Goal: Task Accomplishment & Management: Use online tool/utility

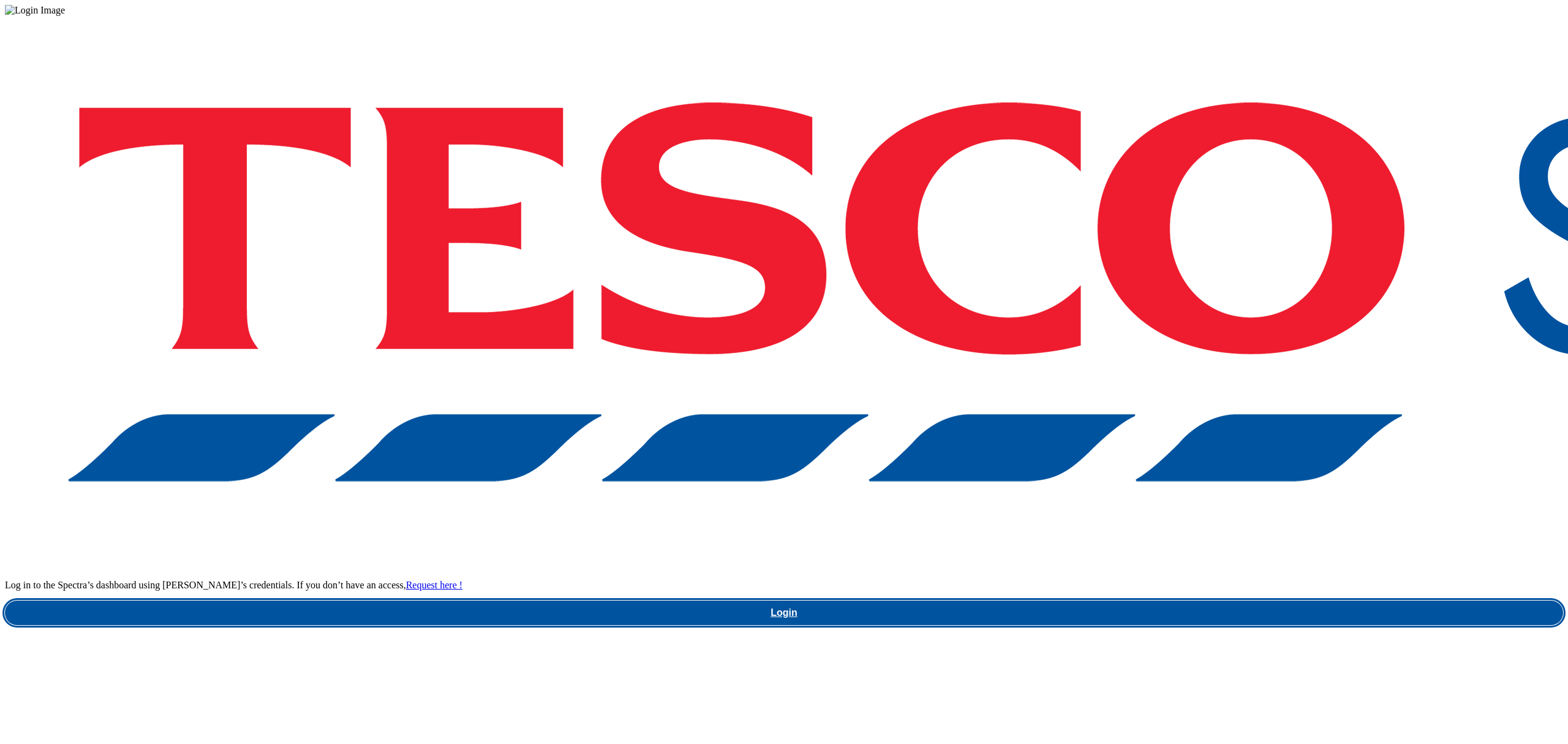
click at [1167, 601] on link "Login" at bounding box center [784, 613] width 1559 height 25
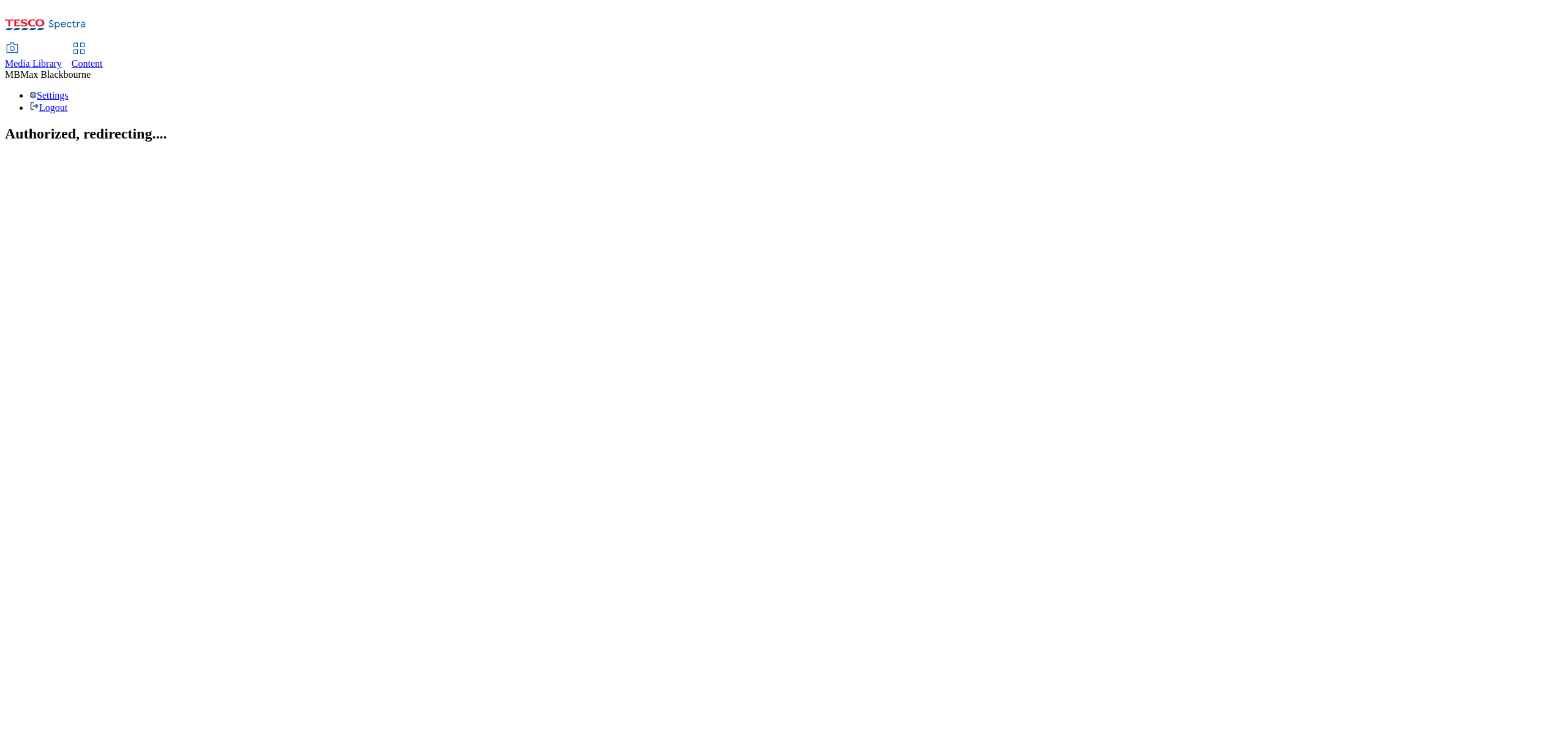
click at [327, 44] on div "Media Library Content" at bounding box center [784, 56] width 1559 height 25
click at [103, 58] on span "Content" at bounding box center [87, 63] width 31 height 10
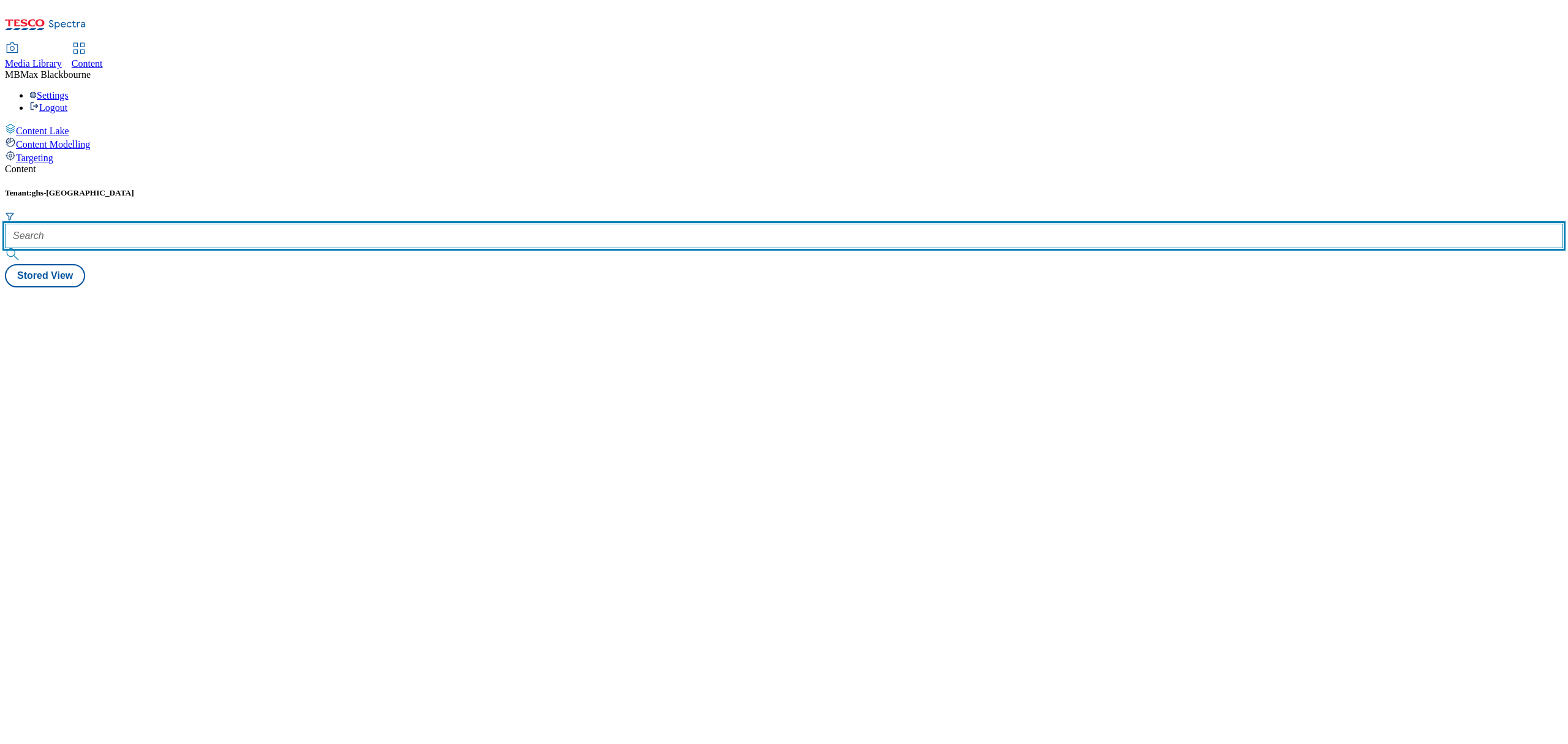
click at [251, 223] on input "text" at bounding box center [784, 236] width 1559 height 25
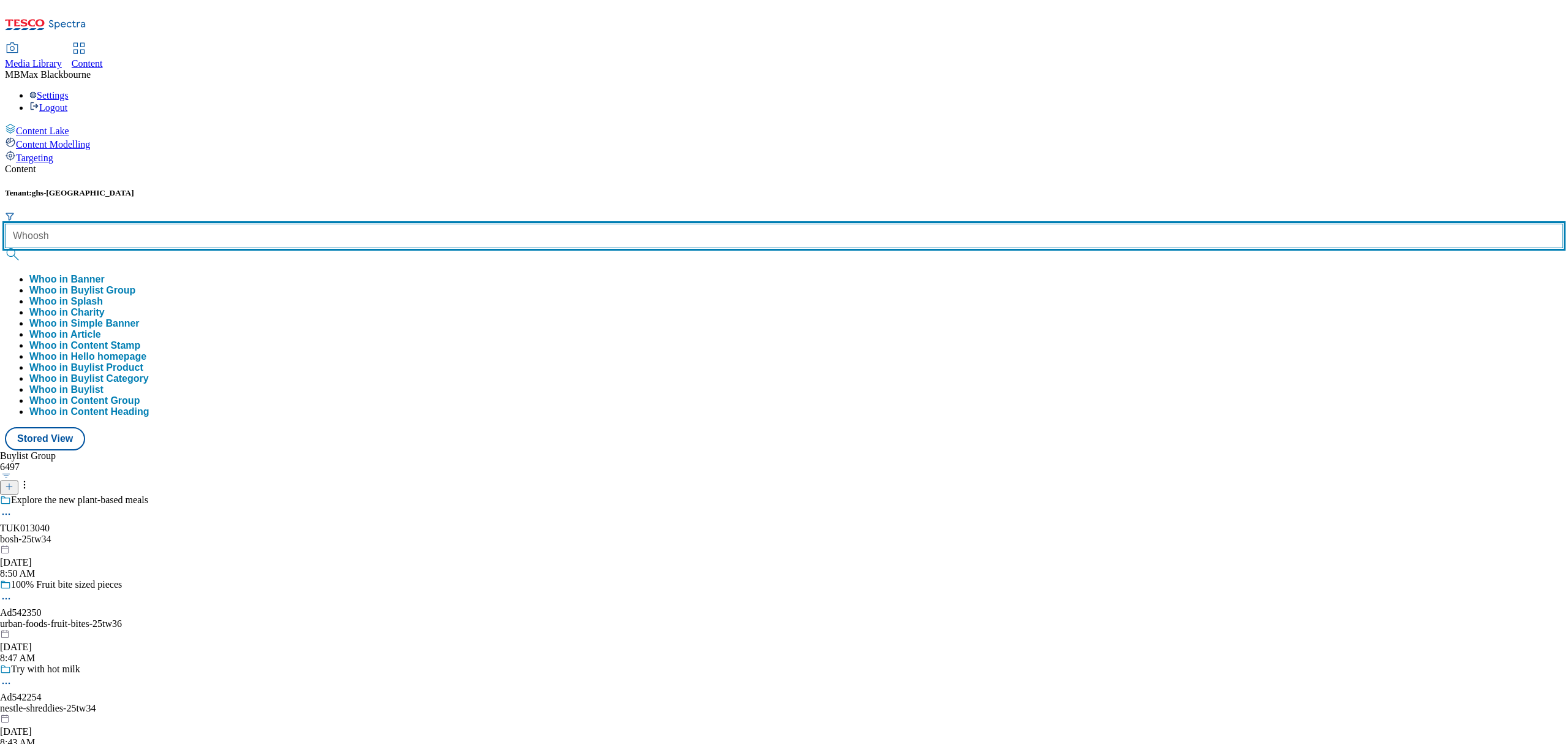
type input "Whoosh"
click at [5, 248] on button "submit" at bounding box center [14, 254] width 17 height 12
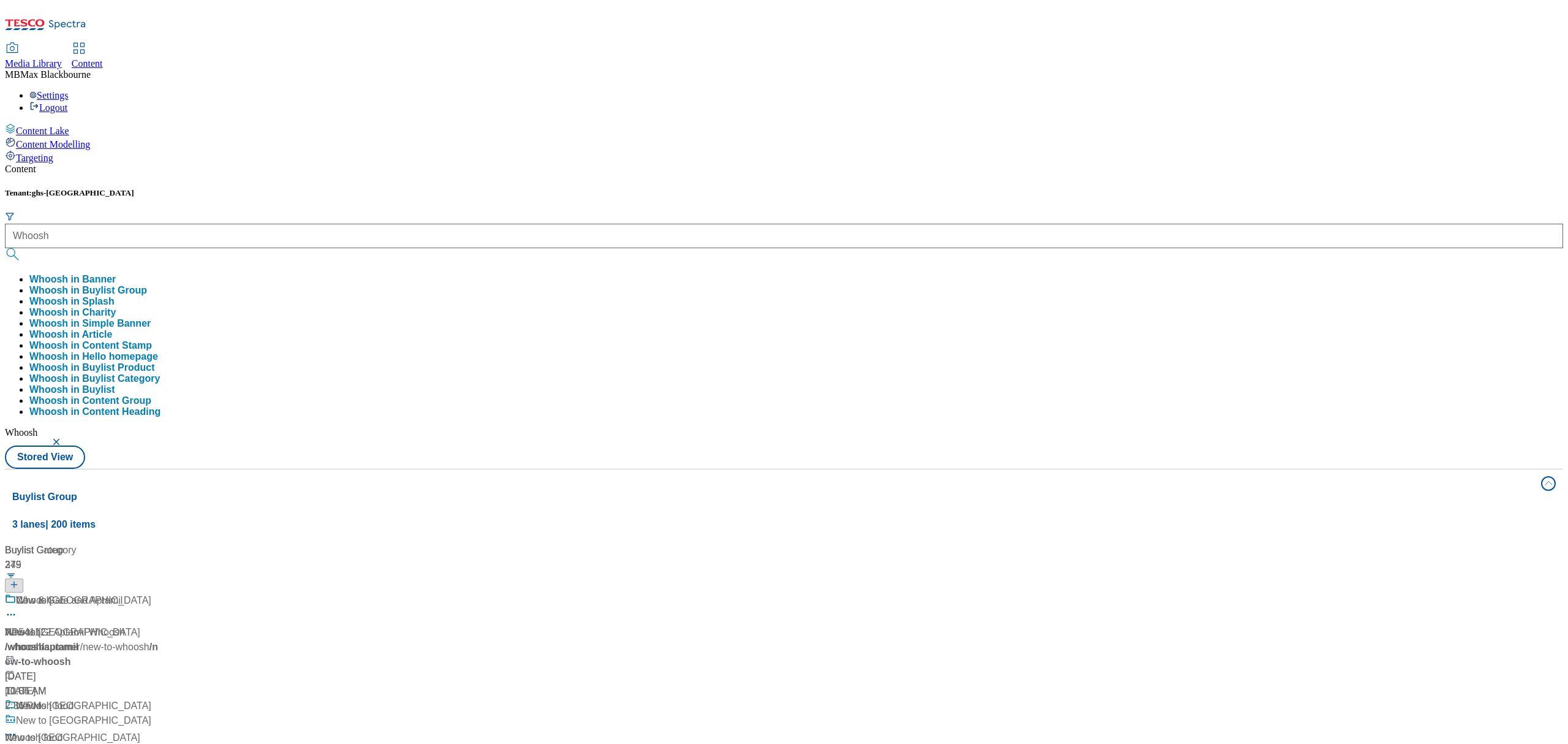
click at [398, 44] on div "Media Library Content MB [PERSON_NAME] Settings Logout" at bounding box center [784, 79] width 1559 height 70
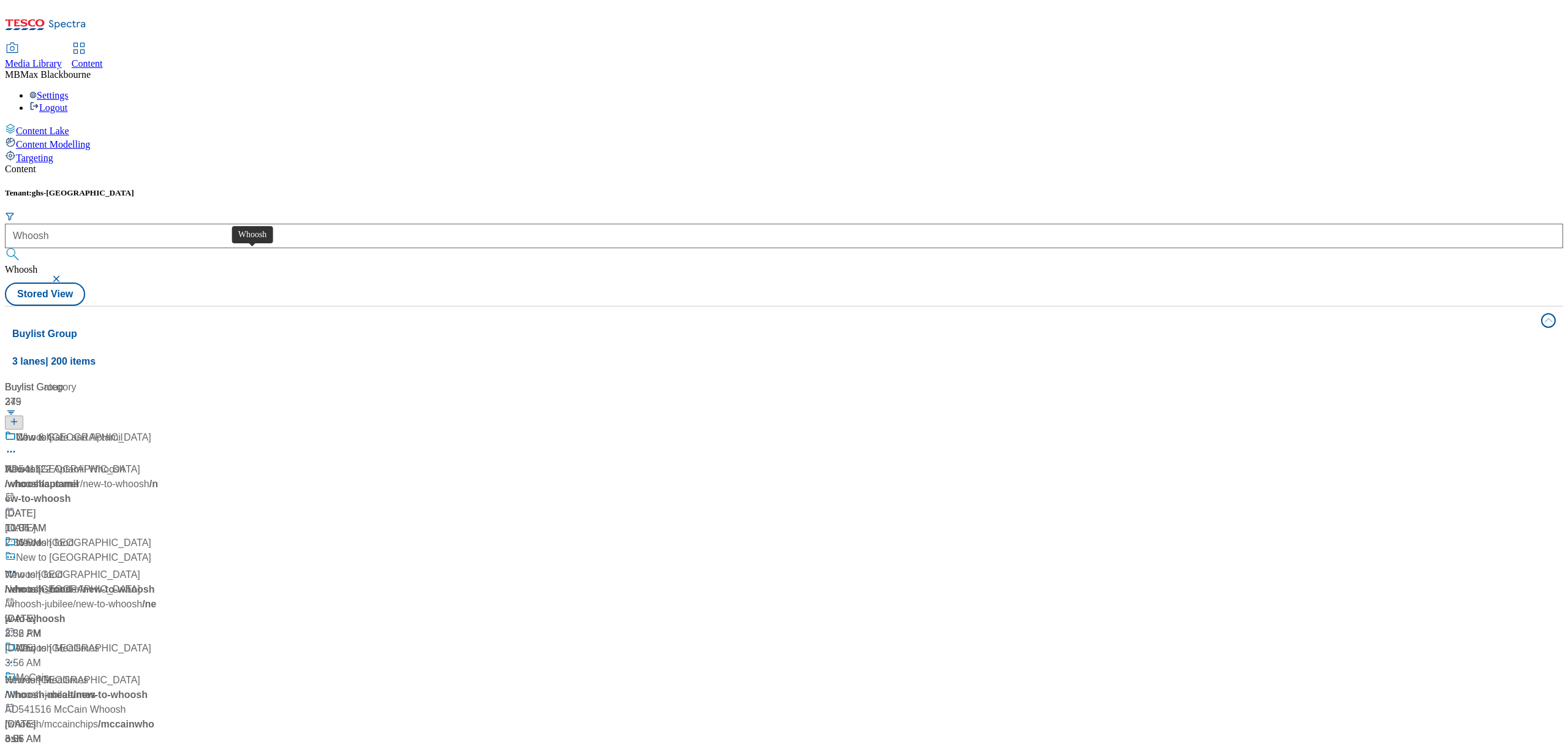
click at [52, 430] on div "Whoosh" at bounding box center [34, 438] width 36 height 15
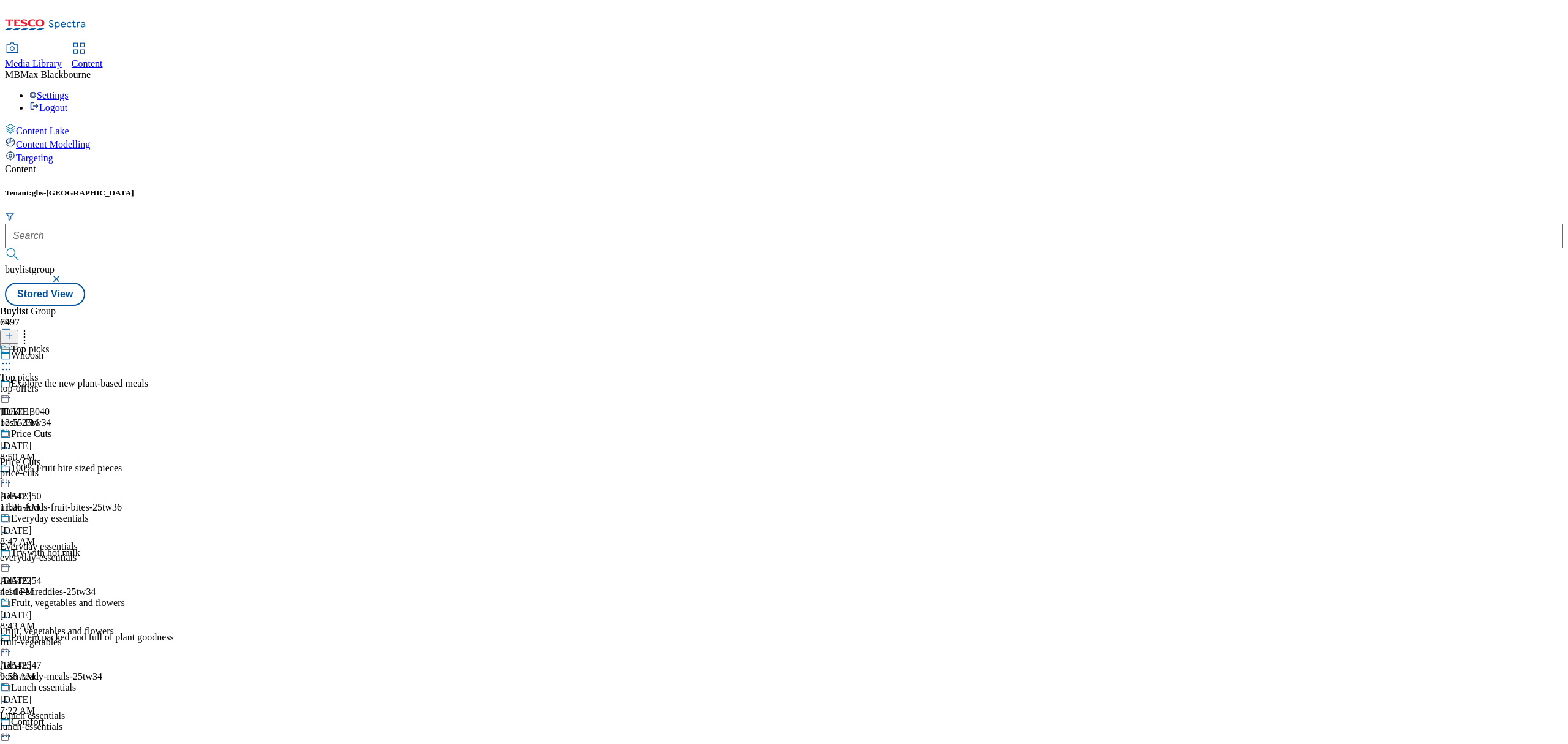
scroll to position [2156, 0]
drag, startPoint x: 589, startPoint y: 389, endPoint x: 606, endPoint y: 466, distance: 78.9
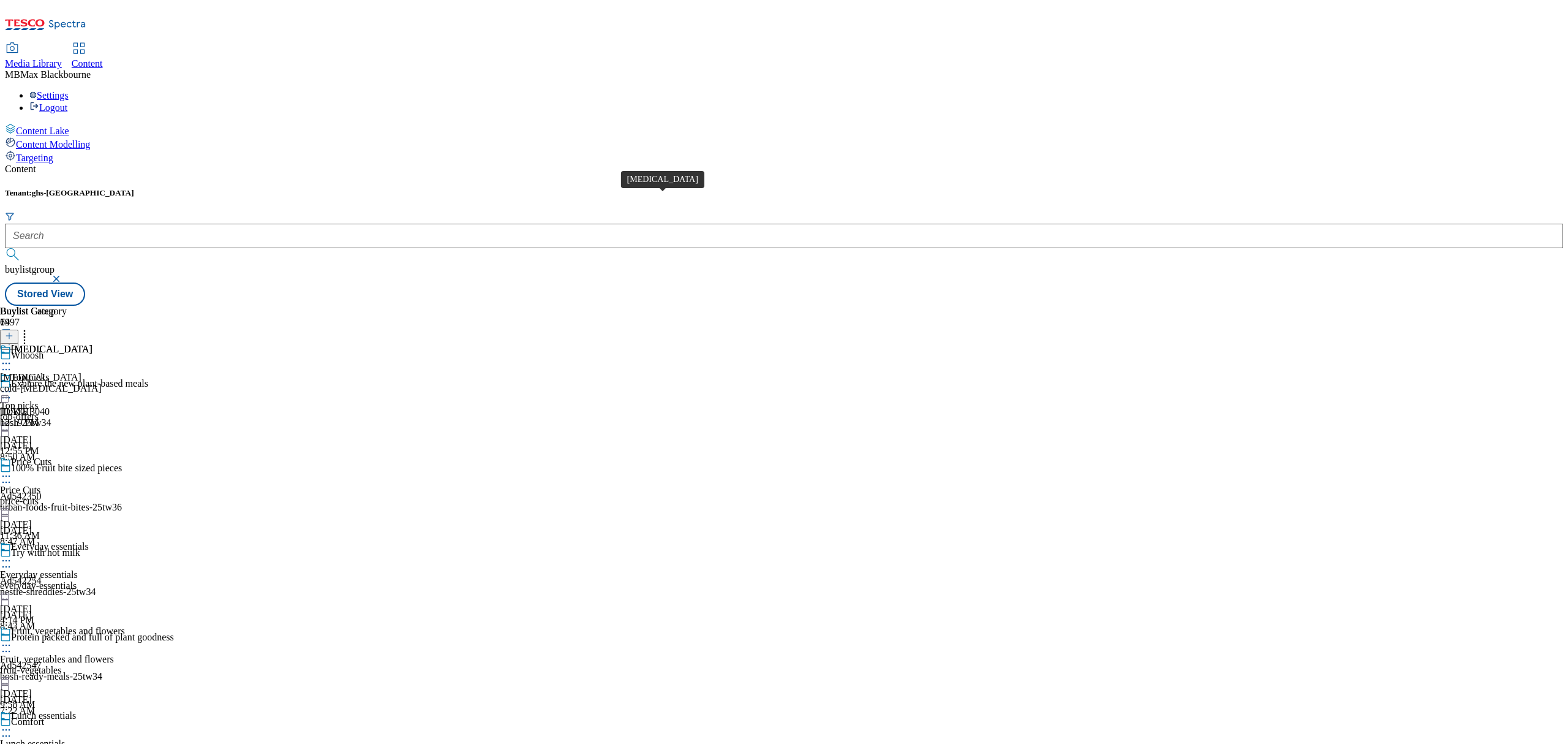
click at [92, 344] on span "[MEDICAL_DATA]" at bounding box center [52, 350] width 82 height 14
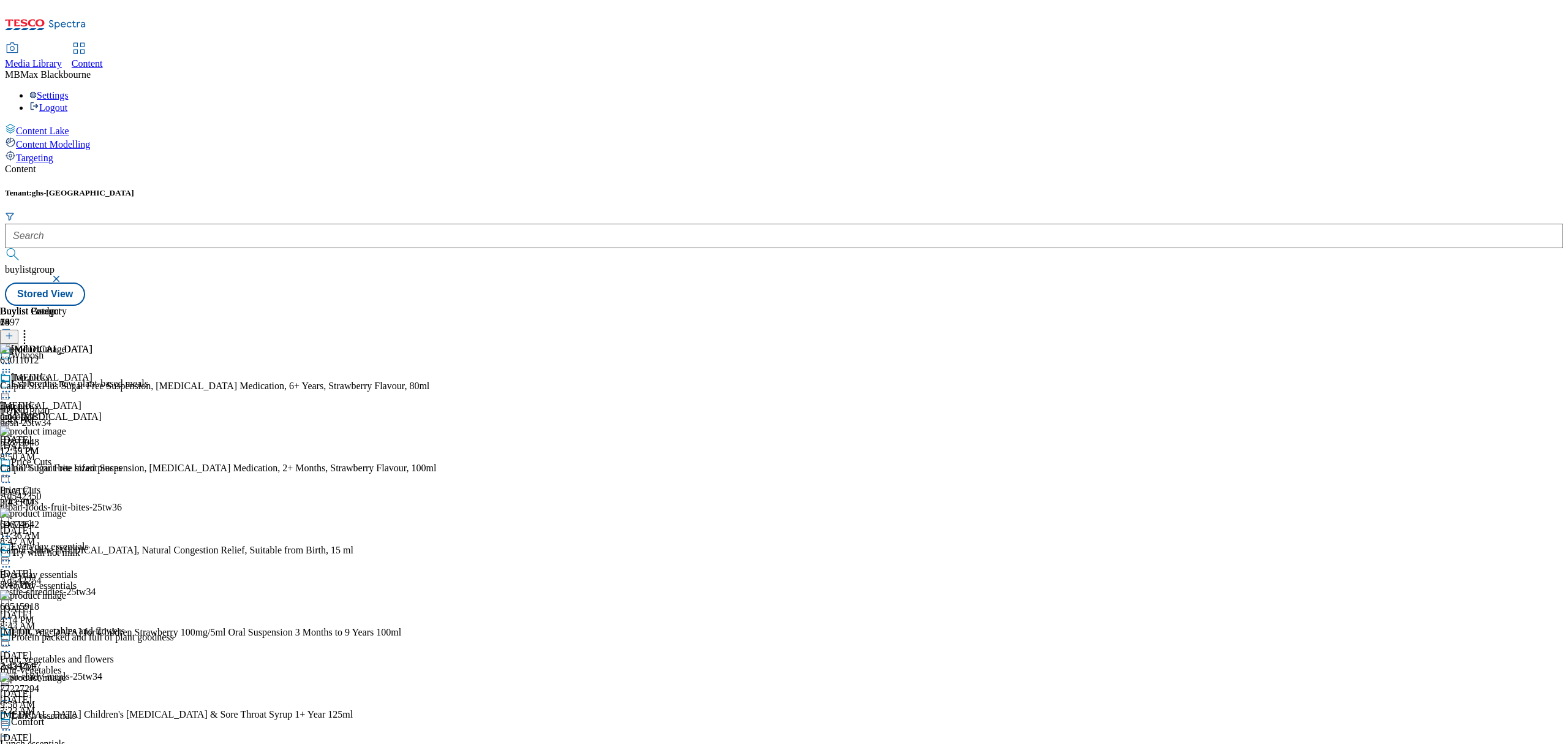
click at [436, 306] on header "Buylist Product 28" at bounding box center [218, 325] width 436 height 38
click at [31, 328] on icon at bounding box center [24, 333] width 12 height 12
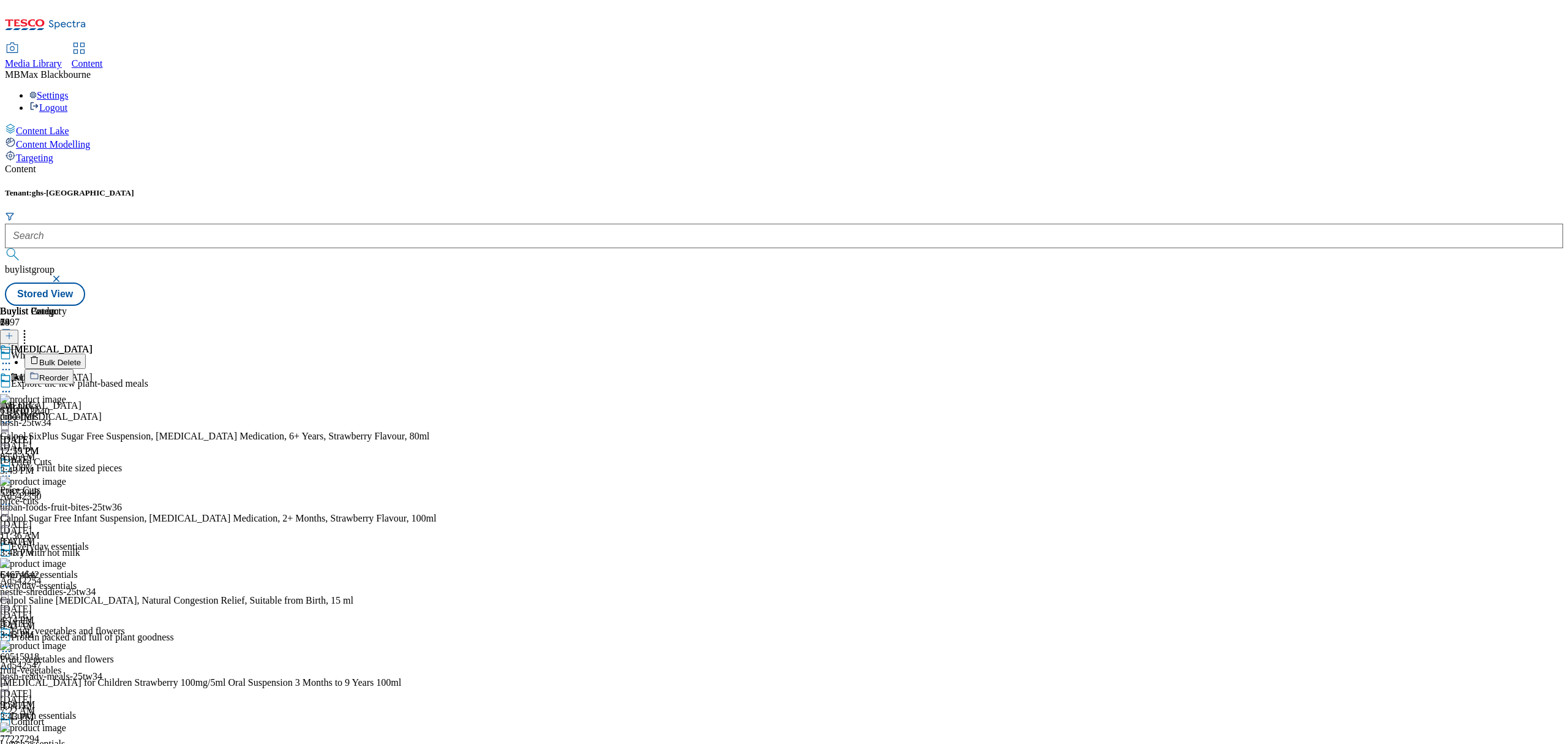
click at [74, 369] on button "Reorder" at bounding box center [49, 376] width 49 height 15
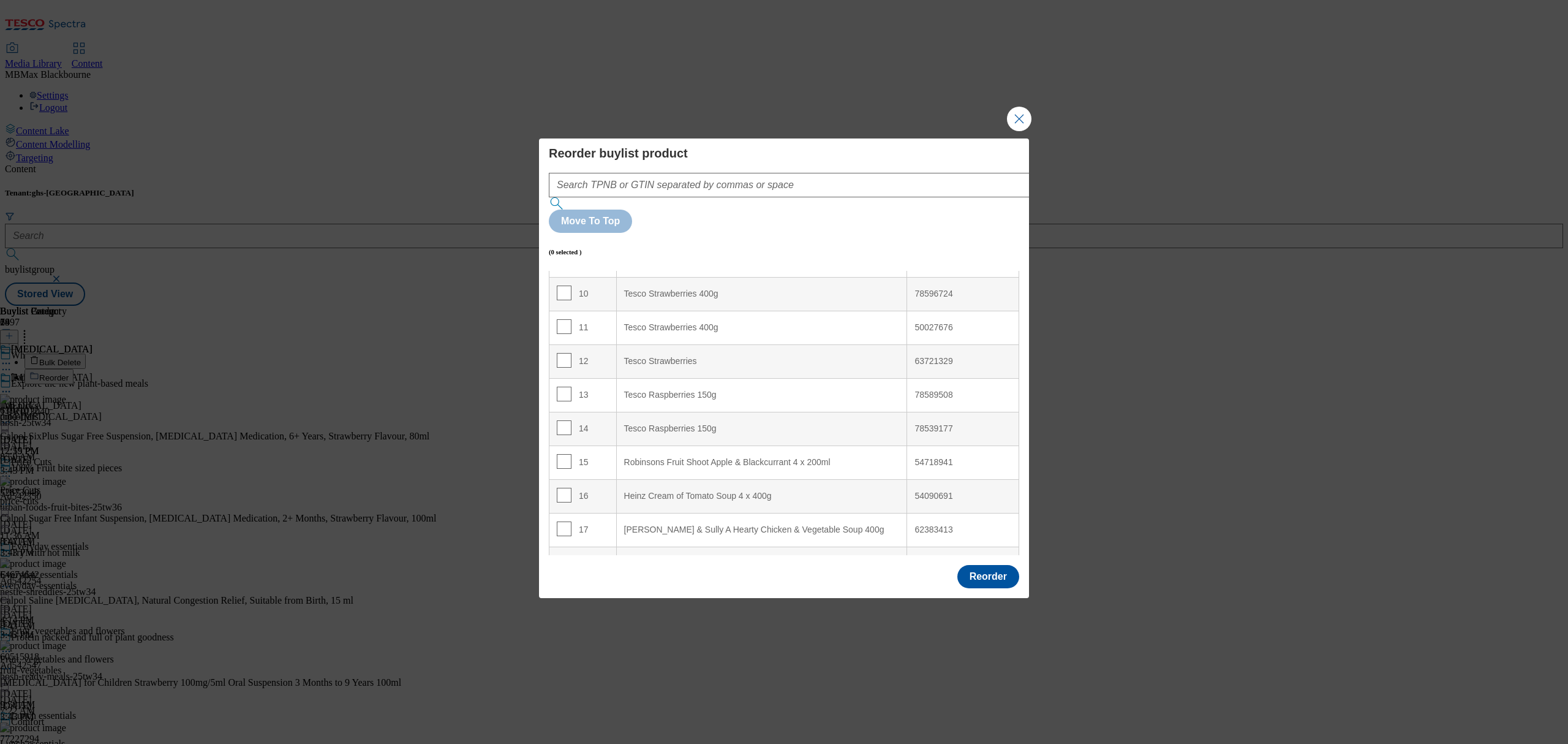
scroll to position [694, 0]
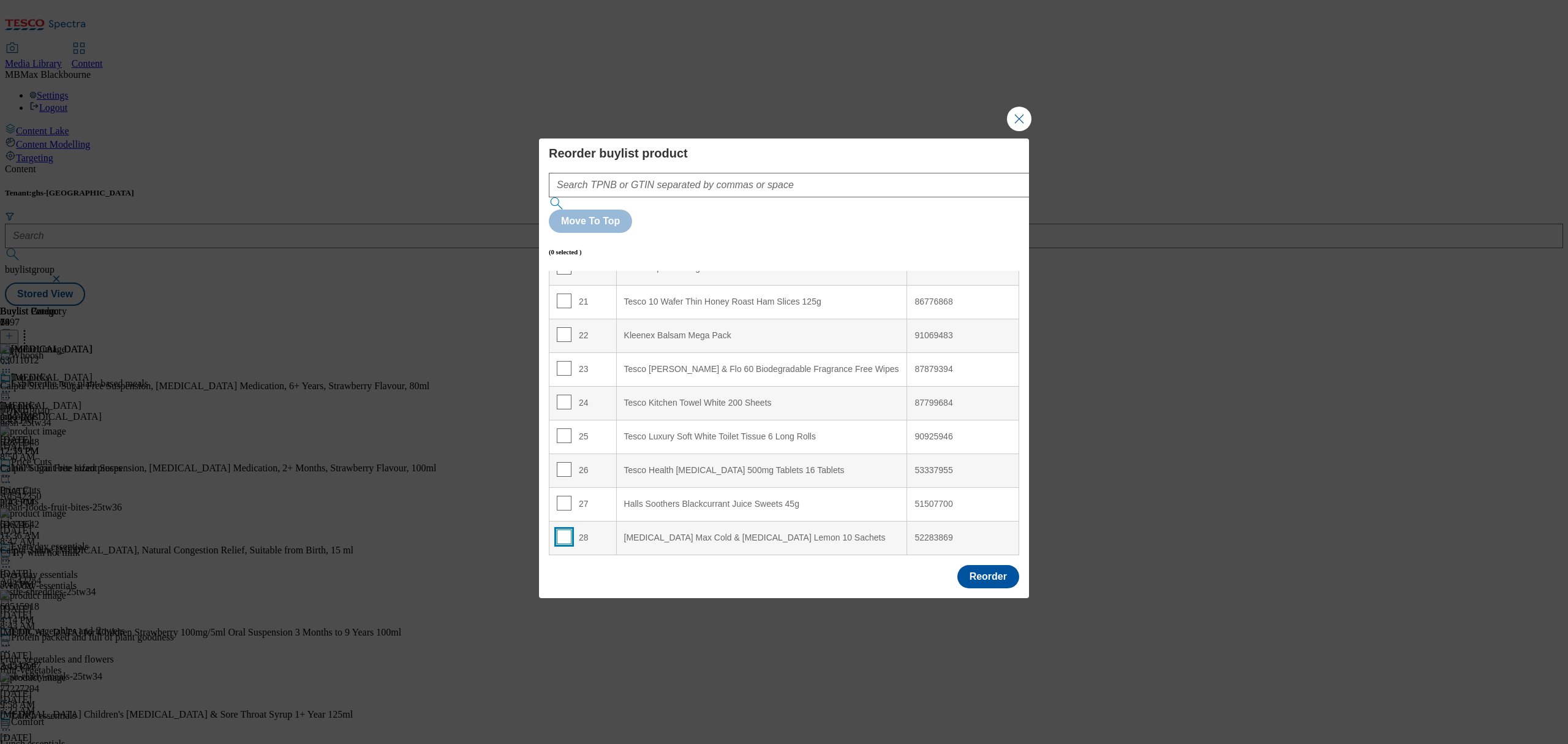
click at [557, 529] on input "Modal" at bounding box center [564, 537] width 15 height 15
checkbox input "true"
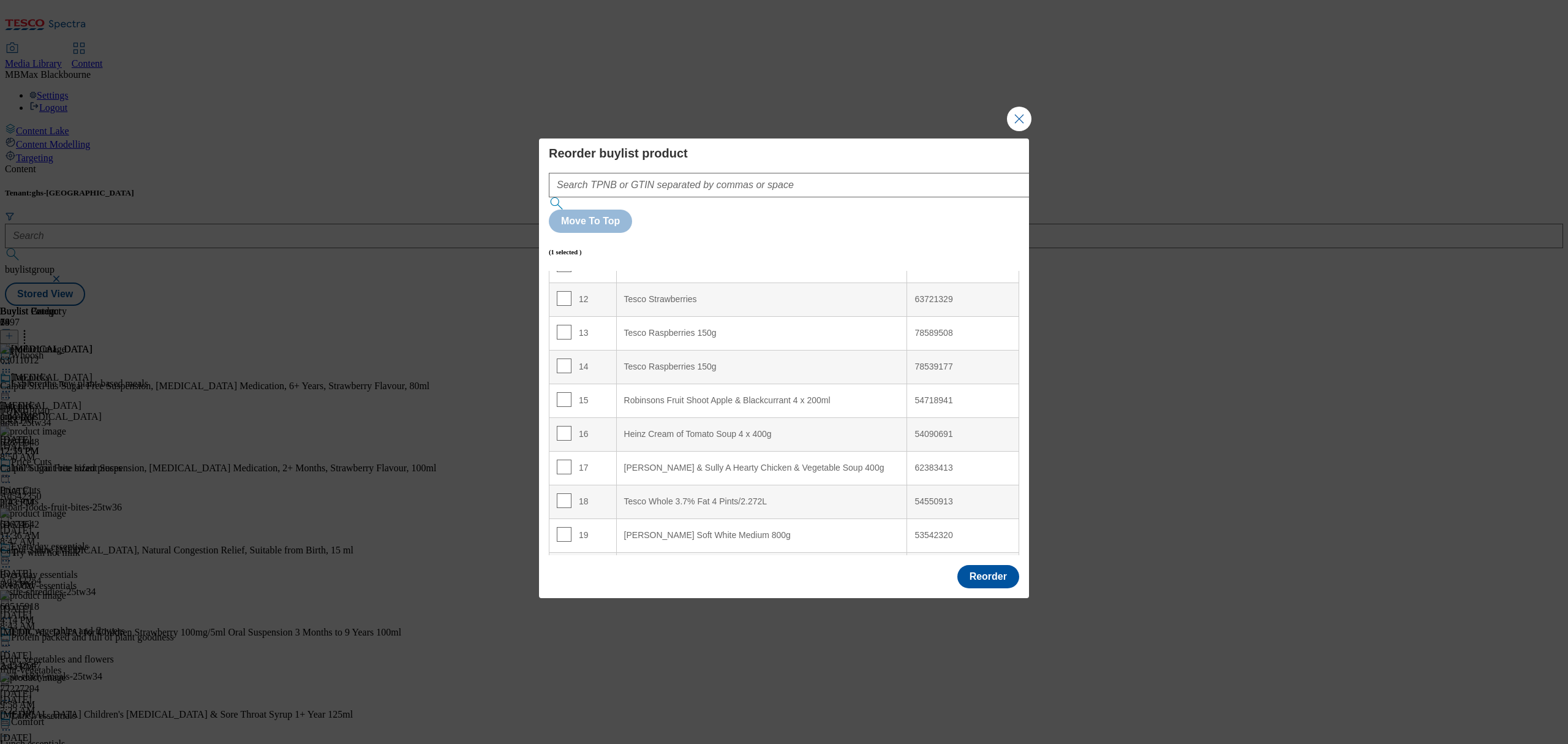
scroll to position [0, 0]
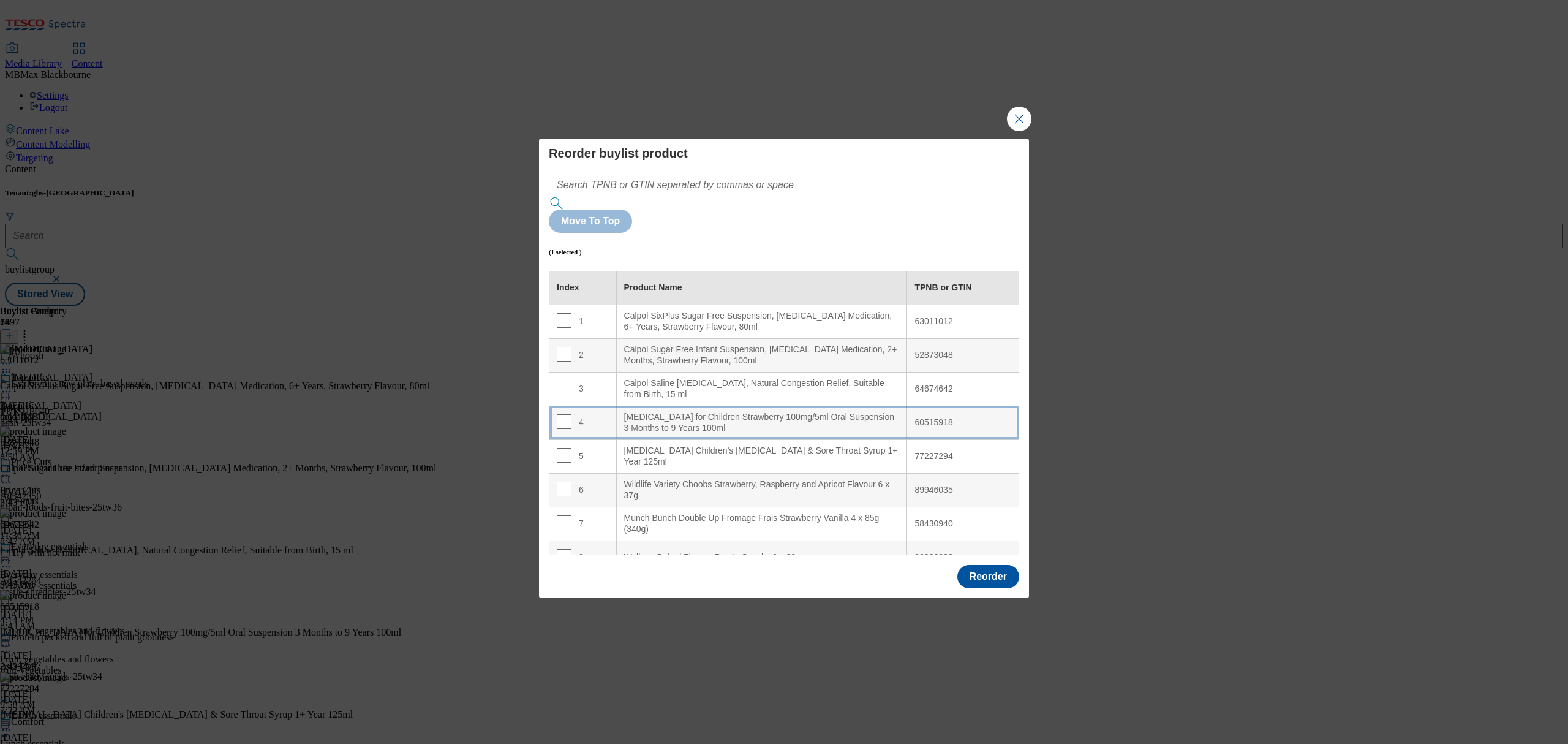
click at [593, 405] on td "4" at bounding box center [583, 422] width 68 height 33
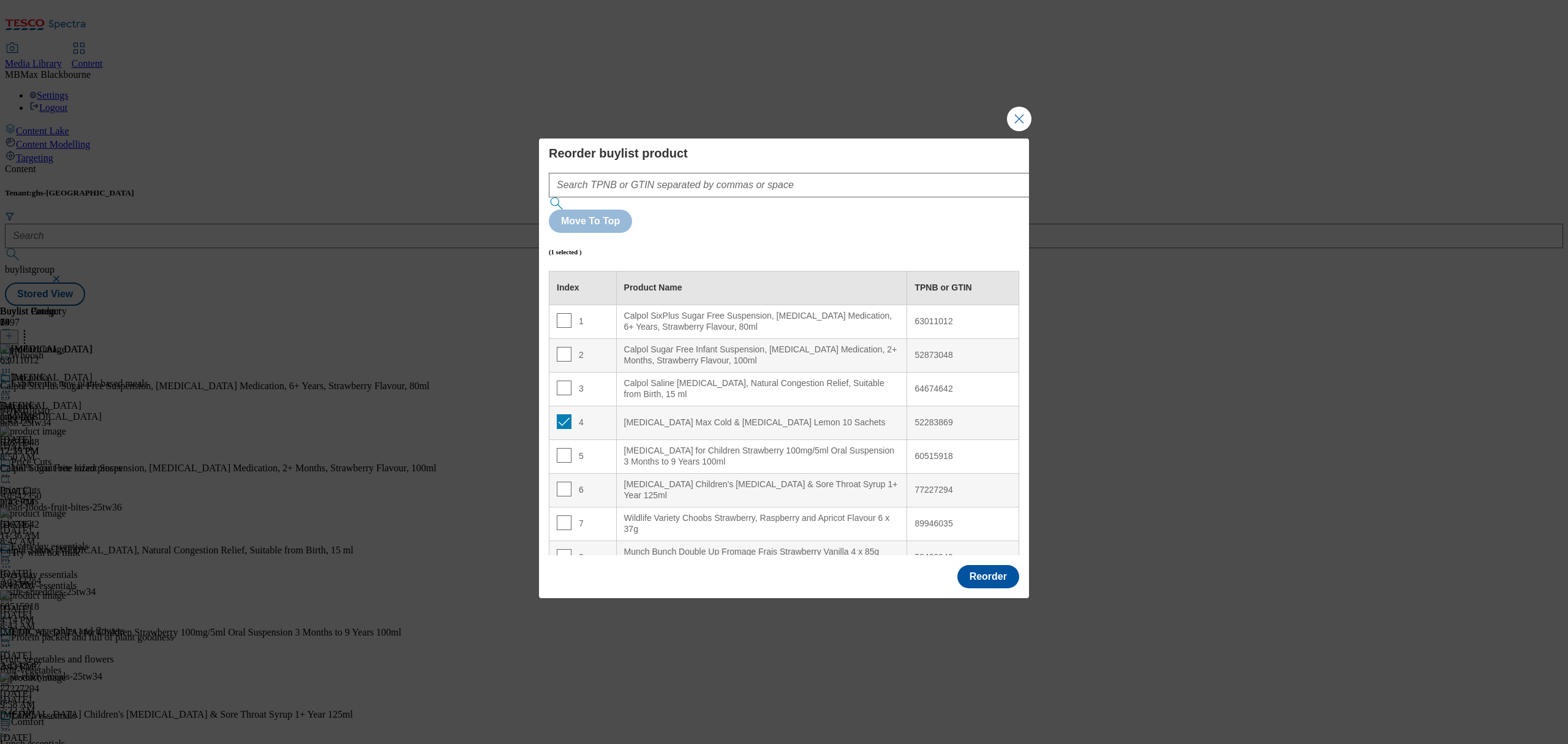
click at [566, 405] on td "4" at bounding box center [583, 422] width 68 height 33
click at [560, 414] on input "Modal" at bounding box center [564, 422] width 15 height 15
checkbox input "false"
click at [560, 372] on td "3" at bounding box center [583, 389] width 68 height 33
click at [565, 381] on input "Modal" at bounding box center [564, 388] width 15 height 15
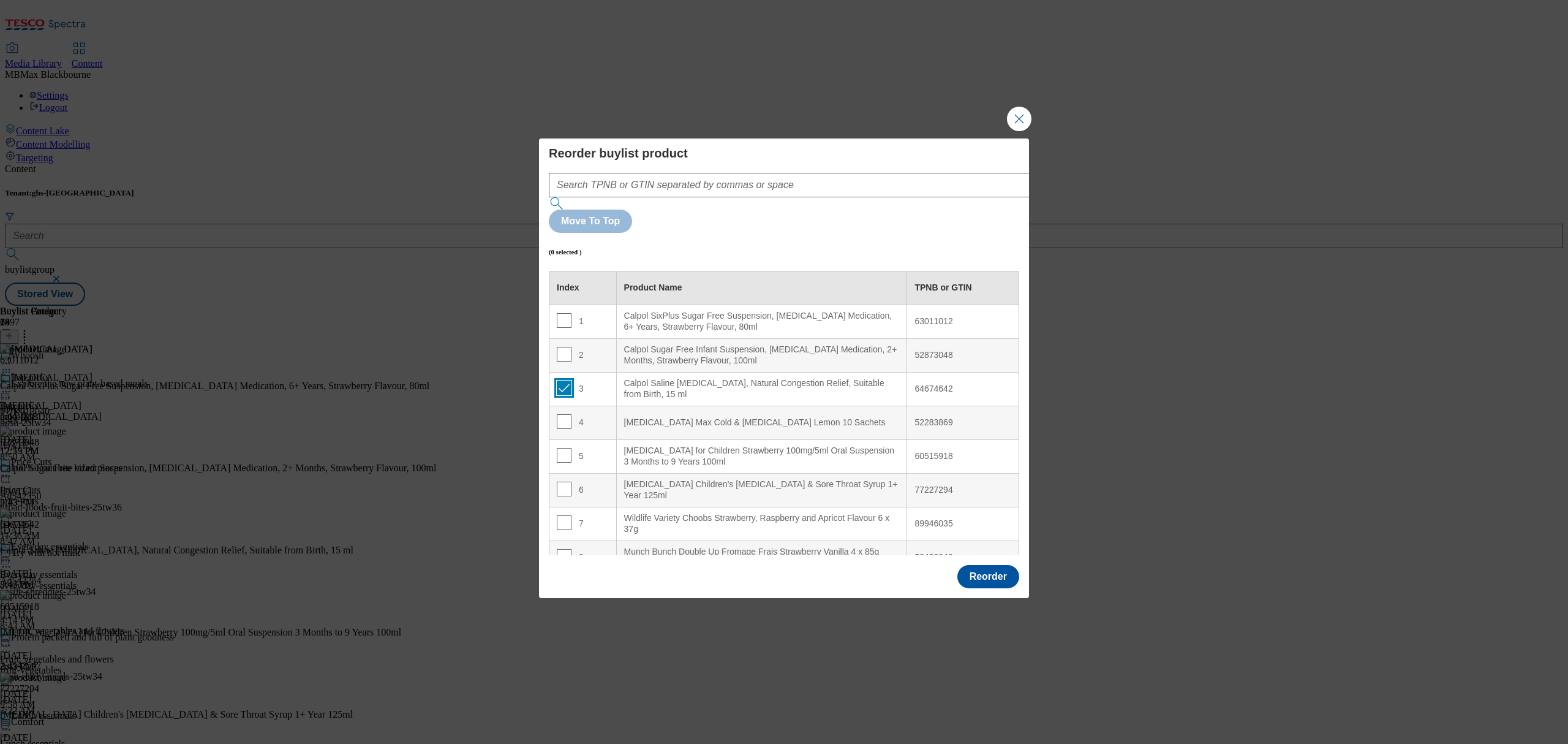
checkbox input "true"
click at [577, 405] on td "4" at bounding box center [583, 422] width 68 height 33
click at [558, 414] on input "Modal" at bounding box center [564, 422] width 15 height 15
checkbox input "false"
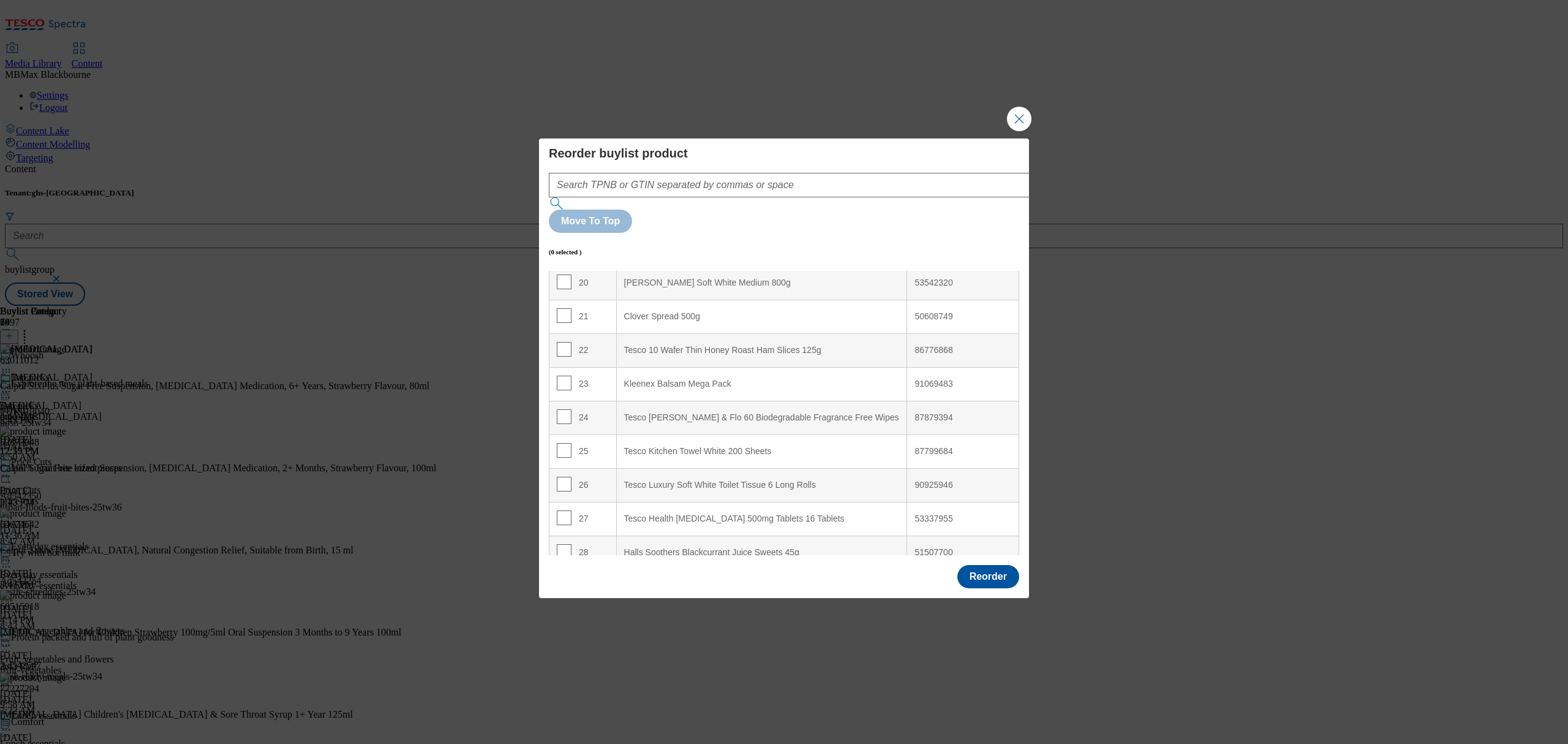
scroll to position [694, 0]
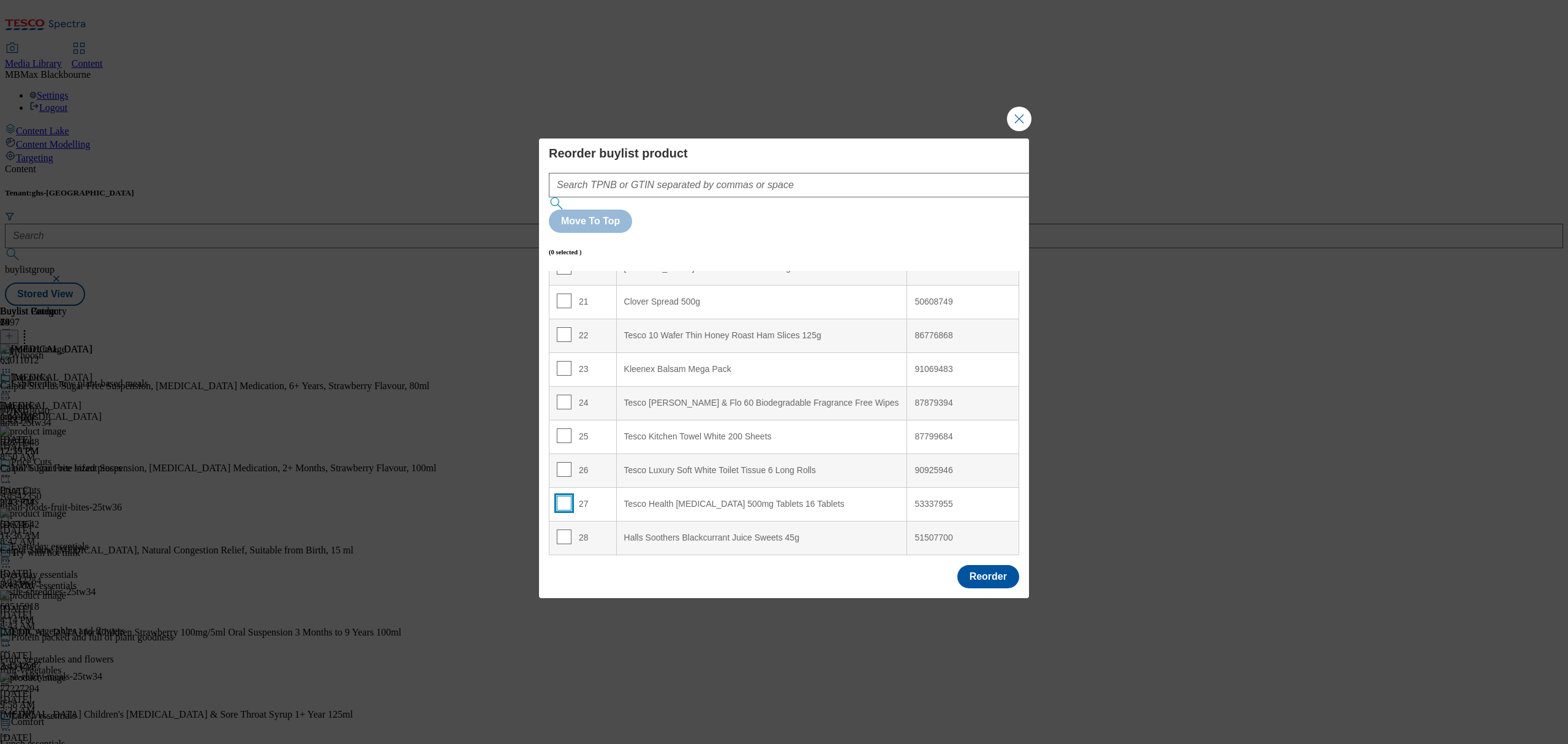
click at [566, 496] on input "Modal" at bounding box center [564, 503] width 15 height 15
checkbox input "true"
click at [565, 419] on td "25" at bounding box center [583, 436] width 68 height 33
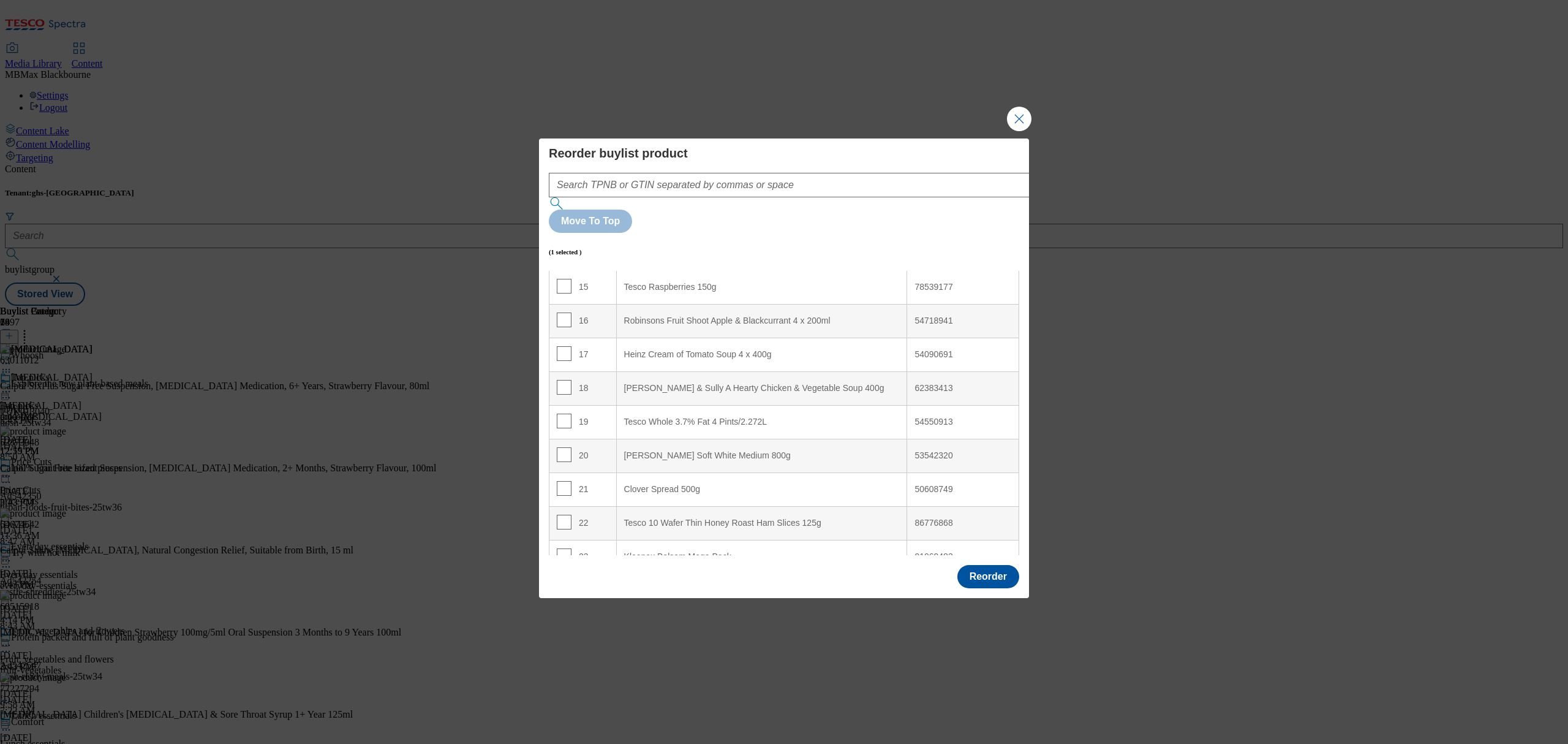
scroll to position [122, 0]
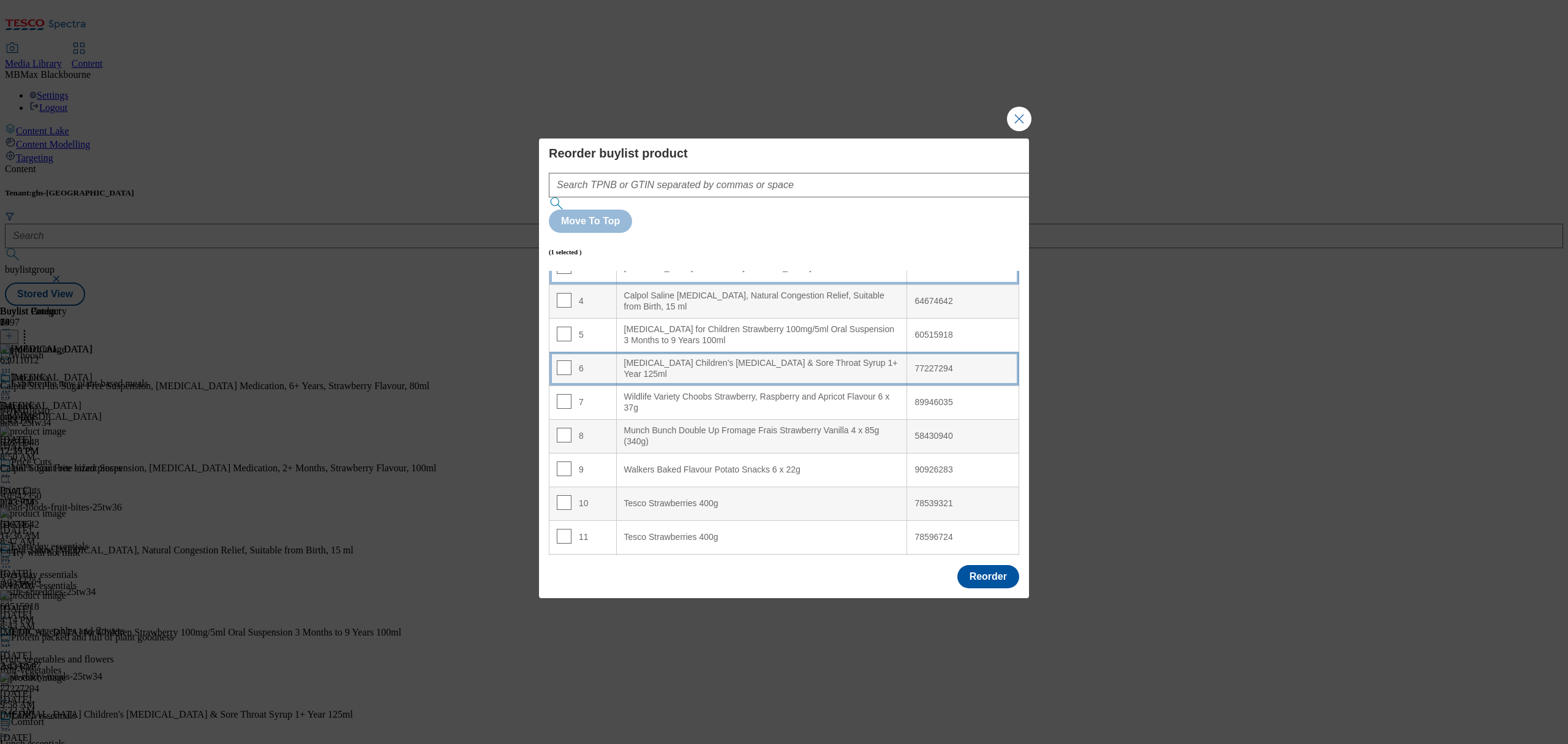
click at [599, 360] on div "6" at bounding box center [583, 369] width 52 height 17
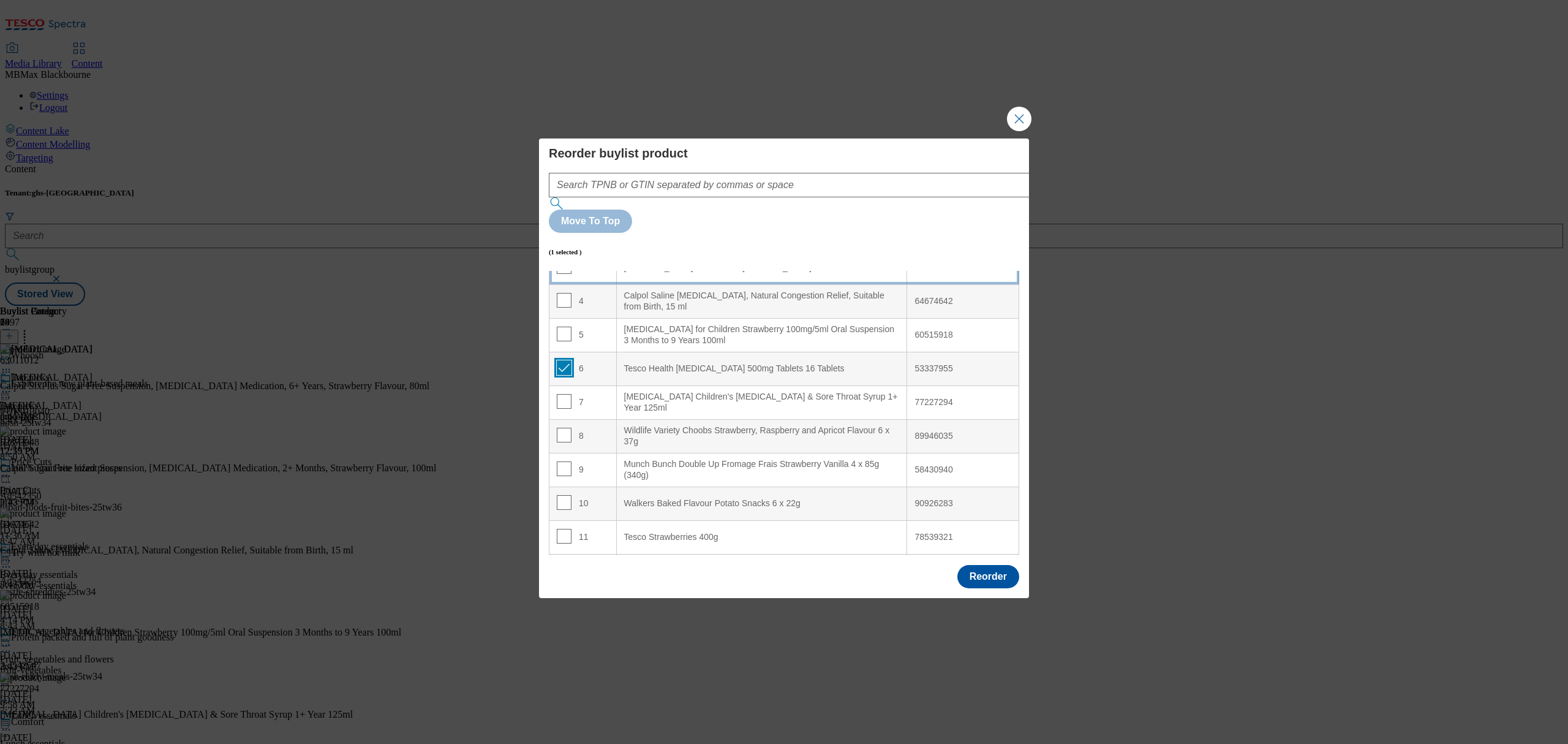
click at [562, 360] on input "Modal" at bounding box center [564, 368] width 15 height 15
checkbox input "false"
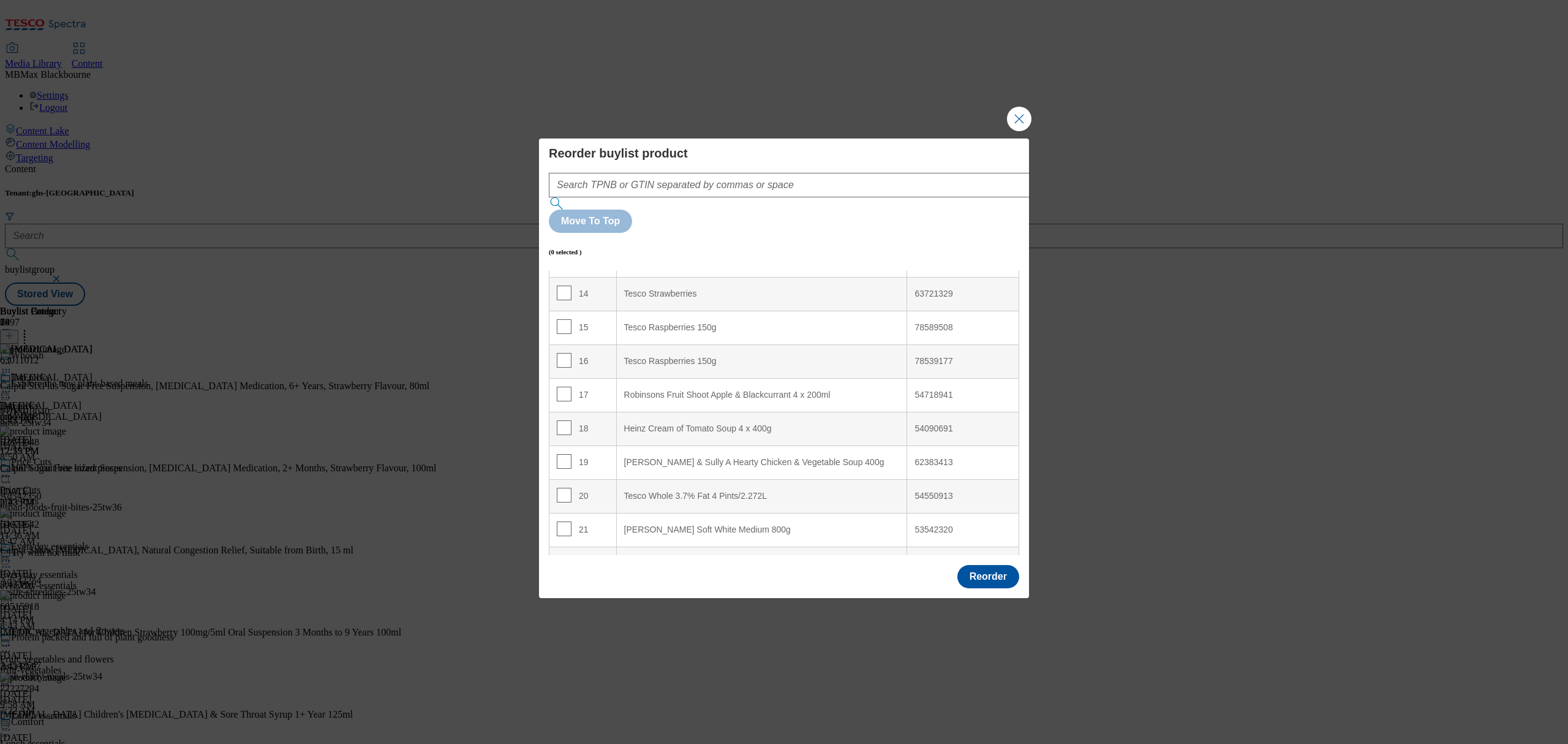
scroll to position [694, 0]
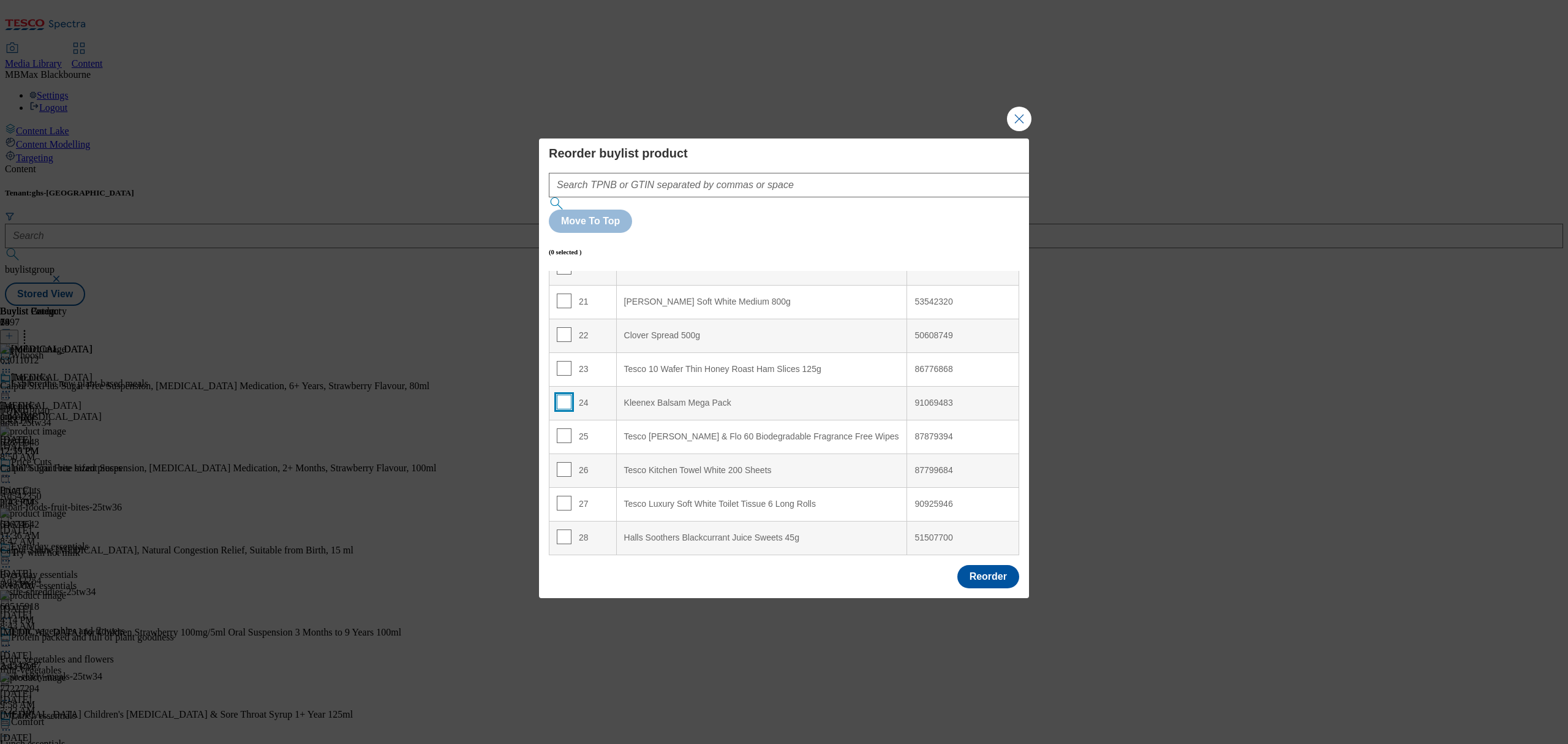
click at [560, 395] on input "Modal" at bounding box center [564, 402] width 15 height 15
checkbox input "true"
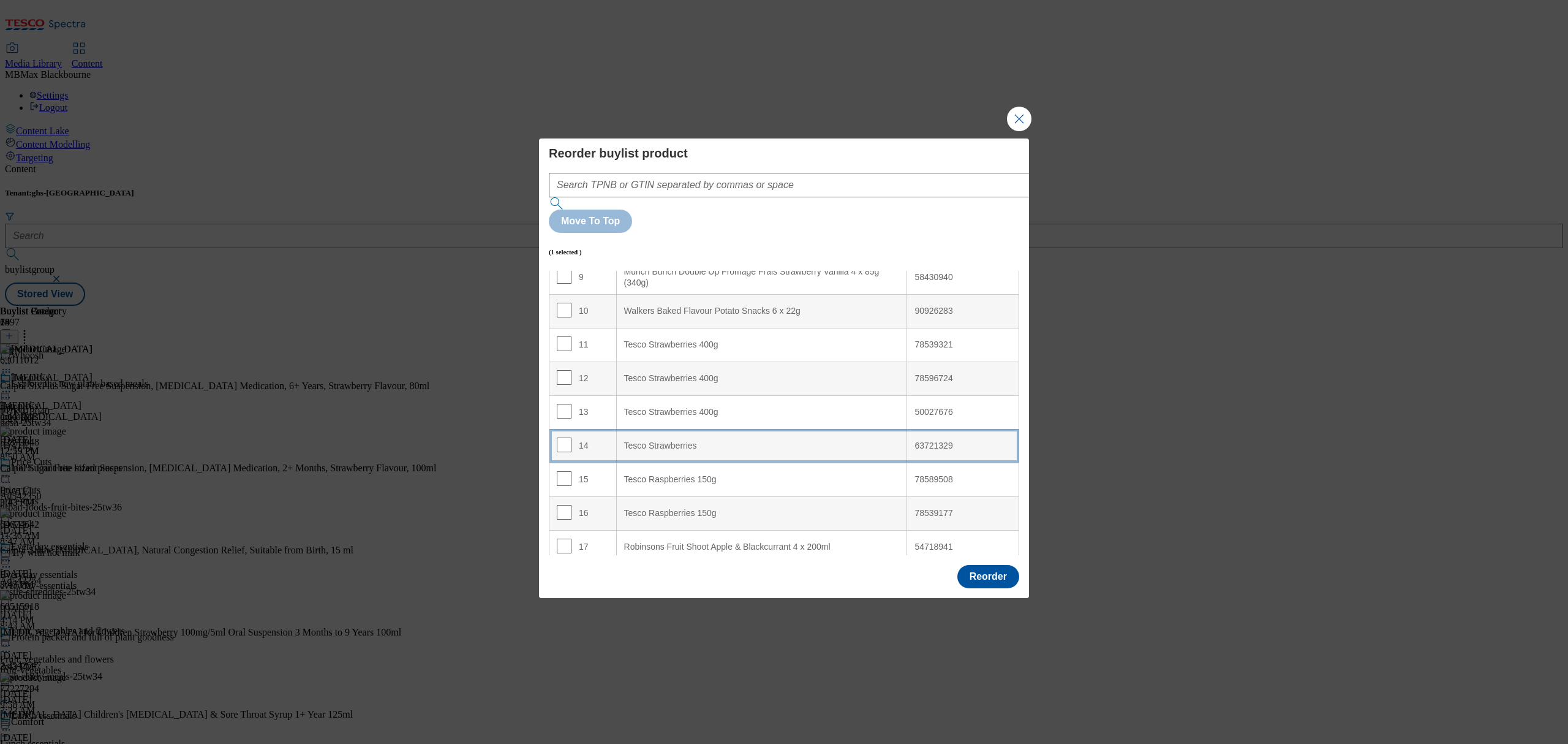
scroll to position [285, 0]
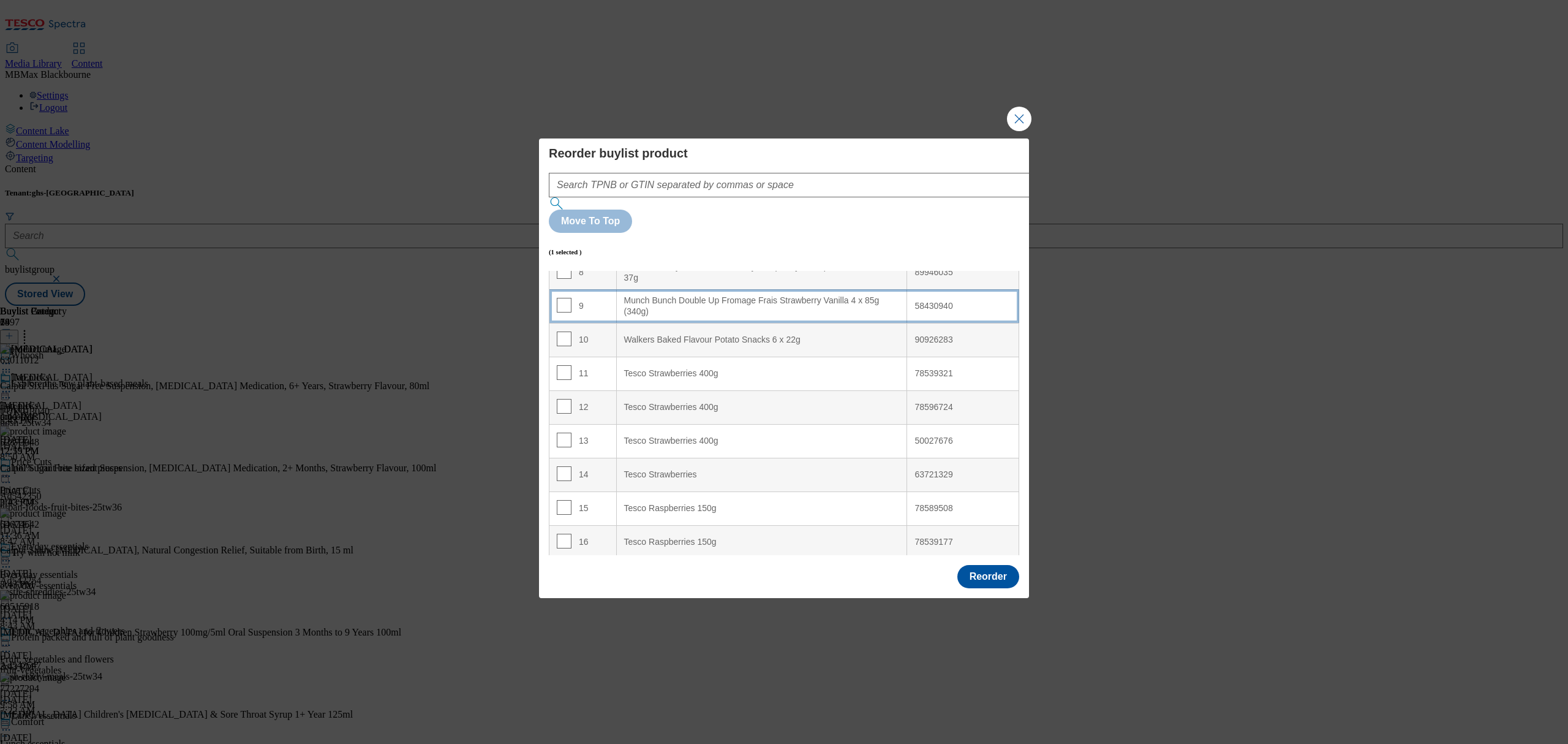
click at [610, 289] on td "9" at bounding box center [583, 306] width 68 height 33
click at [565, 298] on input "Modal" at bounding box center [564, 305] width 15 height 15
checkbox input "false"
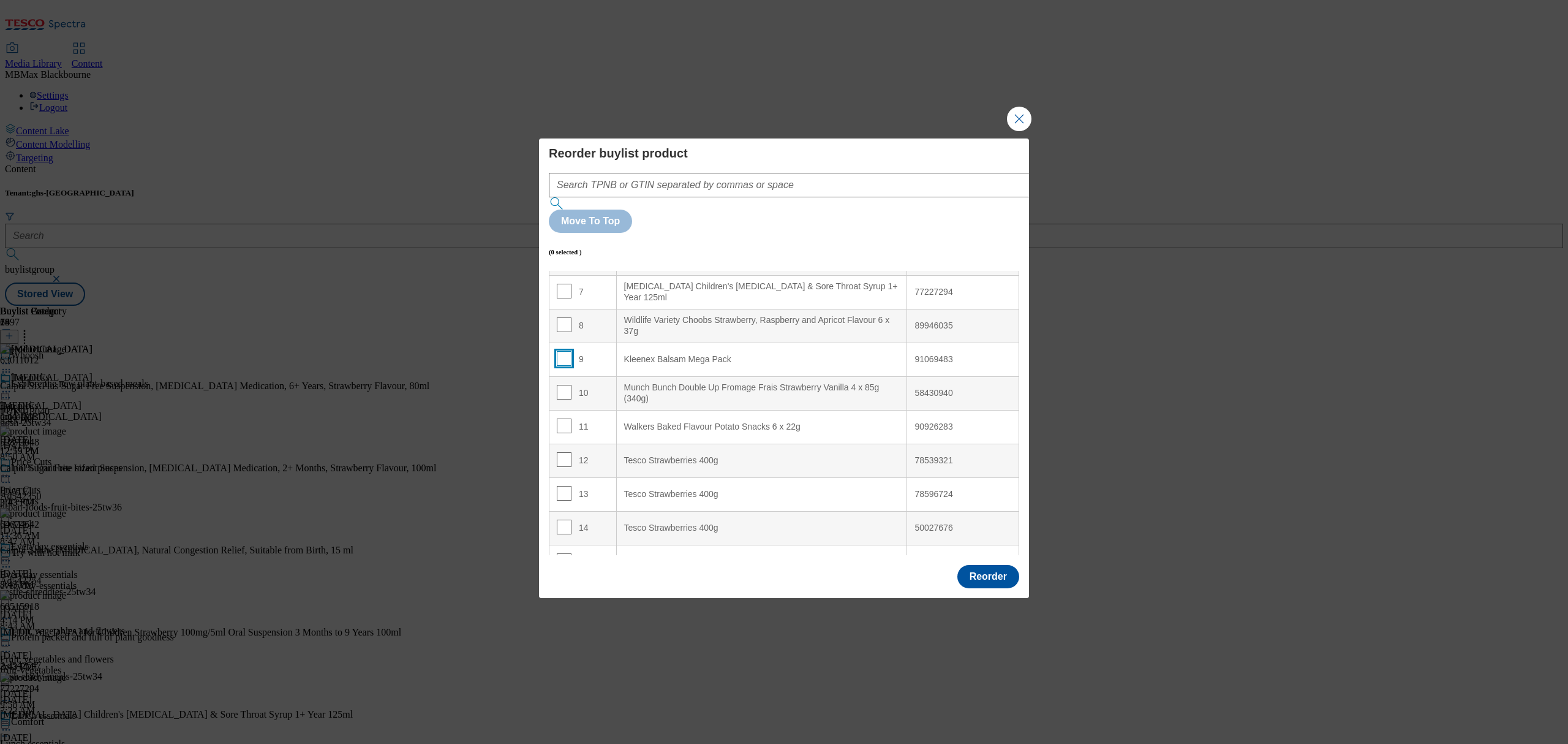
scroll to position [203, 0]
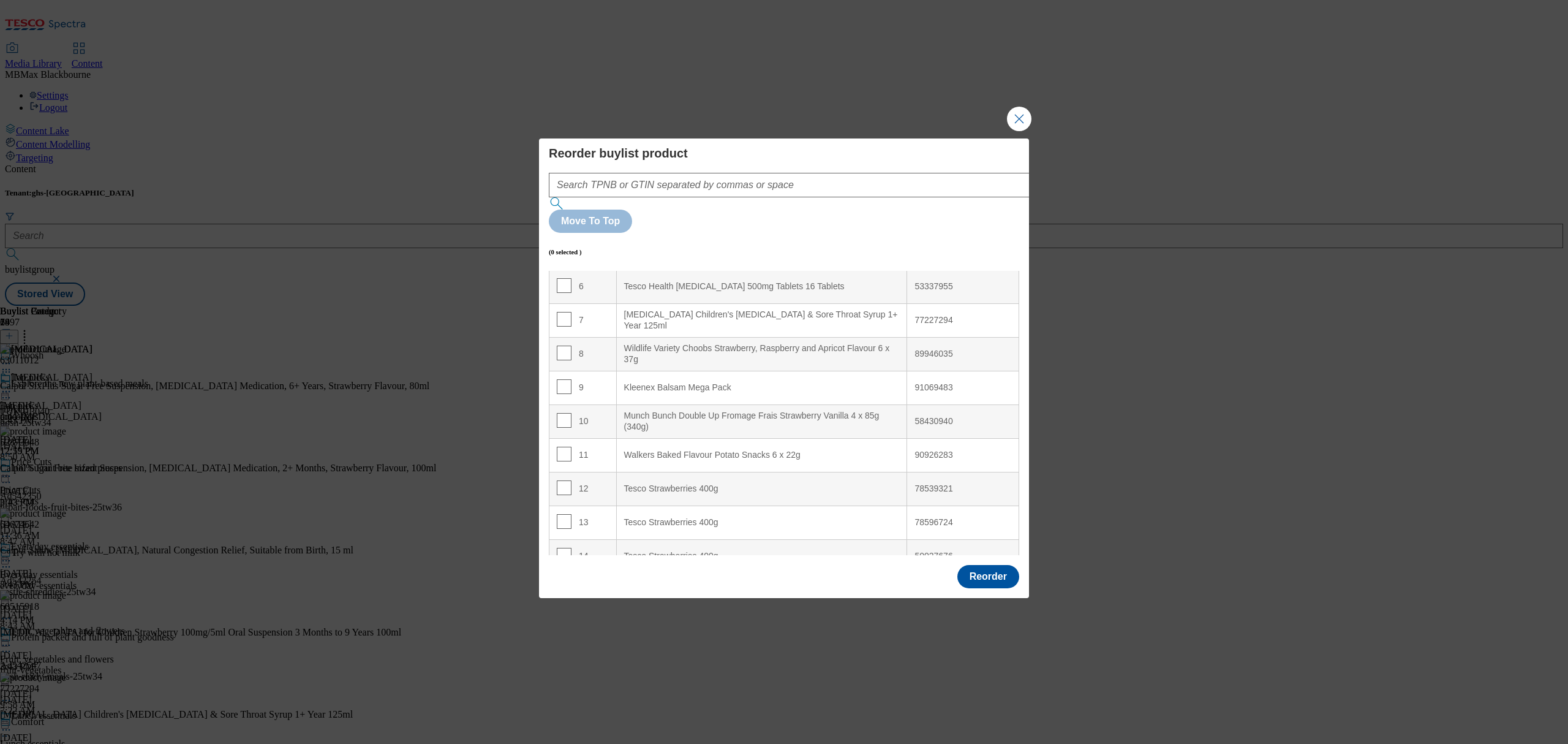
click at [585, 346] on div "8" at bounding box center [583, 355] width 52 height 17
click at [554, 337] on td "8" at bounding box center [583, 354] width 68 height 33
click at [555, 337] on td "8" at bounding box center [583, 354] width 68 height 33
click at [558, 346] on input "Modal" at bounding box center [564, 353] width 15 height 15
checkbox input "true"
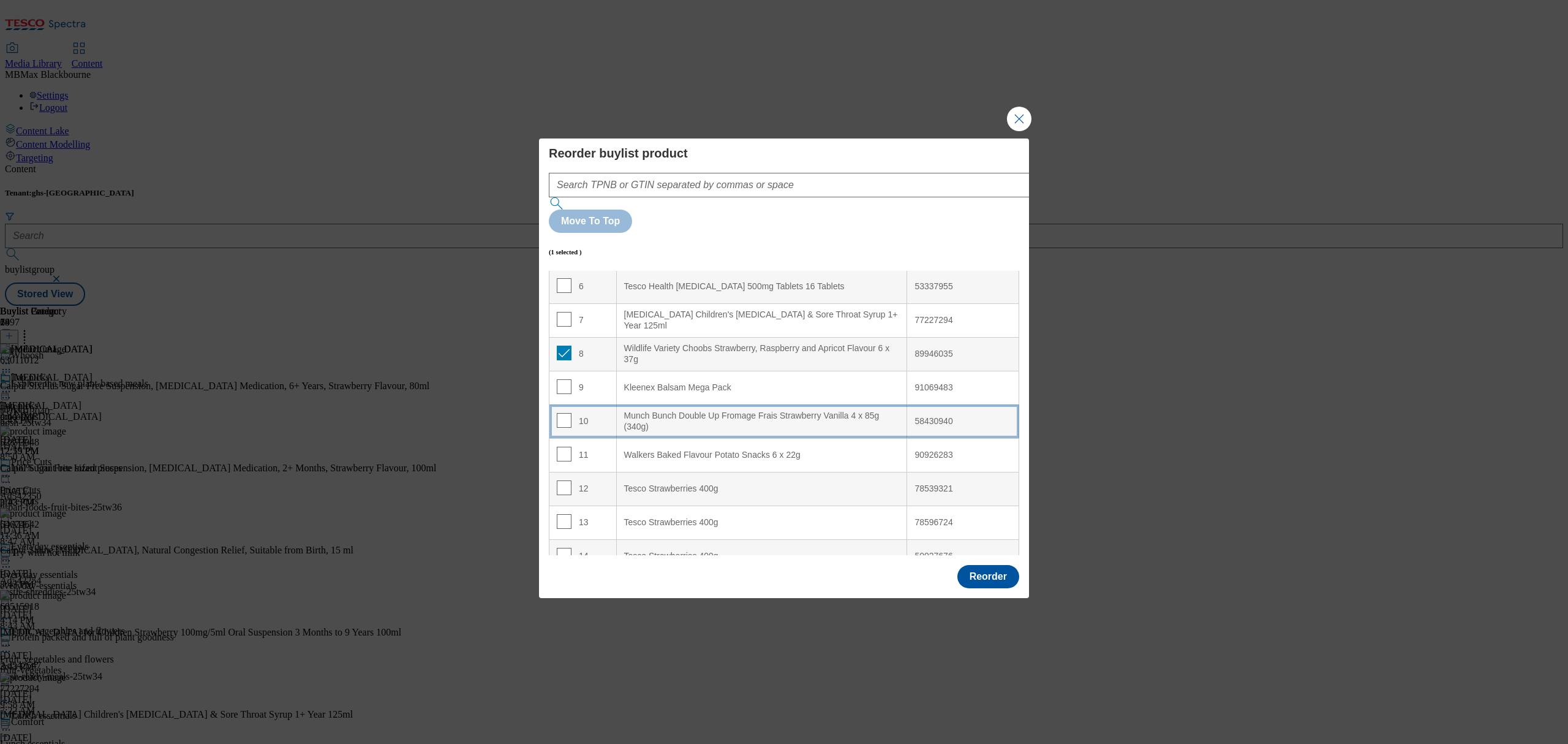
click at [601, 404] on td "10" at bounding box center [583, 421] width 68 height 33
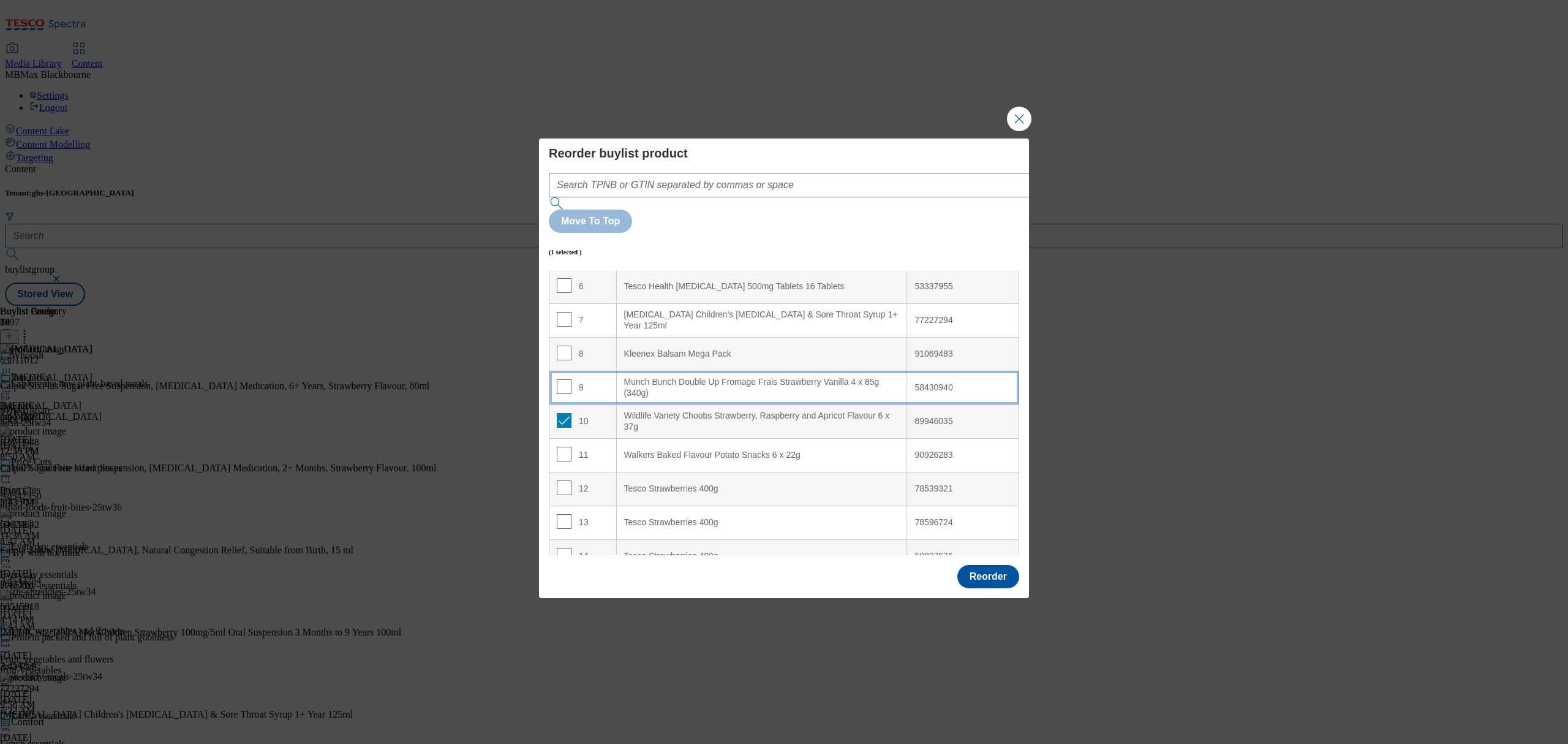
click at [571, 413] on div "10" at bounding box center [583, 422] width 52 height 17
click at [563, 413] on input "Modal" at bounding box center [564, 420] width 15 height 15
checkbox input "false"
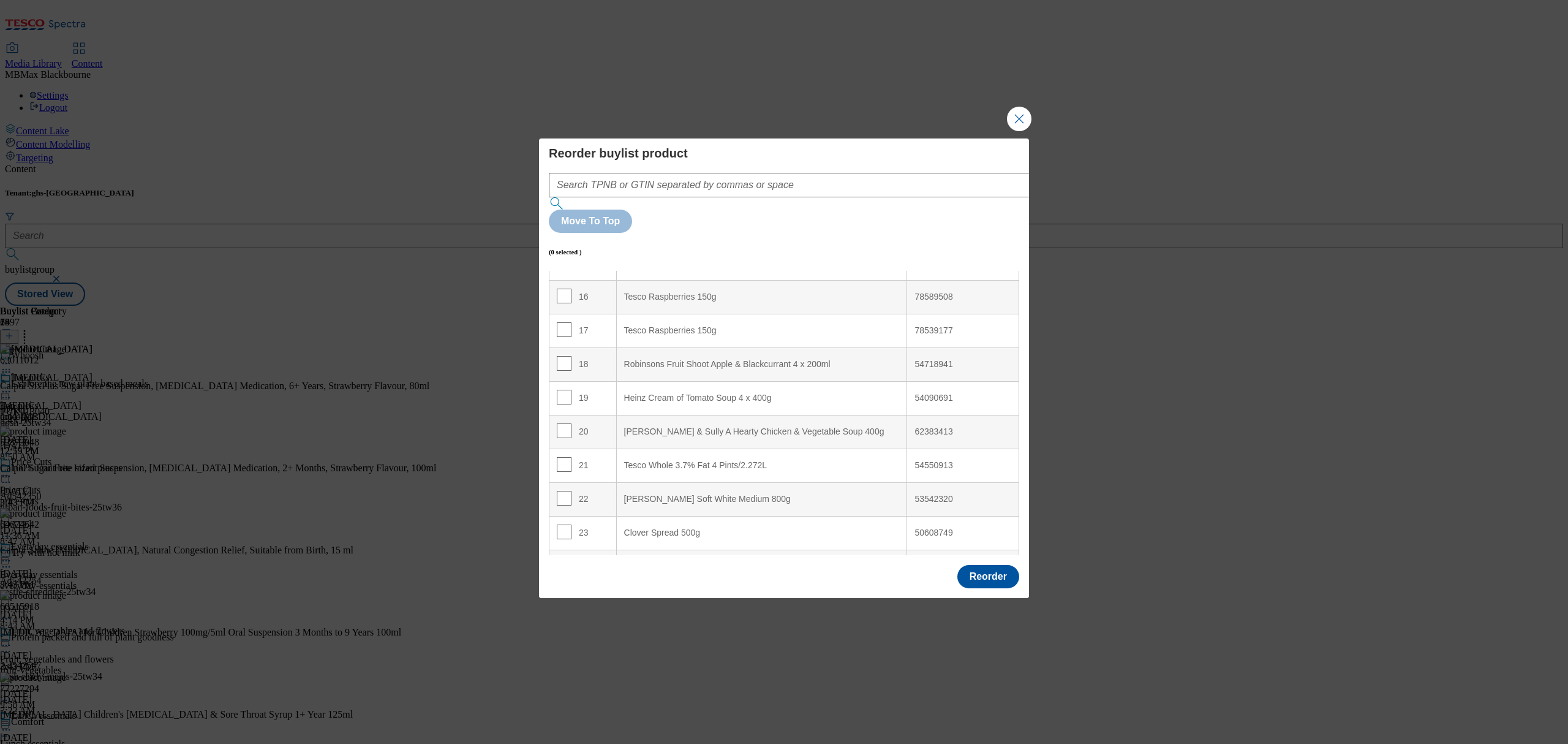
scroll to position [612, 0]
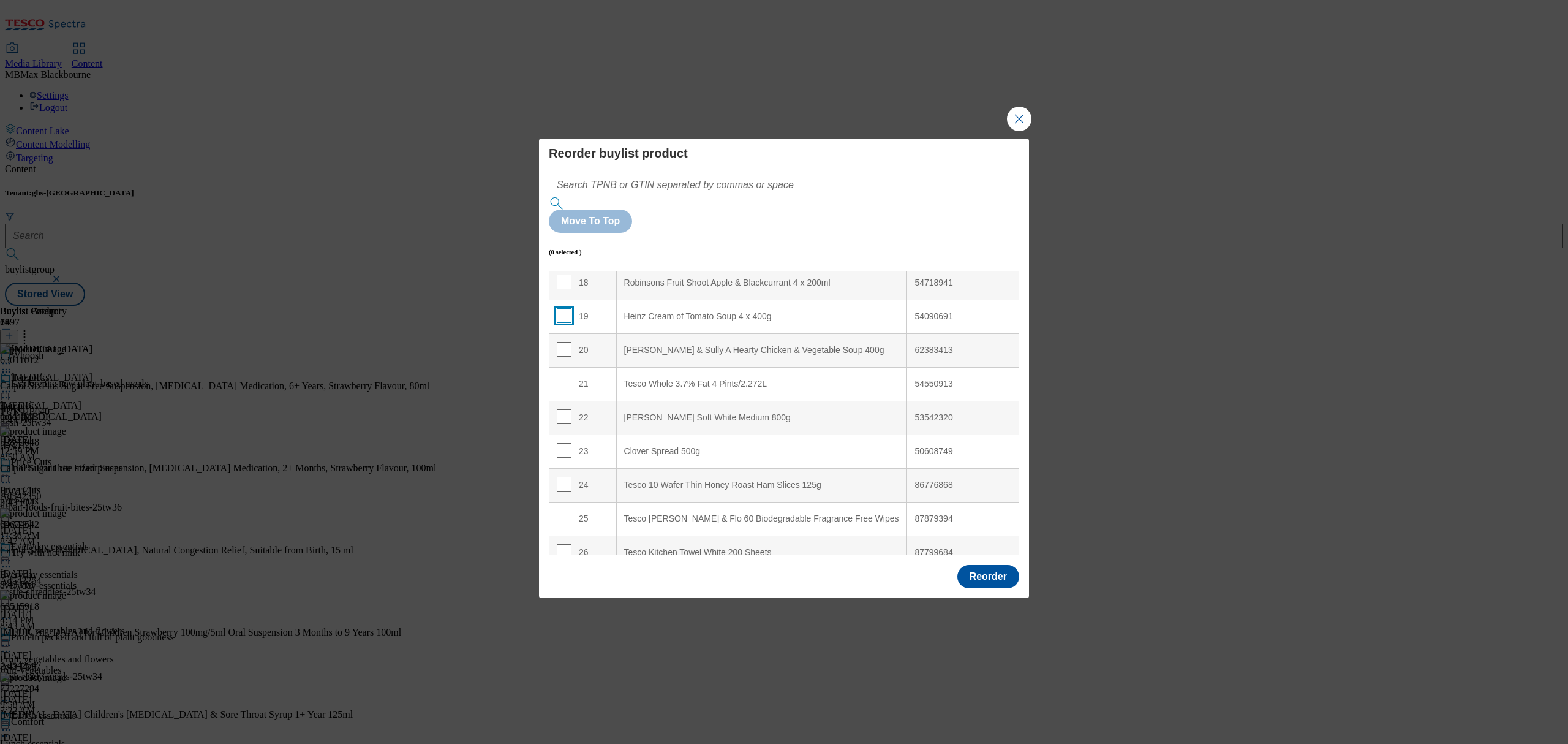
click at [566, 308] on input "Modal" at bounding box center [564, 315] width 15 height 15
checkbox input "true"
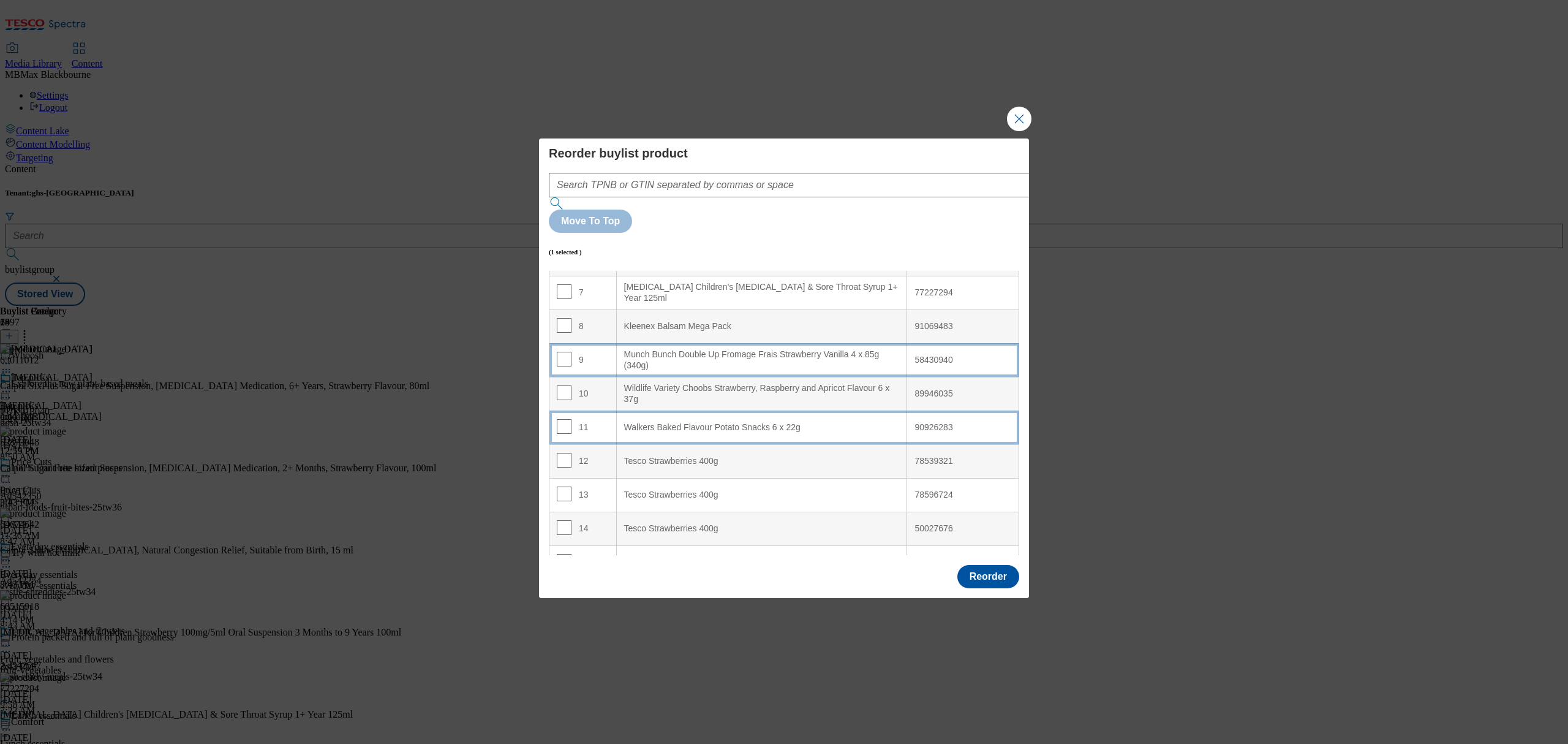
scroll to position [203, 0]
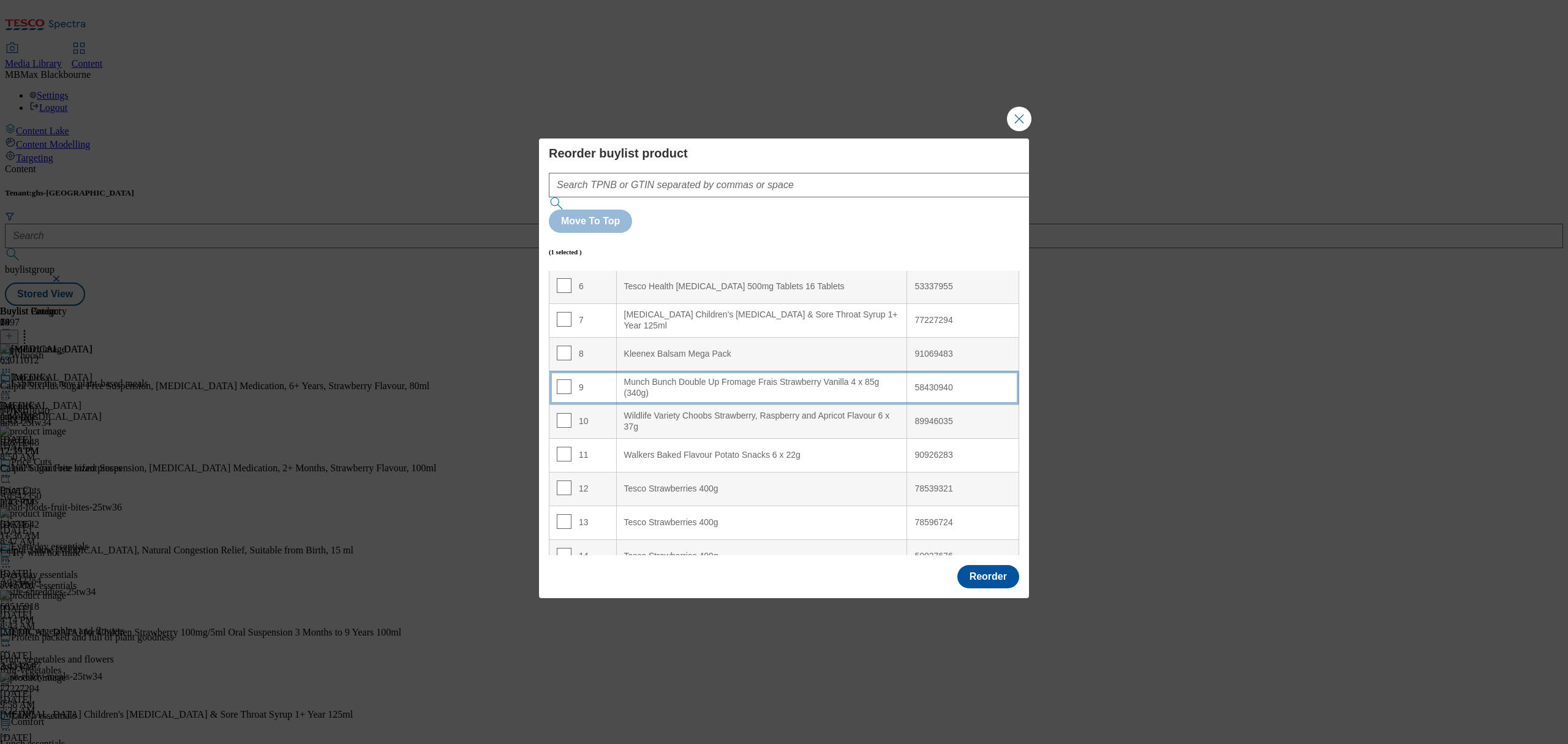
click at [591, 371] on td "9" at bounding box center [583, 387] width 68 height 33
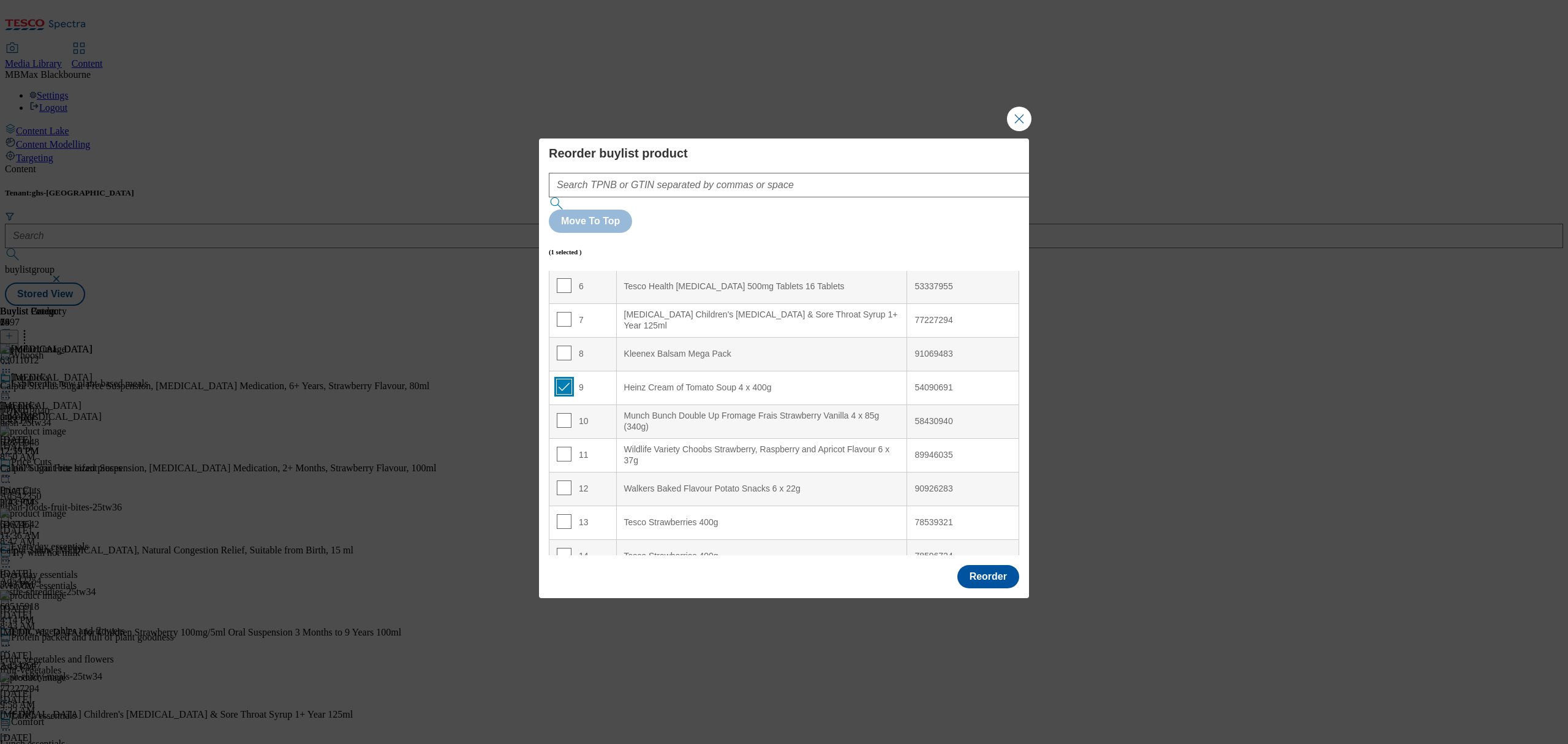
click at [562, 379] on input "Modal" at bounding box center [564, 387] width 15 height 15
checkbox input "false"
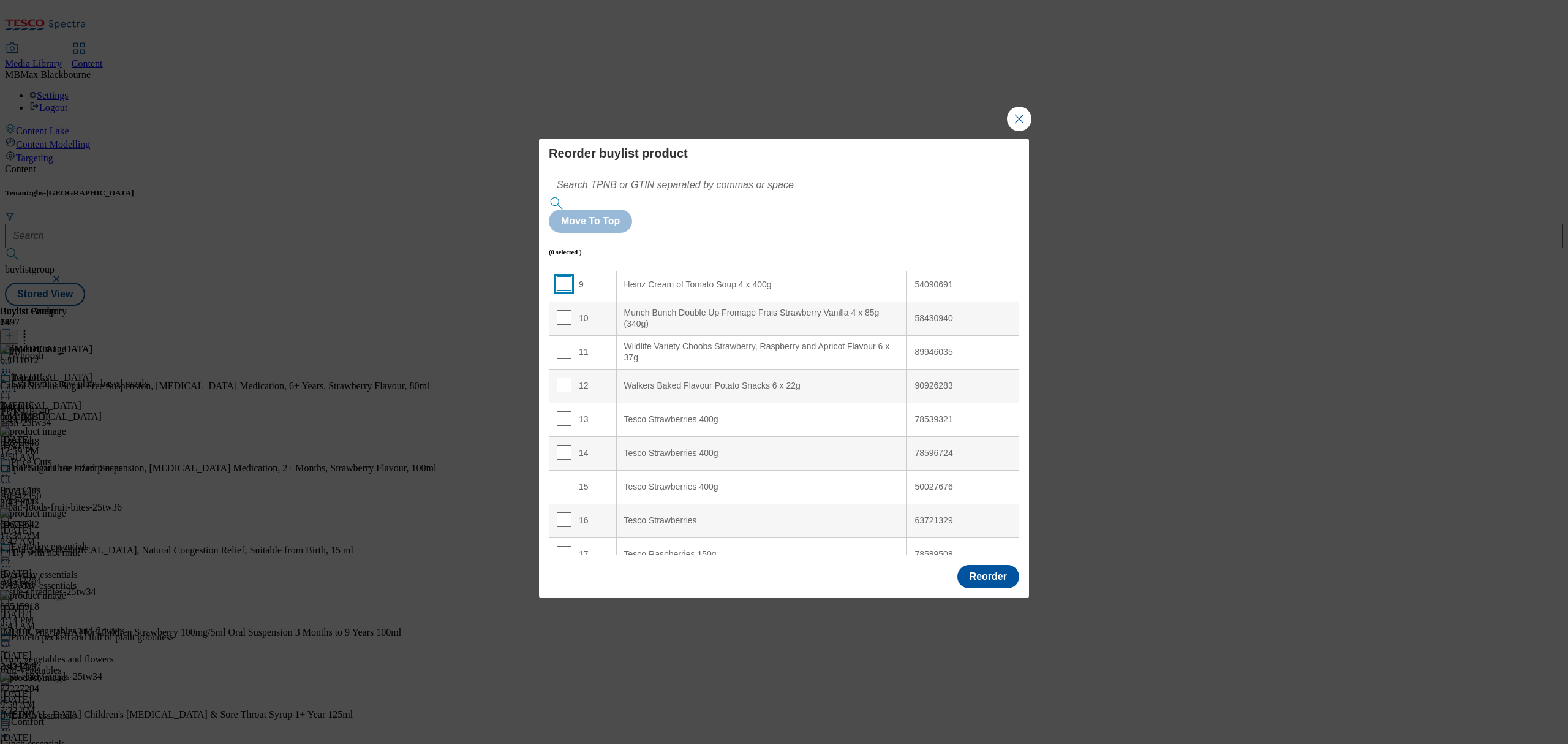
scroll to position [694, 0]
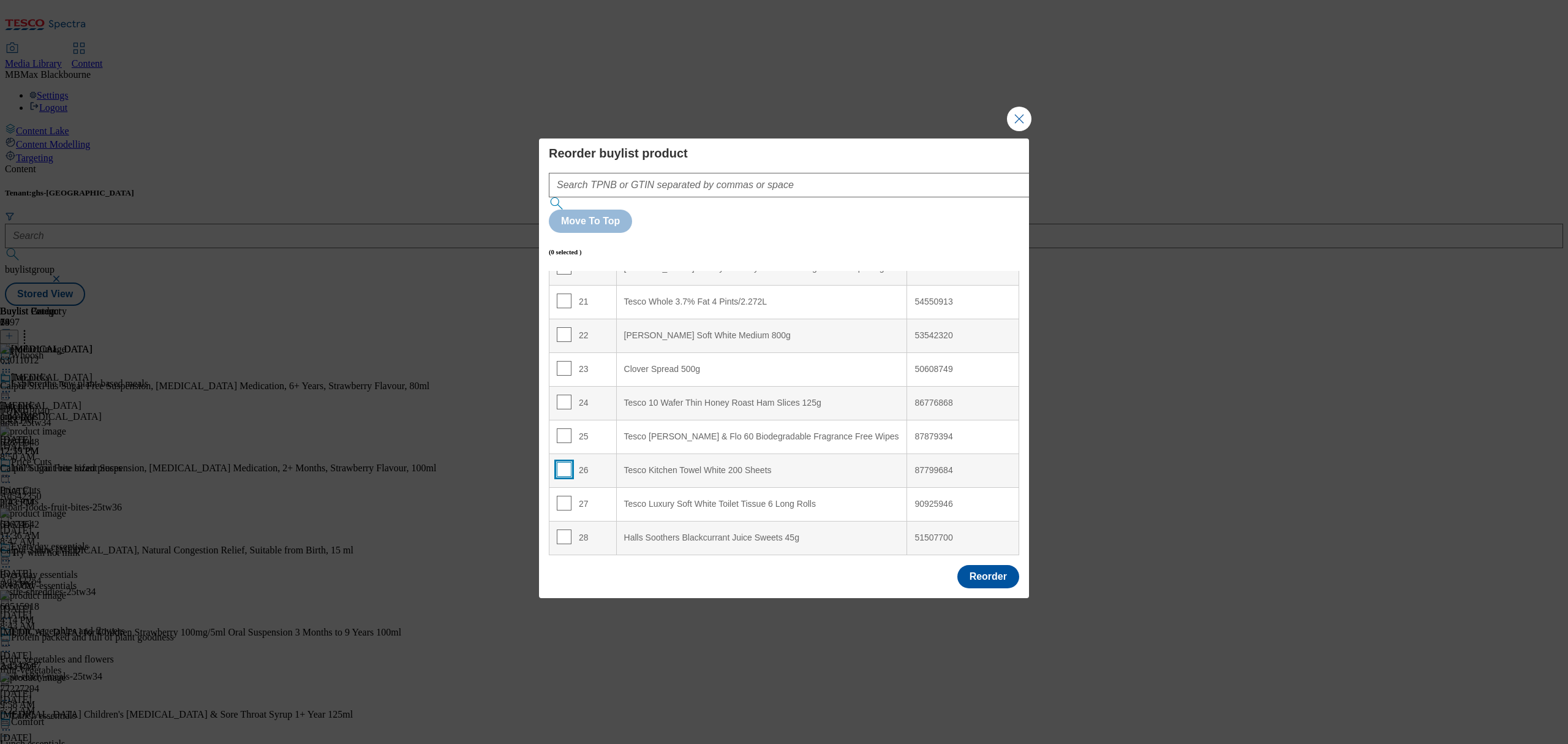
click at [566, 462] on input "Modal" at bounding box center [564, 469] width 15 height 15
checkbox input "true"
click at [559, 428] on input "Modal" at bounding box center [564, 435] width 15 height 15
checkbox input "true"
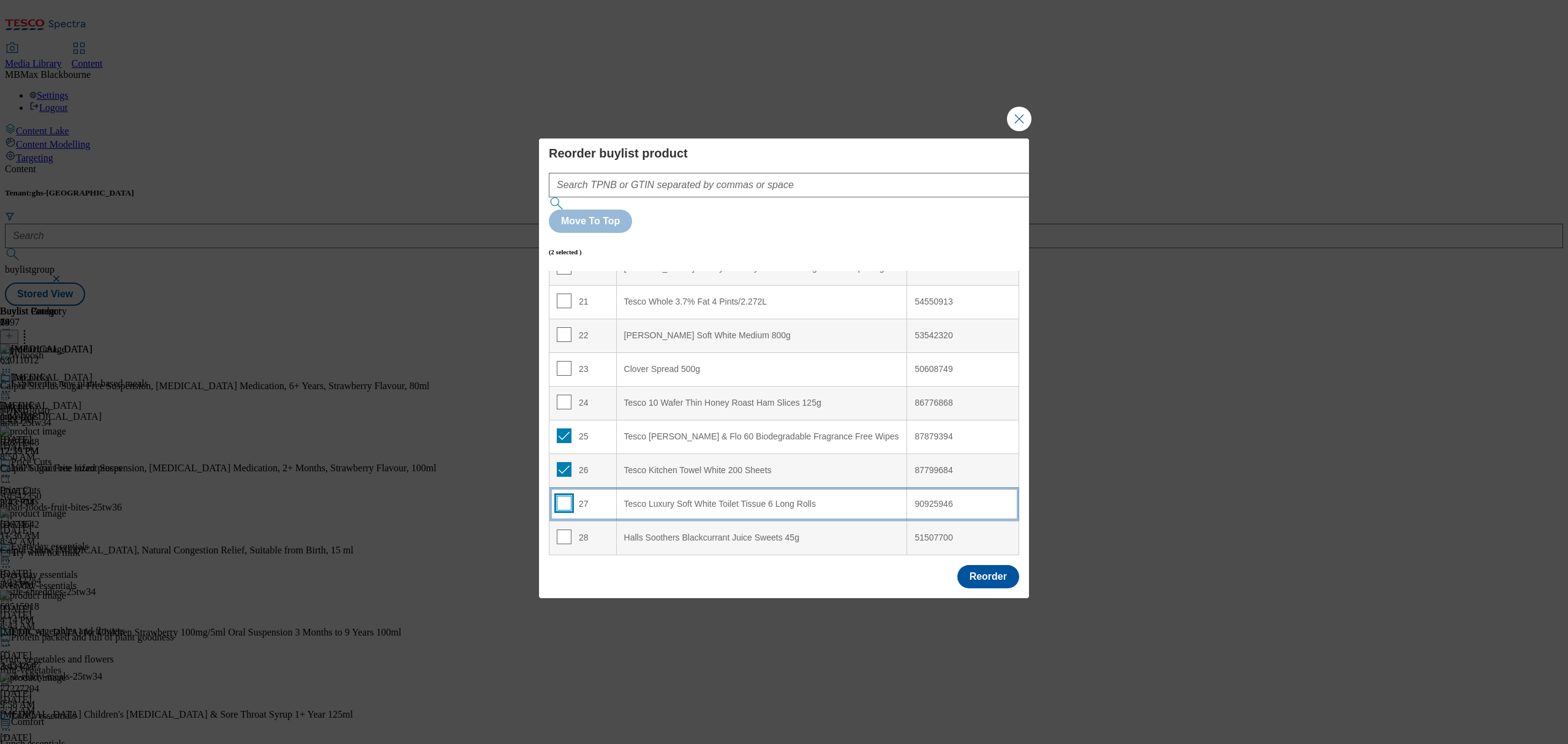
click at [569, 496] on input "Modal" at bounding box center [564, 503] width 15 height 15
checkbox input "true"
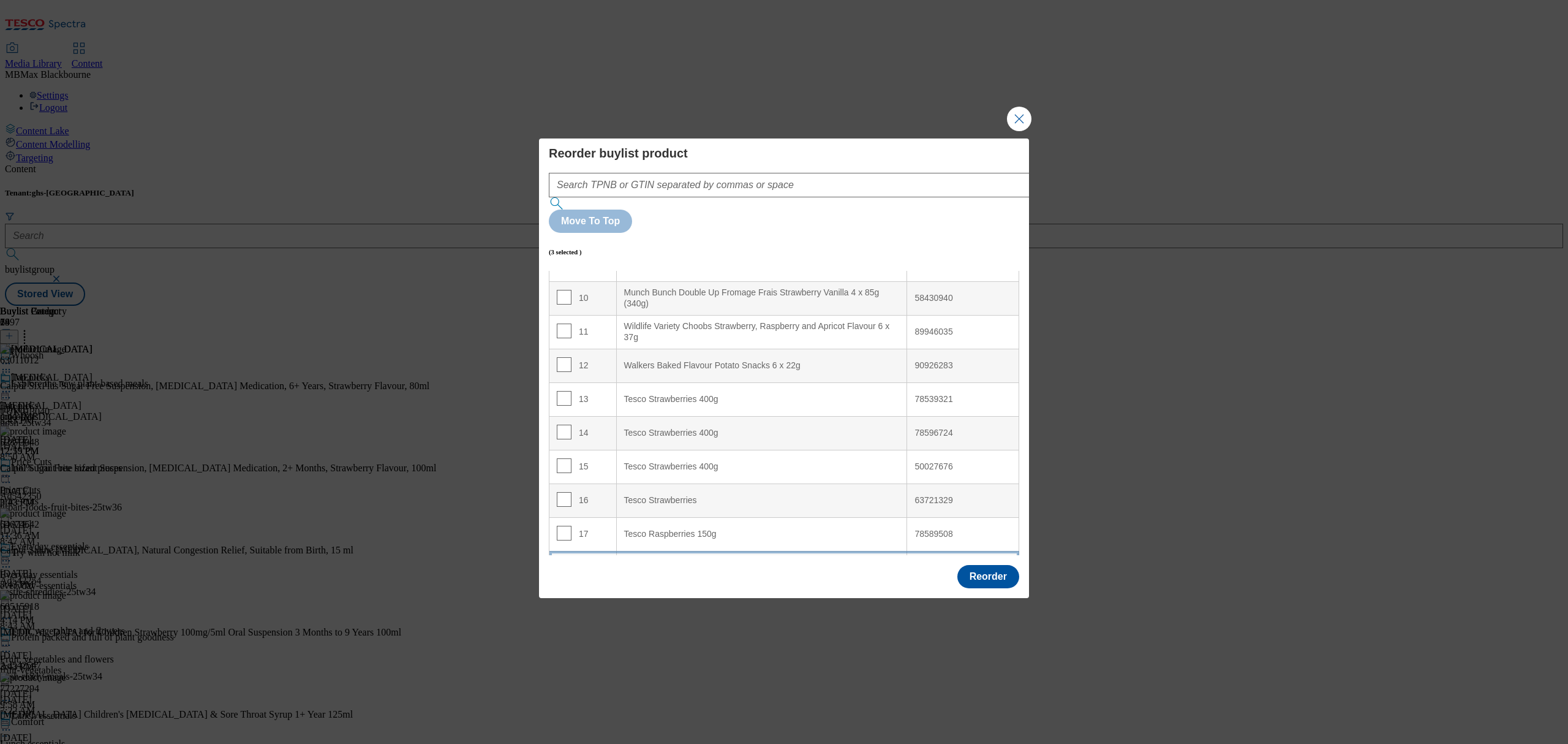
scroll to position [285, 0]
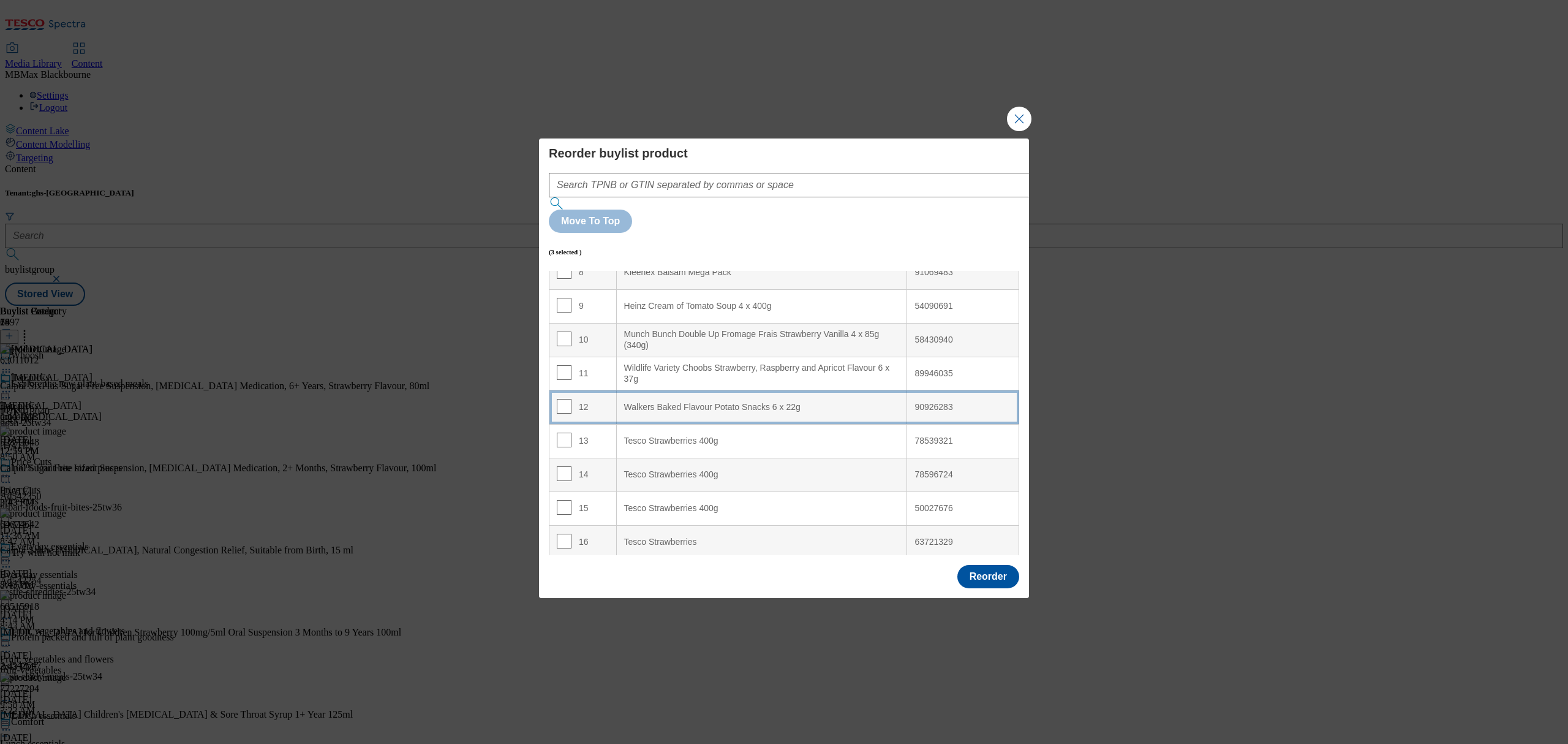
click at [590, 399] on div "12" at bounding box center [583, 408] width 52 height 17
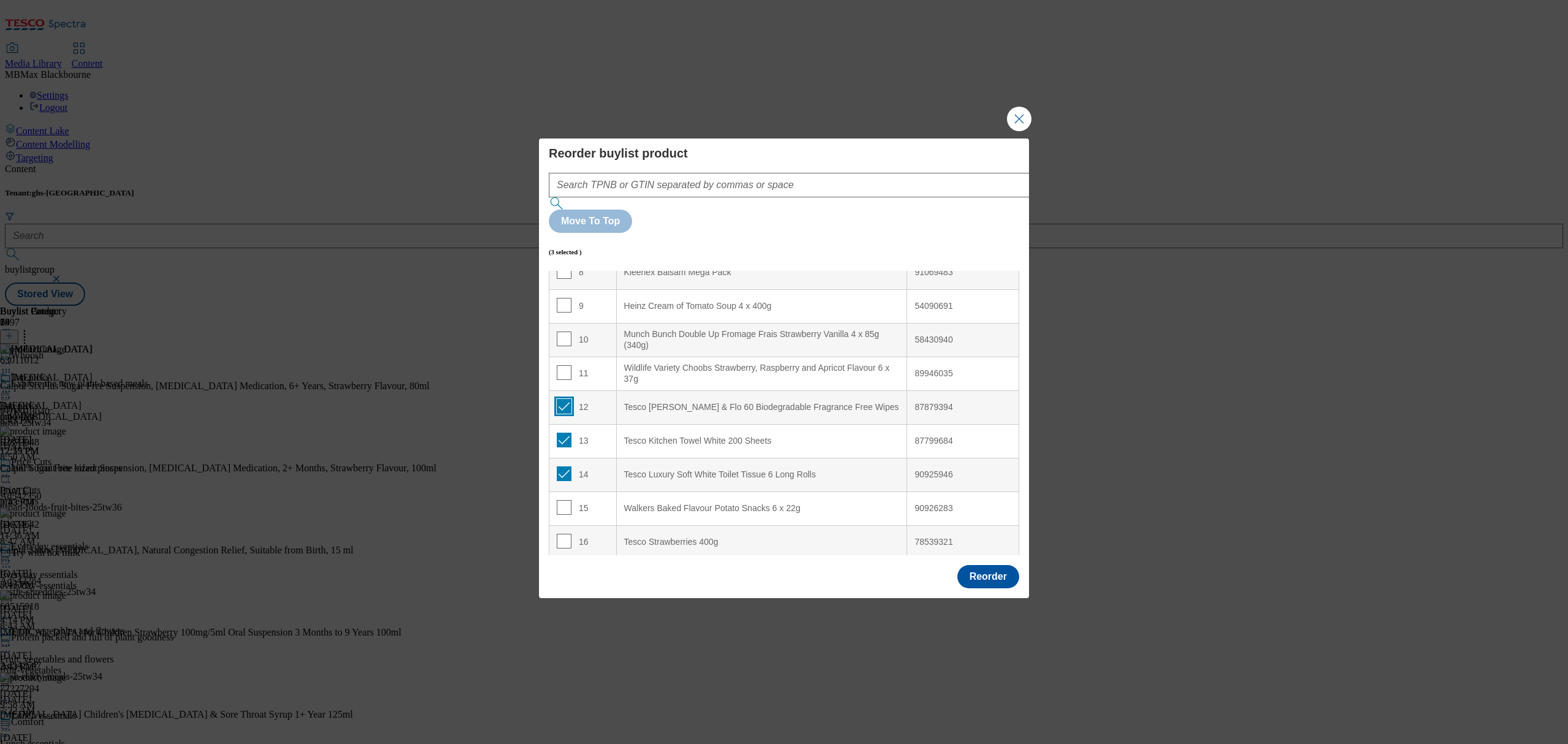
click at [558, 399] on input "Modal" at bounding box center [564, 406] width 15 height 15
checkbox input "false"
drag, startPoint x: 558, startPoint y: 408, endPoint x: 562, endPoint y: 415, distance: 8.1
click at [558, 432] on input "Modal" at bounding box center [564, 440] width 15 height 15
checkbox input "false"
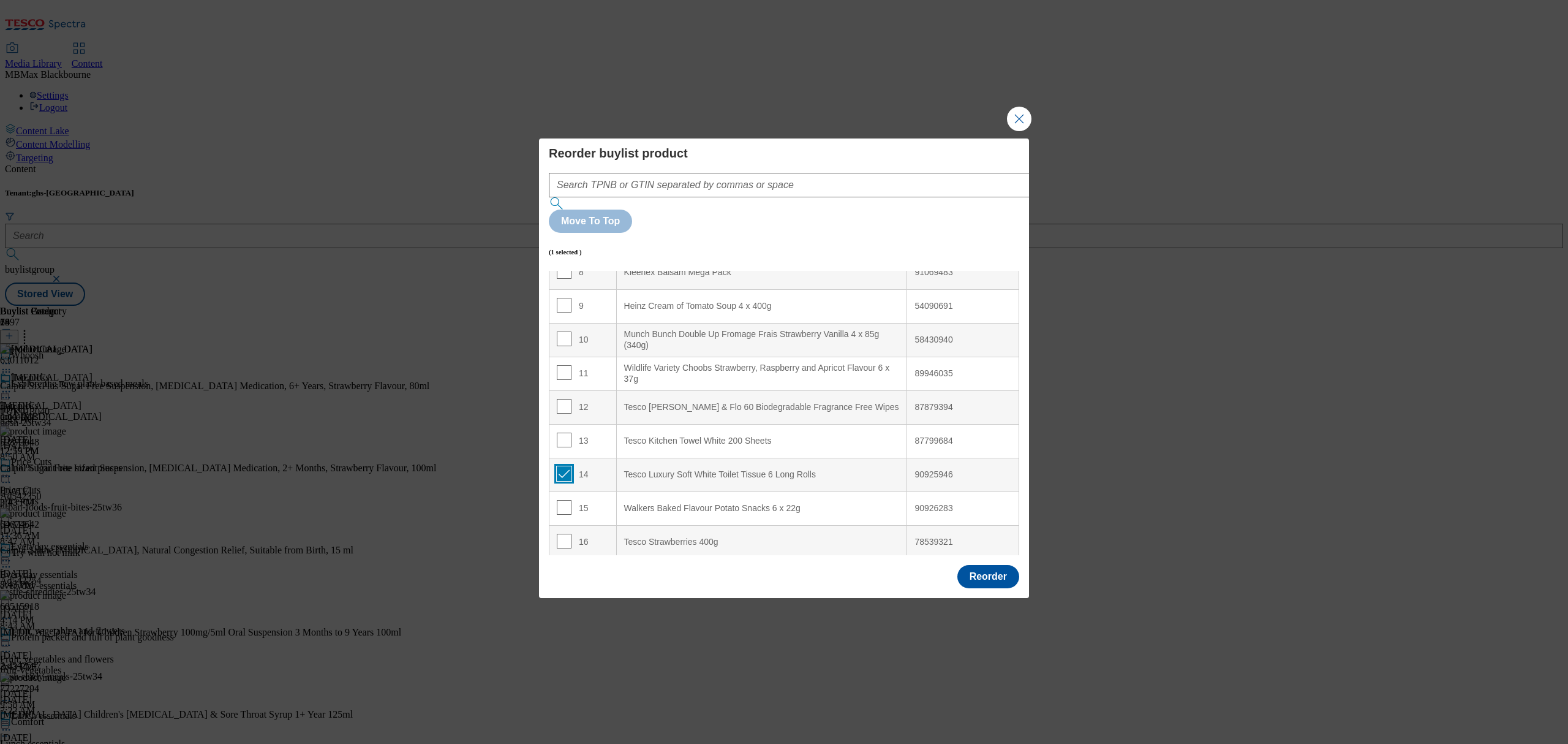
click at [562, 466] on input "Modal" at bounding box center [564, 473] width 15 height 15
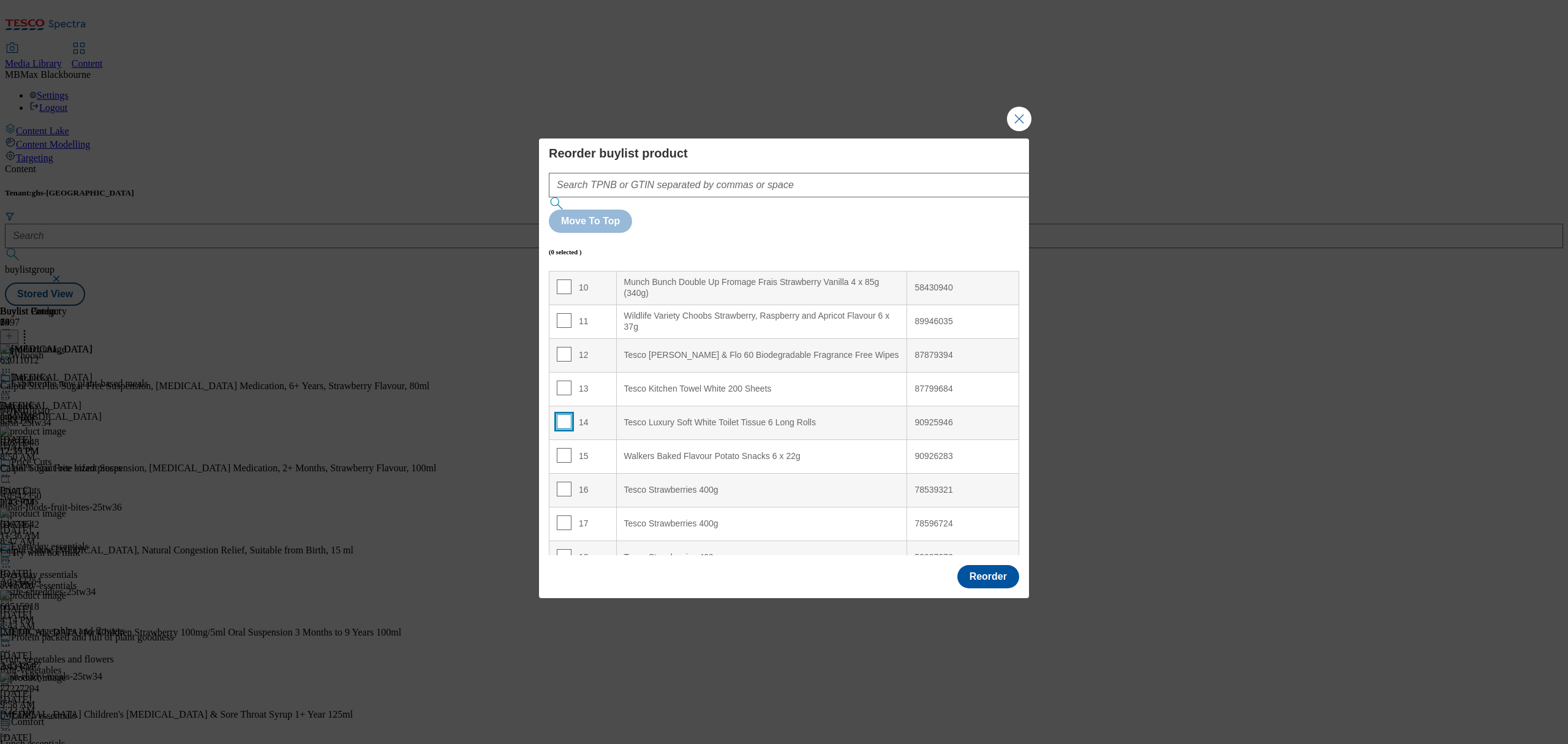
scroll to position [366, 0]
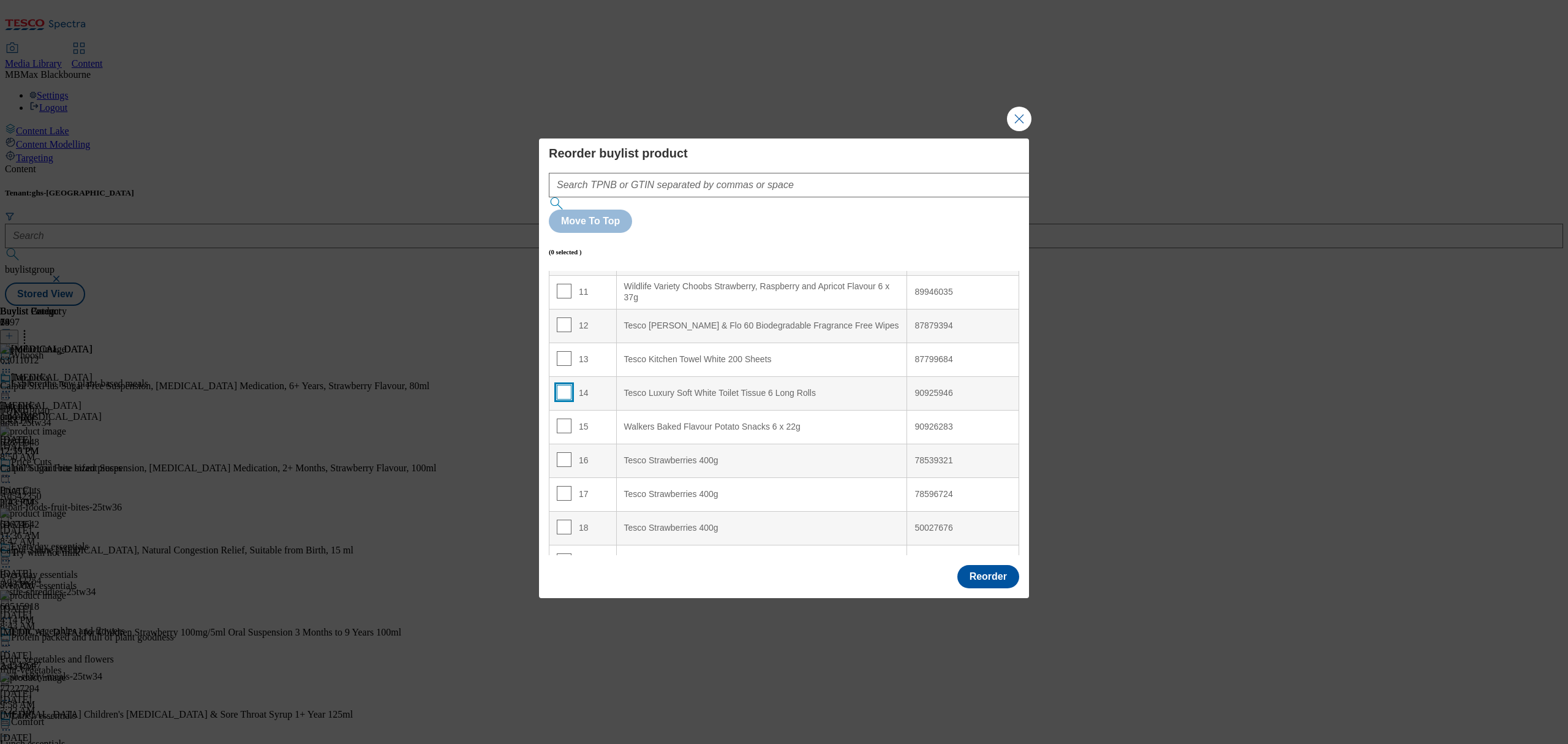
click at [562, 384] on input "Modal" at bounding box center [564, 392] width 15 height 15
checkbox input "true"
click at [583, 452] on div "16" at bounding box center [583, 461] width 52 height 17
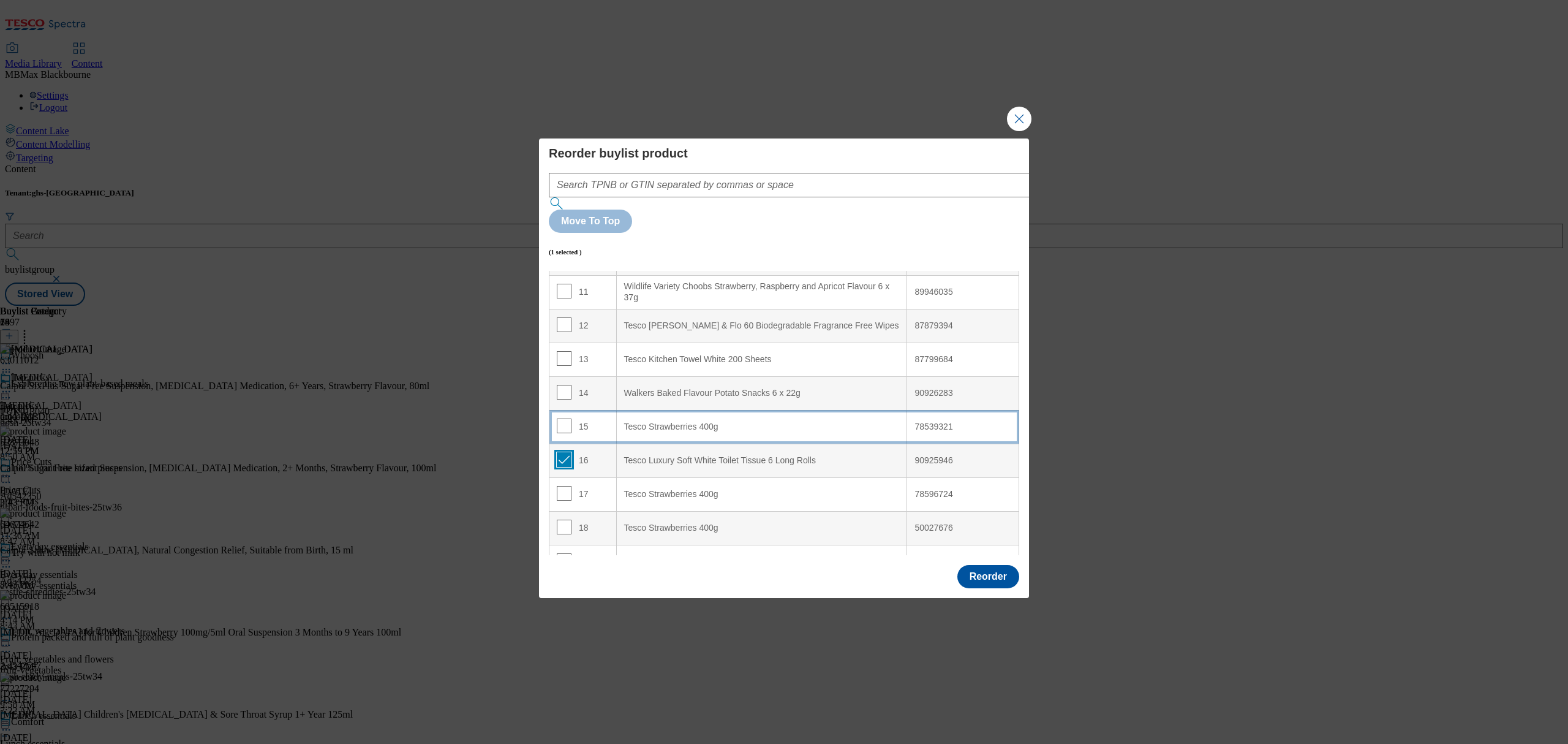
click at [566, 452] on input "Modal" at bounding box center [564, 459] width 15 height 15
checkbox input "false"
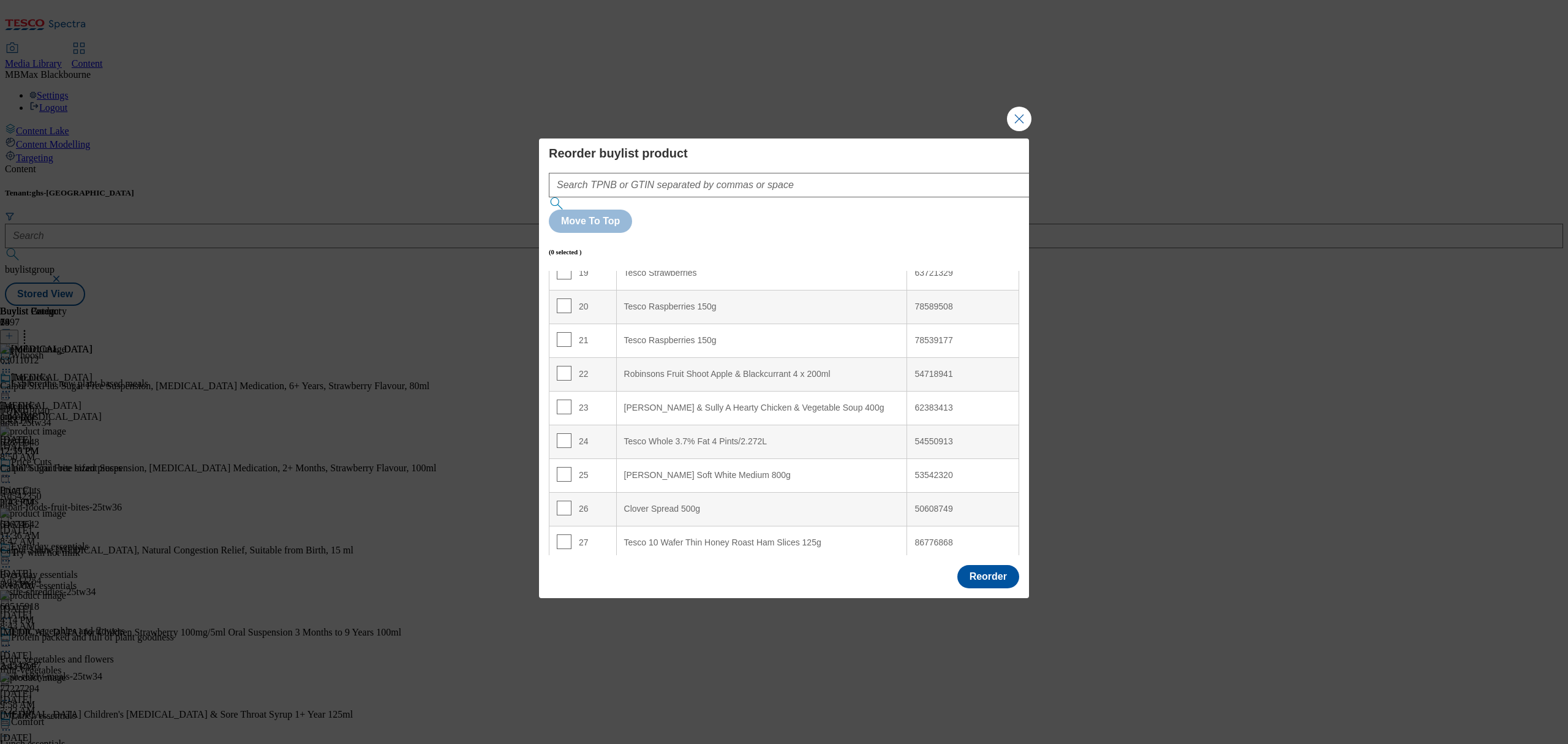
scroll to position [694, 0]
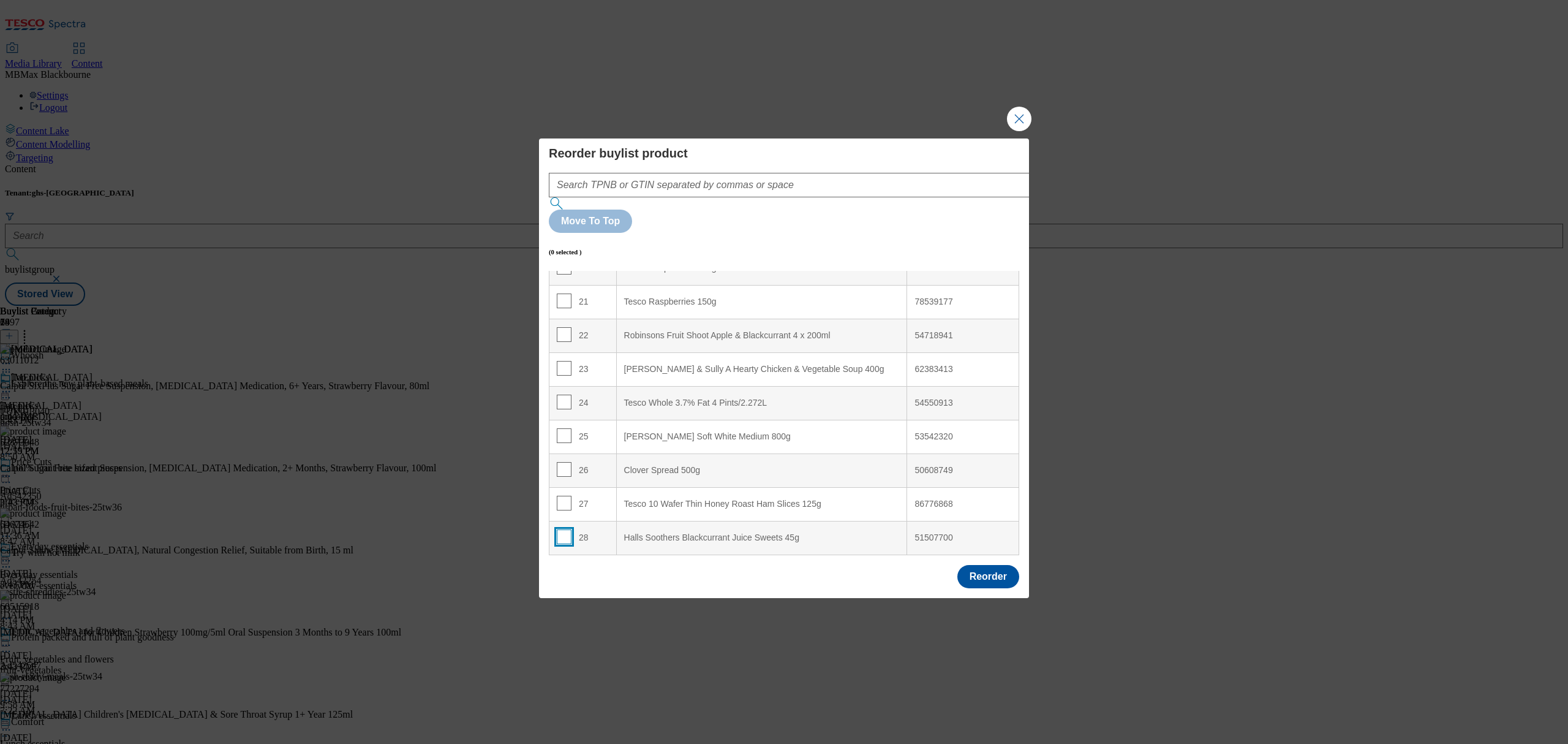
click at [566, 529] on input "Modal" at bounding box center [564, 537] width 15 height 15
checkbox input "true"
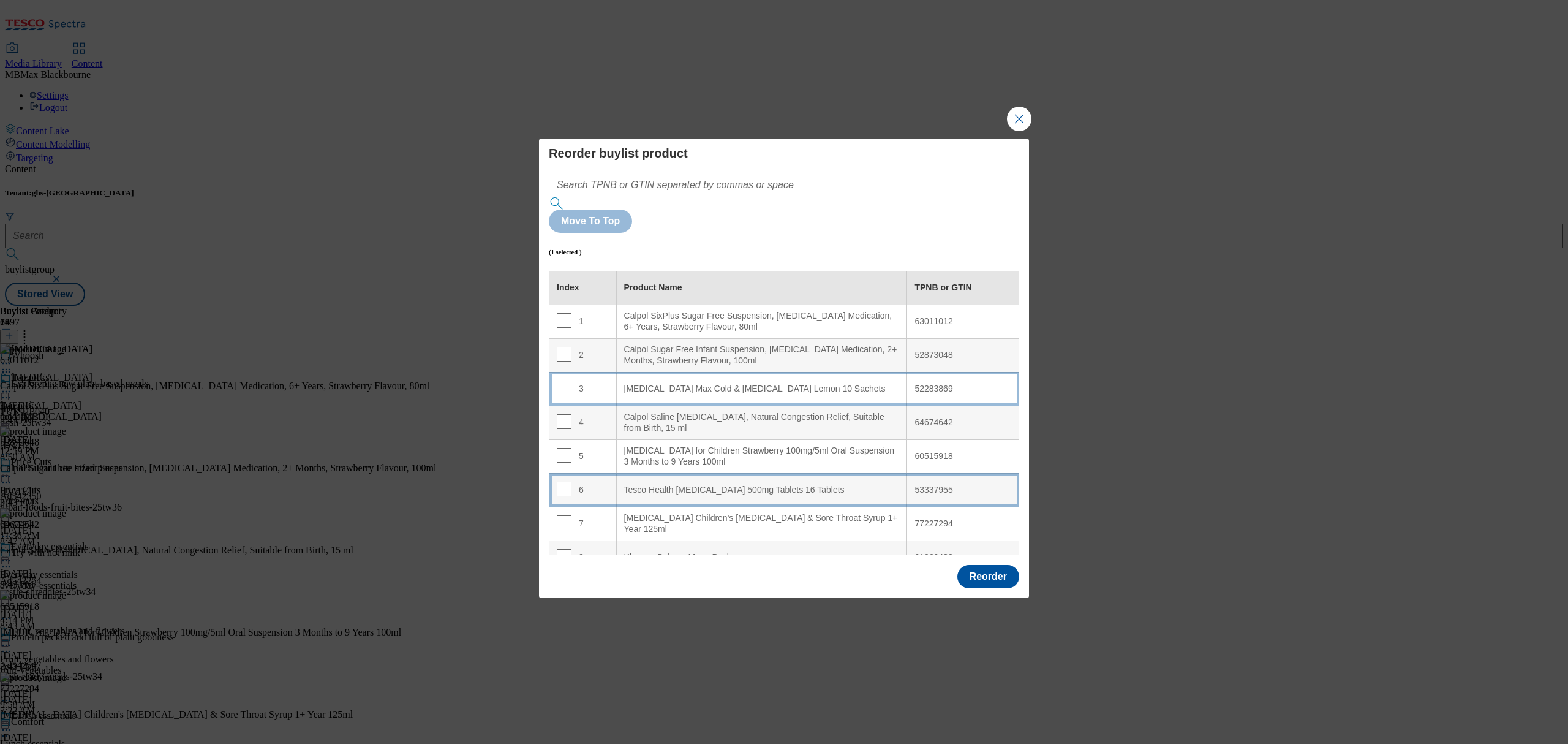
click at [574, 481] on div "6" at bounding box center [583, 490] width 52 height 17
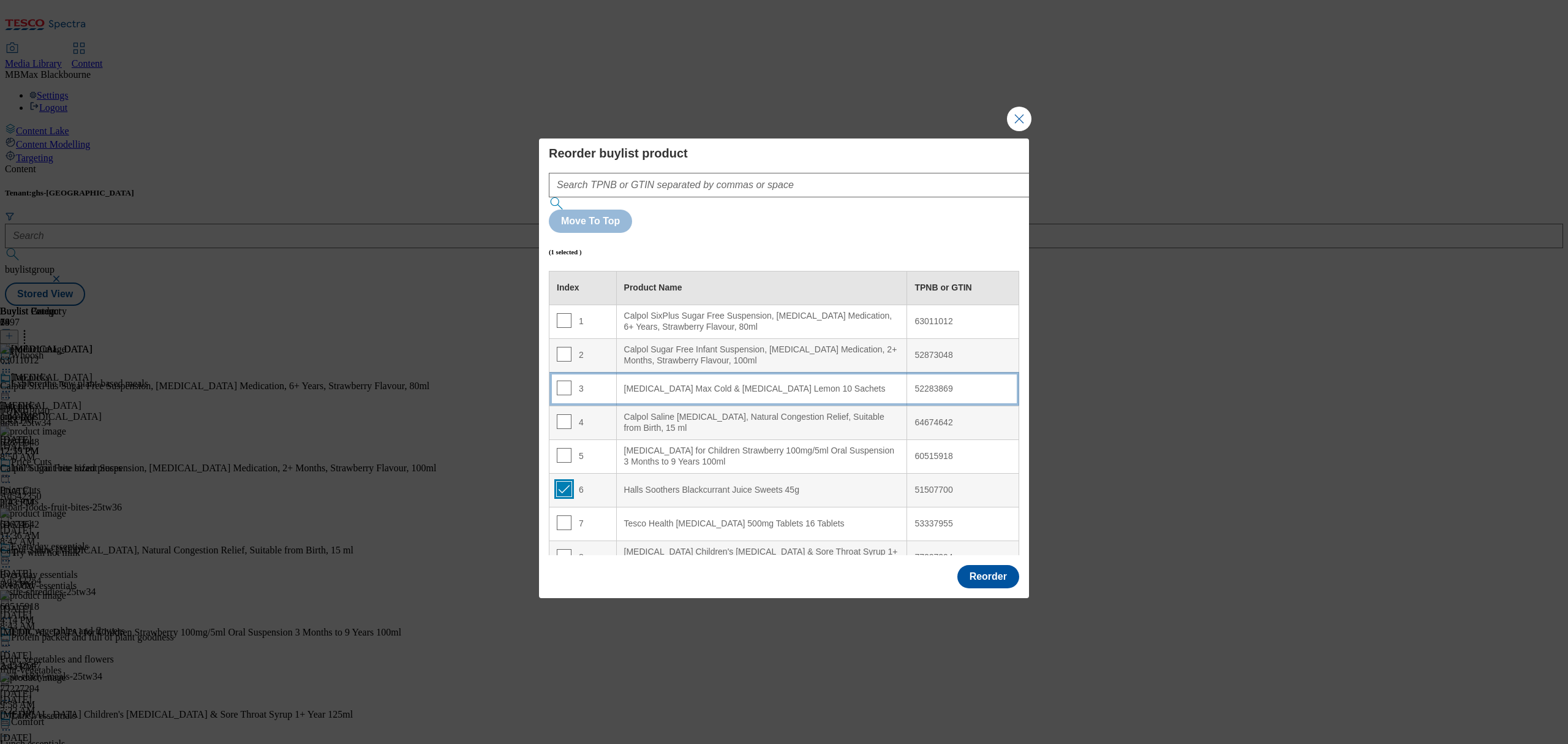
click at [558, 481] on input "Modal" at bounding box center [564, 488] width 15 height 15
checkbox input "false"
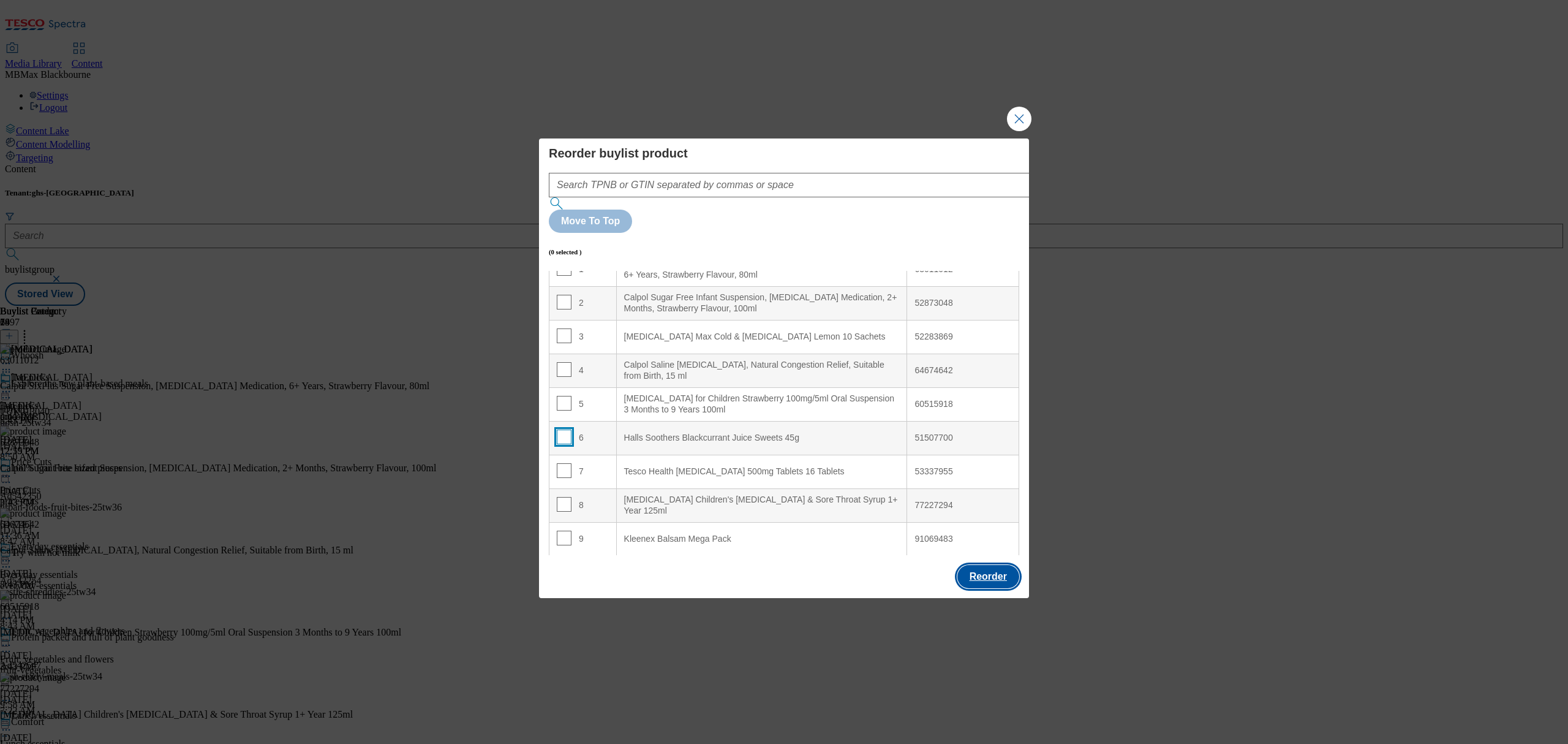
scroll to position [82, 0]
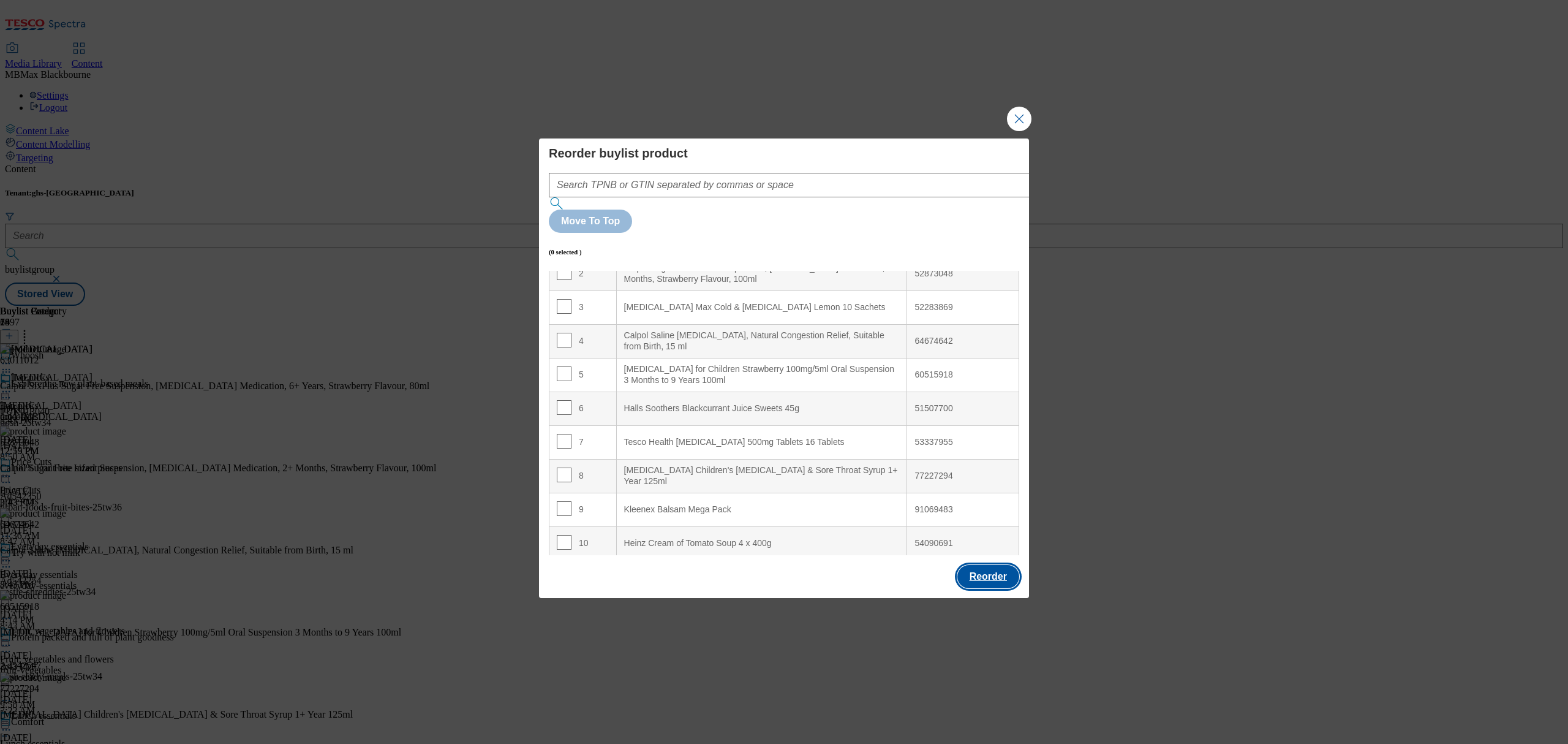
click at [1007, 565] on button "Reorder" at bounding box center [988, 577] width 62 height 23
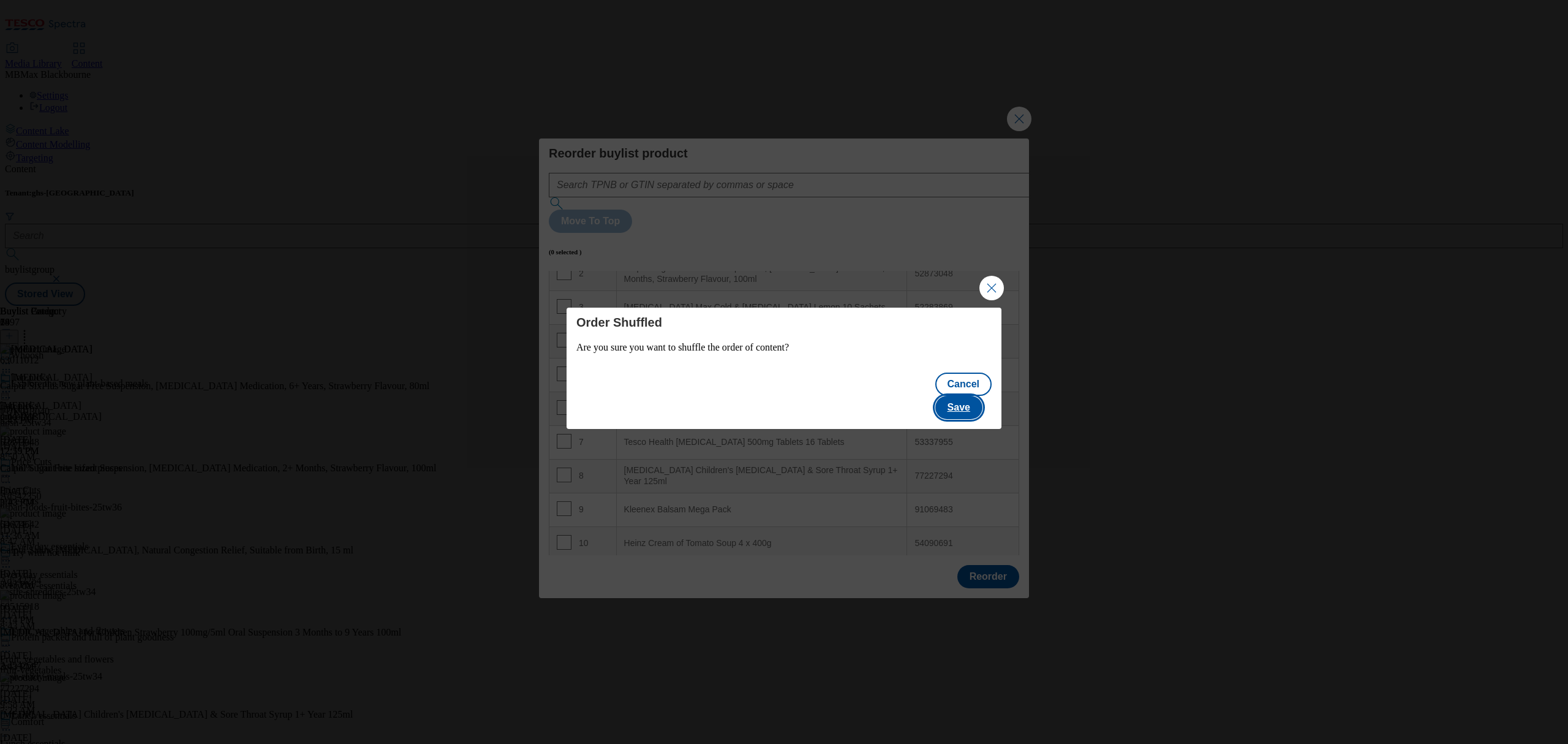
click at [964, 405] on button "Save" at bounding box center [959, 408] width 47 height 23
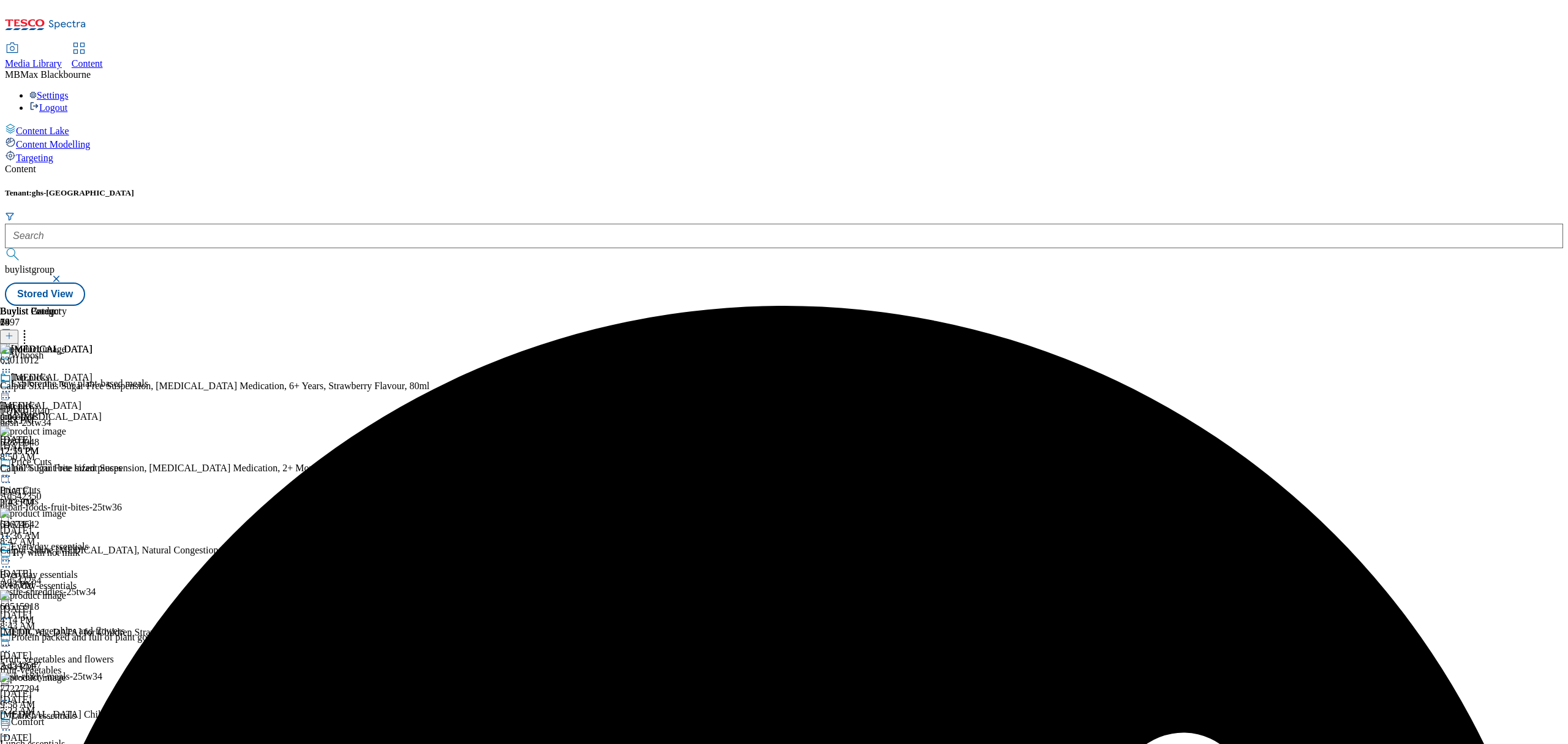
scroll to position [0, 0]
click at [12, 385] on icon at bounding box center [6, 391] width 12 height 12
click at [106, 410] on li "Edit" at bounding box center [66, 416] width 82 height 14
click at [10, 391] on circle at bounding box center [9, 392] width 2 height 2
click at [57, 410] on button "Edit" at bounding box center [41, 416] width 33 height 14
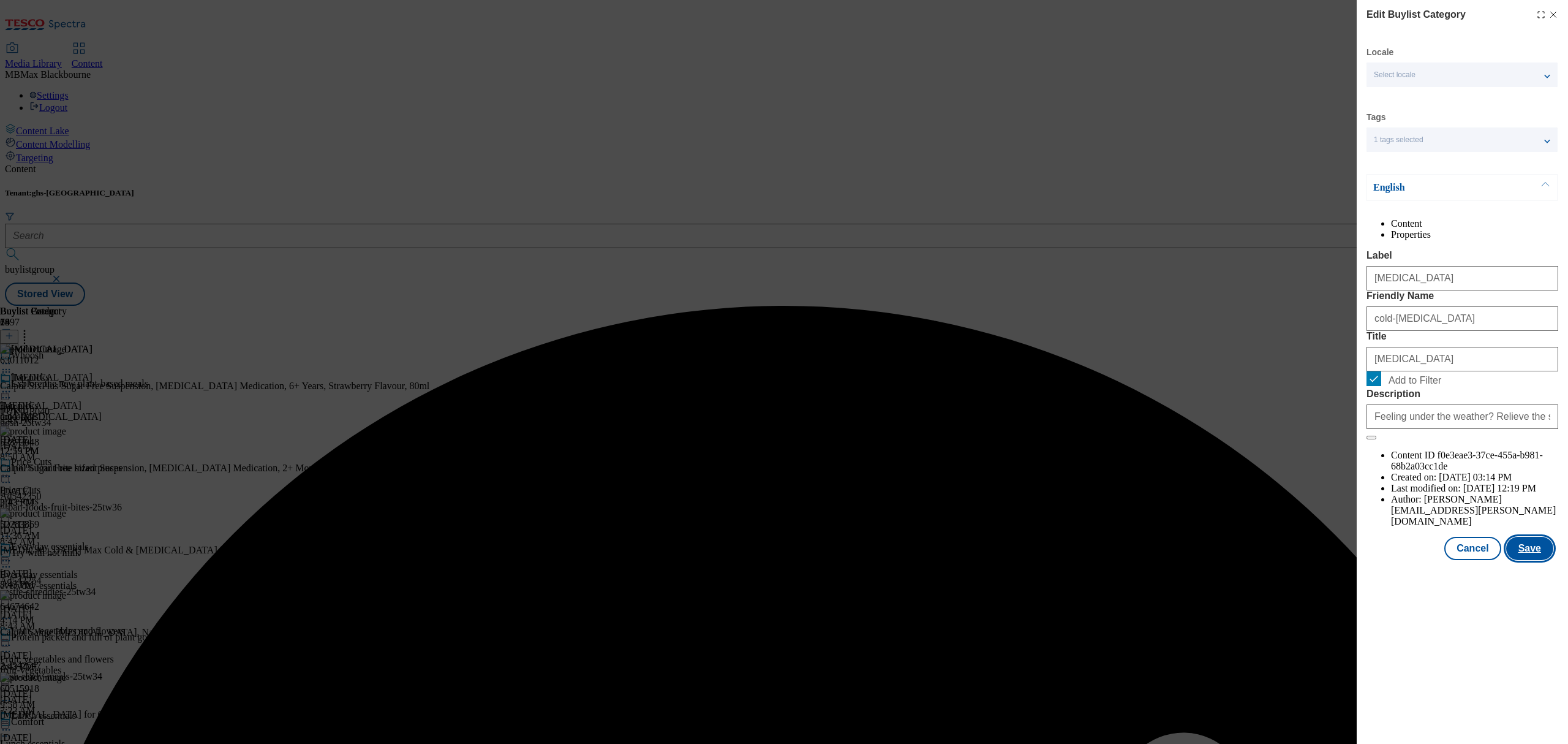
click at [1529, 560] on button "Save" at bounding box center [1529, 548] width 47 height 23
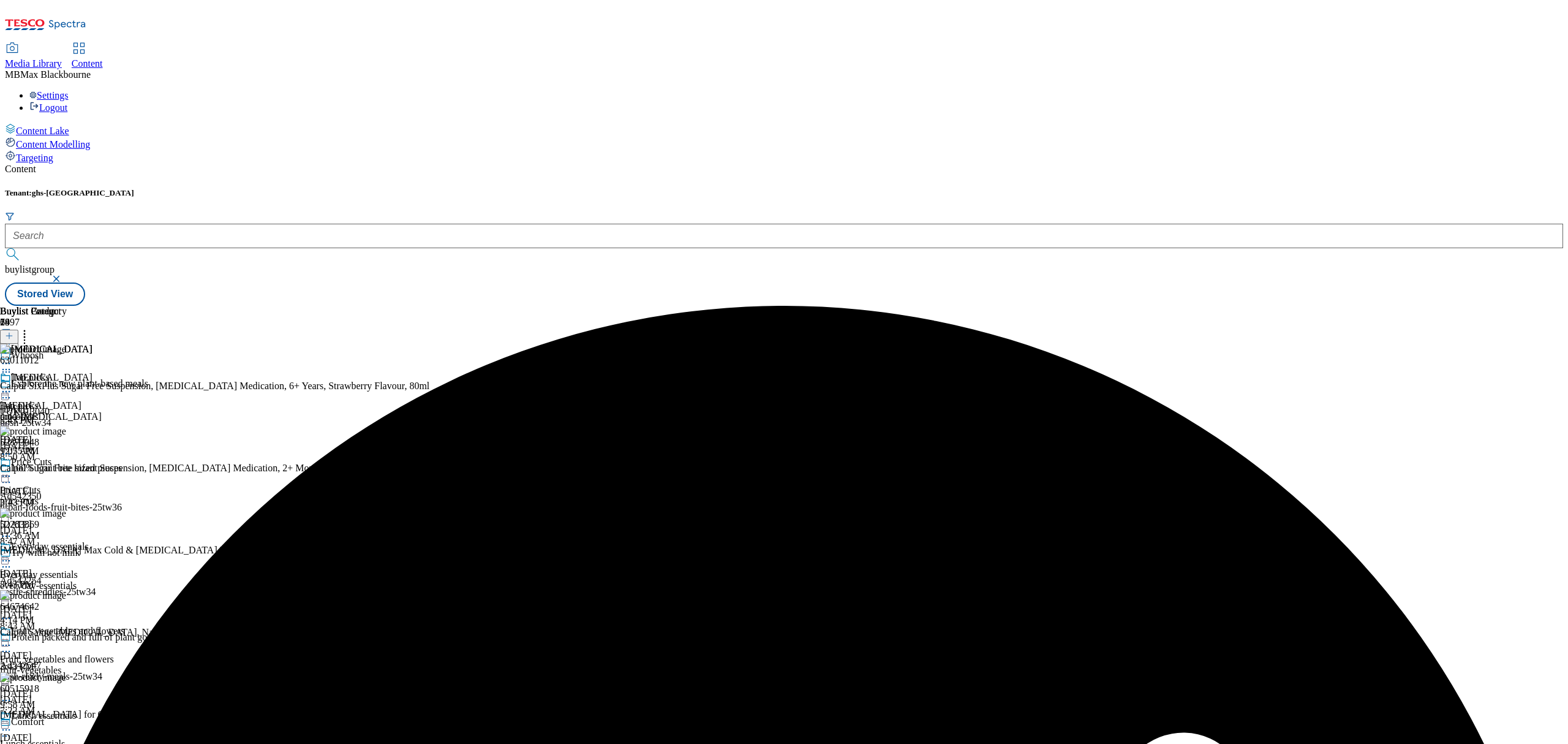
click at [12, 385] on icon at bounding box center [6, 391] width 12 height 12
click at [67, 470] on span "Preview" at bounding box center [52, 474] width 29 height 9
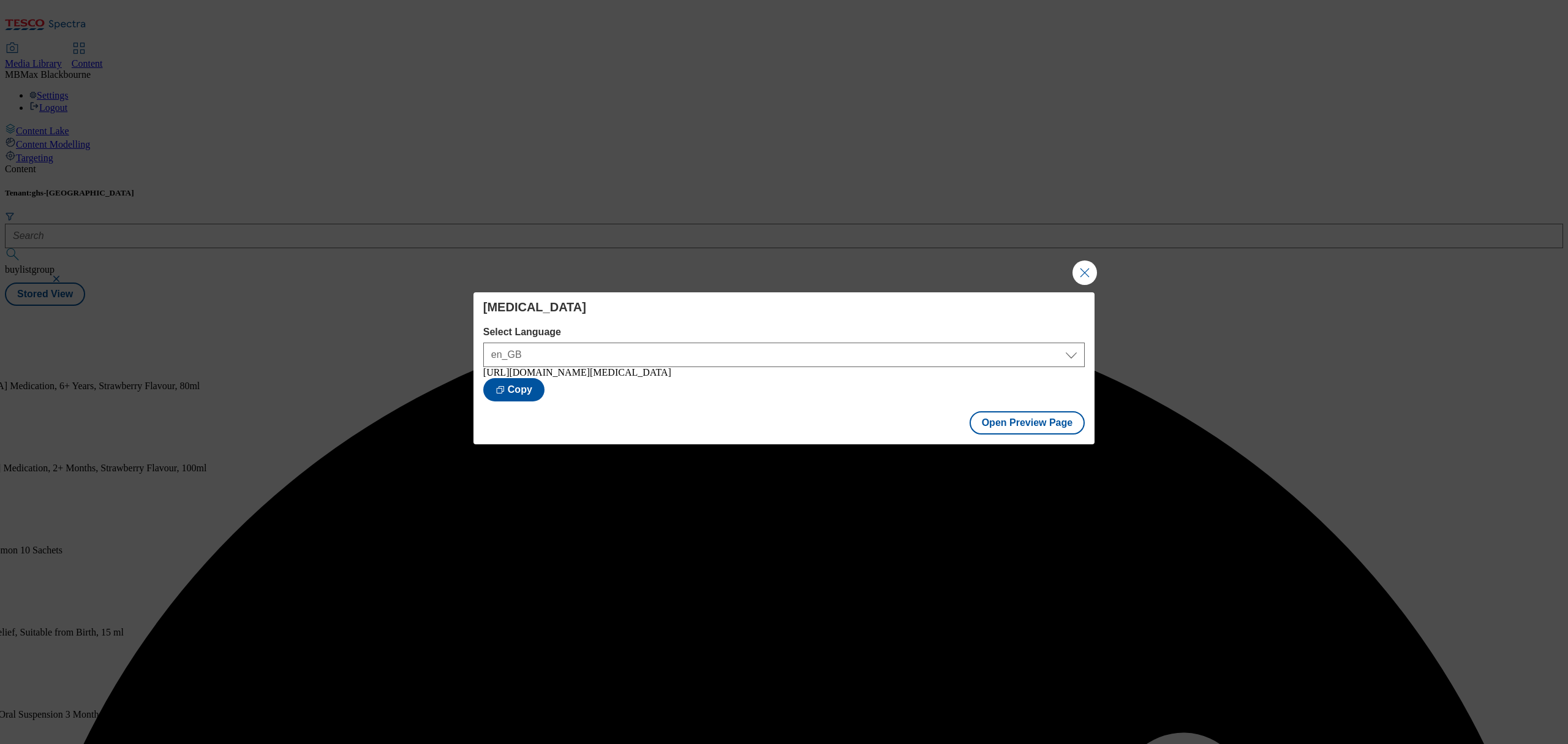
click at [799, 208] on div "[MEDICAL_DATA] Select Language en_GB en_GB [URL][DOMAIN_NAME][MEDICAL_DATA] Cop…" at bounding box center [784, 372] width 1568 height 744
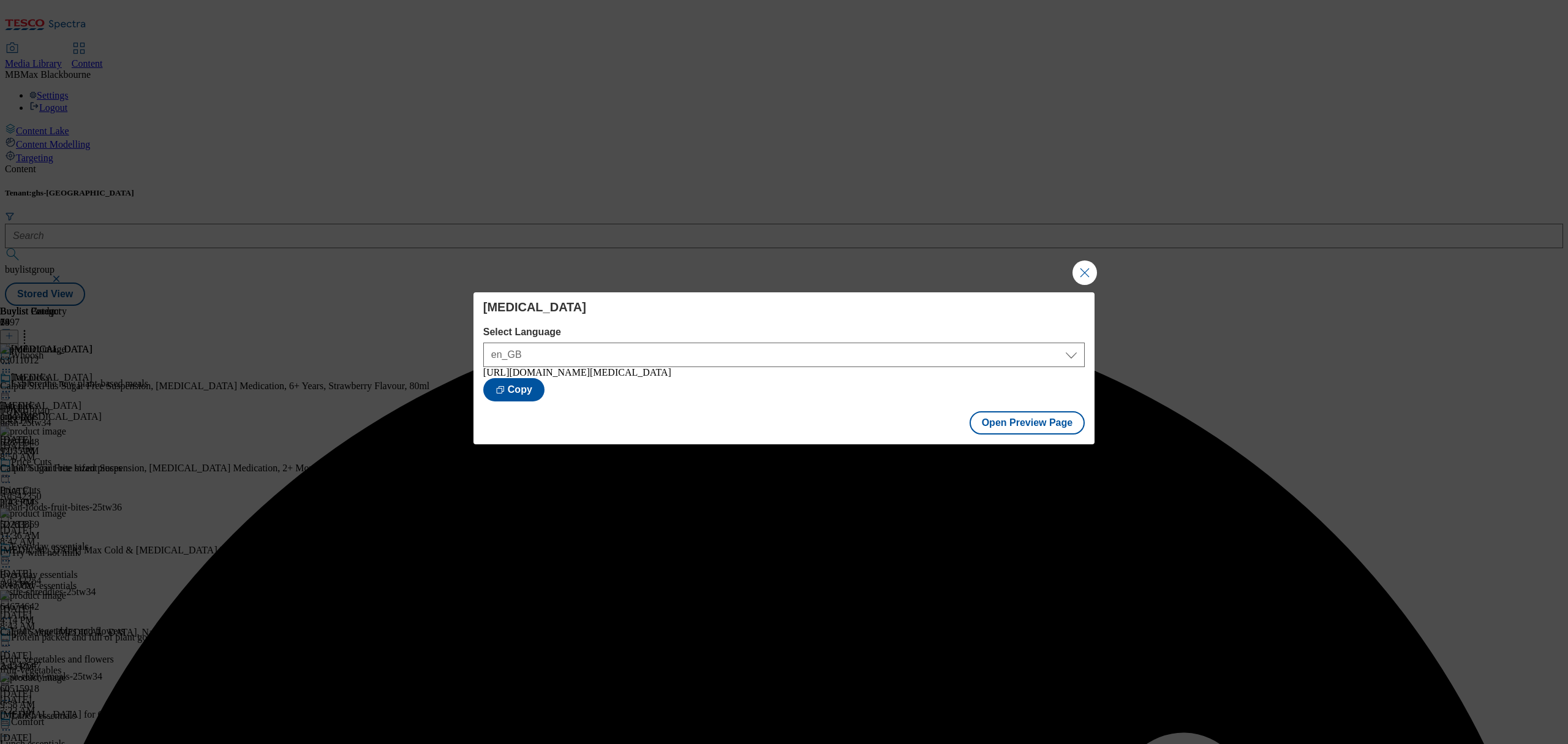
click at [1069, 270] on div "[MEDICAL_DATA] Select Language en_GB en_GB [URL][DOMAIN_NAME][MEDICAL_DATA] Cop…" at bounding box center [784, 372] width 1568 height 744
click at [1085, 277] on button "Close Modal" at bounding box center [1085, 273] width 25 height 25
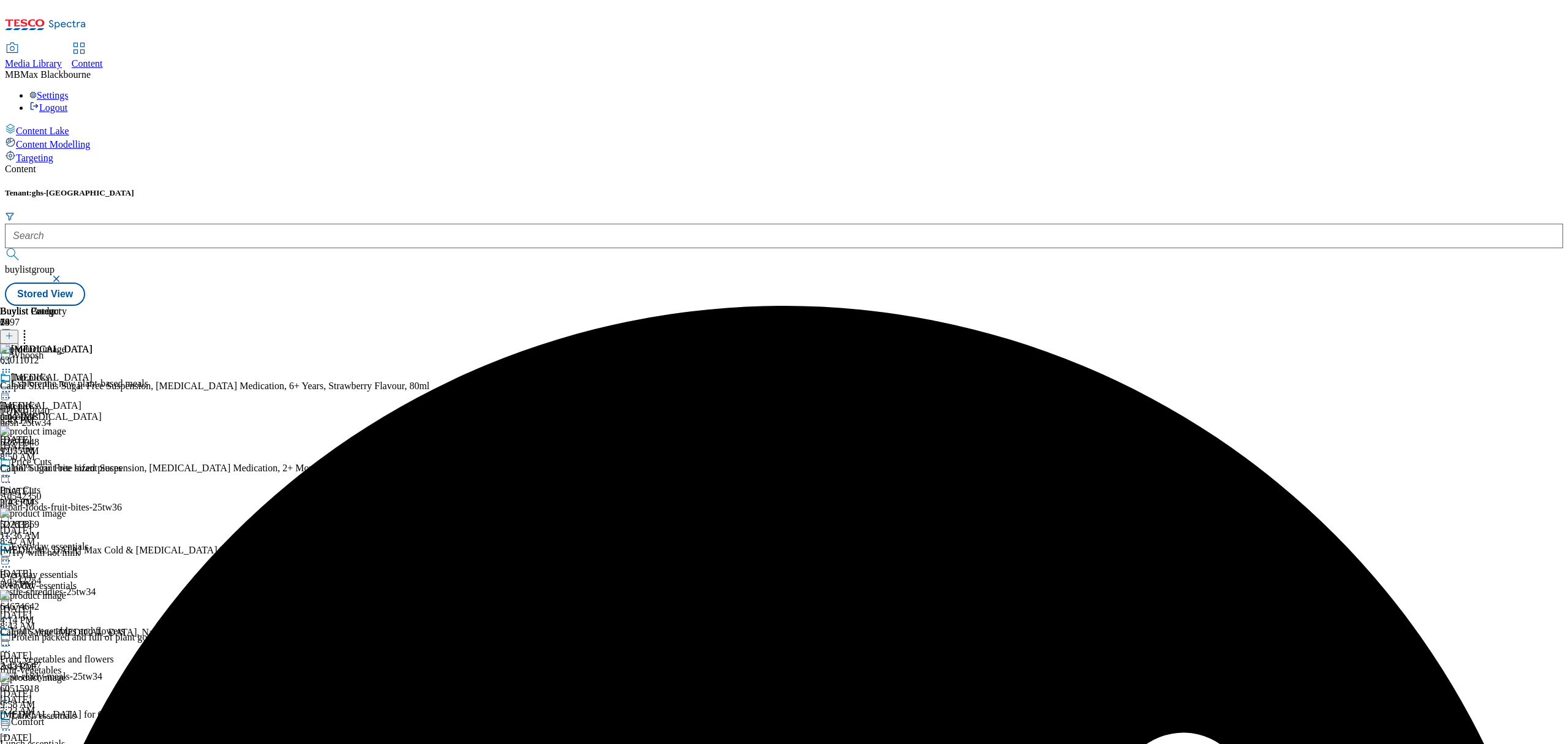
click at [12, 385] on icon at bounding box center [6, 391] width 12 height 12
click at [65, 512] on span "Publish" at bounding box center [51, 516] width 27 height 9
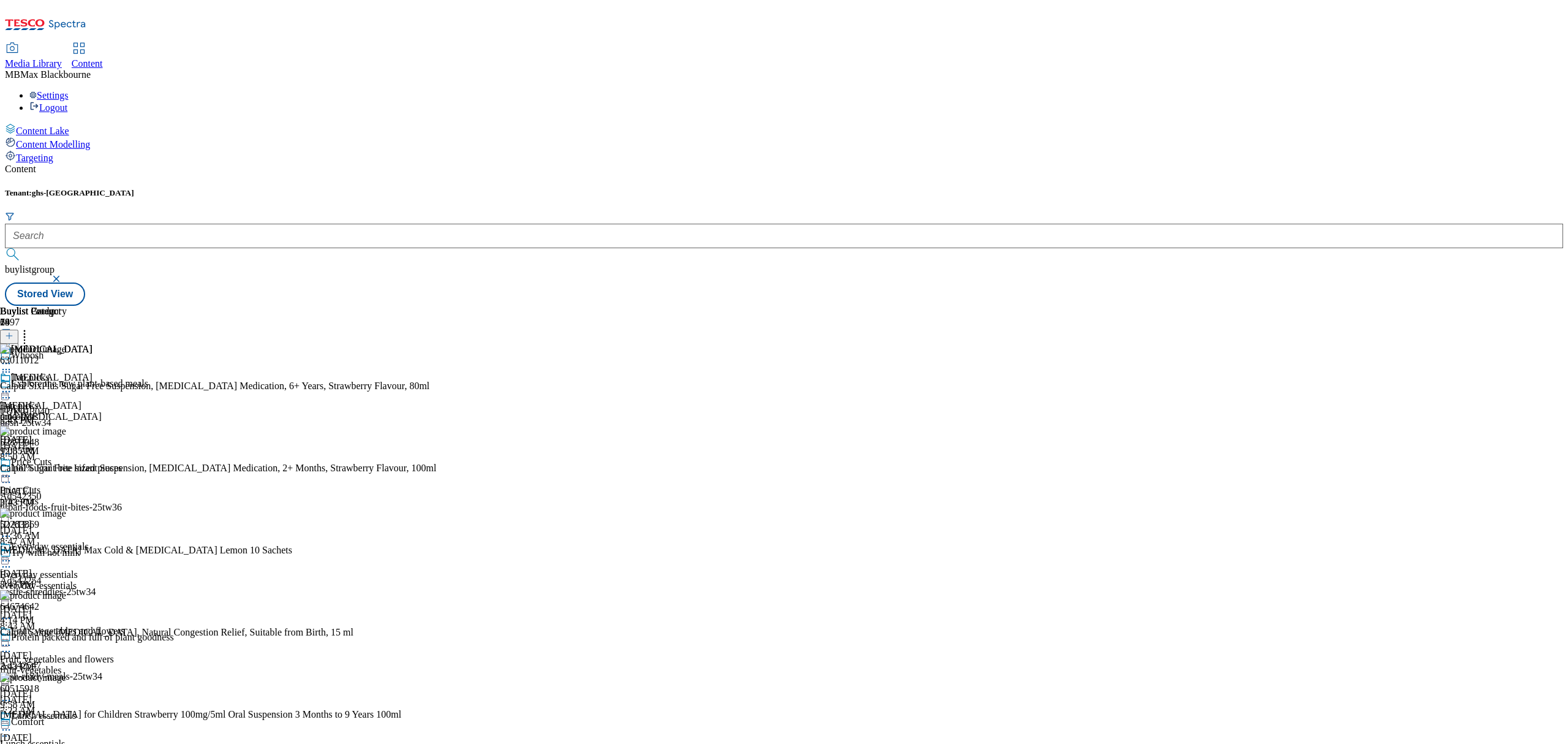
scroll to position [490, 0]
click at [92, 344] on span "[MEDICAL_DATA]" at bounding box center [52, 350] width 82 height 14
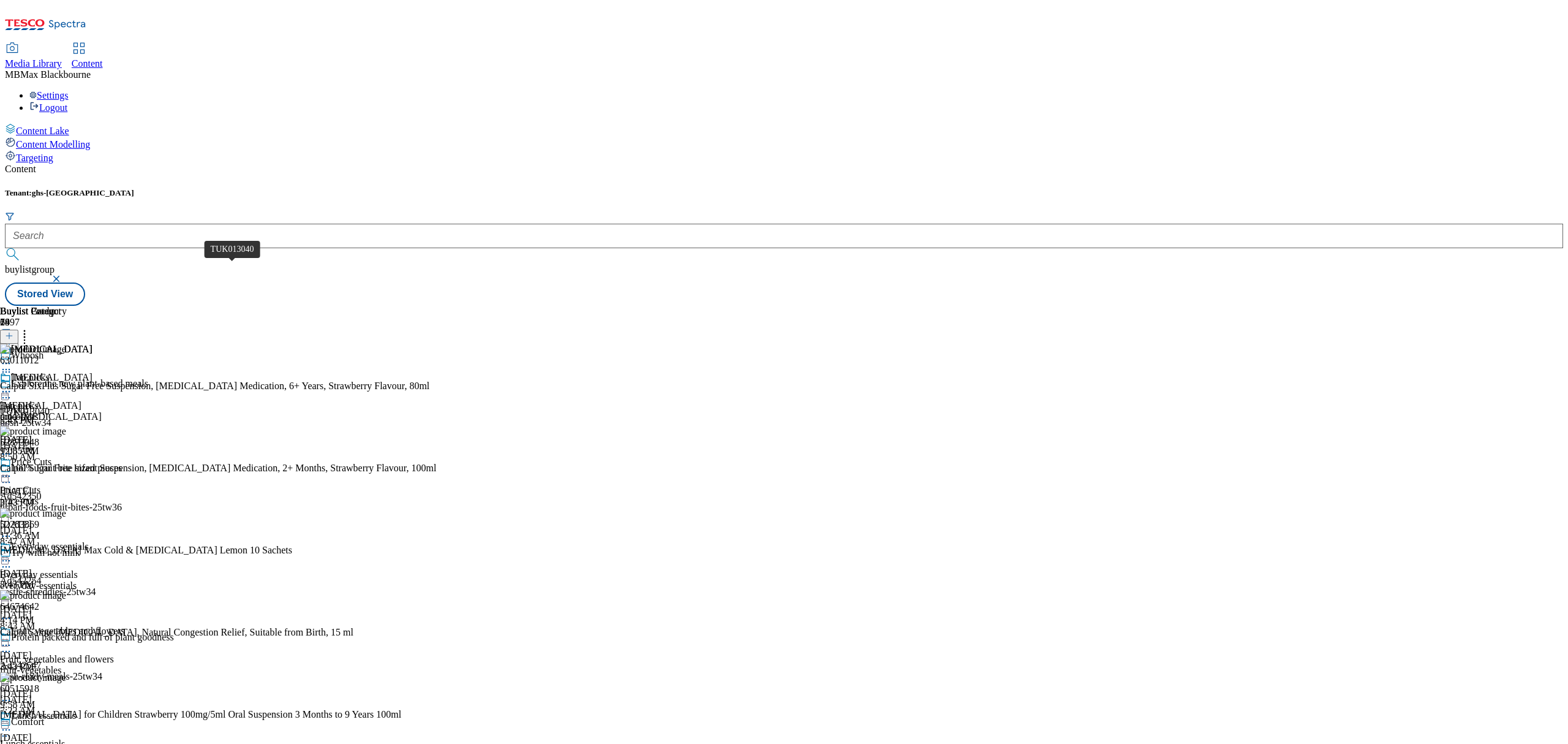
click at [50, 406] on div "TUK013040" at bounding box center [25, 411] width 50 height 11
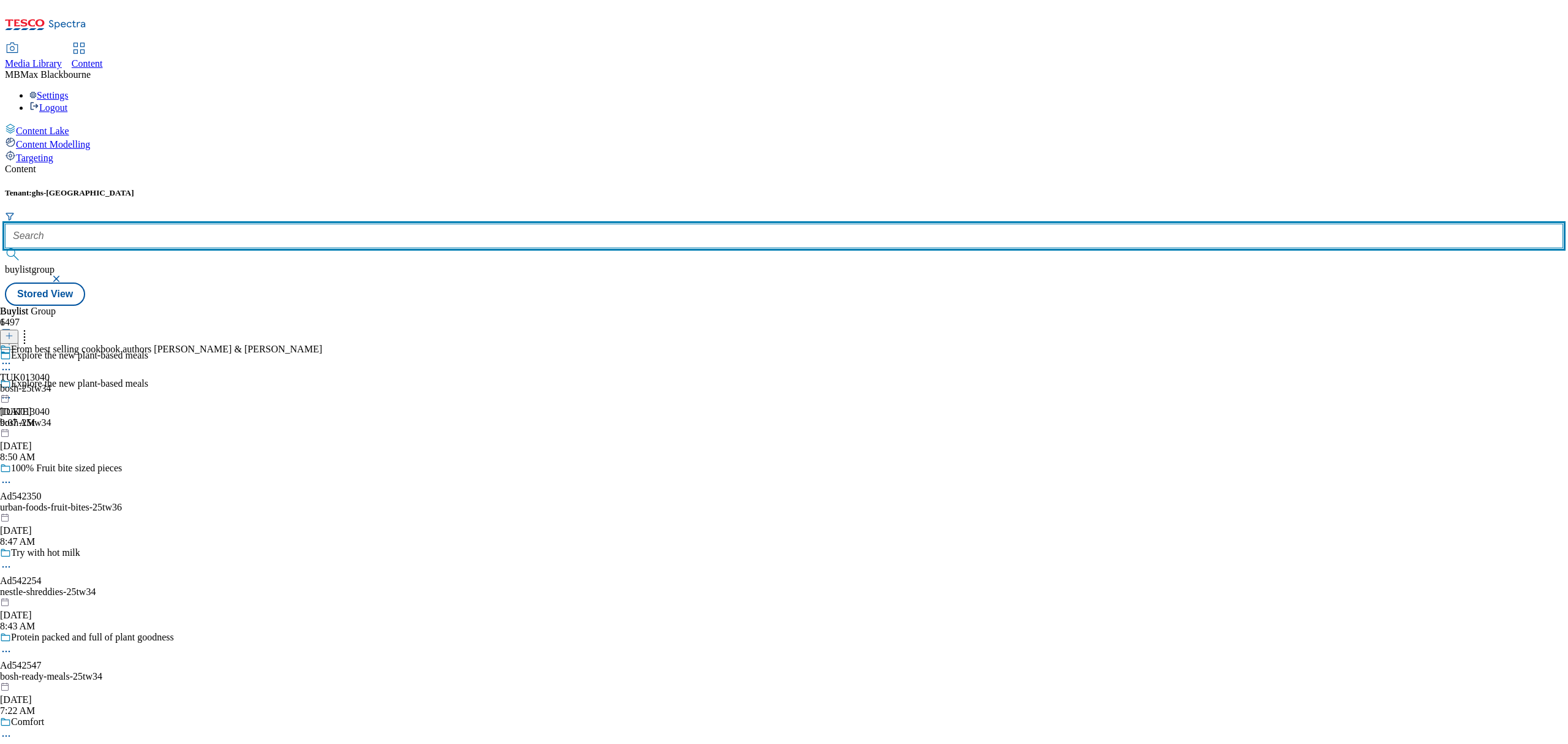
click at [301, 223] on input "text" at bounding box center [784, 236] width 1559 height 25
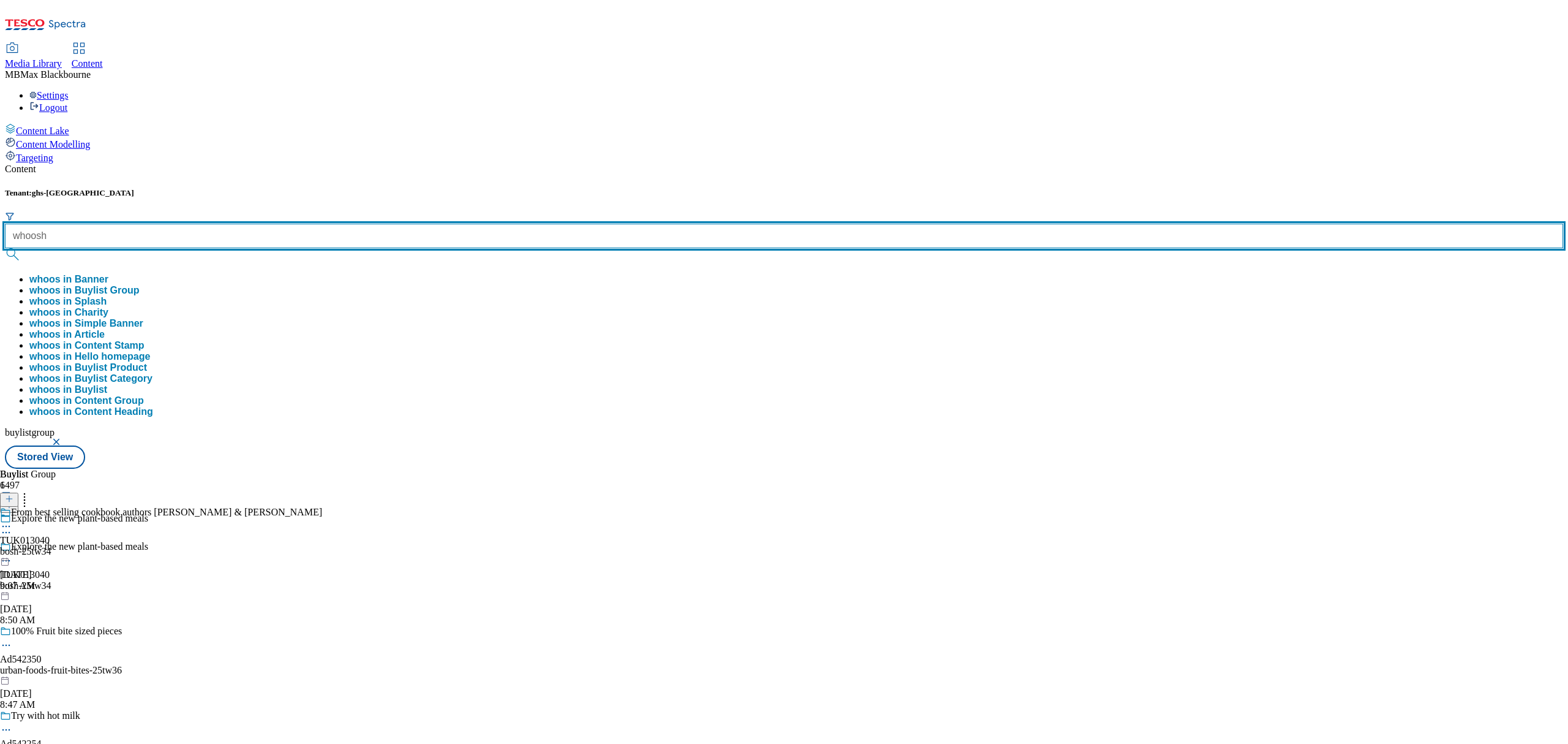
type input "whoosh"
click at [5, 248] on button "submit" at bounding box center [14, 254] width 17 height 12
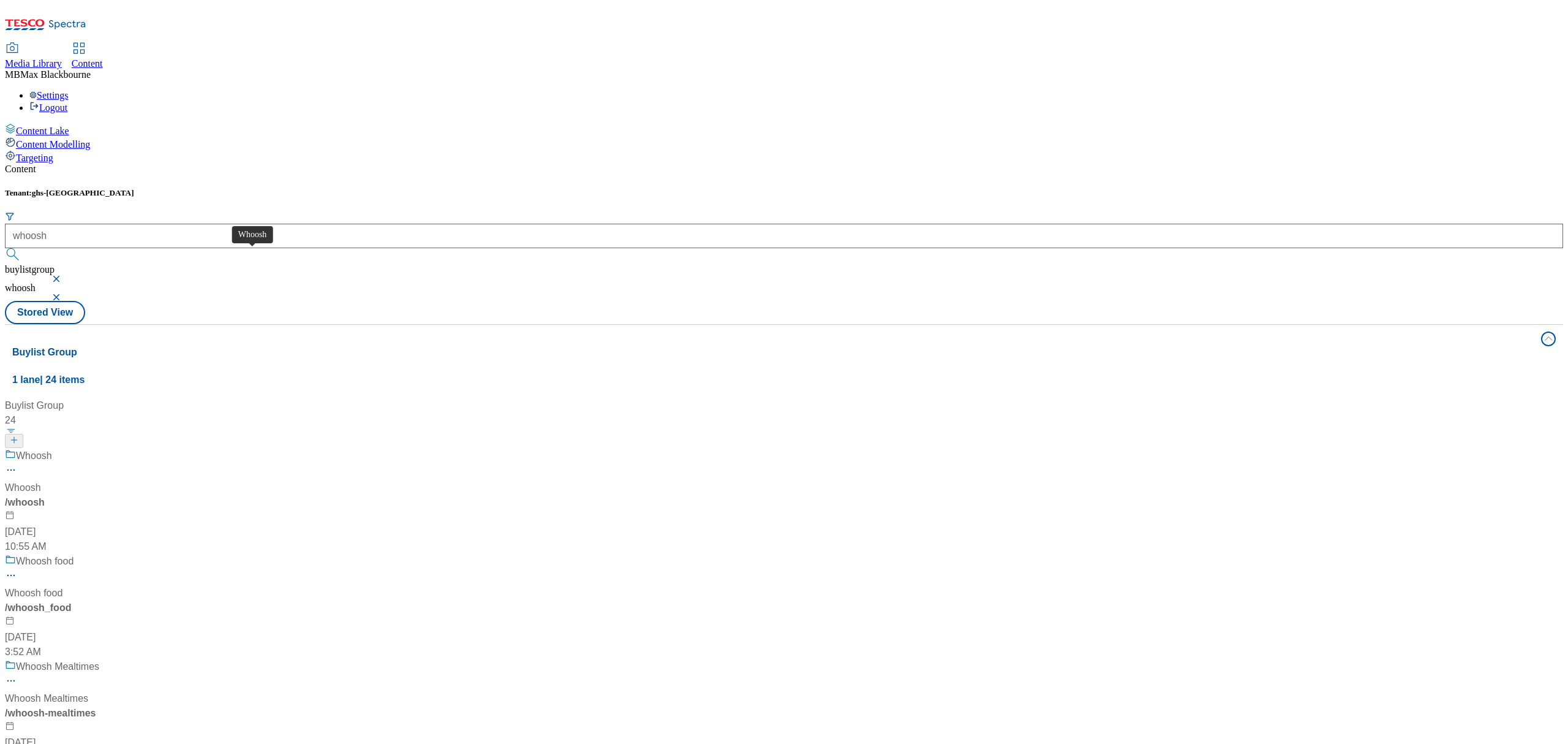
click at [52, 448] on div "Whoosh" at bounding box center [34, 456] width 36 height 15
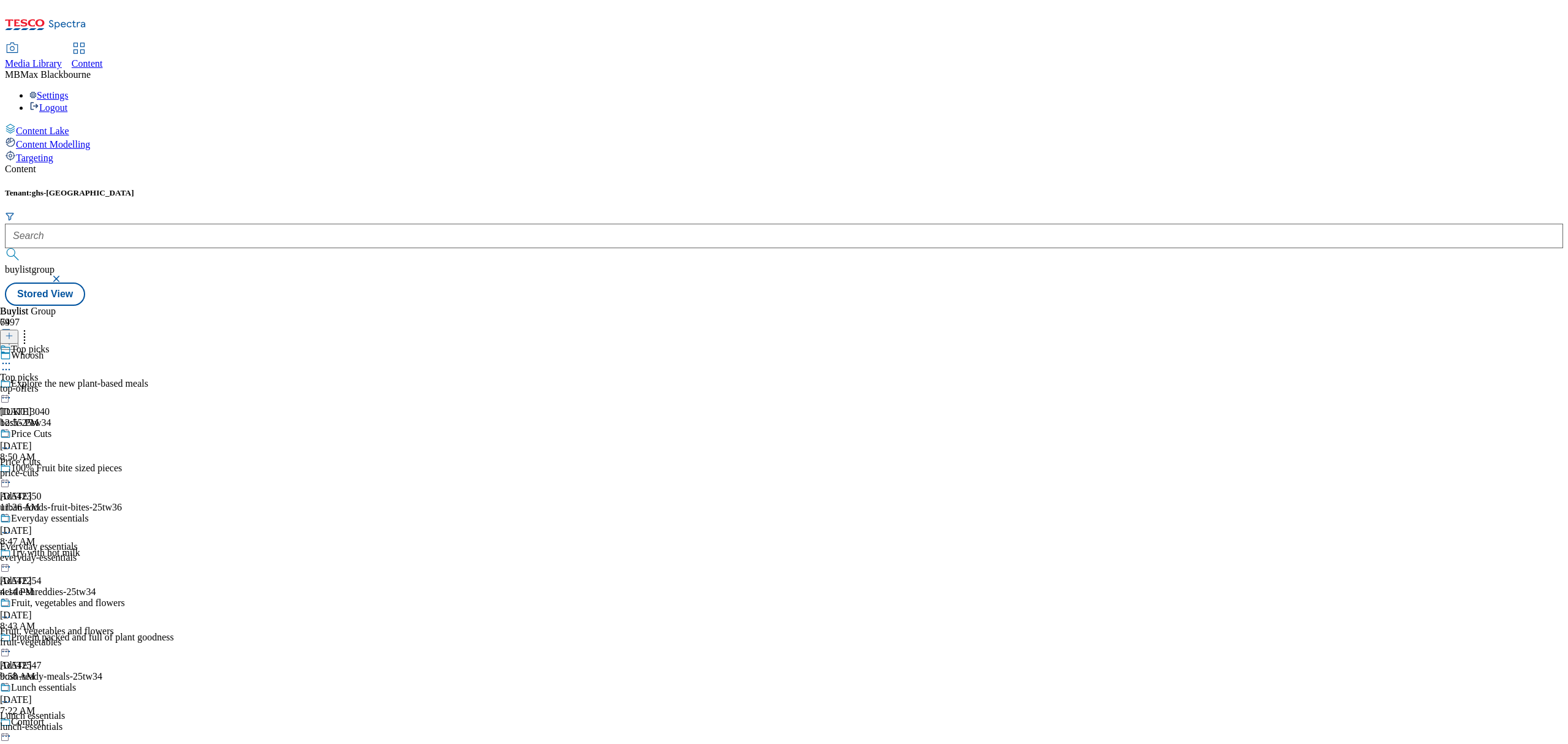
scroll to position [4722, 0]
drag, startPoint x: 603, startPoint y: 438, endPoint x: 601, endPoint y: 539, distance: 101.0
click at [591, 306] on div "Buylist 79 Top picks Top picks top-offers [DATE] 12:55 PM Price Cuts Price Cuts…" at bounding box center [784, 306] width 1559 height 0
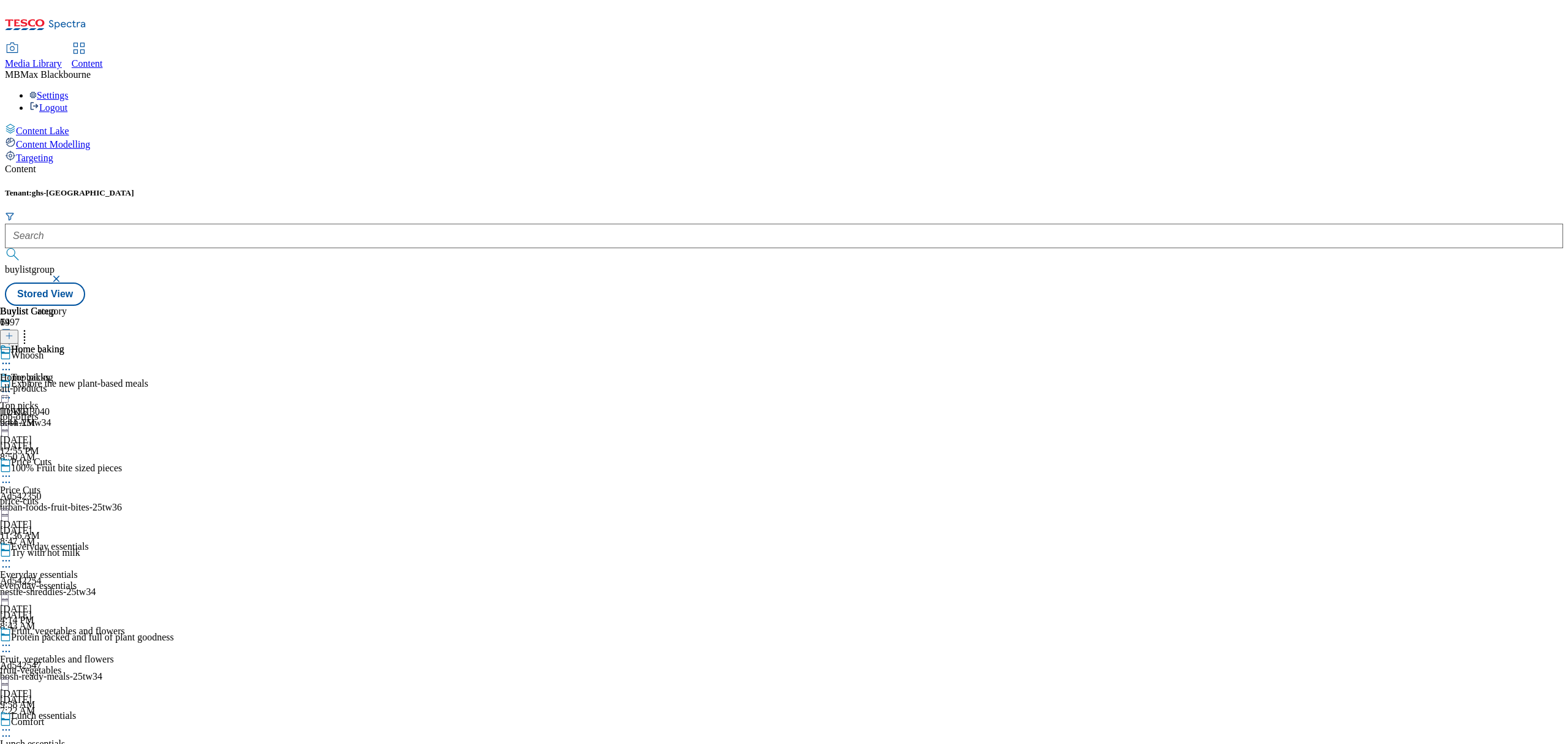
click at [64, 344] on div "Home baking" at bounding box center [37, 349] width 53 height 11
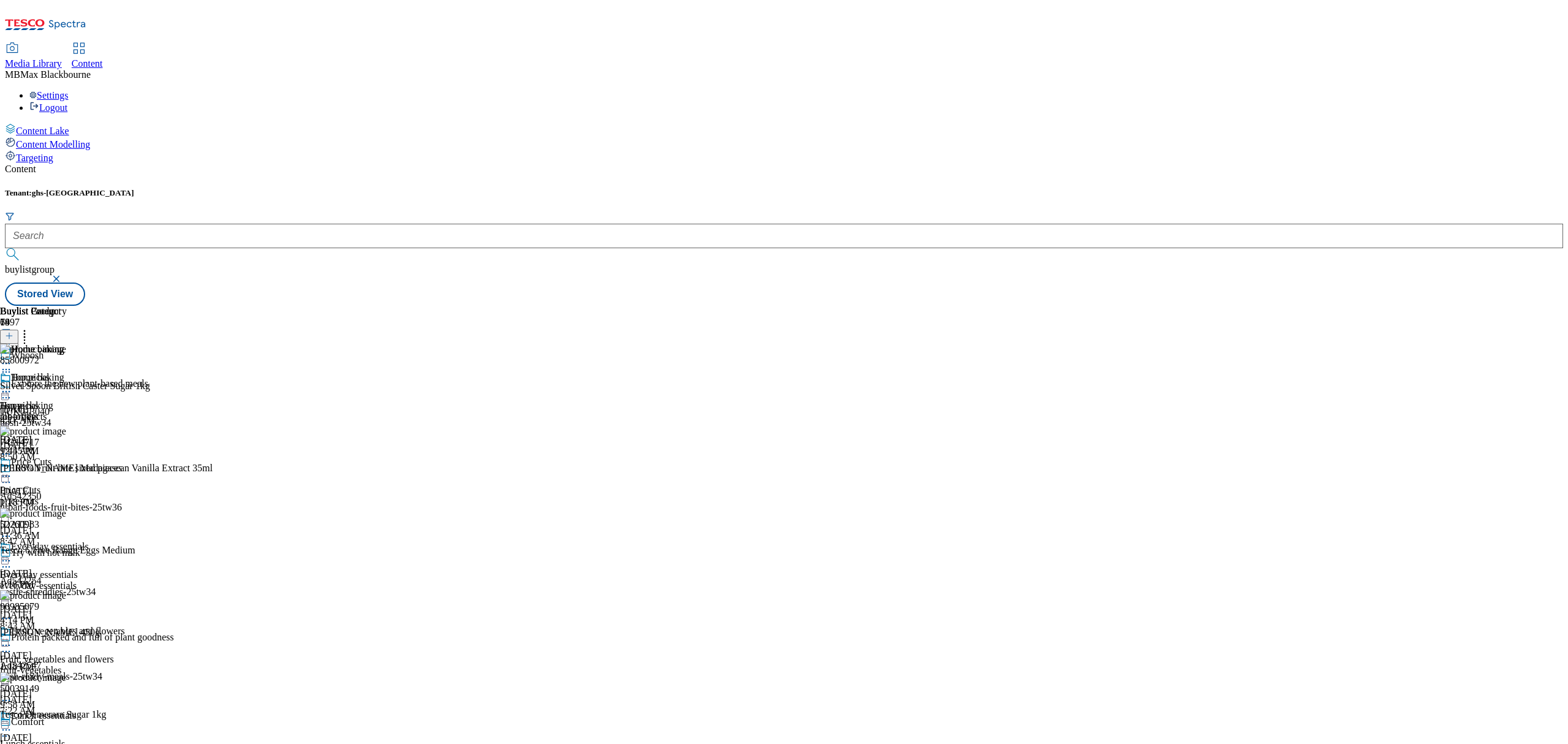
click at [31, 328] on icon at bounding box center [24, 333] width 12 height 12
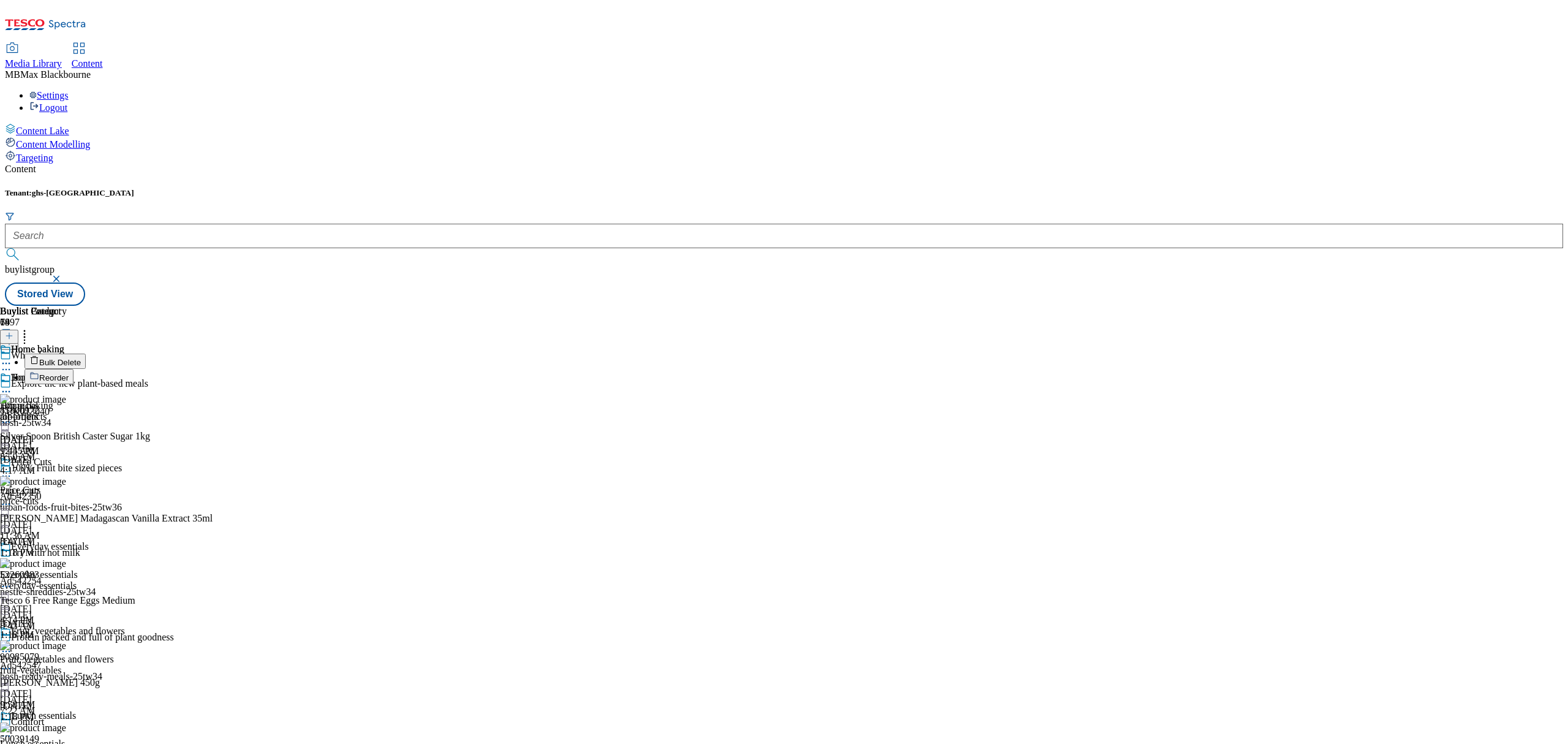
click at [68, 373] on span "Reorder" at bounding box center [54, 377] width 29 height 9
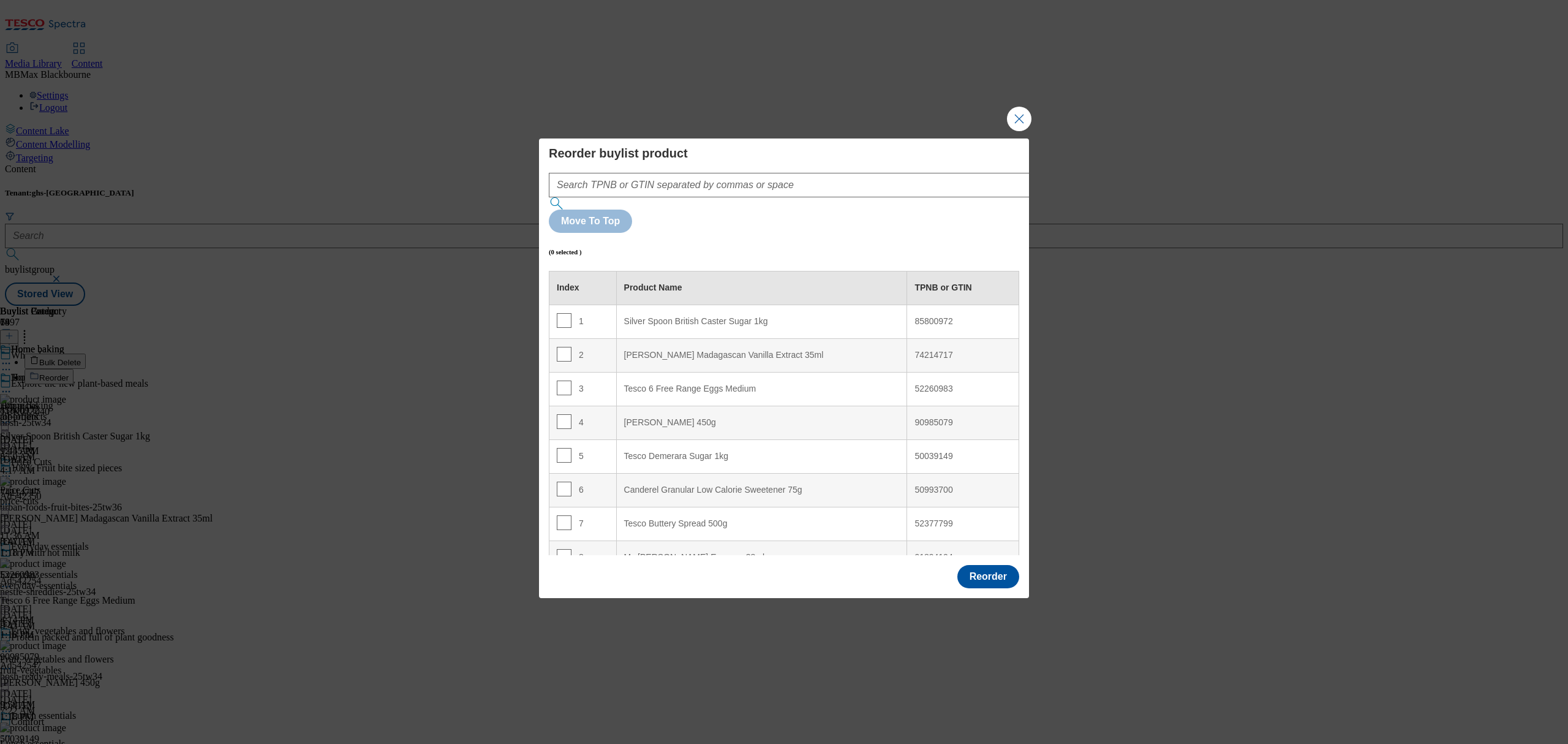
scroll to position [1256, 0]
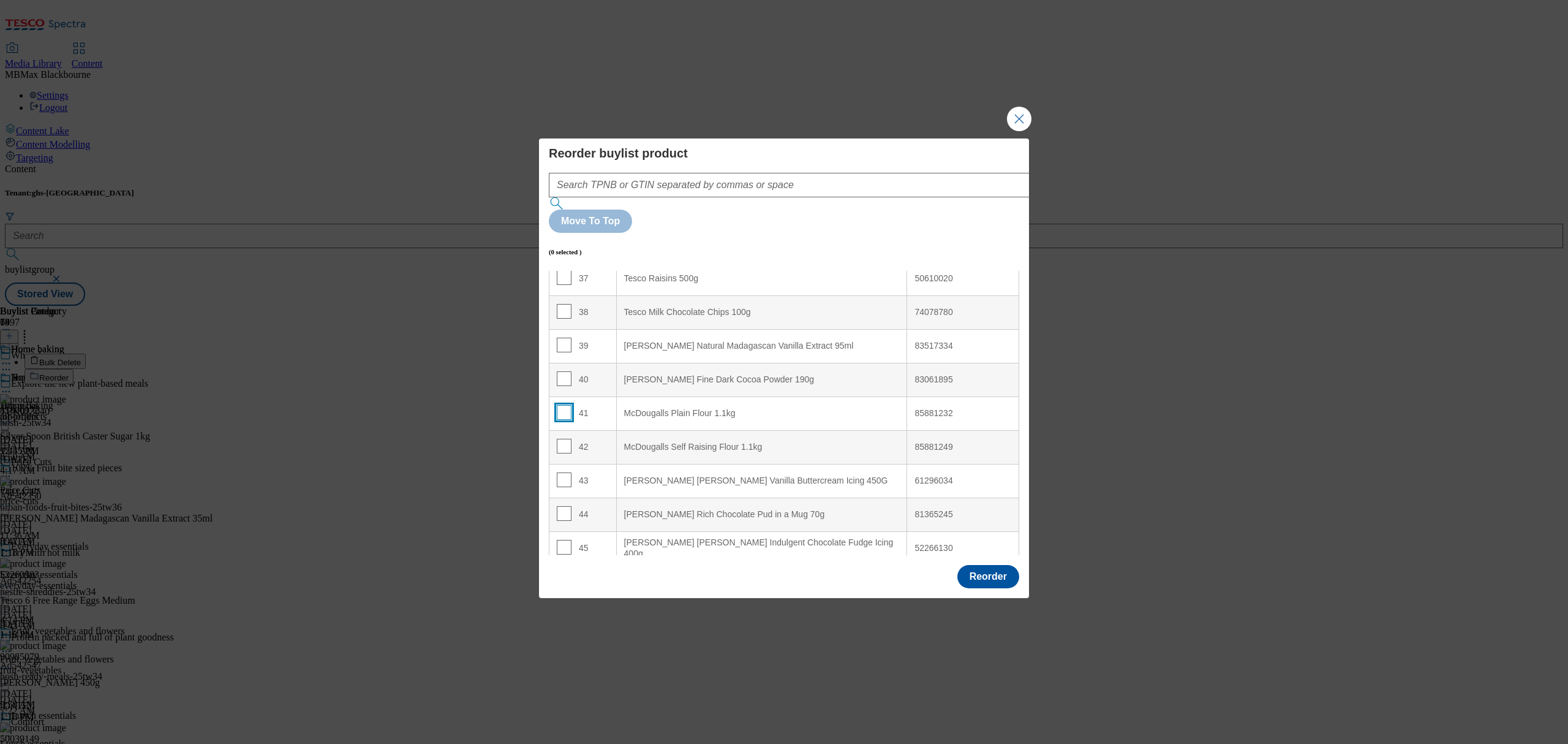
click at [560, 405] on input "Modal" at bounding box center [564, 412] width 15 height 15
checkbox input "true"
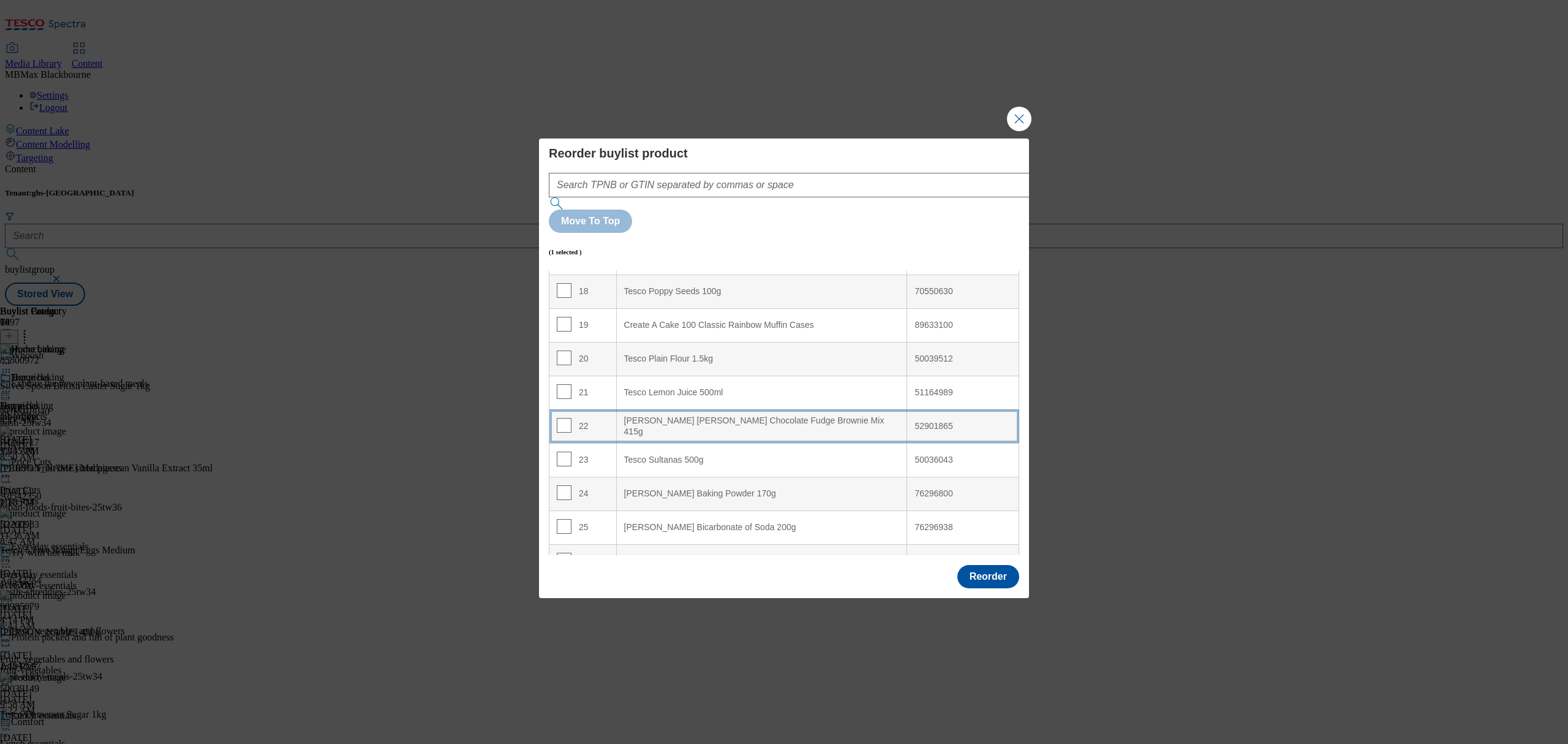
scroll to position [0, 0]
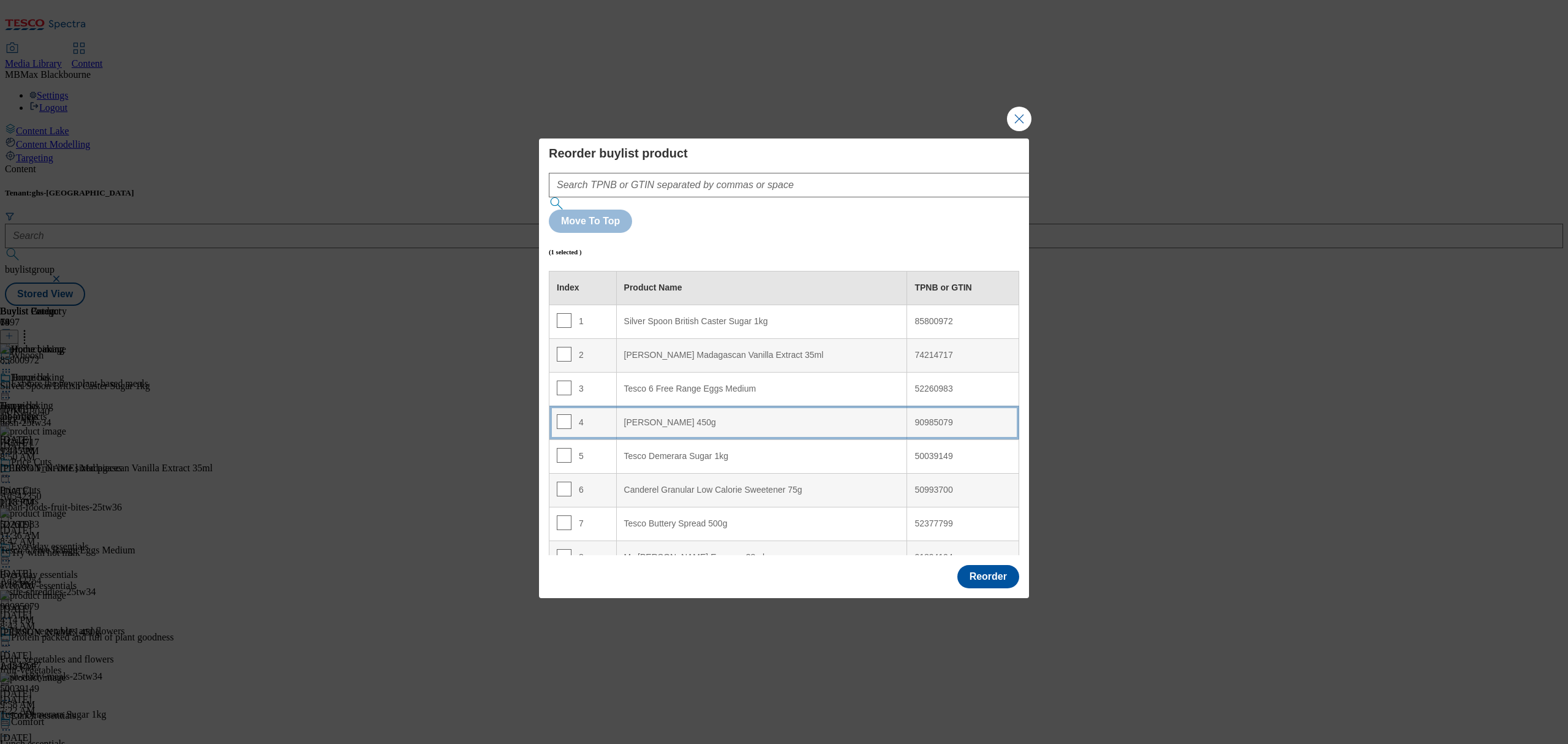
click at [724, 405] on 450g "[PERSON_NAME] 450g" at bounding box center [762, 422] width 291 height 33
click at [603, 372] on td "3" at bounding box center [583, 389] width 68 height 33
click at [564, 381] on input "Modal" at bounding box center [564, 388] width 15 height 15
checkbox input "false"
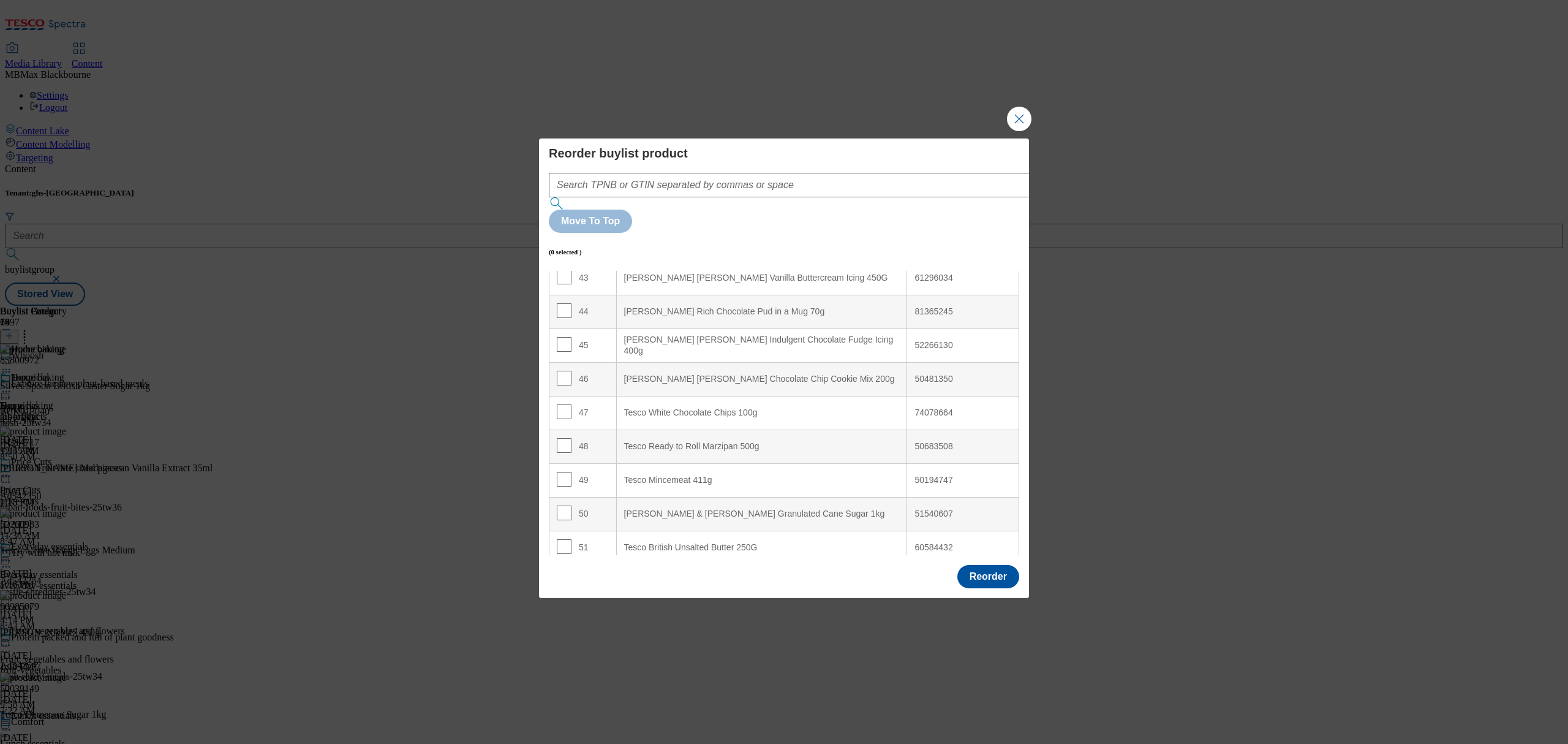
scroll to position [1189, 0]
click at [559, 404] on input "Modal" at bounding box center [564, 411] width 15 height 15
checkbox input "true"
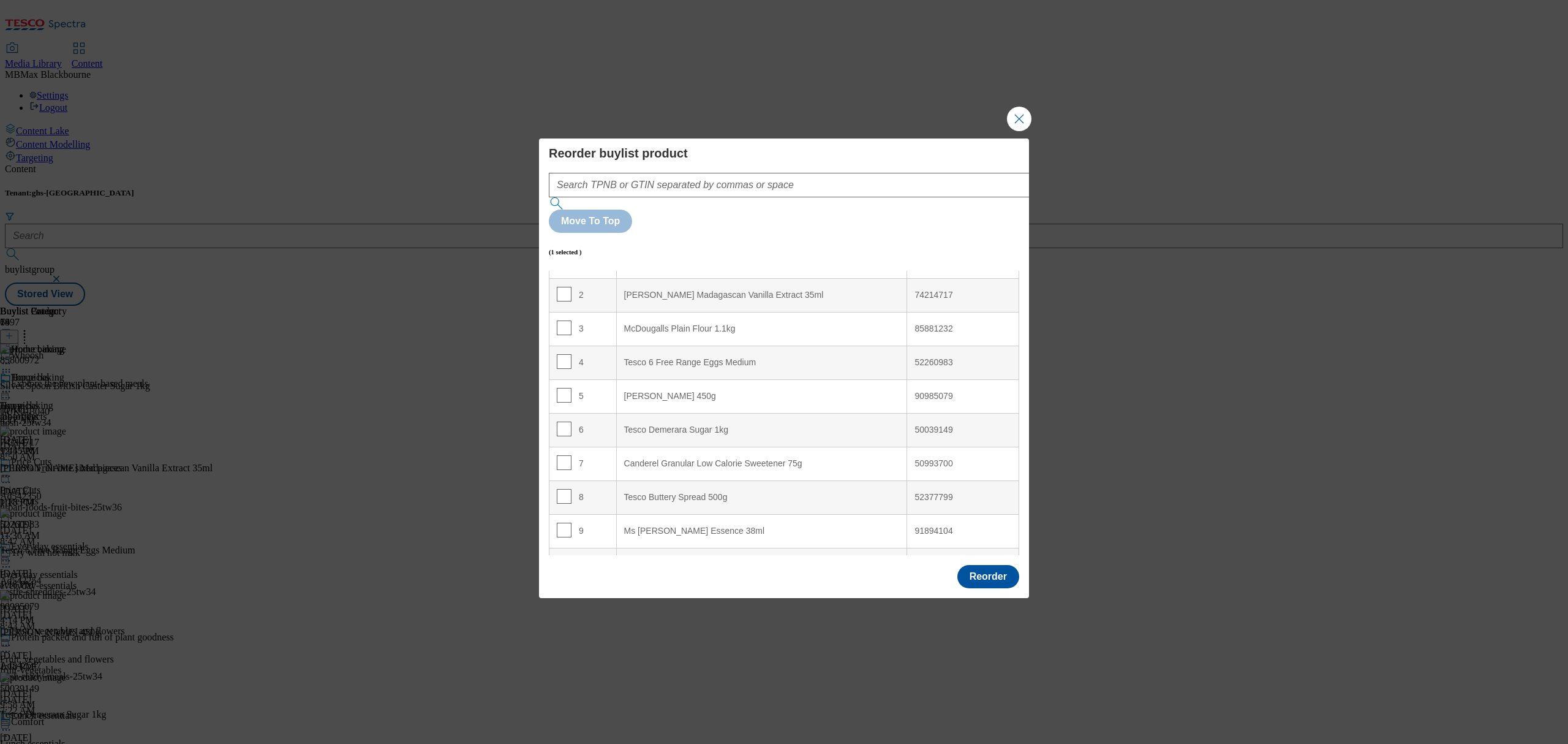
scroll to position [0, 0]
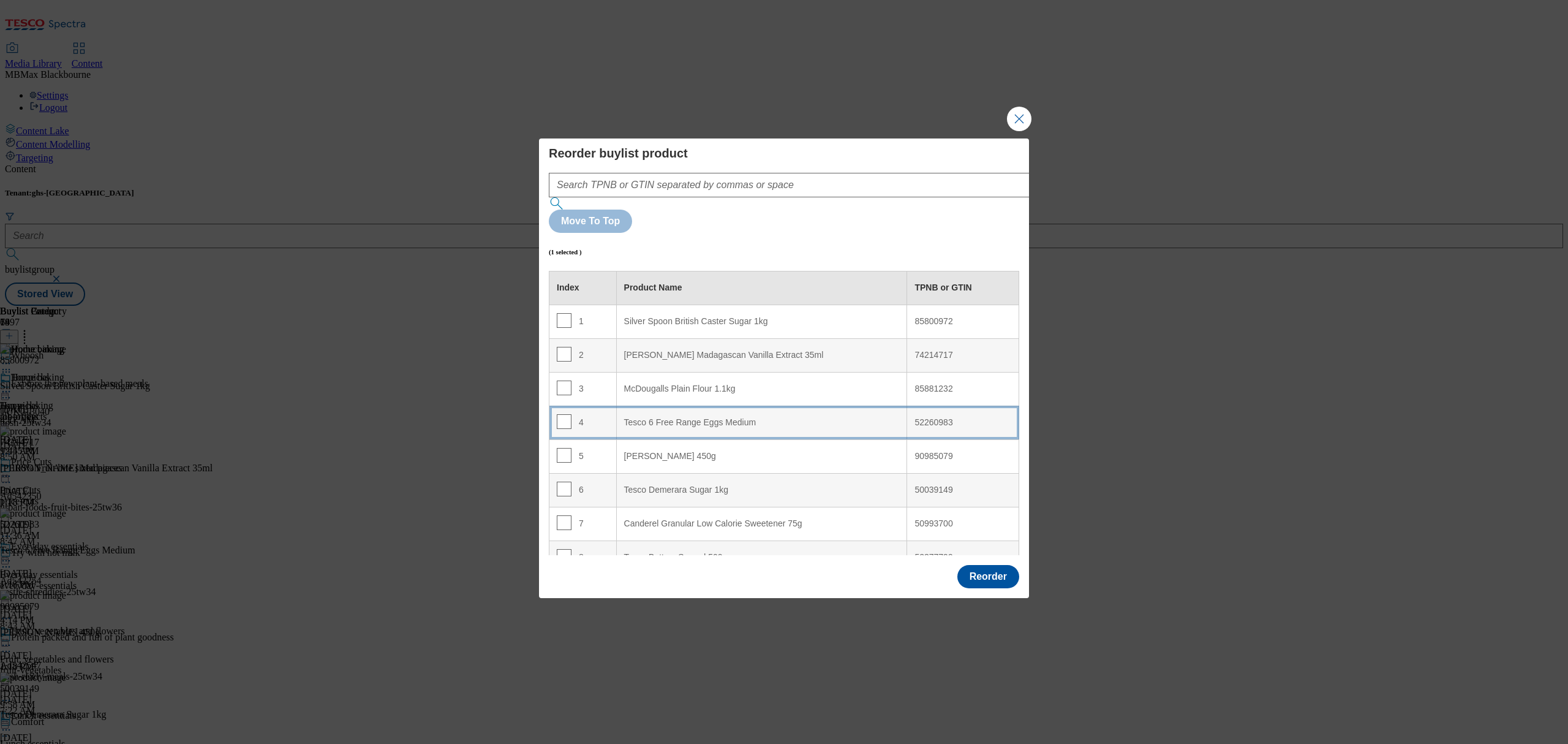
click at [678, 417] on div "Tesco 6 Free Range Eggs Medium" at bounding box center [761, 422] width 276 height 11
click at [559, 414] on input "Modal" at bounding box center [564, 422] width 15 height 15
checkbox input "false"
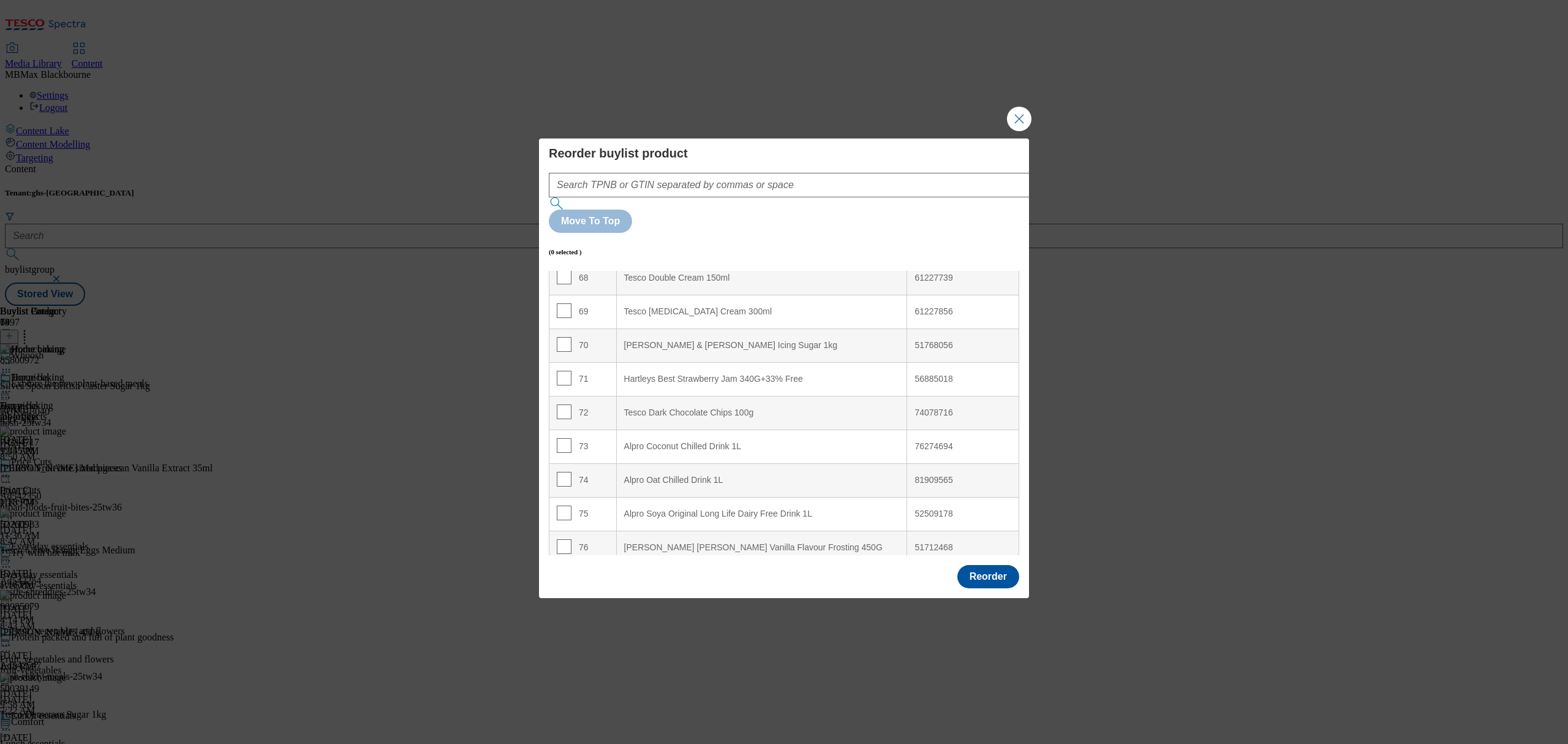
scroll to position [1459, 0]
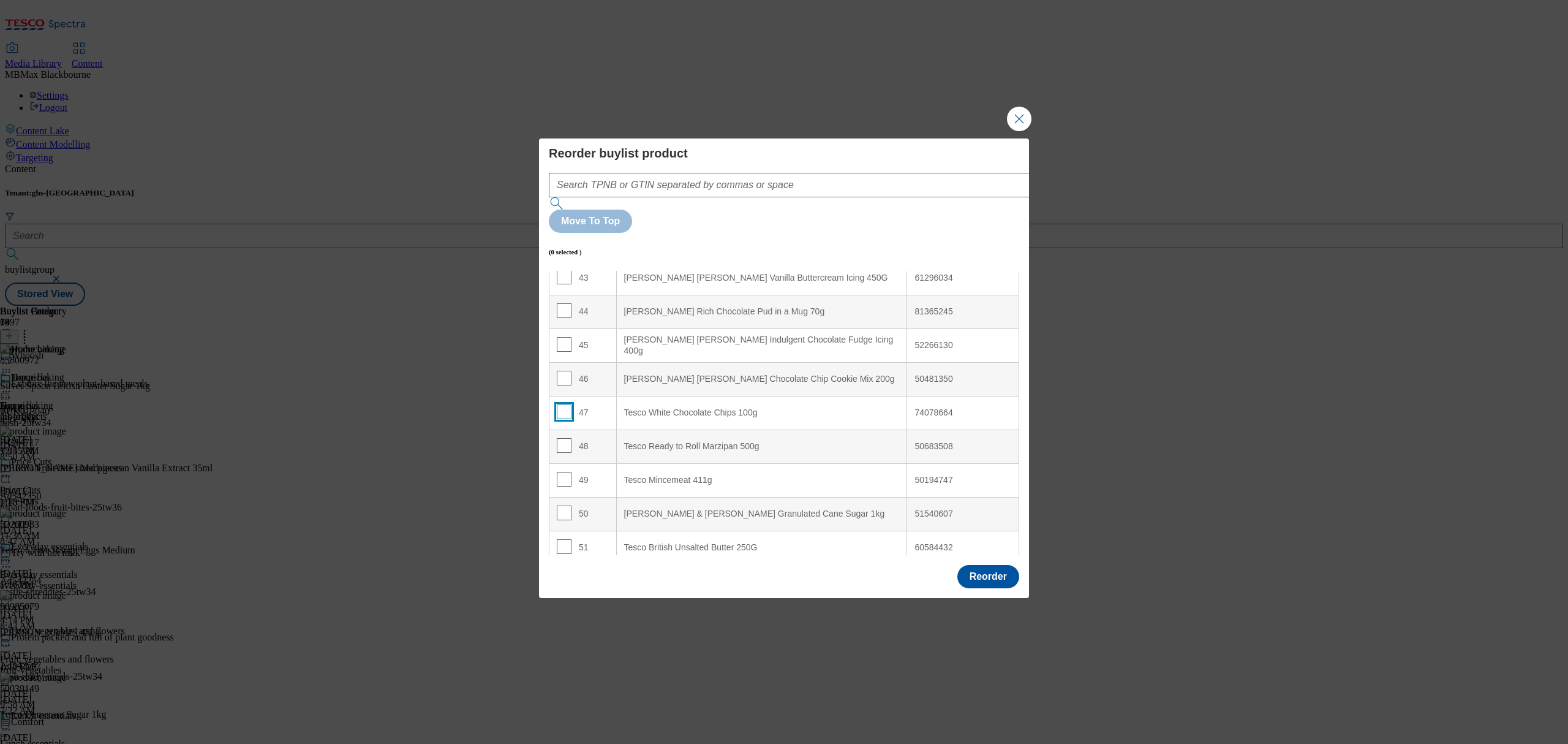
click at [566, 404] on input "Modal" at bounding box center [564, 411] width 15 height 15
checkbox input "true"
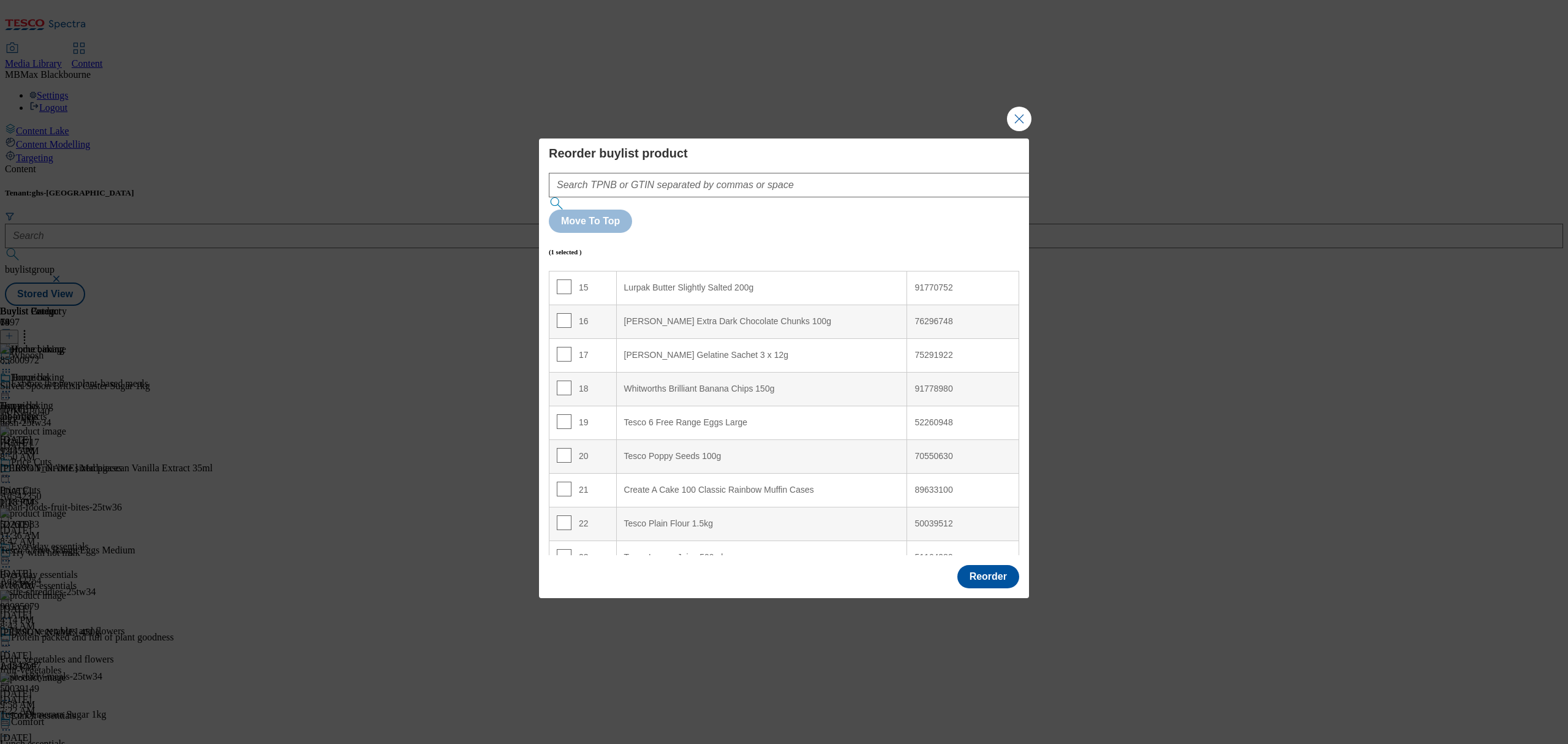
scroll to position [315, 0]
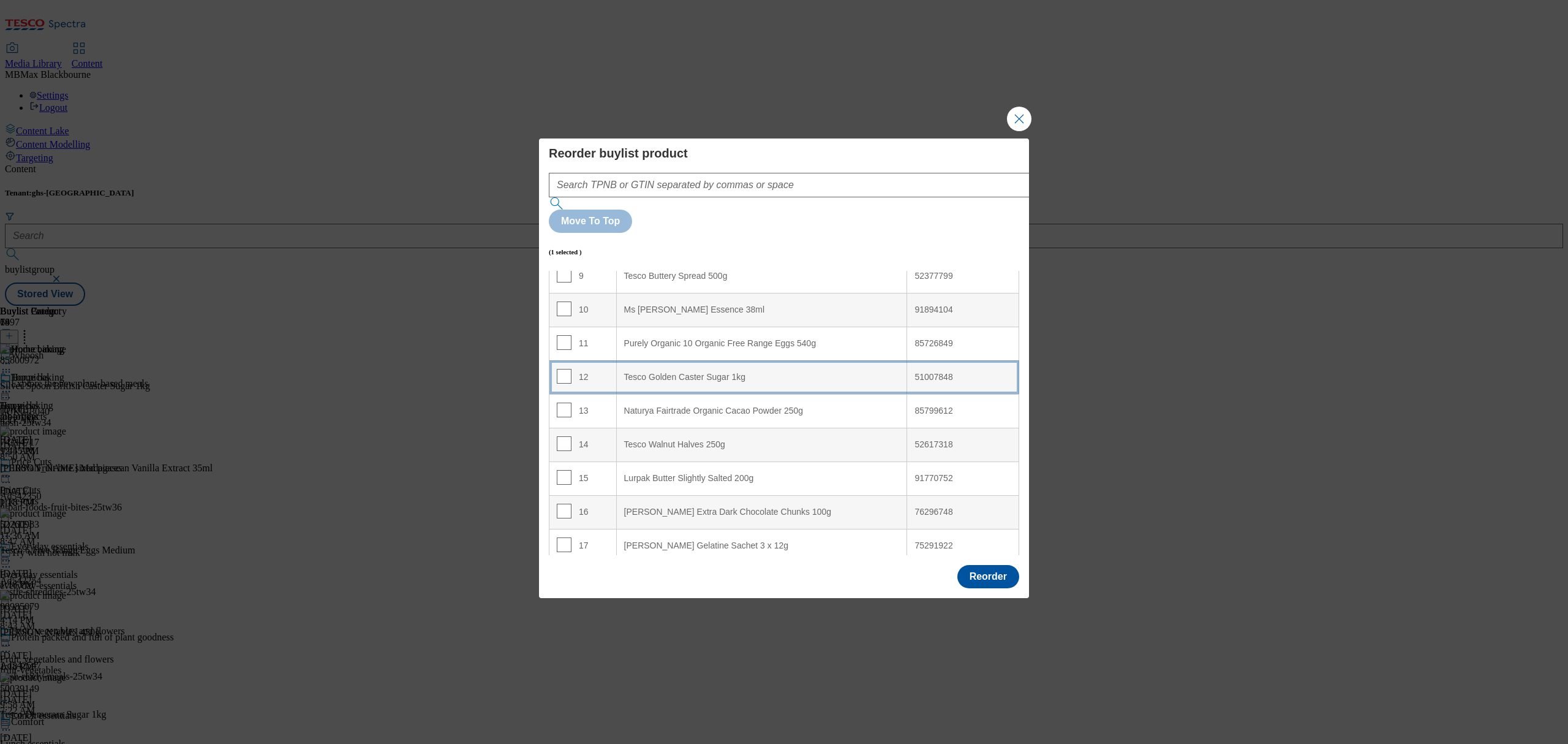
click at [588, 360] on td "12" at bounding box center [583, 377] width 68 height 33
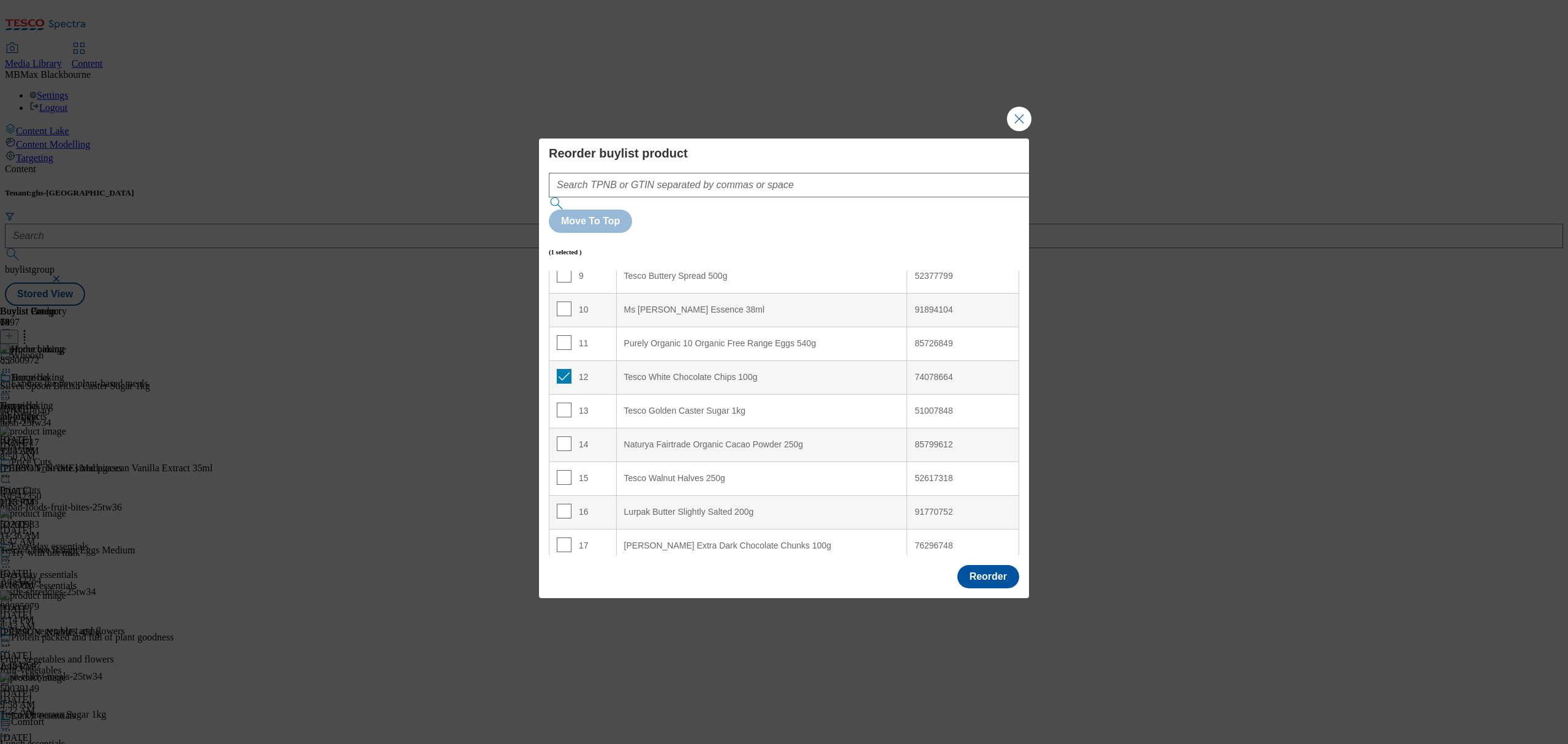
click at [555, 360] on td "12" at bounding box center [583, 377] width 68 height 33
click at [559, 369] on input "Modal" at bounding box center [564, 376] width 15 height 15
checkbox input "false"
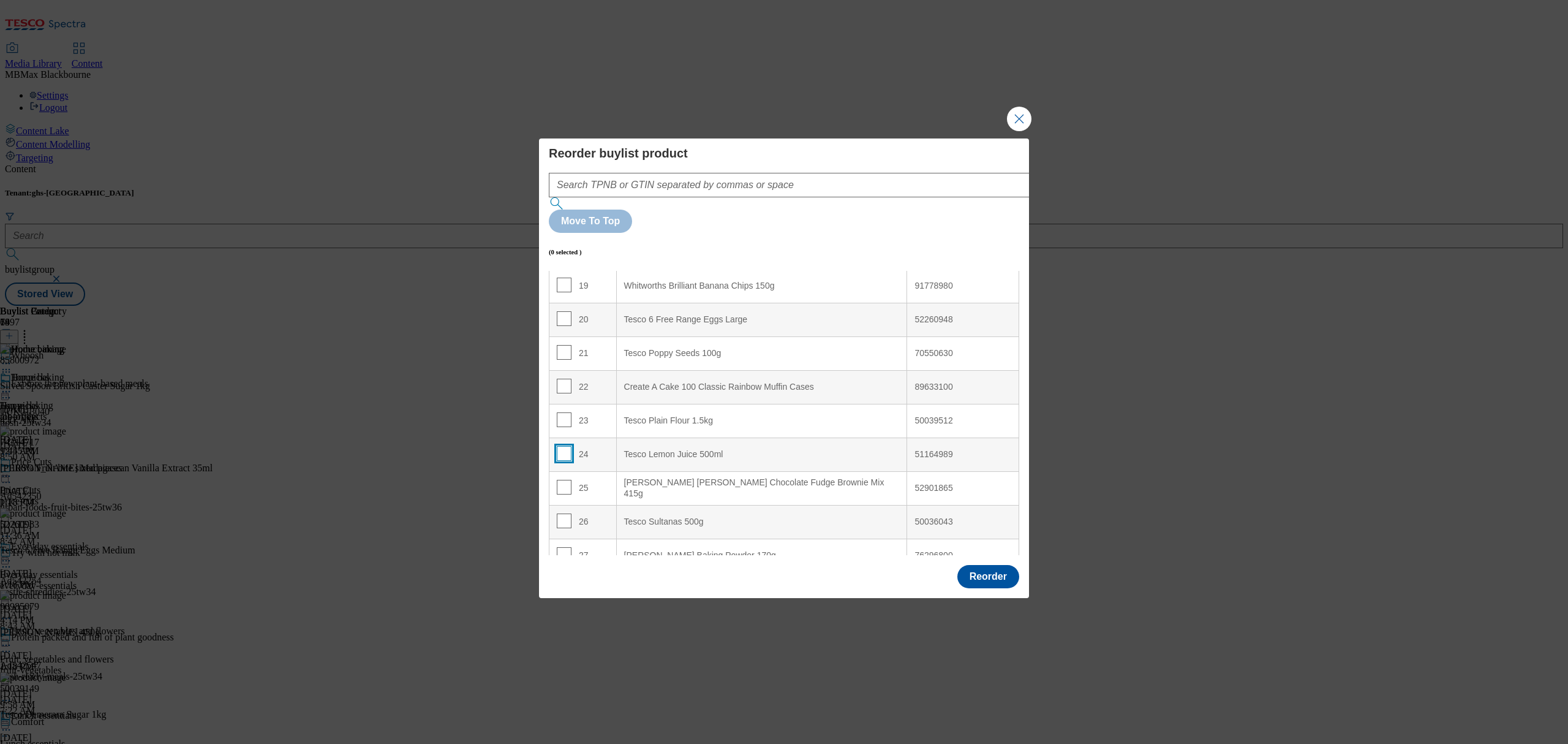
click at [563, 446] on input "Modal" at bounding box center [564, 454] width 15 height 15
checkbox input "true"
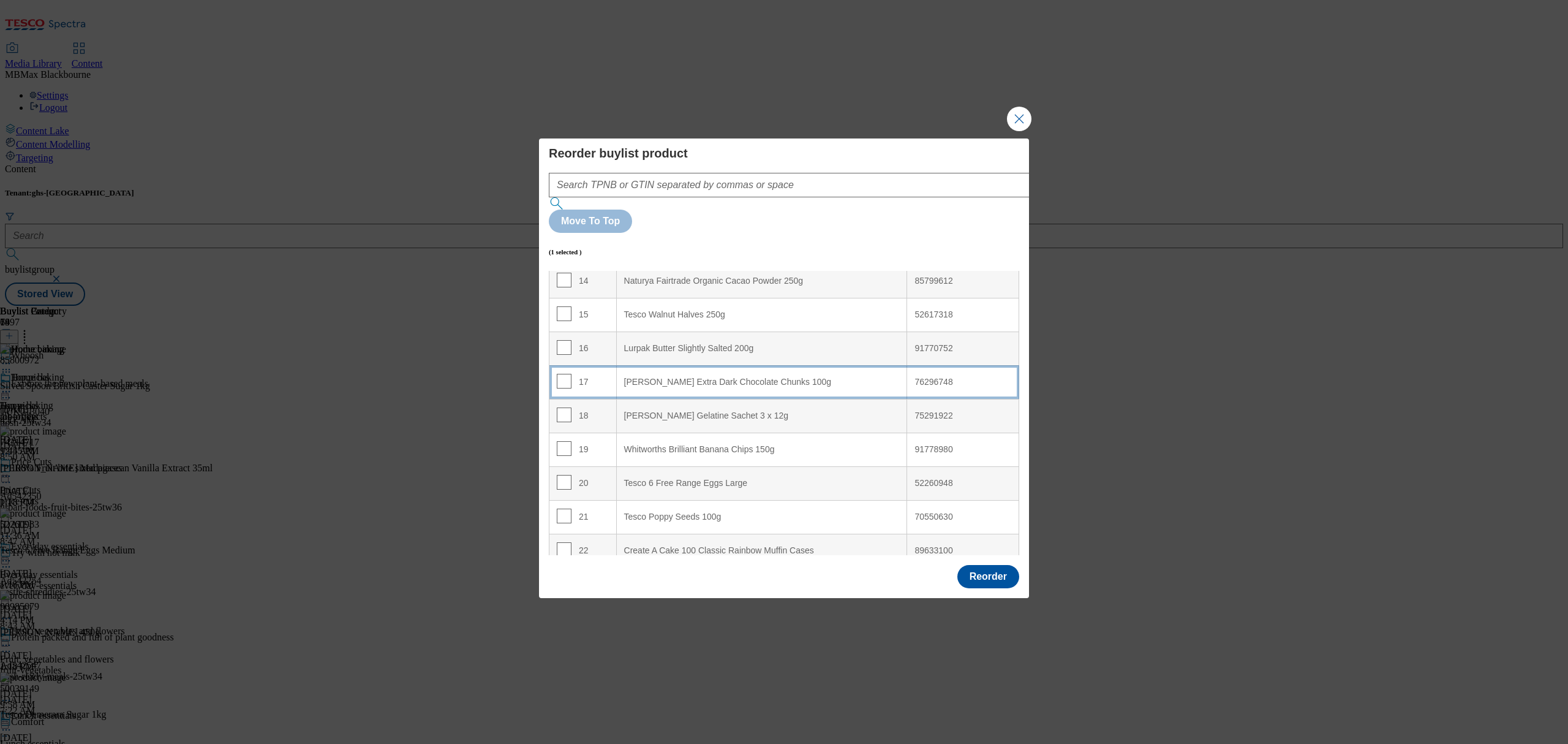
click at [597, 373] on div "17" at bounding box center [583, 382] width 52 height 17
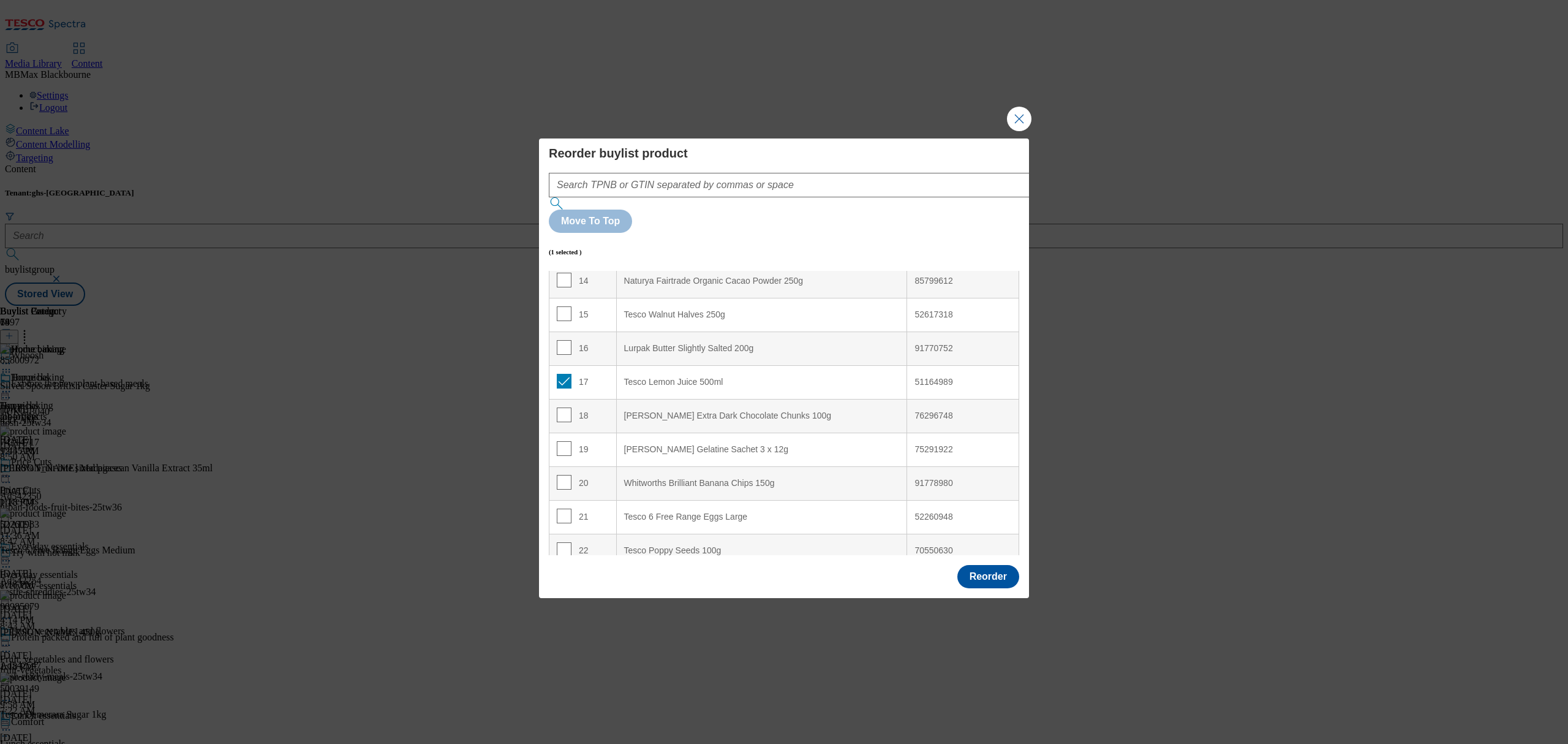
click at [569, 373] on div "17" at bounding box center [583, 382] width 52 height 17
click at [562, 373] on input "Modal" at bounding box center [564, 381] width 15 height 15
checkbox input "true"
click at [611, 264] on td "14" at bounding box center [583, 281] width 68 height 33
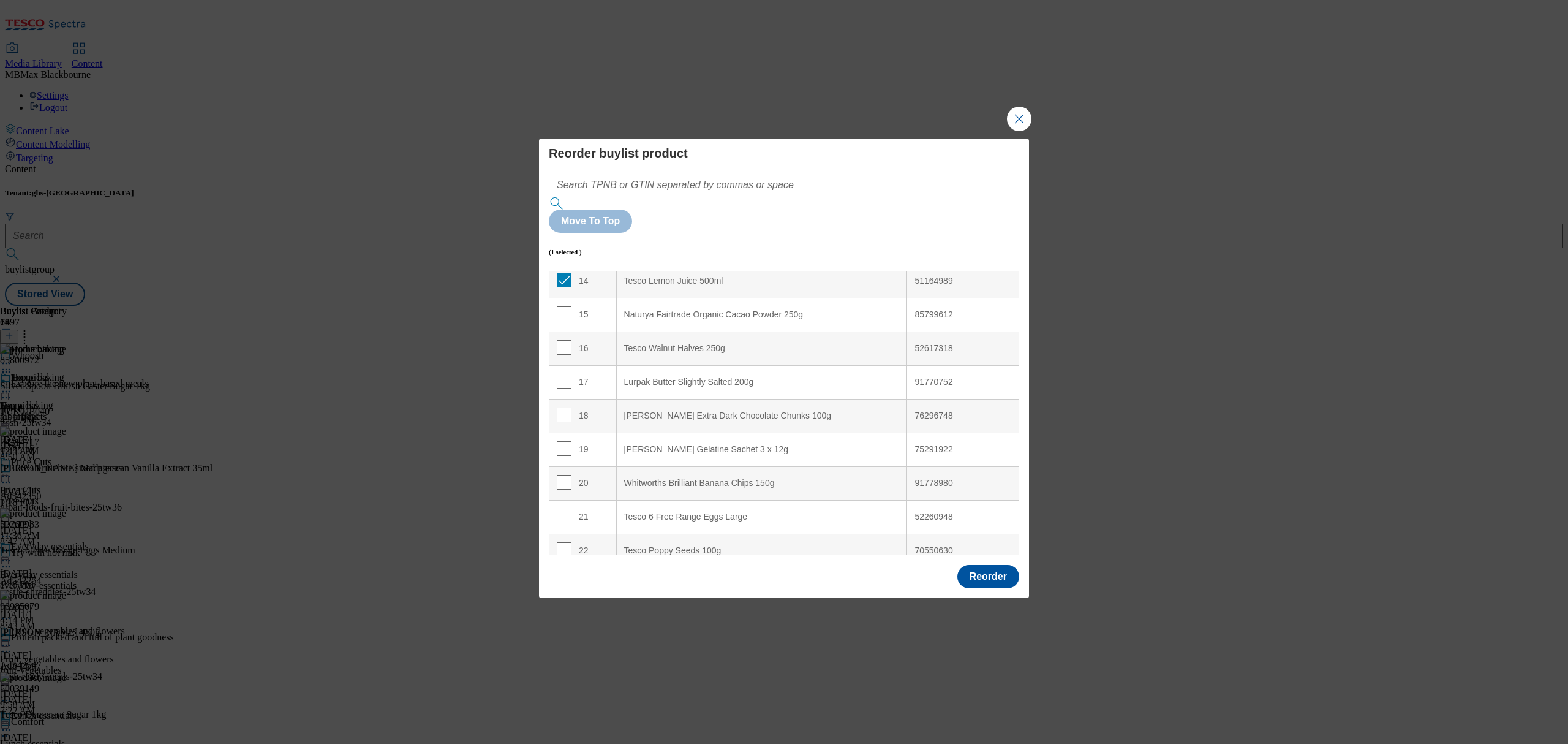
scroll to position [377, 0]
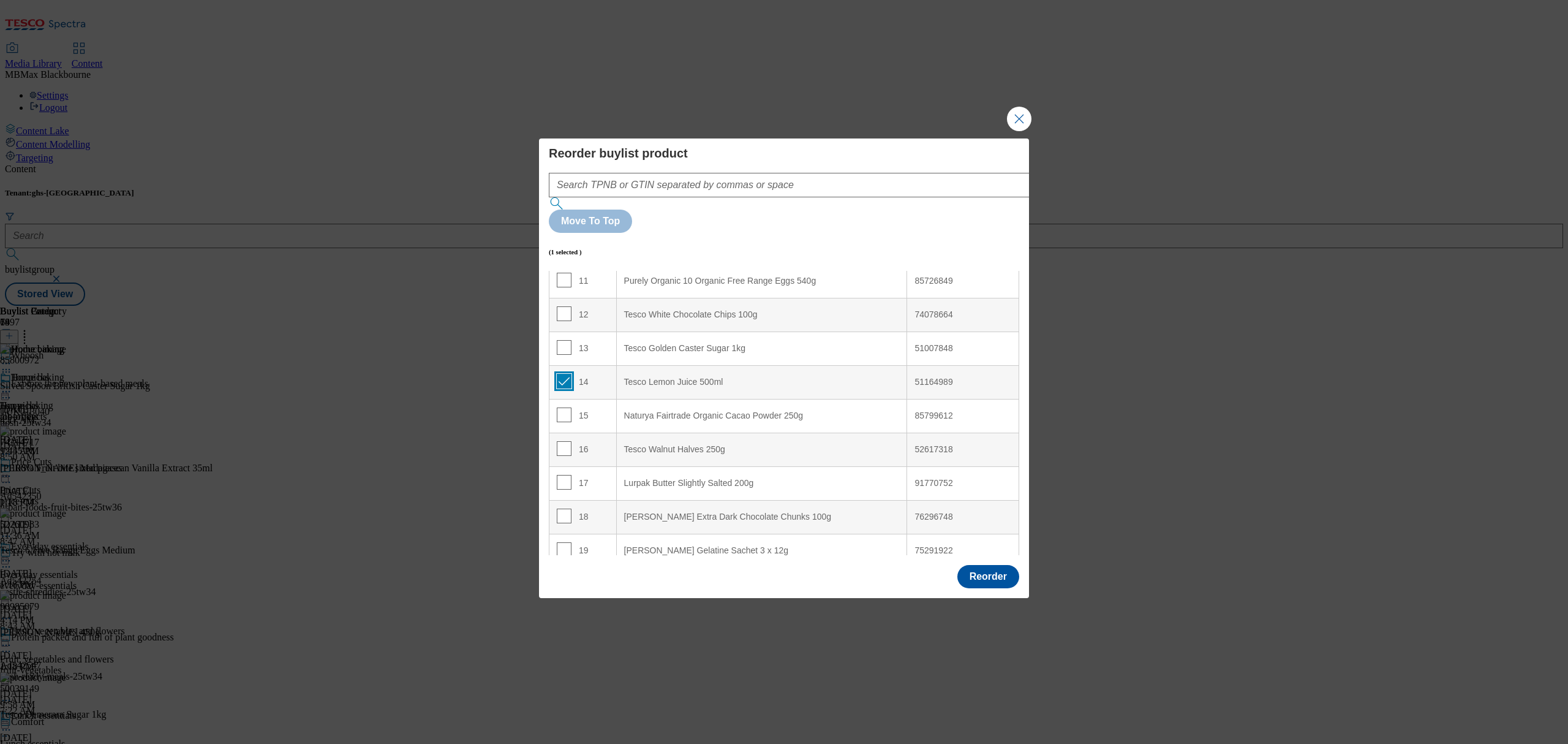
click at [559, 373] on input "Modal" at bounding box center [564, 381] width 15 height 15
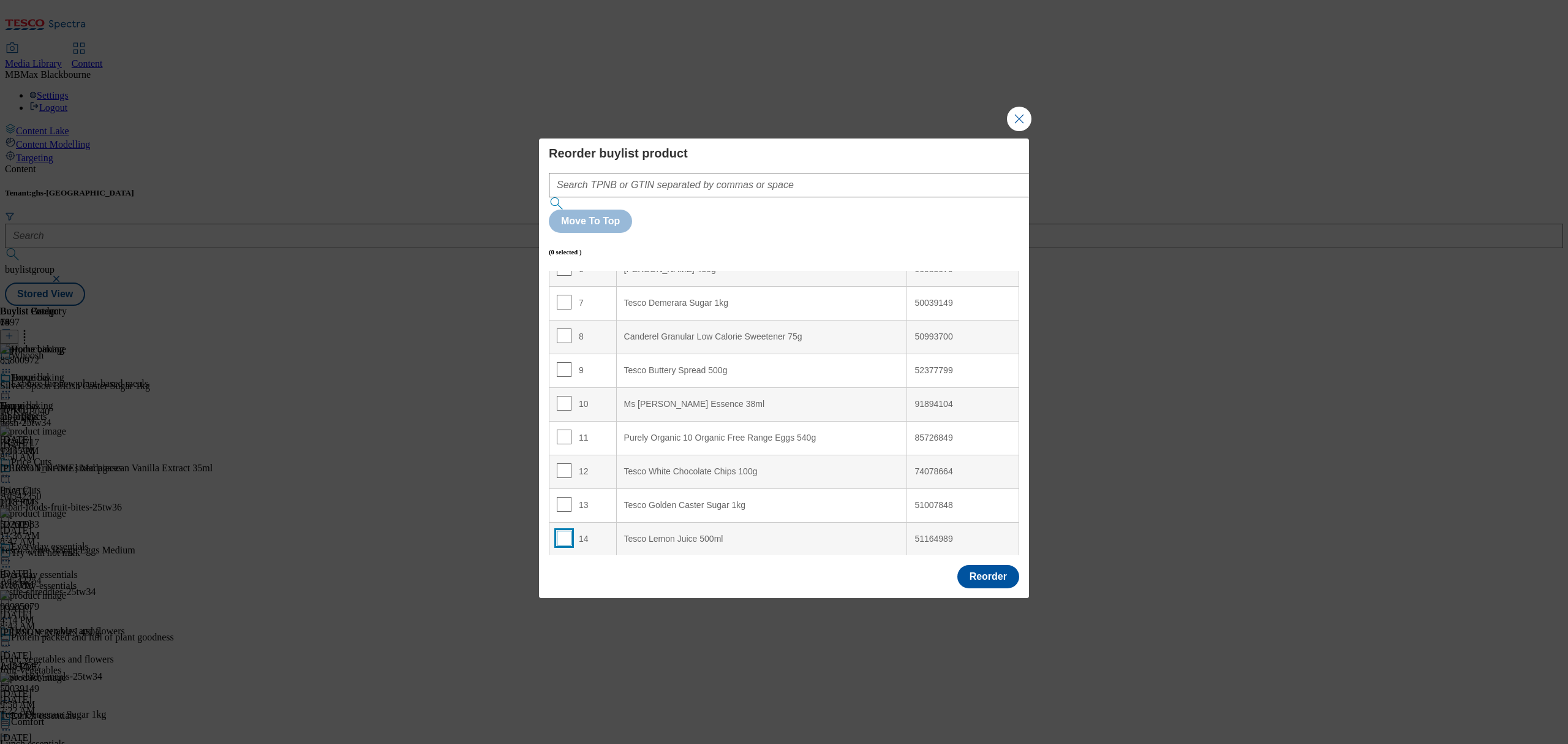
scroll to position [214, 0]
click at [562, 537] on input "Modal" at bounding box center [564, 545] width 15 height 15
checkbox input "true"
click at [594, 394] on td "10" at bounding box center [583, 411] width 68 height 33
click at [559, 403] on input "Modal" at bounding box center [564, 410] width 15 height 15
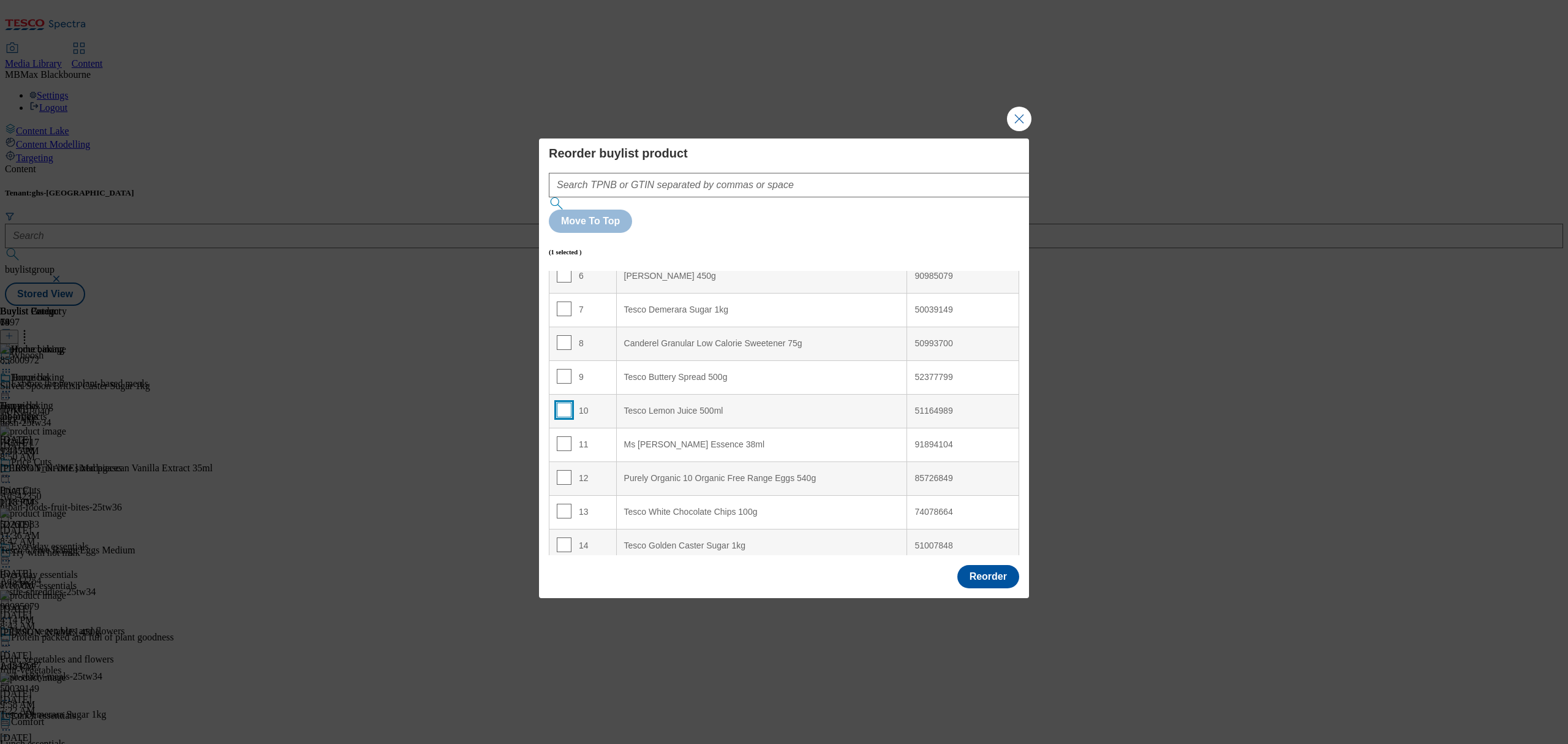
checkbox input "false"
click at [996, 565] on button "Reorder" at bounding box center [988, 577] width 62 height 23
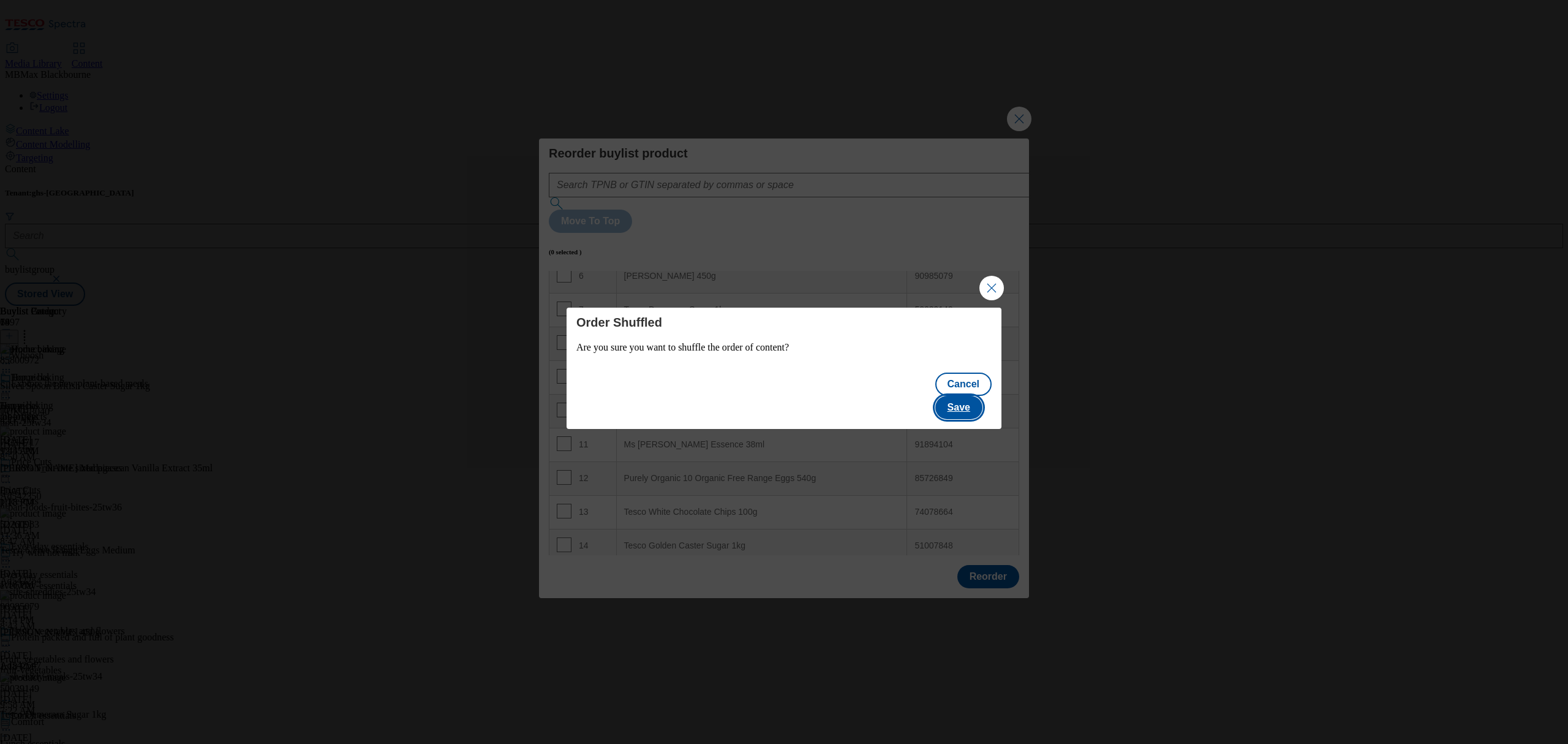
click at [957, 396] on button "Save" at bounding box center [959, 408] width 47 height 23
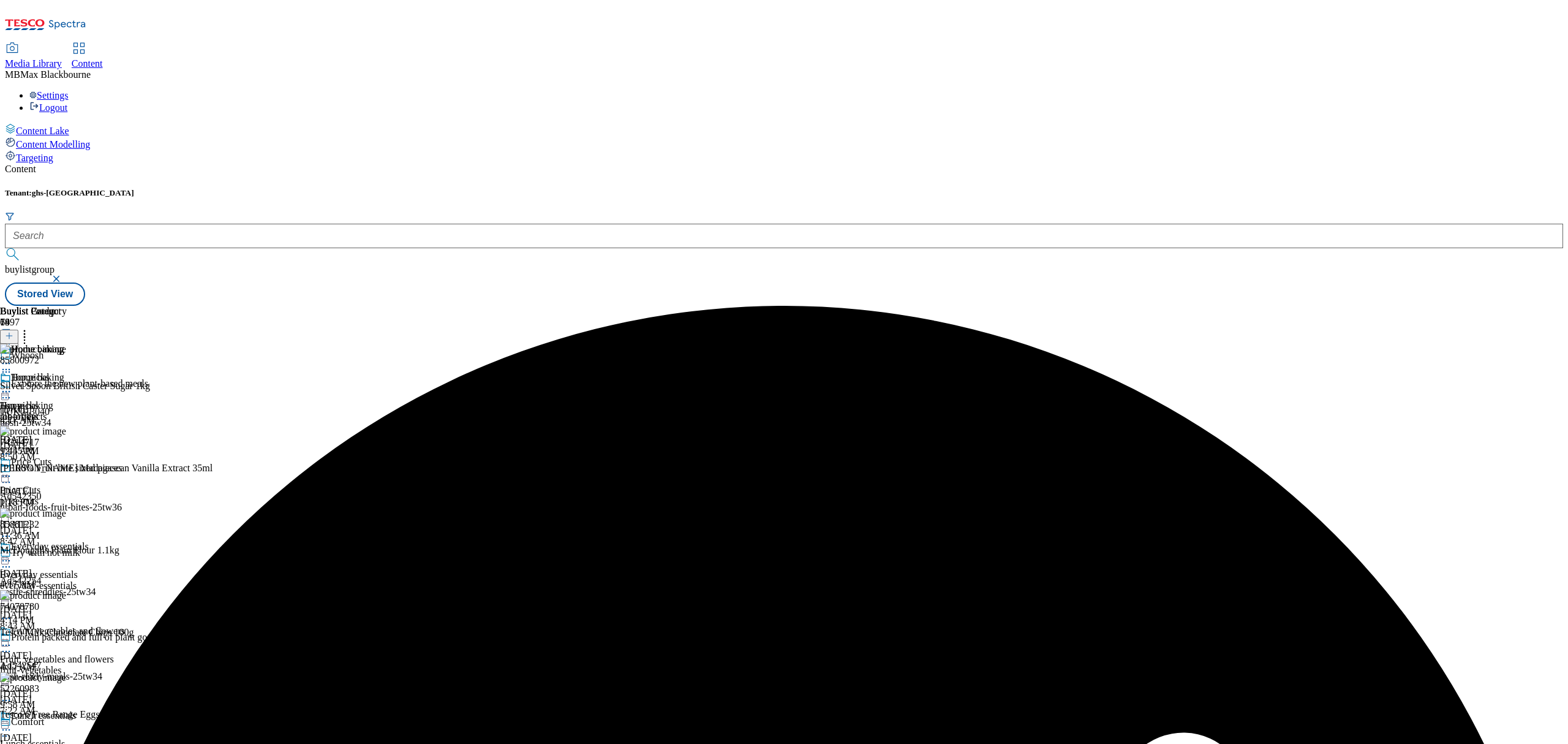
click at [10, 391] on circle at bounding box center [9, 392] width 2 height 2
click at [106, 410] on li "Edit" at bounding box center [66, 416] width 82 height 14
drag, startPoint x: 798, startPoint y: 204, endPoint x: 793, endPoint y: 208, distance: 6.4
click at [12, 385] on icon at bounding box center [6, 391] width 12 height 12
click at [106, 410] on li "Edit" at bounding box center [66, 416] width 82 height 14
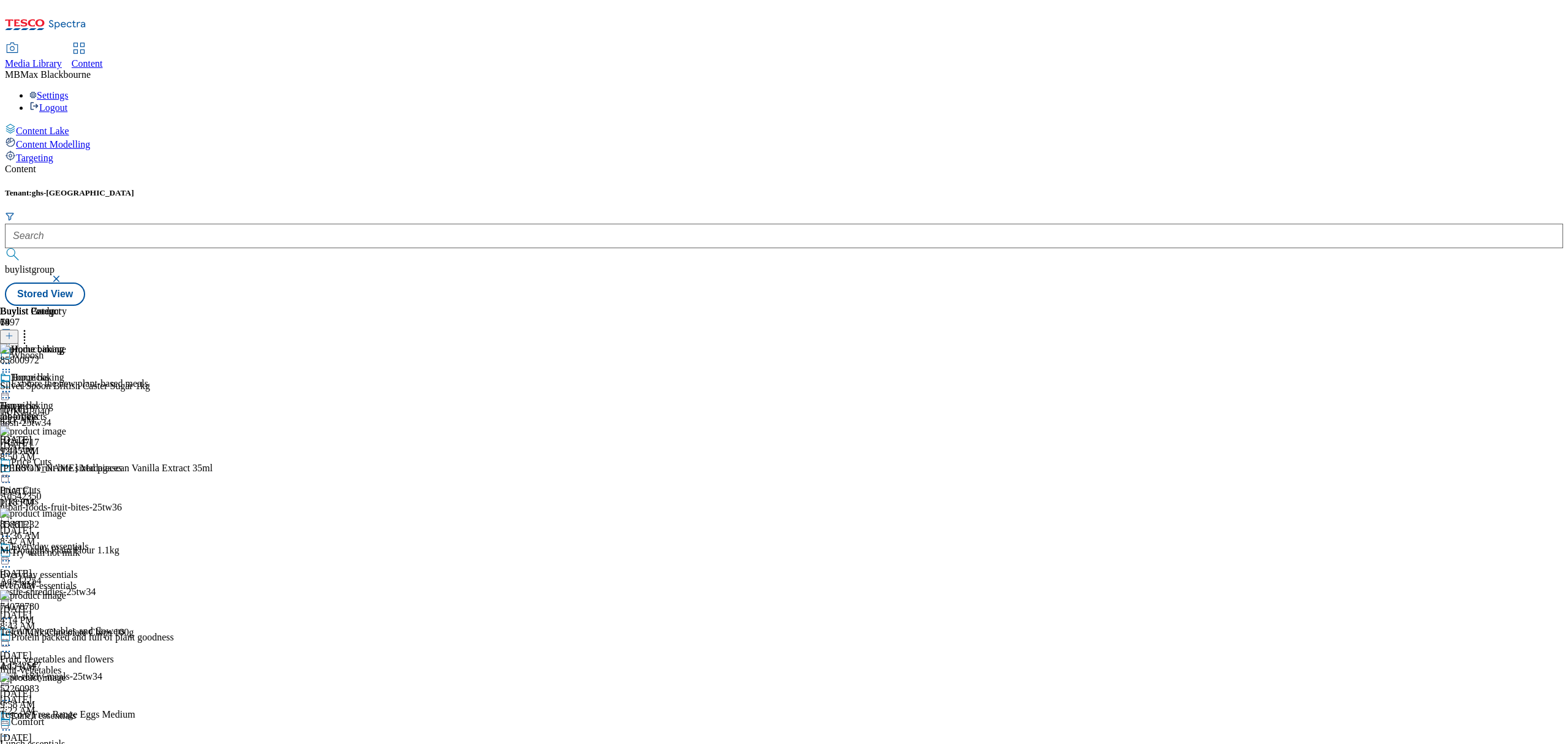
click at [12, 385] on icon at bounding box center [6, 391] width 12 height 12
click at [52, 413] on span "Edit" at bounding box center [44, 417] width 14 height 9
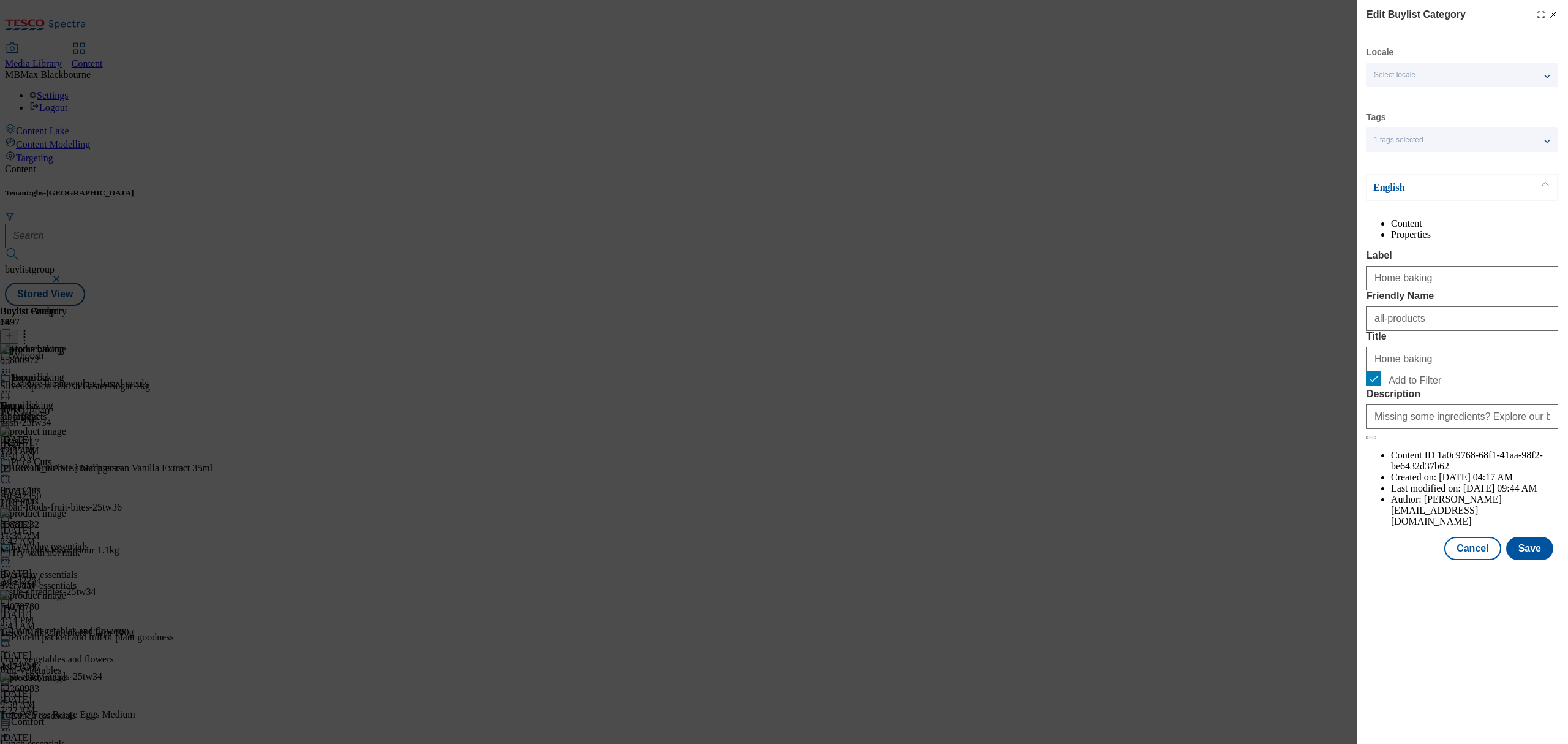
click at [1535, 579] on div "Modal" at bounding box center [1462, 571] width 211 height 17
click at [1540, 562] on div "Edit Buylist Category Locale Select locale English Welsh Tags 1 tags selected f…" at bounding box center [1462, 281] width 211 height 562
click at [1535, 560] on button "Save" at bounding box center [1529, 548] width 47 height 23
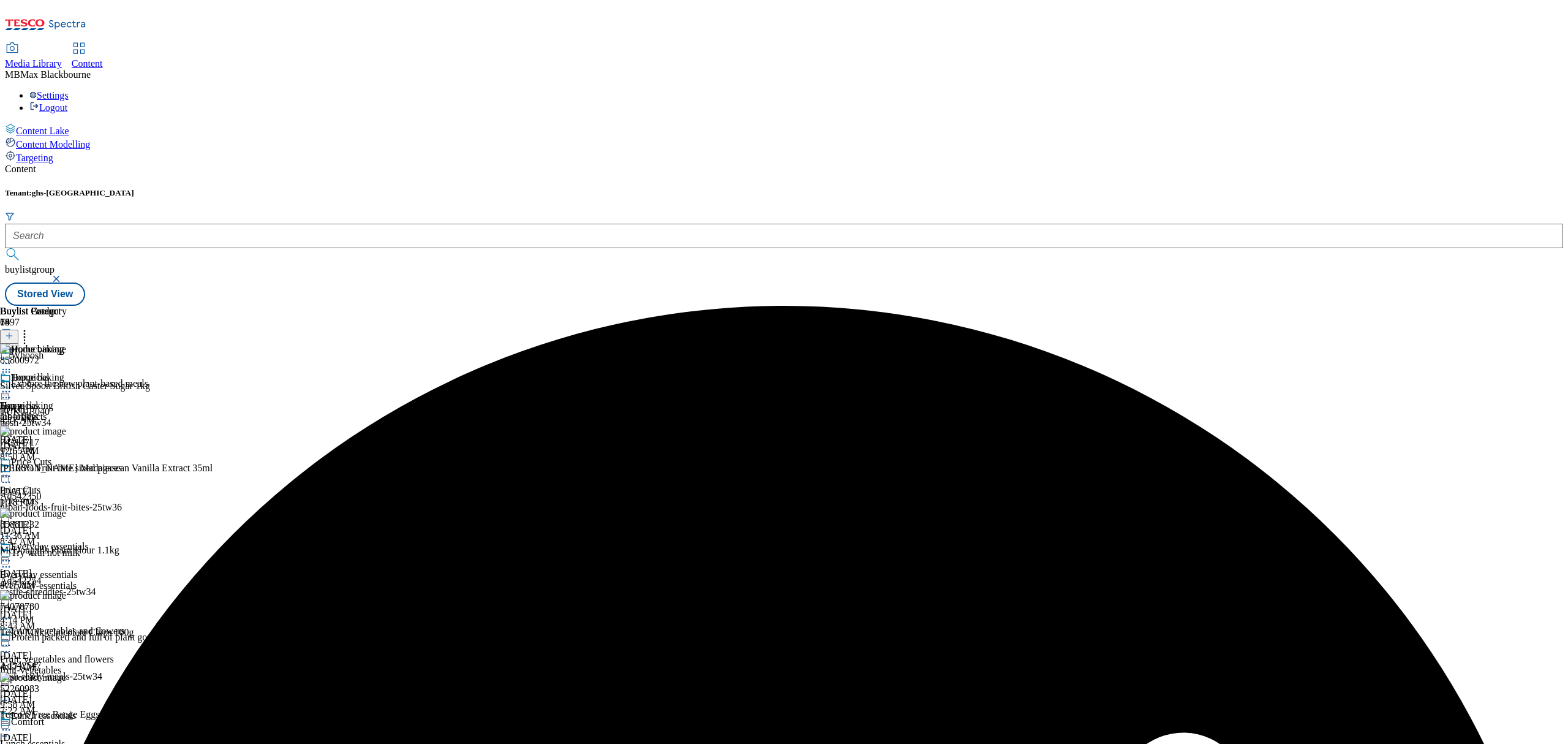
click at [12, 385] on icon at bounding box center [6, 391] width 12 height 12
click at [67, 470] on span "Preview" at bounding box center [52, 474] width 29 height 9
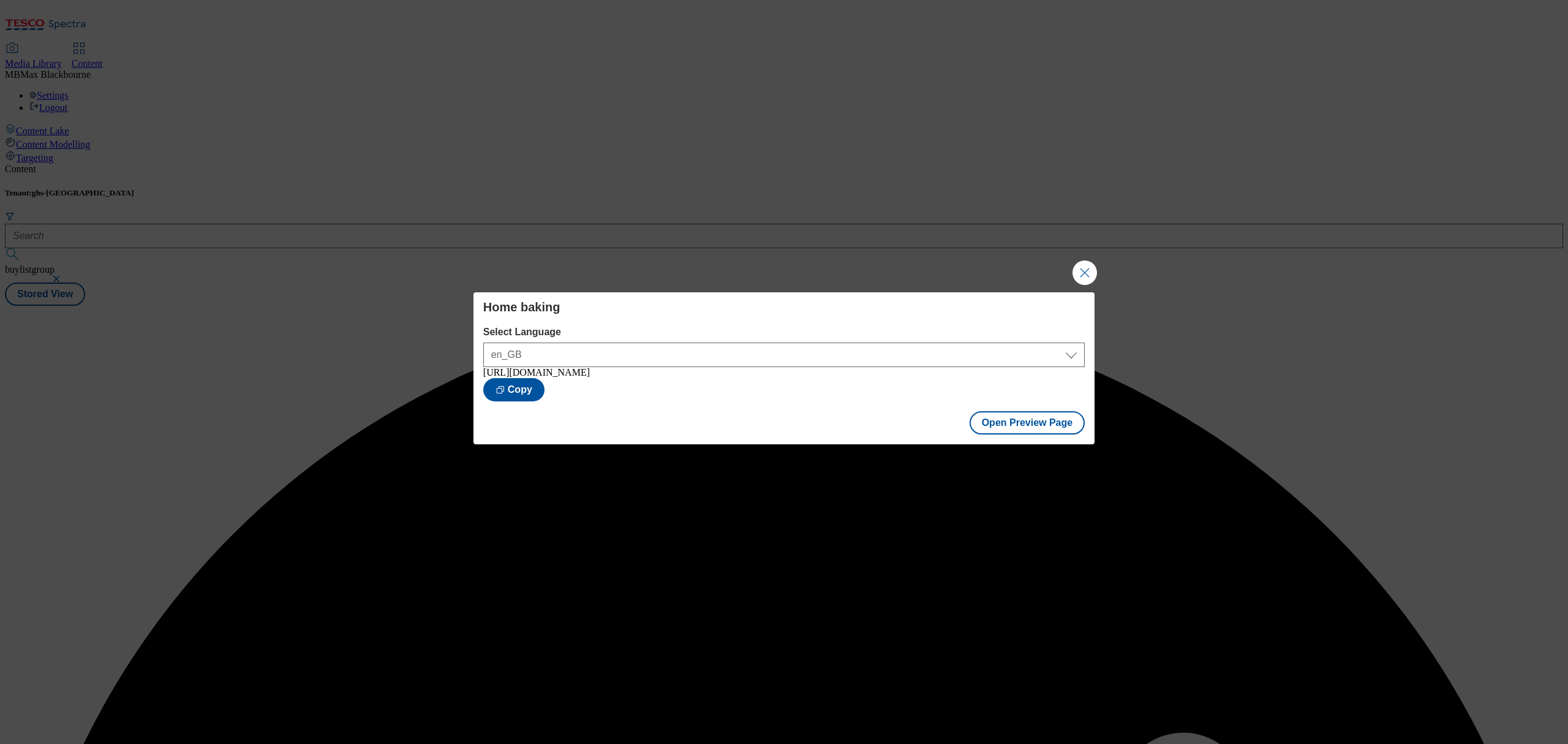
click at [799, 208] on div "Home baking Select Language en_GB en_GB [URL][DOMAIN_NAME] Copy Open Preview Pa…" at bounding box center [784, 372] width 1568 height 744
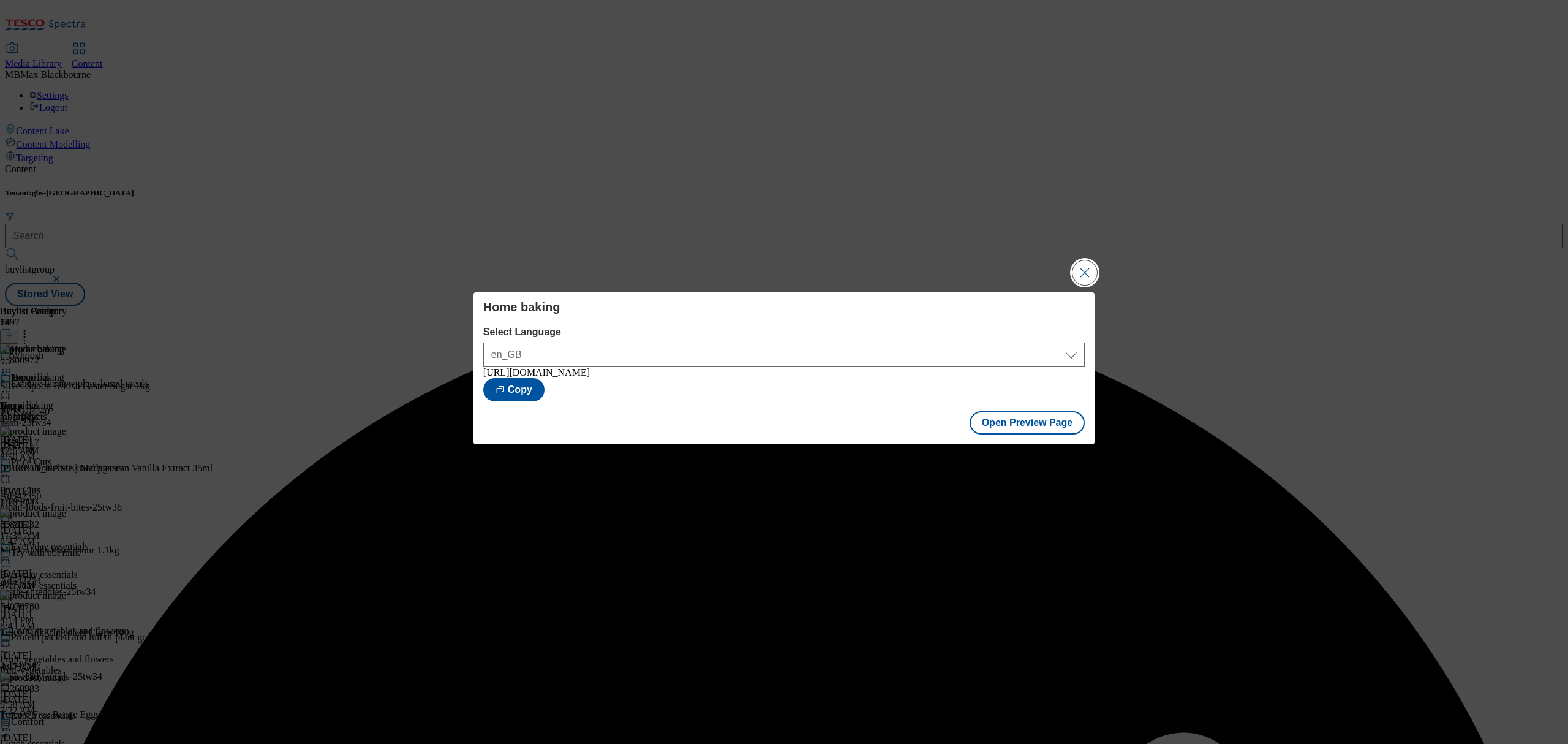
click at [1091, 261] on button "Close Modal" at bounding box center [1085, 273] width 25 height 25
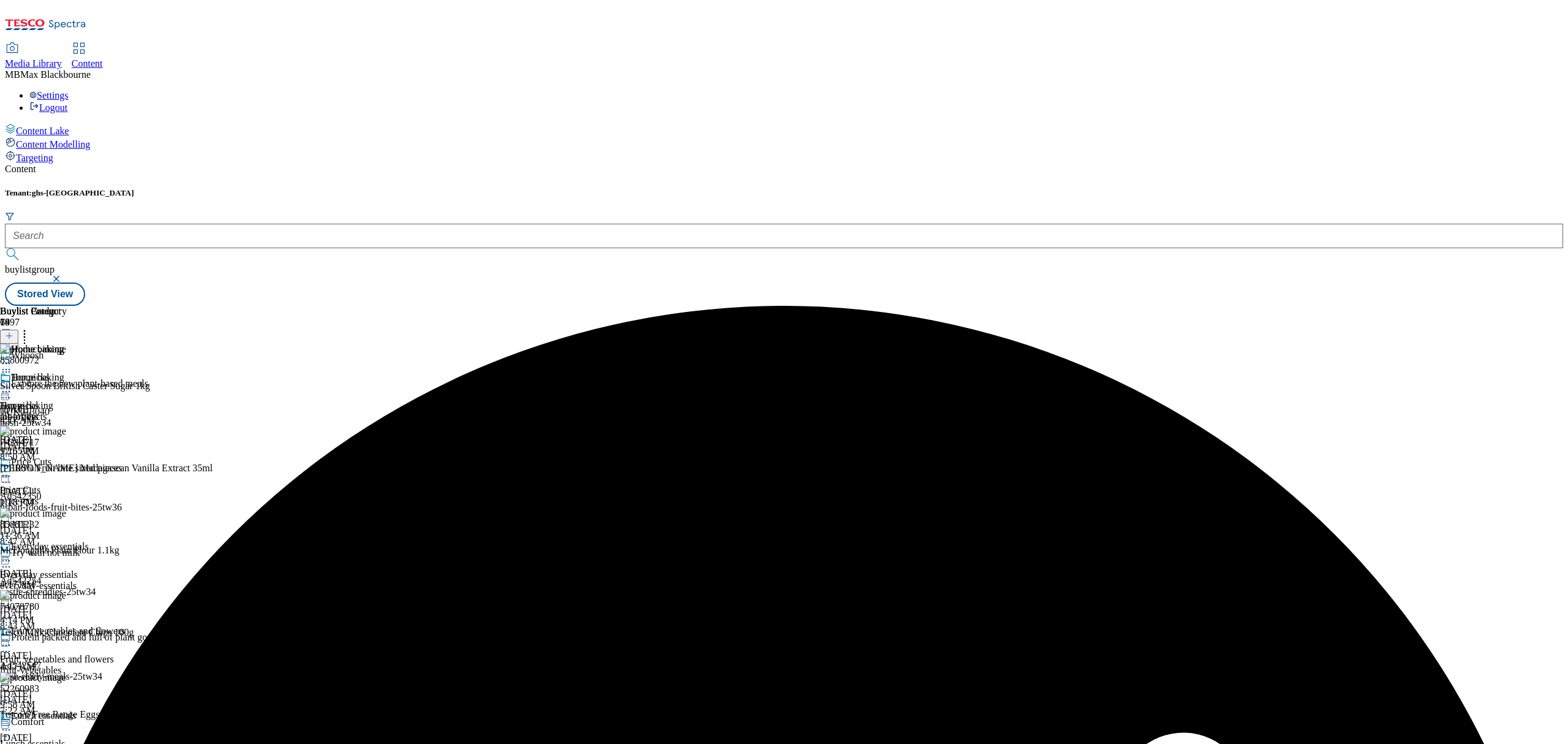
click at [4, 391] on circle at bounding box center [3, 392] width 2 height 2
click at [65, 512] on span "Publish" at bounding box center [51, 516] width 27 height 9
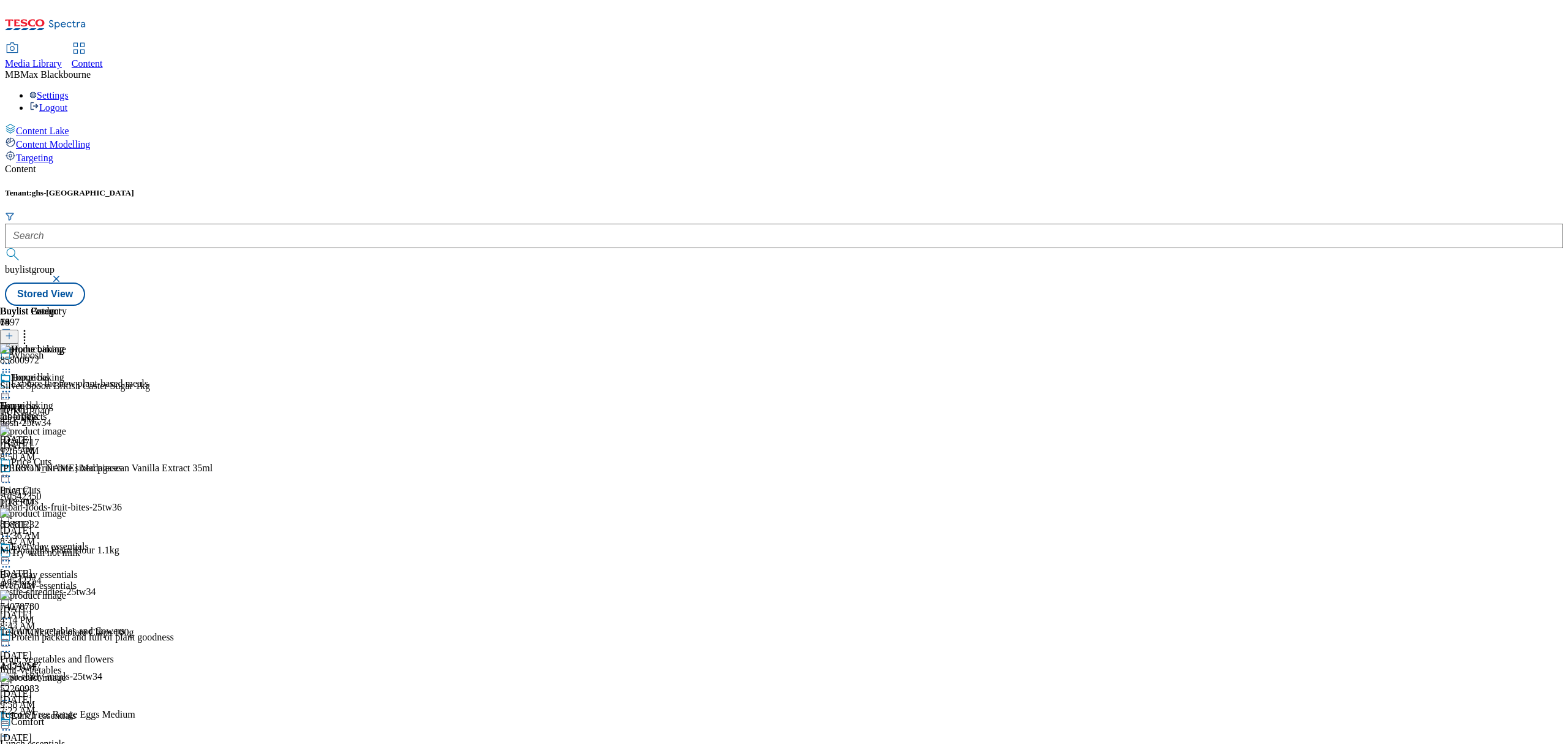
scroll to position [327, 0]
click at [125, 625] on span "Fruit, vegetables and flowers" at bounding box center [68, 632] width 114 height 14
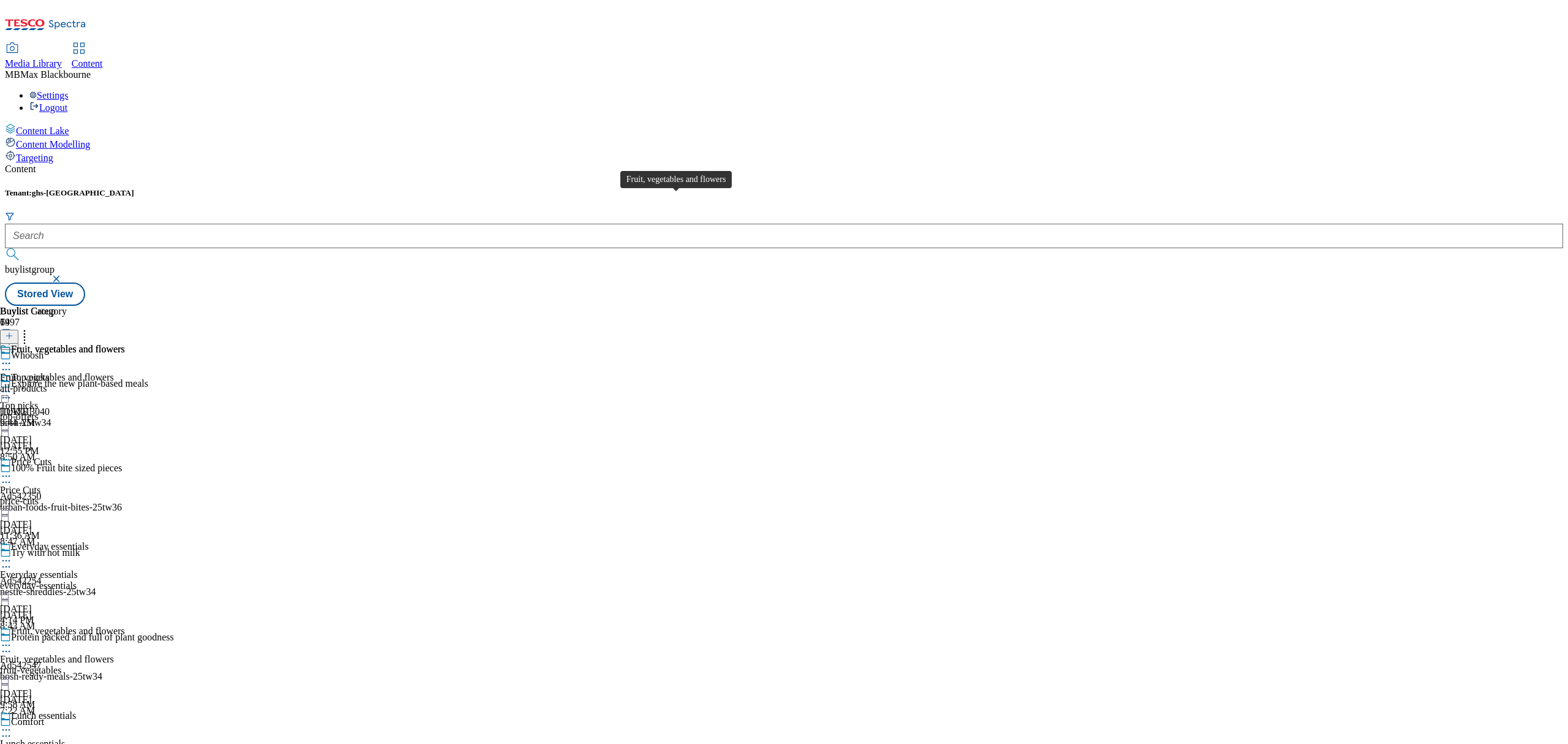
click at [125, 344] on div "Fruit, vegetables and flowers" at bounding box center [68, 349] width 114 height 11
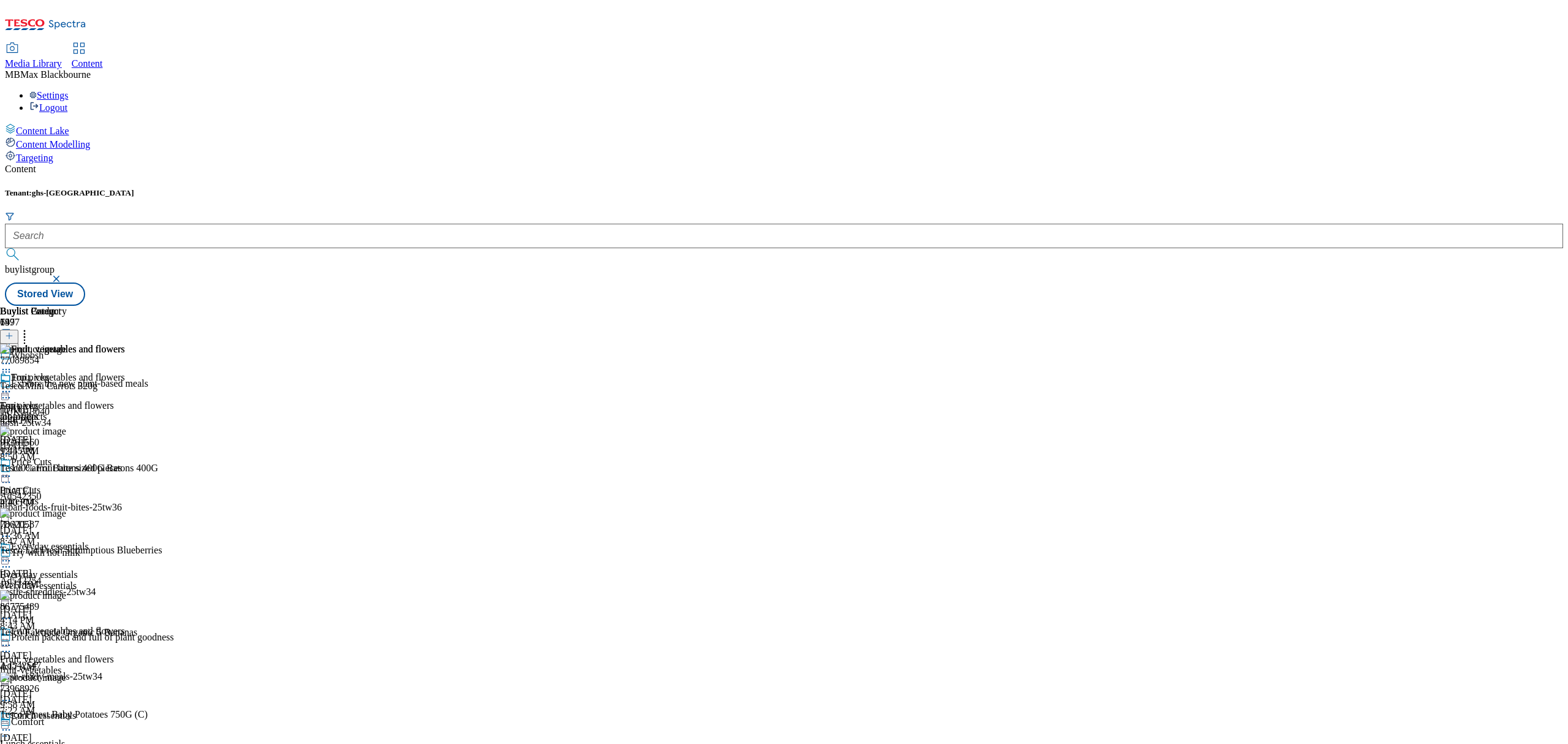
click at [31, 328] on icon at bounding box center [24, 333] width 12 height 12
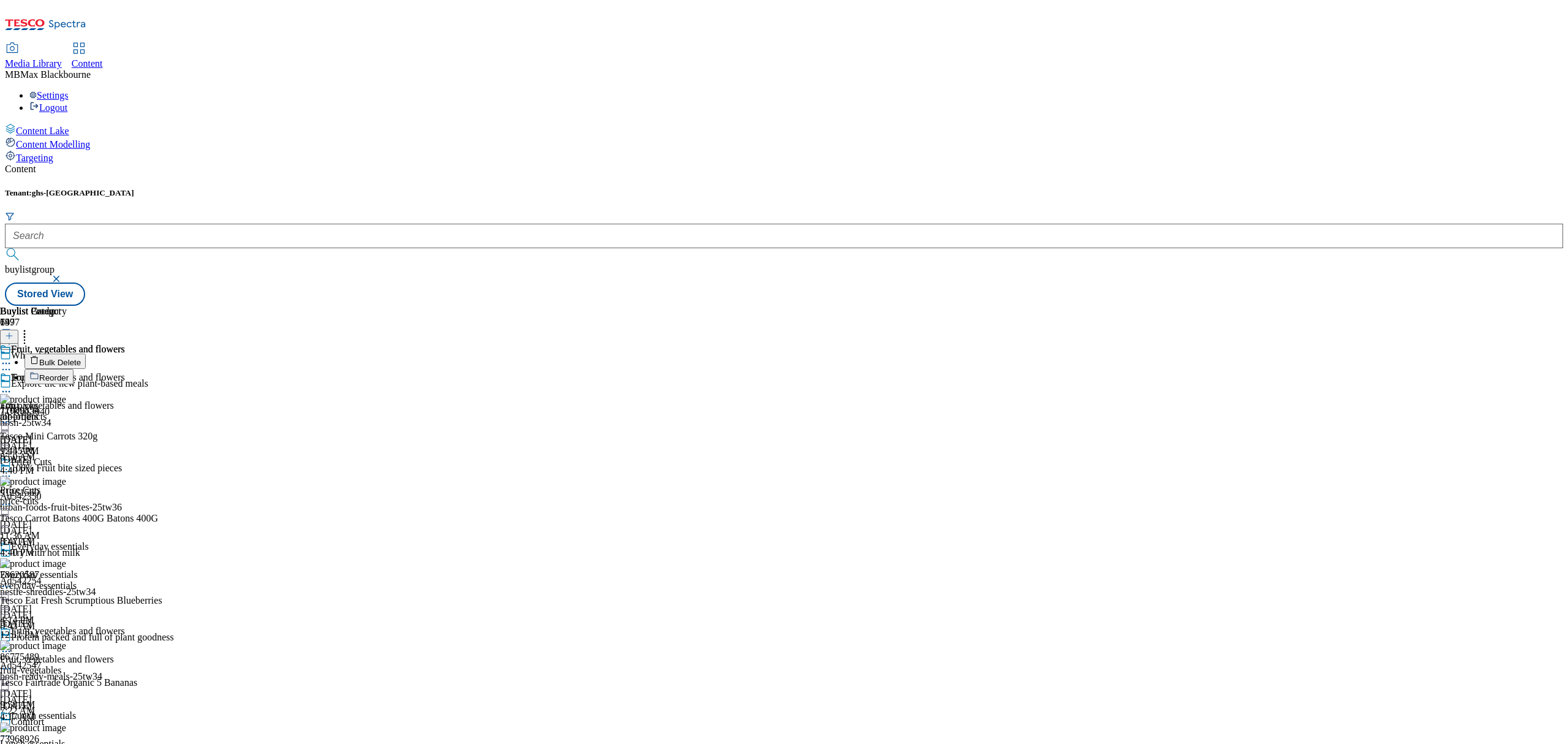
click at [74, 369] on button "Reorder" at bounding box center [49, 376] width 49 height 15
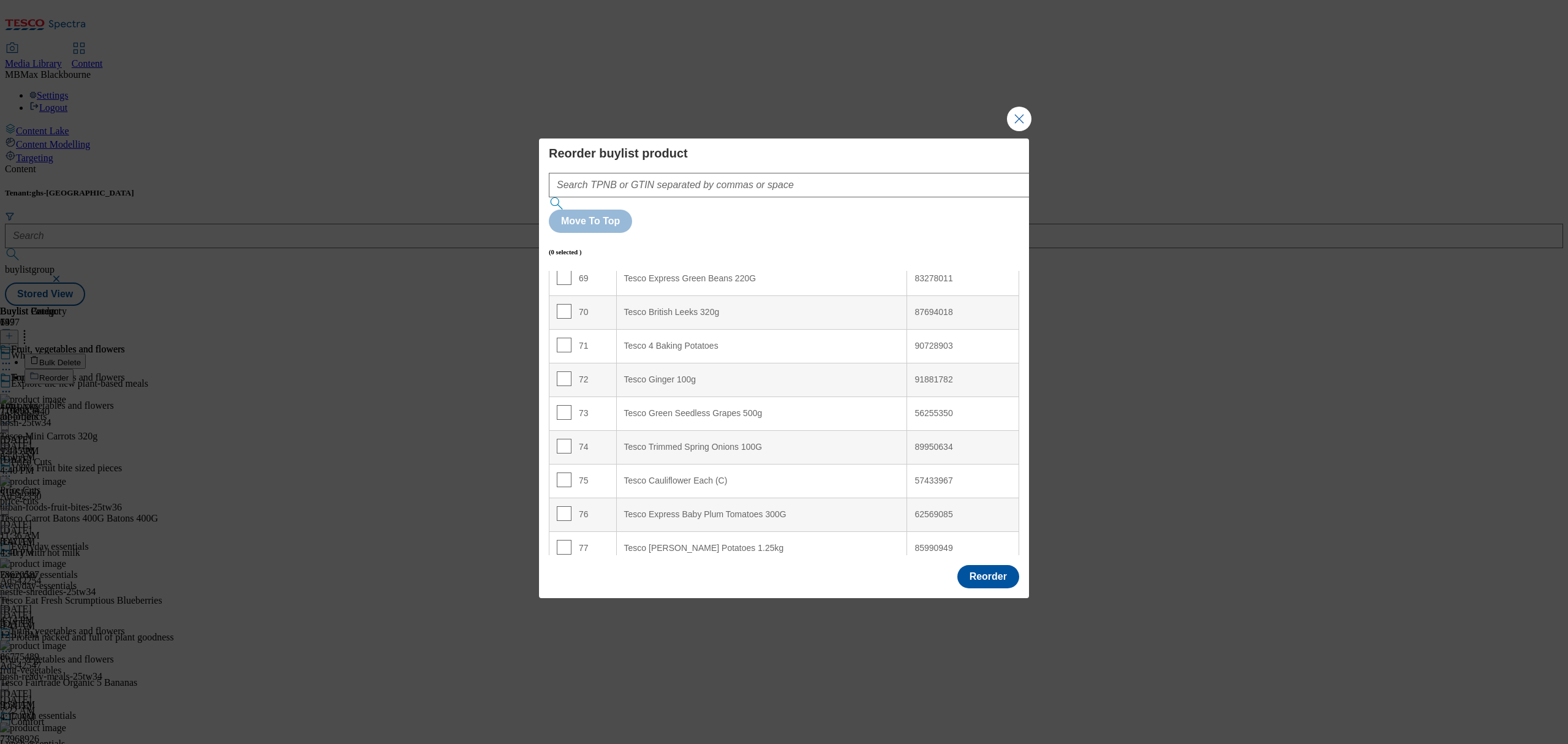
scroll to position [2907, 0]
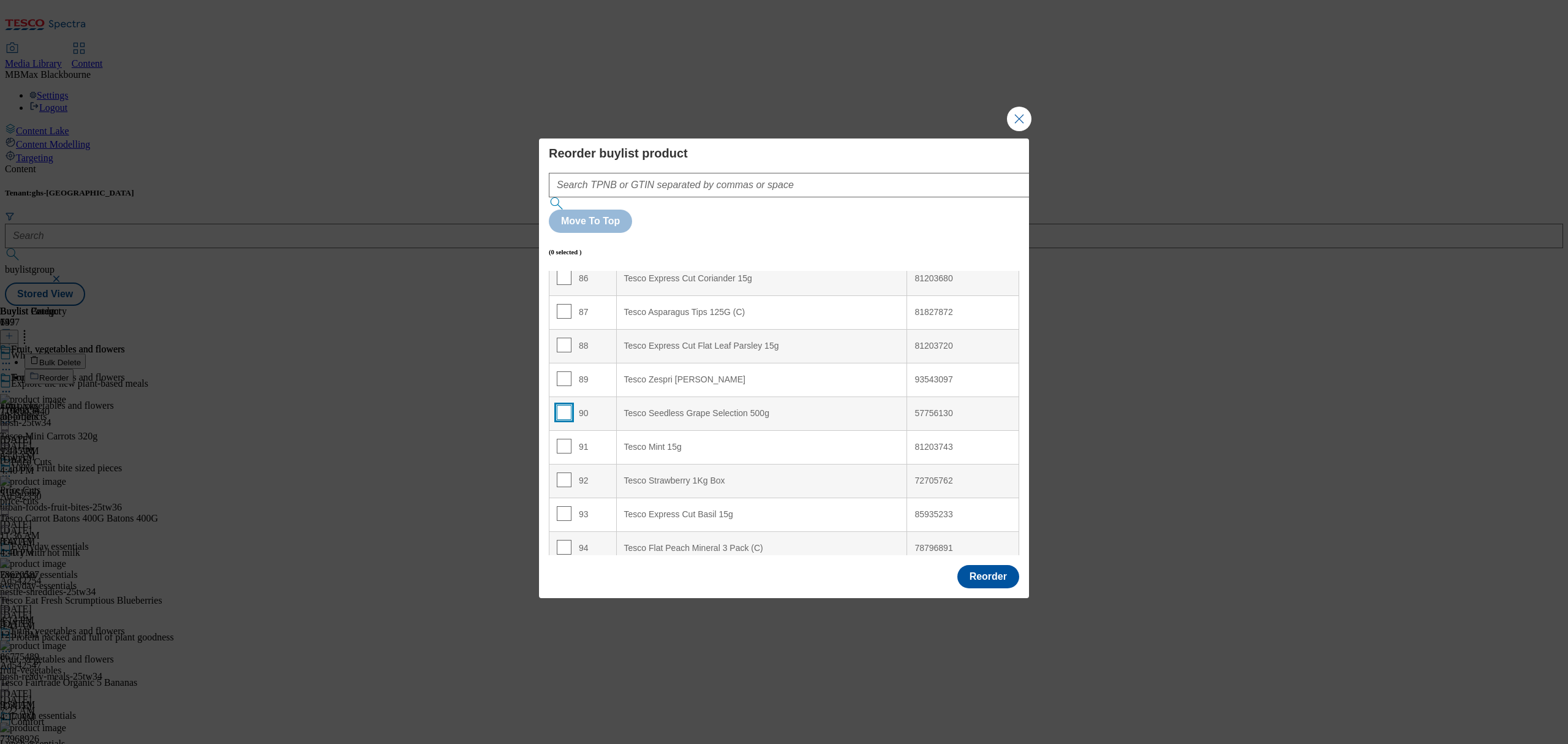
click at [562, 405] on input "Modal" at bounding box center [564, 412] width 15 height 15
checkbox input "true"
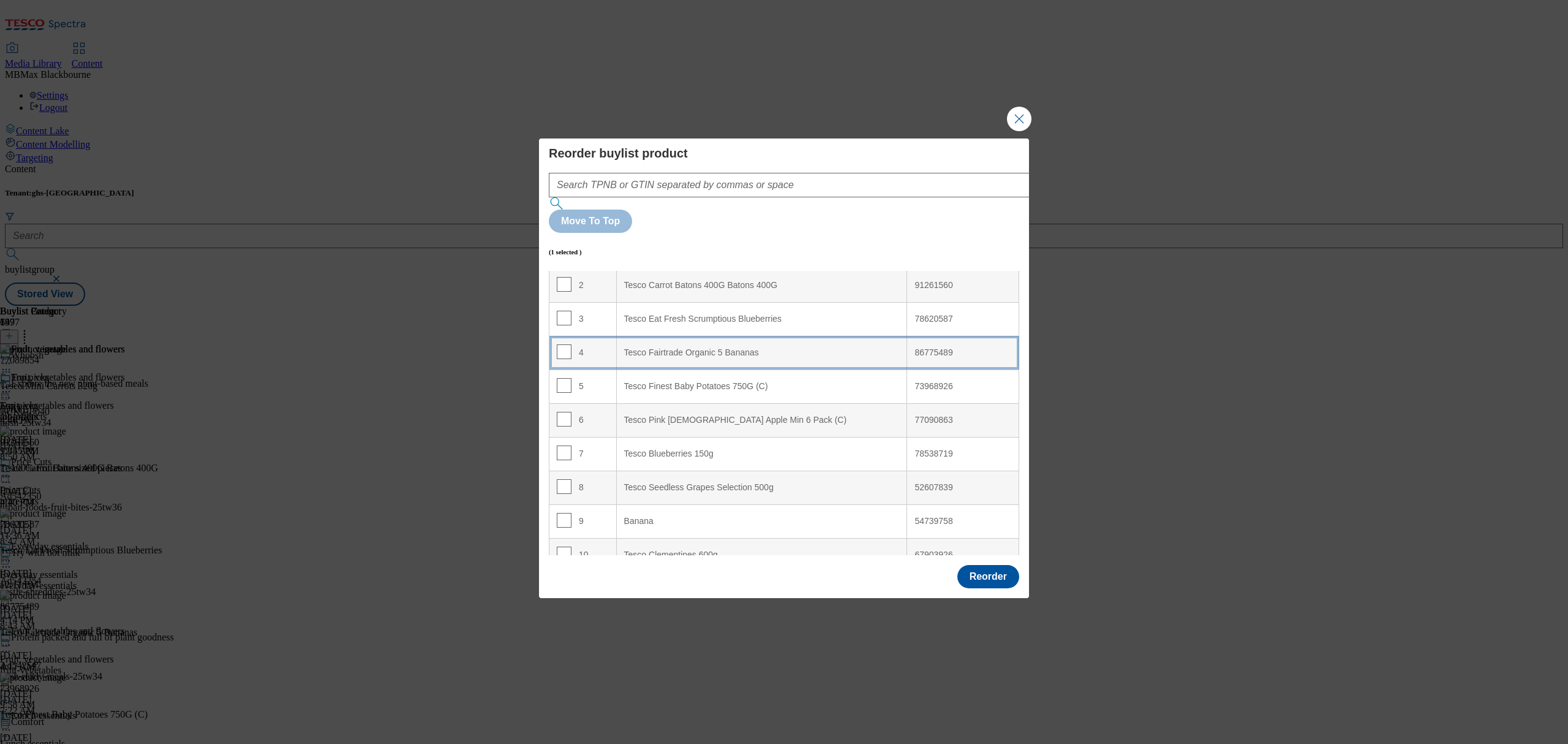
scroll to position [0, 0]
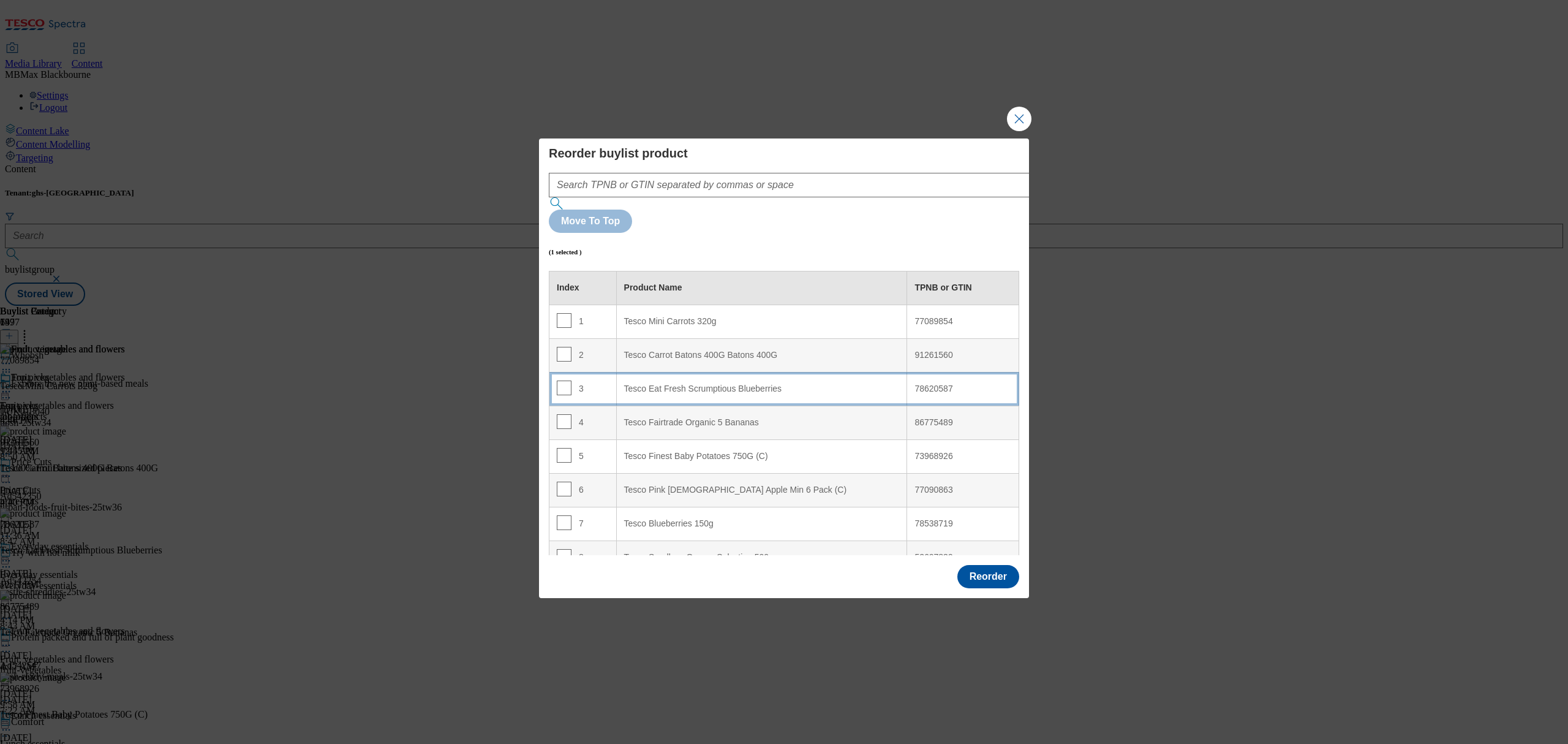
click at [717, 384] on div "Tesco Eat Fresh Scrumptious Blueberries" at bounding box center [761, 389] width 276 height 11
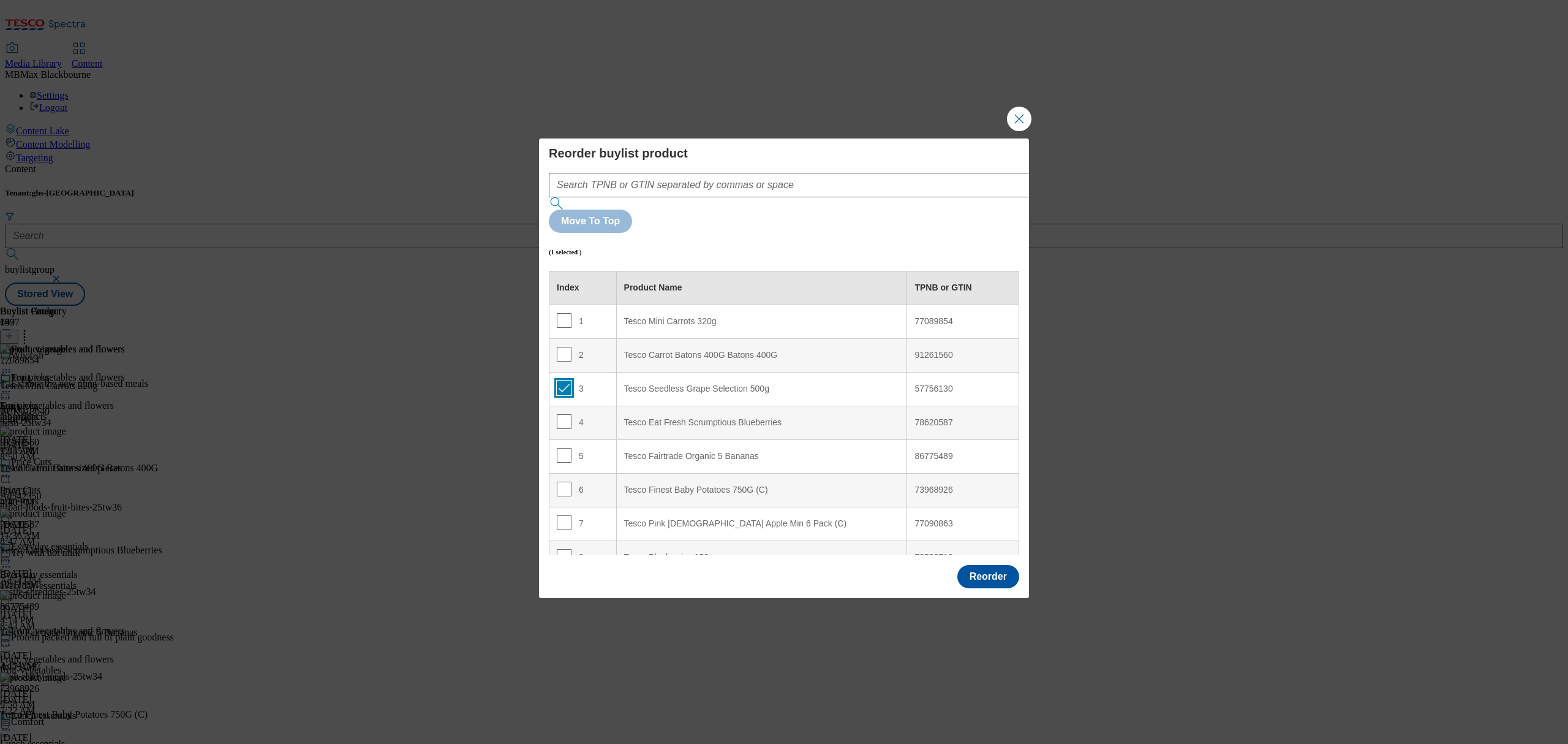
click at [563, 381] on input "Modal" at bounding box center [564, 388] width 15 height 15
checkbox input "false"
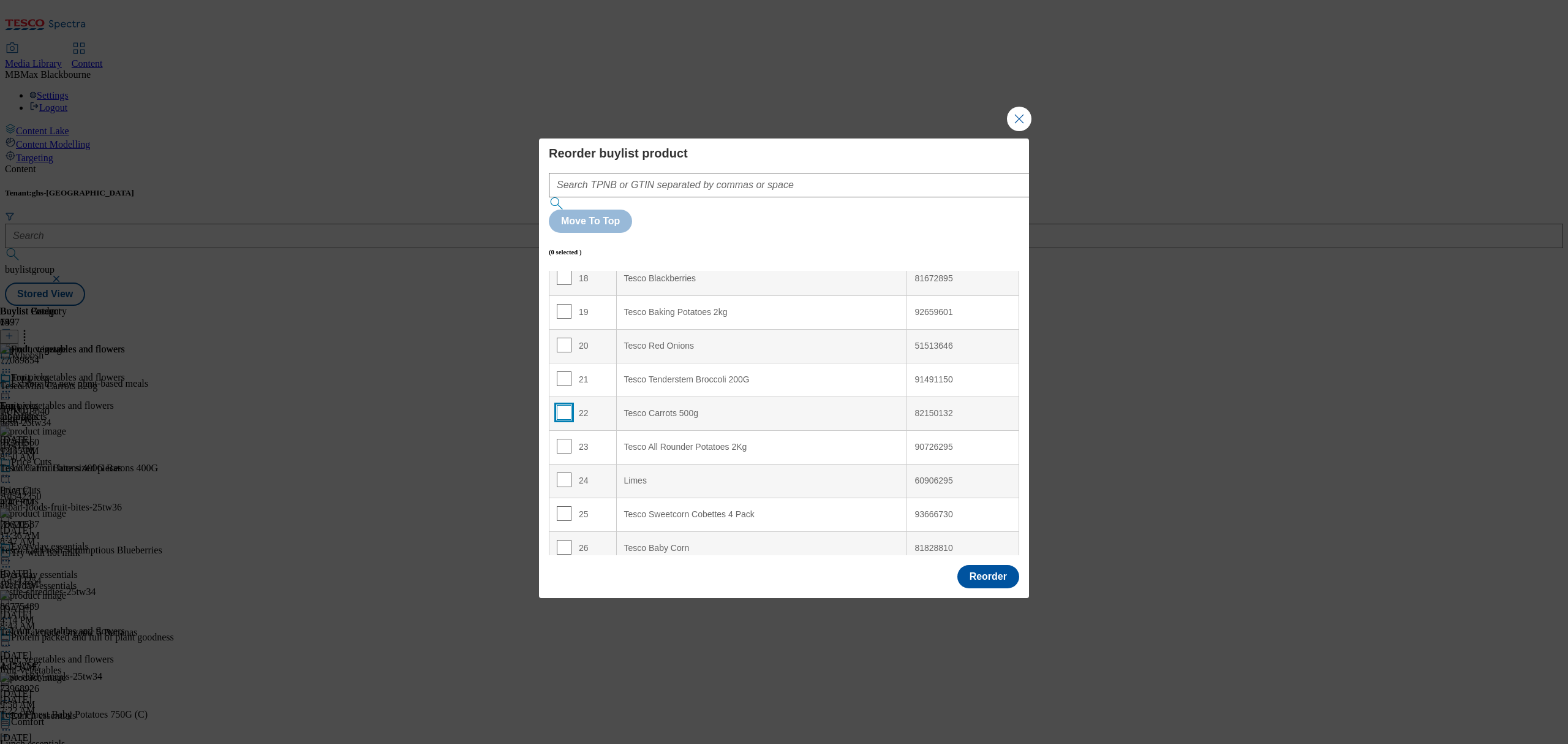
click at [566, 405] on input "Modal" at bounding box center [564, 412] width 15 height 15
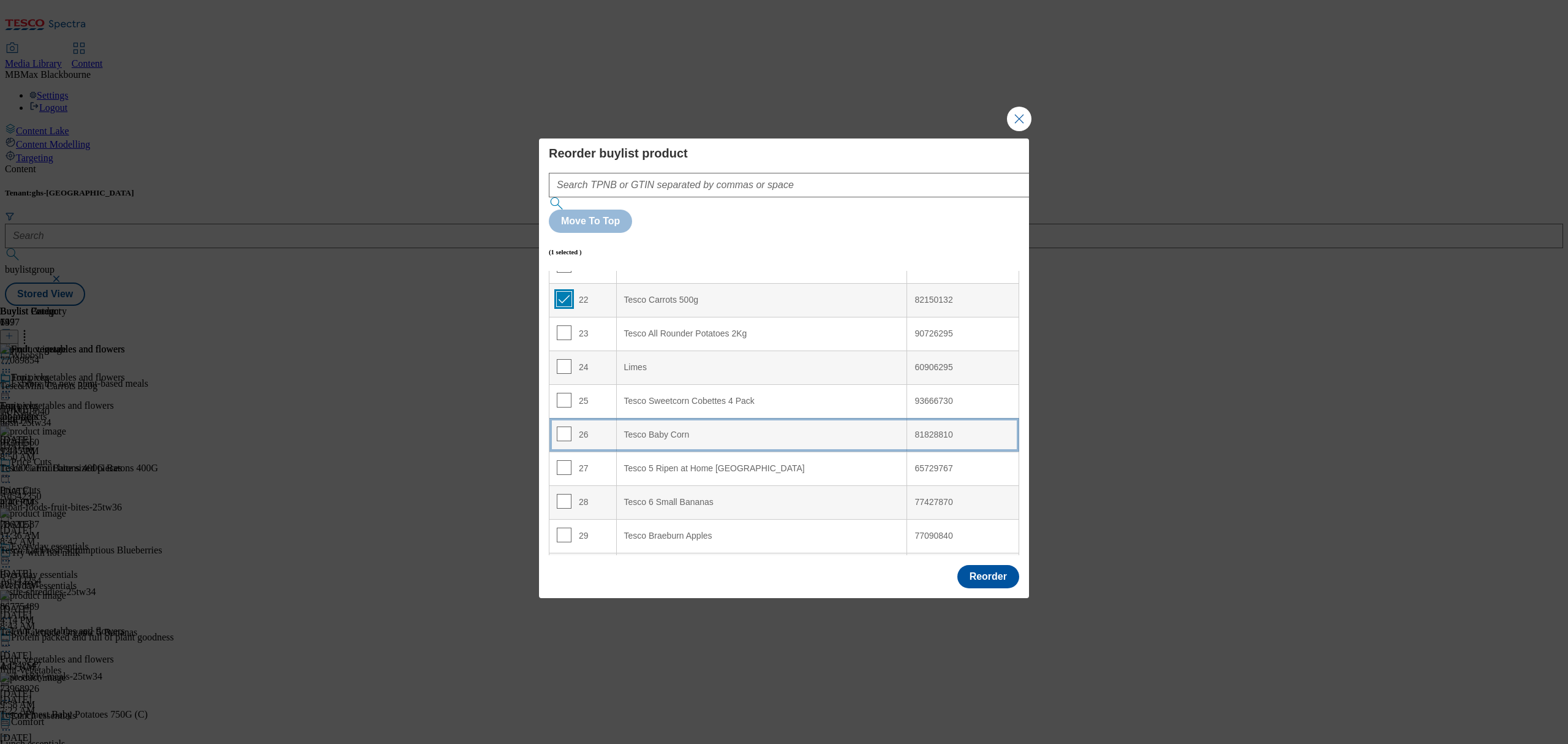
scroll to position [735, 0]
click at [562, 285] on input "Modal" at bounding box center [564, 293] width 15 height 15
checkbox input "false"
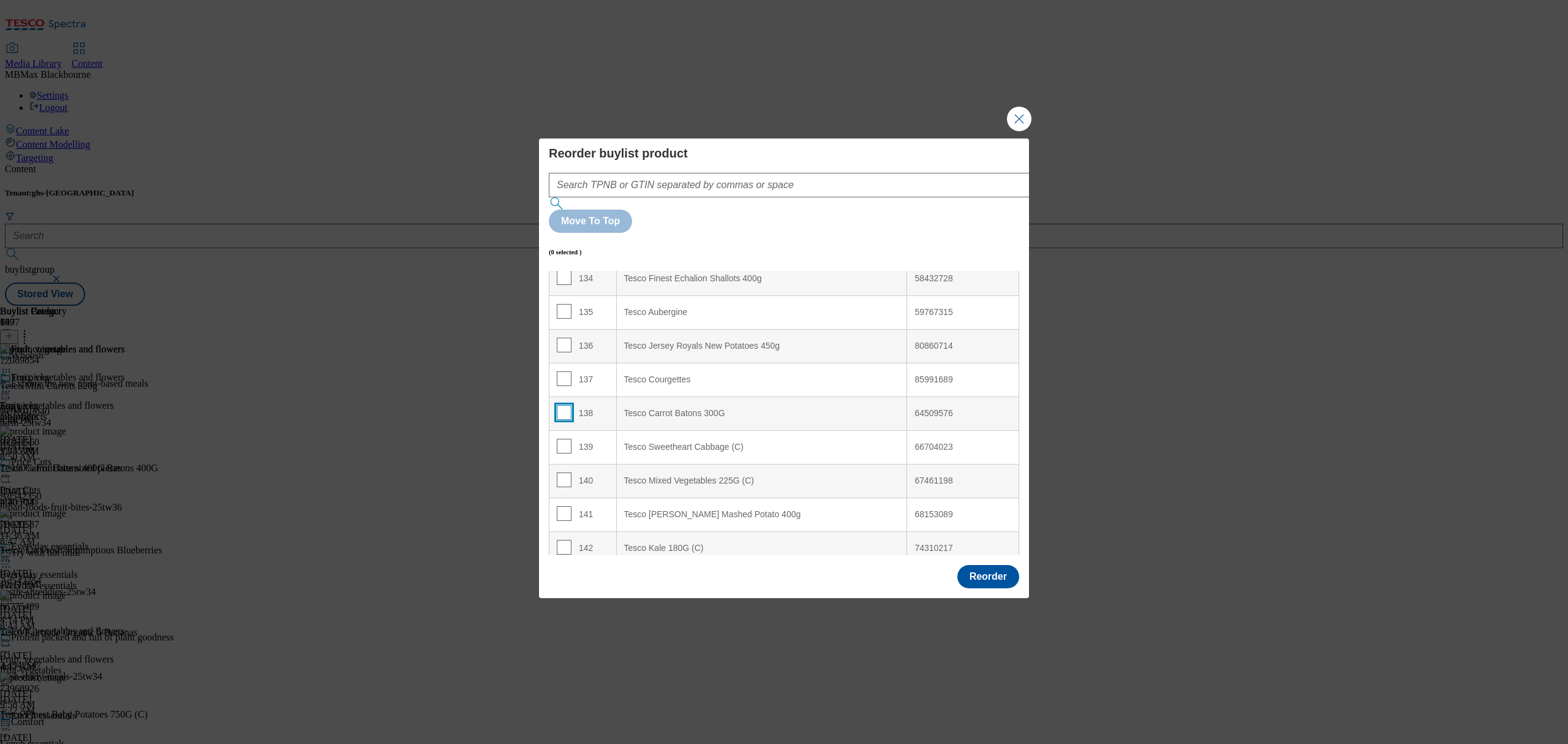
click at [562, 405] on input "Modal" at bounding box center [564, 412] width 15 height 15
checkbox input "true"
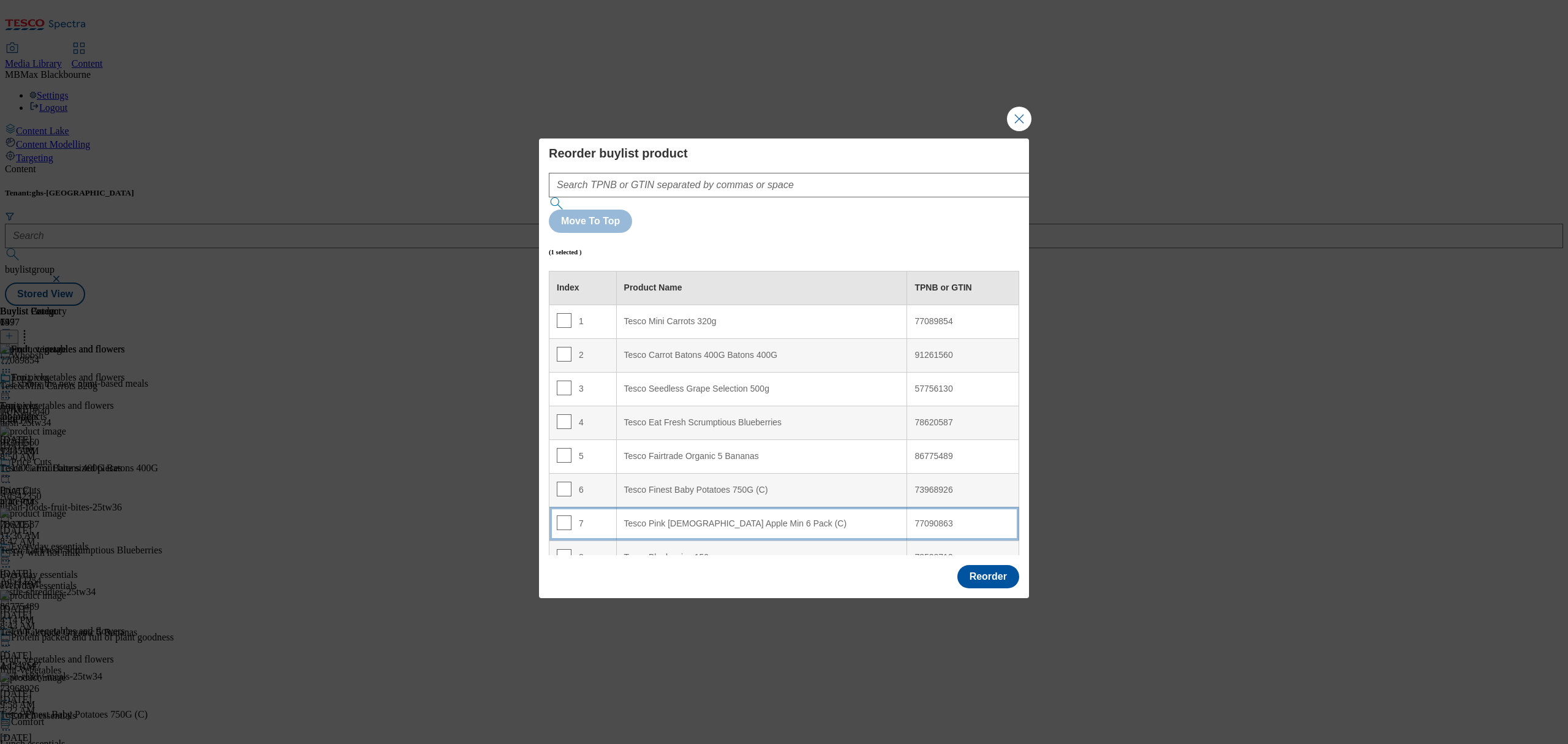
scroll to position [82, 0]
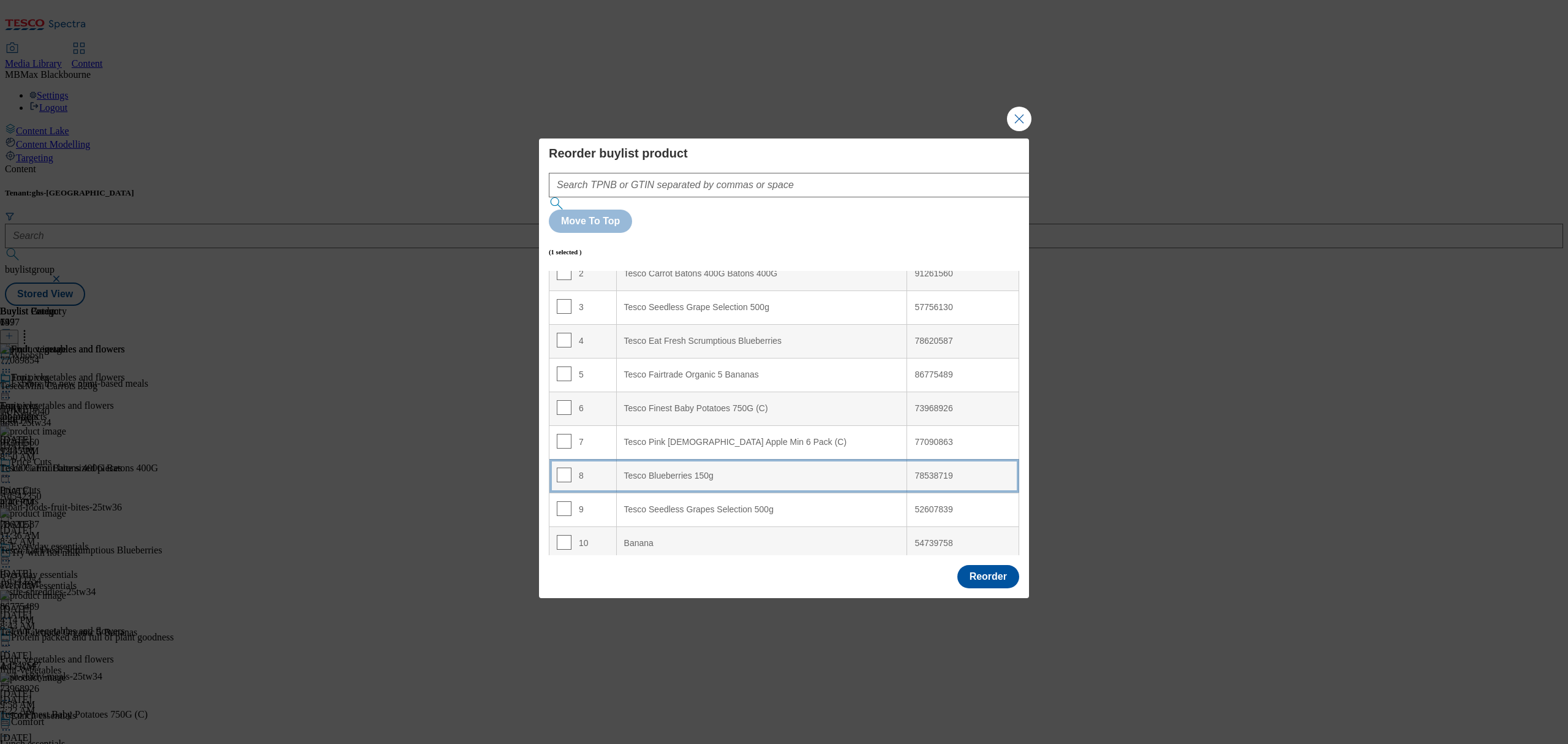
click at [686, 459] on 150g "Tesco Blueberries 150g" at bounding box center [762, 475] width 291 height 33
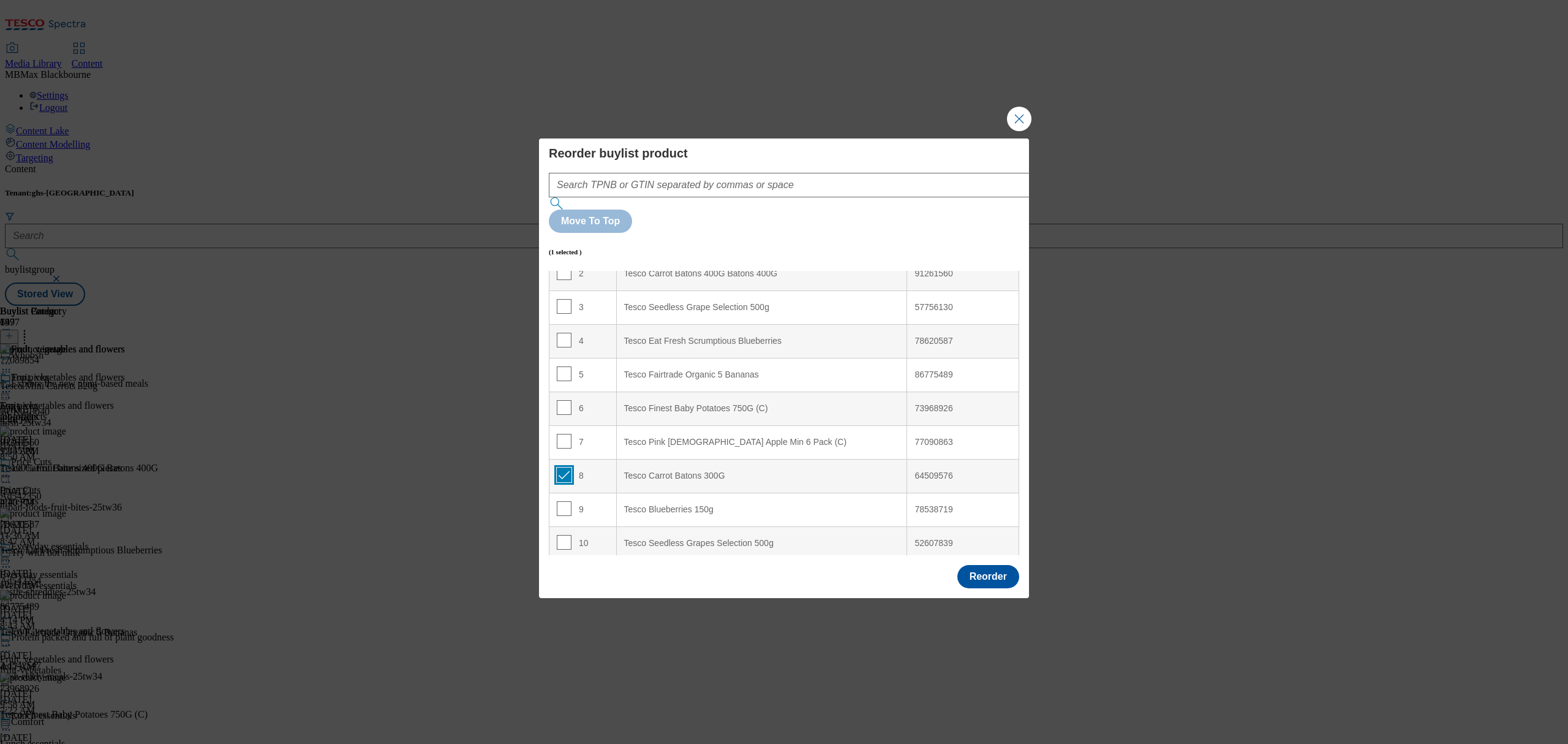
click at [562, 467] on input "Modal" at bounding box center [564, 475] width 15 height 15
checkbox input "false"
click at [566, 404] on input "Modal" at bounding box center [564, 411] width 15 height 15
checkbox input "true"
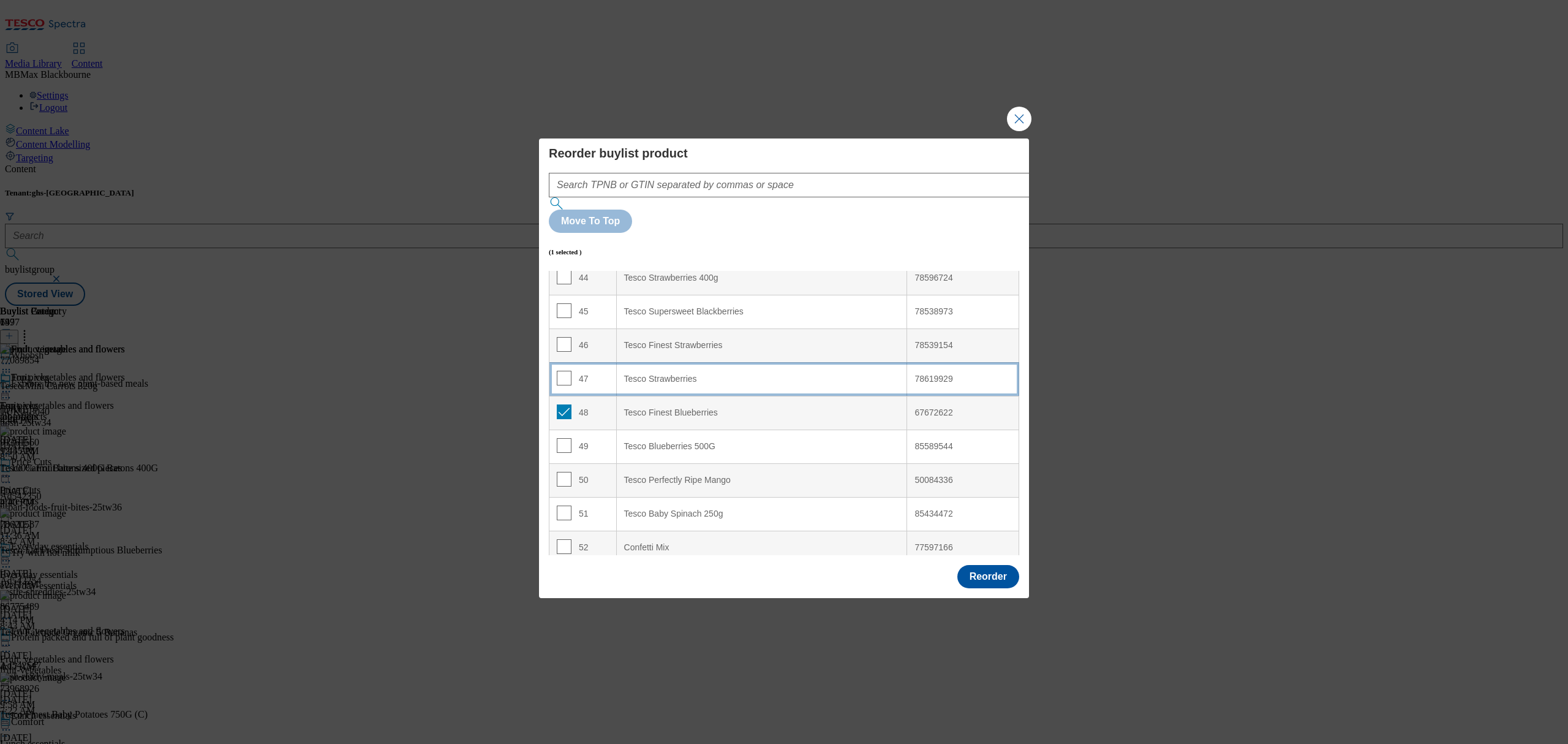
click at [594, 362] on td "47" at bounding box center [583, 379] width 68 height 33
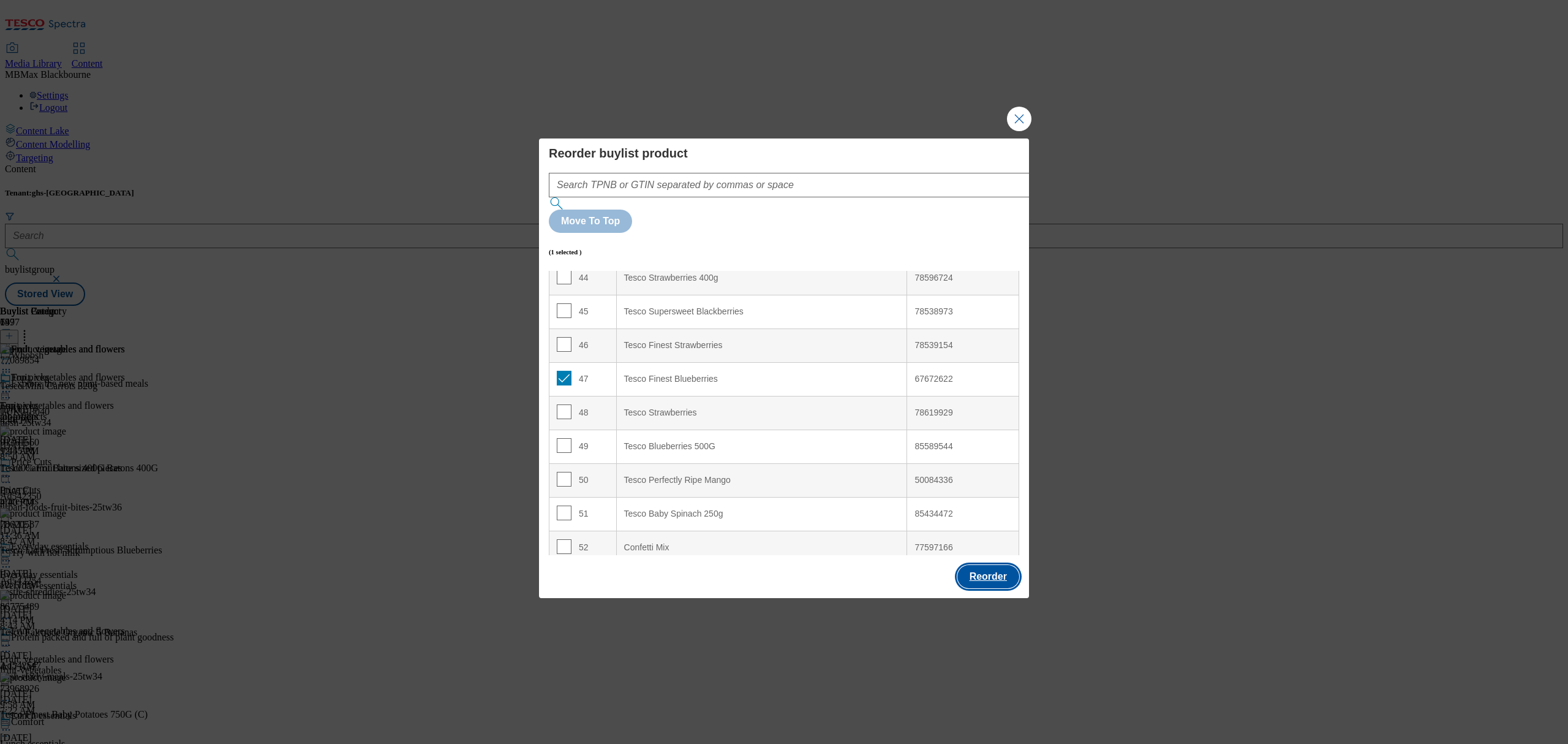
click at [1000, 565] on button "Reorder" at bounding box center [988, 577] width 62 height 23
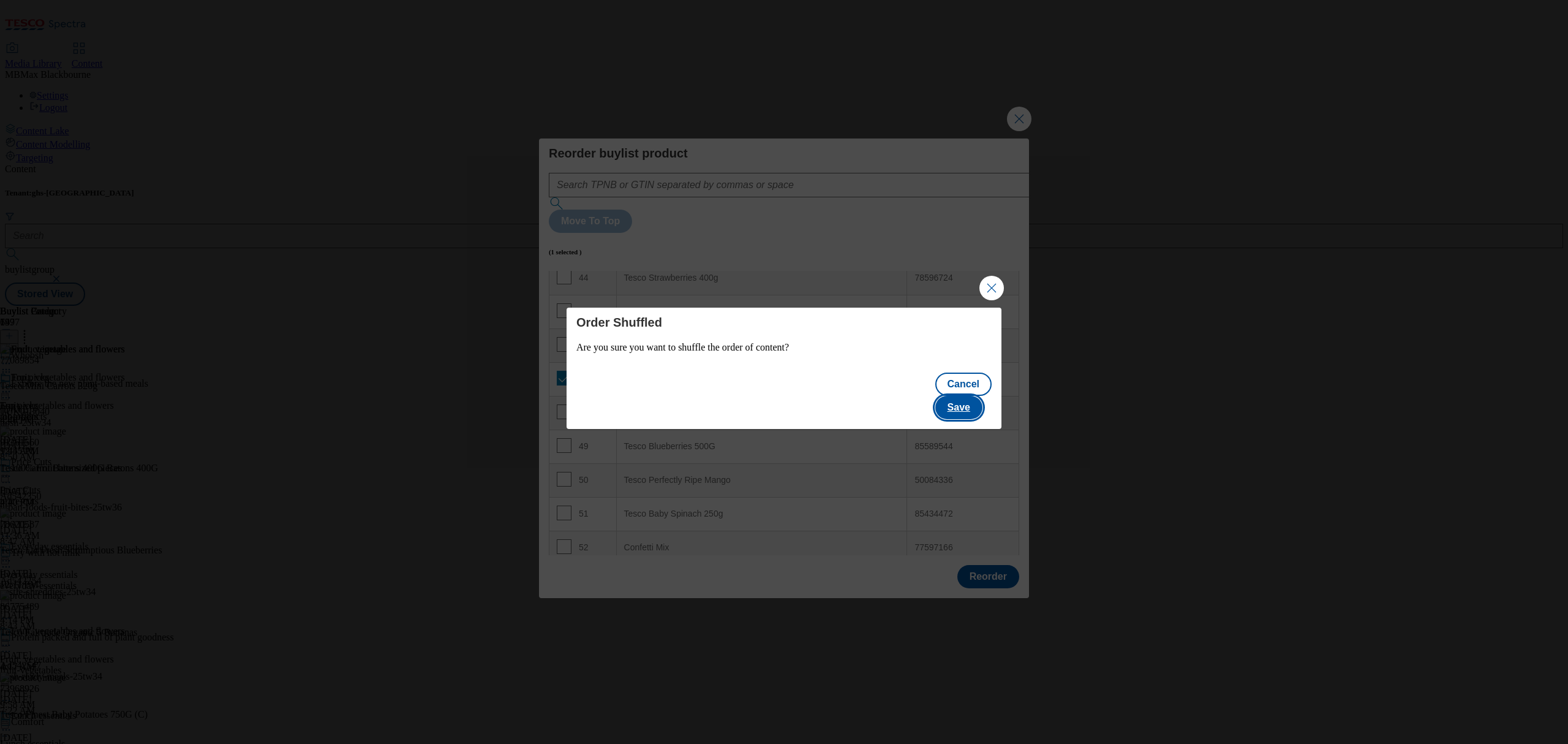
click at [980, 405] on button "Save" at bounding box center [959, 408] width 47 height 23
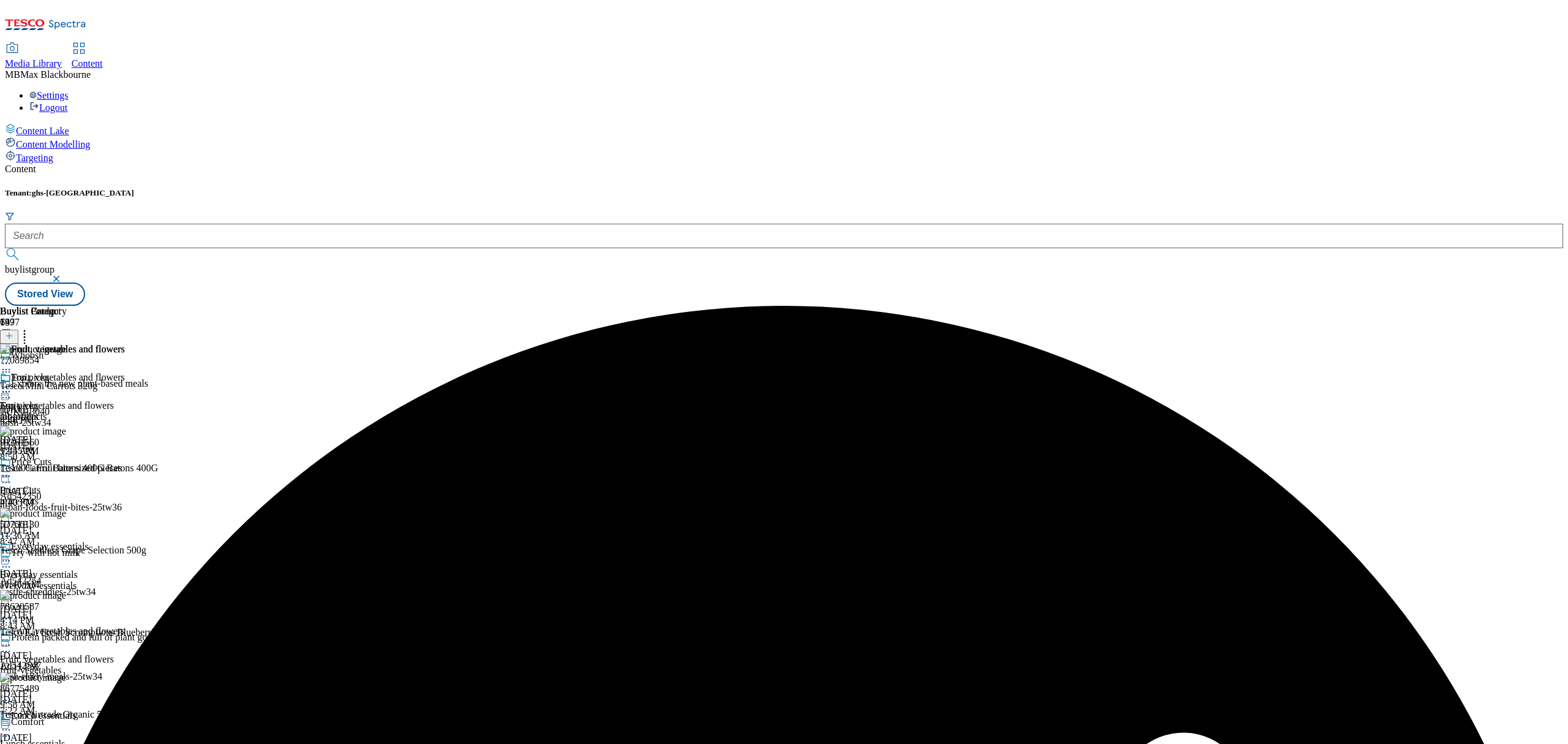
click at [12, 385] on icon at bounding box center [6, 391] width 12 height 12
click at [57, 410] on button "Edit" at bounding box center [41, 416] width 33 height 14
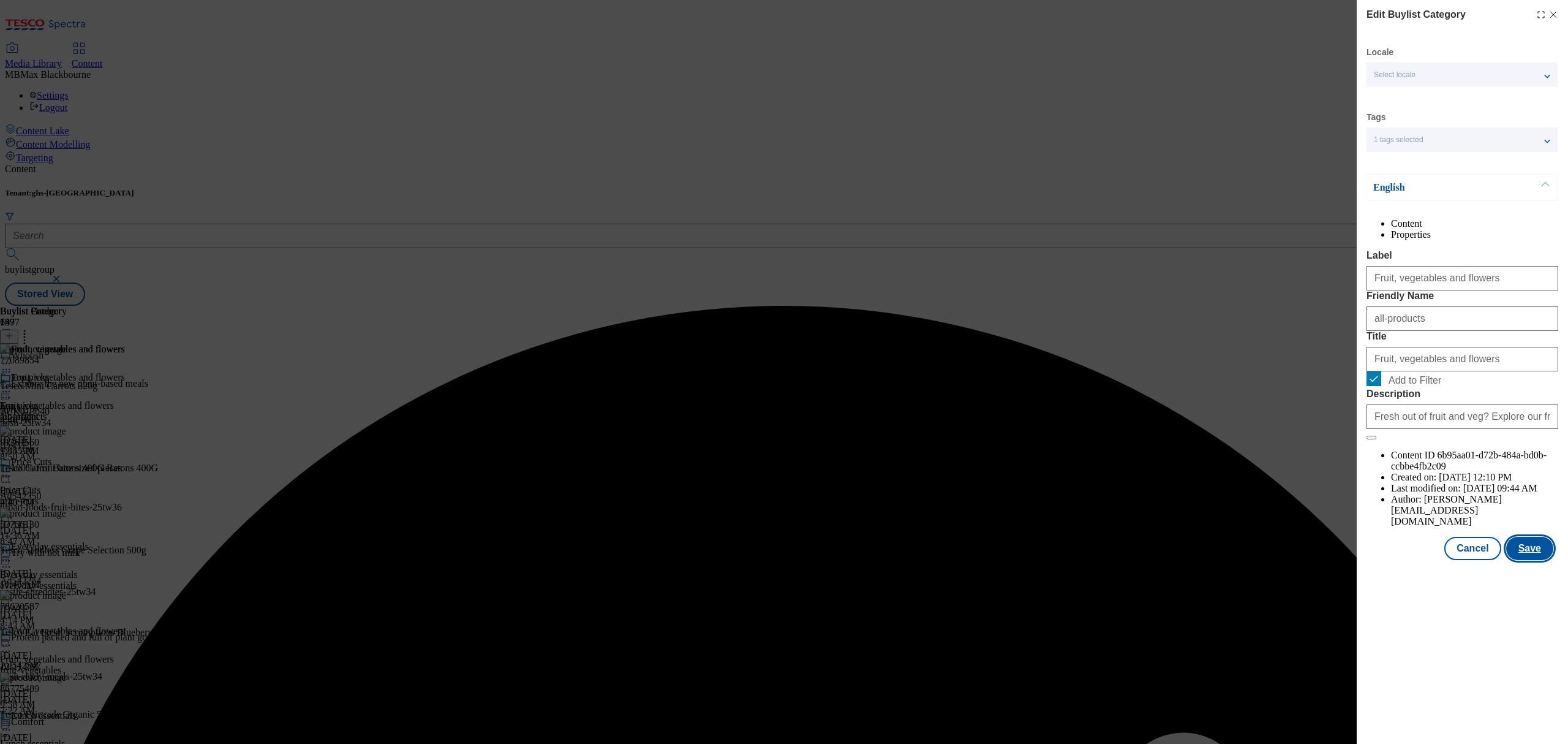
click at [1530, 560] on button "Save" at bounding box center [1529, 548] width 47 height 23
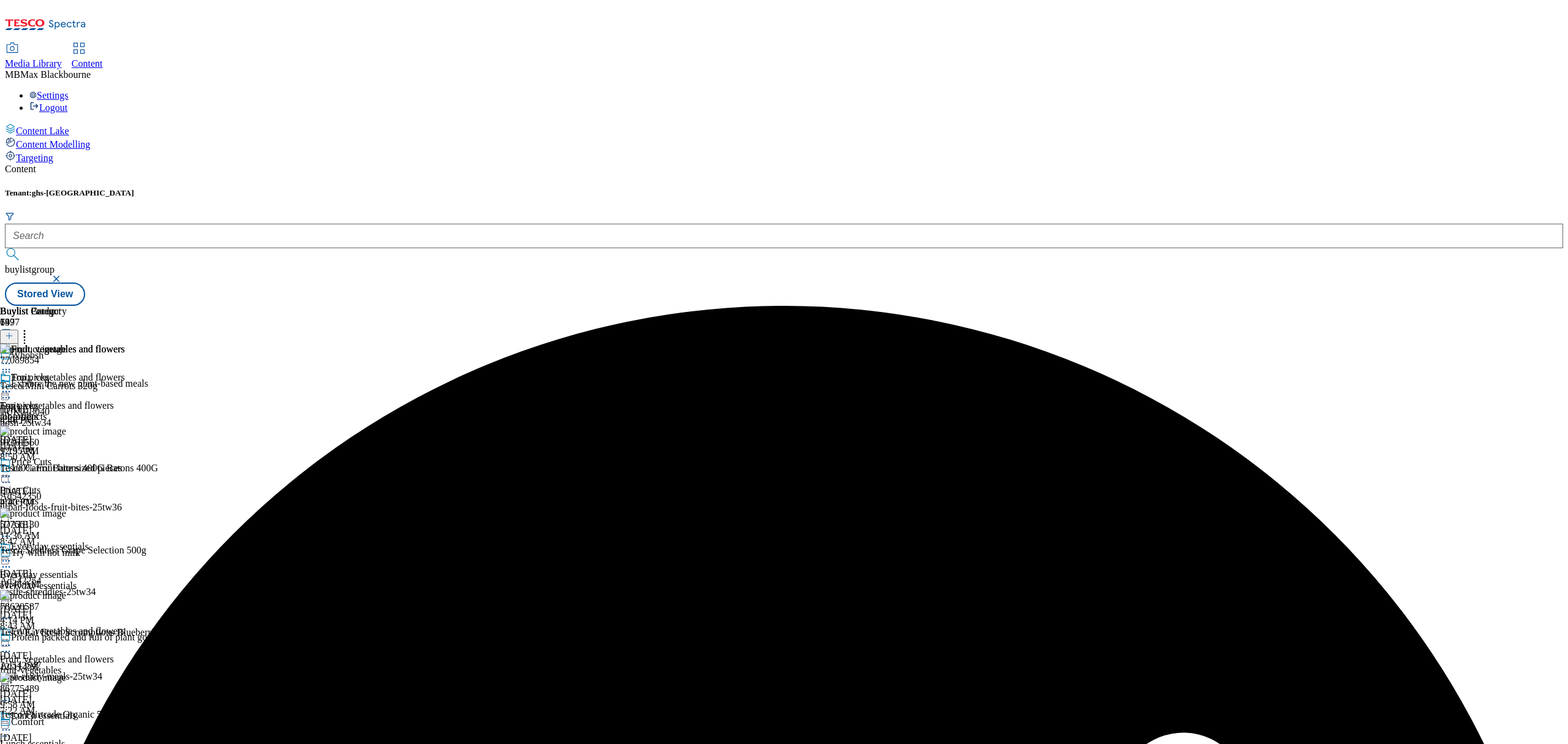
click at [12, 385] on icon at bounding box center [6, 391] width 12 height 12
click at [125, 480] on li "Un-preview" at bounding box center [75, 487] width 100 height 14
click at [12, 385] on icon at bounding box center [6, 391] width 12 height 12
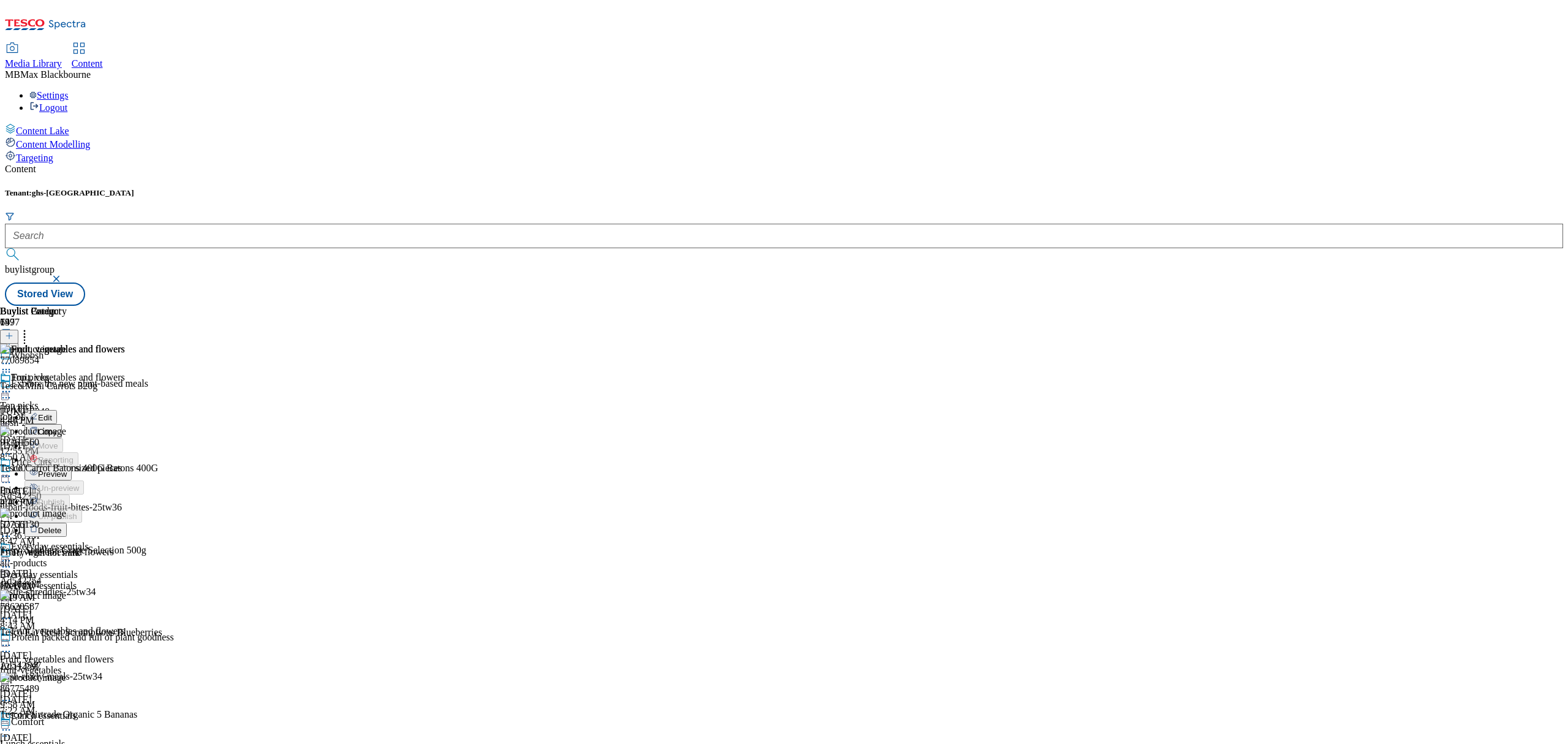
click at [67, 470] on span "Preview" at bounding box center [52, 474] width 29 height 9
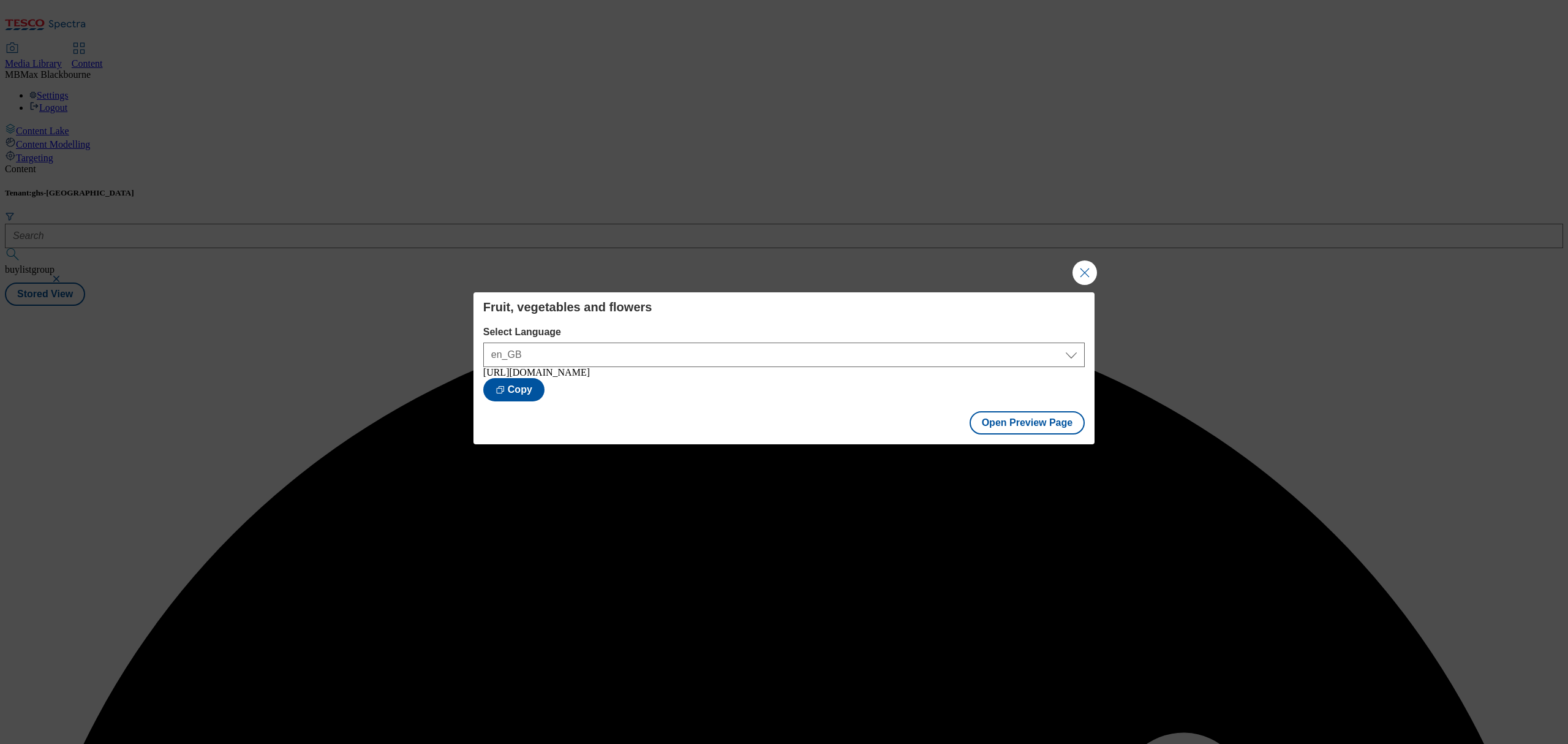
click at [793, 207] on div "Fruit, vegetables and flowers Select Language en_GB en_GB [URL][DOMAIN_NAME] Co…" at bounding box center [784, 372] width 1568 height 744
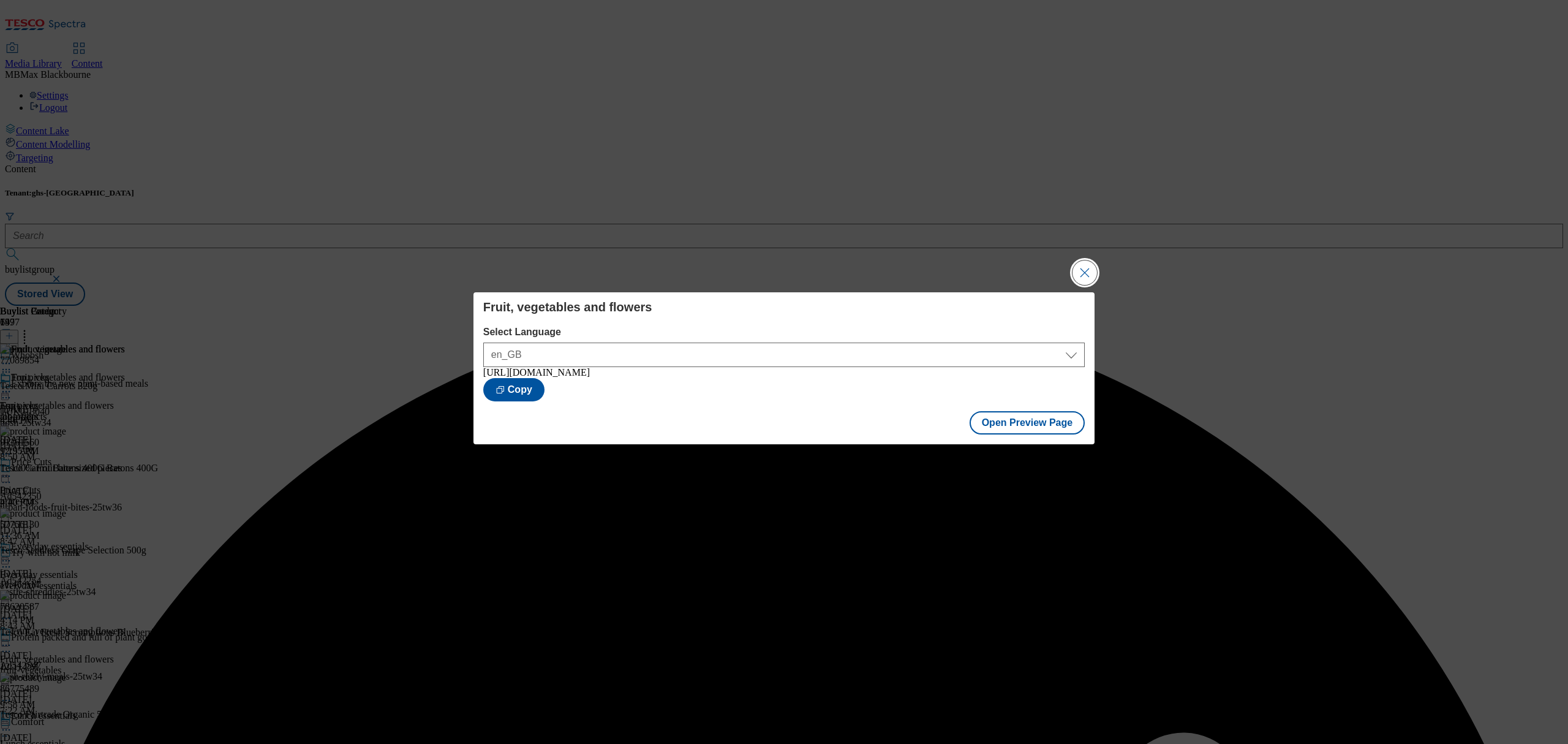
click at [1080, 269] on button "Close Modal" at bounding box center [1085, 273] width 25 height 25
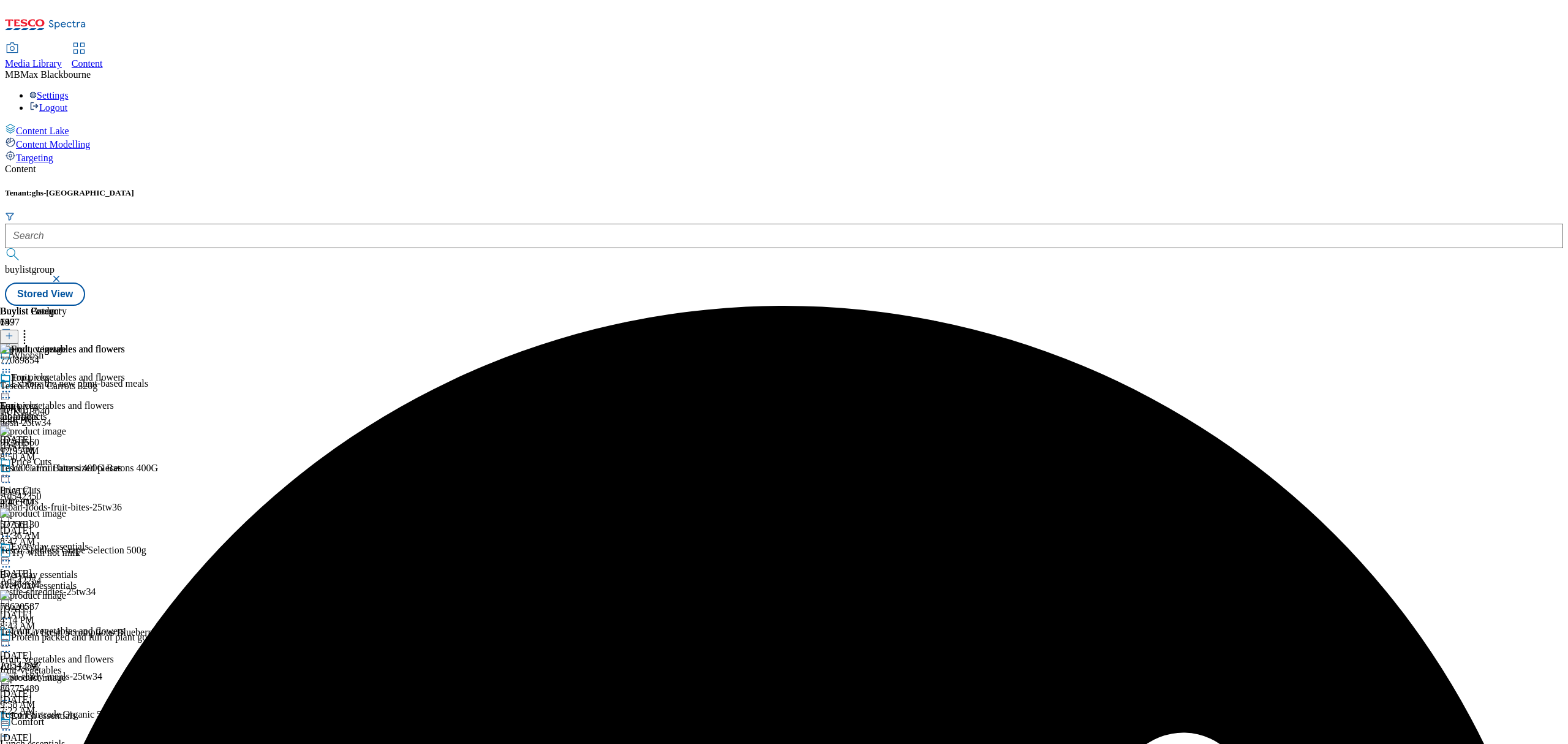
click at [125, 372] on div "Fruit, vegetables and flowers" at bounding box center [63, 386] width 125 height 28
click at [7, 391] on circle at bounding box center [7, 392] width 2 height 2
click at [65, 512] on span "Publish" at bounding box center [51, 516] width 27 height 9
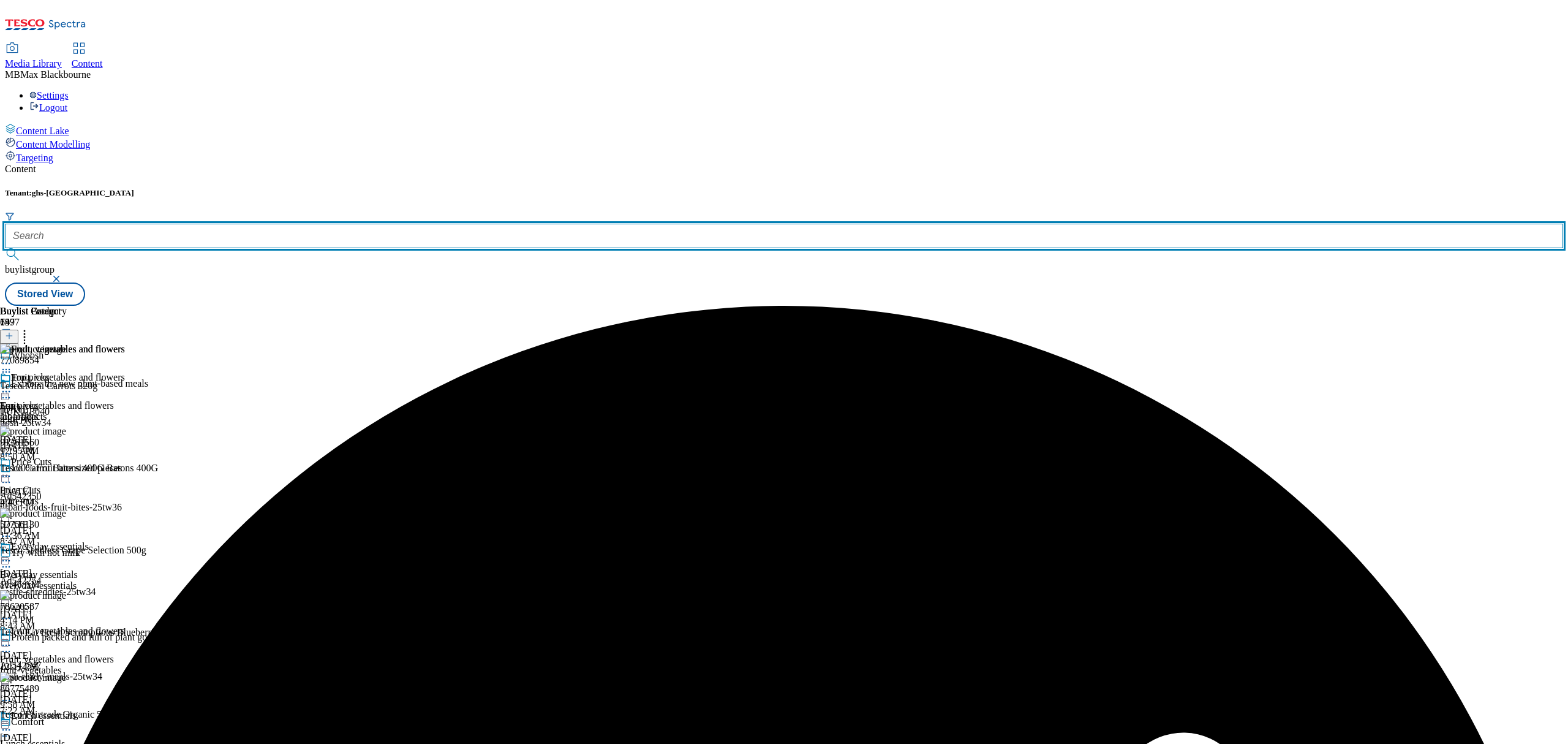
click at [278, 223] on input "text" at bounding box center [784, 236] width 1559 height 25
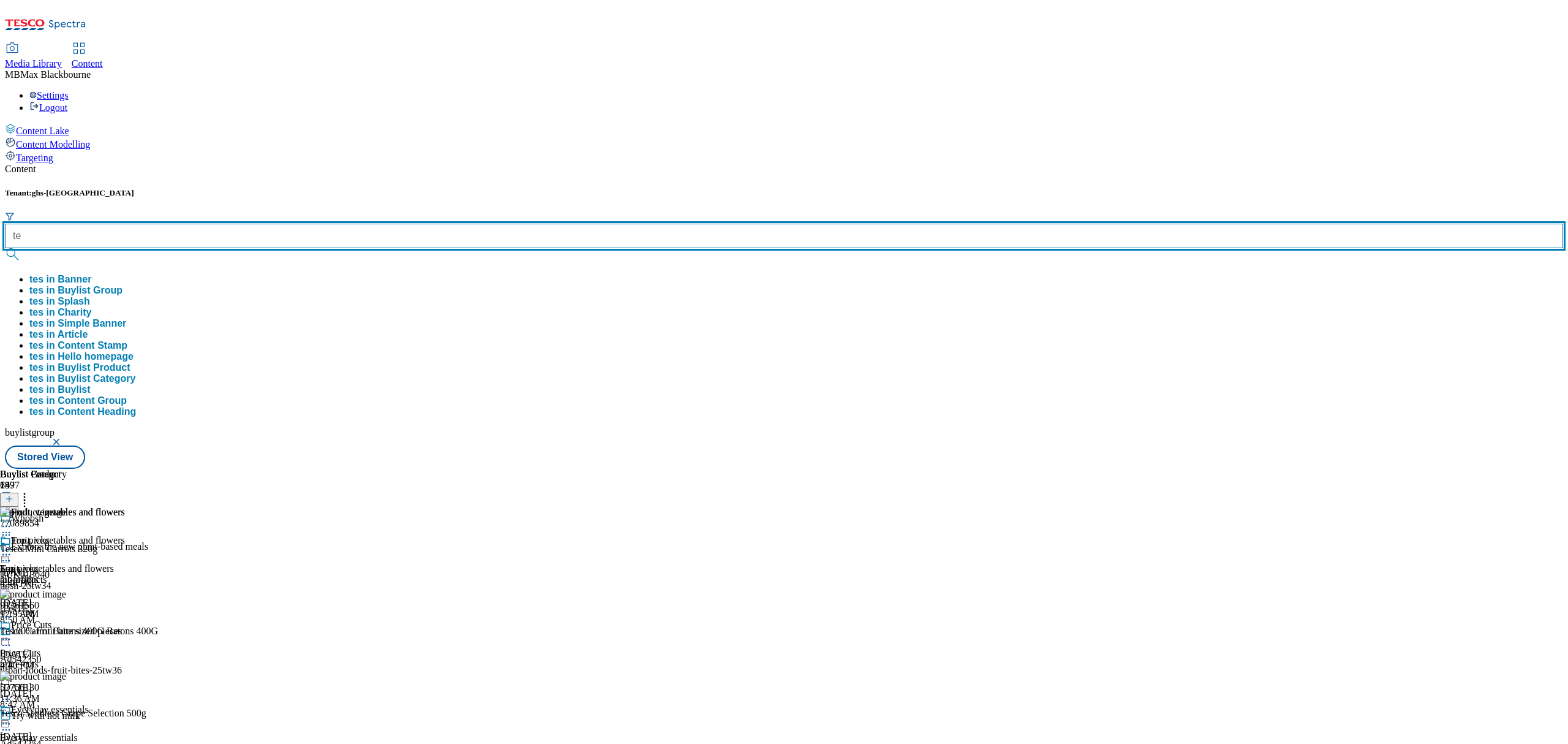
type input "t"
type input "whoosh special"
click at [5, 248] on button "submit" at bounding box center [14, 254] width 17 height 12
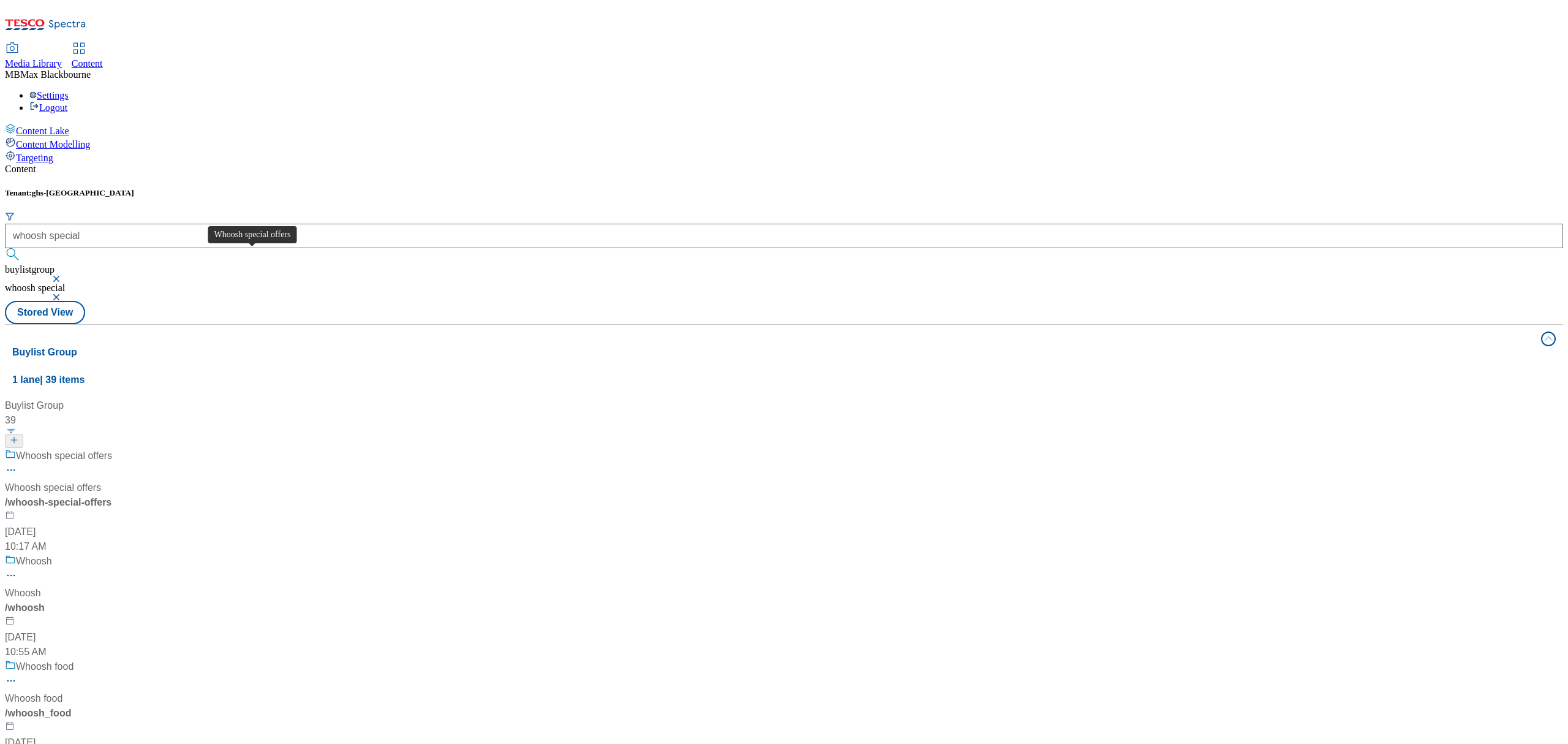
click at [112, 448] on div "Whoosh special offers" at bounding box center [64, 456] width 96 height 15
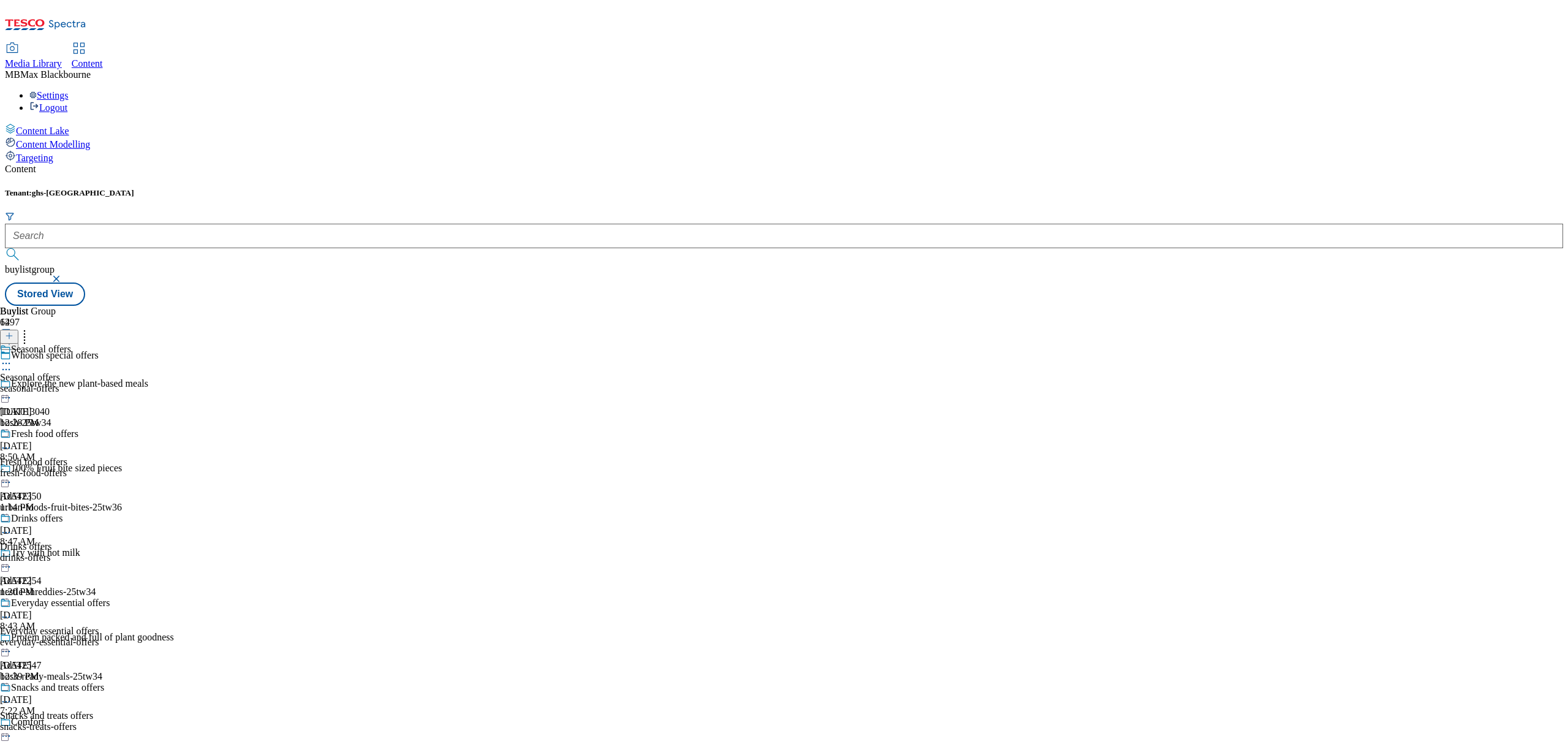
drag, startPoint x: 479, startPoint y: 180, endPoint x: 498, endPoint y: 179, distance: 19.0
click at [153, 344] on div "Seasonal offers Seasonal offers seasonal-offers [DATE] 12:28 PM" at bounding box center [76, 386] width 153 height 84
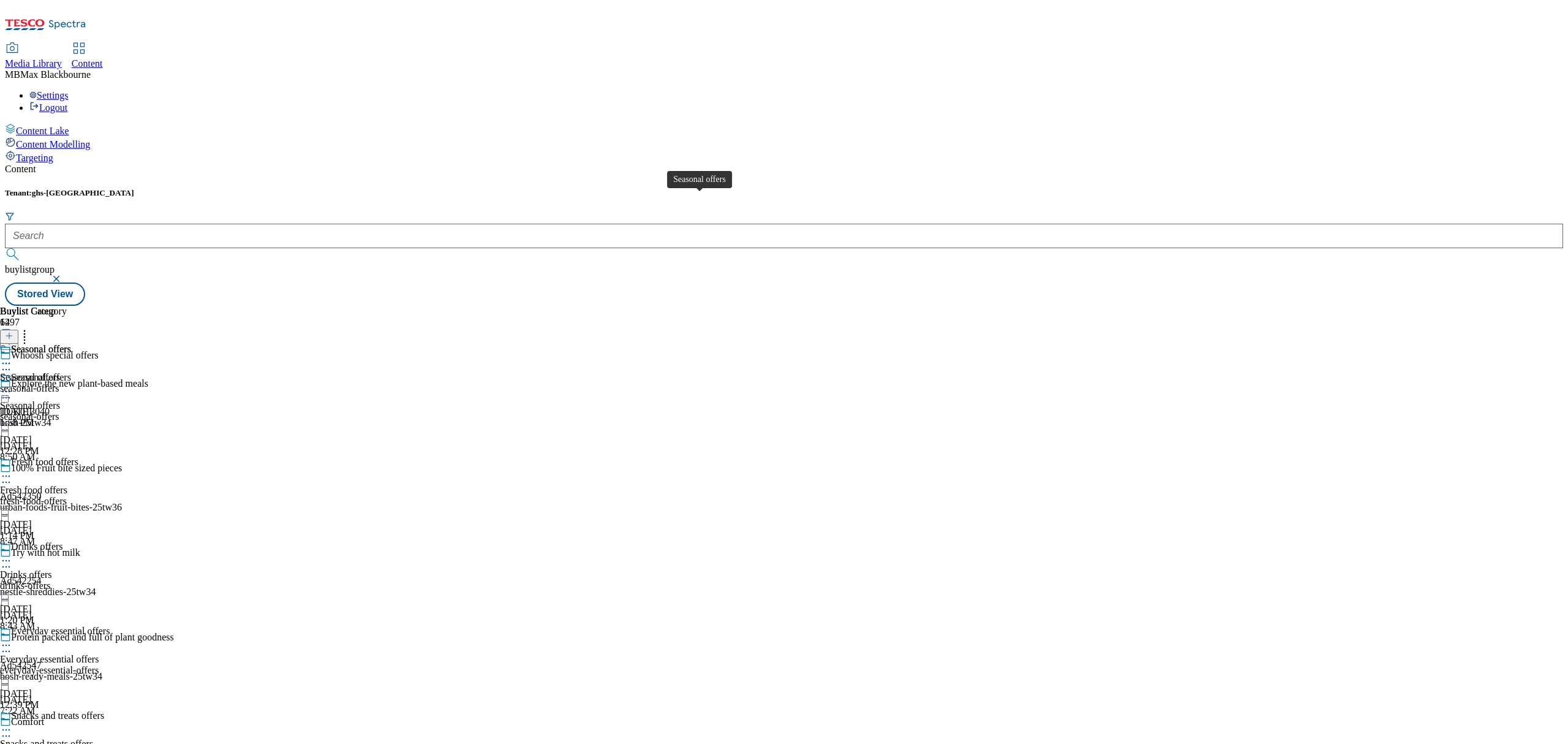
click at [71, 344] on div "Seasonal offers" at bounding box center [41, 349] width 60 height 11
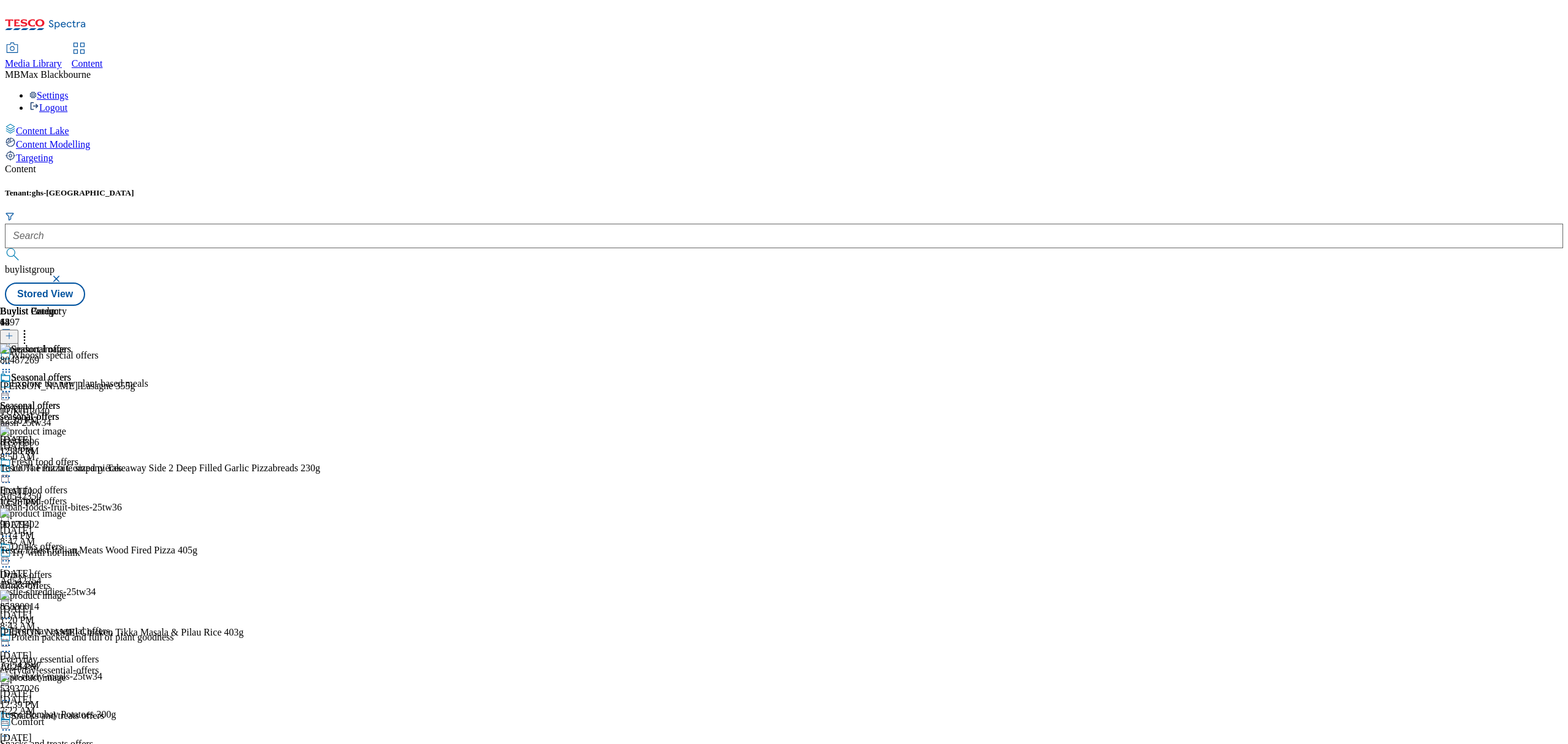
click at [31, 328] on icon at bounding box center [24, 333] width 12 height 12
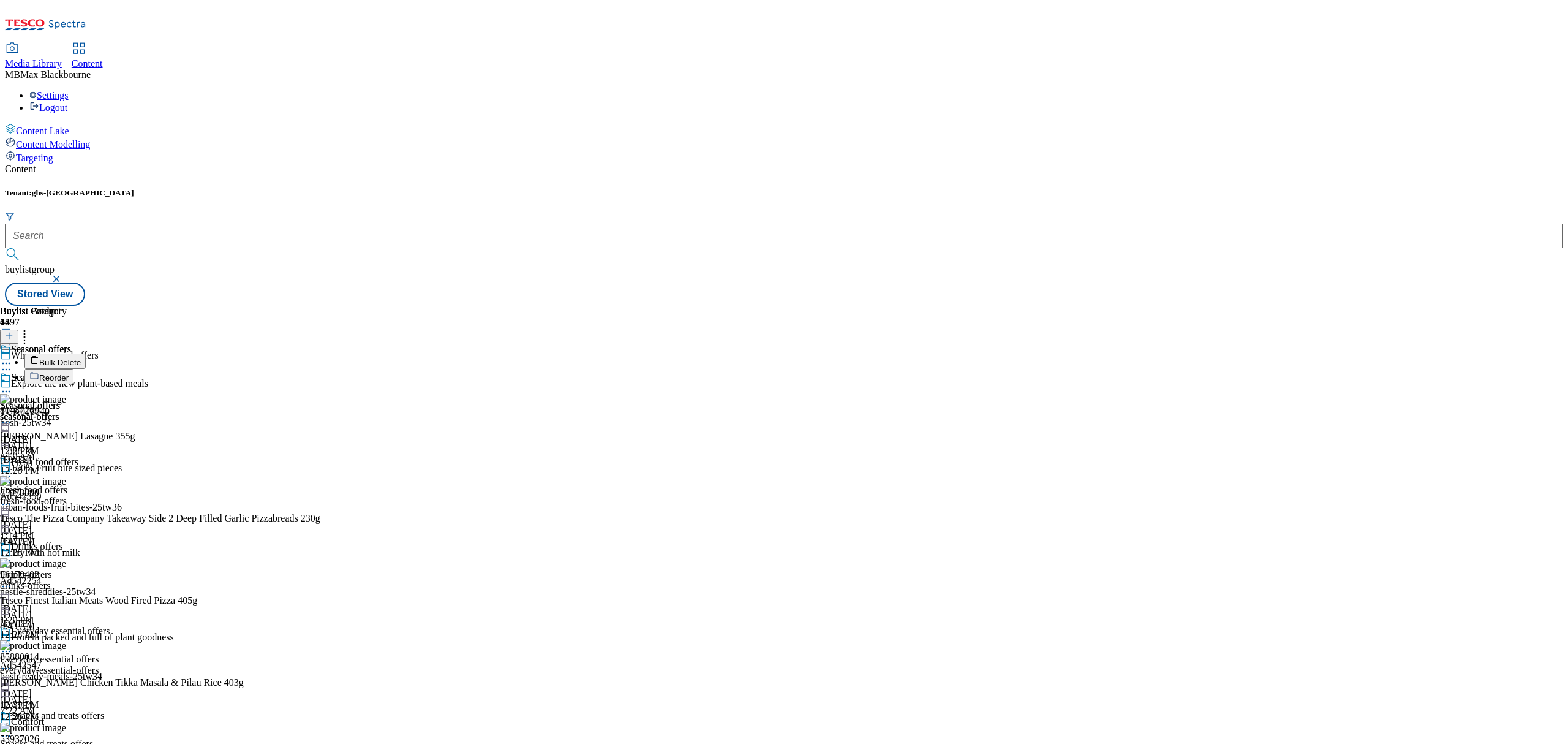
click at [74, 369] on button "Reorder" at bounding box center [49, 376] width 49 height 15
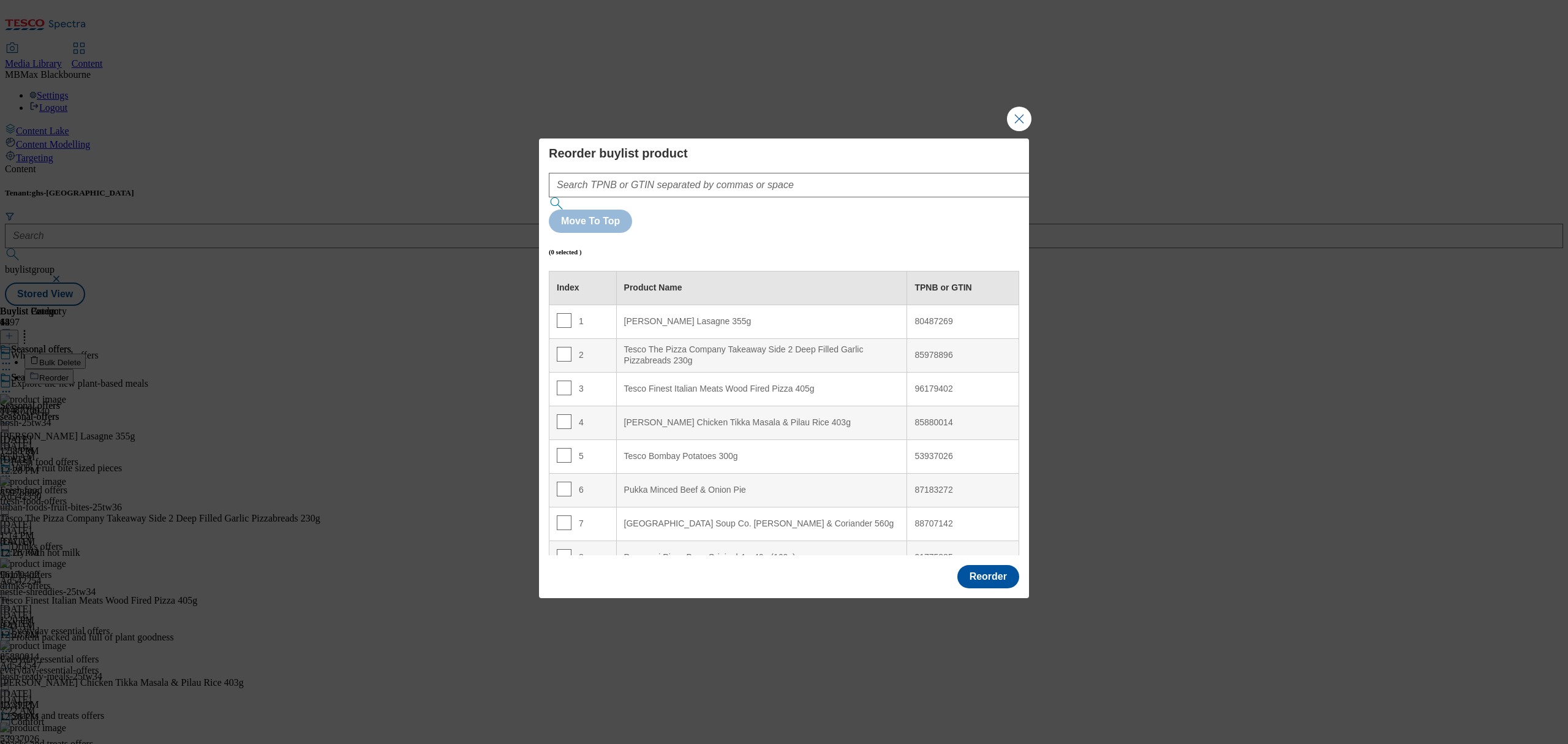
scroll to position [1020, 0]
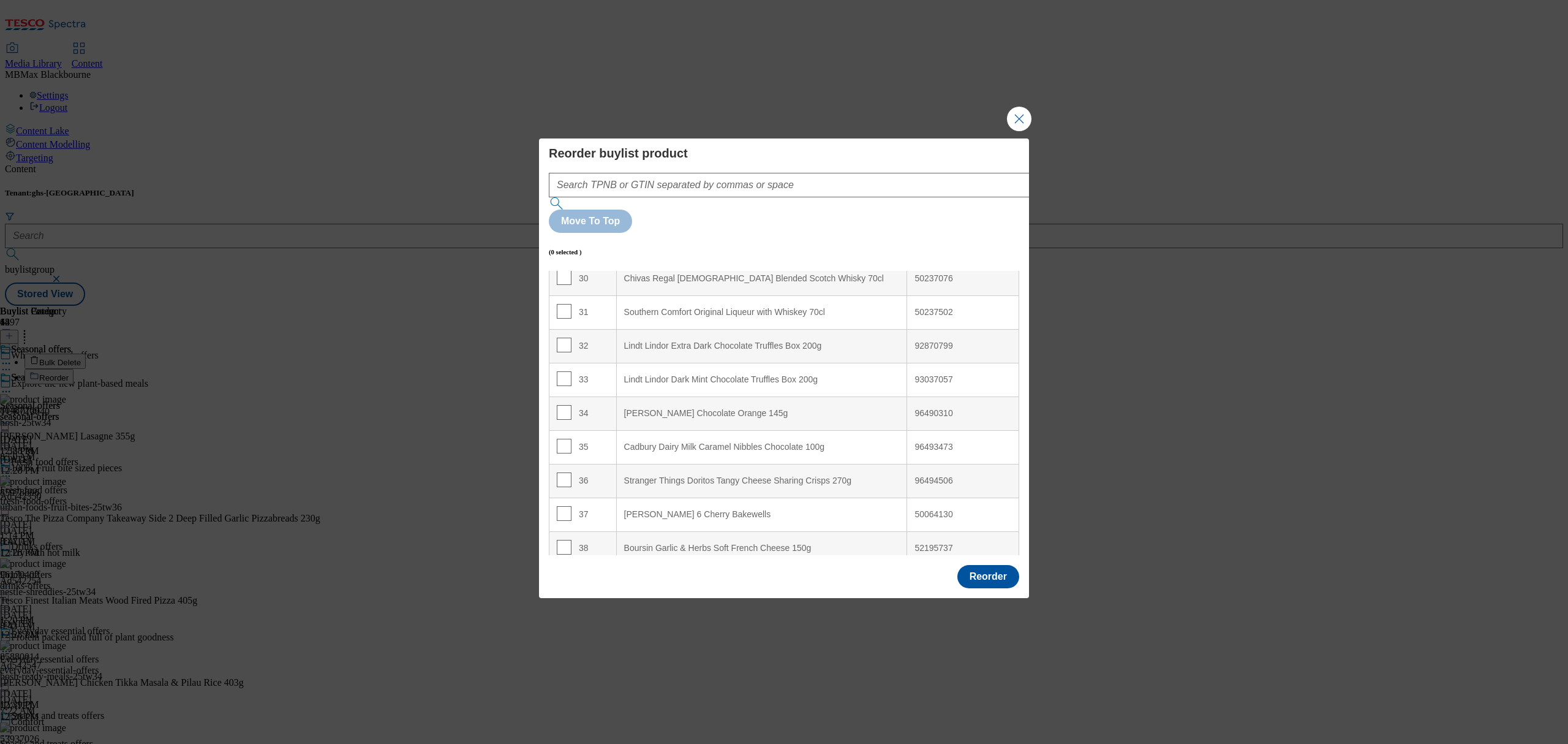
click at [550, 396] on td "34" at bounding box center [583, 413] width 68 height 33
click at [564, 405] on input "Modal" at bounding box center [564, 412] width 15 height 15
checkbox input "true"
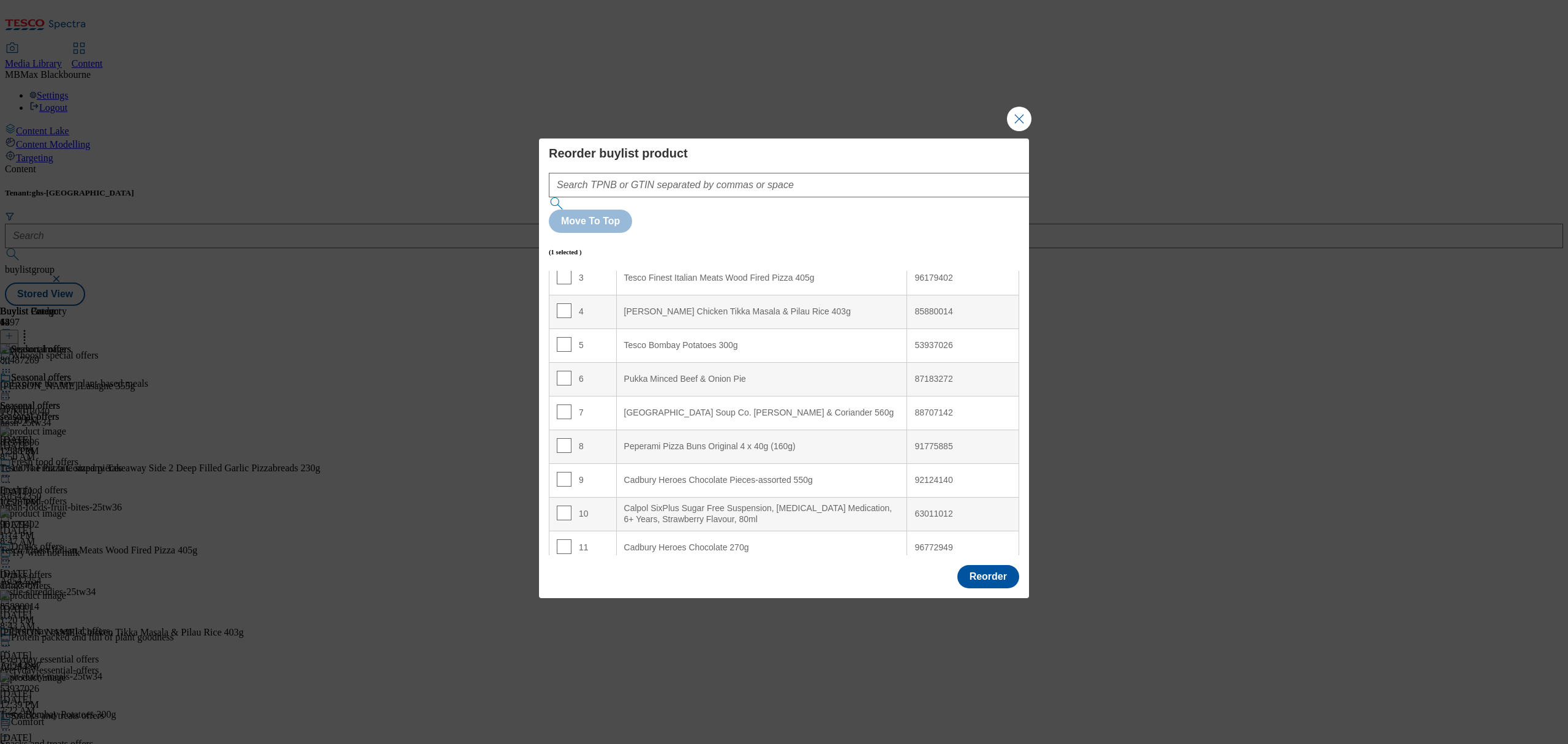
scroll to position [0, 0]
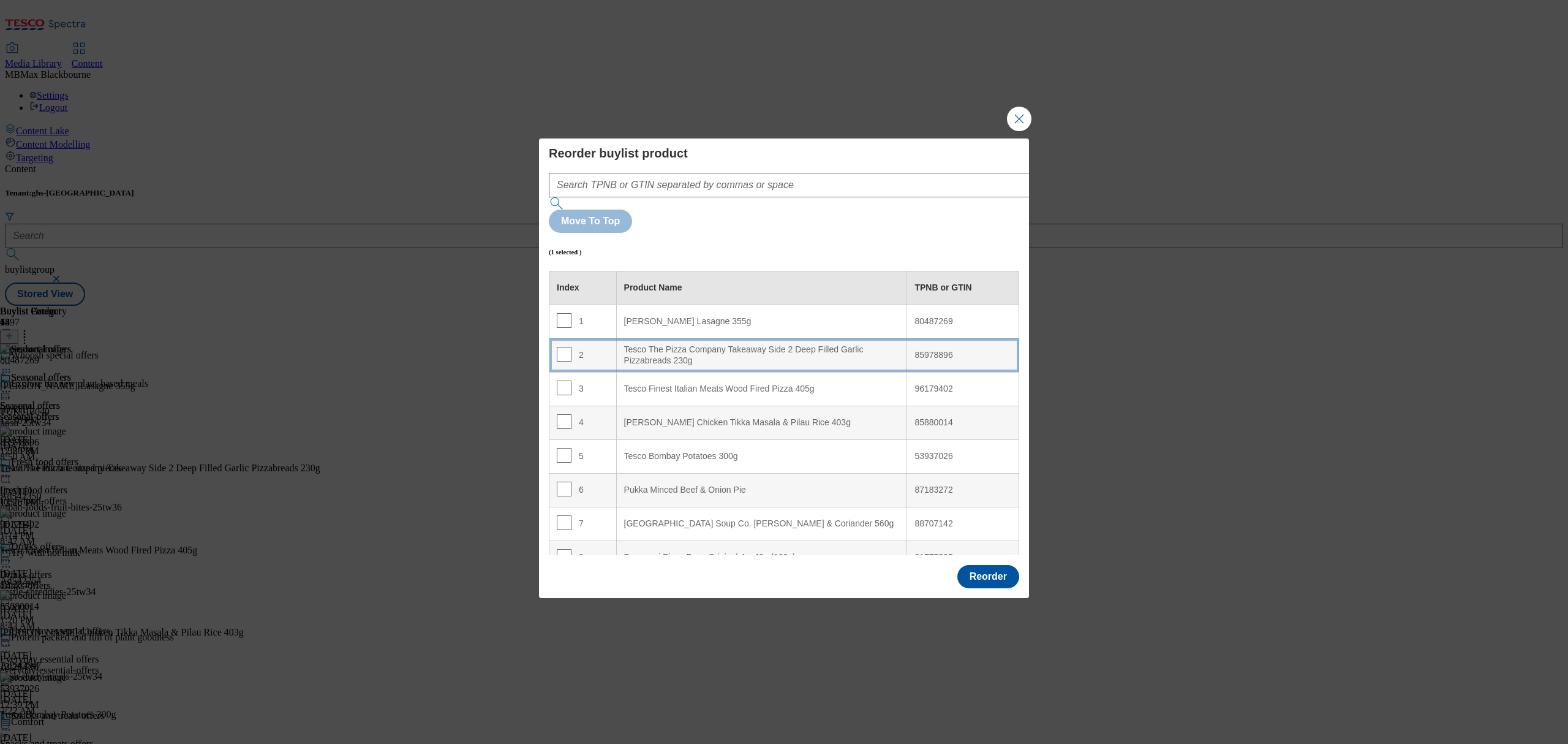
click at [713, 344] on div "Tesco The Pizza Company Takeaway Side 2 Deep Filled Garlic Pizzabreads 230g" at bounding box center [761, 355] width 276 height 21
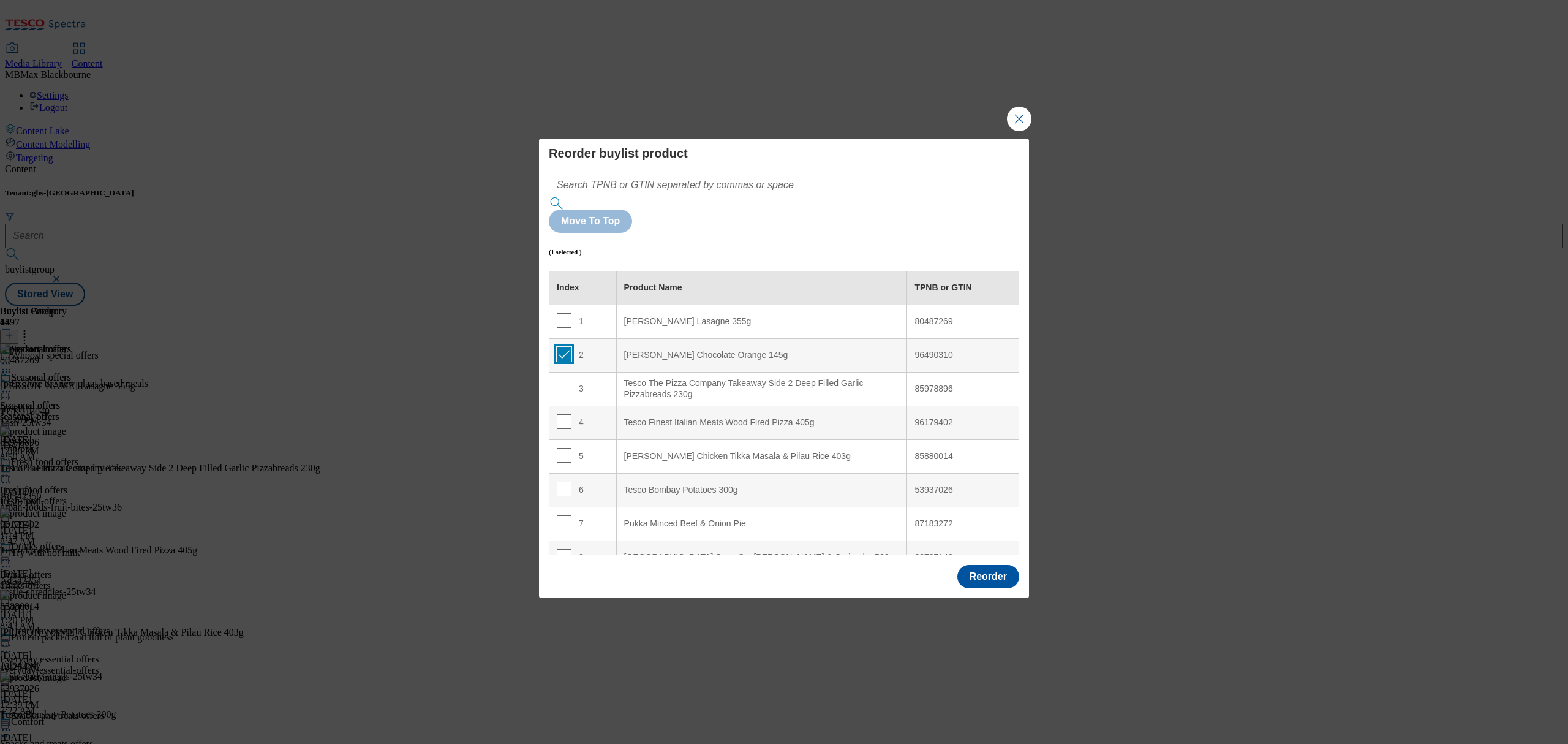
click at [561, 347] on input "Modal" at bounding box center [564, 354] width 15 height 15
checkbox input "false"
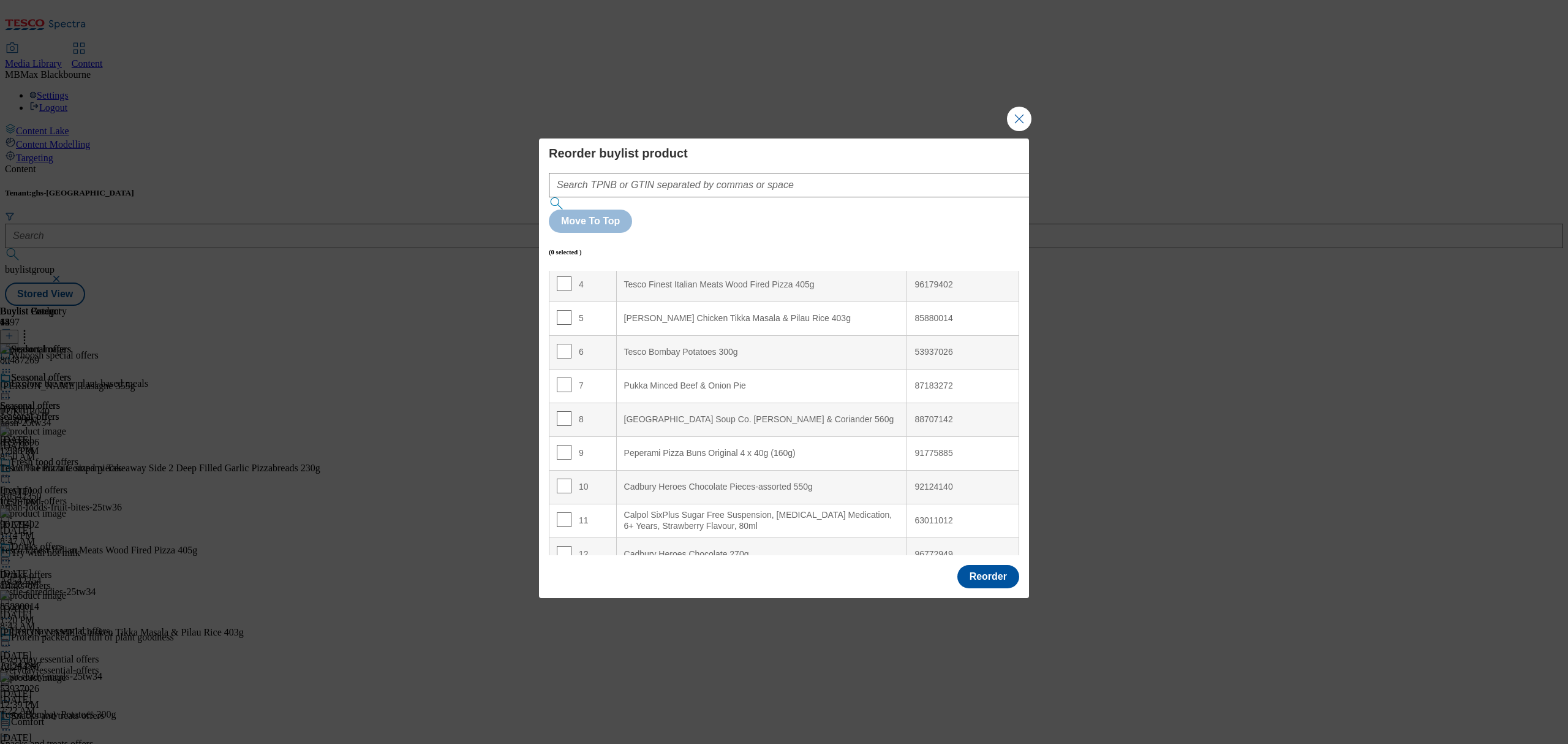
scroll to position [163, 0]
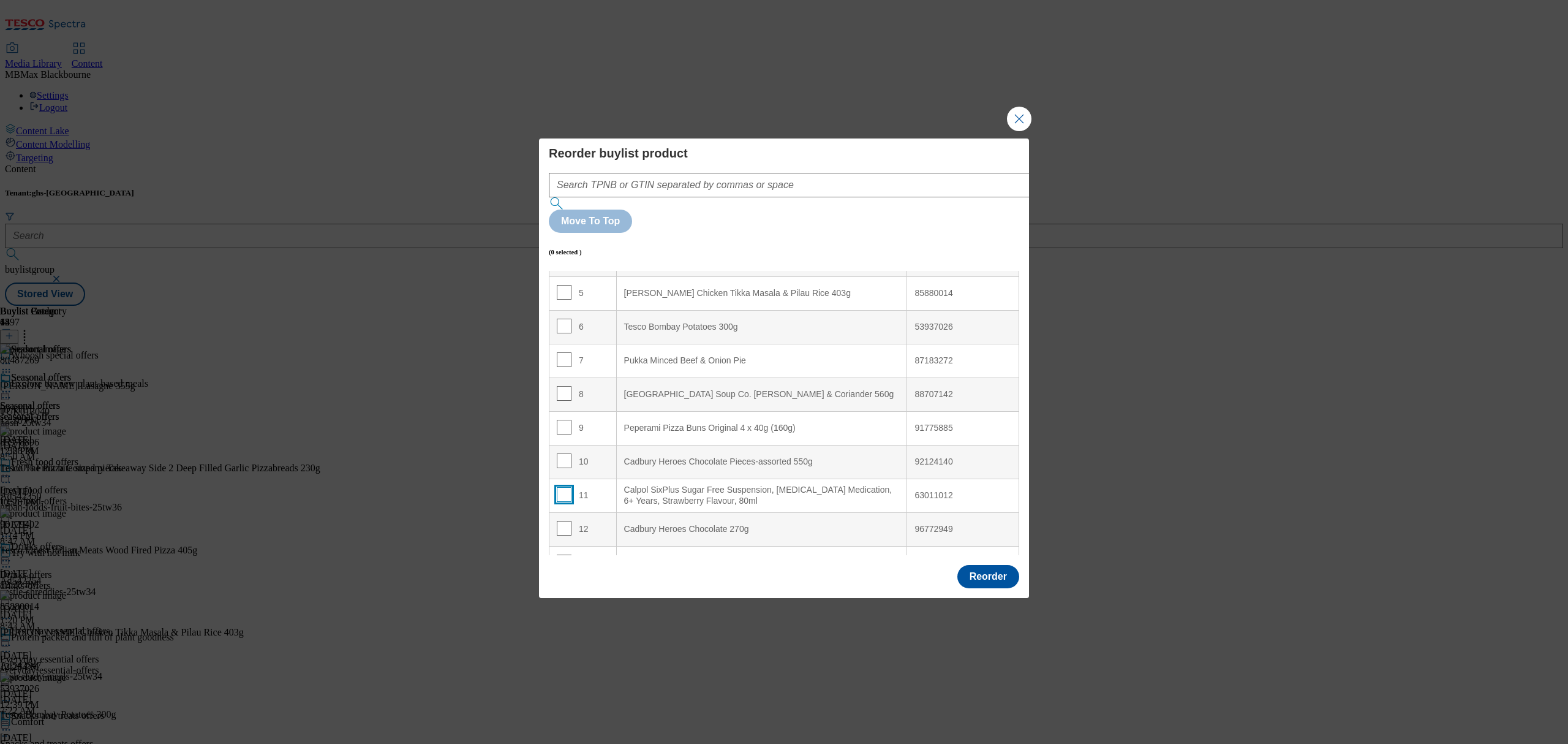
click at [562, 487] on input "Modal" at bounding box center [564, 494] width 15 height 15
checkbox input "true"
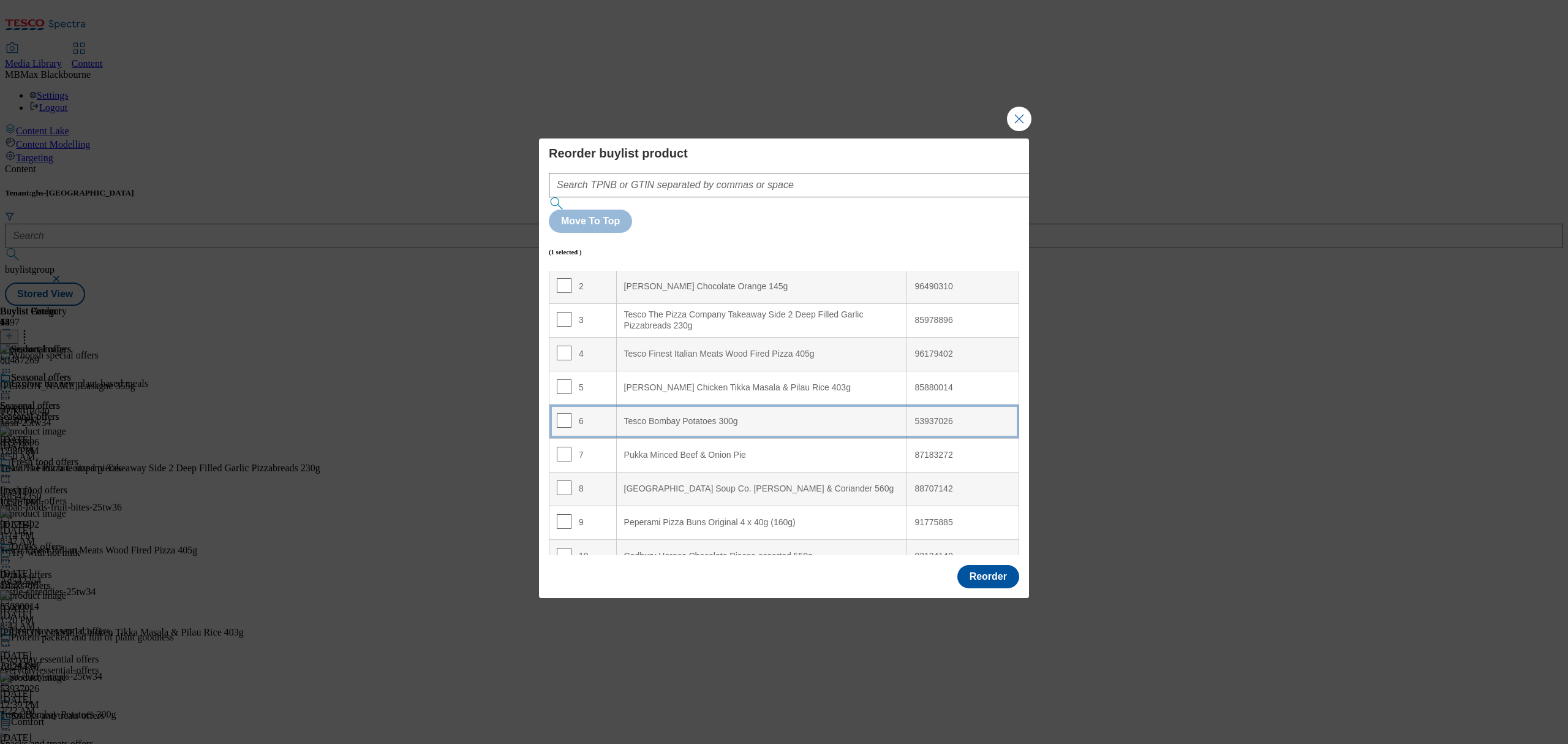
scroll to position [0, 0]
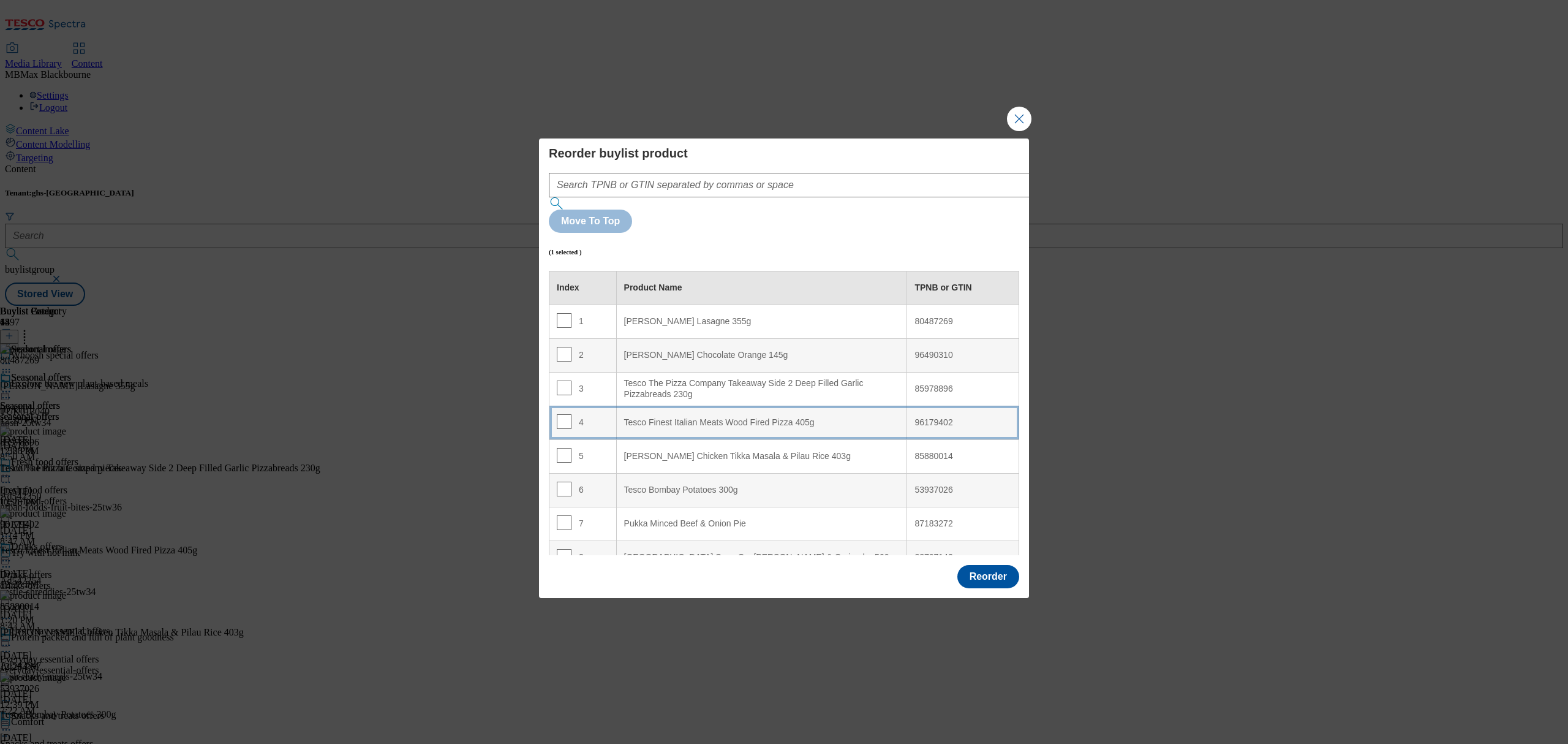
click at [635, 405] on 405g "Tesco Finest Italian Meats Wood Fired Pizza 405g" at bounding box center [762, 422] width 291 height 33
click at [553, 405] on td "4" at bounding box center [583, 422] width 68 height 33
click at [559, 414] on input "Modal" at bounding box center [564, 422] width 15 height 15
checkbox input "false"
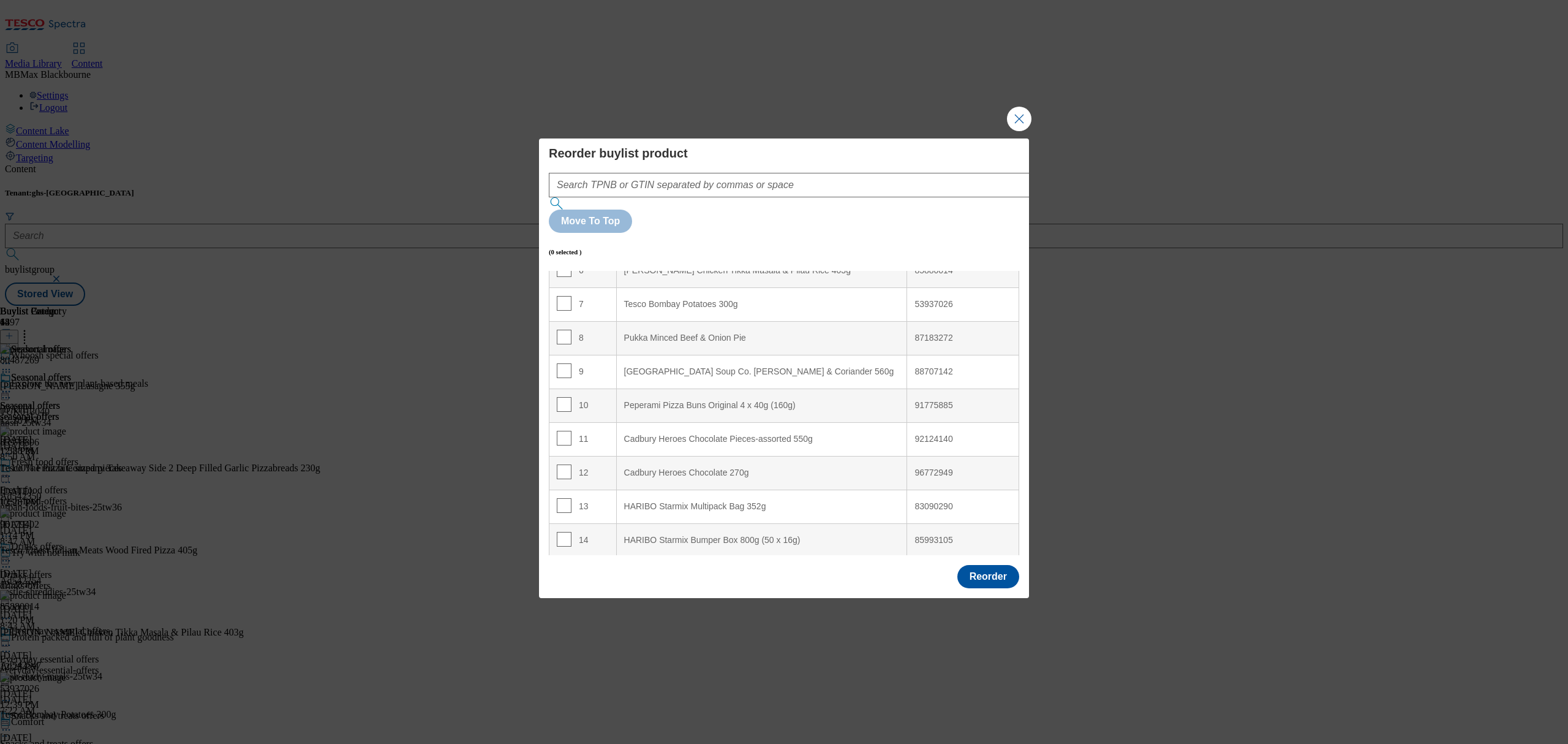
scroll to position [245, 0]
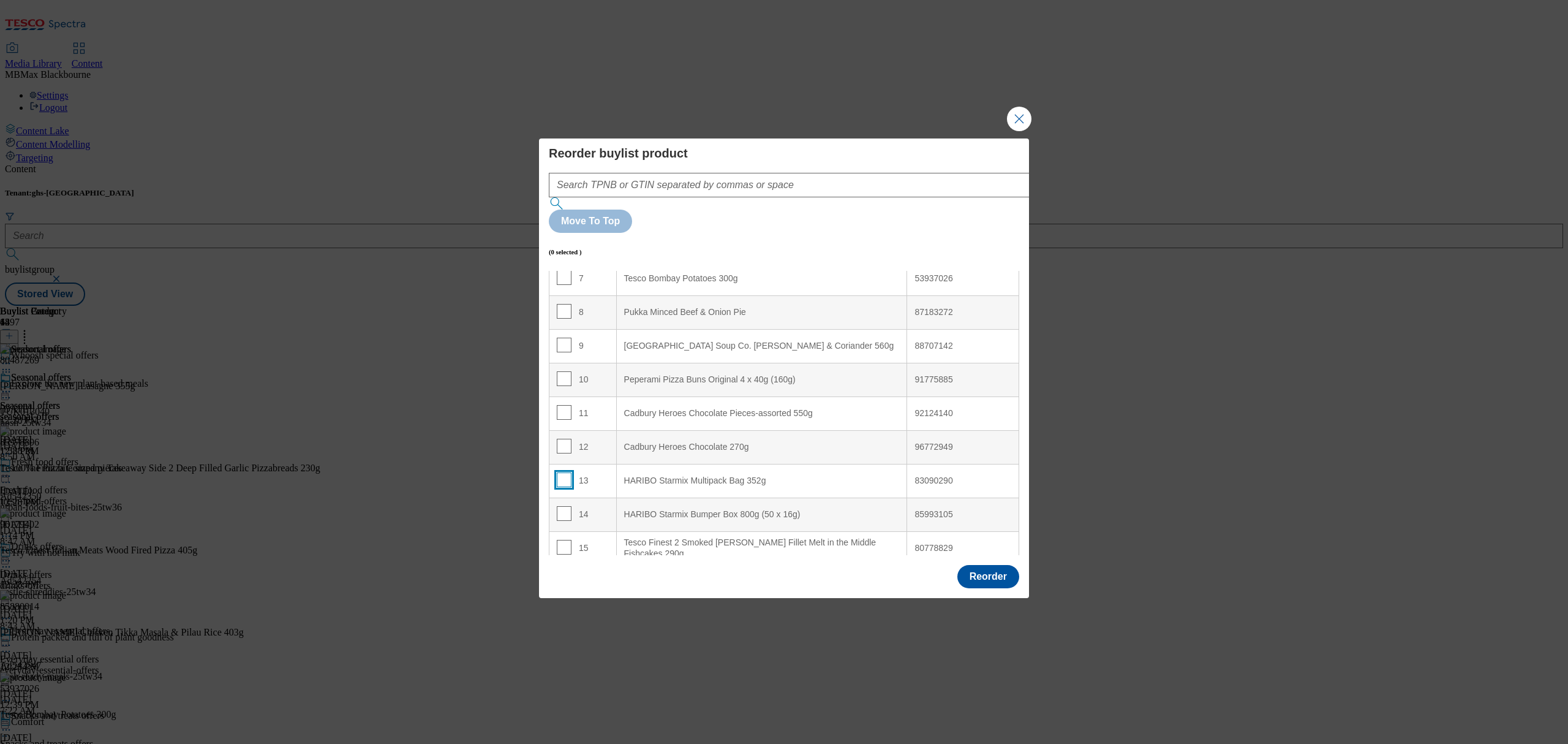
click at [560, 472] on input "Modal" at bounding box center [564, 480] width 15 height 15
checkbox input "true"
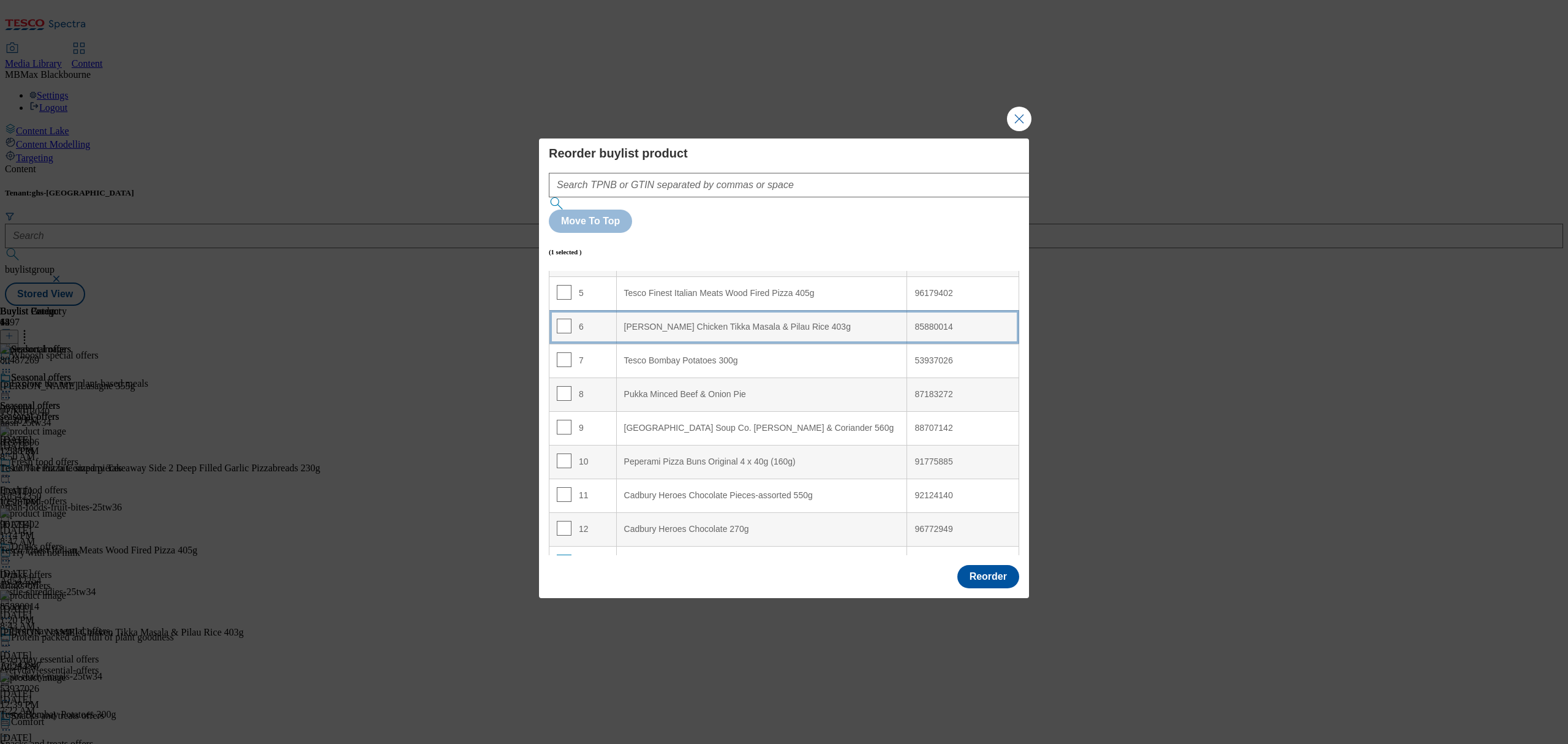
click at [579, 319] on div "6" at bounding box center [583, 328] width 52 height 17
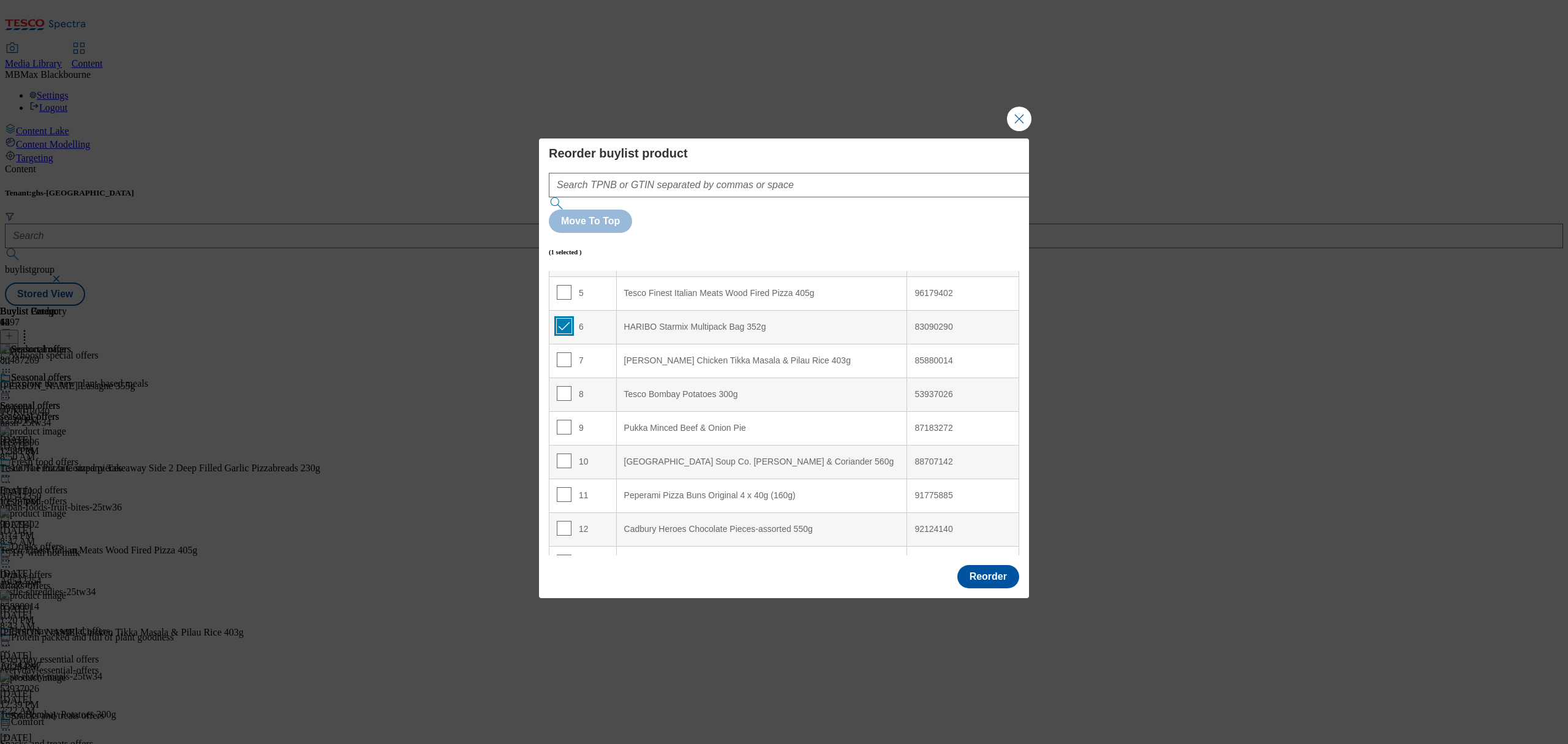
click at [558, 319] on input "Modal" at bounding box center [564, 326] width 15 height 15
checkbox input "false"
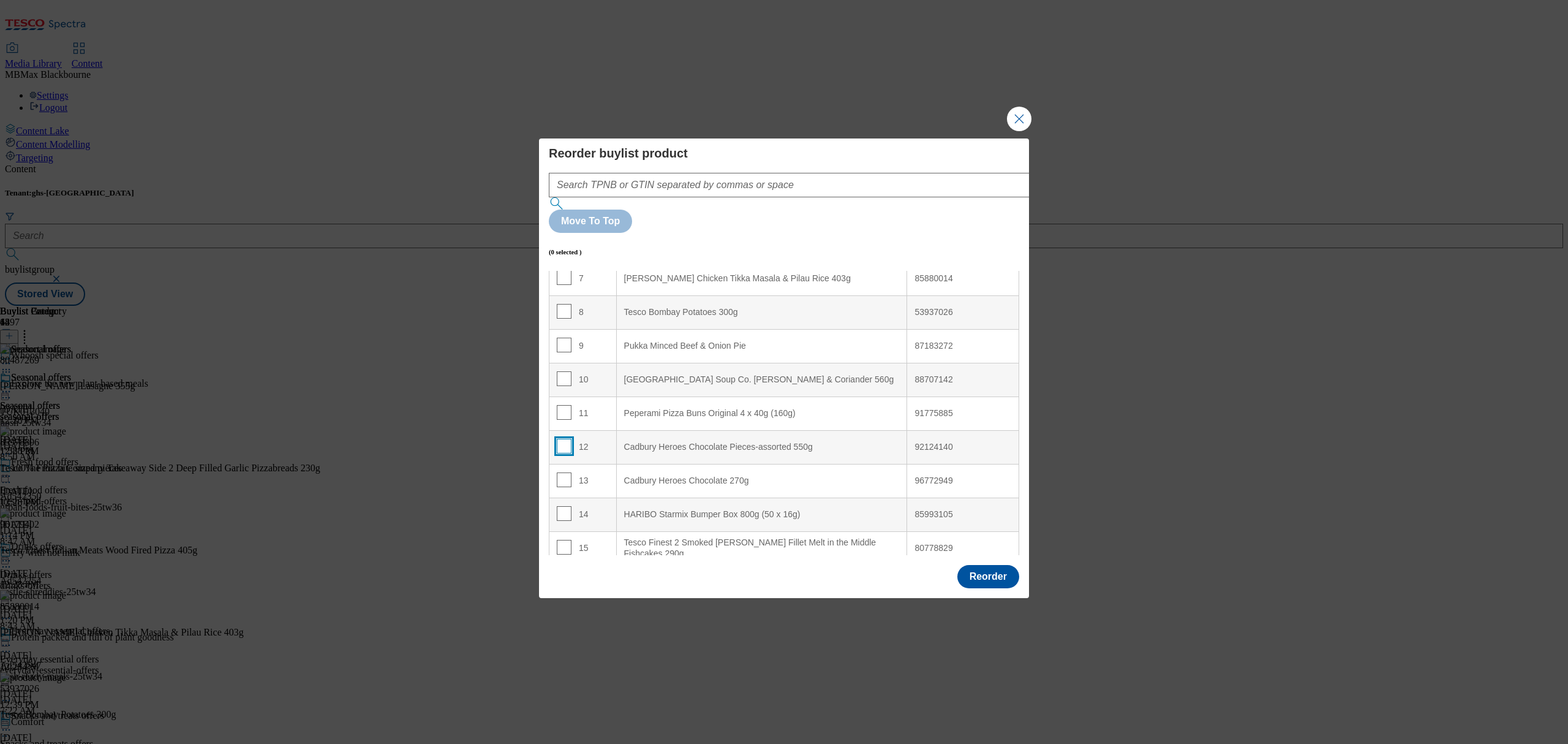
click at [562, 439] on input "Modal" at bounding box center [564, 446] width 15 height 15
checkbox input "true"
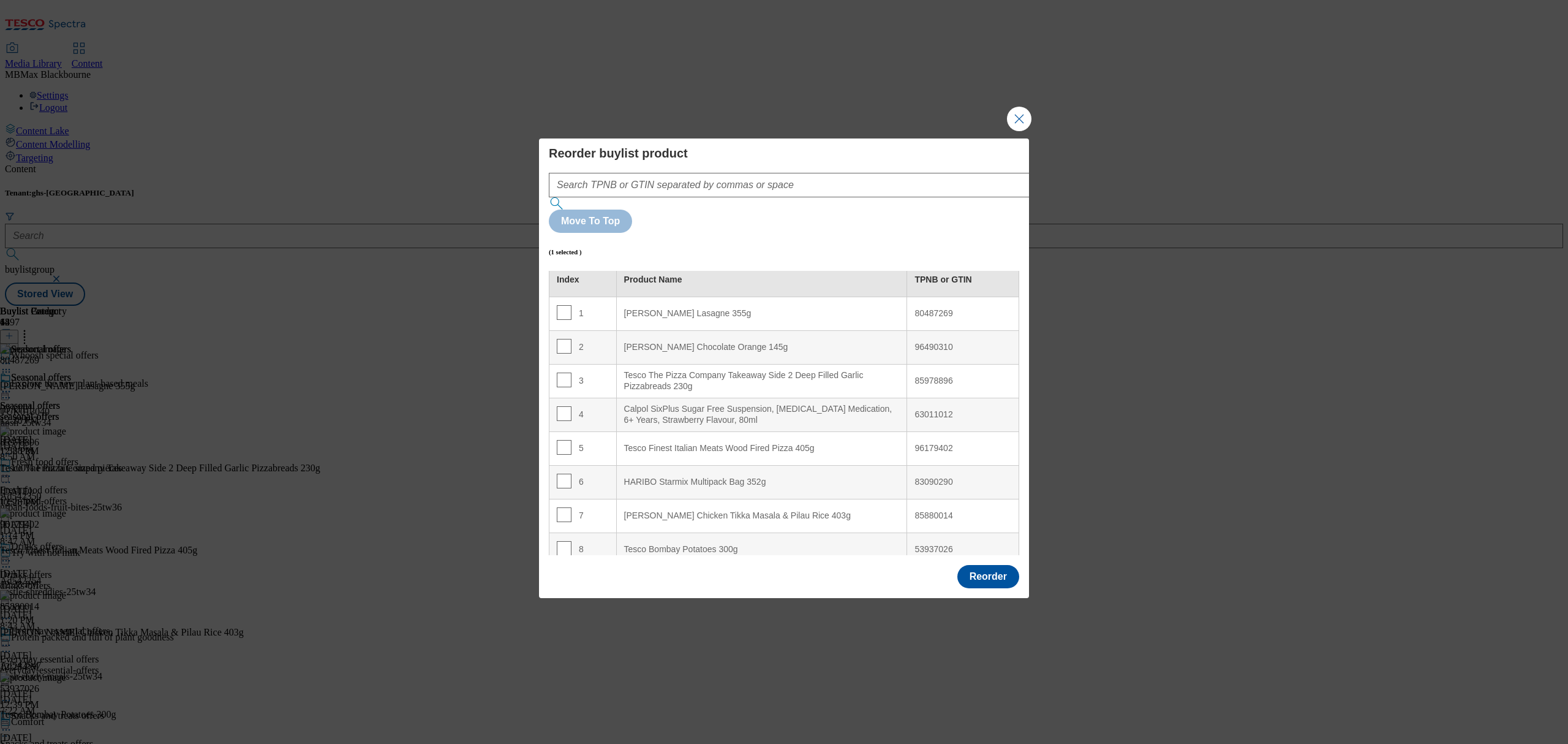
scroll to position [0, 0]
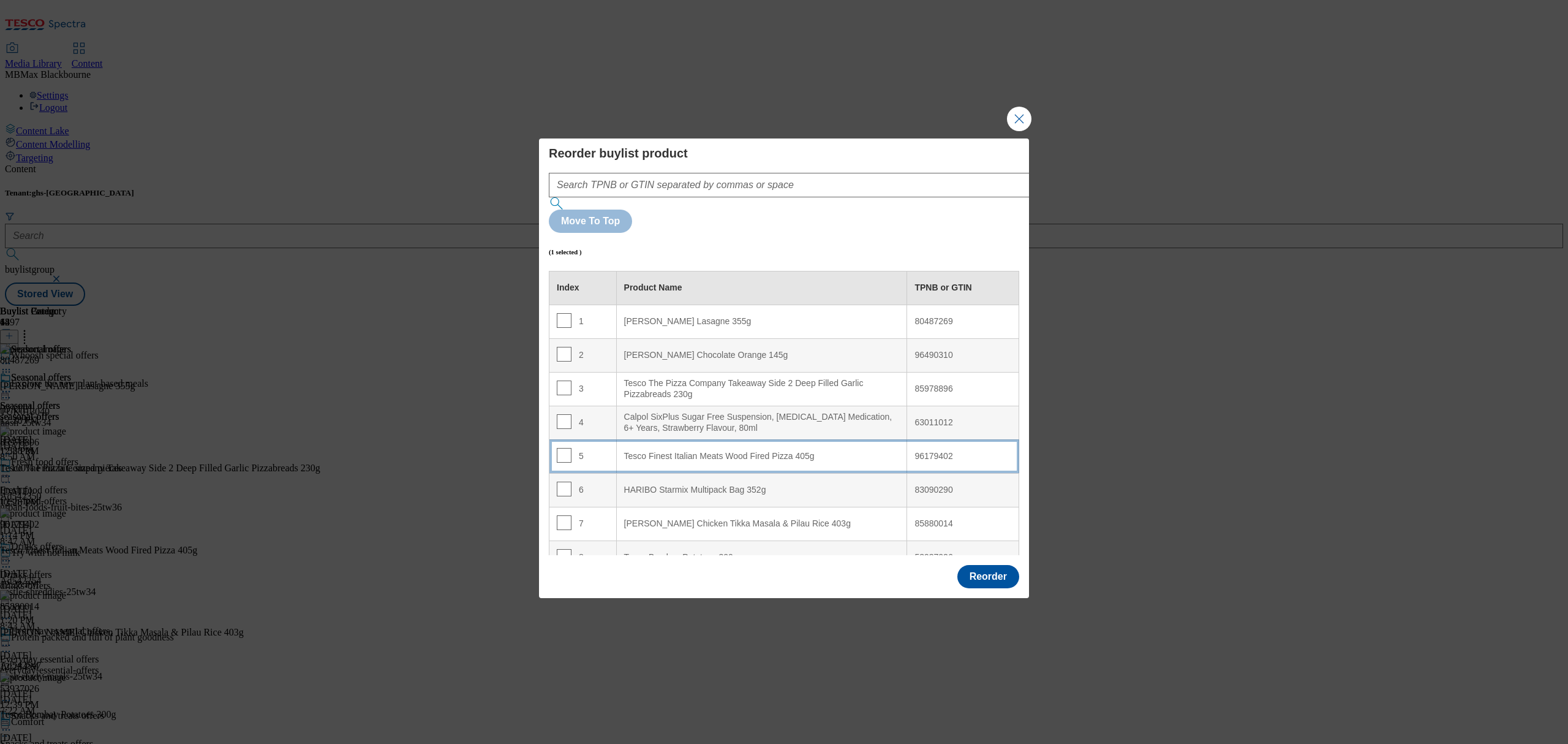
click at [589, 439] on td "5" at bounding box center [583, 456] width 68 height 33
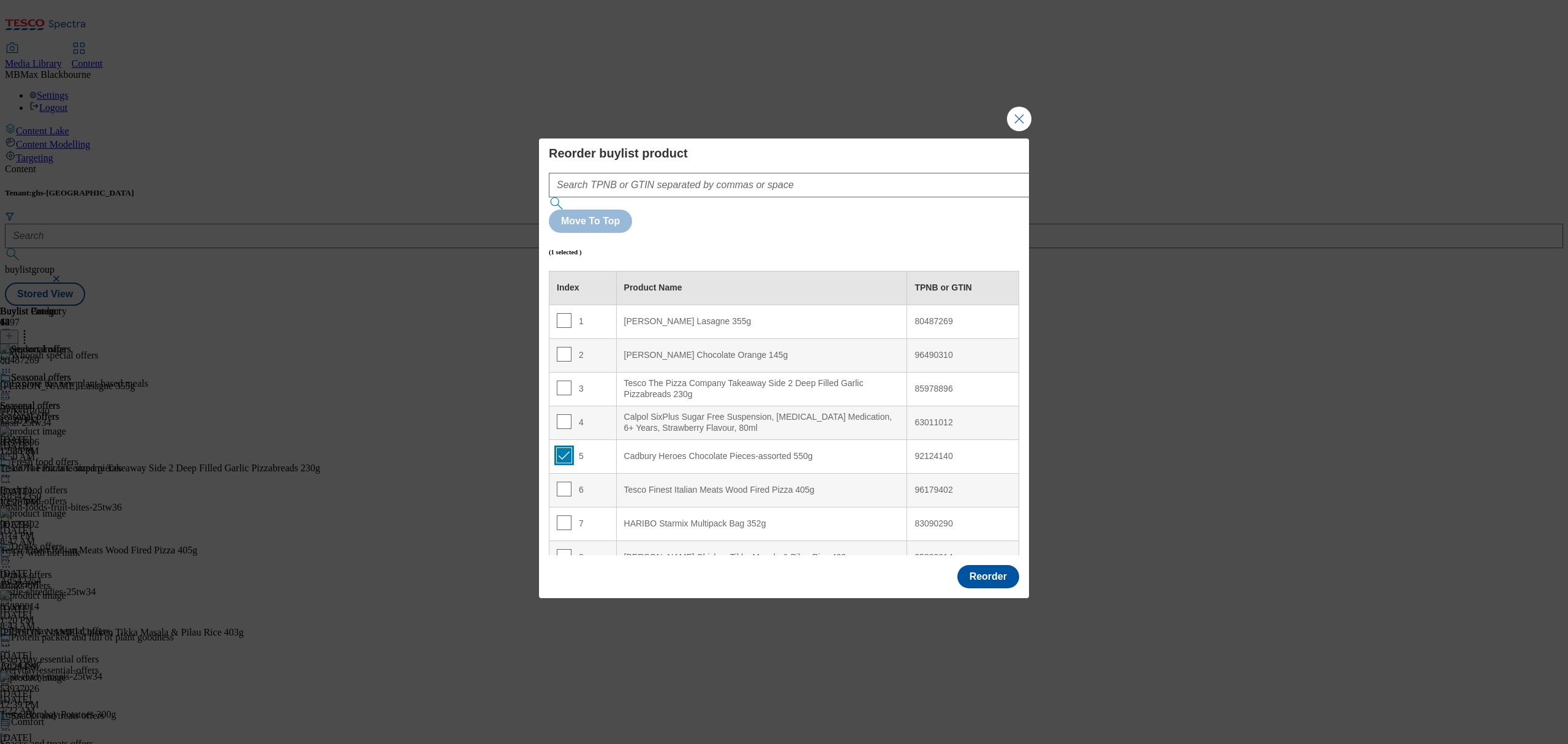
click at [562, 448] on input "Modal" at bounding box center [564, 455] width 15 height 15
checkbox input "false"
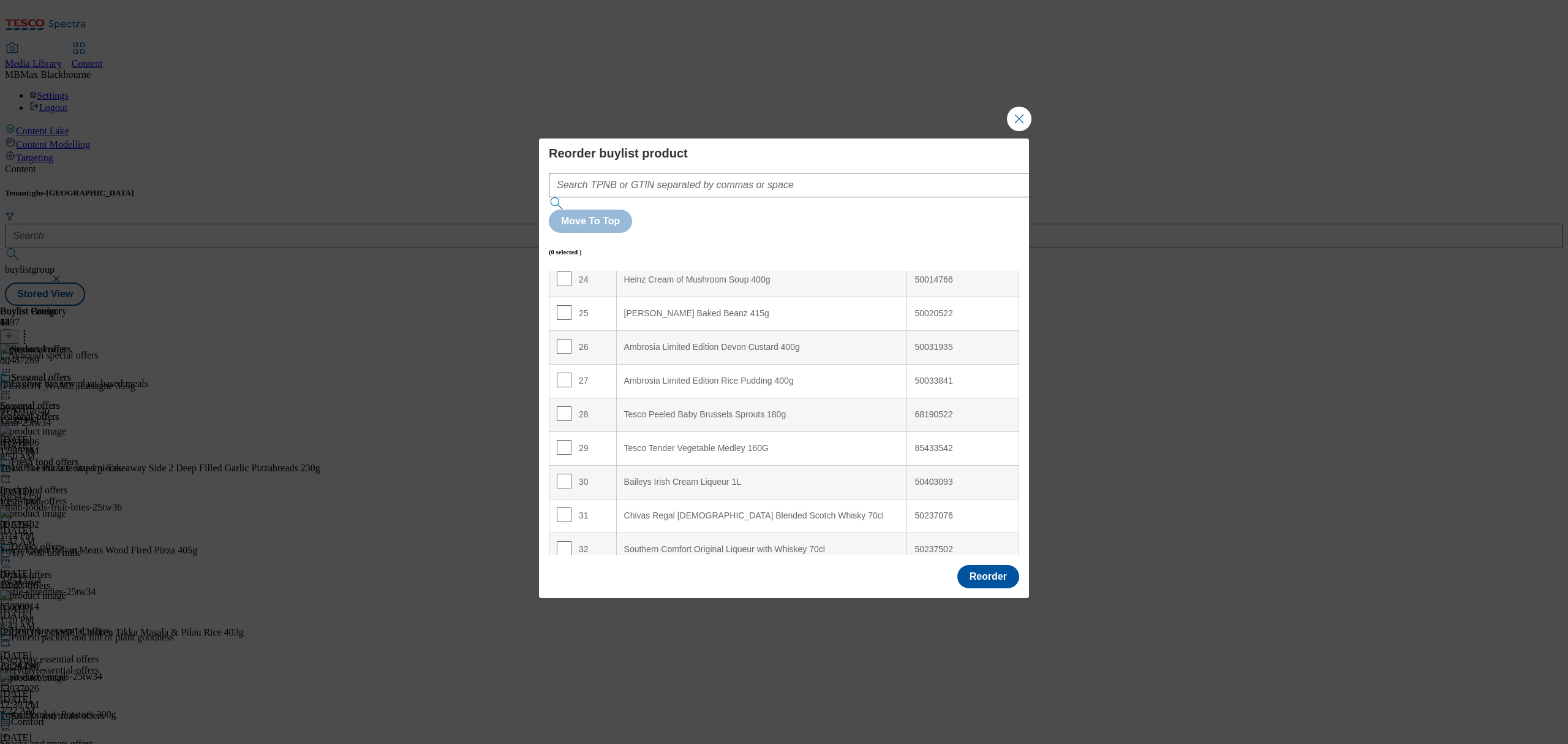
scroll to position [898, 0]
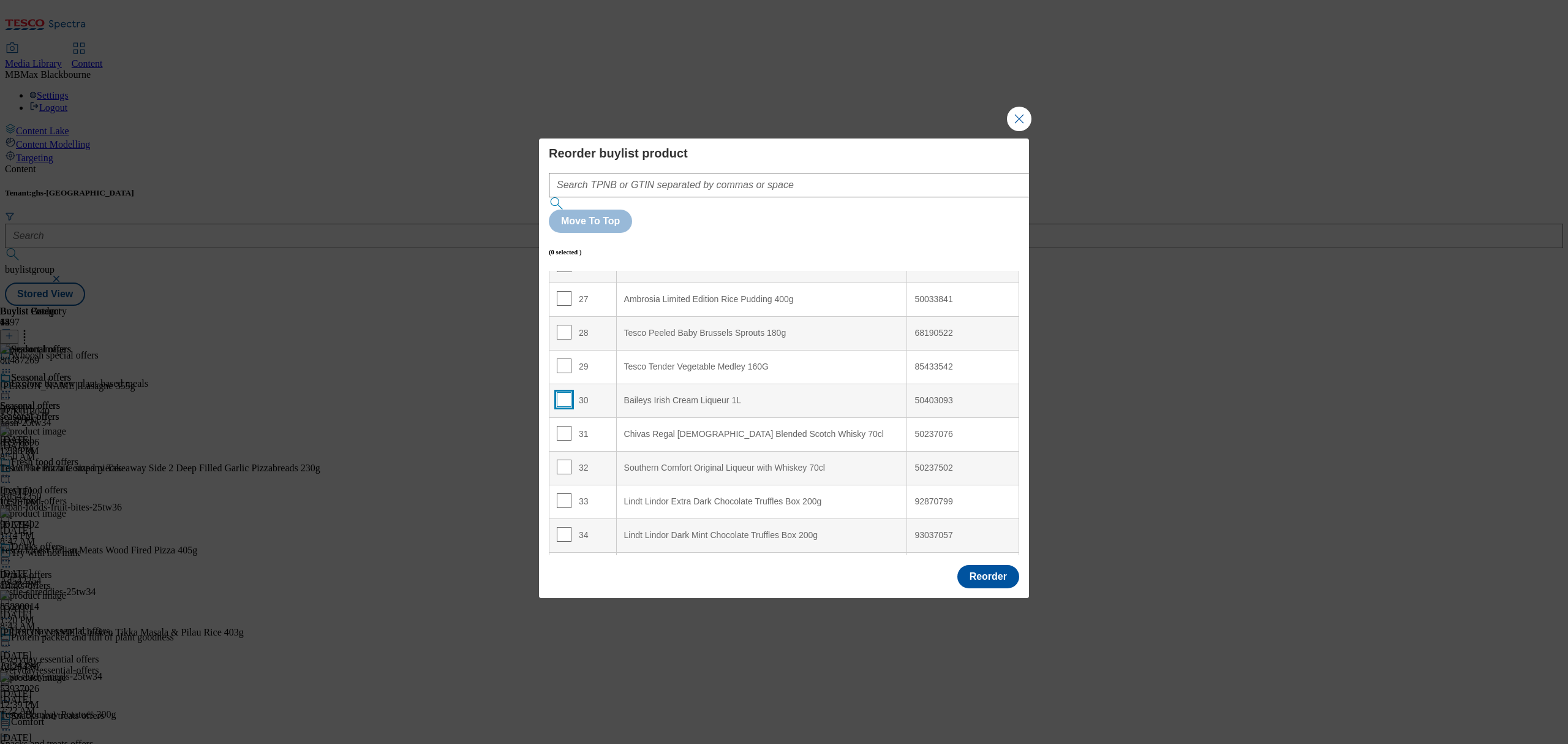
click at [566, 392] on input "Modal" at bounding box center [564, 400] width 15 height 15
checkbox input "true"
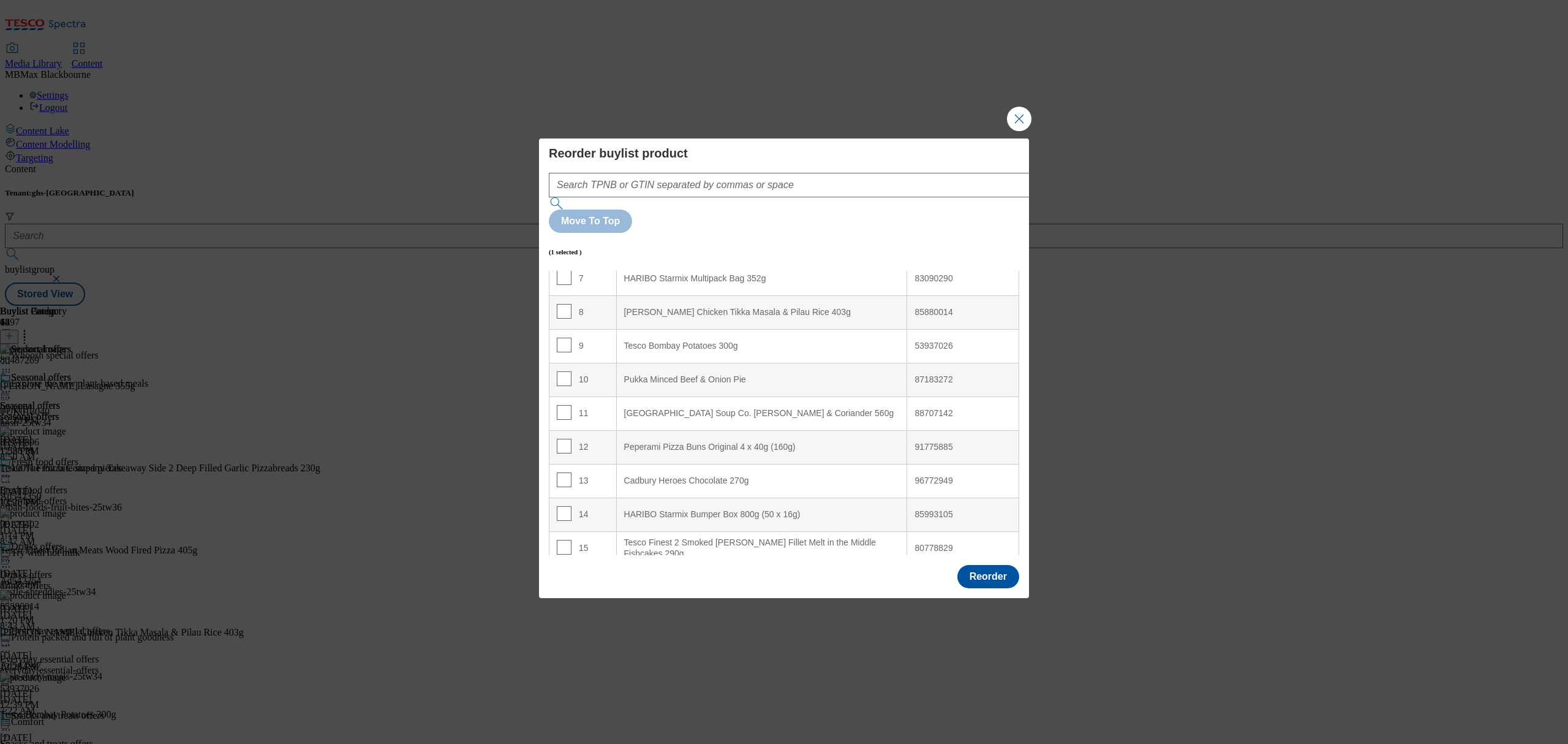
scroll to position [0, 0]
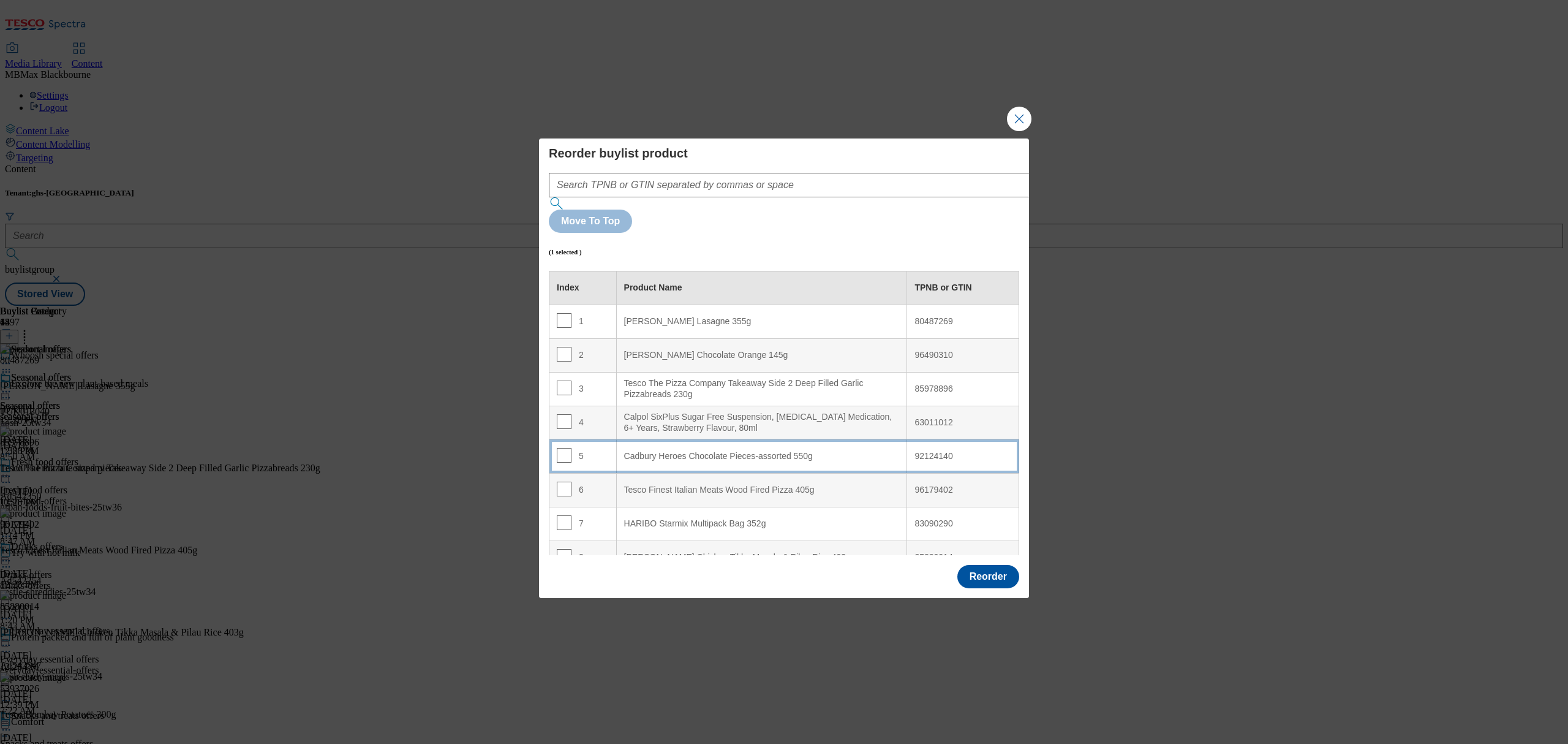
click at [652, 451] on div "Cadbury Heroes Chocolate Pieces-assorted 550g" at bounding box center [761, 456] width 276 height 11
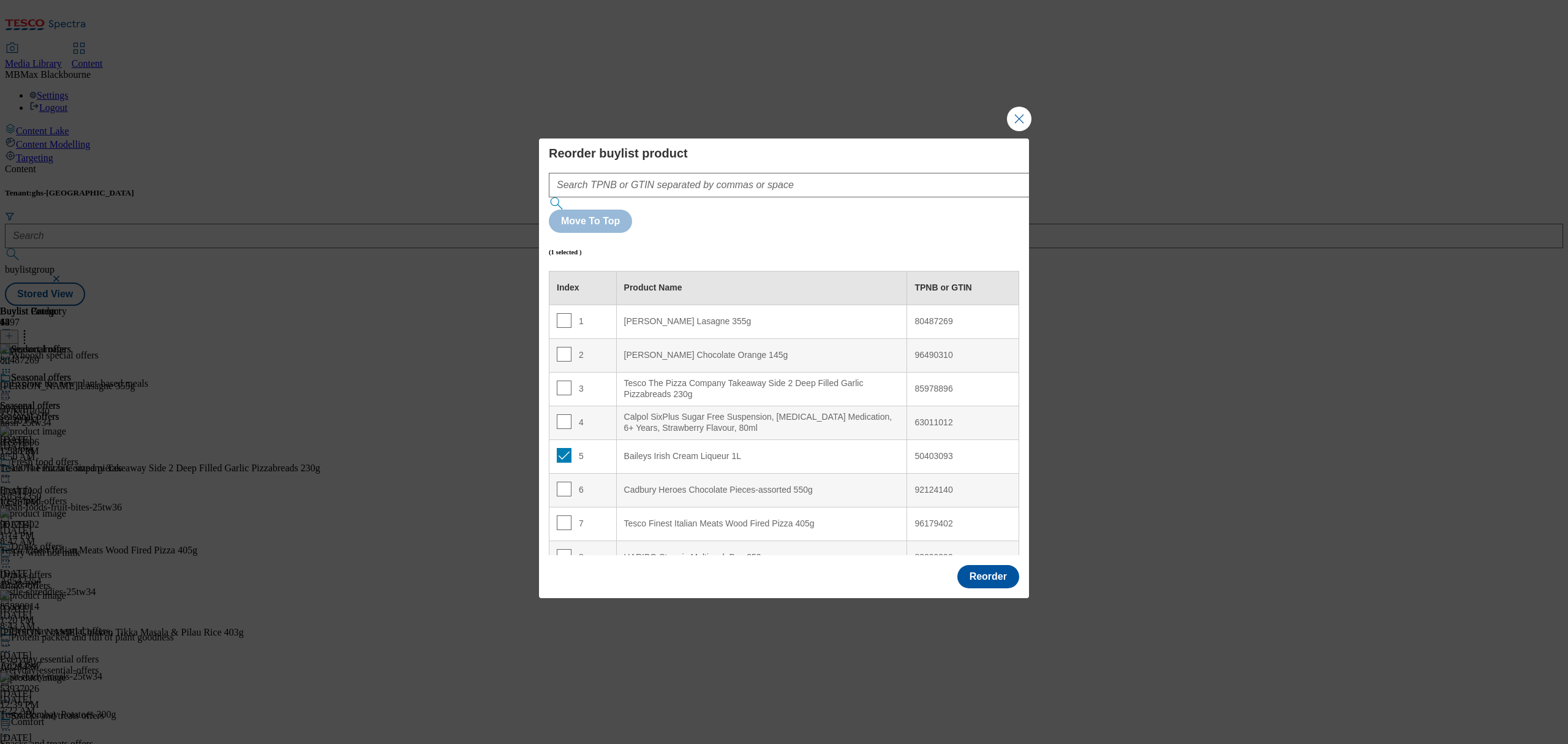
click at [559, 439] on td "5" at bounding box center [583, 456] width 68 height 33
click at [559, 448] on input "Modal" at bounding box center [564, 455] width 15 height 15
checkbox input "false"
click at [1015, 565] on button "Reorder" at bounding box center [988, 577] width 62 height 23
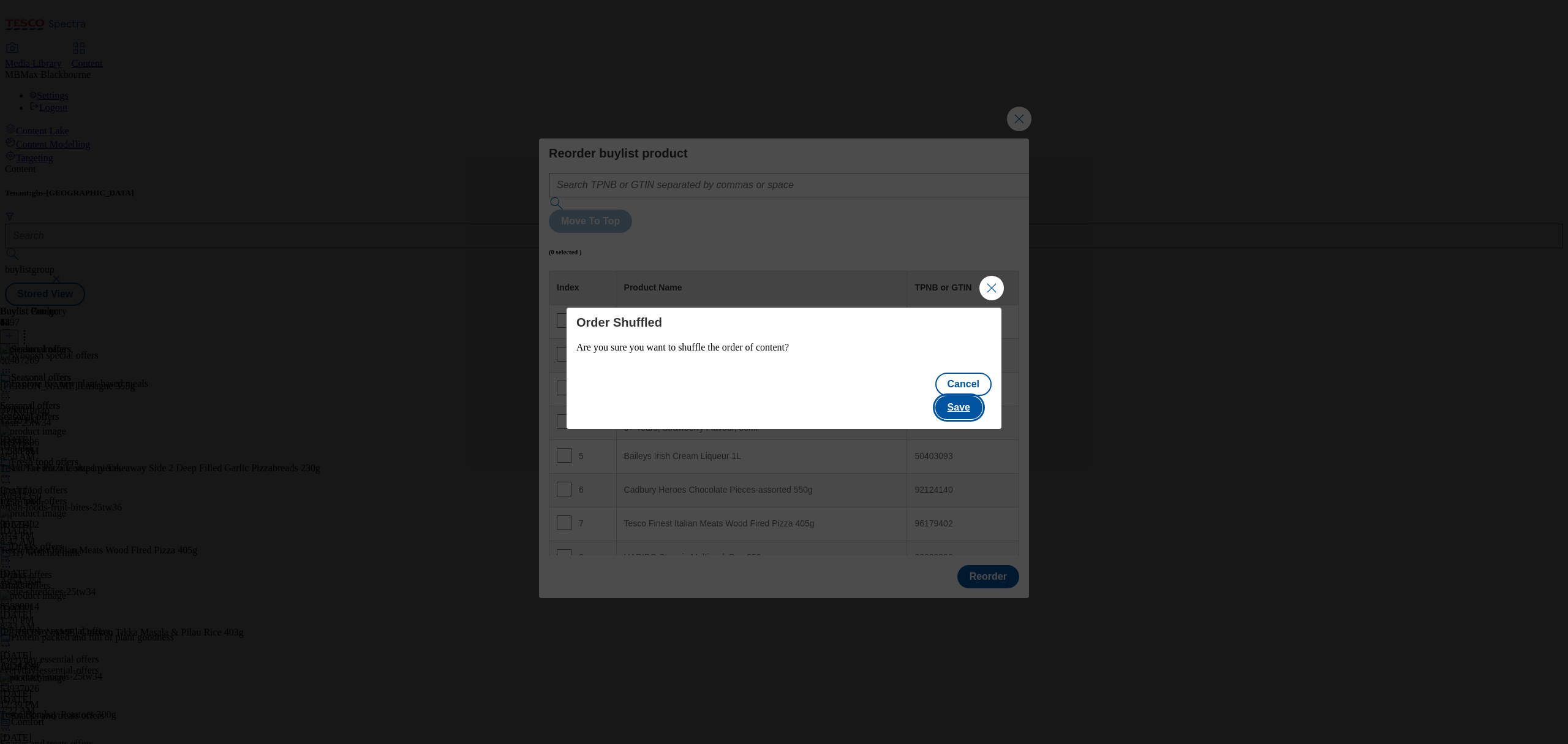
click at [983, 396] on button "Save" at bounding box center [959, 408] width 47 height 23
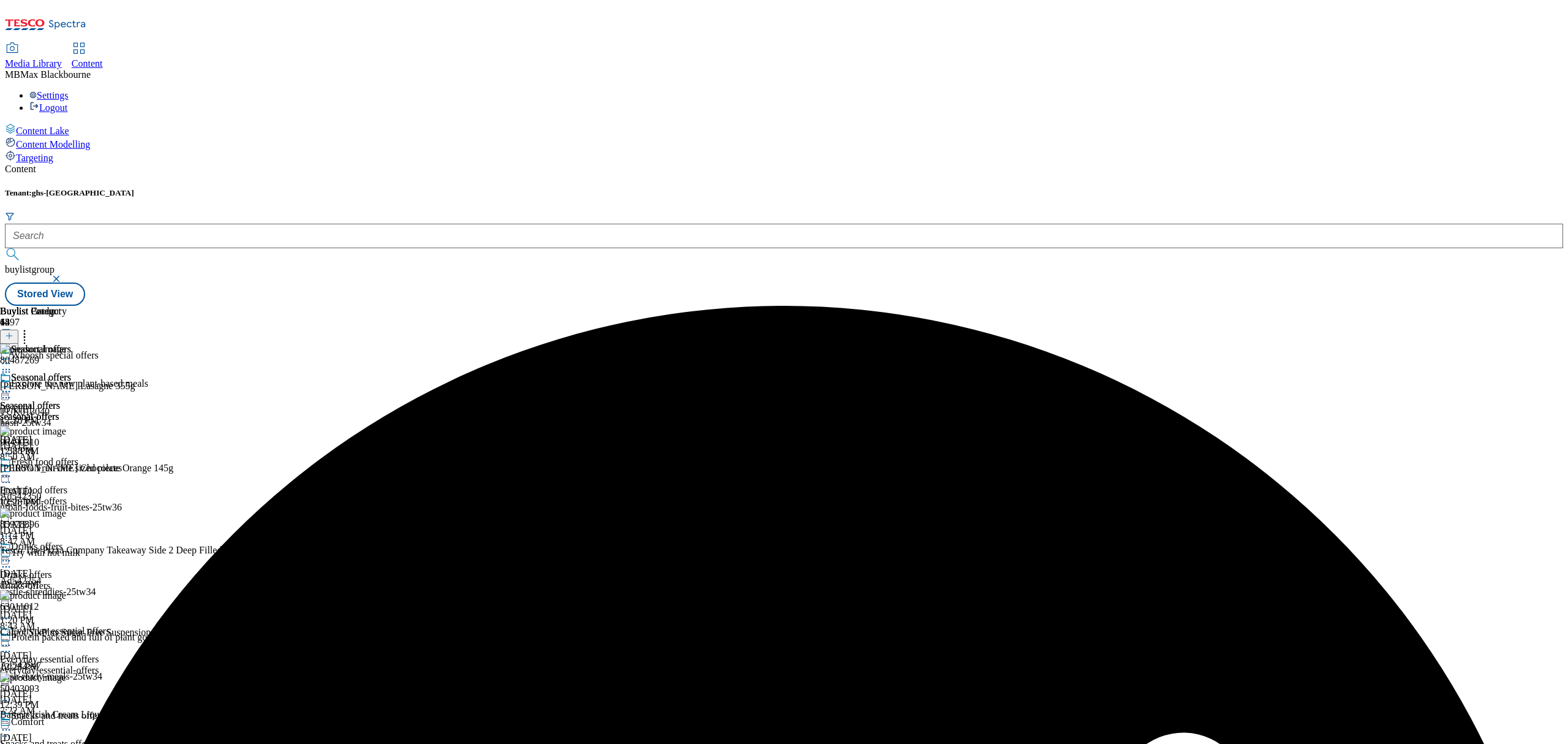
click at [12, 385] on icon at bounding box center [6, 391] width 12 height 12
click at [57, 411] on div "Edit" at bounding box center [41, 416] width 33 height 10
drag, startPoint x: 802, startPoint y: 204, endPoint x: 795, endPoint y: 205, distance: 7.1
click at [12, 385] on icon at bounding box center [6, 391] width 12 height 12
click at [57, 410] on button "Edit" at bounding box center [41, 416] width 33 height 14
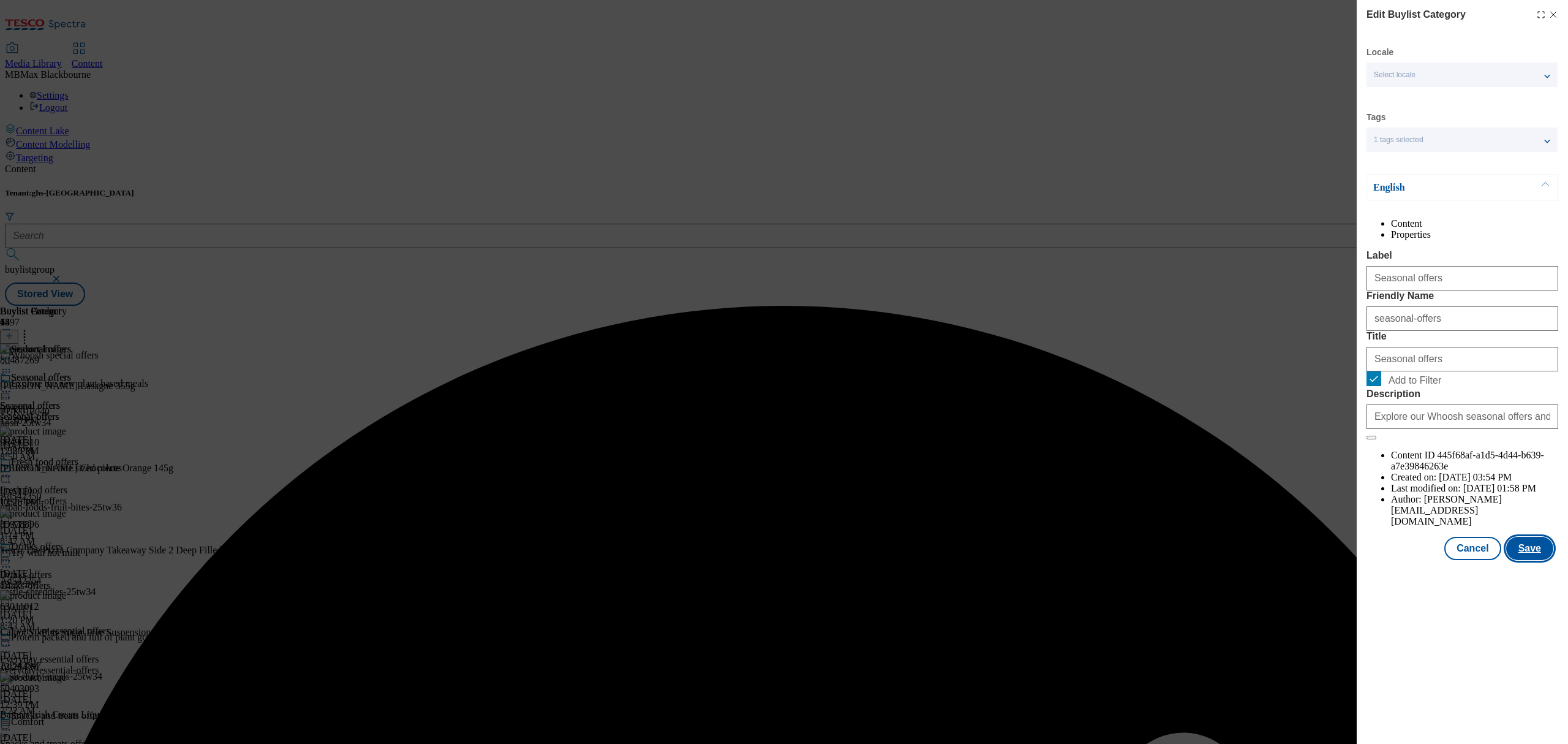
click at [1535, 560] on button "Save" at bounding box center [1529, 548] width 47 height 23
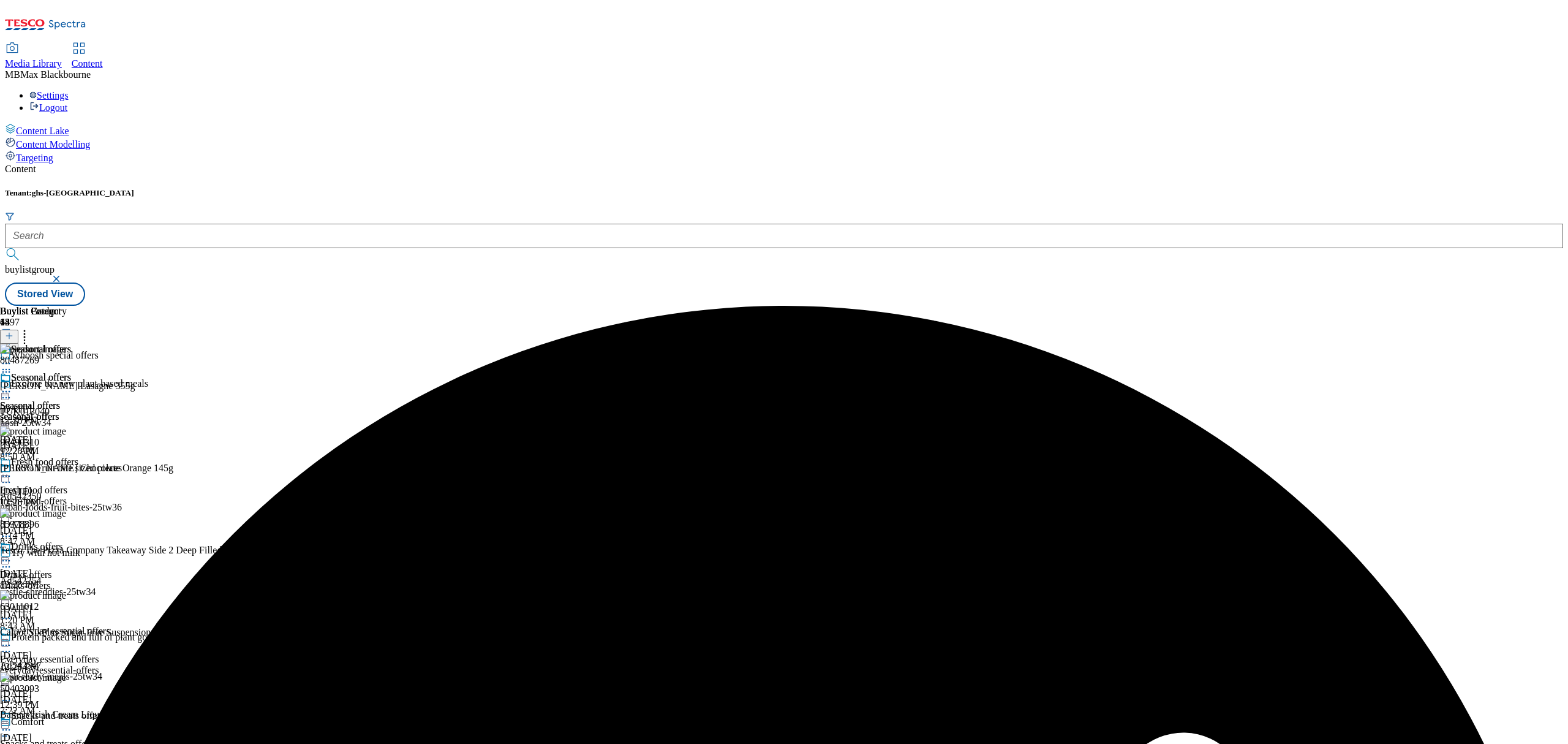
click at [12, 385] on icon at bounding box center [6, 391] width 12 height 12
click at [71, 466] on button "Preview" at bounding box center [48, 472] width 47 height 14
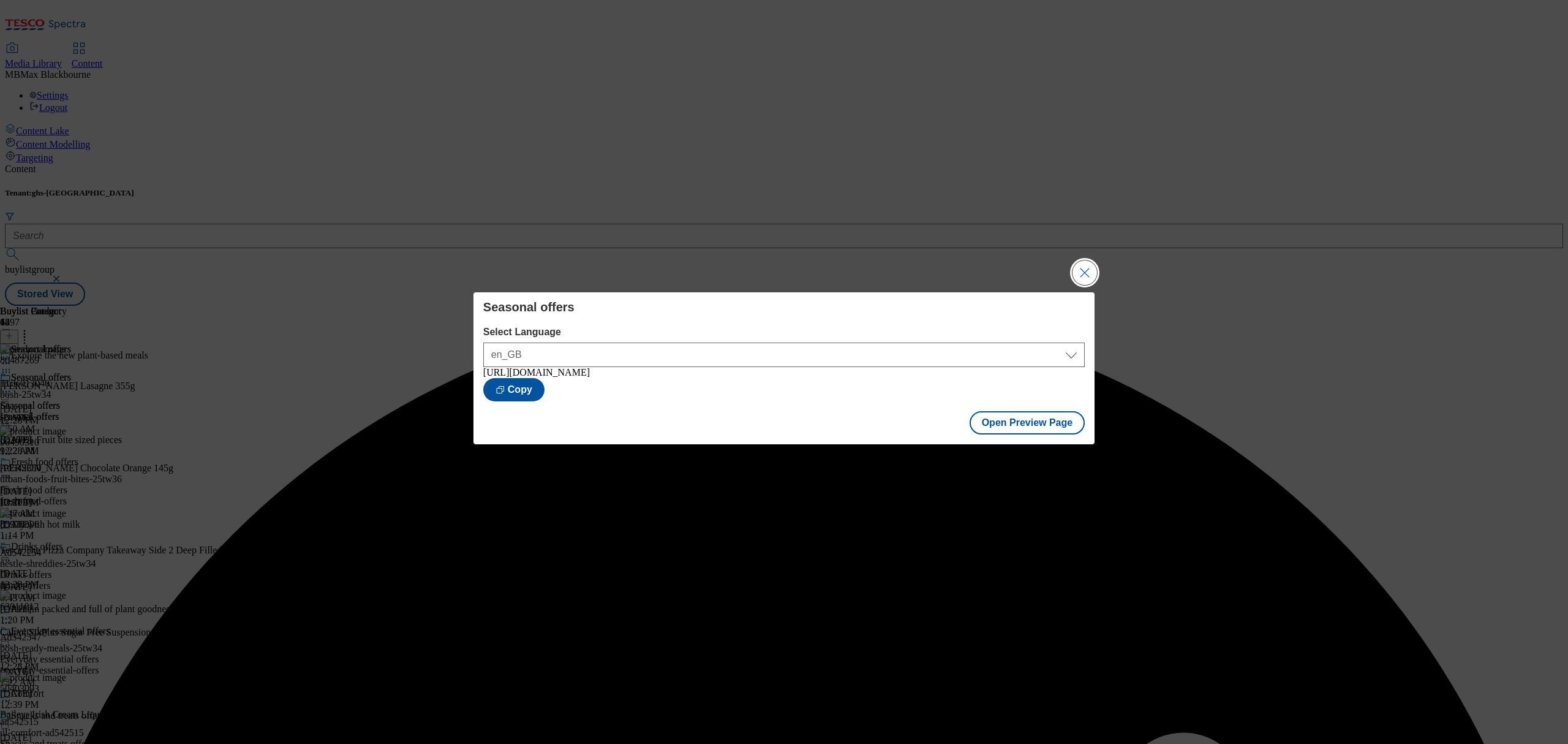
click at [1084, 271] on button "Close Modal" at bounding box center [1085, 273] width 25 height 25
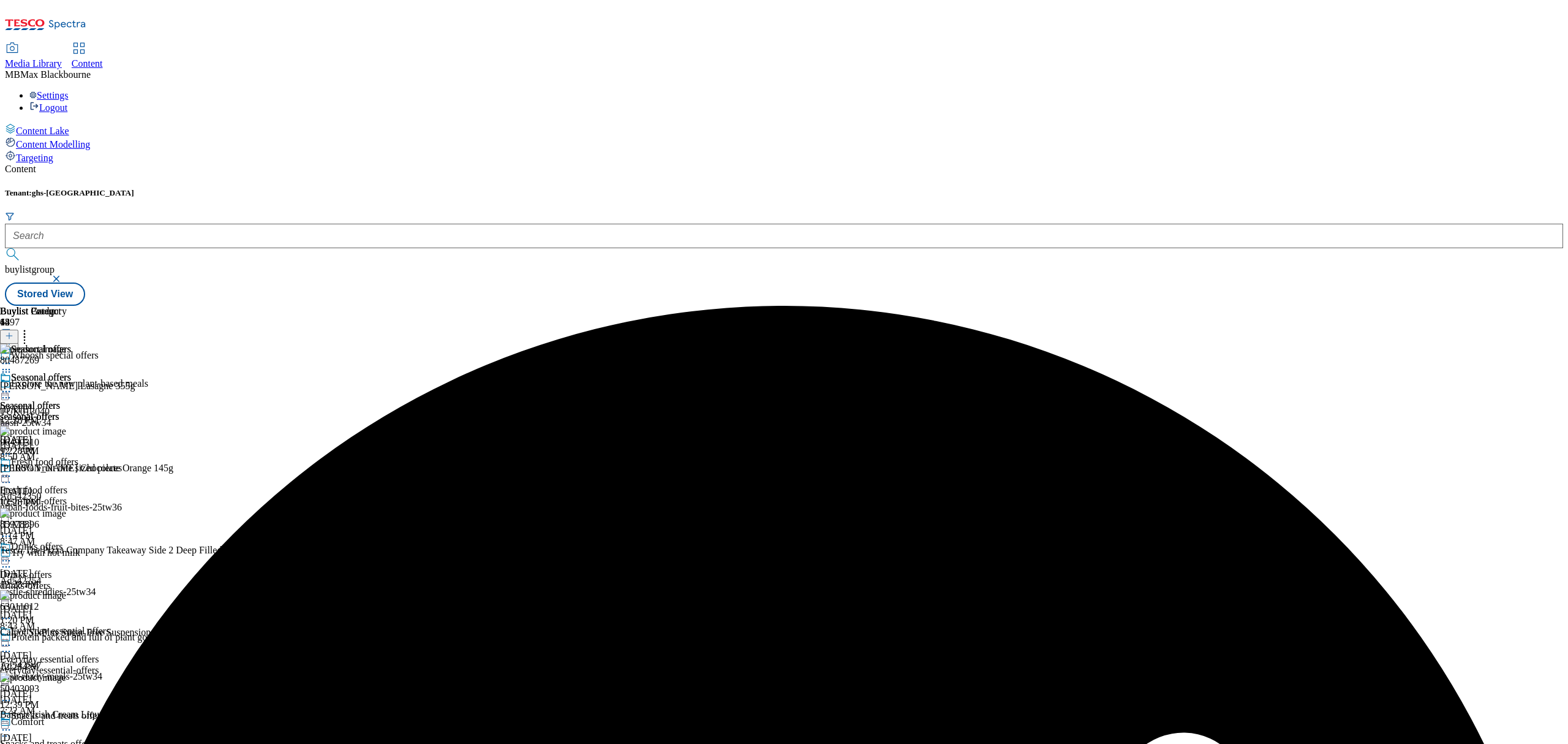
click at [12, 385] on icon at bounding box center [6, 391] width 12 height 12
click at [65, 512] on span "Publish" at bounding box center [51, 516] width 27 height 9
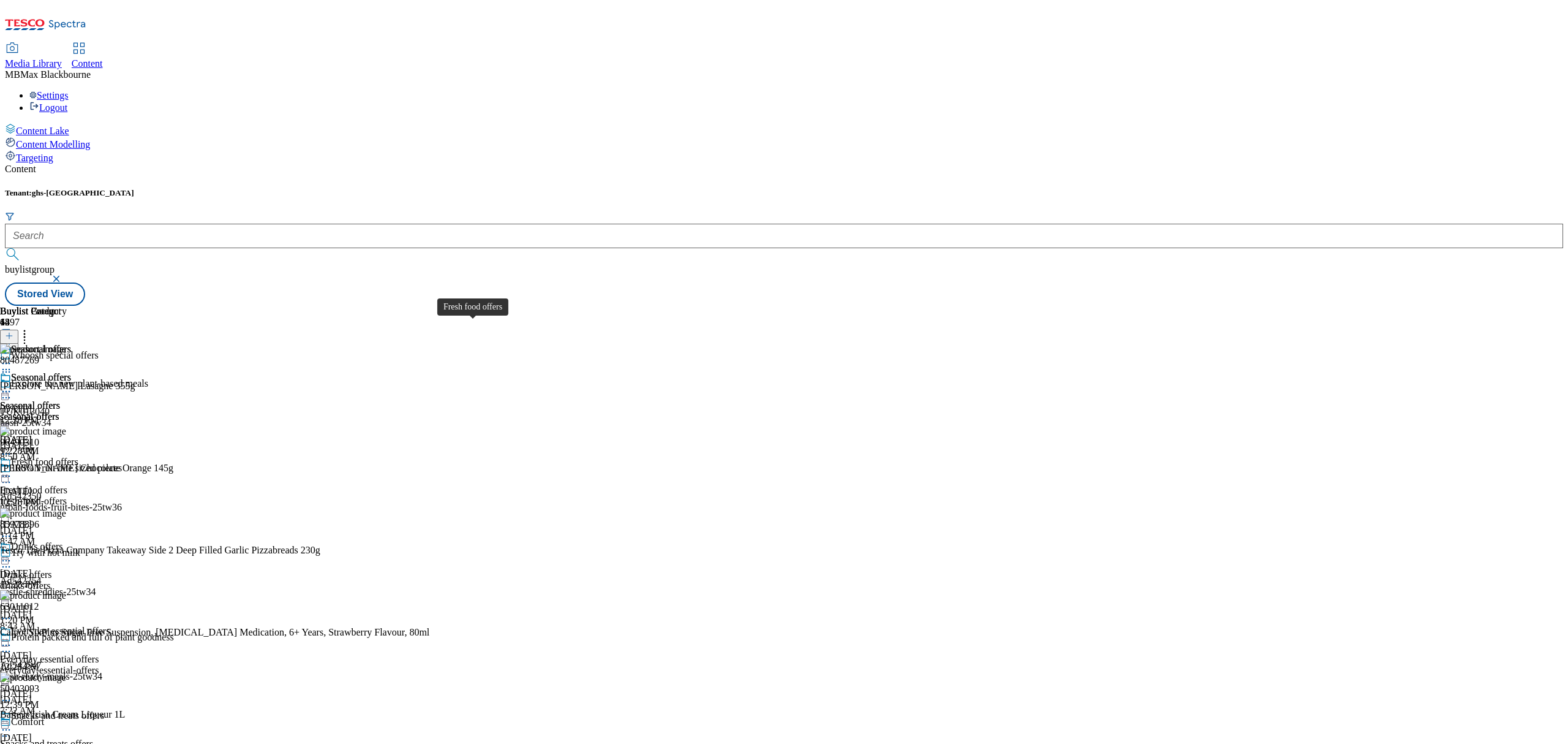
click at [79, 456] on div "Fresh food offers" at bounding box center [44, 462] width 68 height 11
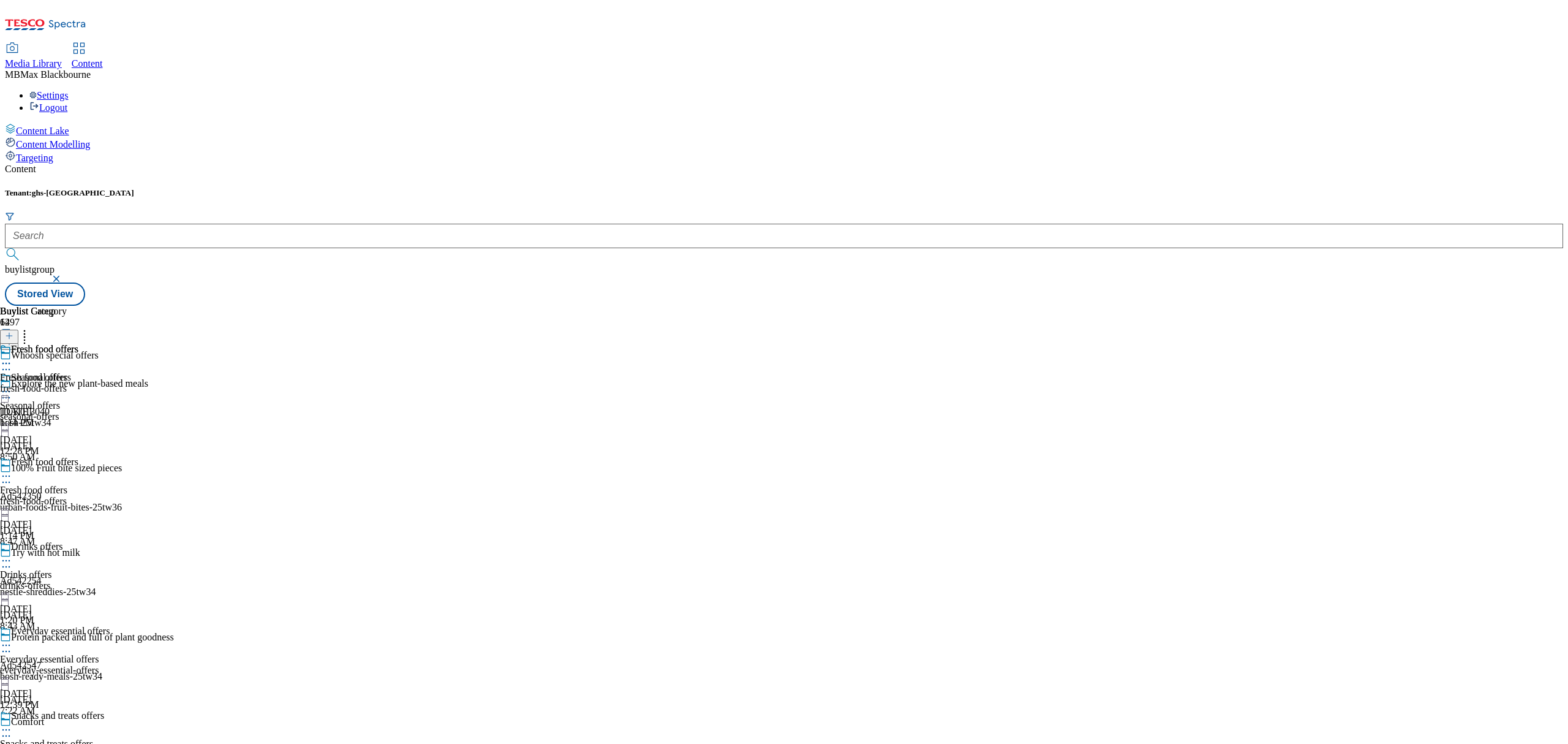
click at [79, 344] on div "Fresh food offers" at bounding box center [39, 357] width 79 height 28
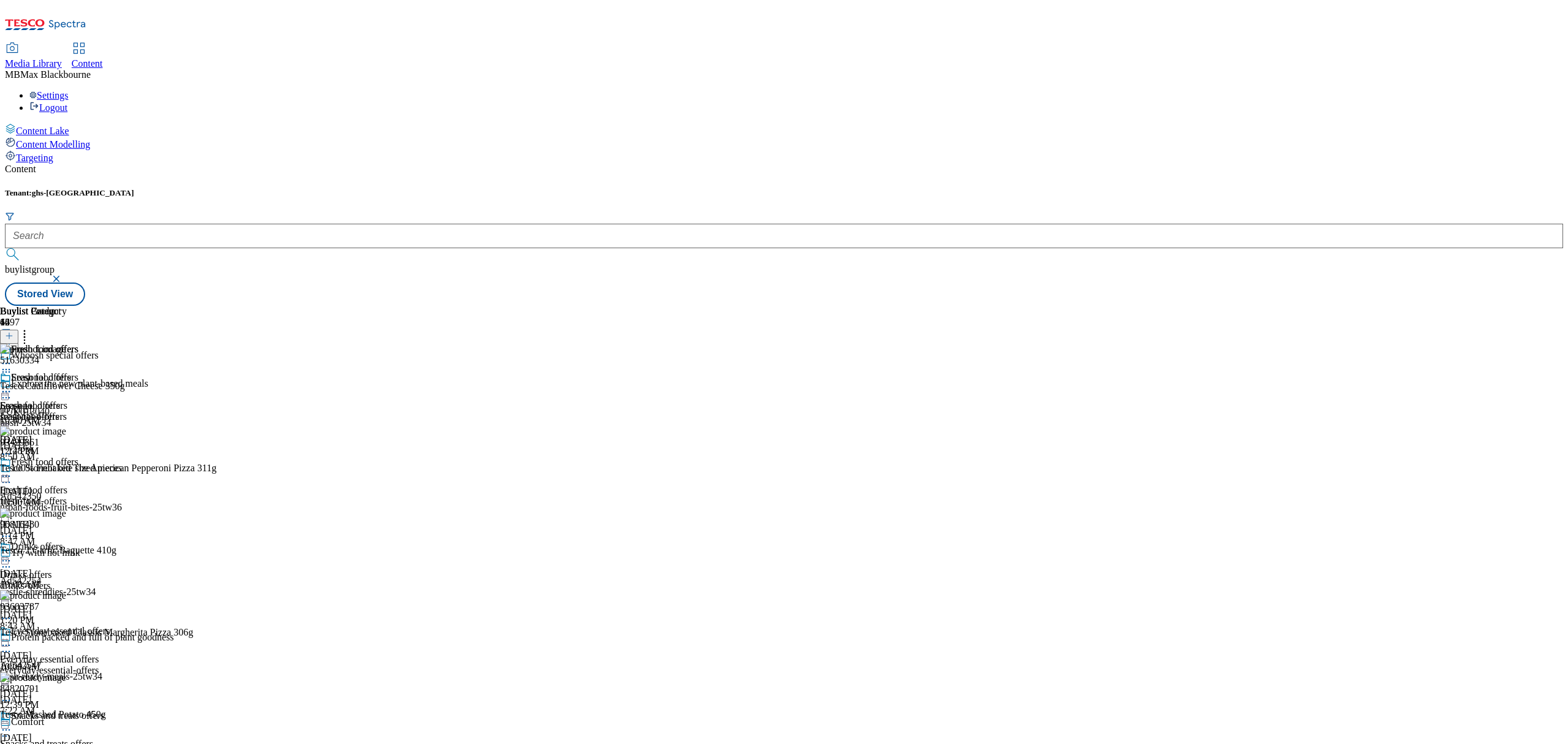
click at [31, 328] on icon at bounding box center [24, 333] width 12 height 12
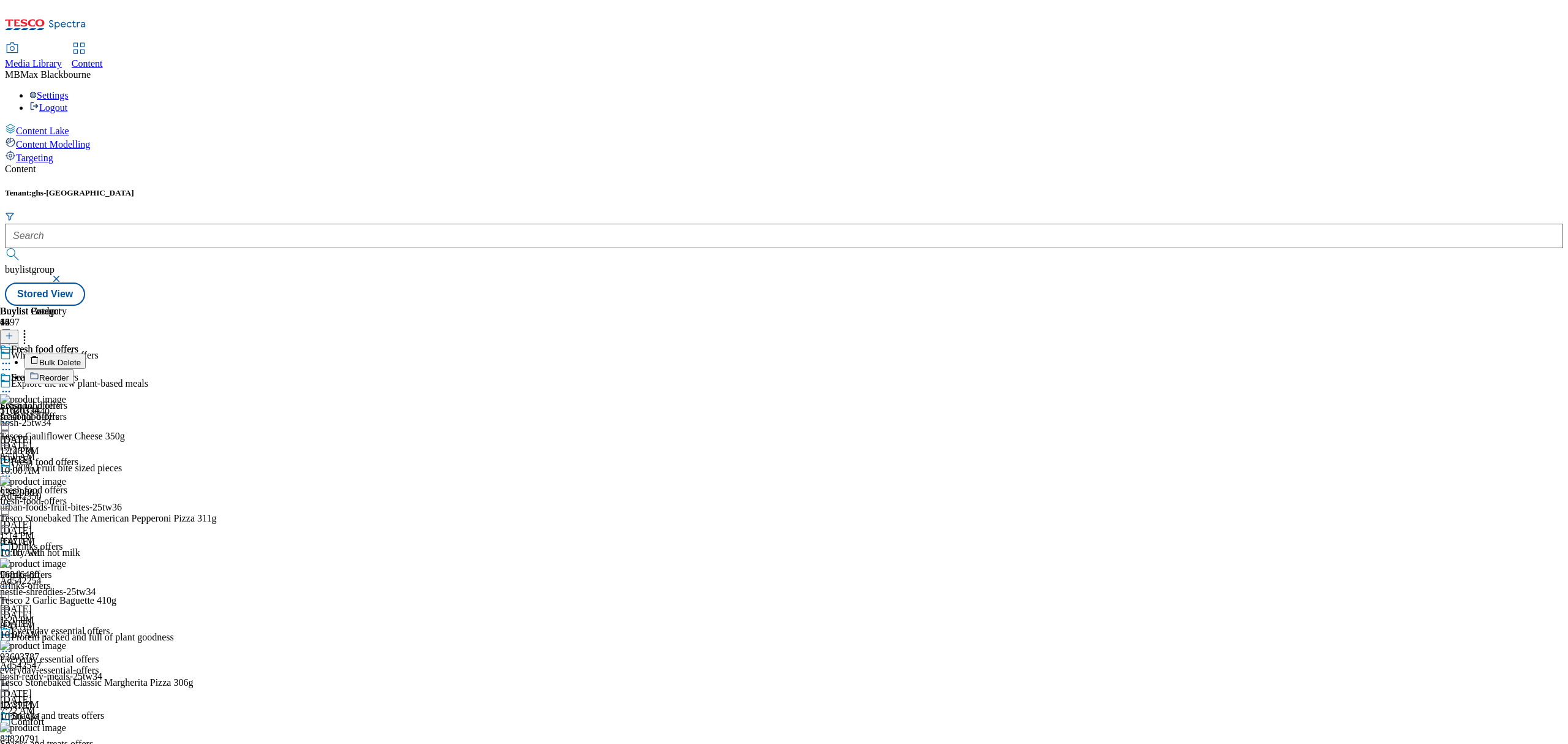
click at [31, 328] on icon at bounding box center [24, 333] width 12 height 12
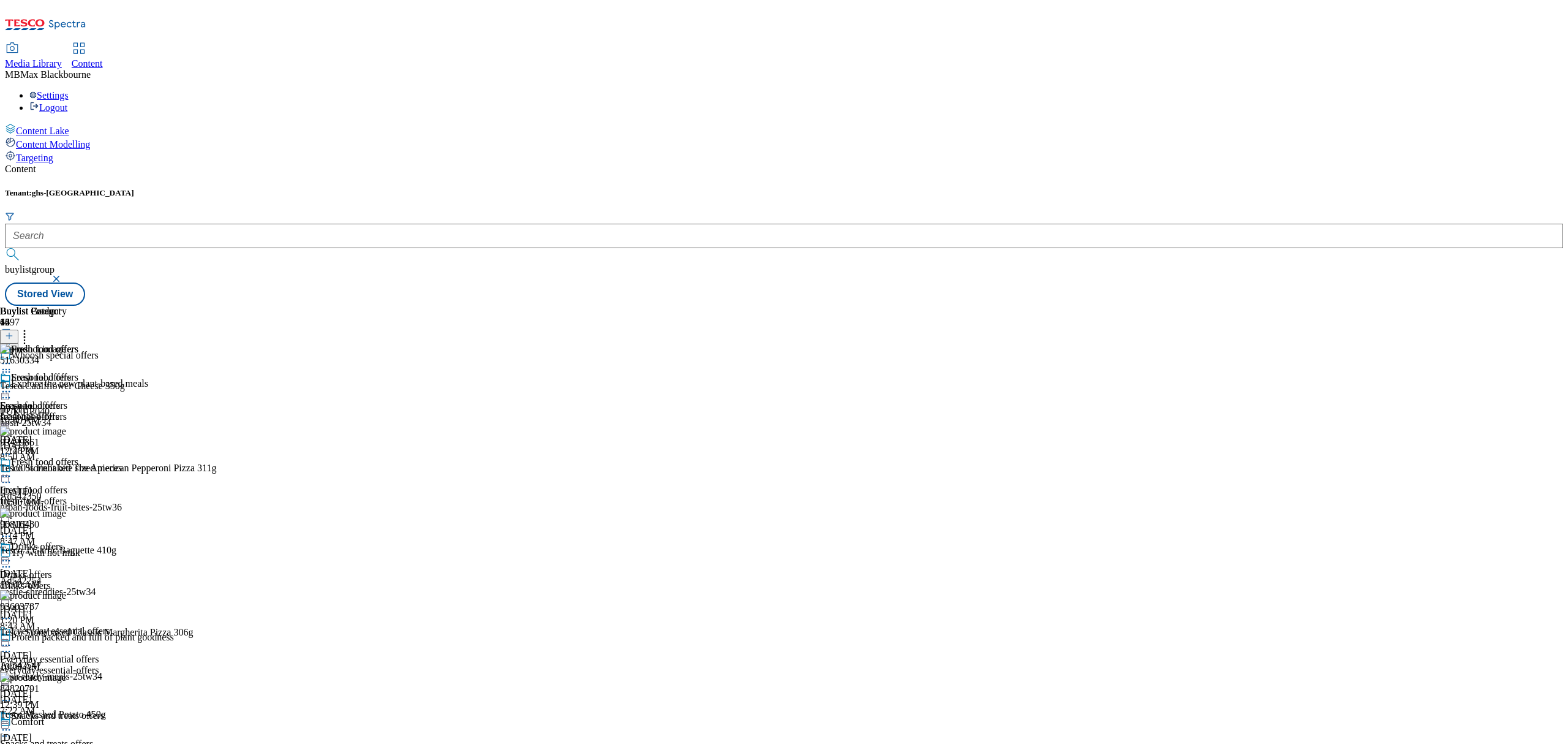
click at [31, 328] on icon at bounding box center [24, 333] width 12 height 12
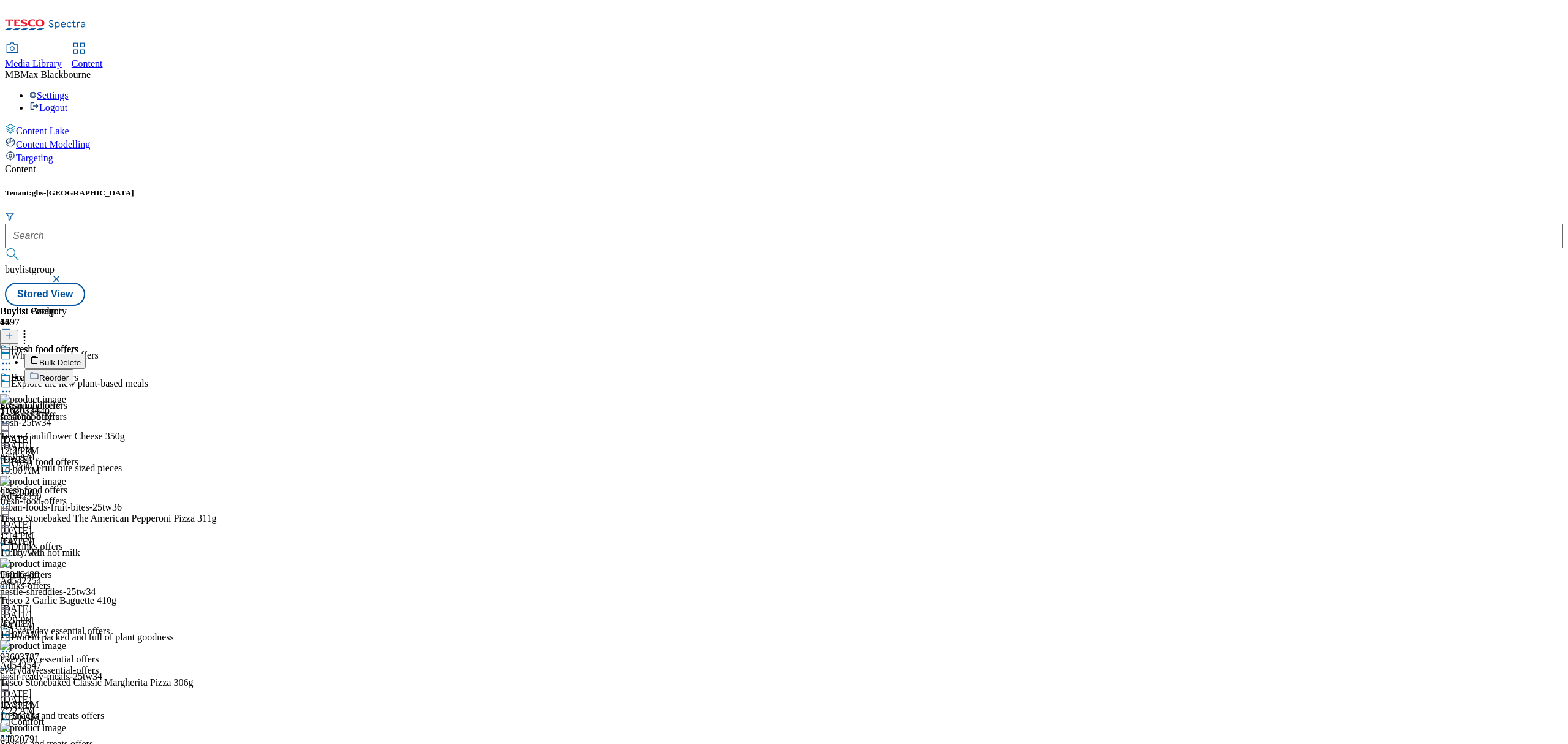
click at [68, 373] on span "Reorder" at bounding box center [54, 377] width 29 height 9
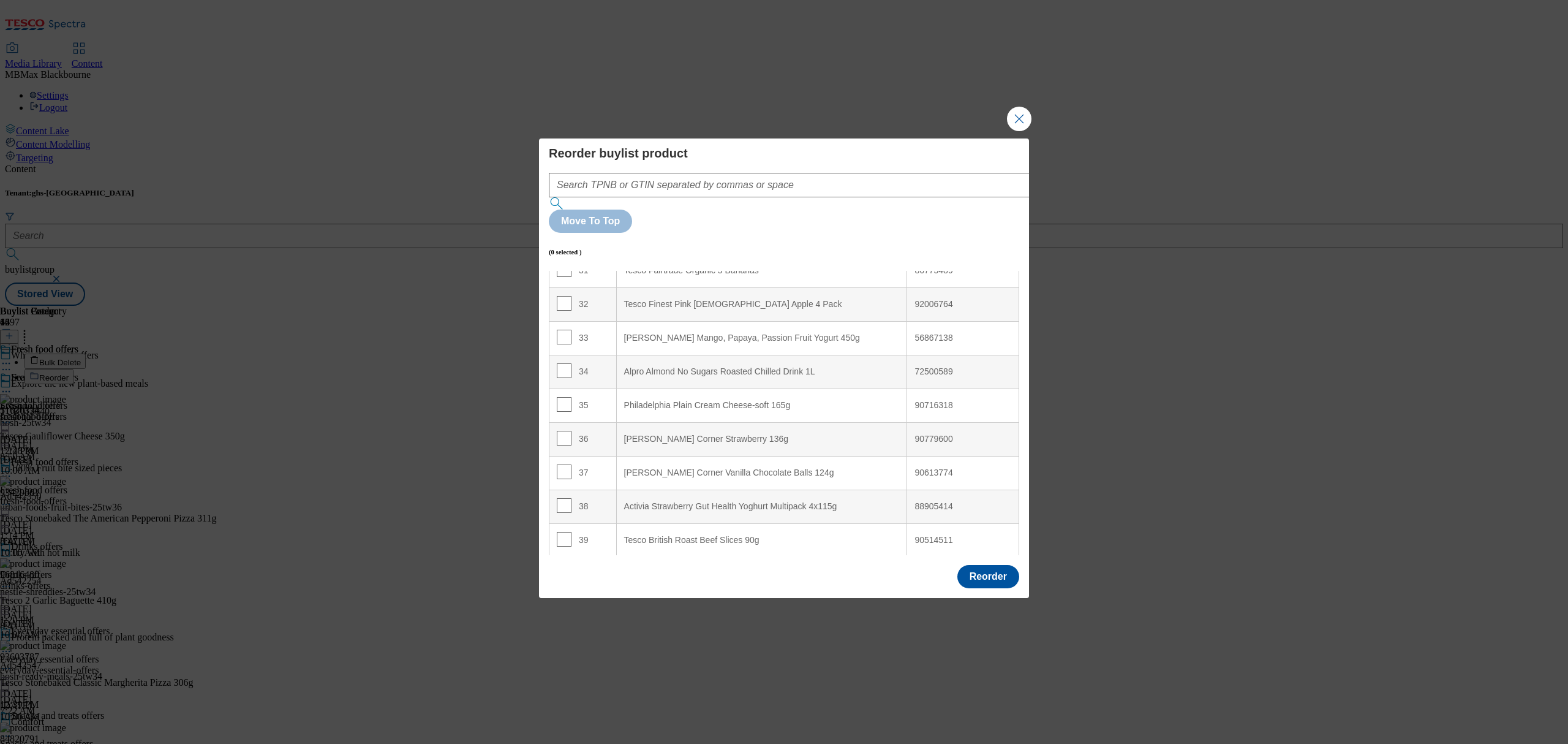
scroll to position [1300, 0]
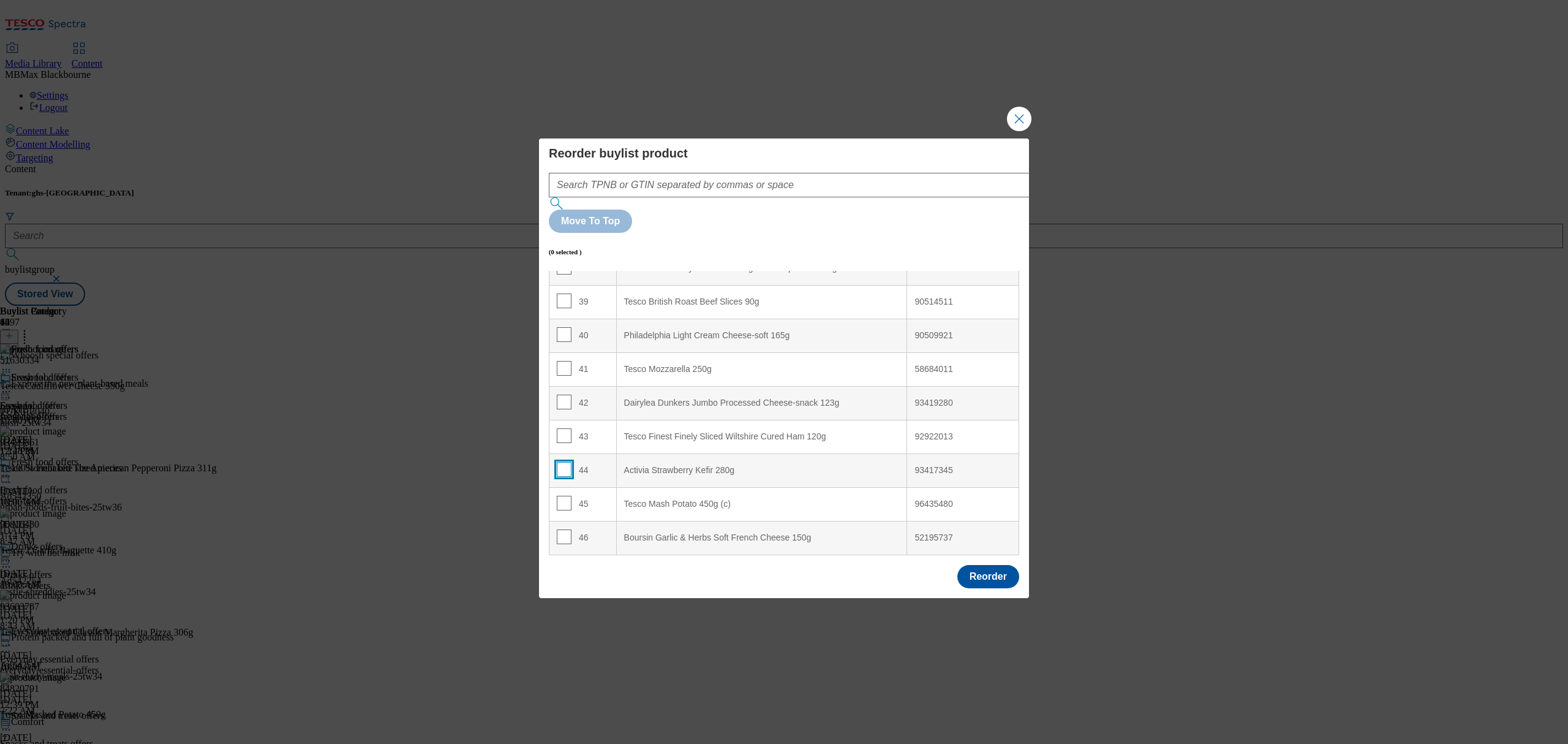
click at [564, 462] on input "Modal" at bounding box center [564, 469] width 15 height 15
checkbox input "true"
click at [562, 428] on input "Modal" at bounding box center [564, 435] width 15 height 15
checkbox input "true"
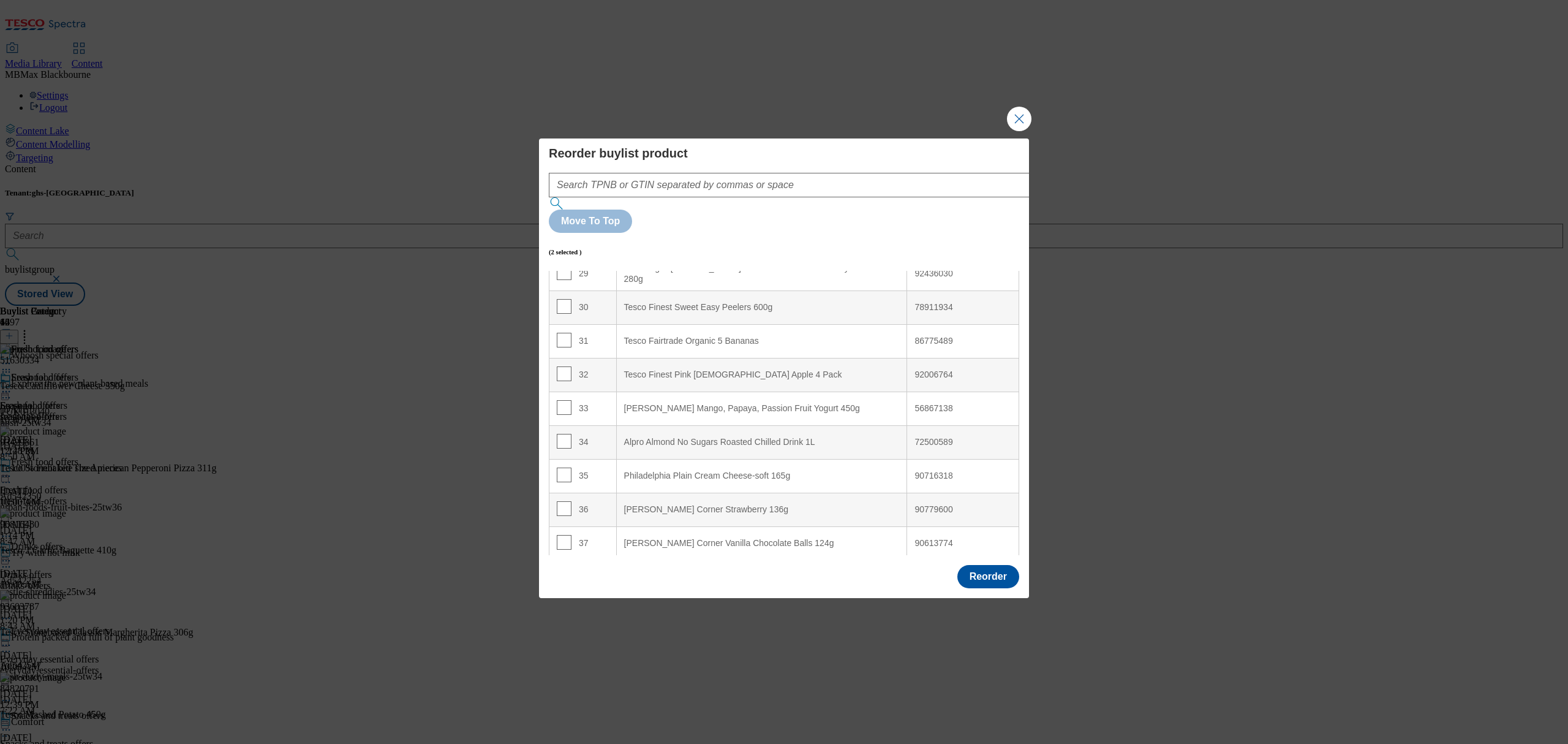
scroll to position [973, 0]
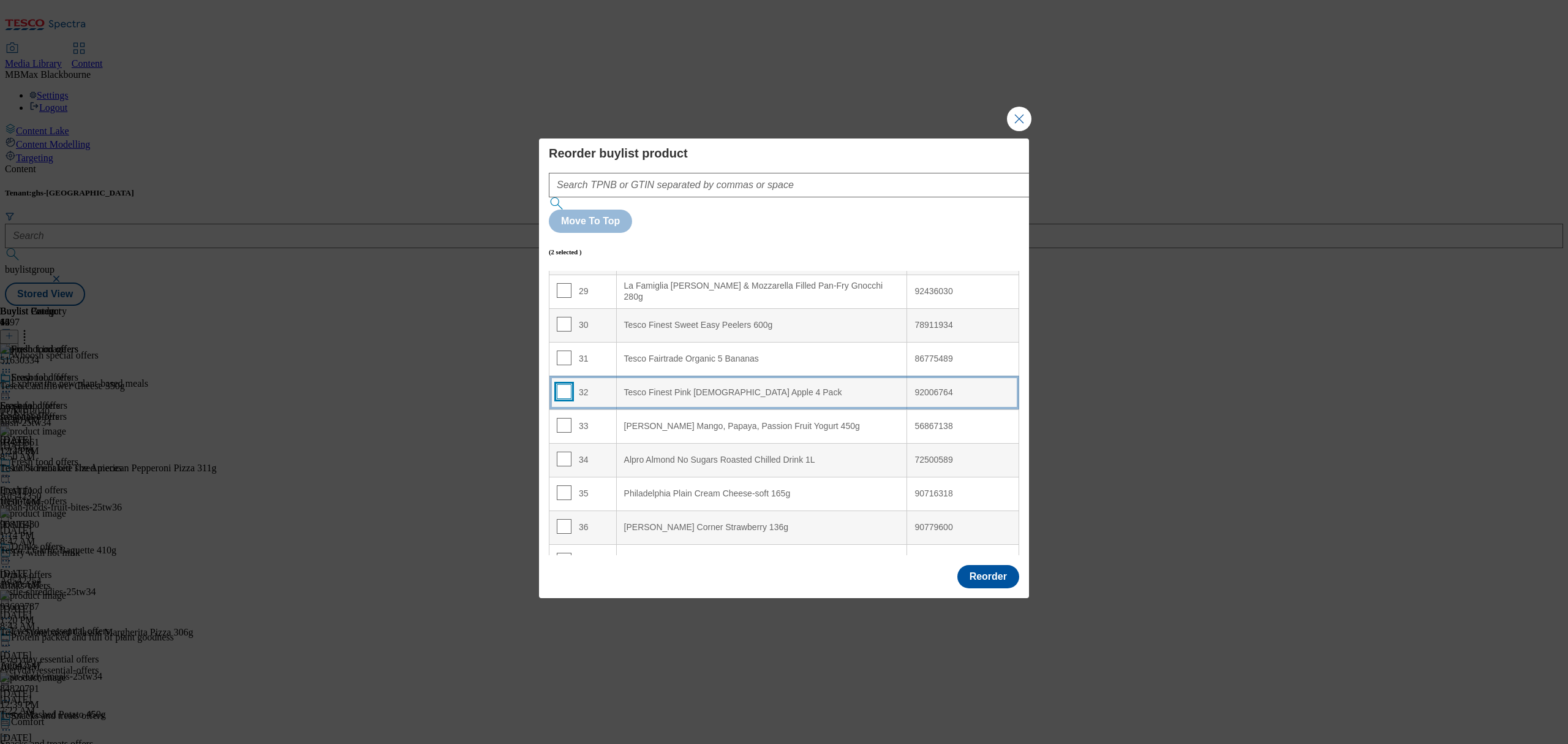
click at [566, 384] on input "Modal" at bounding box center [564, 392] width 15 height 15
checkbox input "true"
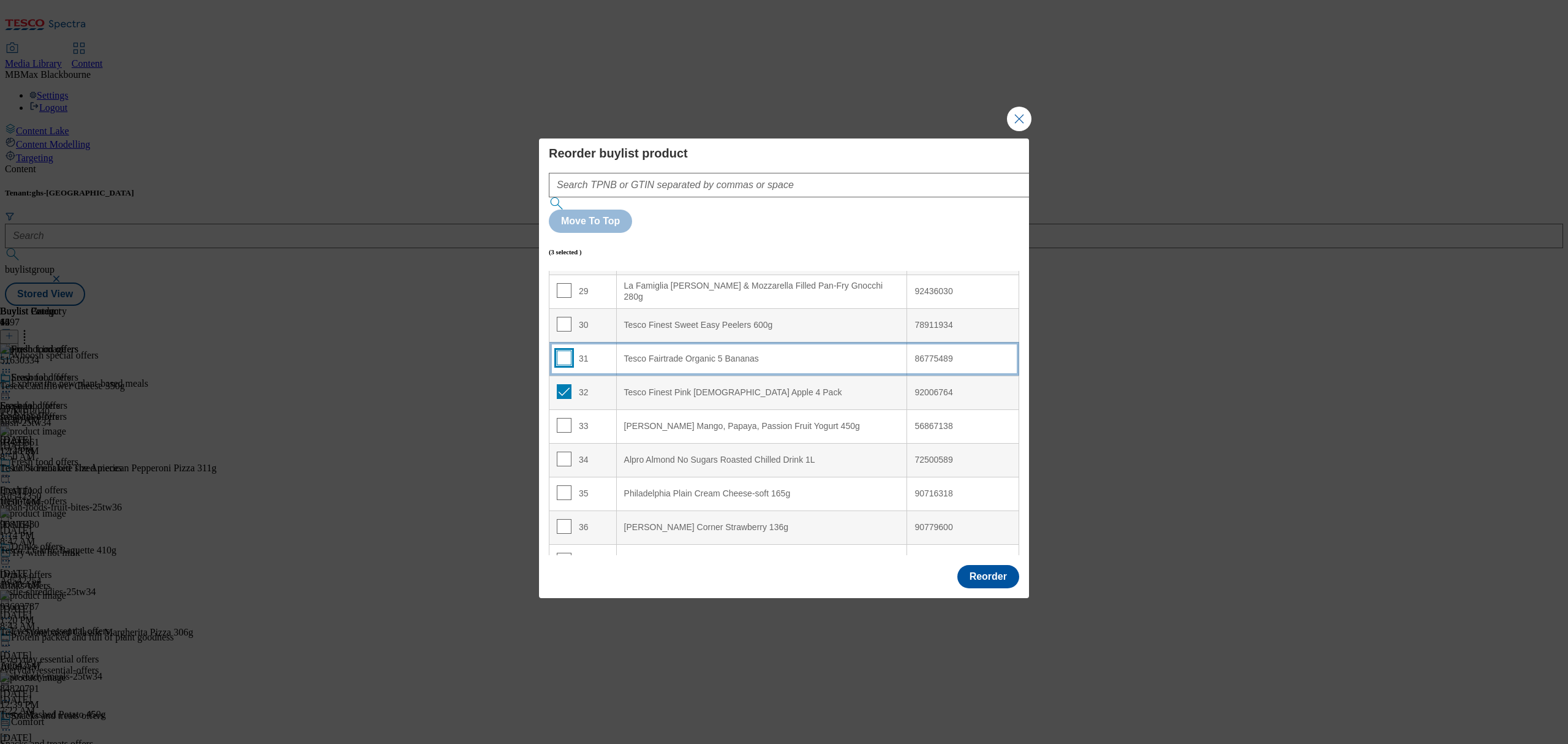
click at [567, 350] on div "31" at bounding box center [583, 359] width 52 height 17
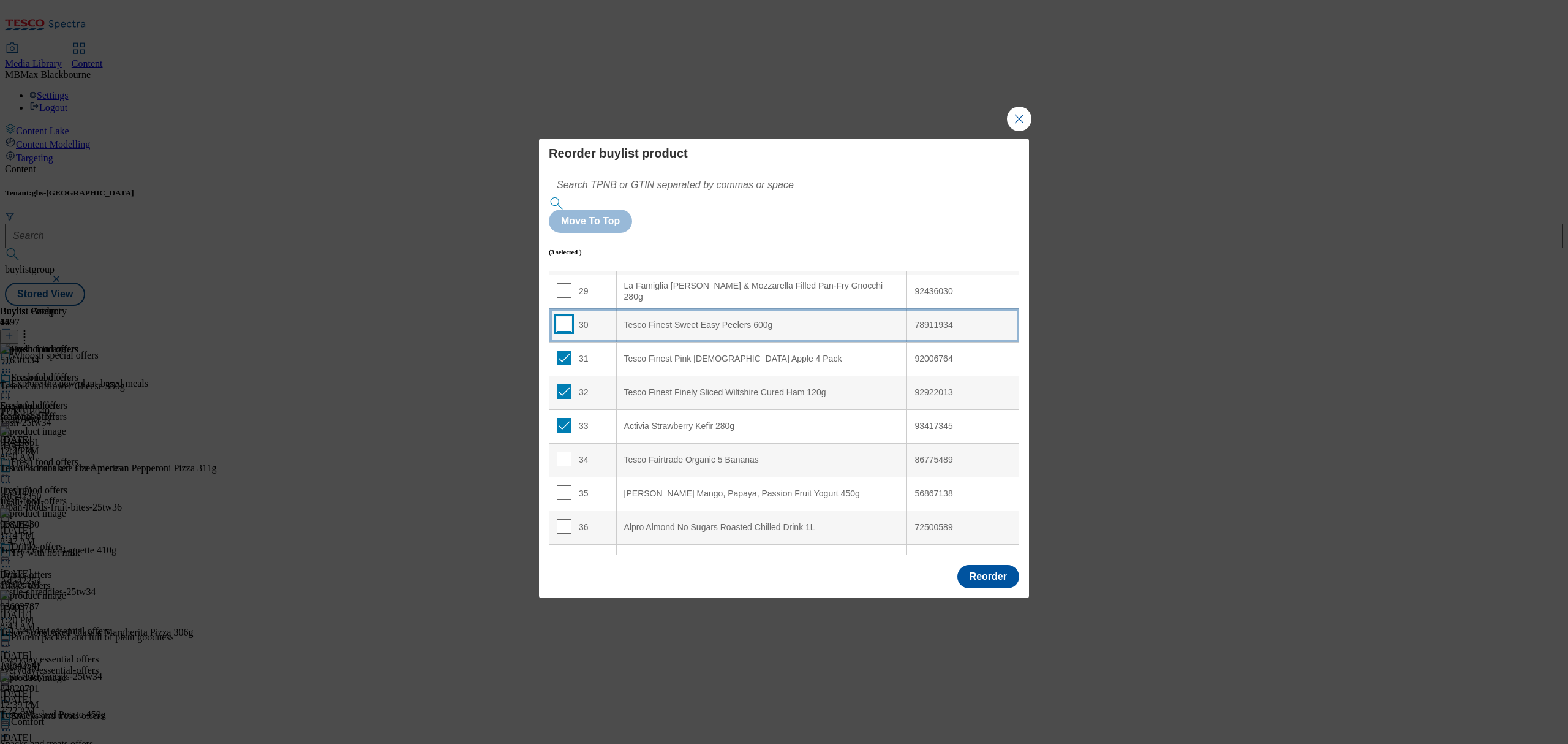
click at [558, 317] on input "Modal" at bounding box center [564, 324] width 15 height 15
checkbox input "true"
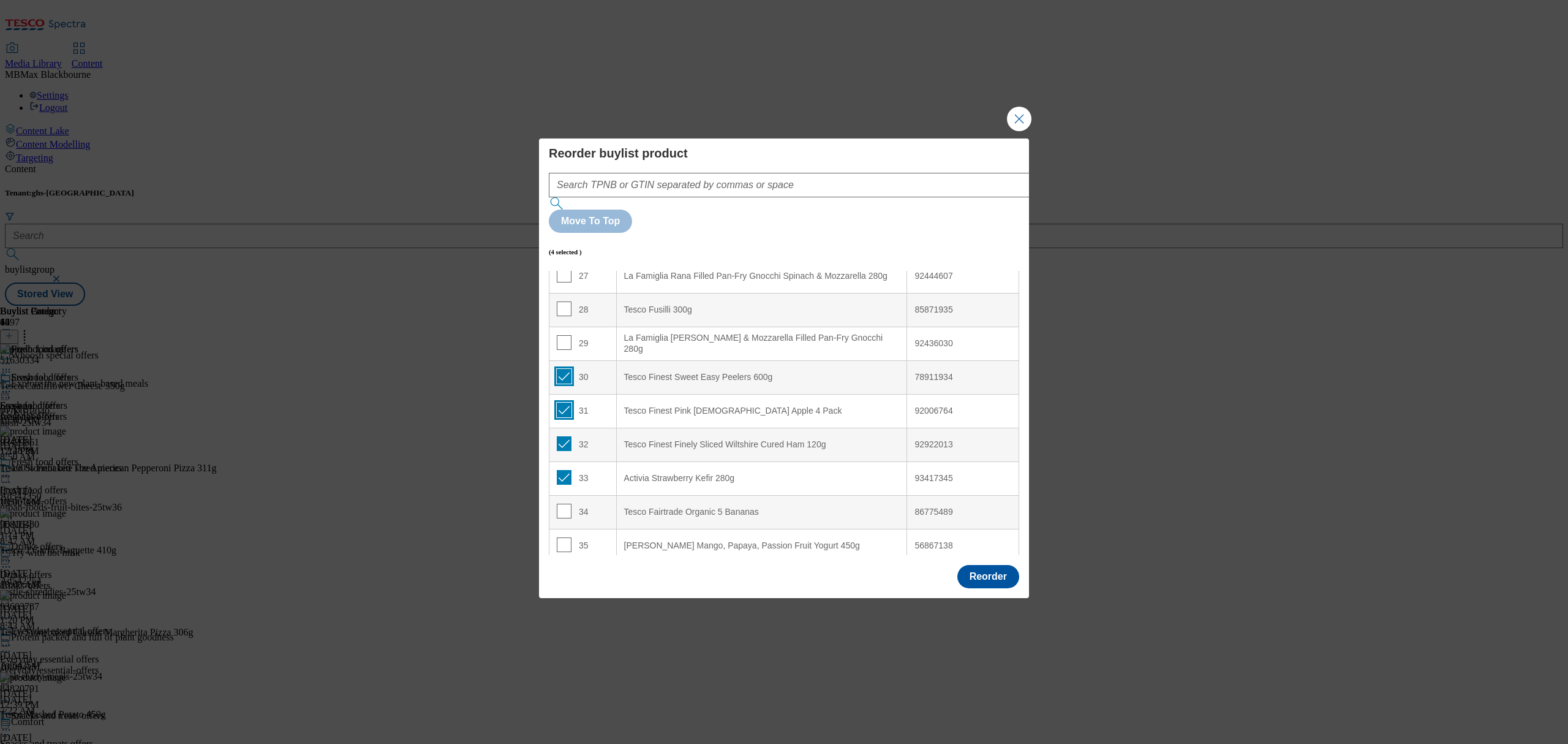
scroll to position [892, 0]
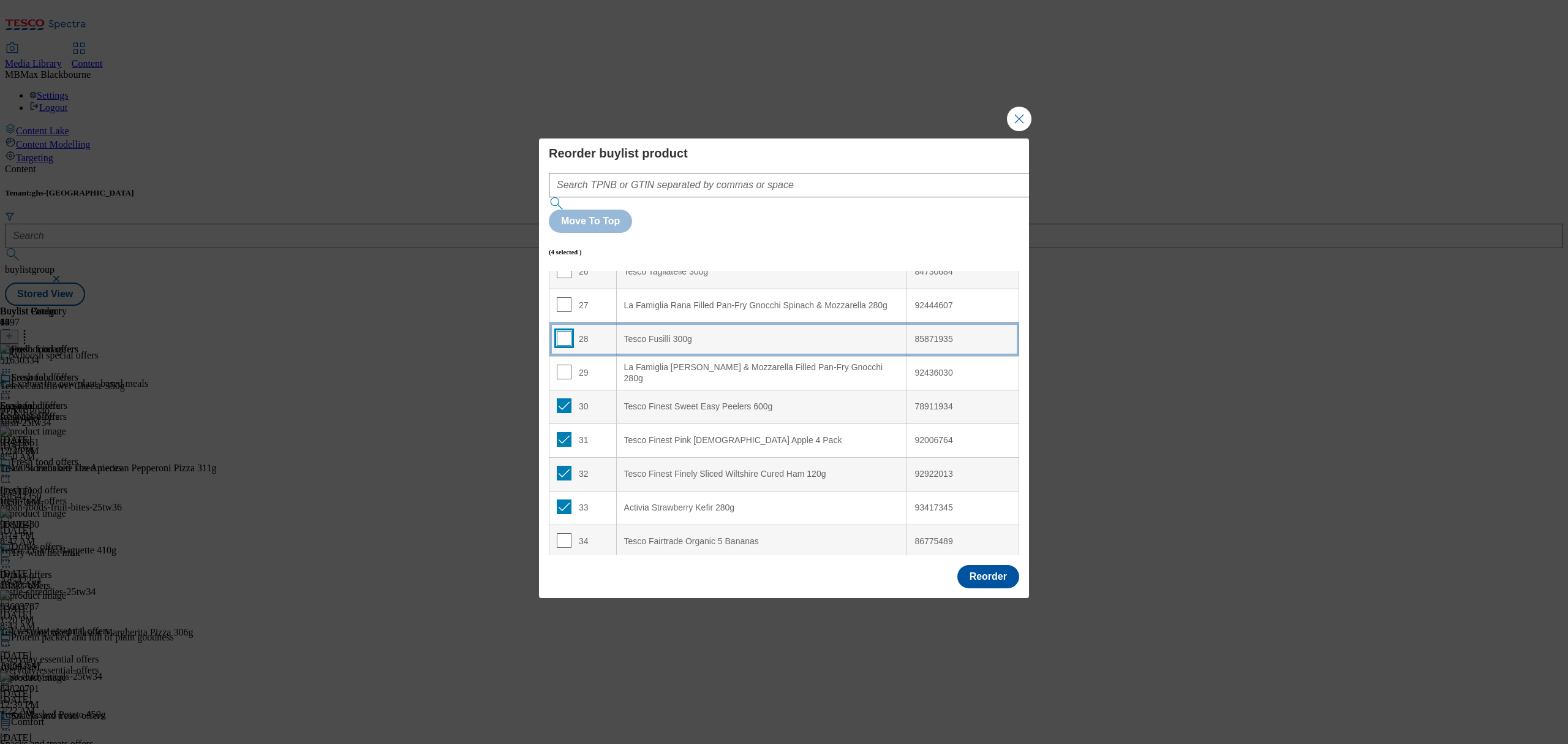
click at [558, 331] on input "Modal" at bounding box center [564, 338] width 15 height 15
checkbox input "true"
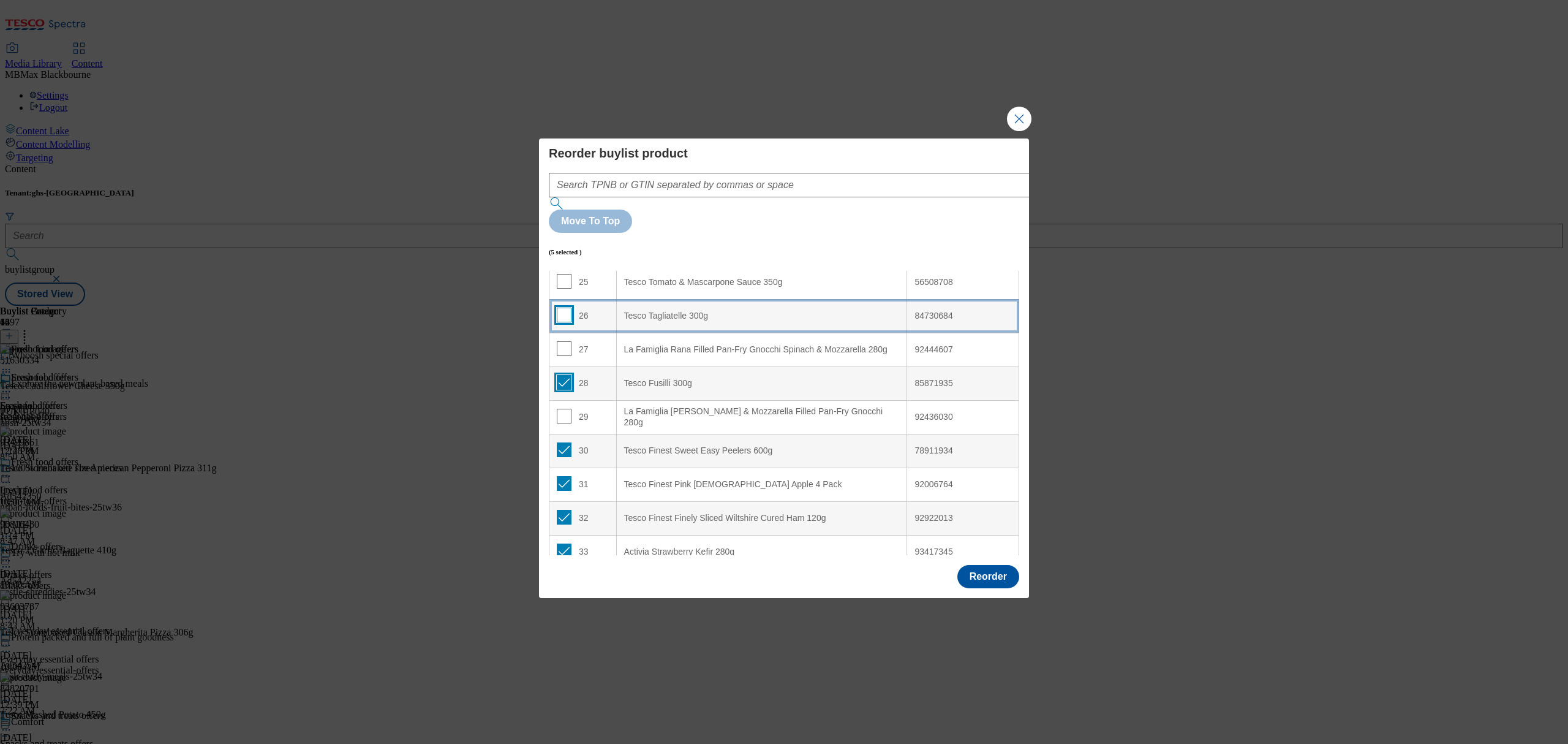
scroll to position [810, 0]
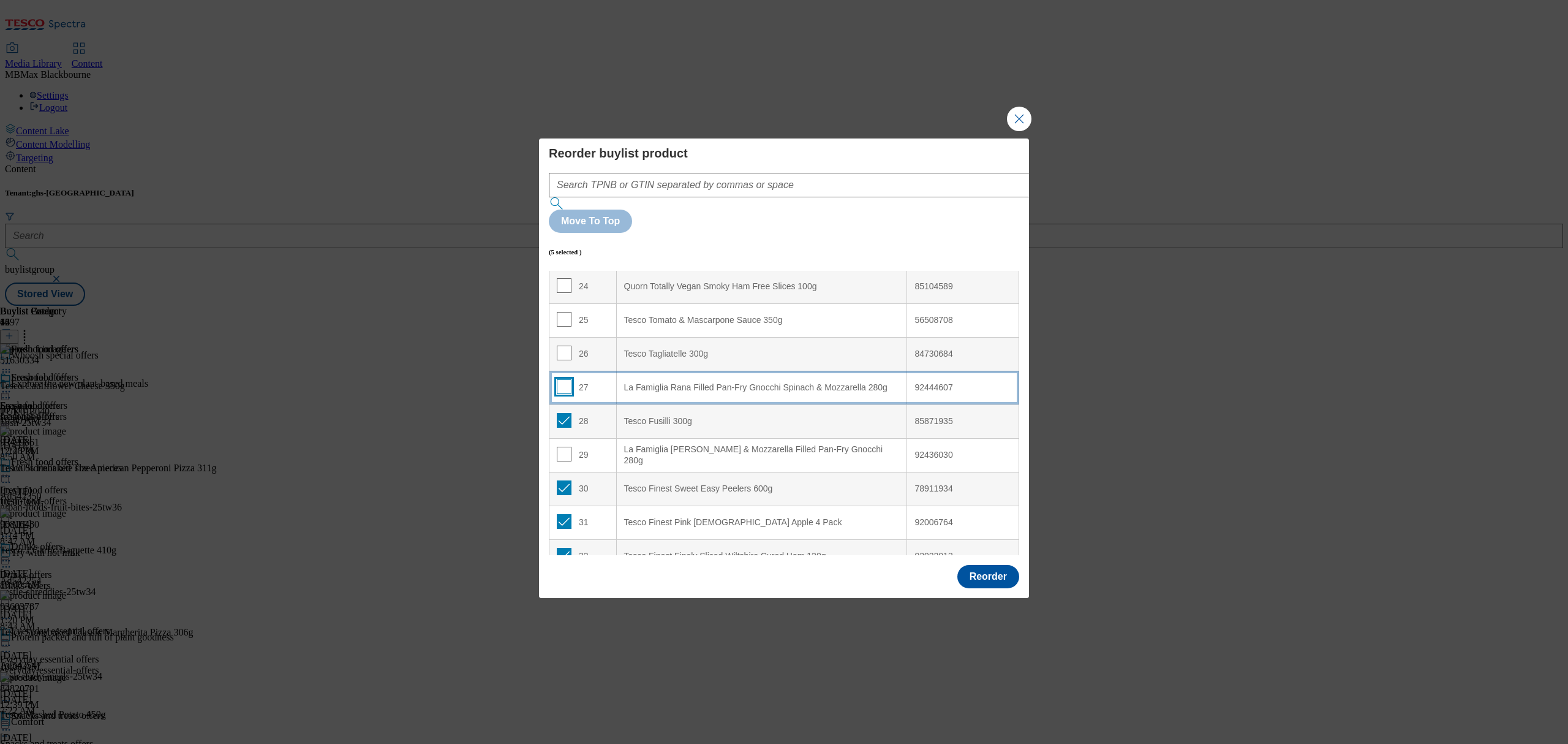
click at [566, 379] on input "Modal" at bounding box center [564, 387] width 15 height 15
checkbox input "true"
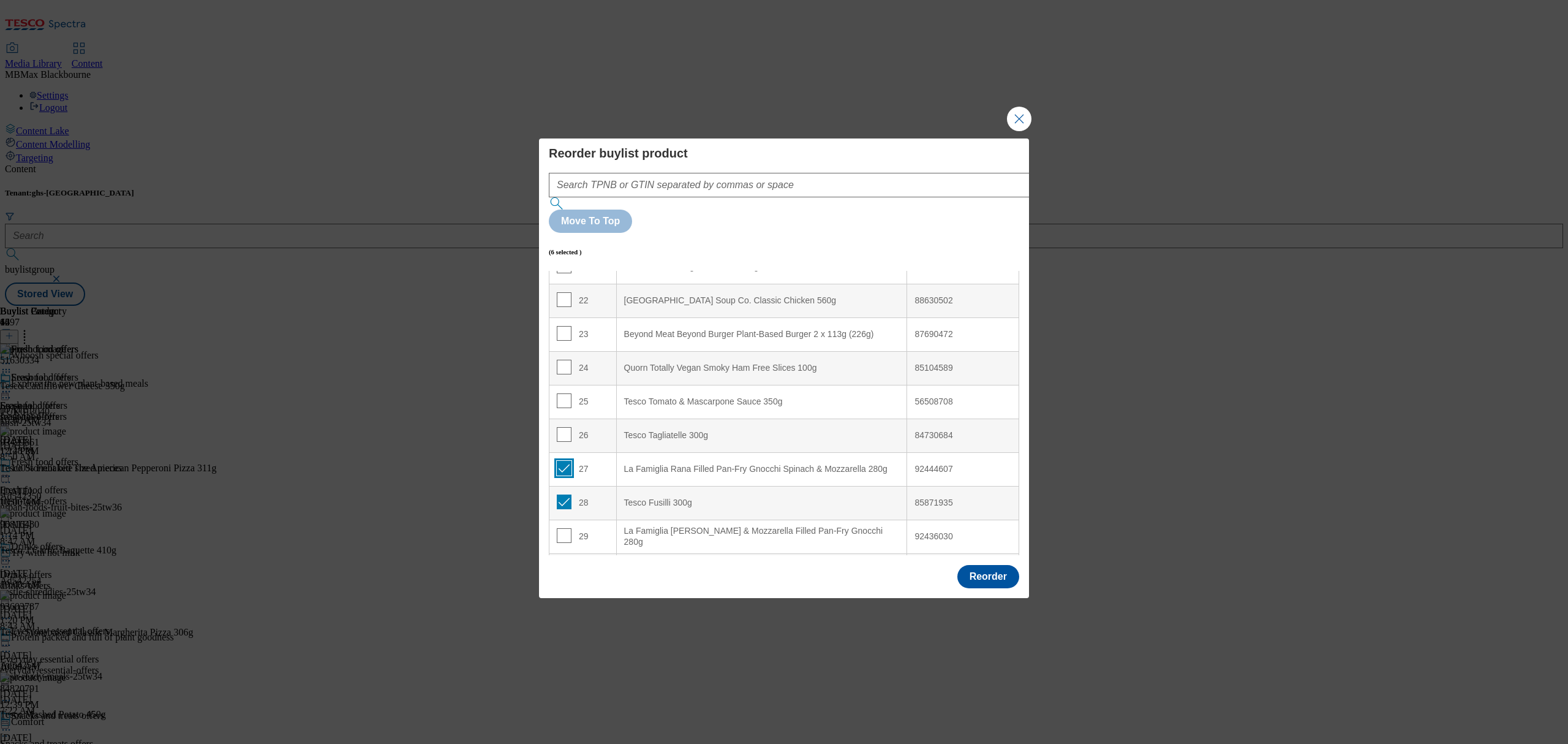
scroll to position [647, 0]
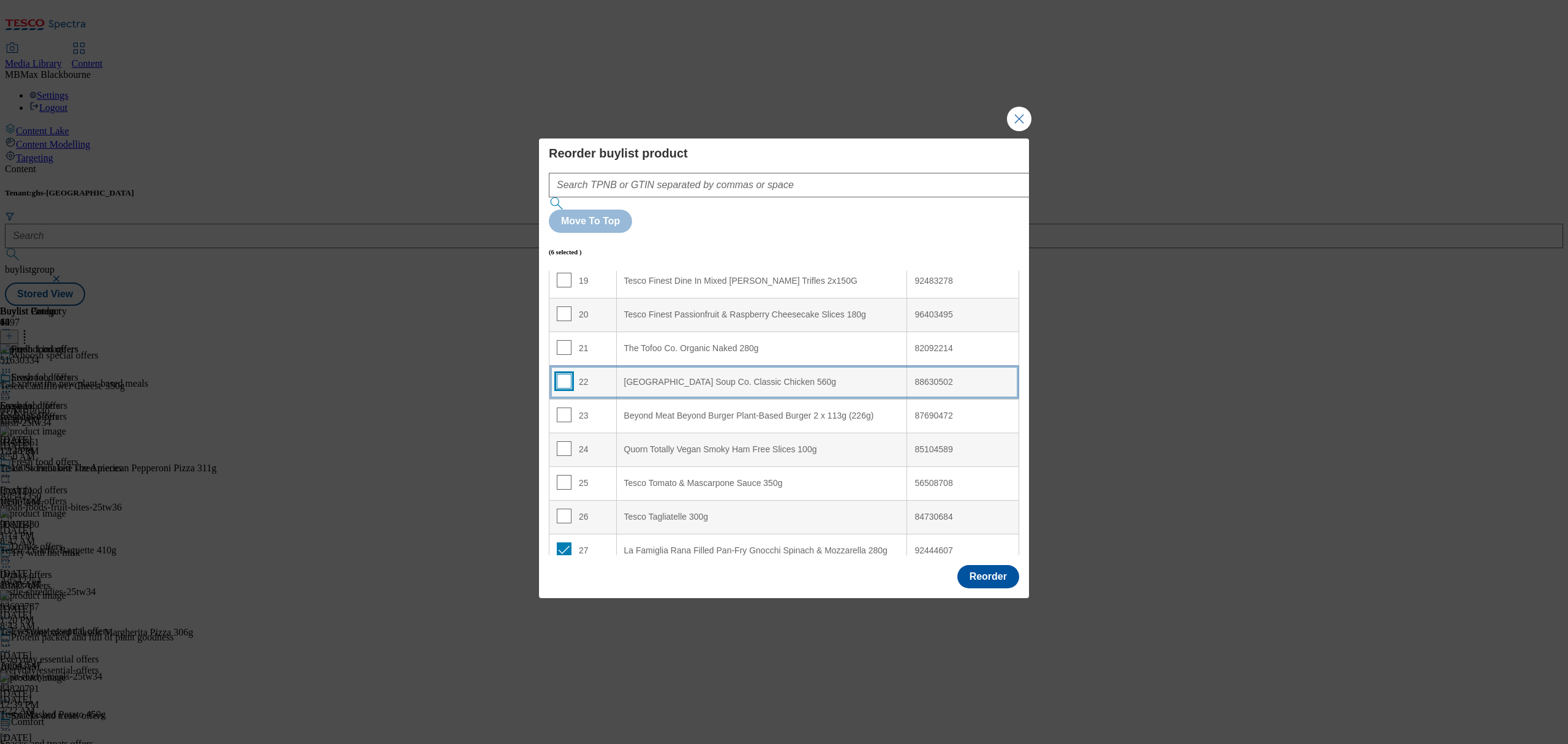
click at [557, 373] on input "Modal" at bounding box center [564, 381] width 15 height 15
checkbox input "true"
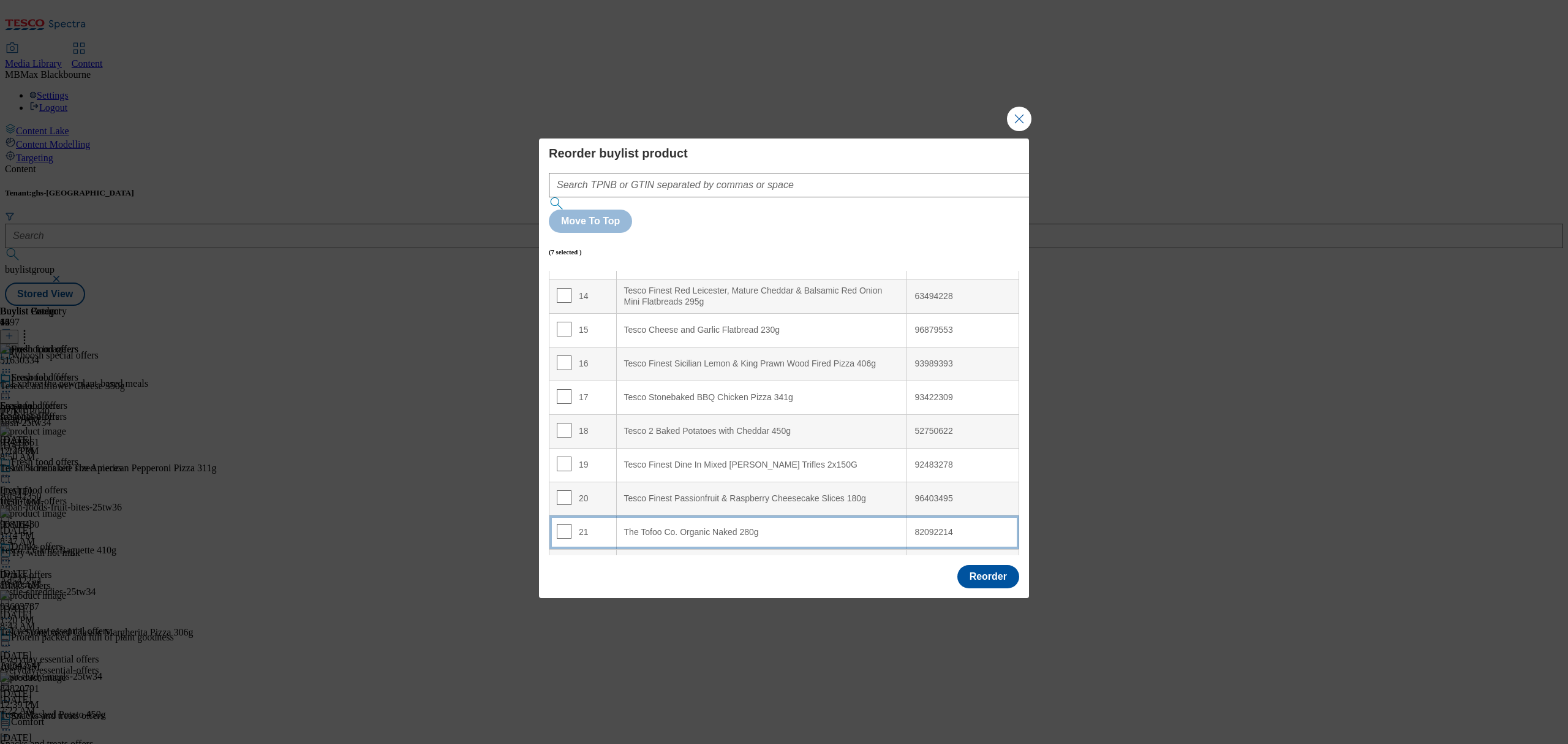
scroll to position [2, 0]
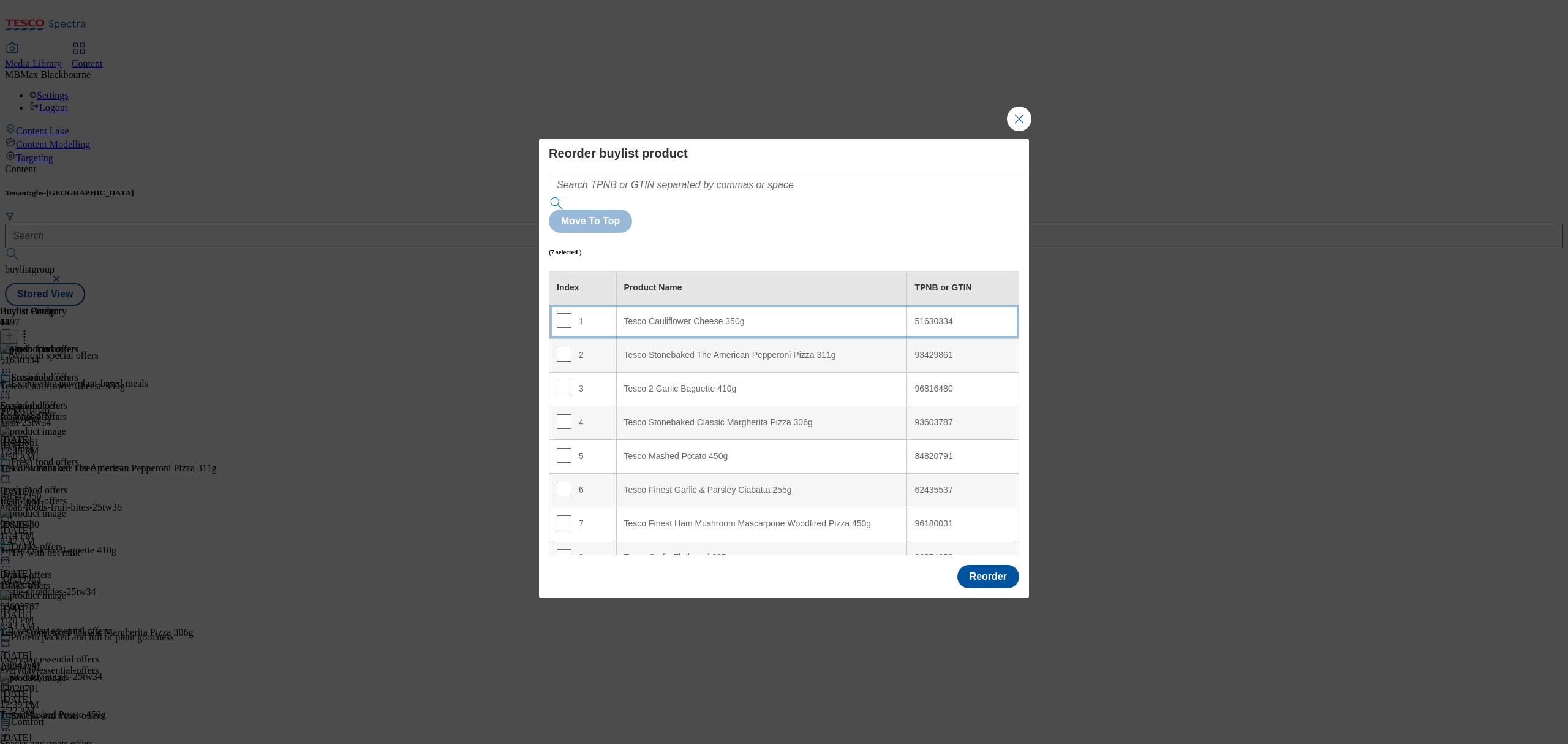
click at [620, 304] on 350g "Tesco Cauliflower Cheese 350g" at bounding box center [762, 321] width 291 height 33
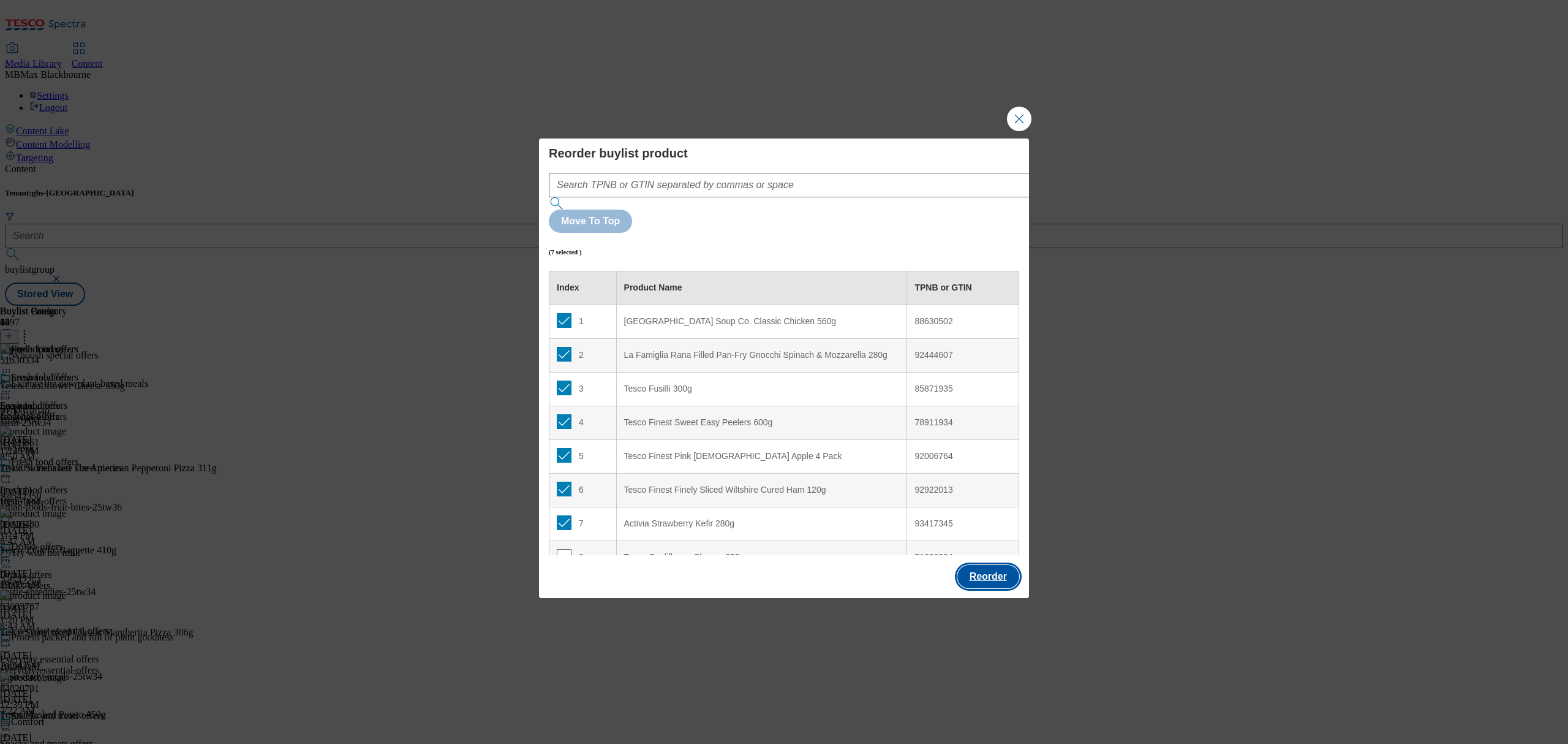
click at [986, 565] on button "Reorder" at bounding box center [988, 577] width 62 height 23
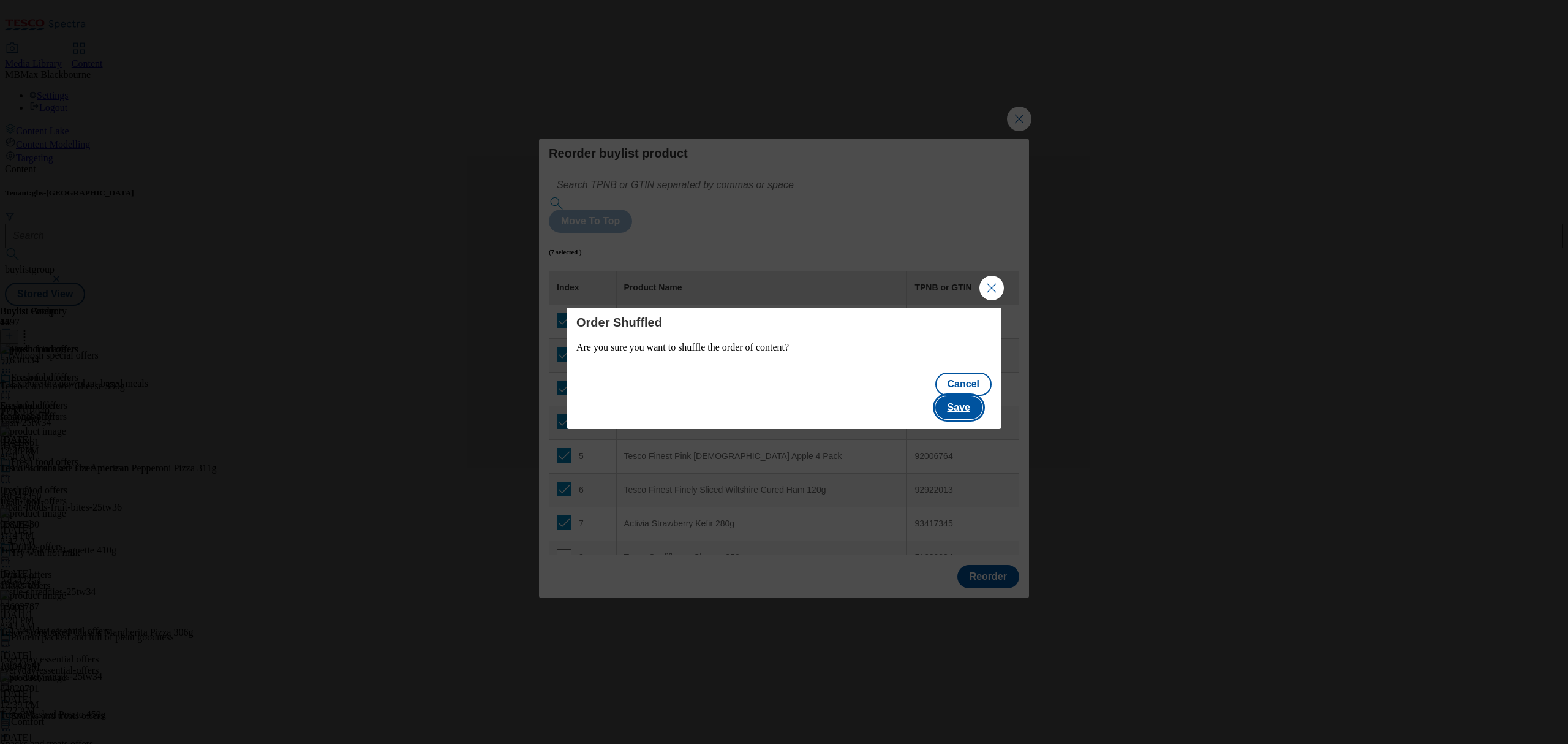
click at [946, 397] on button "Save" at bounding box center [959, 408] width 47 height 23
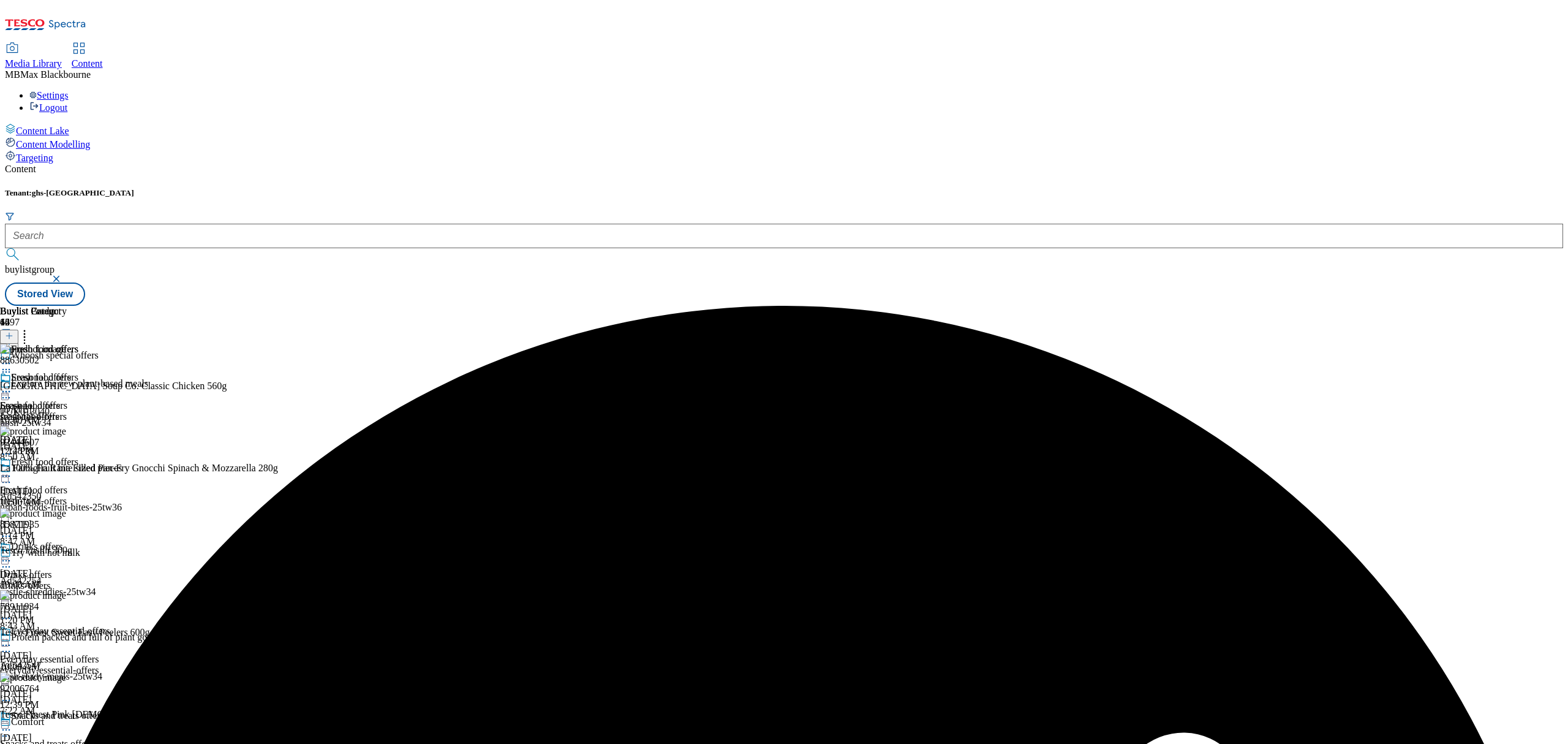
click at [12, 385] on icon at bounding box center [6, 391] width 12 height 12
click at [52, 413] on span "Edit" at bounding box center [44, 417] width 14 height 9
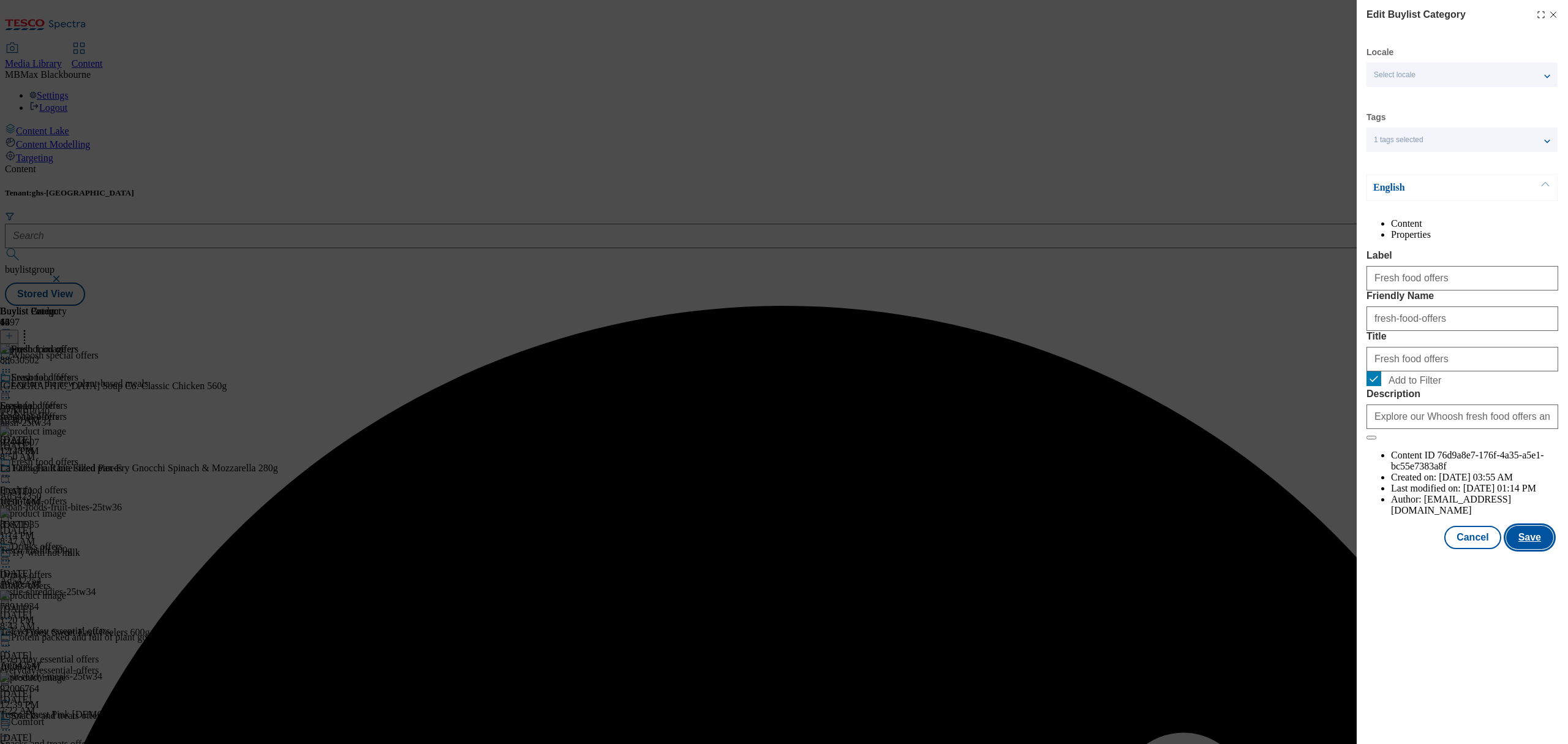
click at [1535, 549] on button "Save" at bounding box center [1529, 537] width 47 height 23
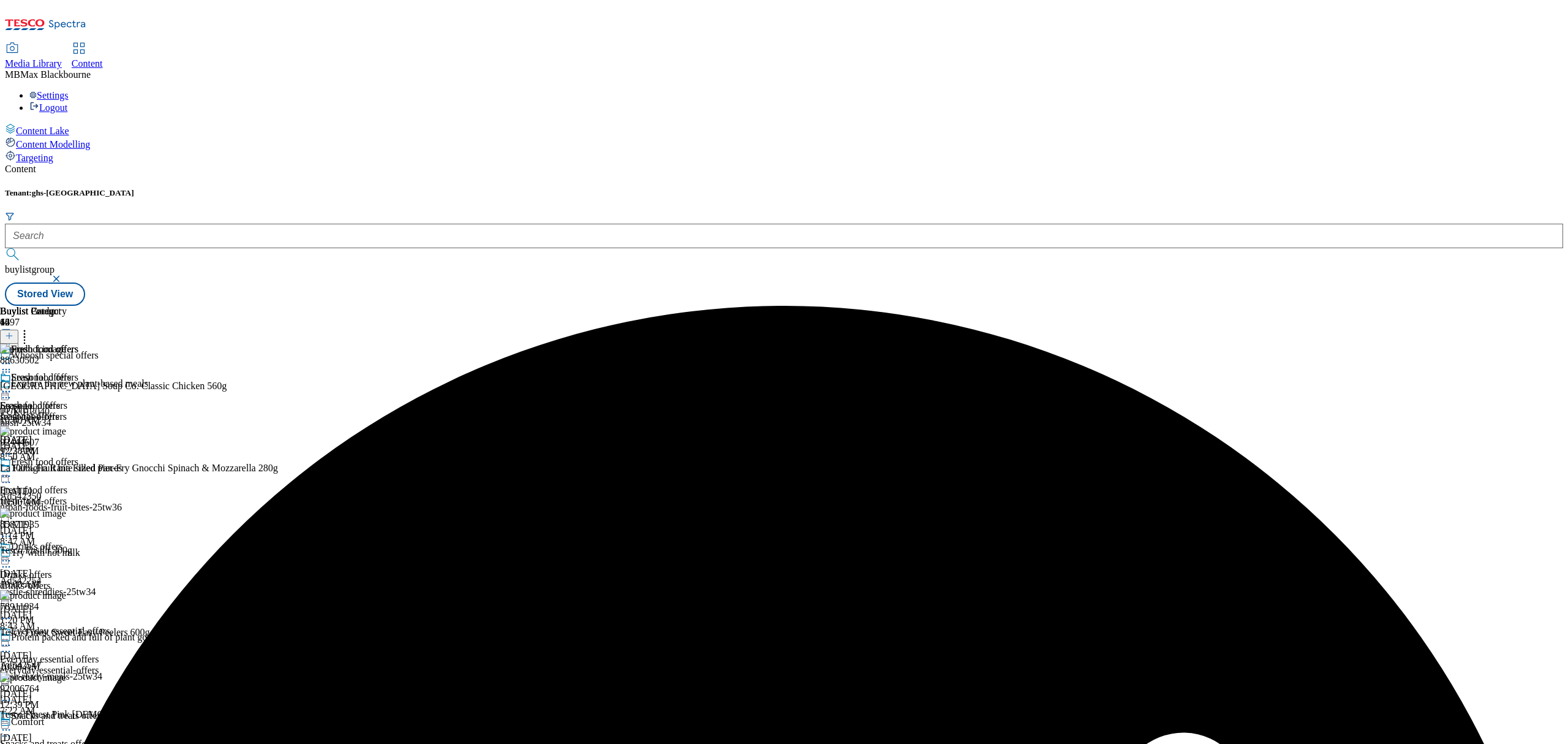
click at [12, 385] on icon at bounding box center [6, 391] width 12 height 12
click at [71, 466] on button "Preview" at bounding box center [48, 472] width 47 height 14
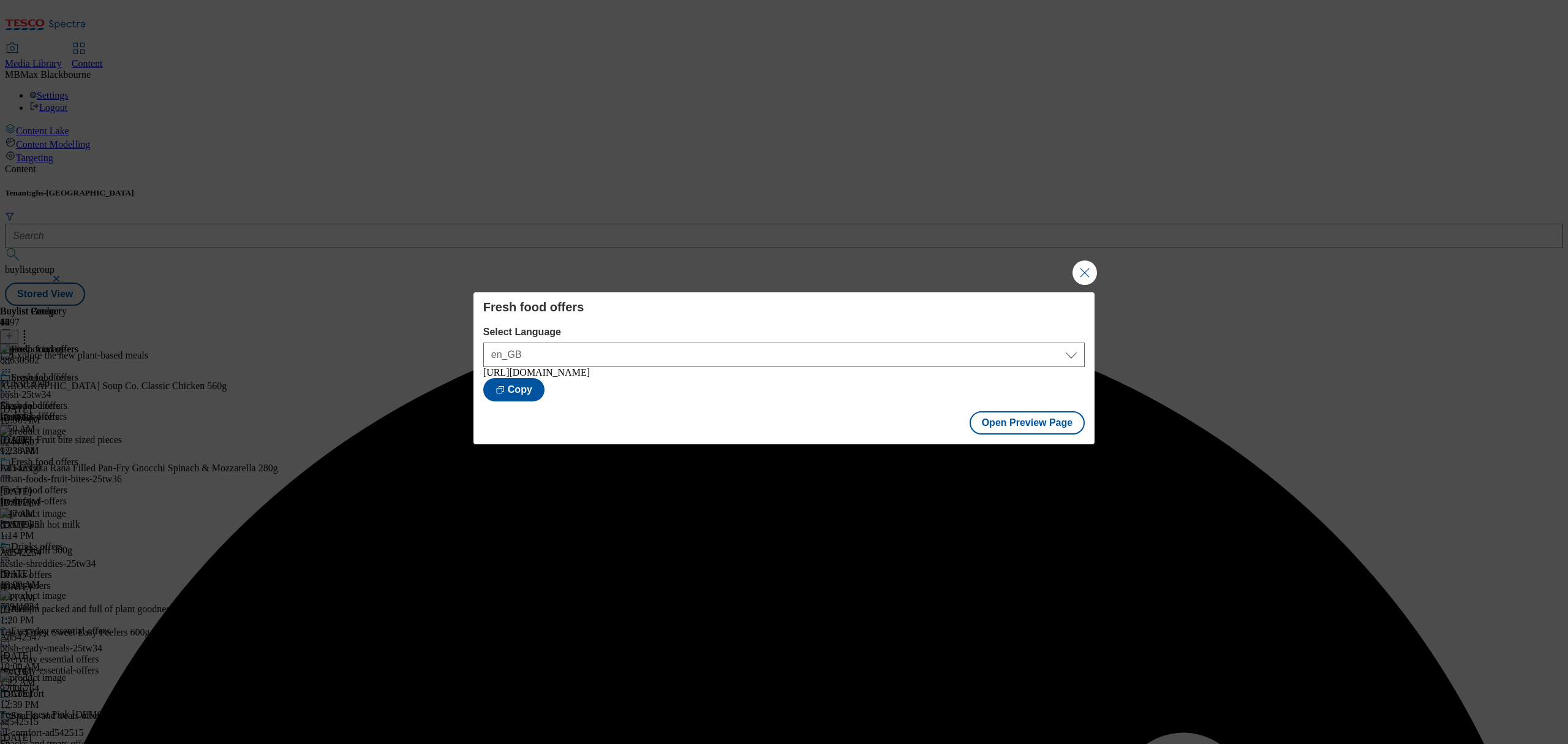
click at [1099, 273] on div "Fresh food offers Select Language en_GB en_GB [URL][DOMAIN_NAME] Copy Open Prev…" at bounding box center [784, 372] width 1568 height 744
click at [1094, 273] on button "Close Modal" at bounding box center [1085, 273] width 25 height 25
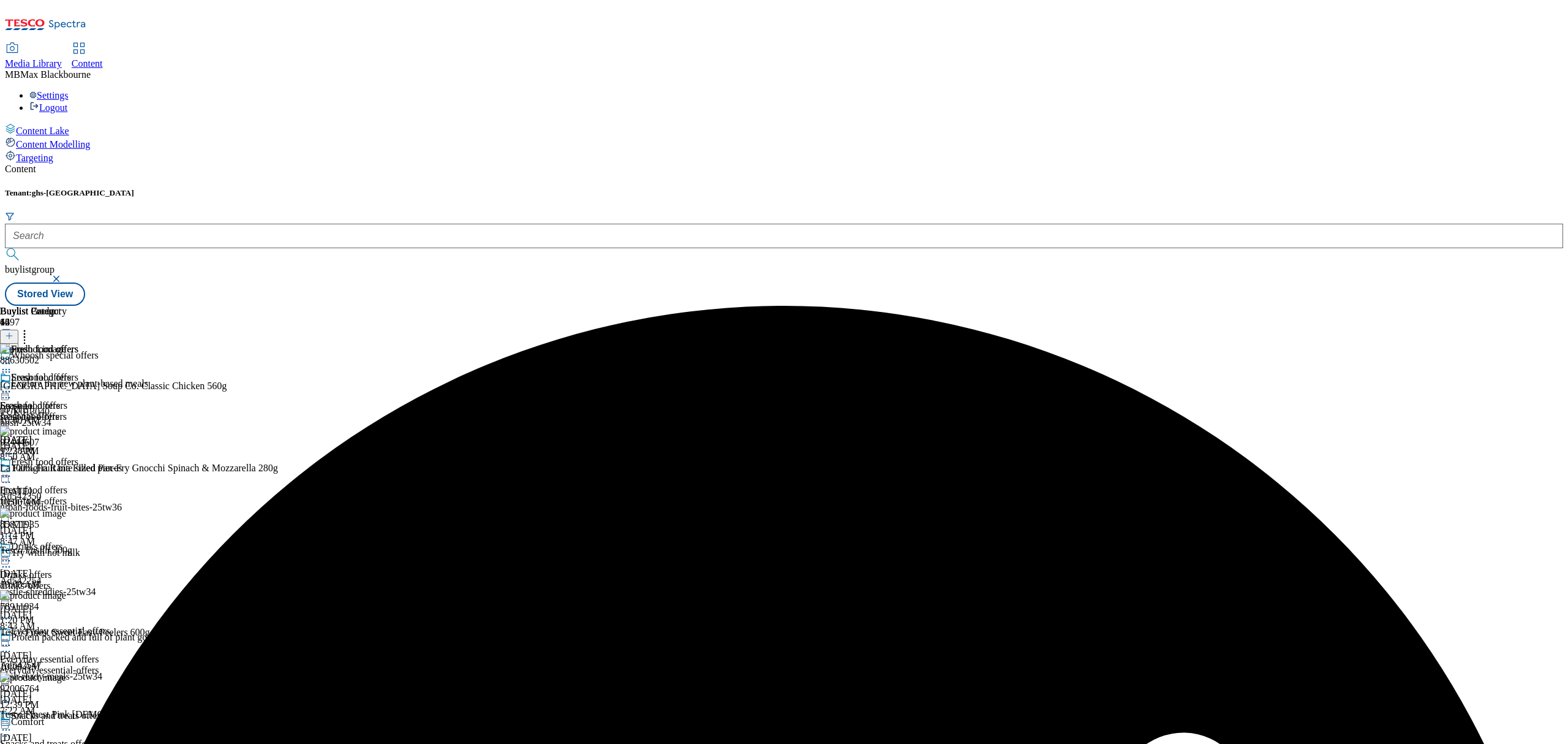
click at [12, 385] on icon at bounding box center [6, 391] width 12 height 12
click at [65, 512] on span "Publish" at bounding box center [51, 516] width 27 height 9
click at [104, 710] on div "Snacks and treats offers" at bounding box center [58, 715] width 93 height 11
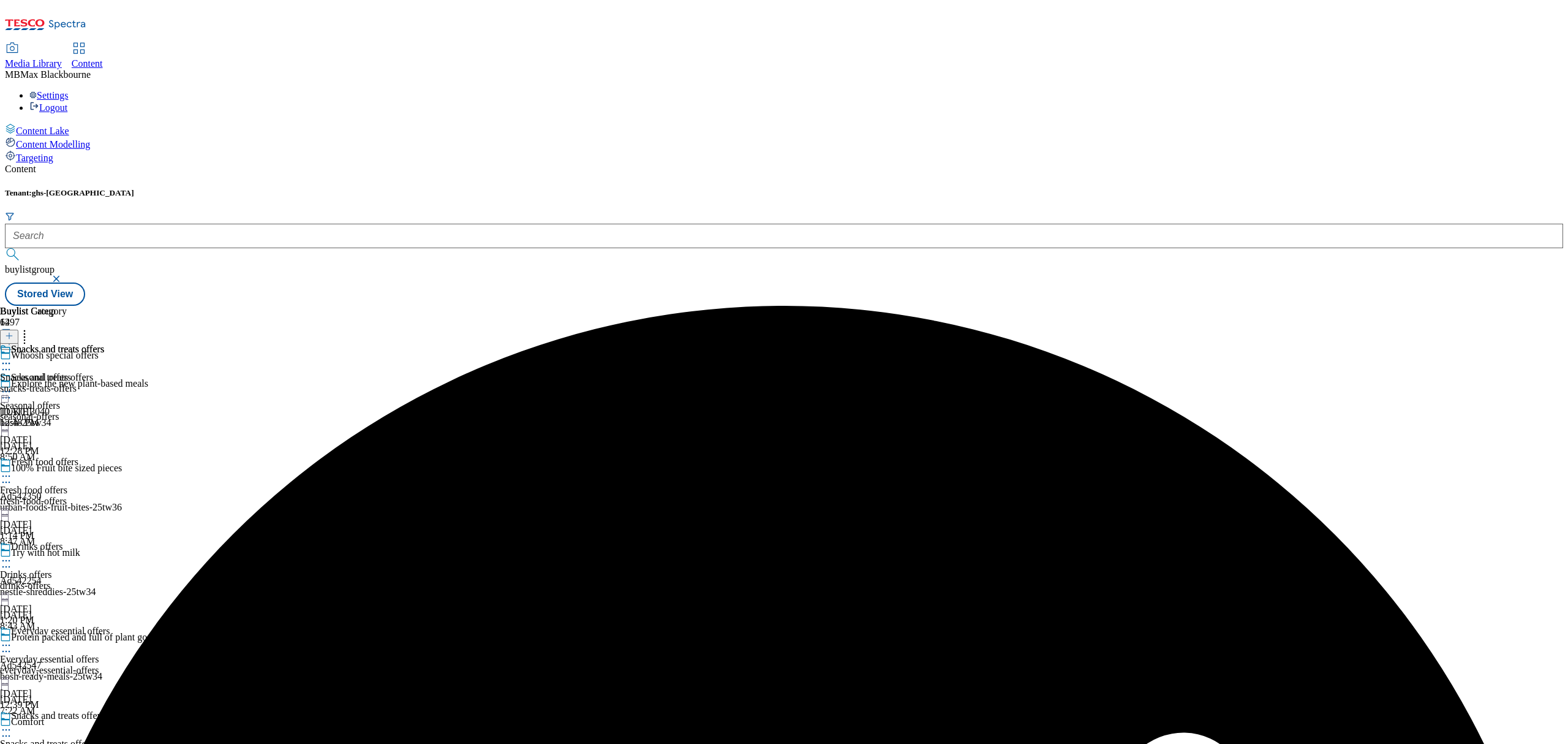
click at [104, 383] on div "snacks-treats-offers" at bounding box center [52, 388] width 104 height 11
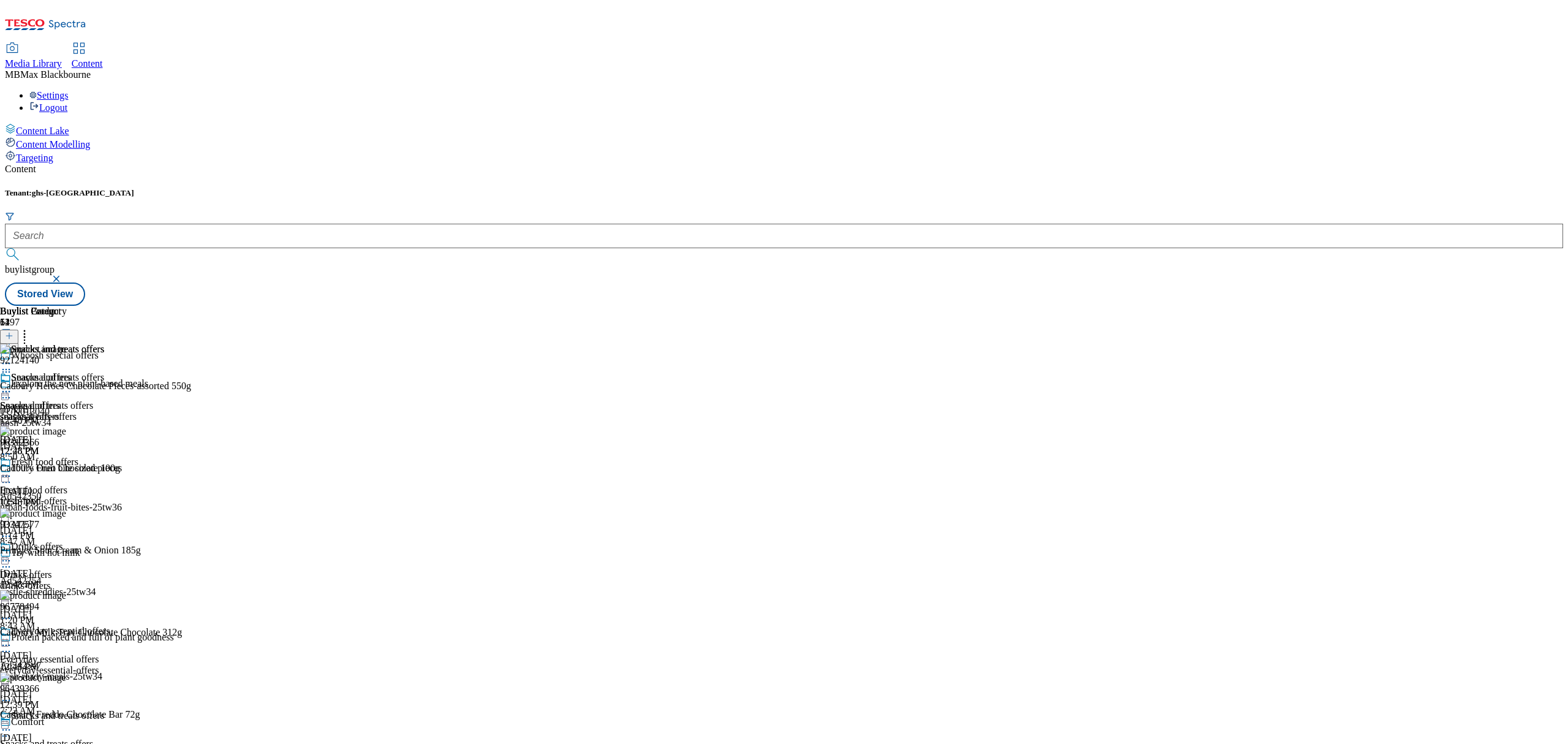
click at [31, 328] on icon at bounding box center [24, 333] width 12 height 12
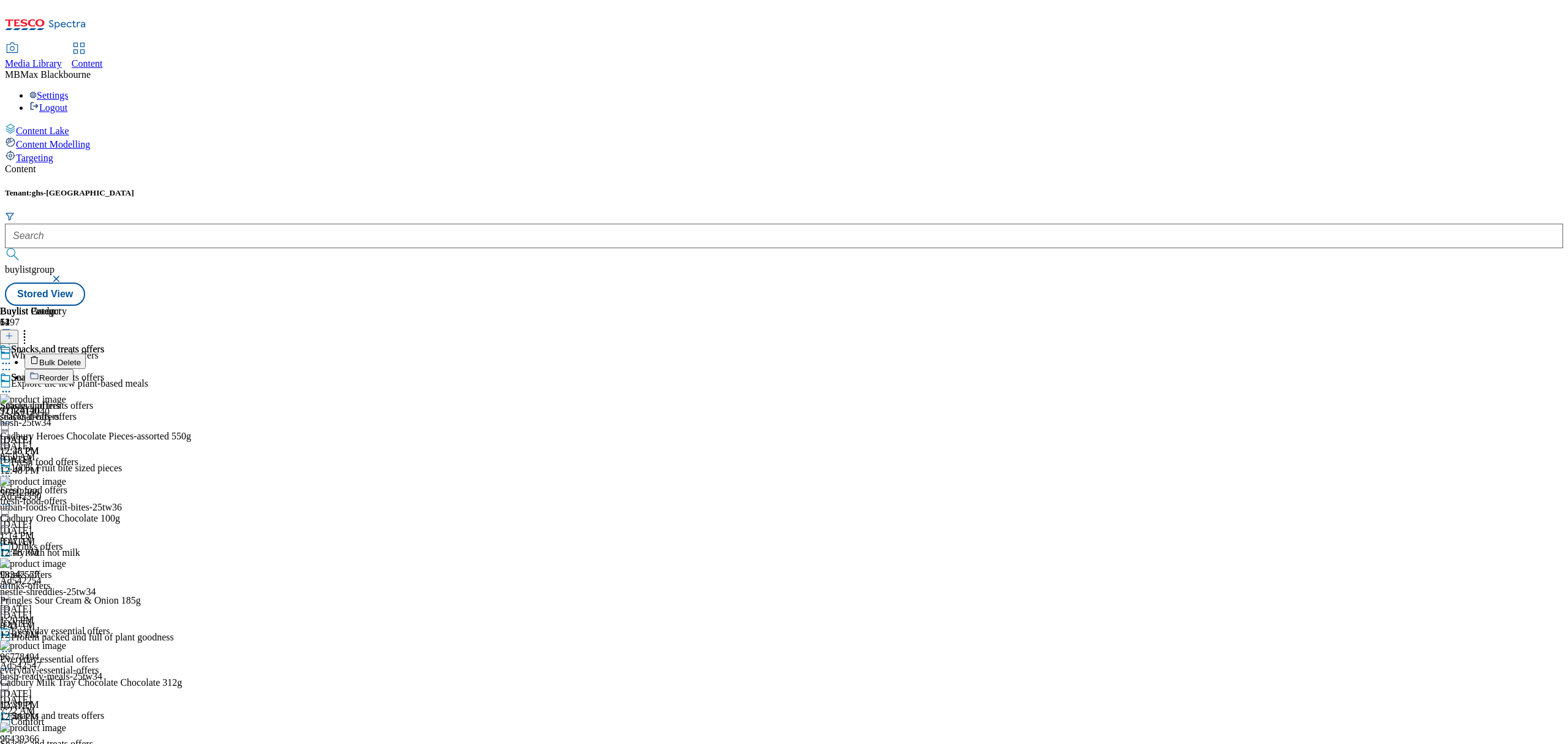
click at [74, 369] on button "Reorder" at bounding box center [49, 376] width 49 height 15
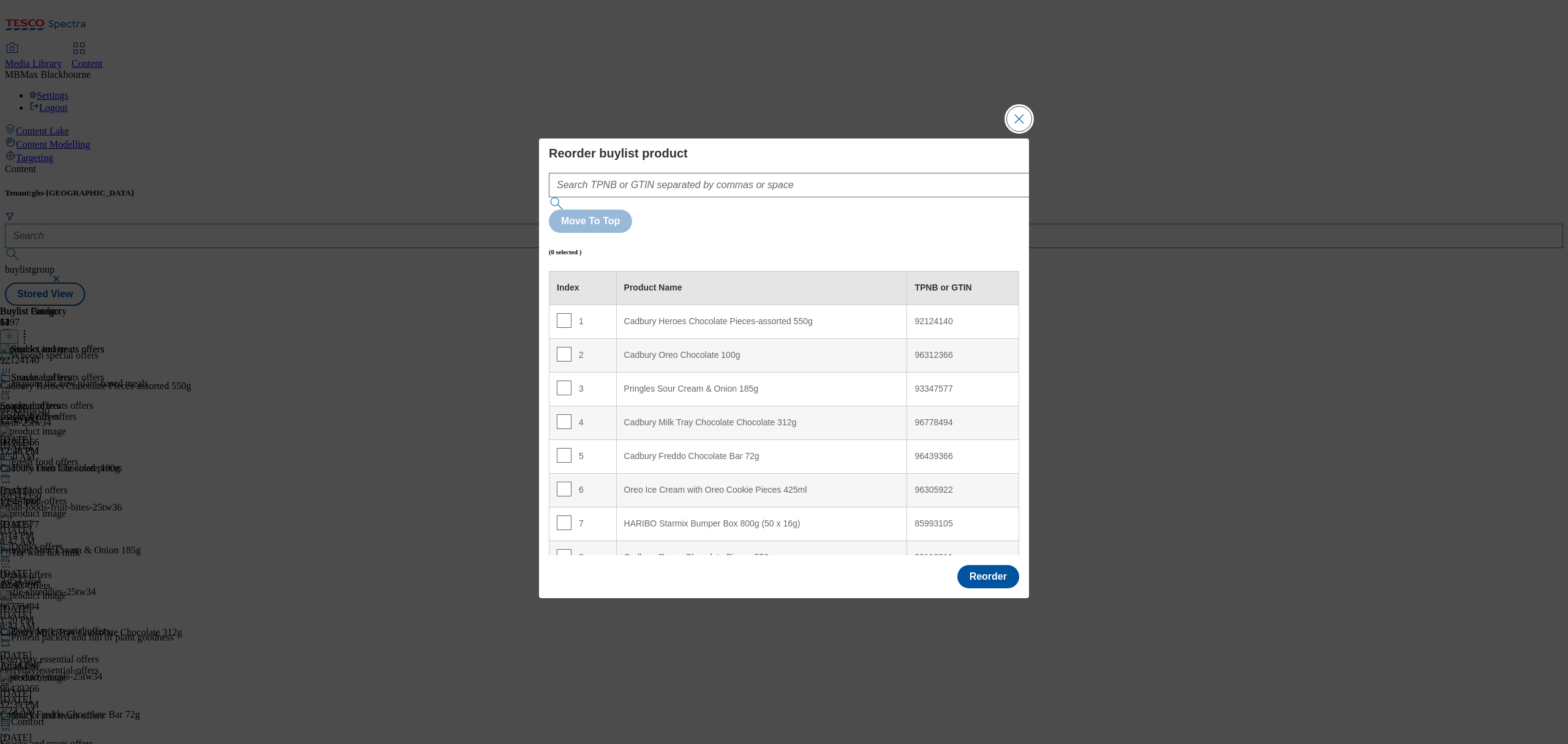
click at [1015, 131] on button "Close Modal" at bounding box center [1019, 119] width 25 height 25
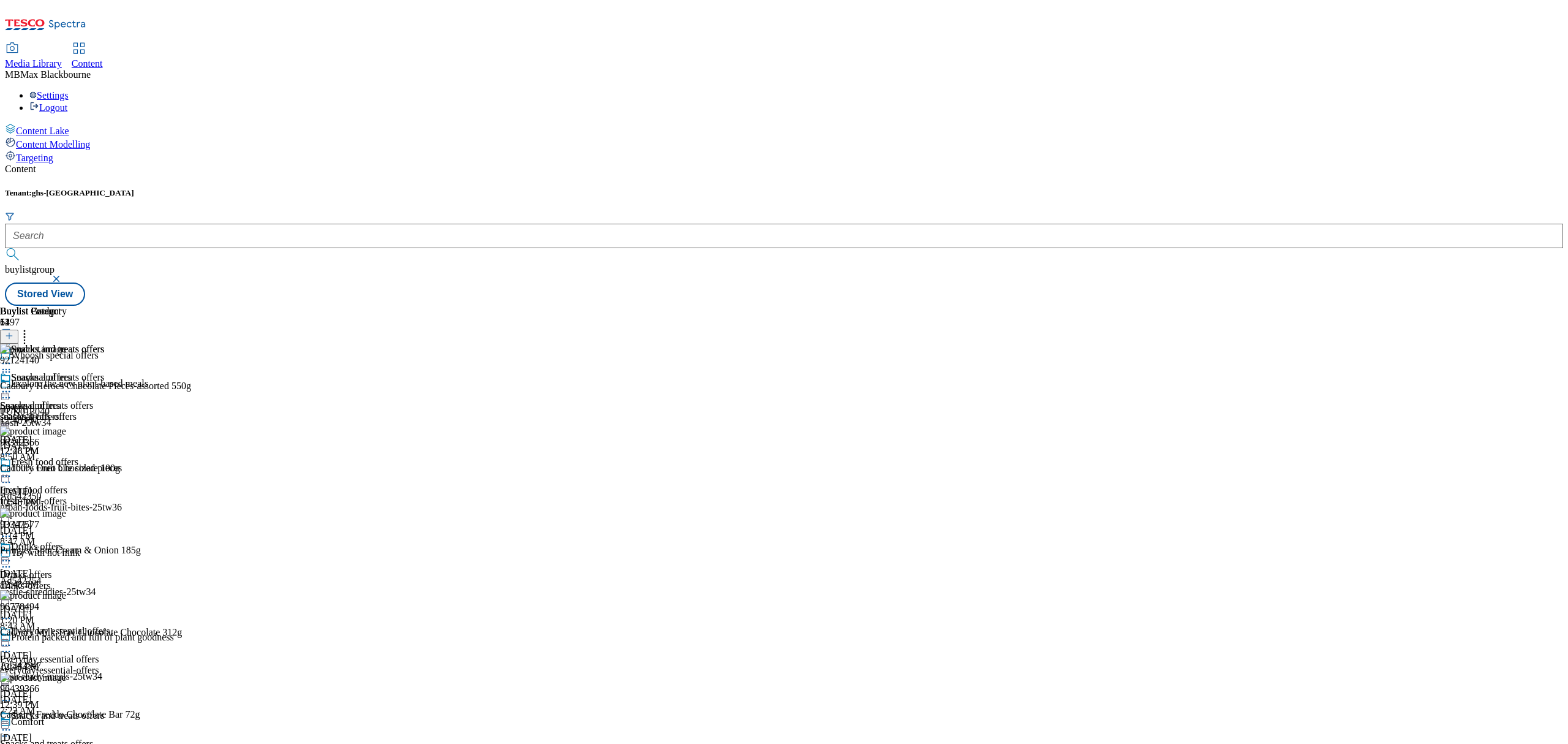
click at [14, 331] on icon at bounding box center [9, 336] width 9 height 9
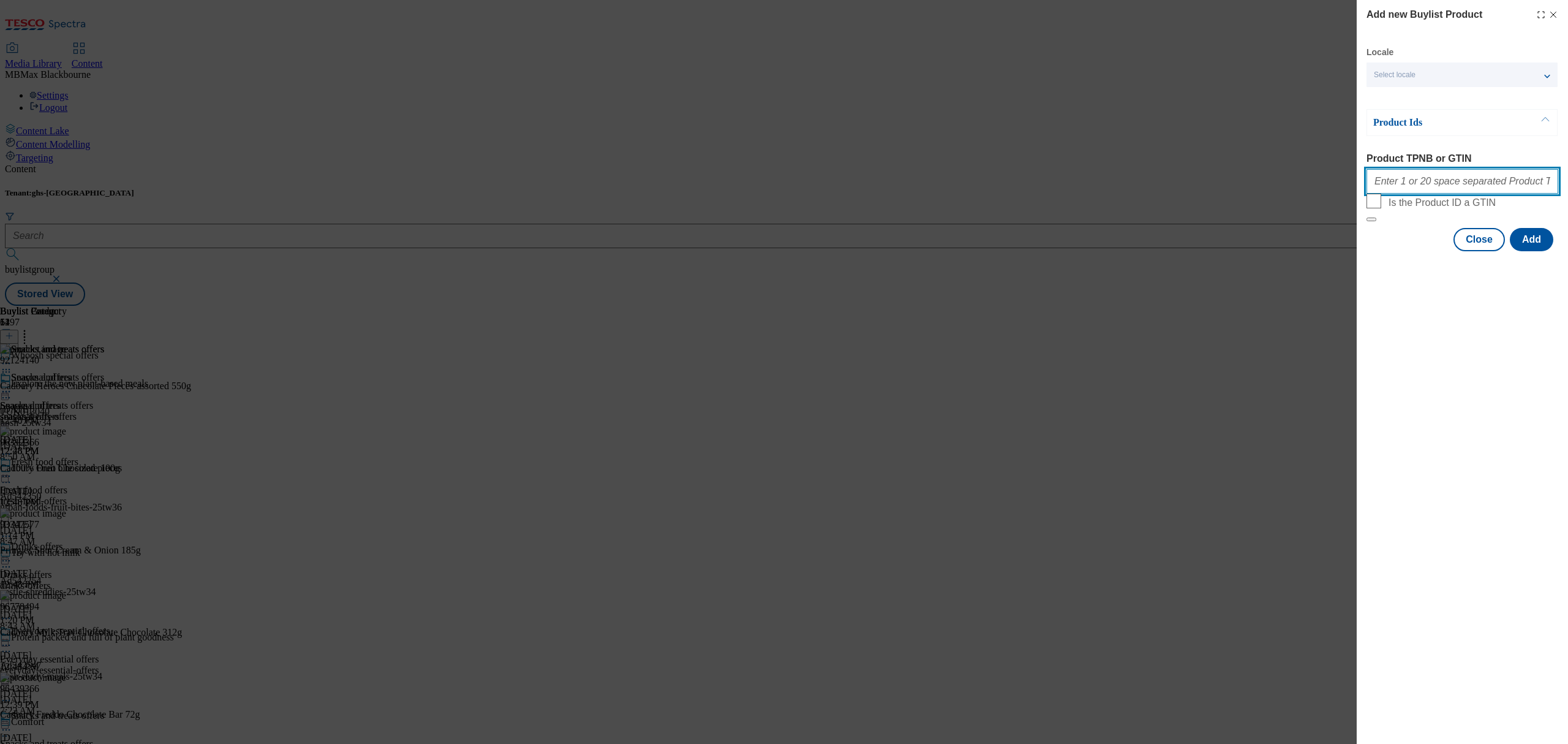
click at [1456, 179] on input "Product TPNB or GTIN" at bounding box center [1462, 181] width 191 height 25
click at [1015, 344] on div "Add new Buylist Product Locale Select locale English Welsh Product Ids Product …" at bounding box center [784, 372] width 1568 height 744
click at [1419, 194] on input "Product TPNB or GTIN" at bounding box center [1462, 181] width 191 height 25
paste input "96490310"
type input "96490310"
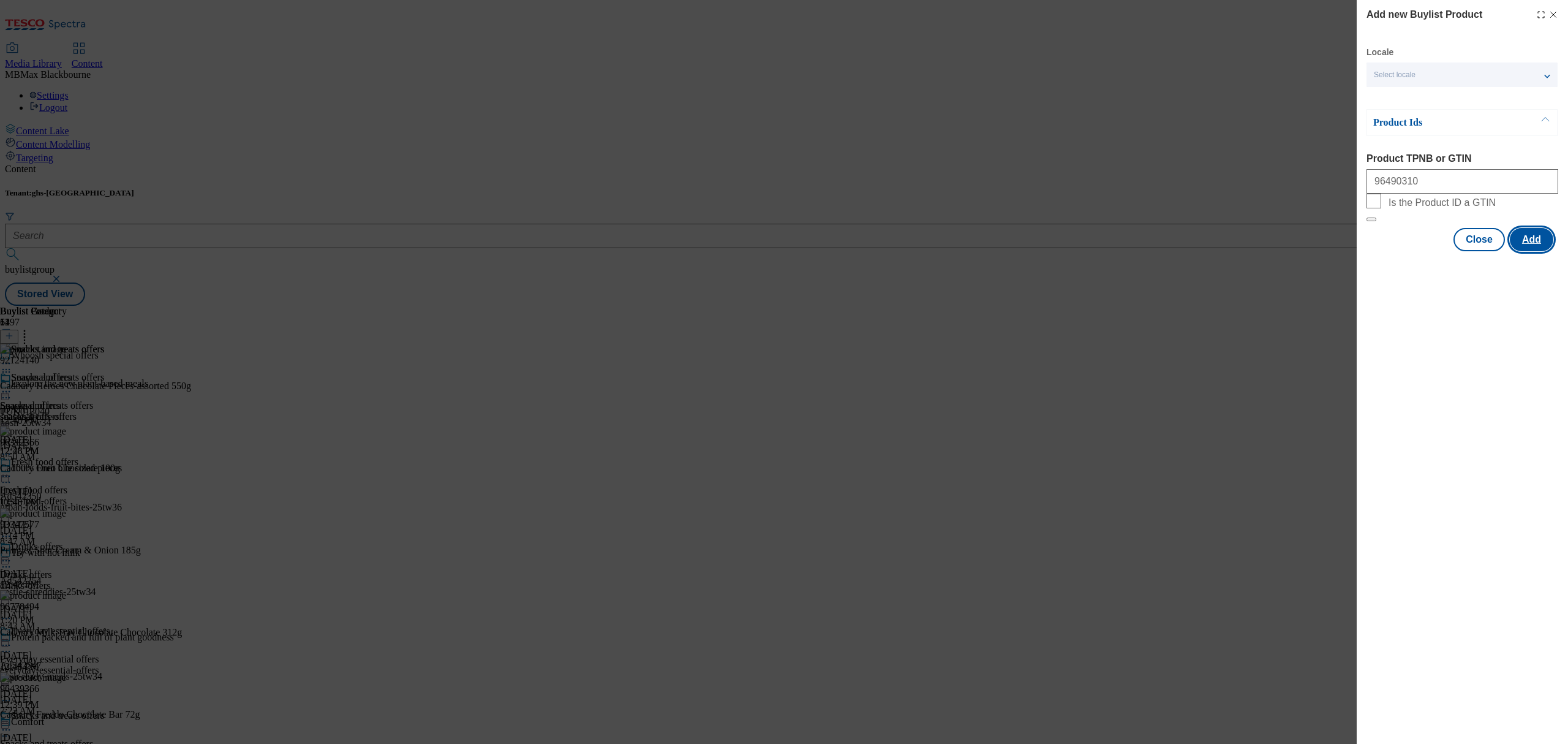
click at [1532, 251] on button "Add" at bounding box center [1532, 240] width 44 height 23
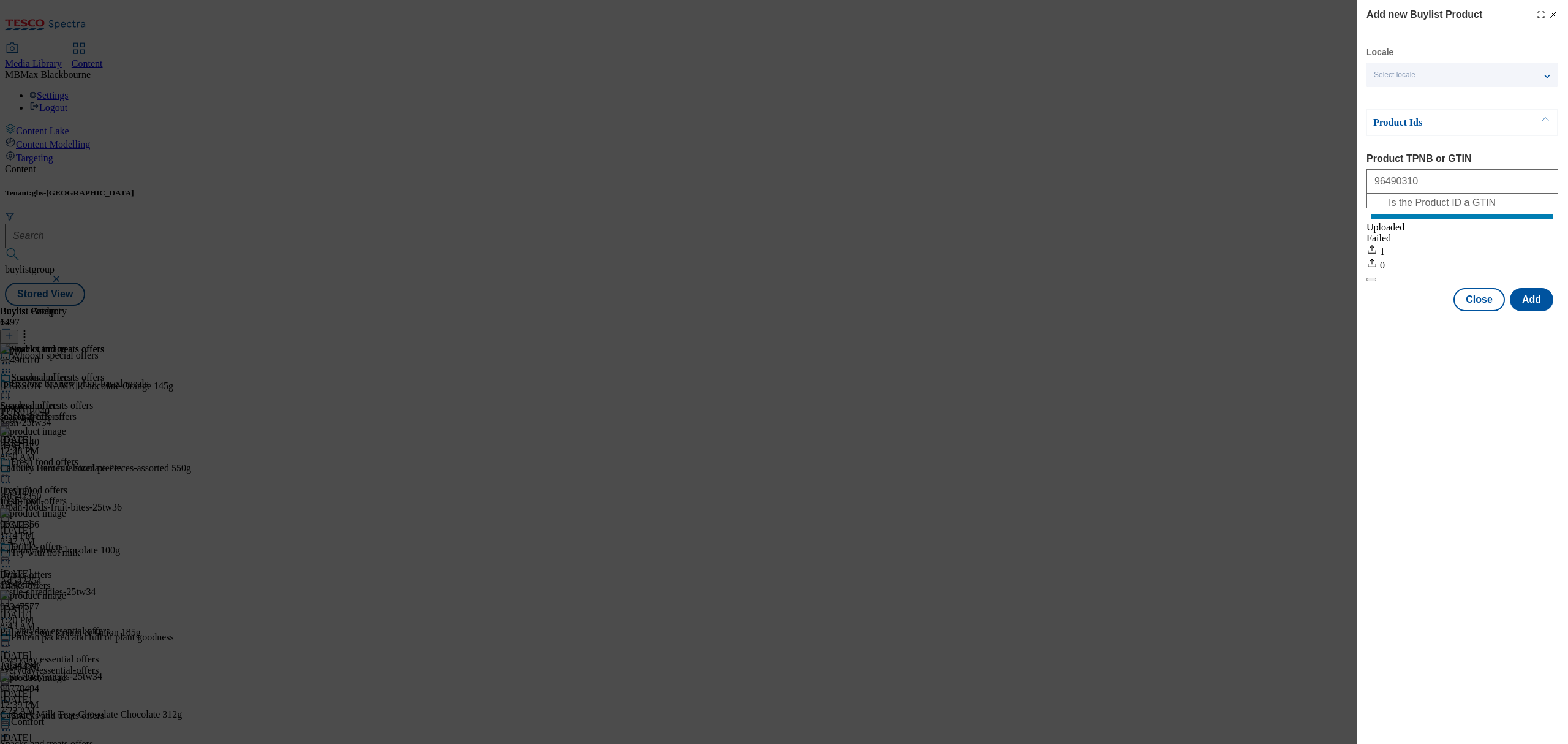
click at [1556, 17] on line "Modal" at bounding box center [1554, 15] width 6 height 6
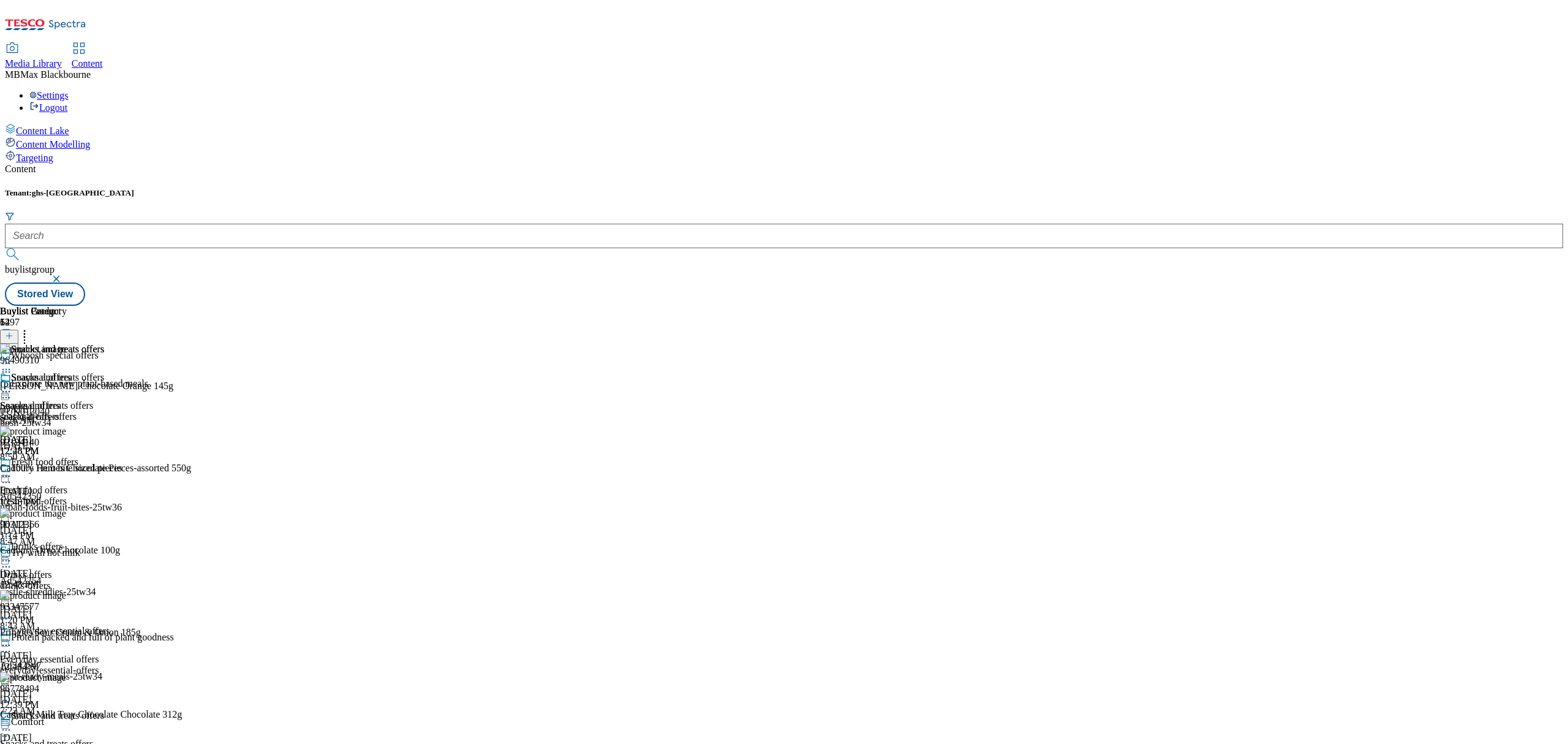
click at [31, 328] on icon at bounding box center [24, 333] width 12 height 12
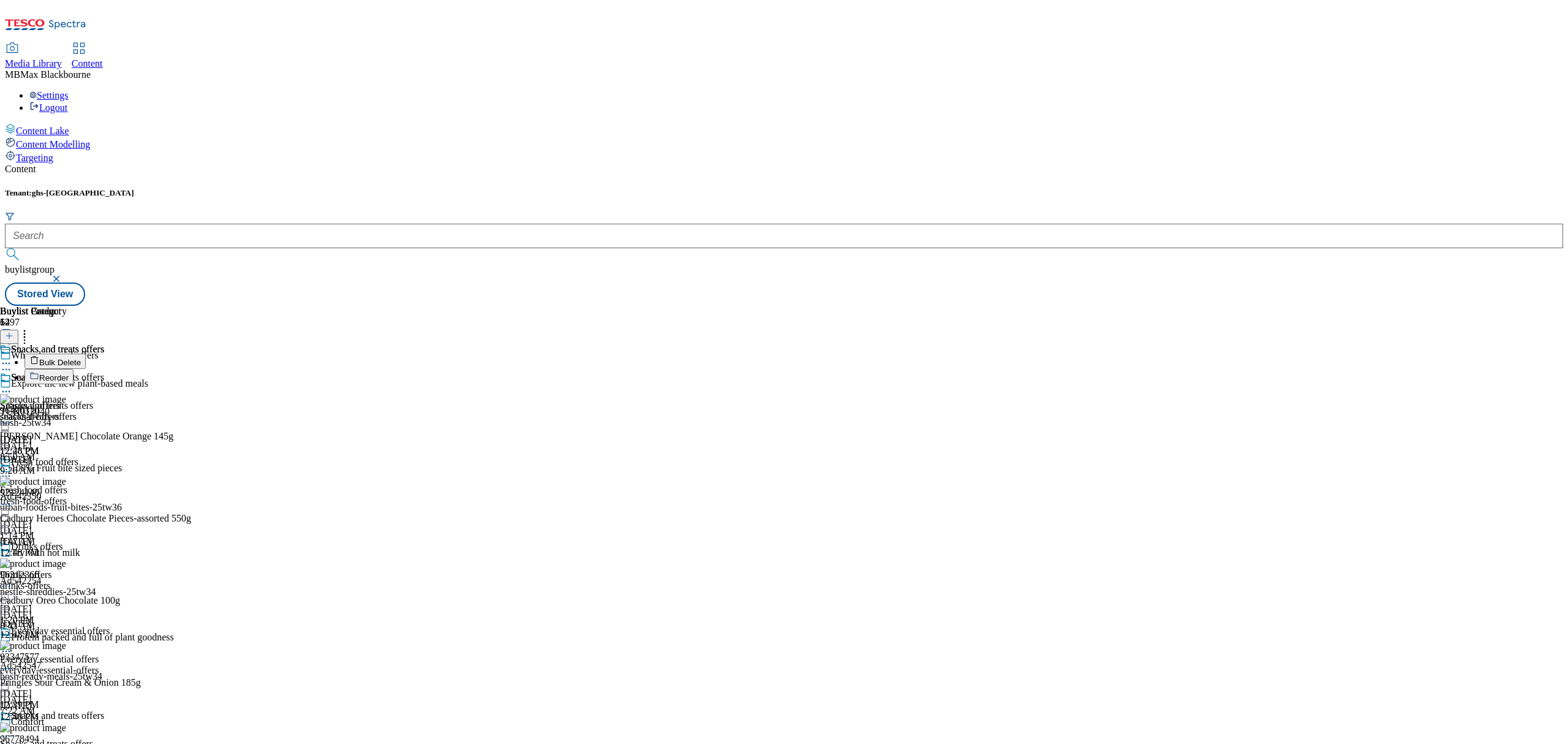
click at [74, 369] on button "Reorder" at bounding box center [49, 376] width 49 height 15
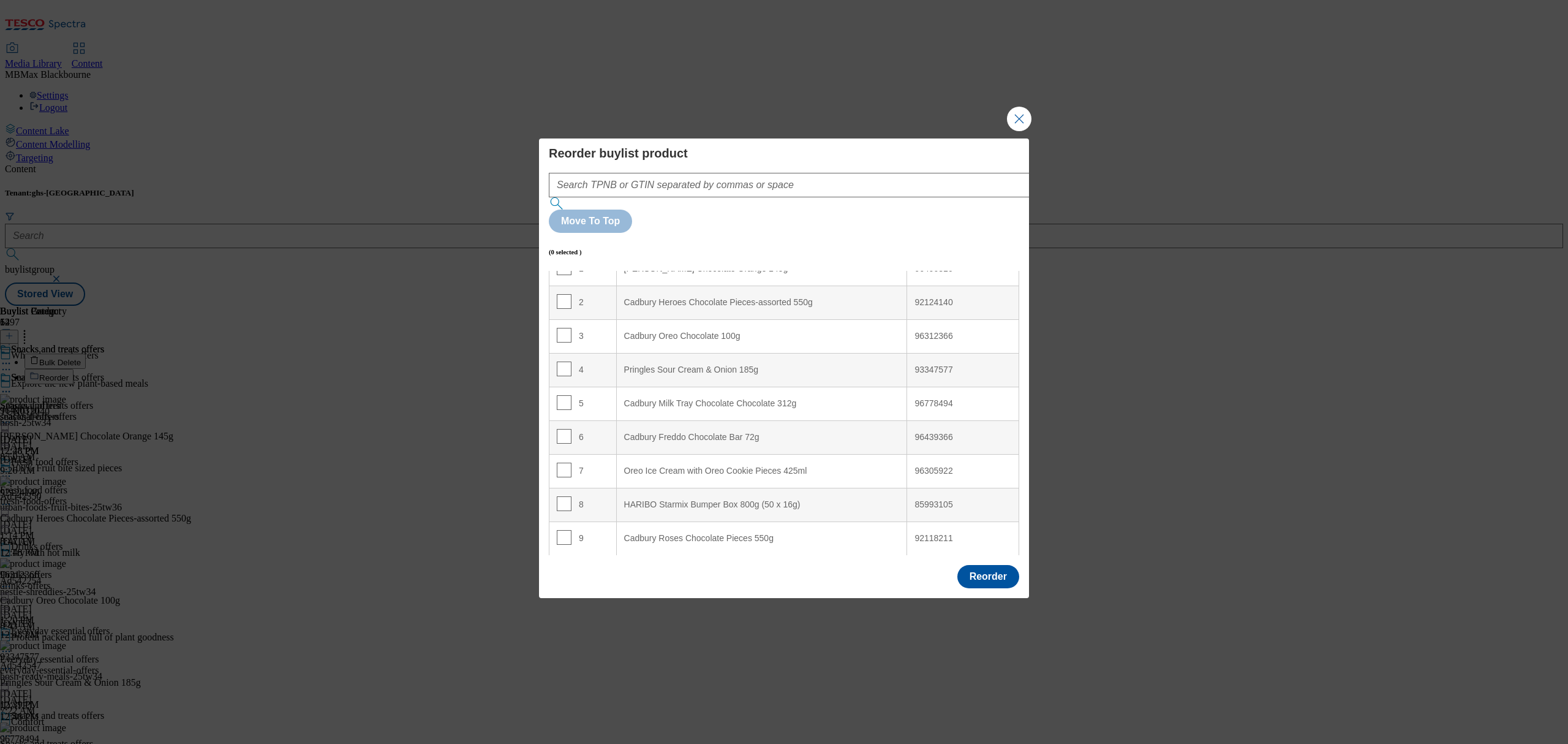
scroll to position [82, 0]
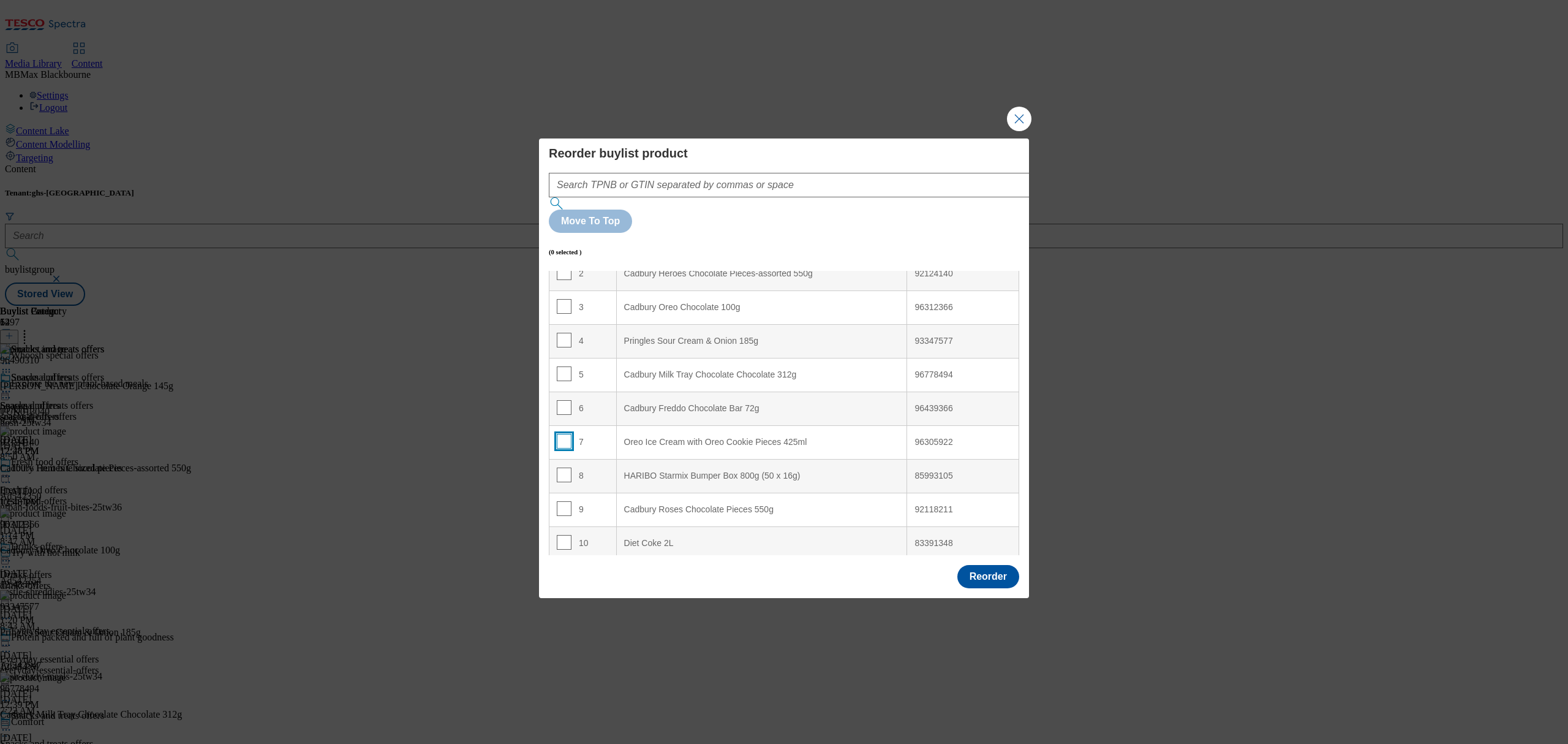
click at [562, 434] on input "Modal" at bounding box center [564, 441] width 15 height 15
checkbox input "false"
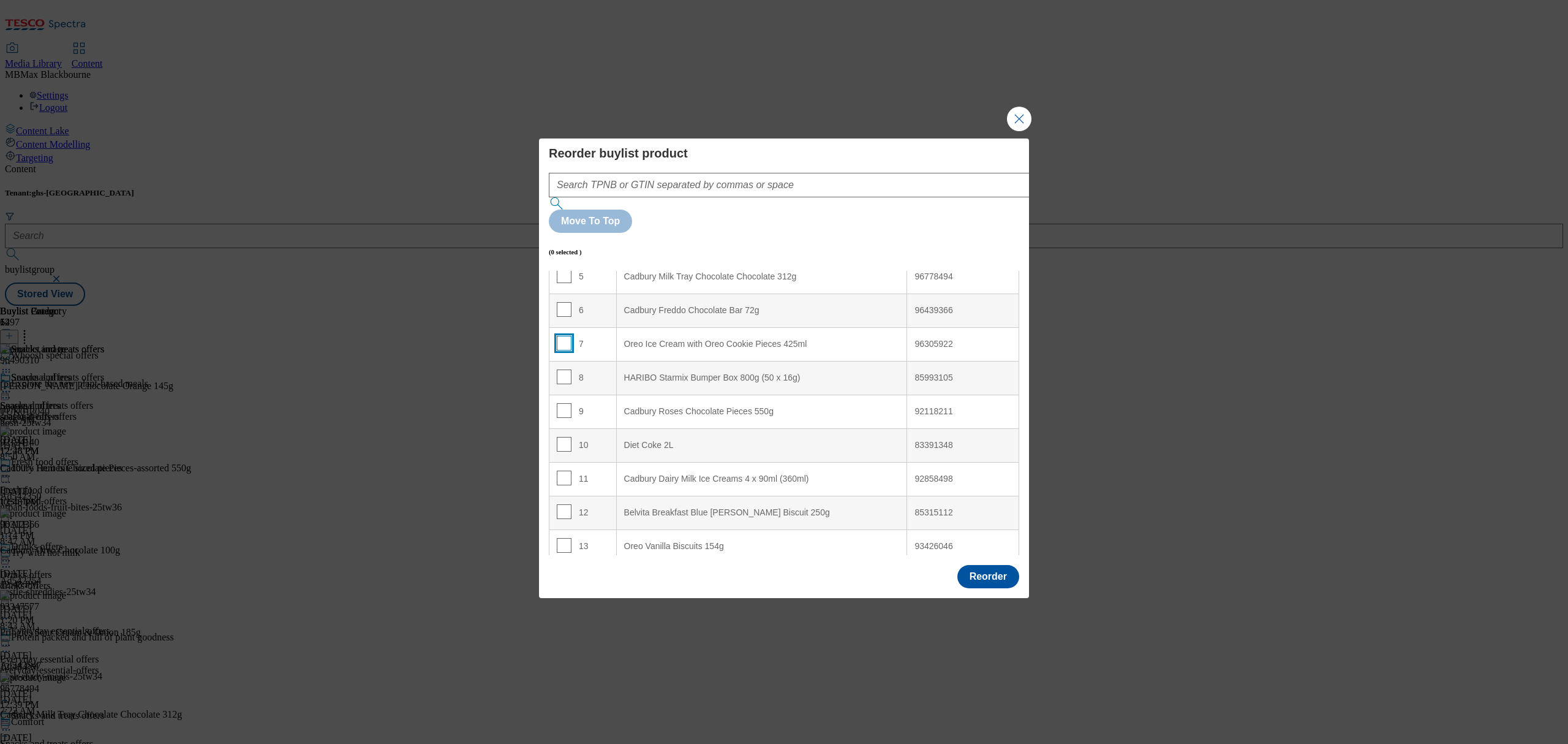
scroll to position [327, 0]
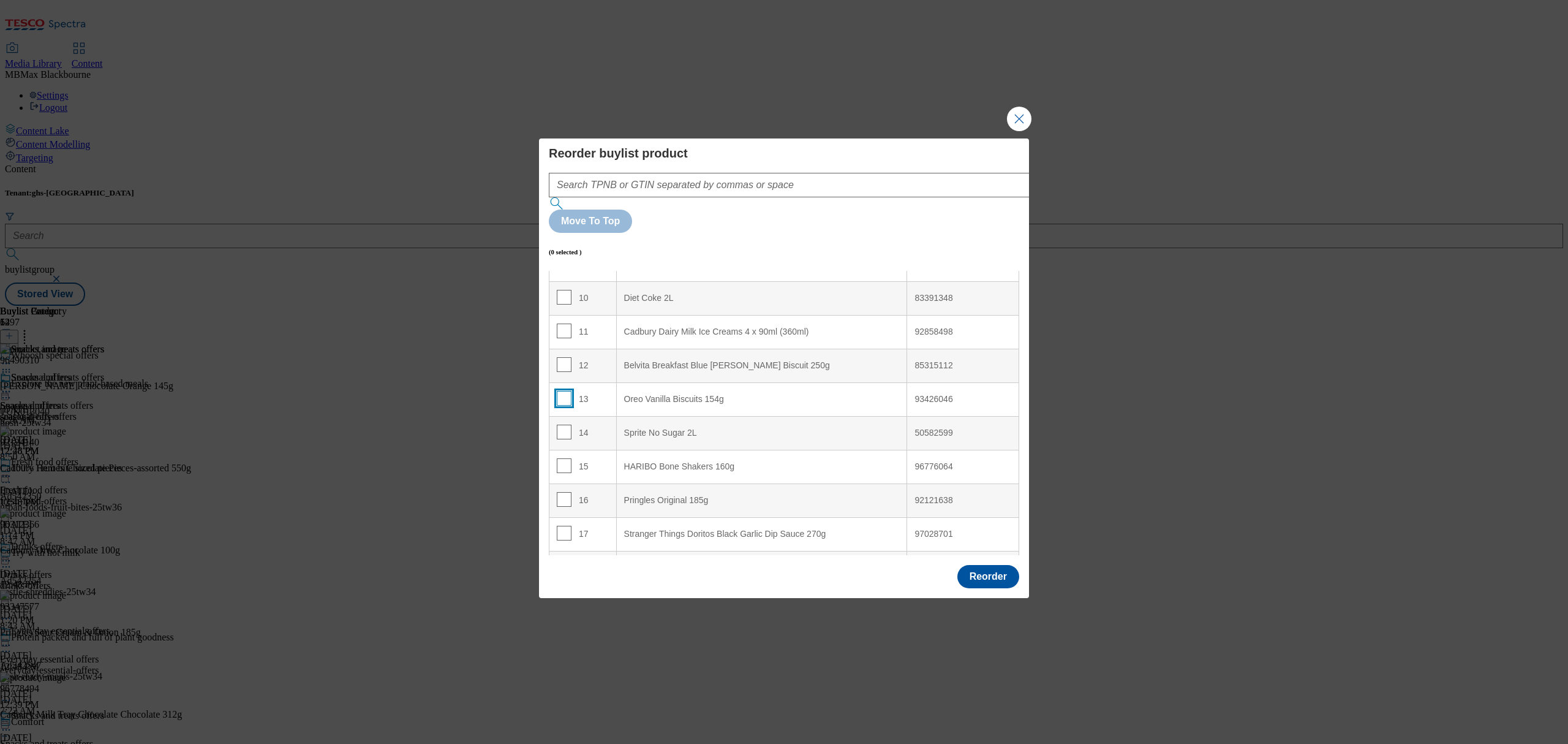
click at [560, 391] on input "Modal" at bounding box center [564, 398] width 15 height 15
checkbox input "true"
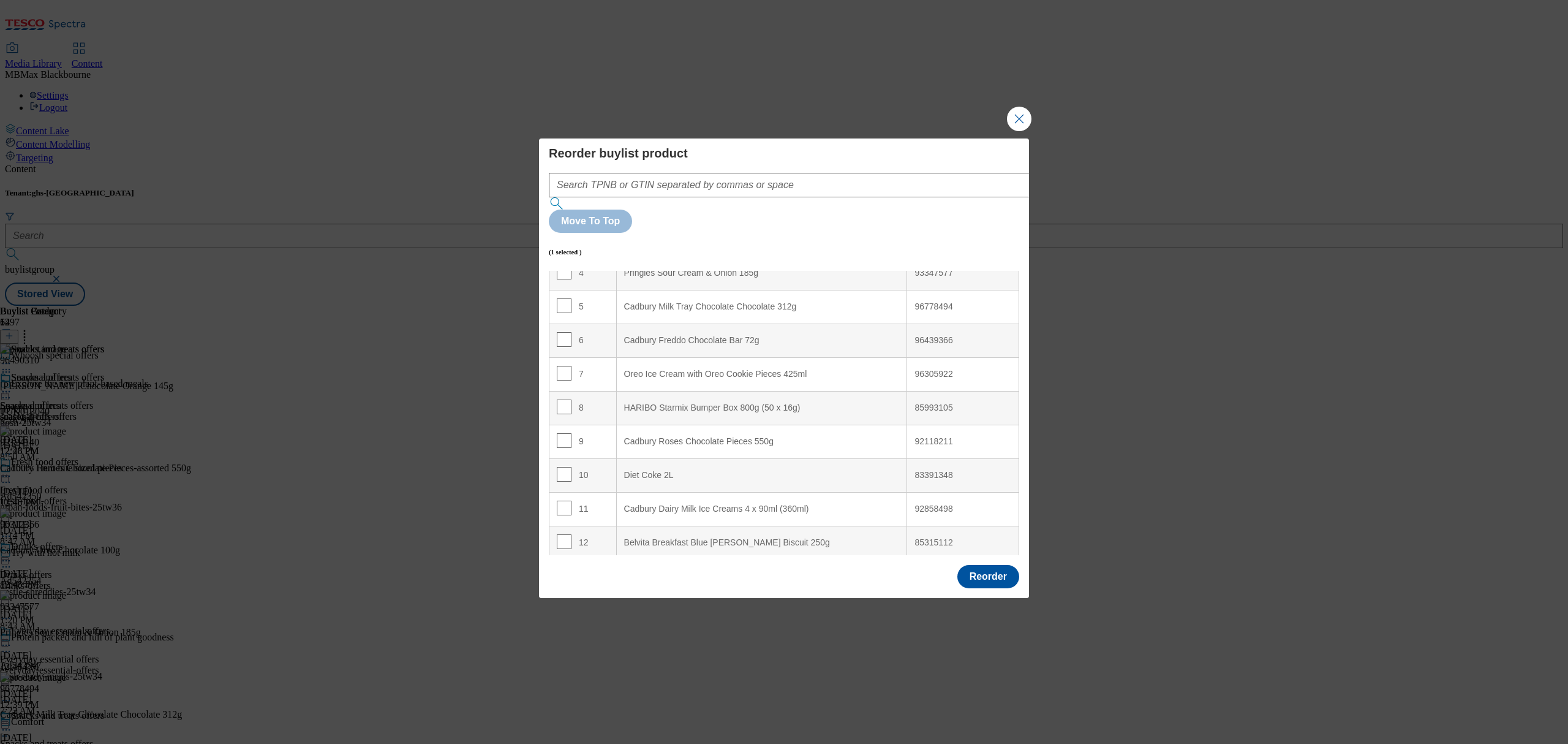
scroll to position [0, 0]
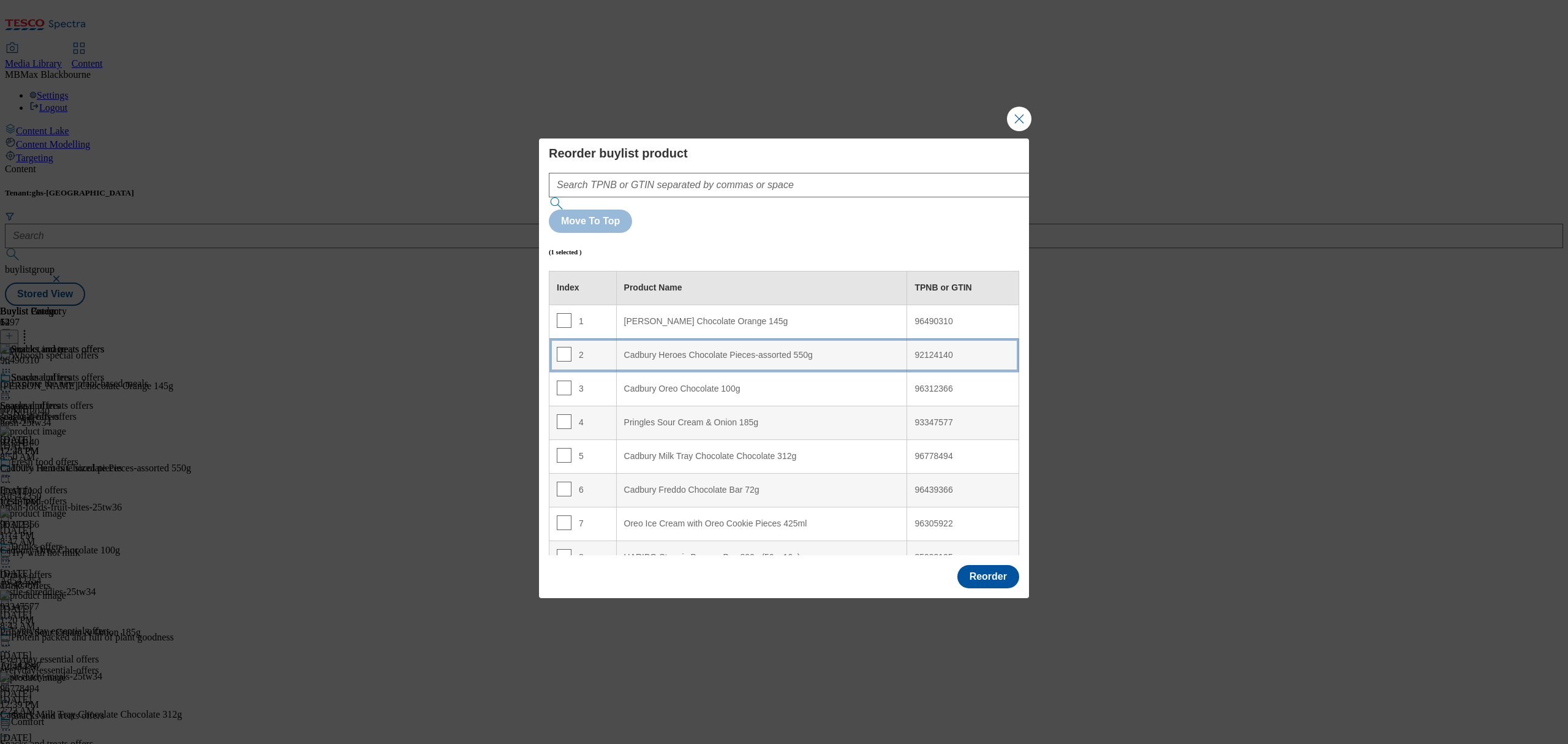
click at [624, 349] on div "Cadbury Heroes Chocolate Pieces-assorted 550g" at bounding box center [761, 355] width 276 height 11
click at [570, 338] on td "2" at bounding box center [583, 355] width 68 height 33
click at [566, 347] on input "Modal" at bounding box center [564, 354] width 15 height 15
checkbox input "false"
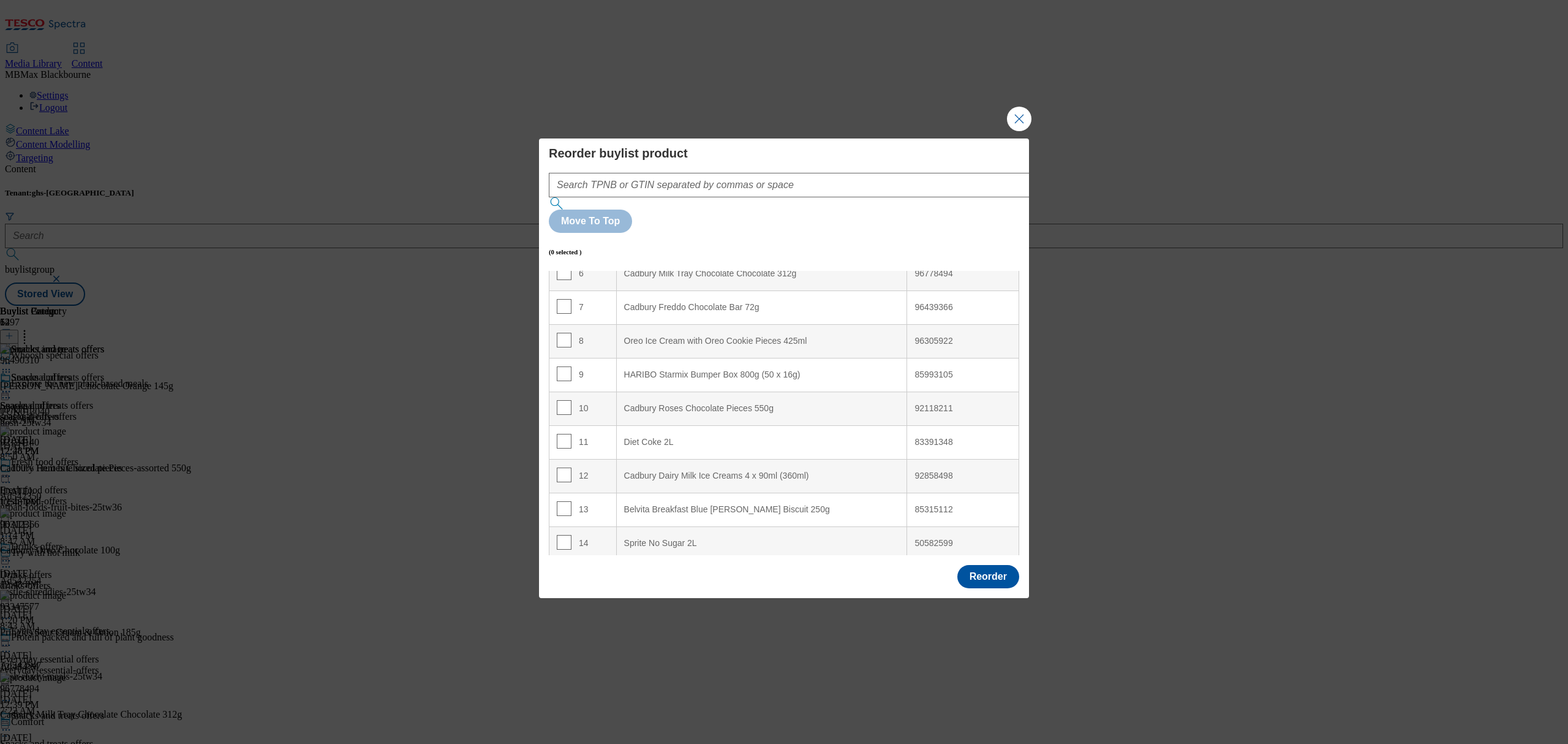
scroll to position [245, 0]
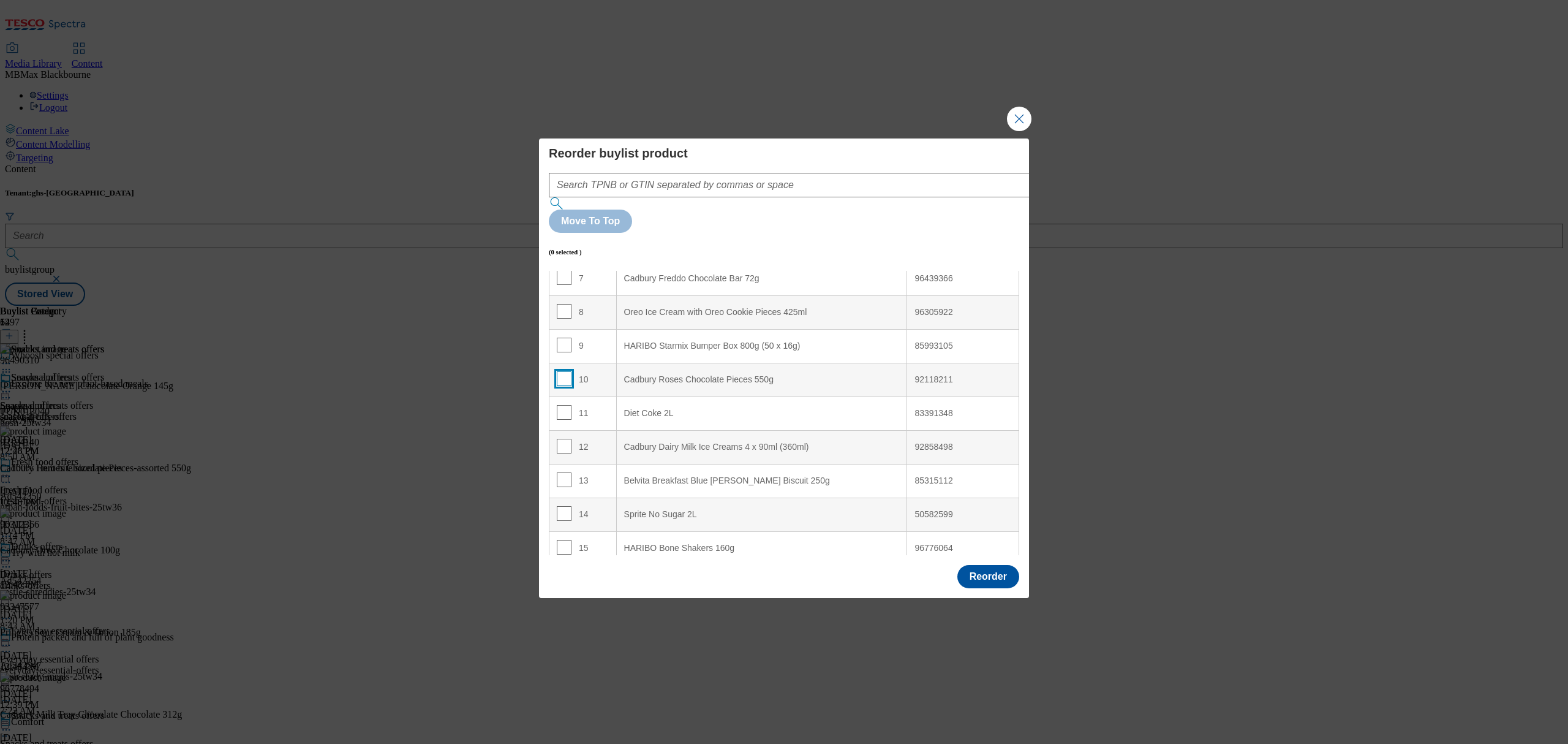
click at [562, 371] on input "Modal" at bounding box center [564, 379] width 15 height 15
checkbox input "true"
click at [564, 405] on input "Modal" at bounding box center [564, 412] width 15 height 15
checkbox input "true"
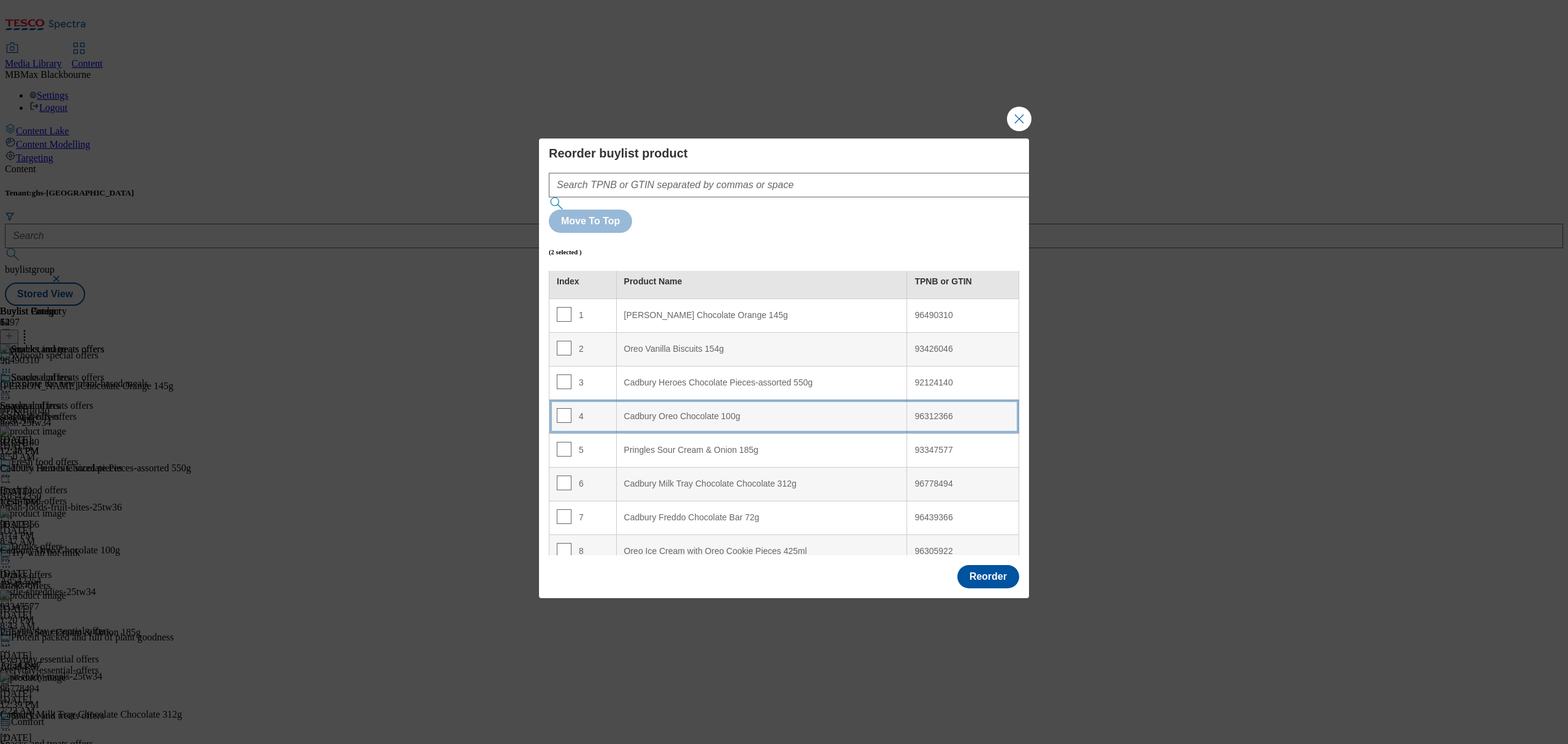
scroll to position [0, 0]
click at [628, 417] on div "Cadbury Oreo Chocolate 100g" at bounding box center [761, 422] width 276 height 11
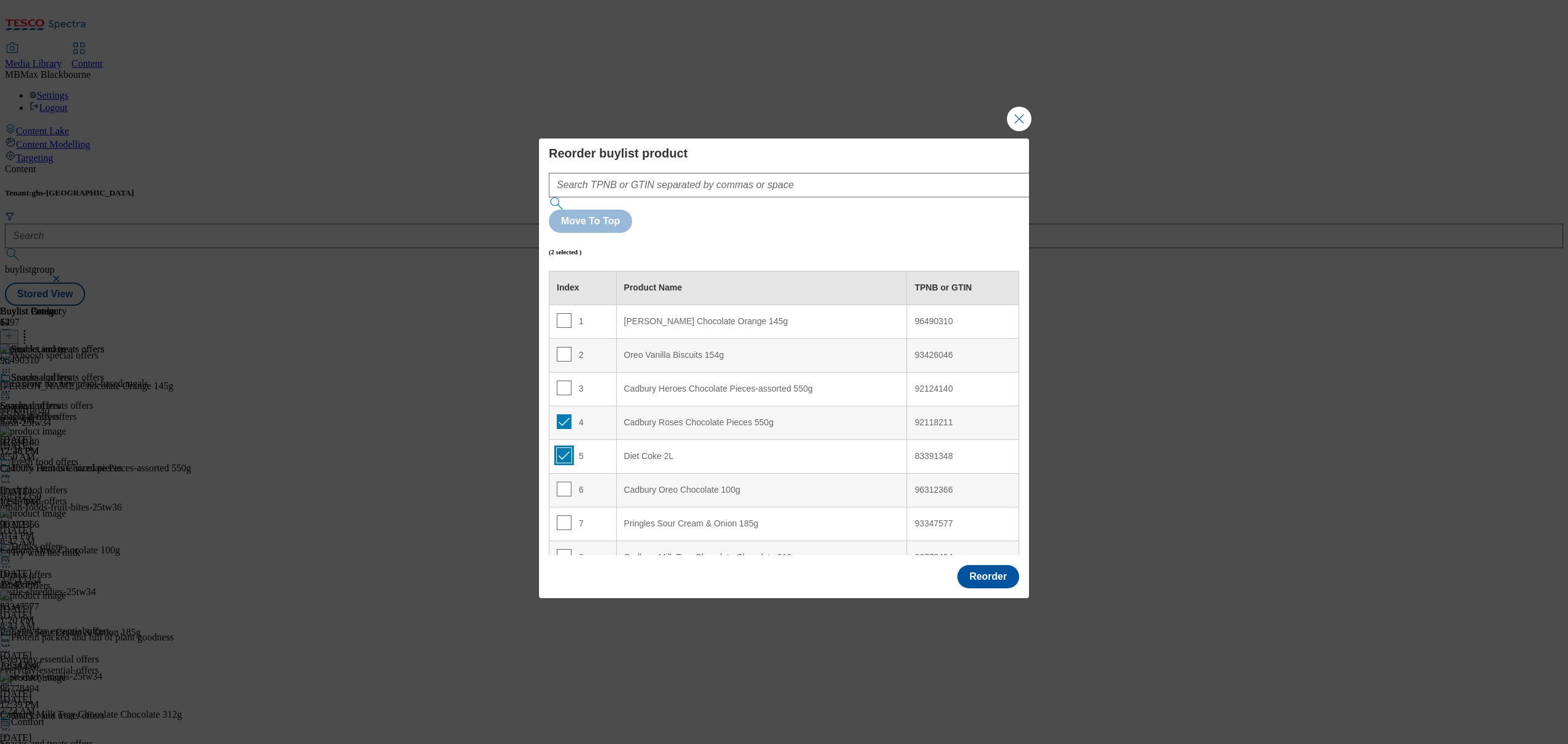
click at [567, 448] on input "Modal" at bounding box center [564, 455] width 15 height 15
checkbox input "false"
click at [561, 405] on td "4" at bounding box center [583, 422] width 68 height 33
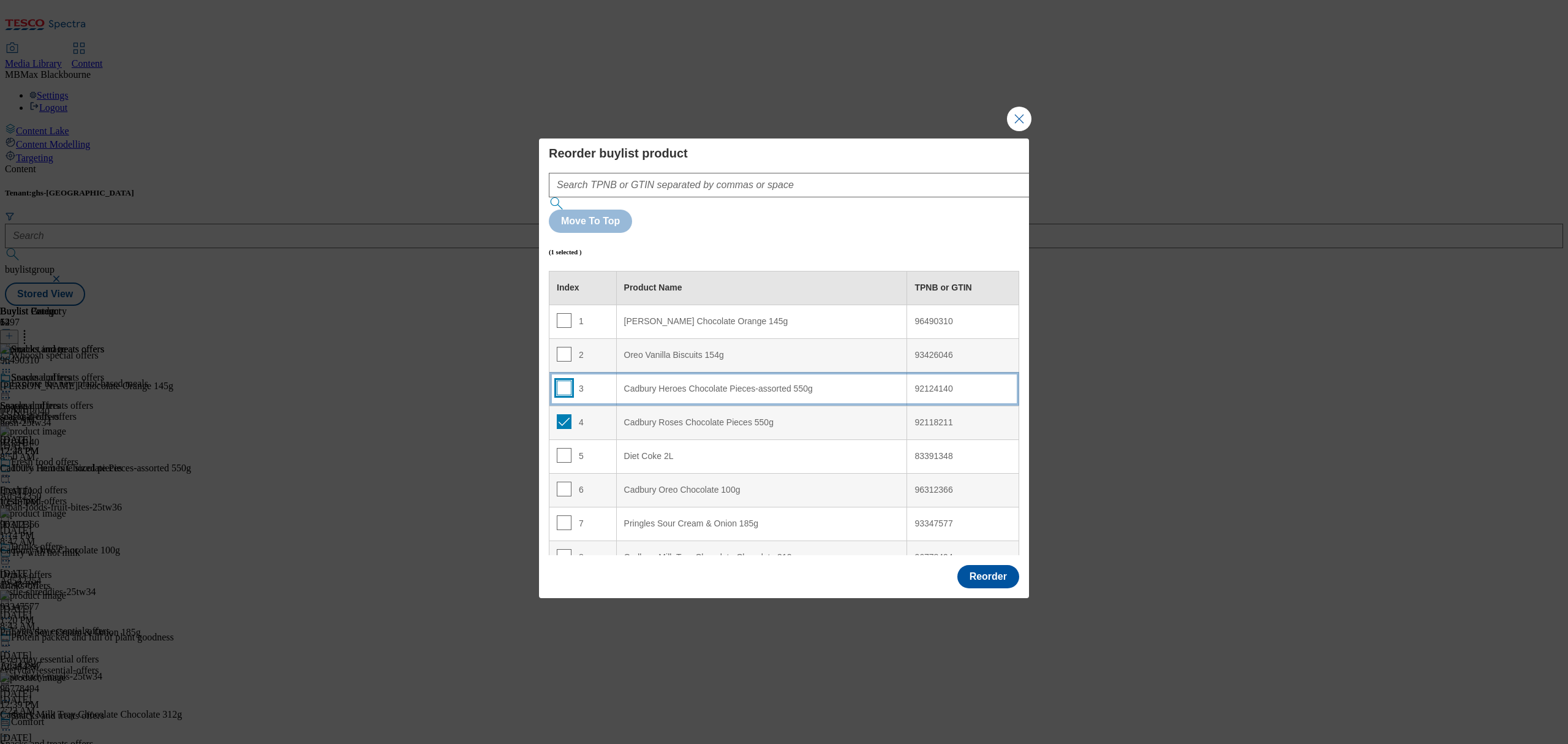
click at [562, 381] on input "Modal" at bounding box center [564, 388] width 15 height 15
checkbox input "false"
click at [562, 414] on input "Modal" at bounding box center [564, 422] width 15 height 15
click at [569, 414] on div "4" at bounding box center [583, 423] width 52 height 17
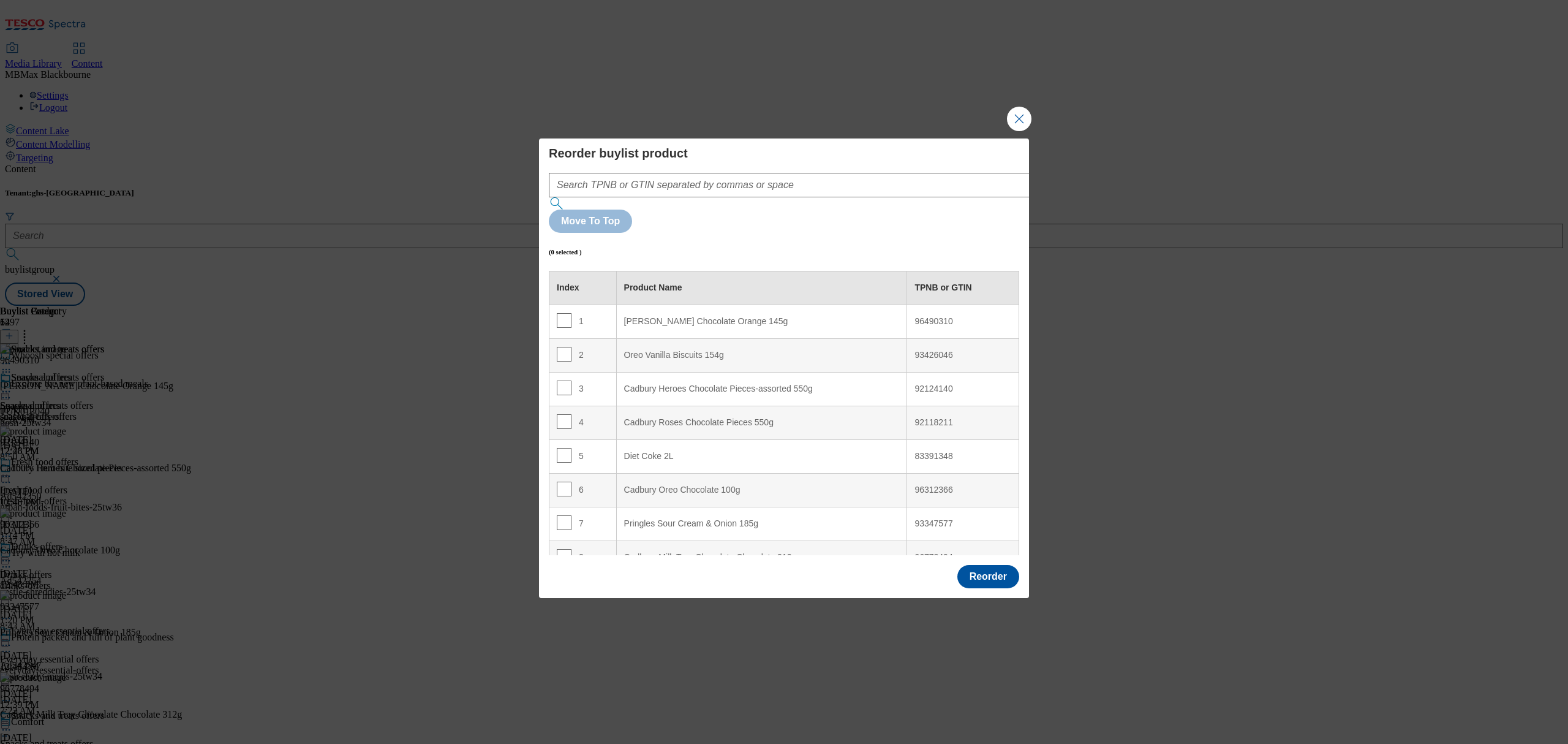
click at [590, 473] on td "6" at bounding box center [583, 490] width 68 height 33
click at [596, 473] on td "6" at bounding box center [583, 490] width 68 height 33
click at [660, 485] on div "Cadbury Oreo Chocolate 100g" at bounding box center [761, 490] width 276 height 11
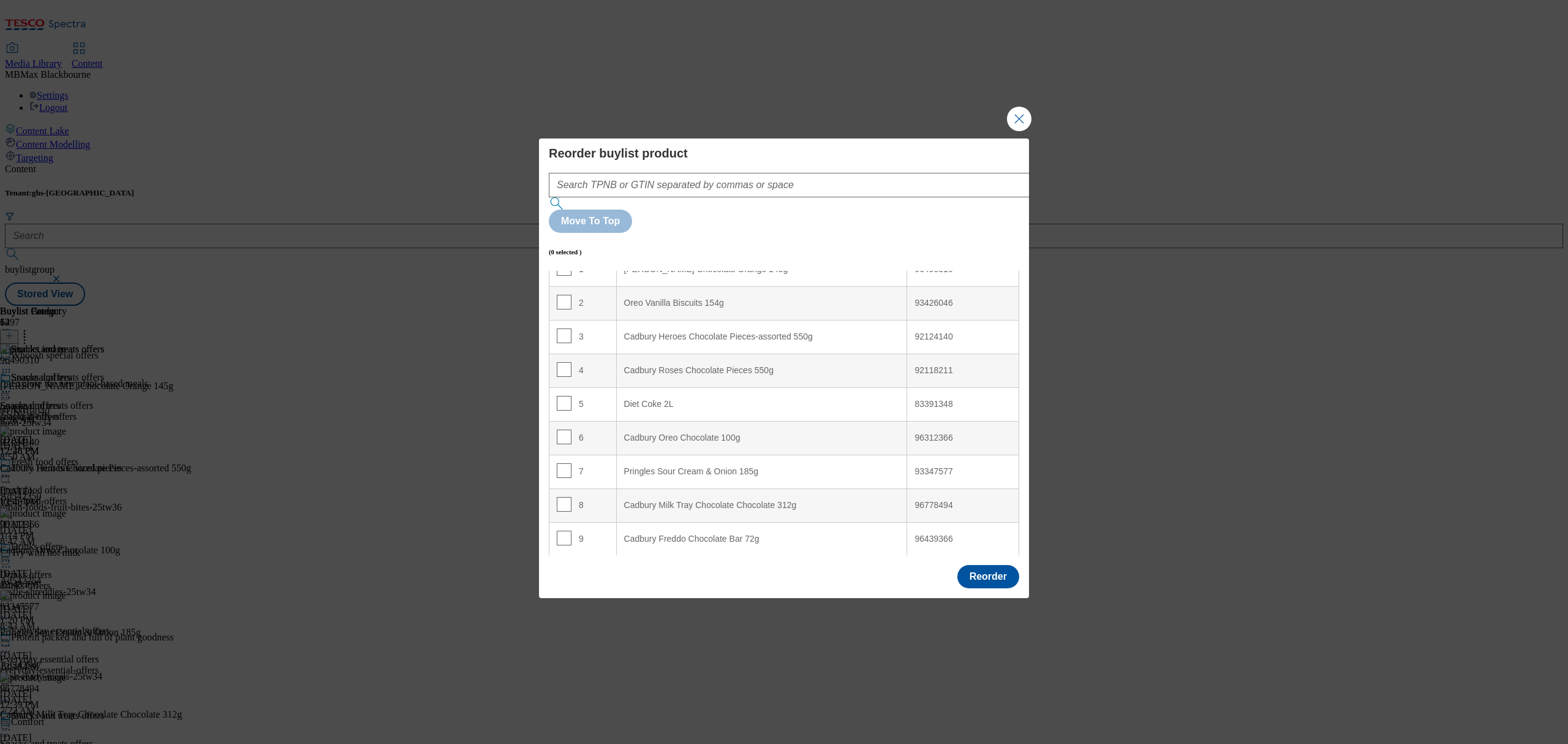
scroll to position [82, 0]
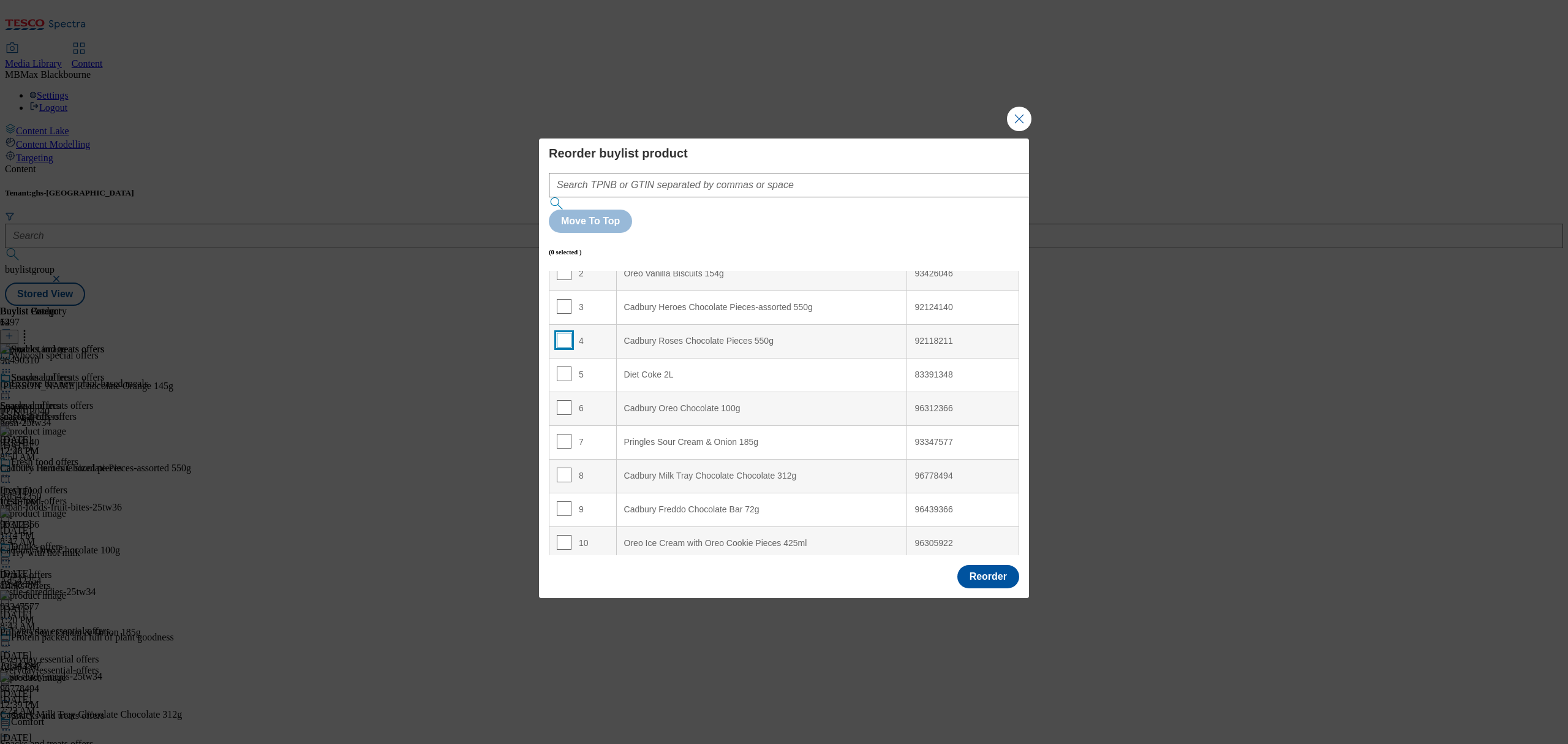
click at [560, 333] on input "Modal" at bounding box center [564, 340] width 15 height 15
checkbox input "true"
click at [630, 403] on div "Cadbury Oreo Chocolate 100g" at bounding box center [761, 408] width 276 height 11
click at [566, 400] on input "Modal" at bounding box center [564, 407] width 15 height 15
checkbox input "false"
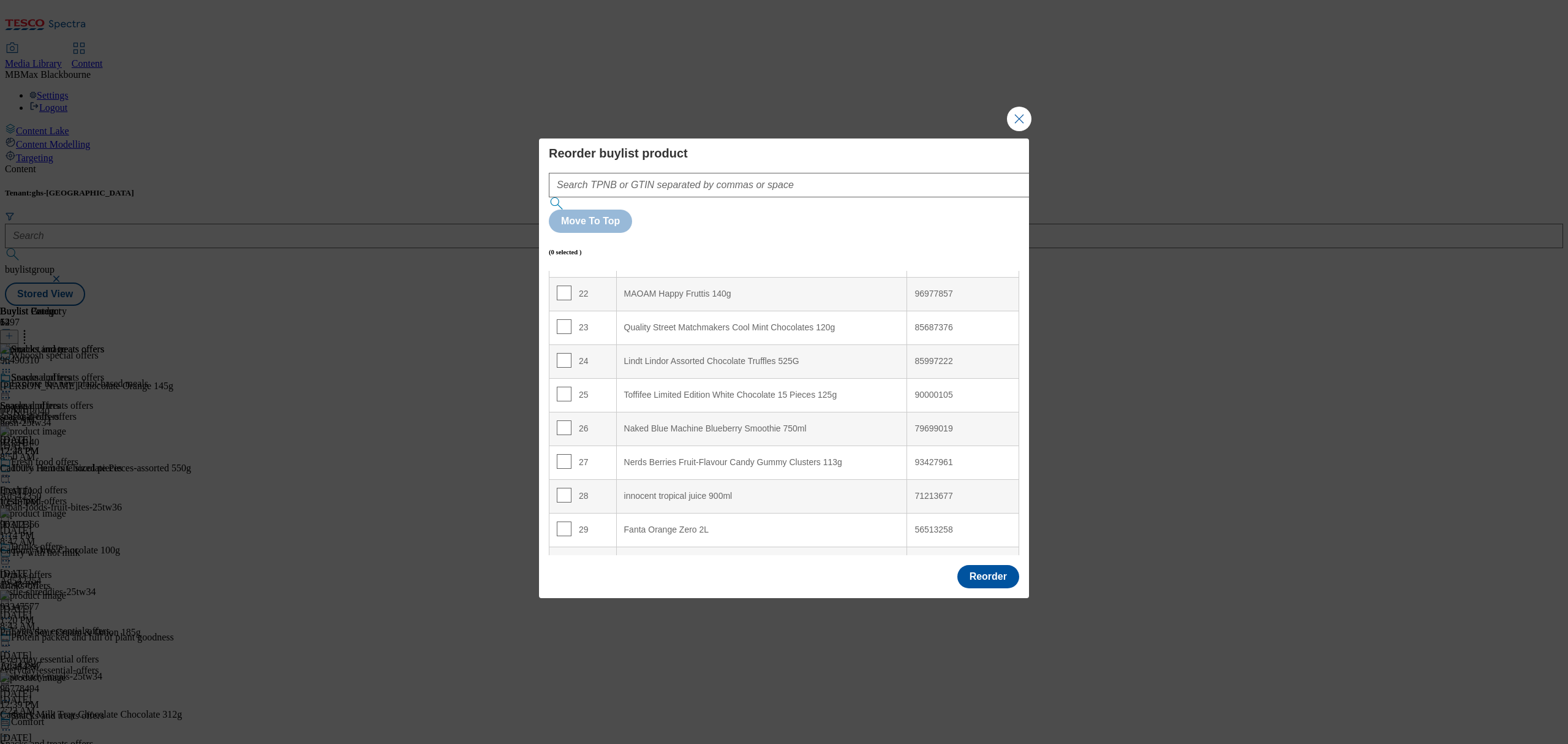
scroll to position [653, 0]
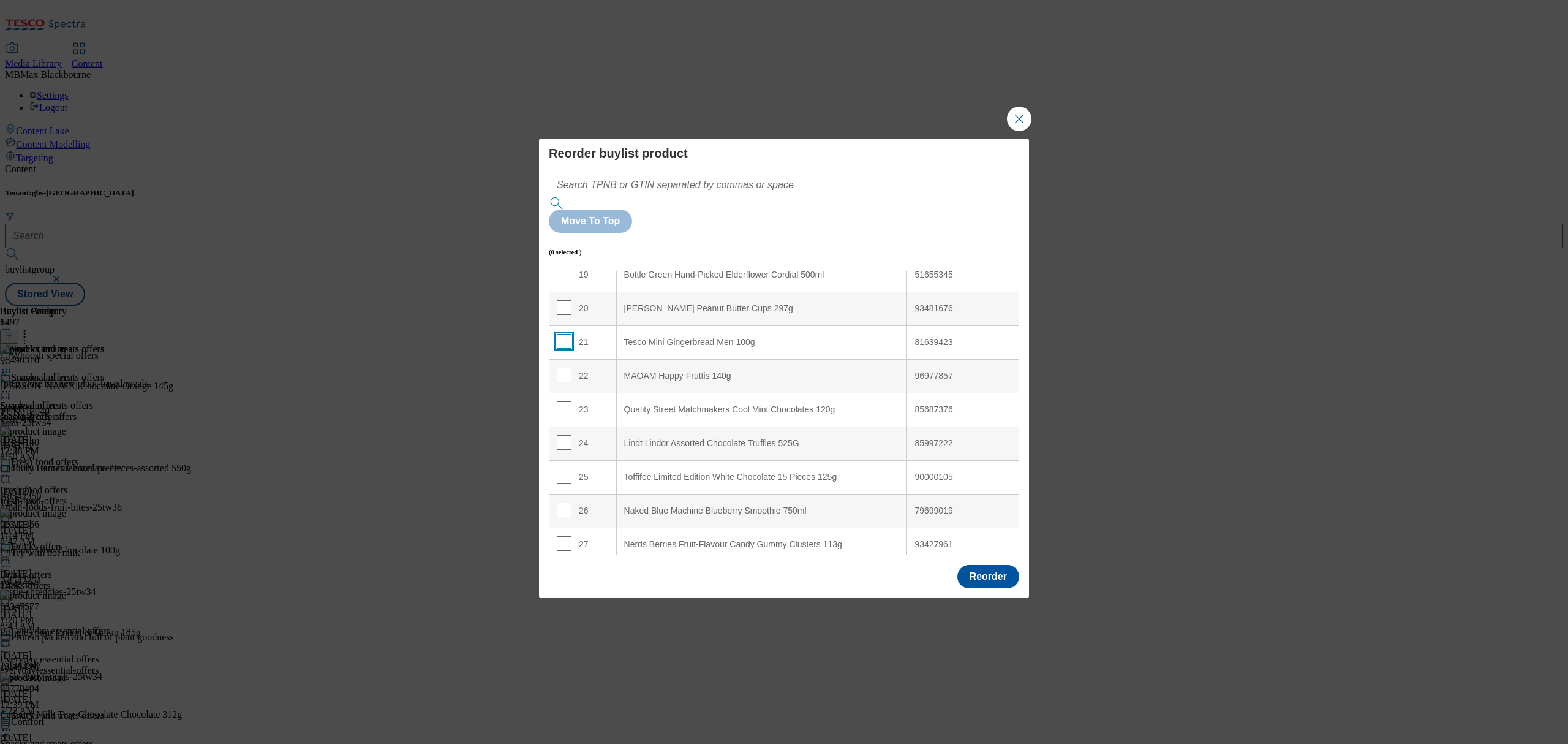
click at [558, 334] on input "Modal" at bounding box center [564, 341] width 15 height 15
checkbox input "true"
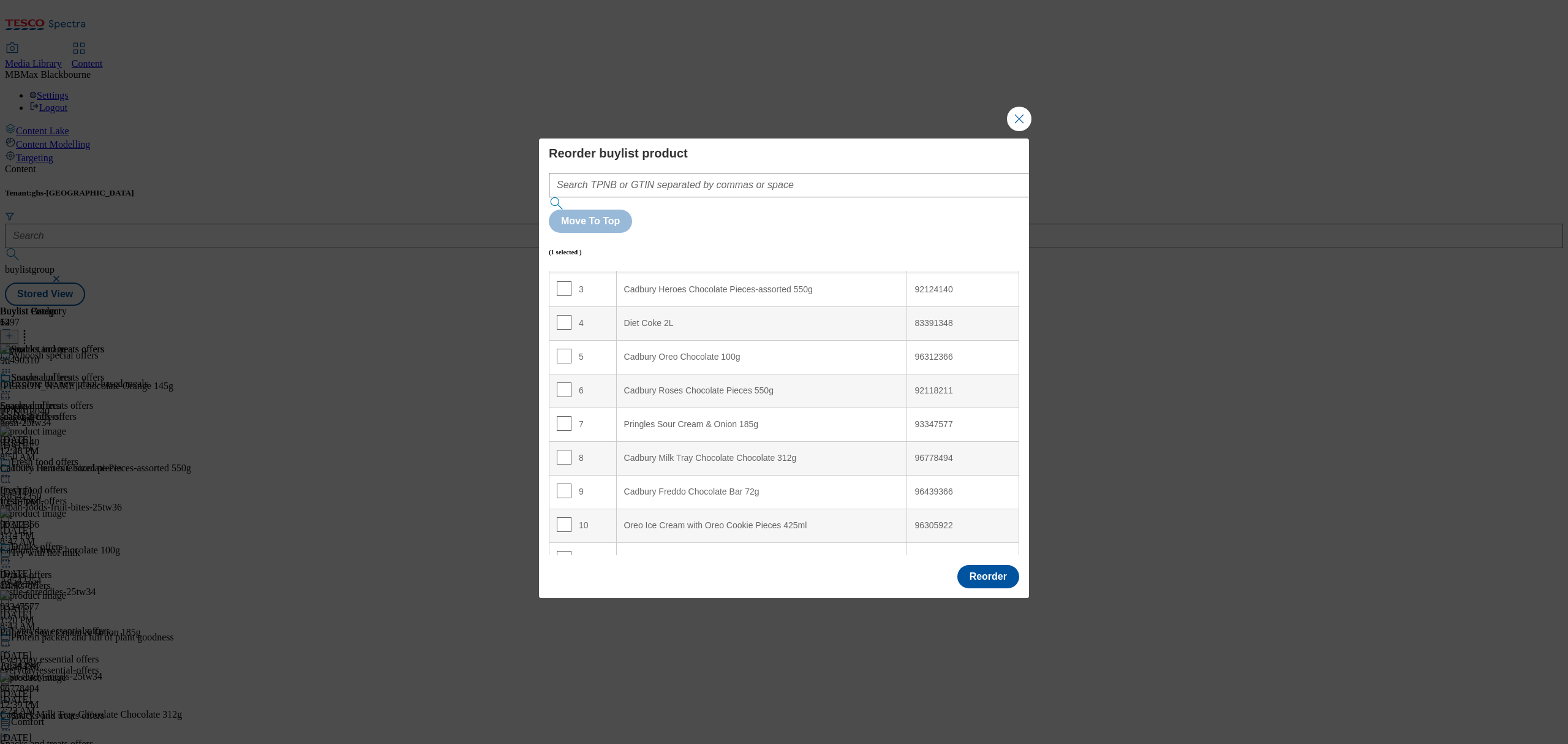
scroll to position [0, 0]
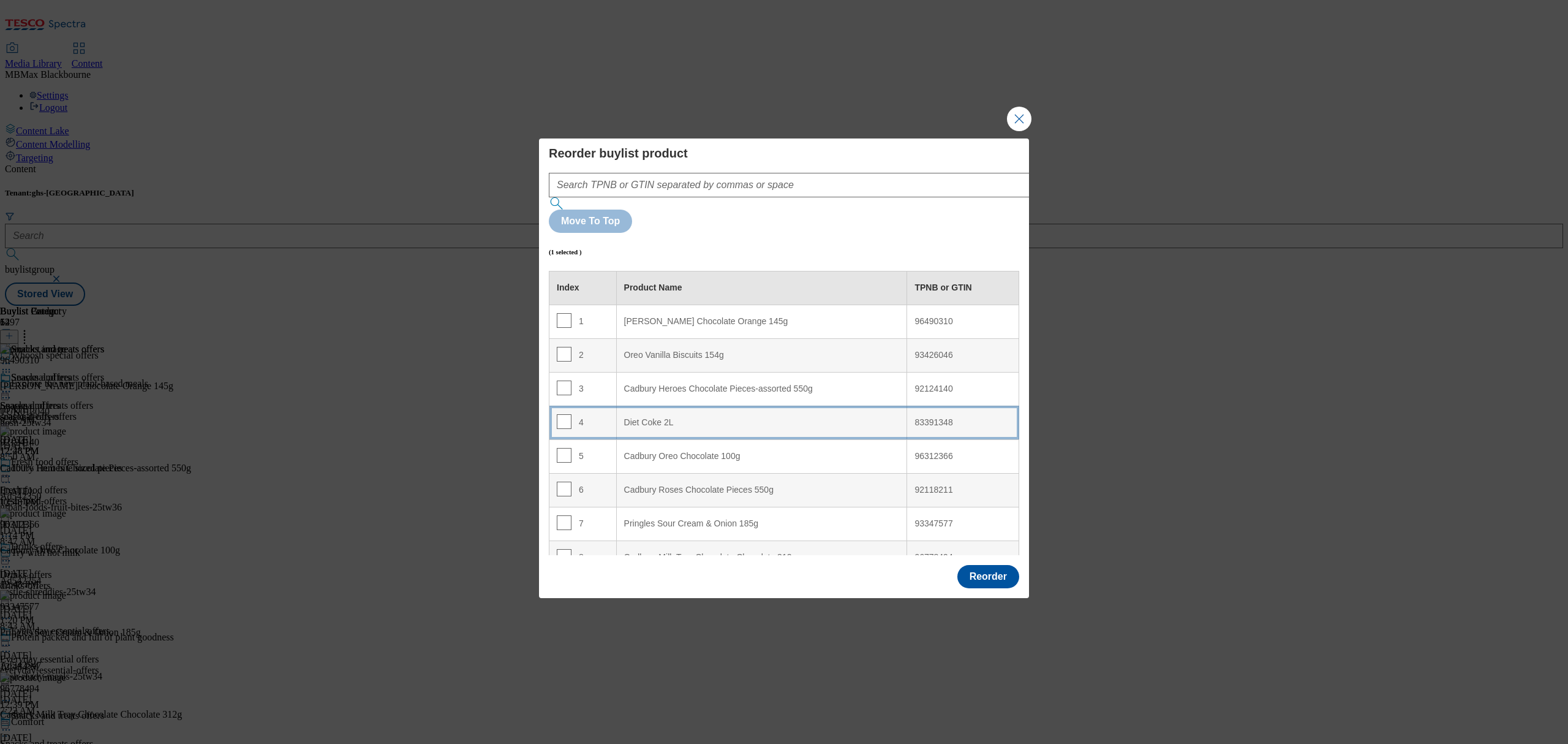
click at [645, 405] on 2L "Diet Coke 2L" at bounding box center [762, 422] width 291 height 33
click at [566, 414] on input "Modal" at bounding box center [564, 422] width 15 height 15
checkbox input "false"
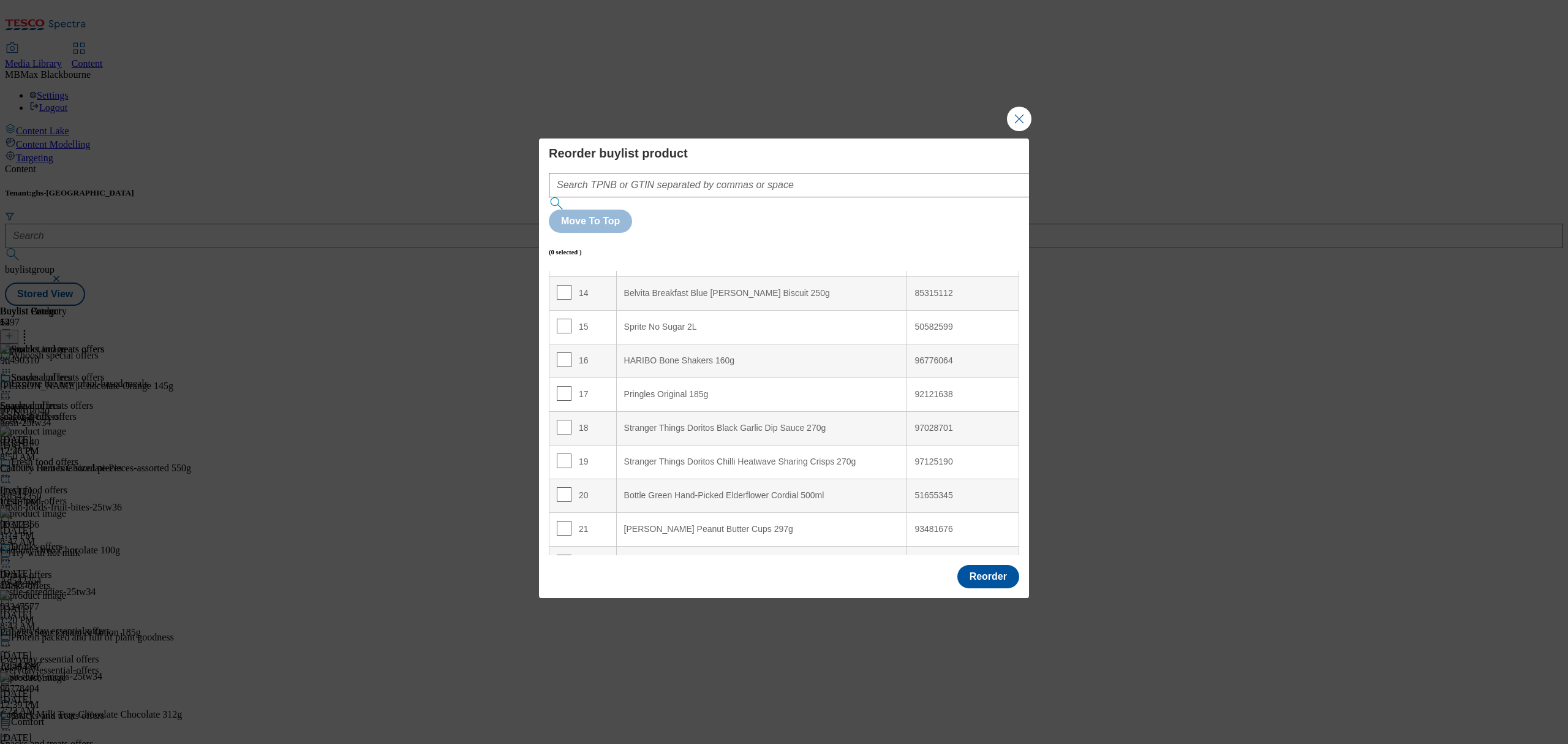
scroll to position [490, 0]
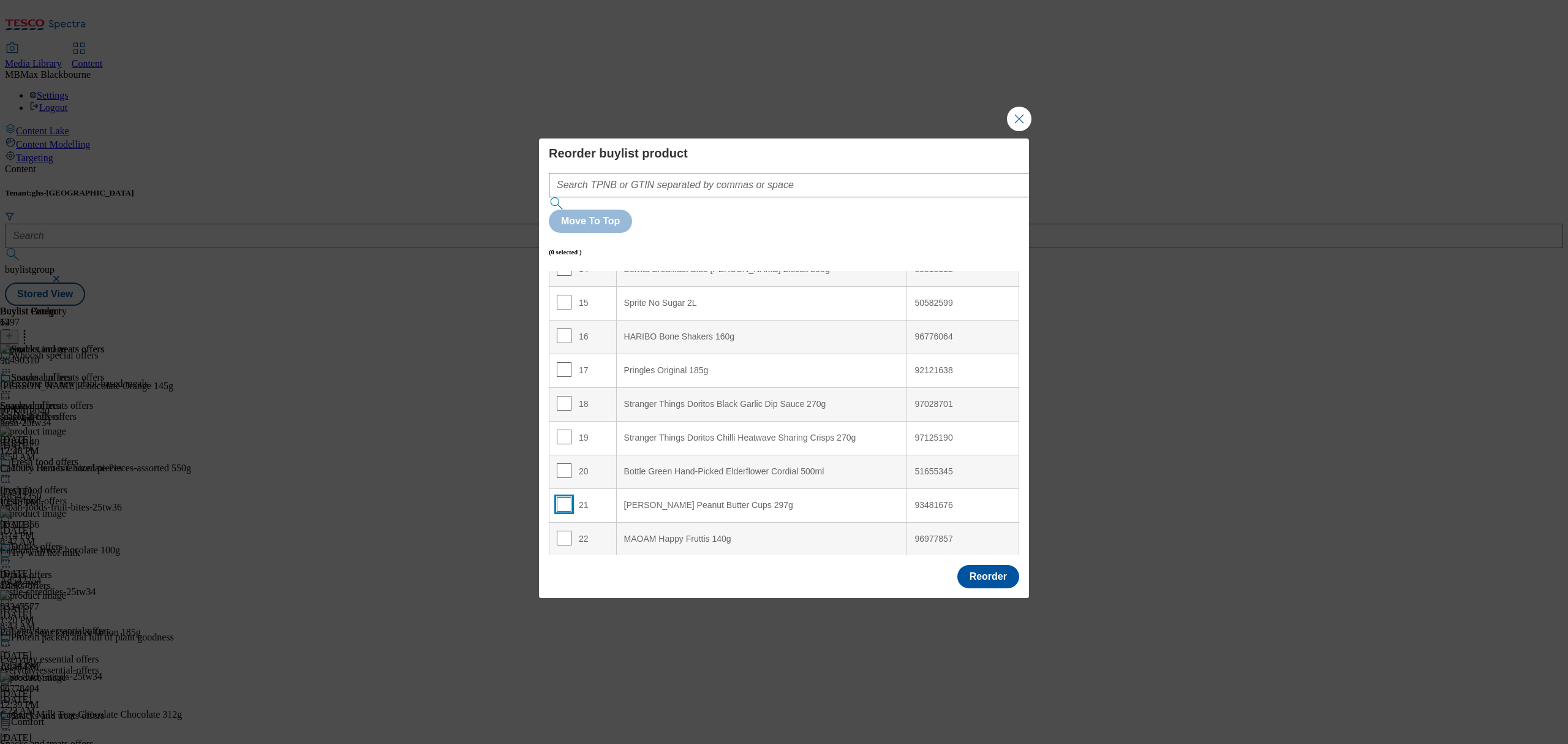
click at [563, 496] on input "Modal" at bounding box center [564, 504] width 15 height 15
checkbox input "true"
click at [564, 362] on input "Modal" at bounding box center [564, 369] width 15 height 15
checkbox input "true"
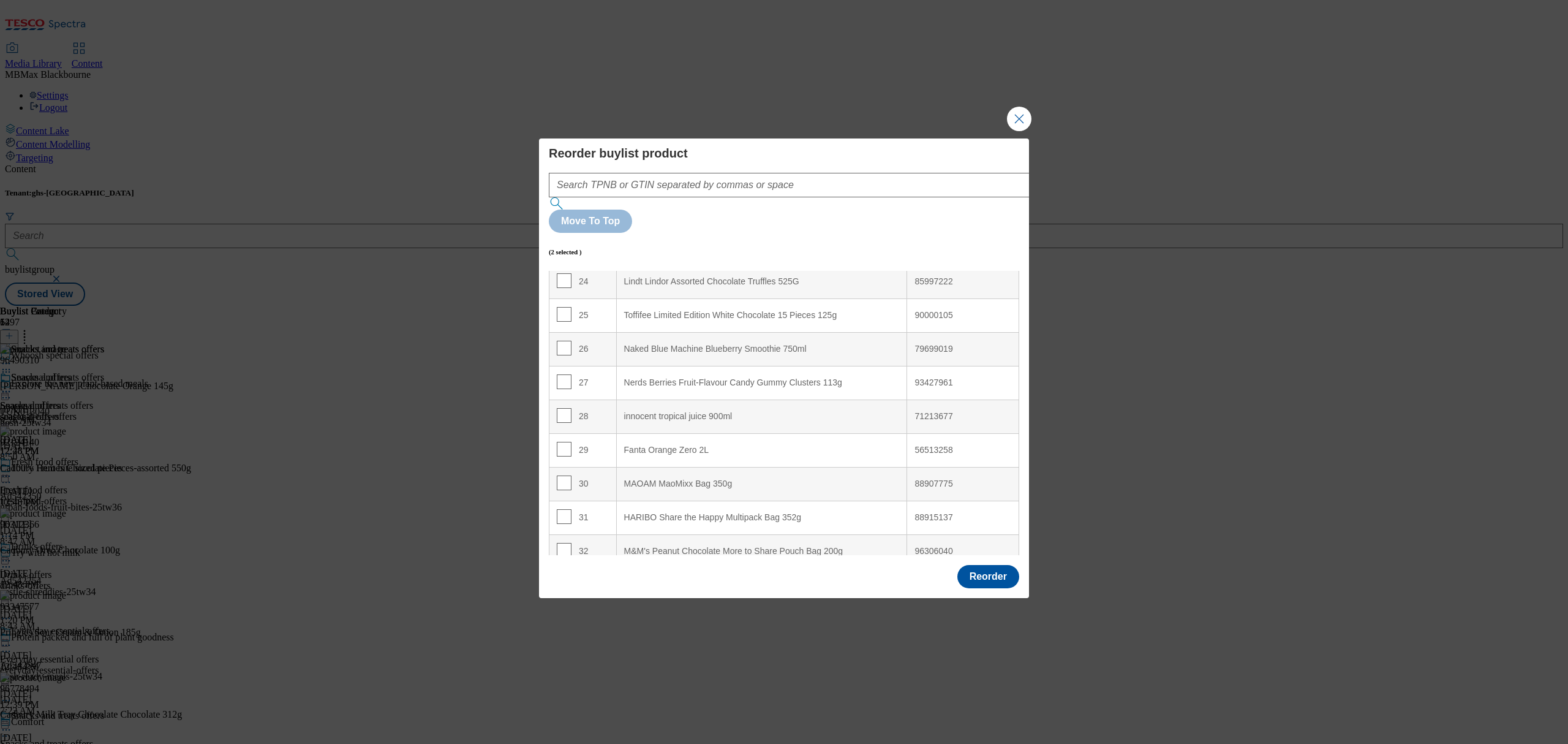
scroll to position [817, 0]
click at [555, 431] on td "29" at bounding box center [583, 448] width 68 height 33
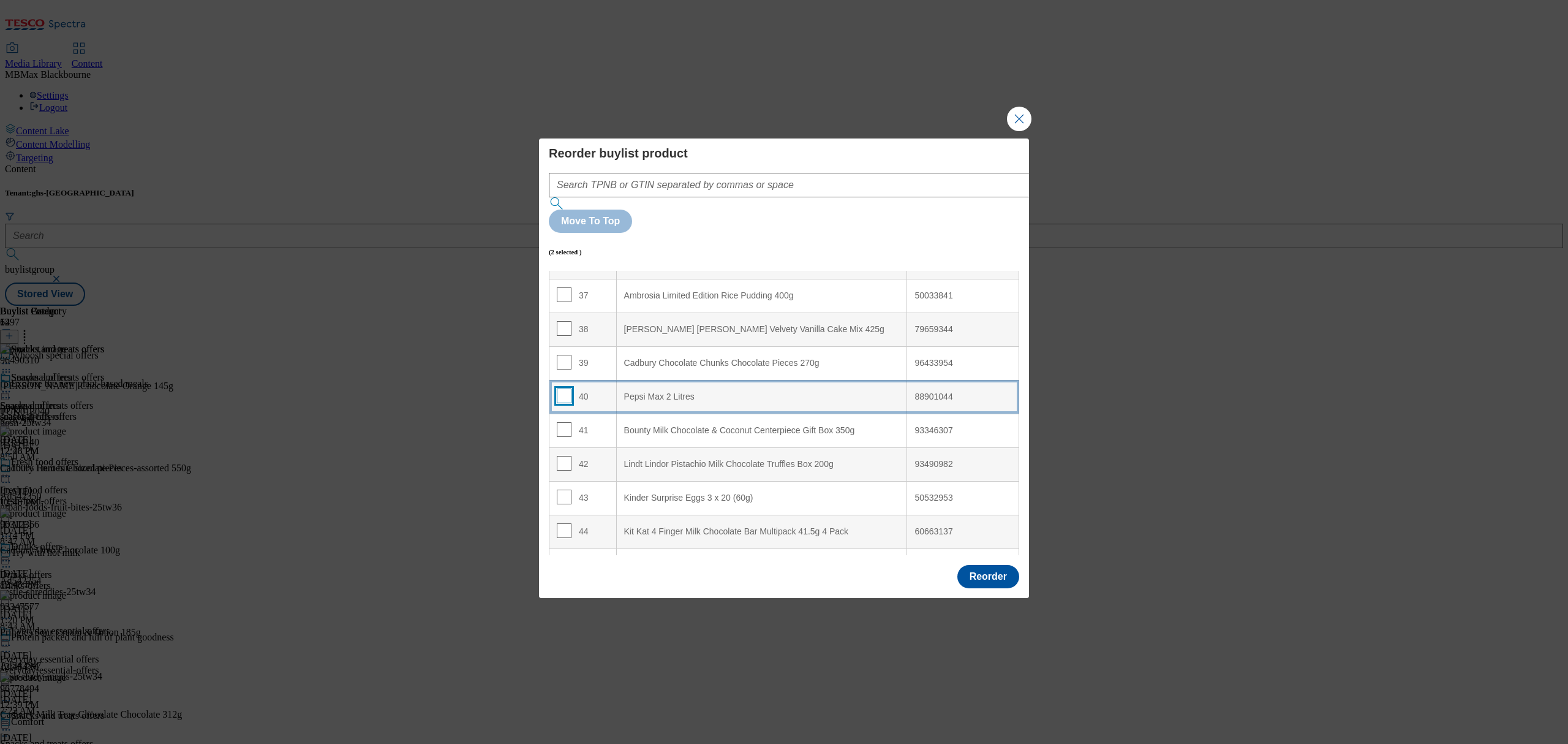
click at [561, 389] on input "Modal" at bounding box center [564, 396] width 15 height 15
checkbox input "true"
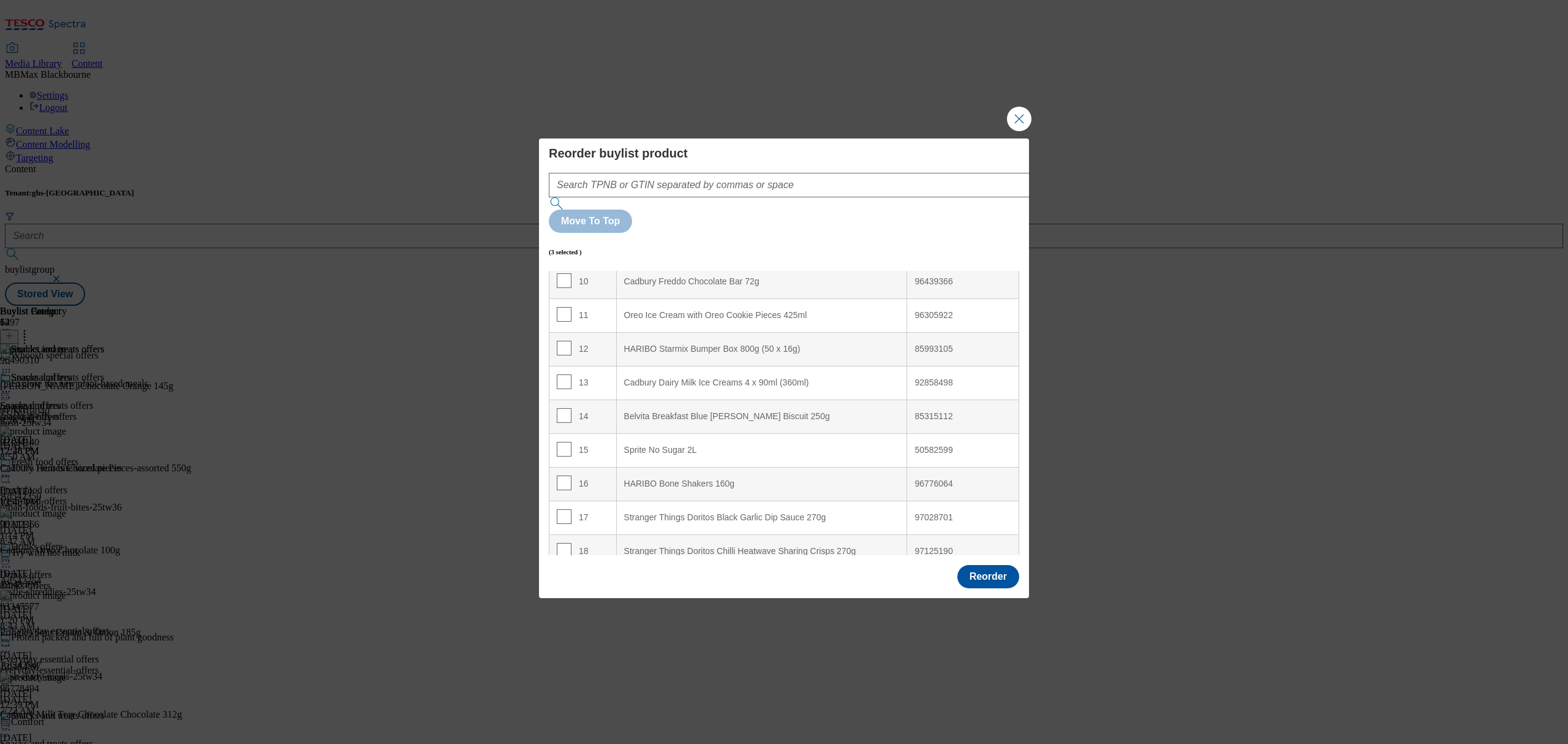
scroll to position [258, 0]
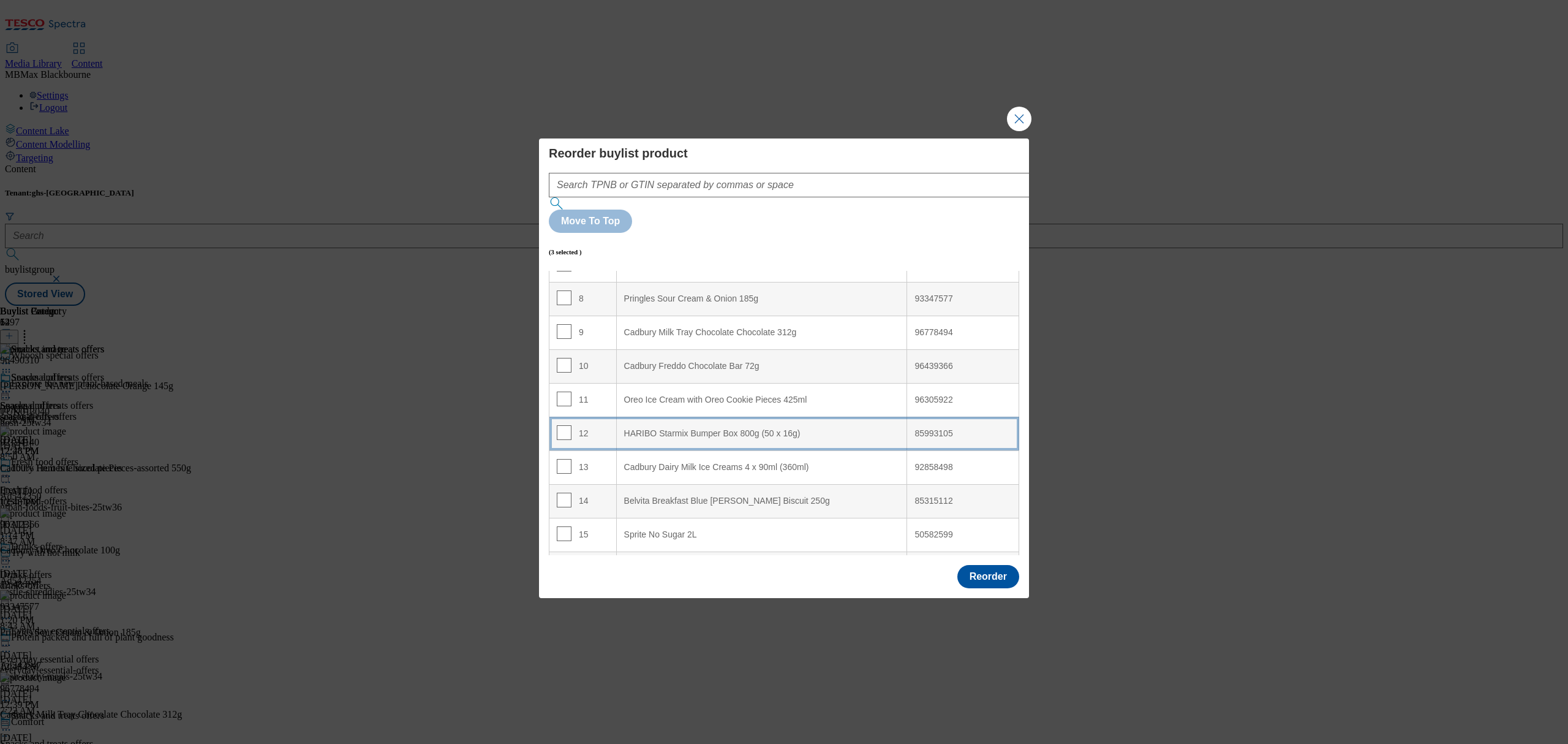
click at [609, 416] on td "12" at bounding box center [583, 433] width 68 height 33
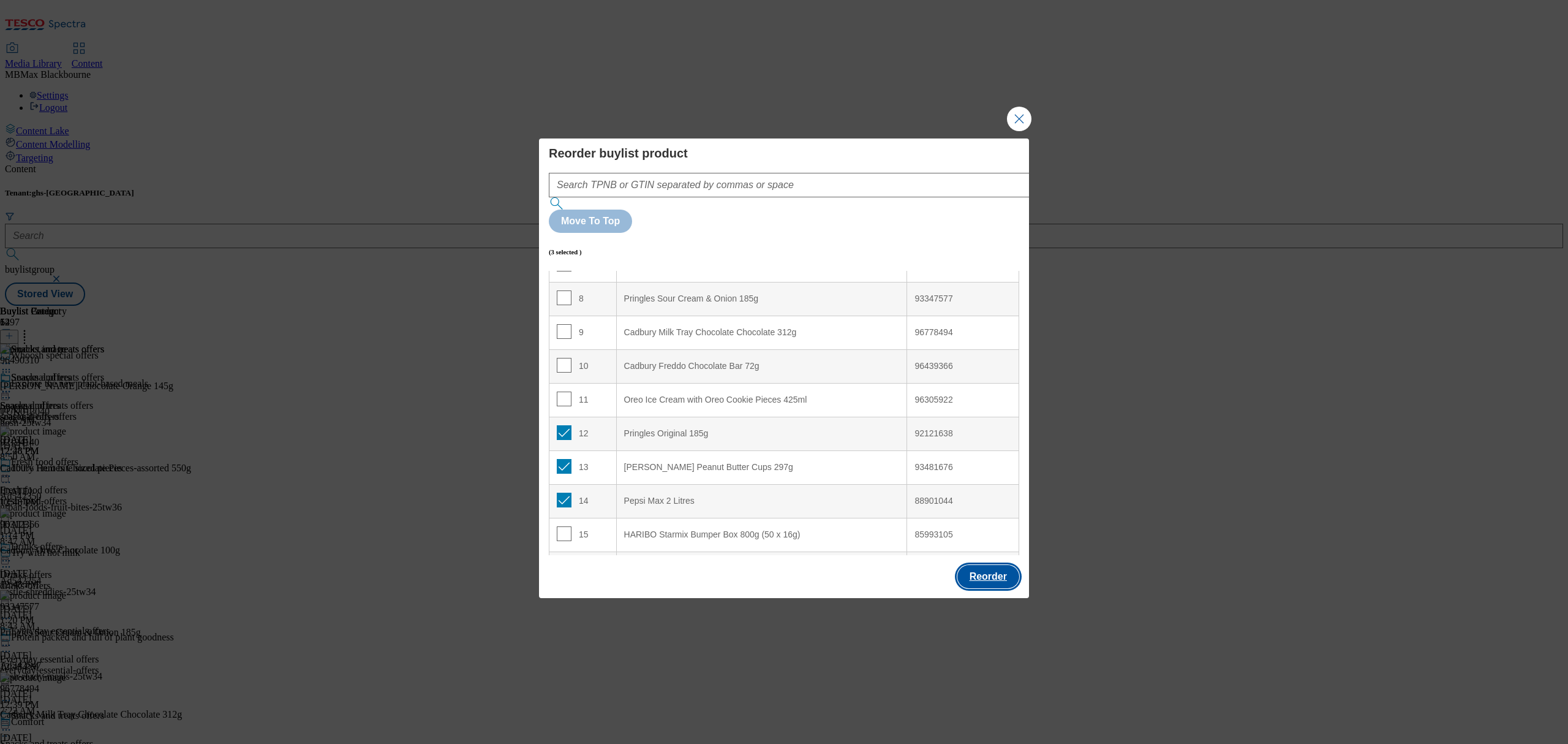
click at [1010, 565] on button "Reorder" at bounding box center [988, 577] width 62 height 23
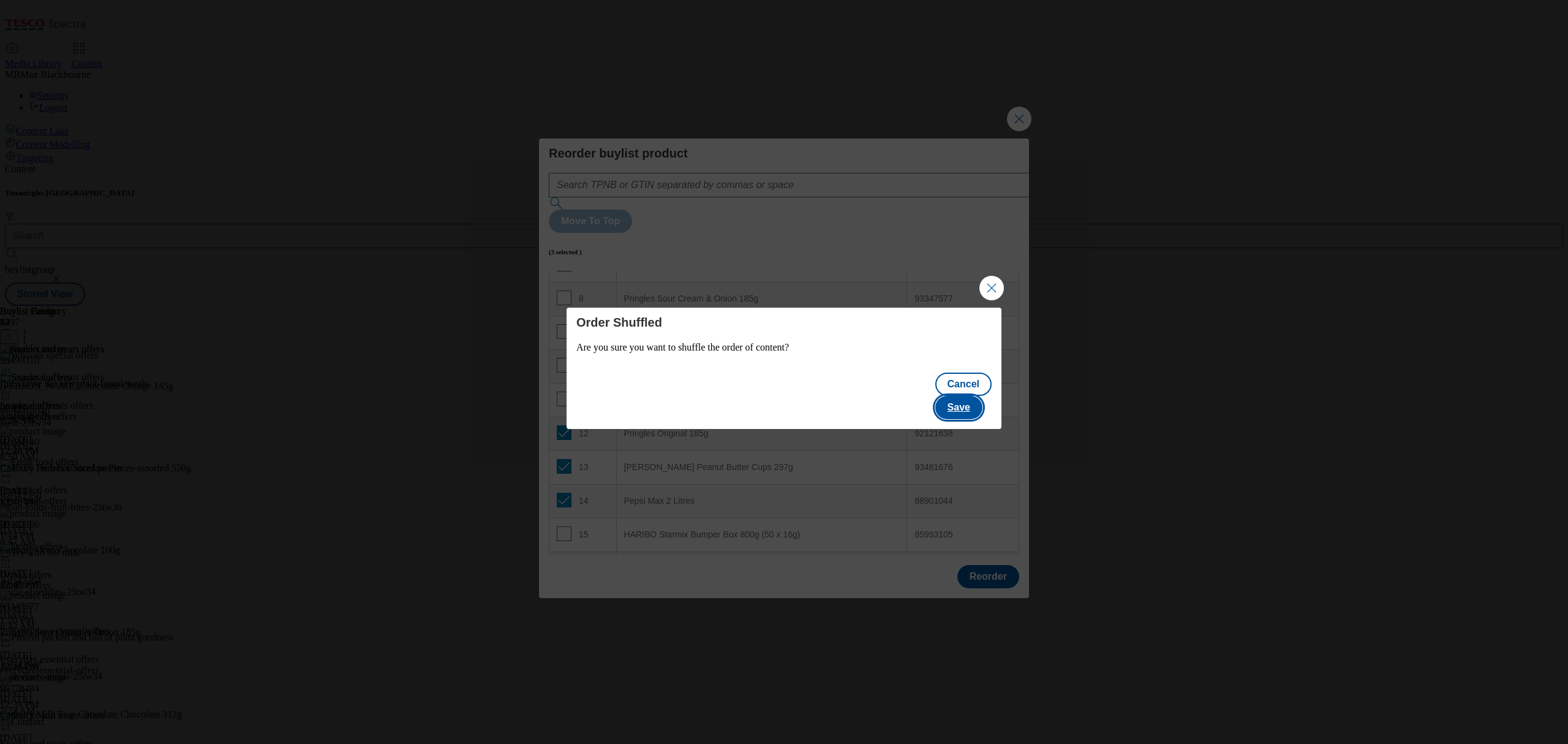
click at [966, 403] on button "Save" at bounding box center [959, 408] width 47 height 23
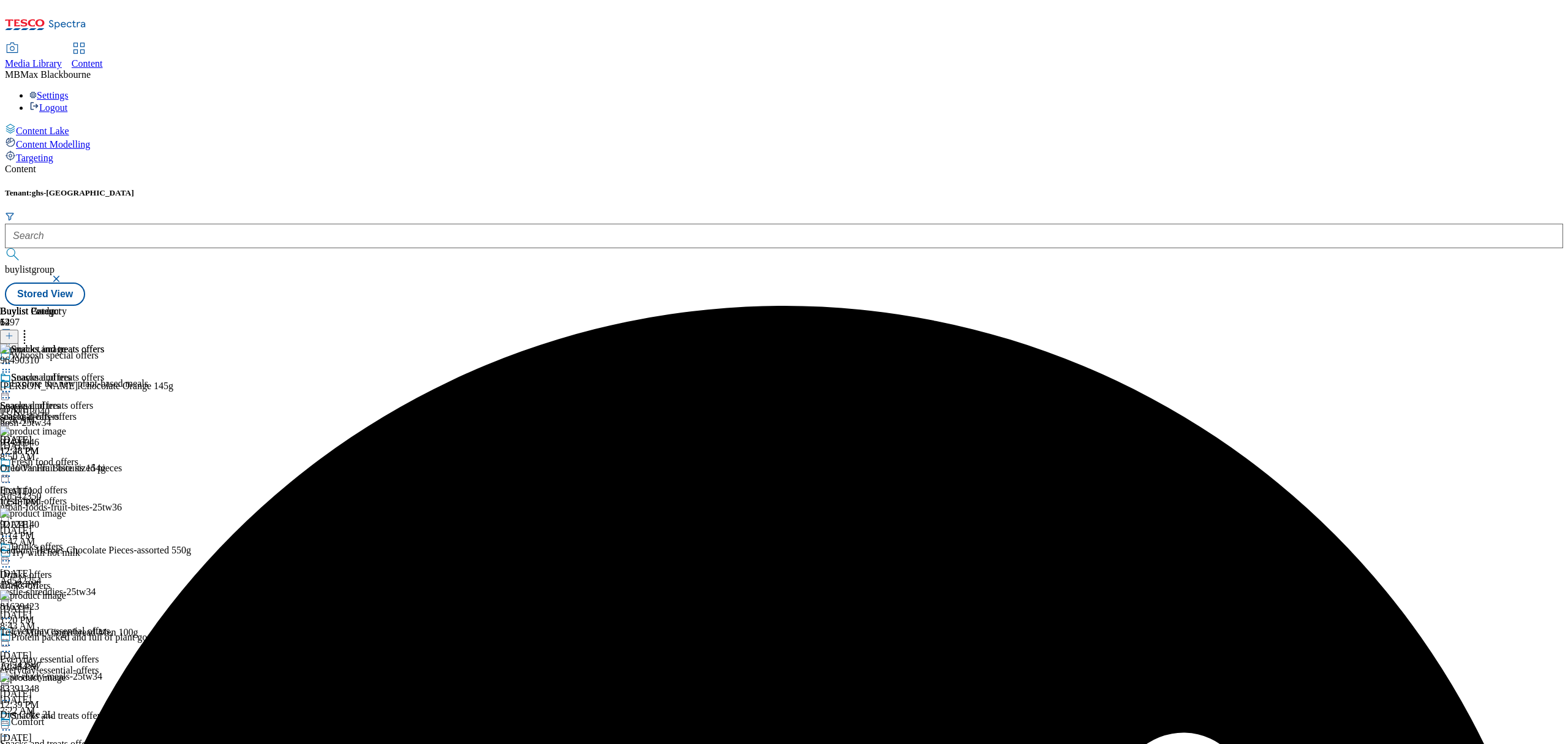
click at [12, 385] on icon at bounding box center [6, 391] width 12 height 12
click at [57, 410] on button "Edit" at bounding box center [41, 416] width 33 height 14
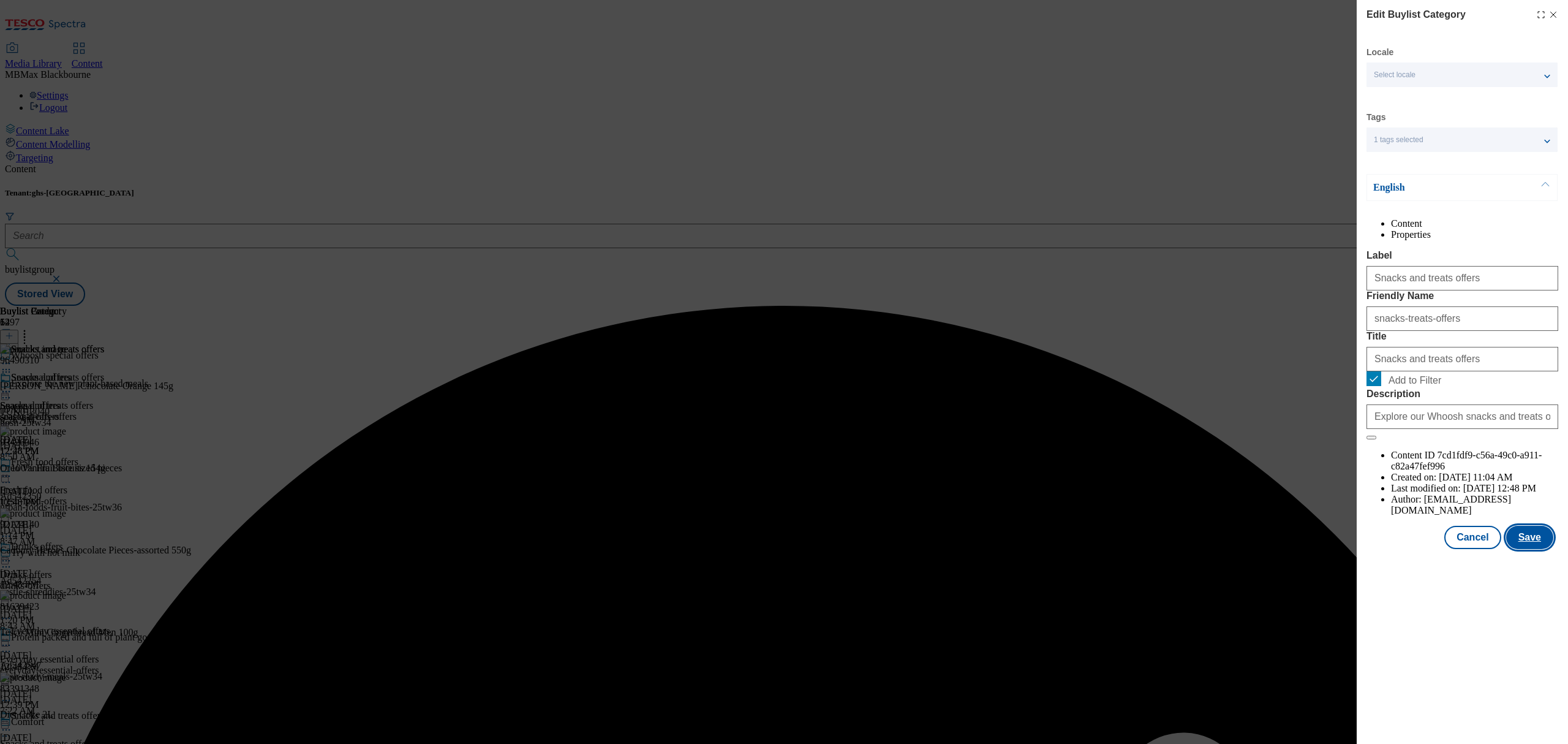
click at [1530, 549] on button "Save" at bounding box center [1529, 537] width 47 height 23
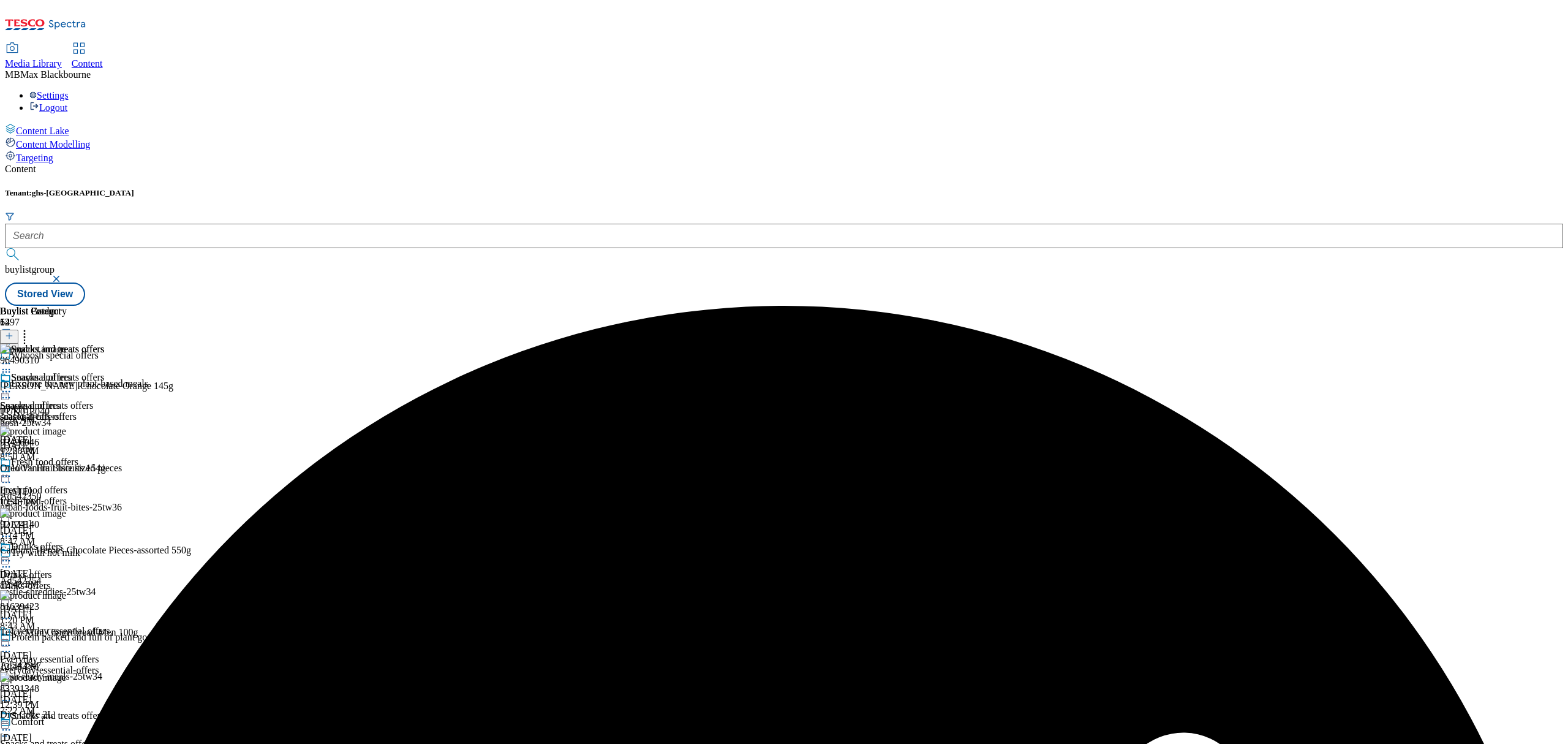
click at [12, 385] on icon at bounding box center [6, 391] width 12 height 12
click at [67, 470] on span "Preview" at bounding box center [52, 474] width 29 height 9
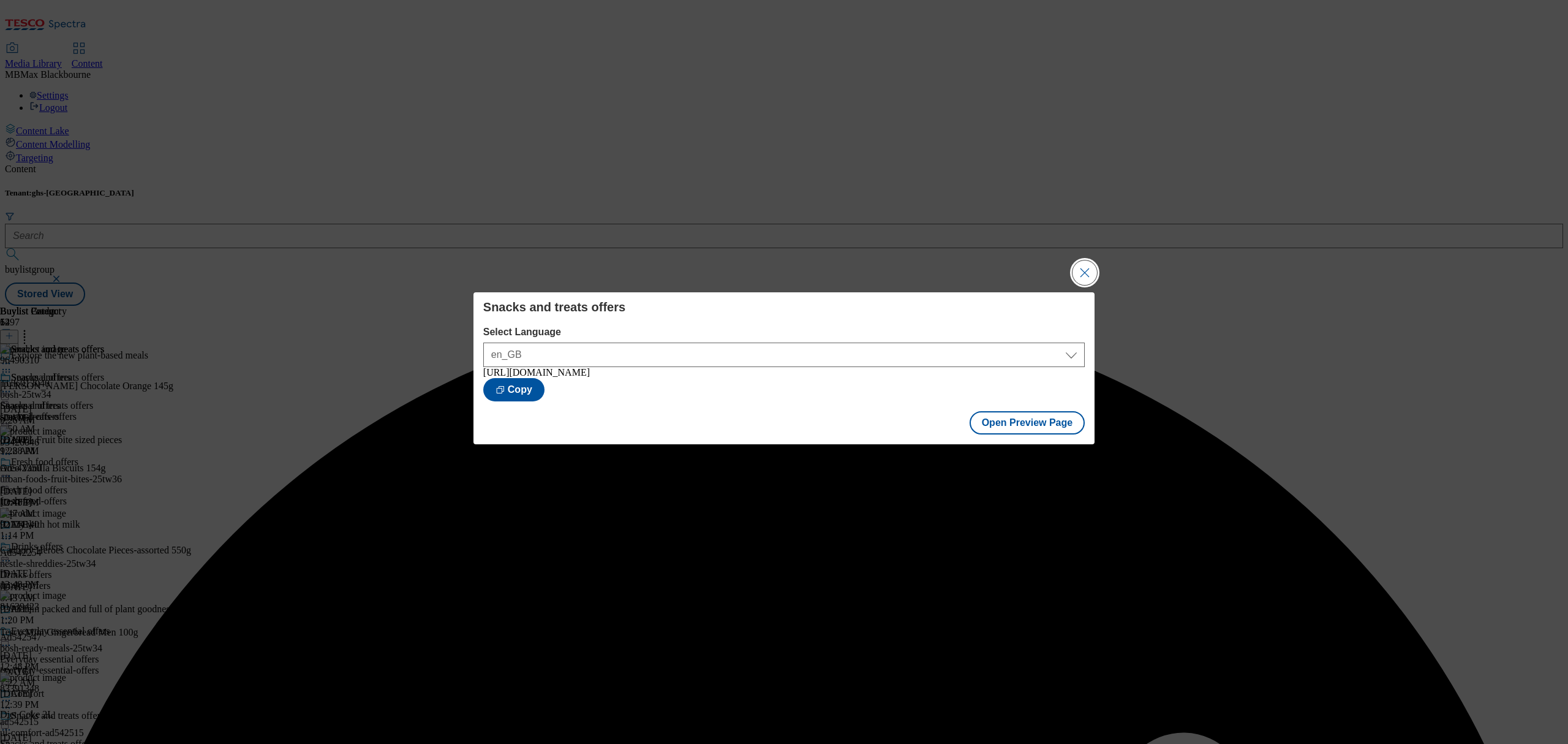
click at [1086, 273] on button "Close Modal" at bounding box center [1085, 273] width 25 height 25
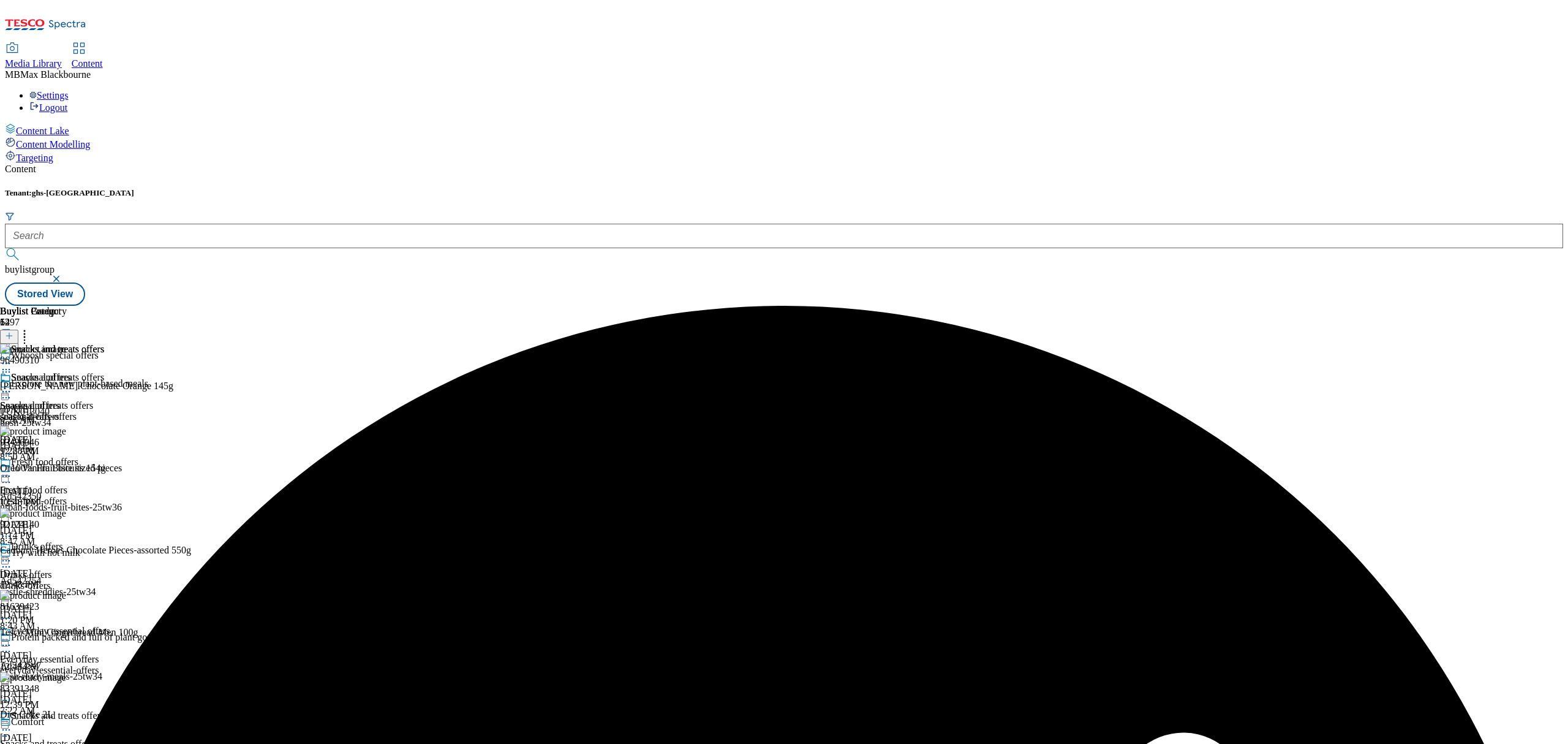
click at [12, 385] on icon at bounding box center [6, 391] width 12 height 12
click at [65, 512] on span "Publish" at bounding box center [51, 516] width 27 height 9
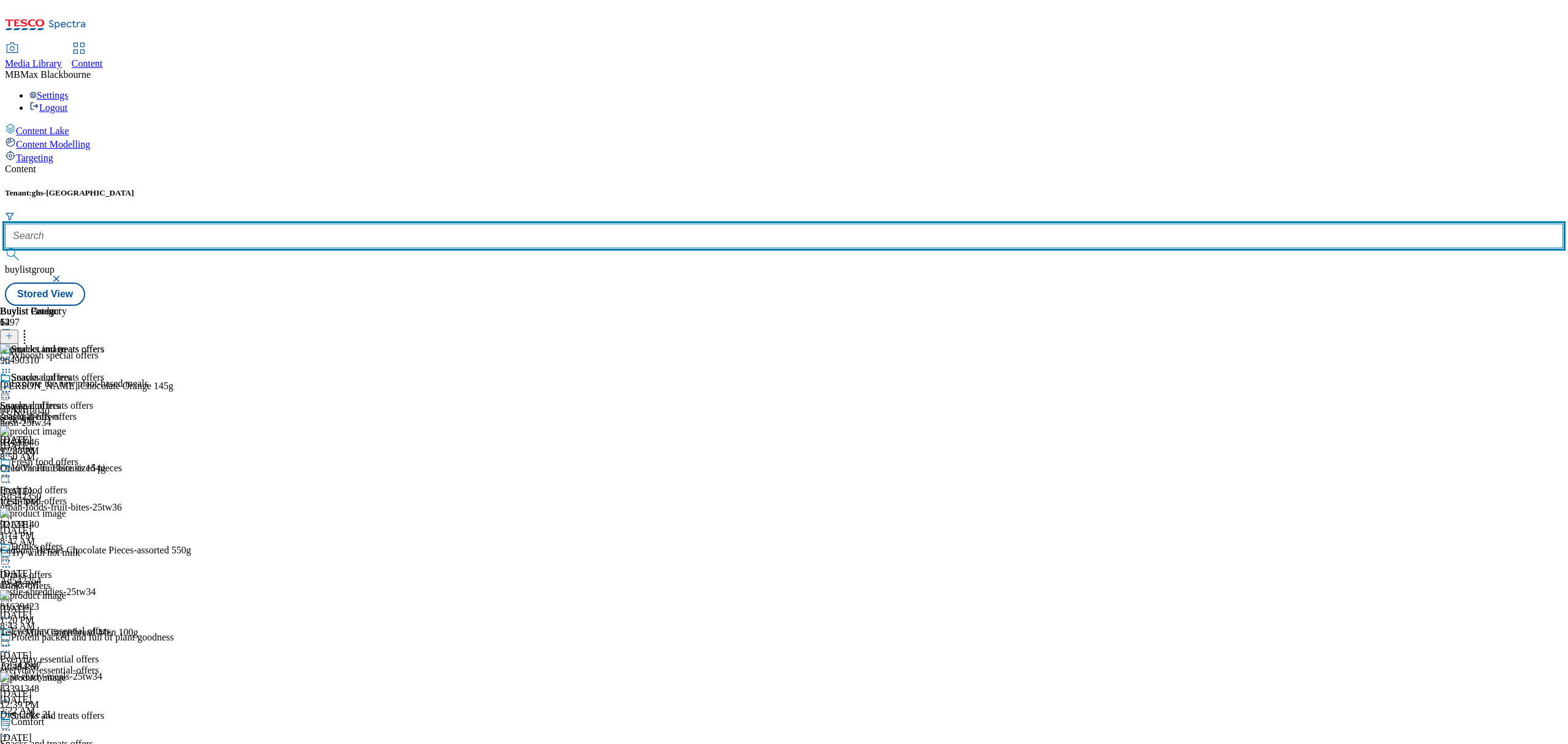
click at [298, 223] on input "text" at bounding box center [784, 236] width 1559 height 25
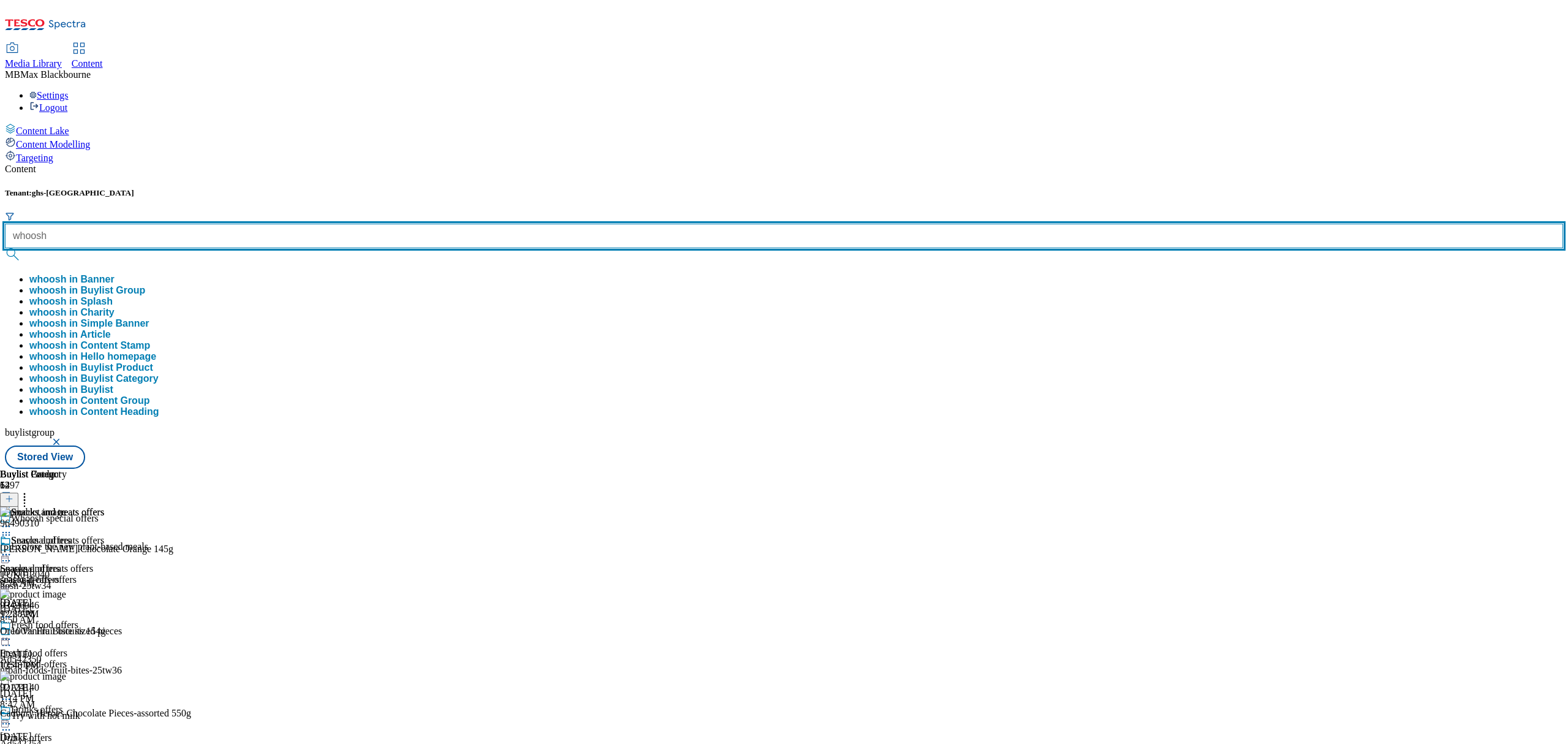
type input "whoosh"
click at [5, 248] on button "submit" at bounding box center [14, 254] width 17 height 12
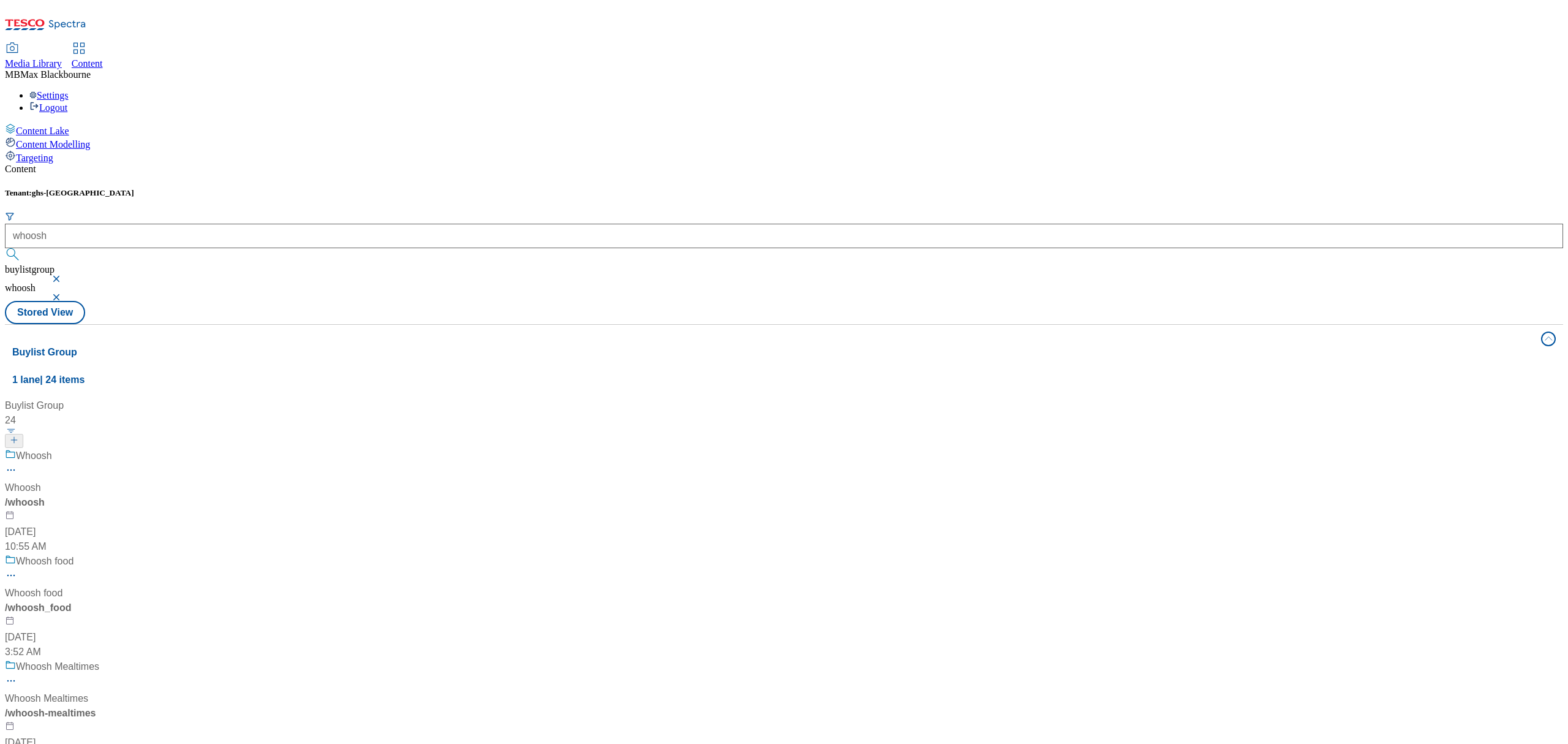
click at [158, 448] on div "Whoosh Whoosh / whoosh [DATE] 10:55 AM" at bounding box center [82, 501] width 153 height 106
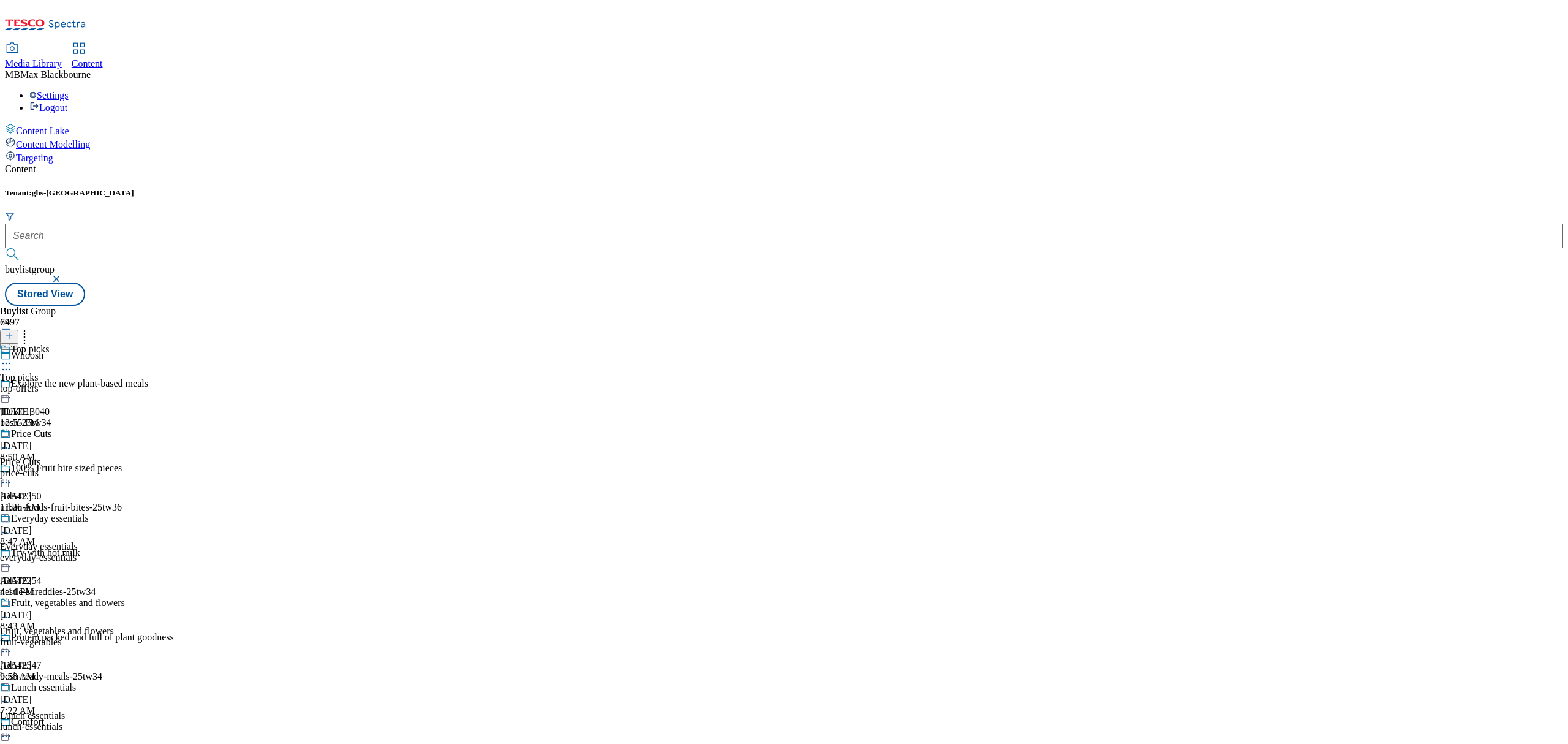
scroll to position [1225, 0]
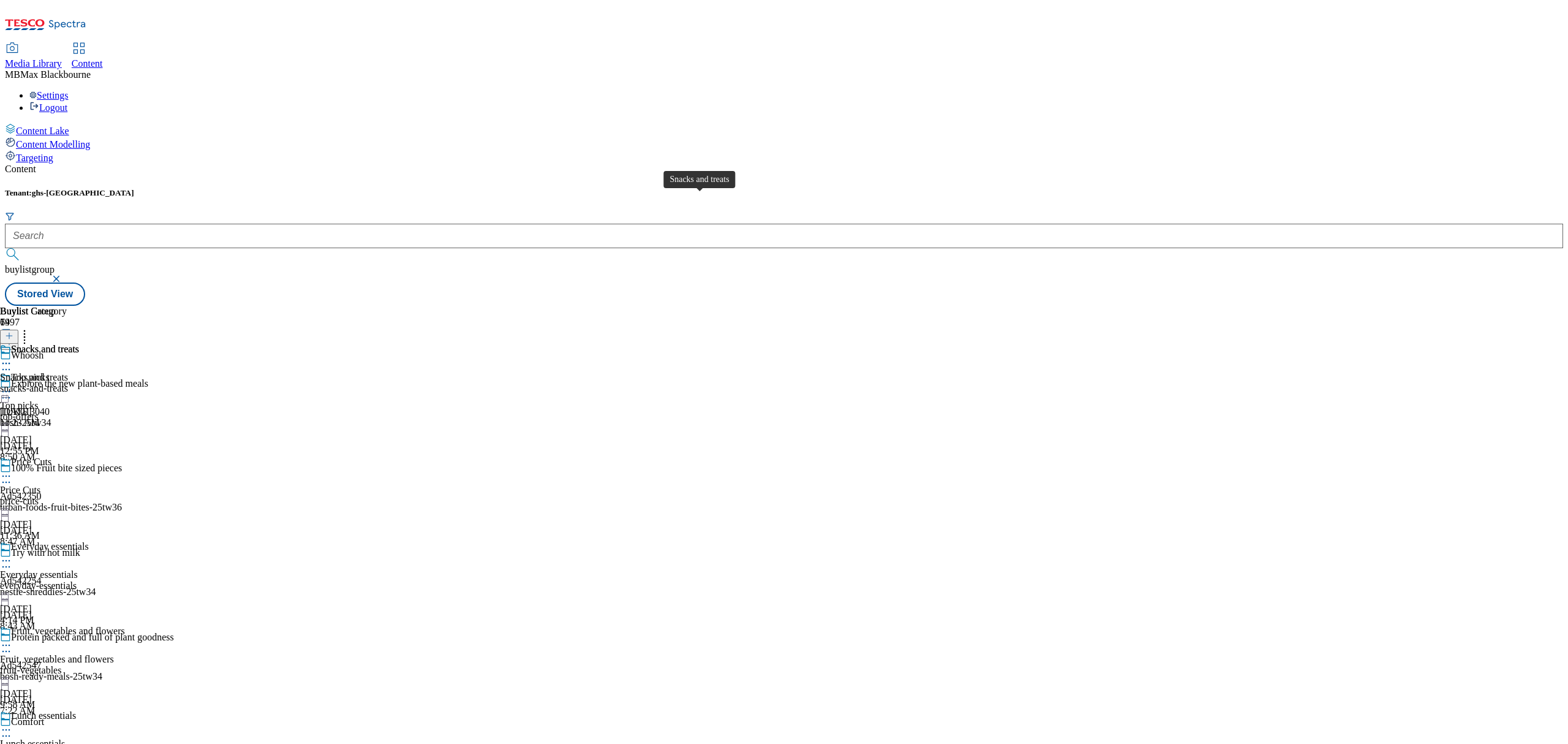
click at [79, 344] on div "Snacks and treats" at bounding box center [44, 349] width 68 height 11
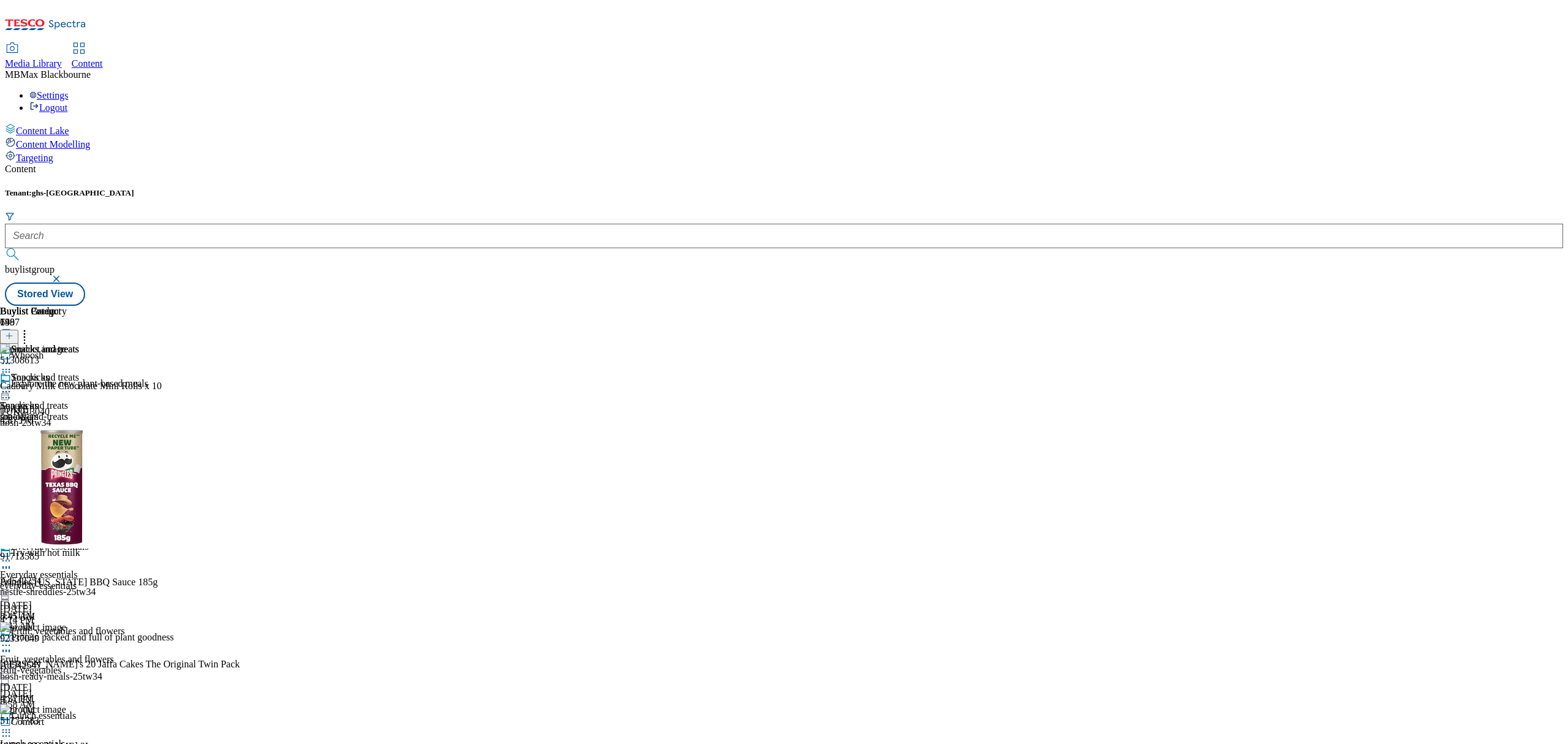
click at [31, 328] on icon at bounding box center [24, 333] width 12 height 12
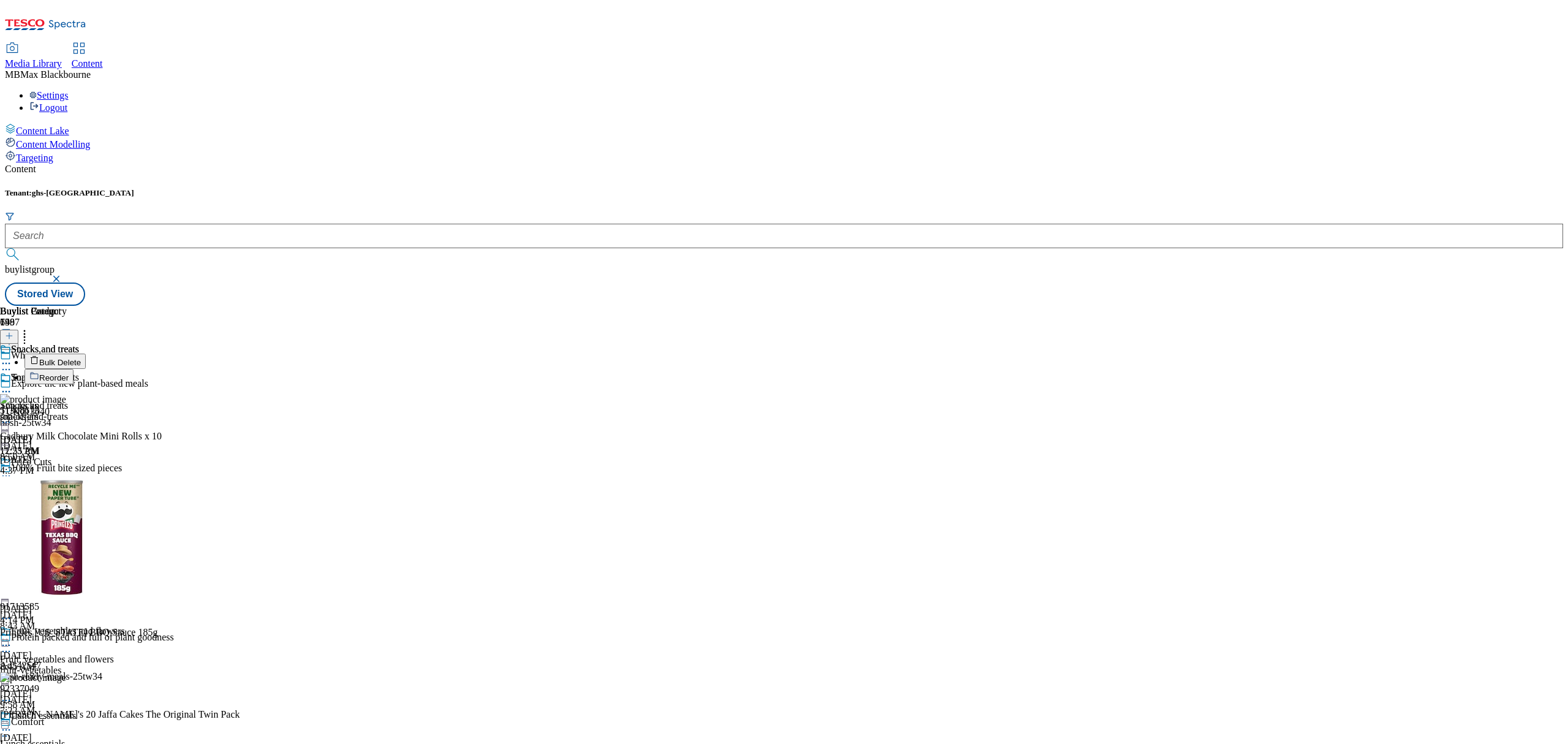
click at [31, 328] on icon at bounding box center [24, 333] width 12 height 12
click at [241, 369] on li "Reorder" at bounding box center [132, 376] width 216 height 15
click at [74, 369] on button "Reorder" at bounding box center [49, 376] width 49 height 15
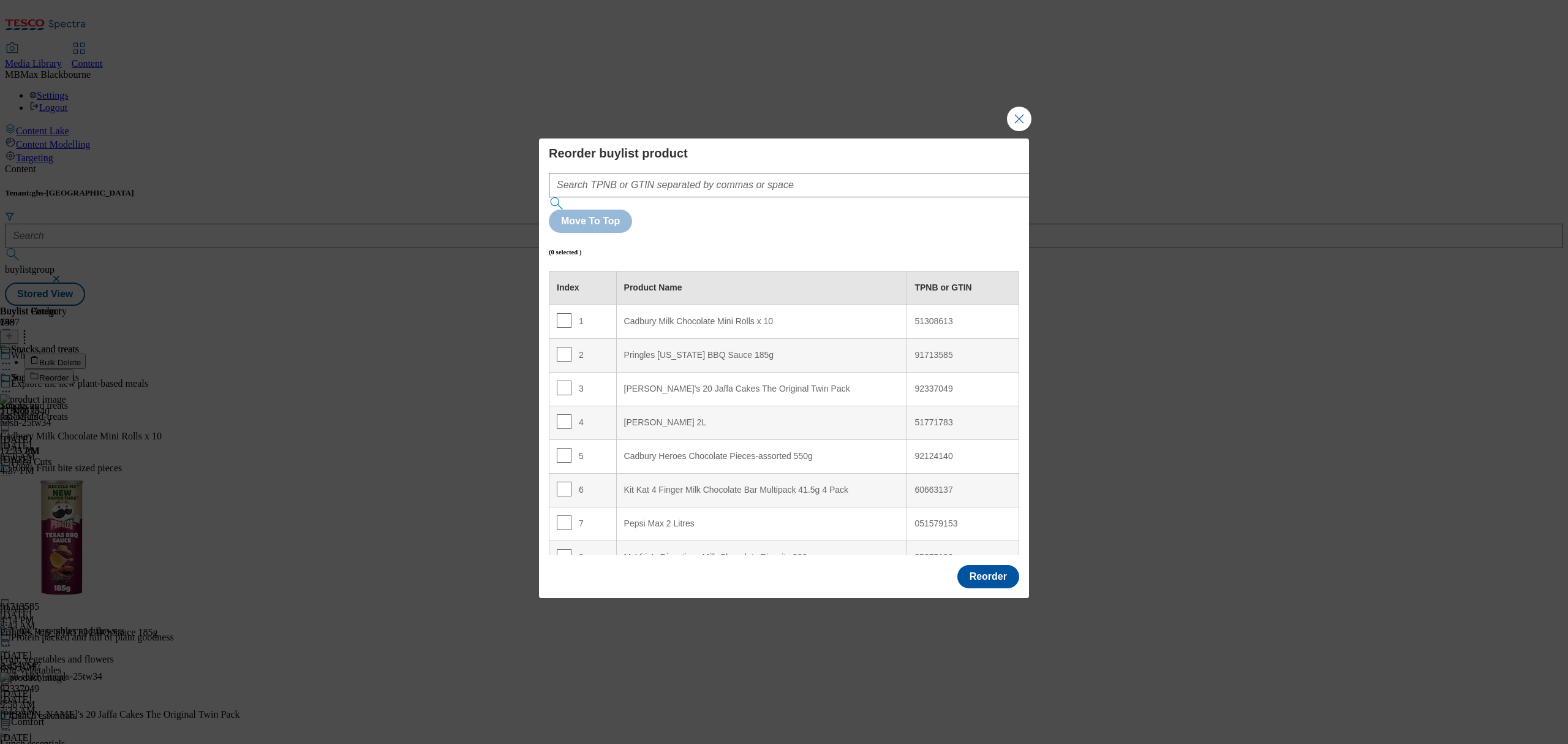
scroll to position [2571, 0]
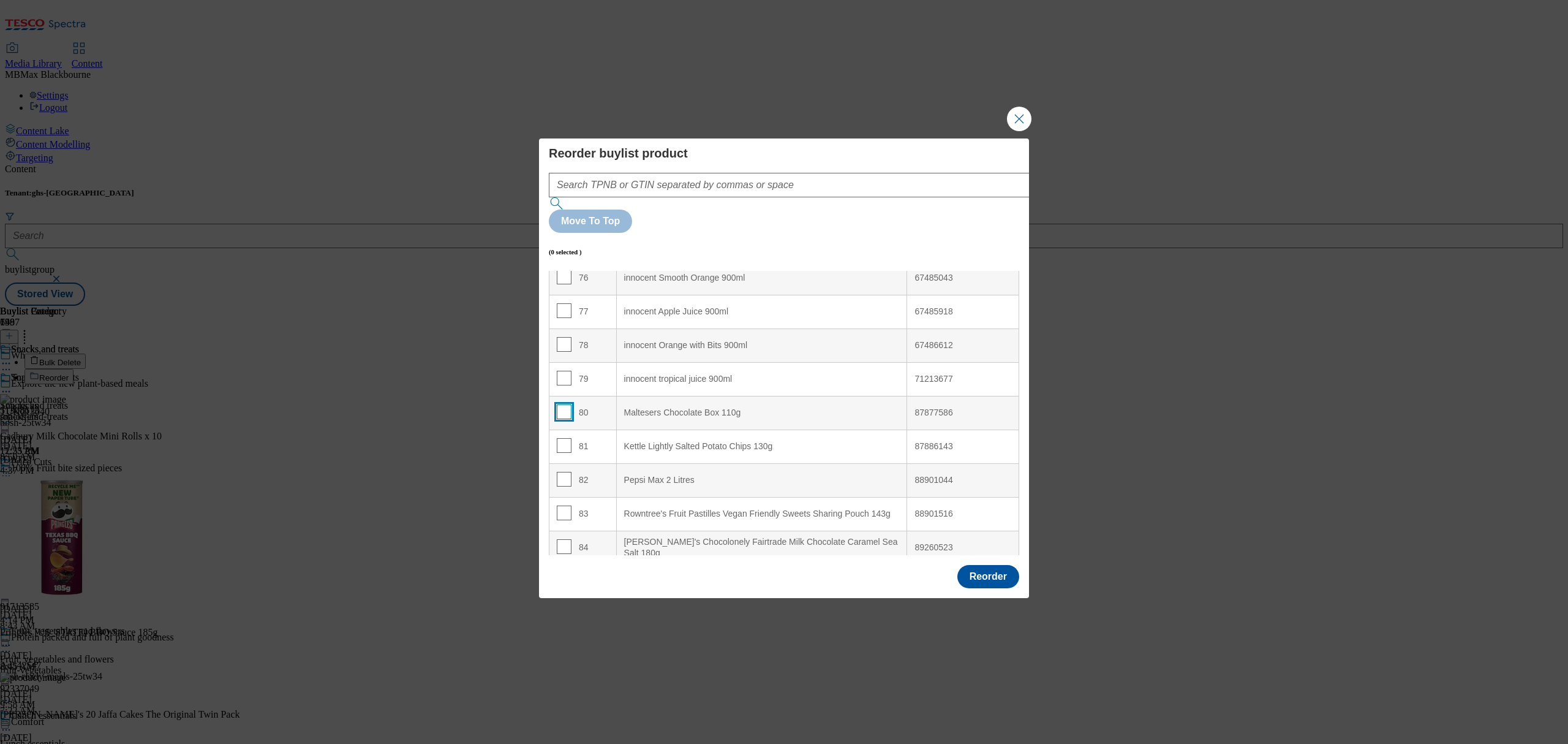
click at [562, 404] on input "Modal" at bounding box center [564, 411] width 15 height 15
checkbox input "true"
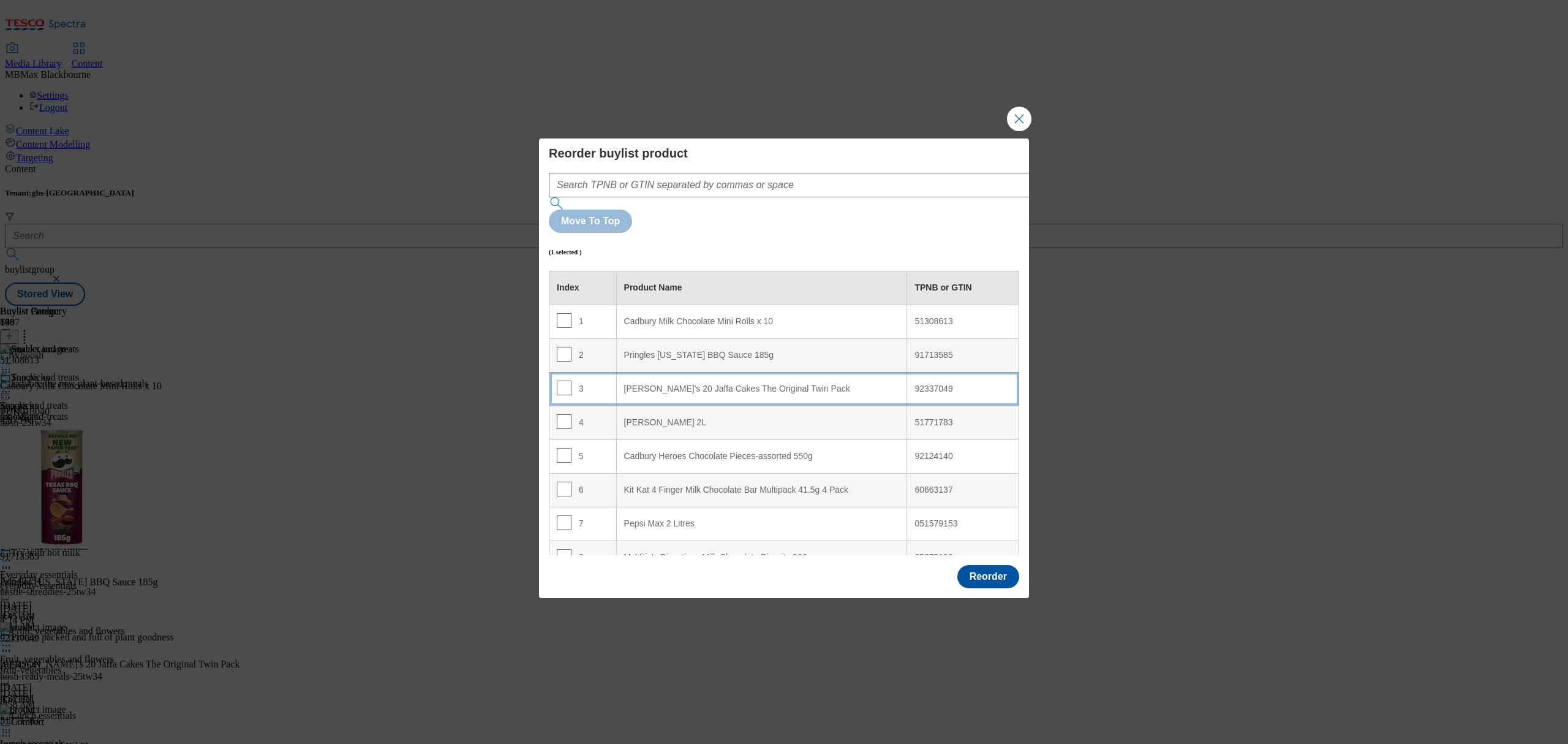
click at [703, 372] on Pack "[PERSON_NAME]'s 20 Jaffa Cakes The Original Twin Pack" at bounding box center [762, 389] width 291 height 33
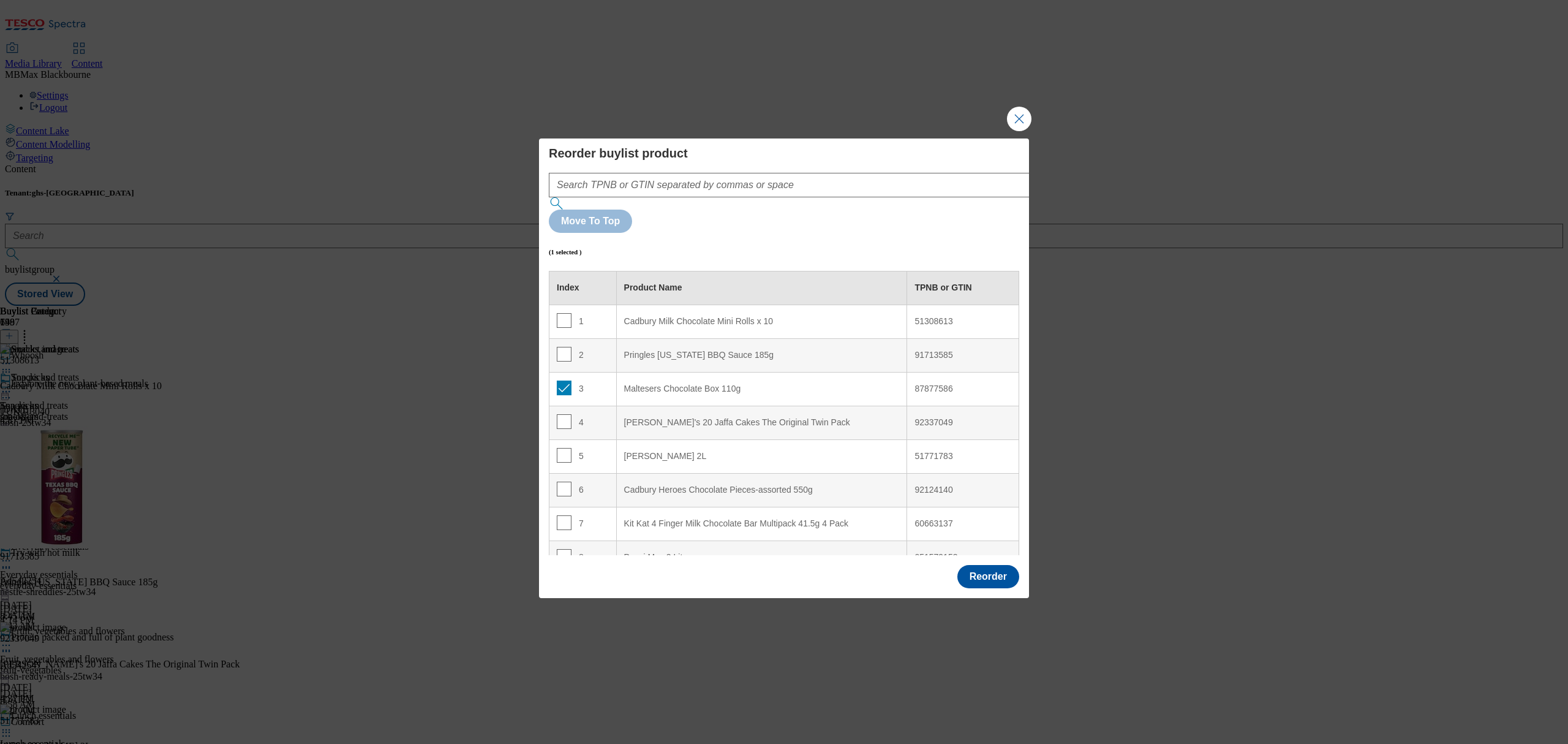
click at [570, 381] on div "3" at bounding box center [583, 389] width 52 height 17
click at [566, 381] on input "Modal" at bounding box center [564, 388] width 15 height 15
checkbox input "false"
click at [979, 565] on button "Reorder" at bounding box center [988, 577] width 62 height 23
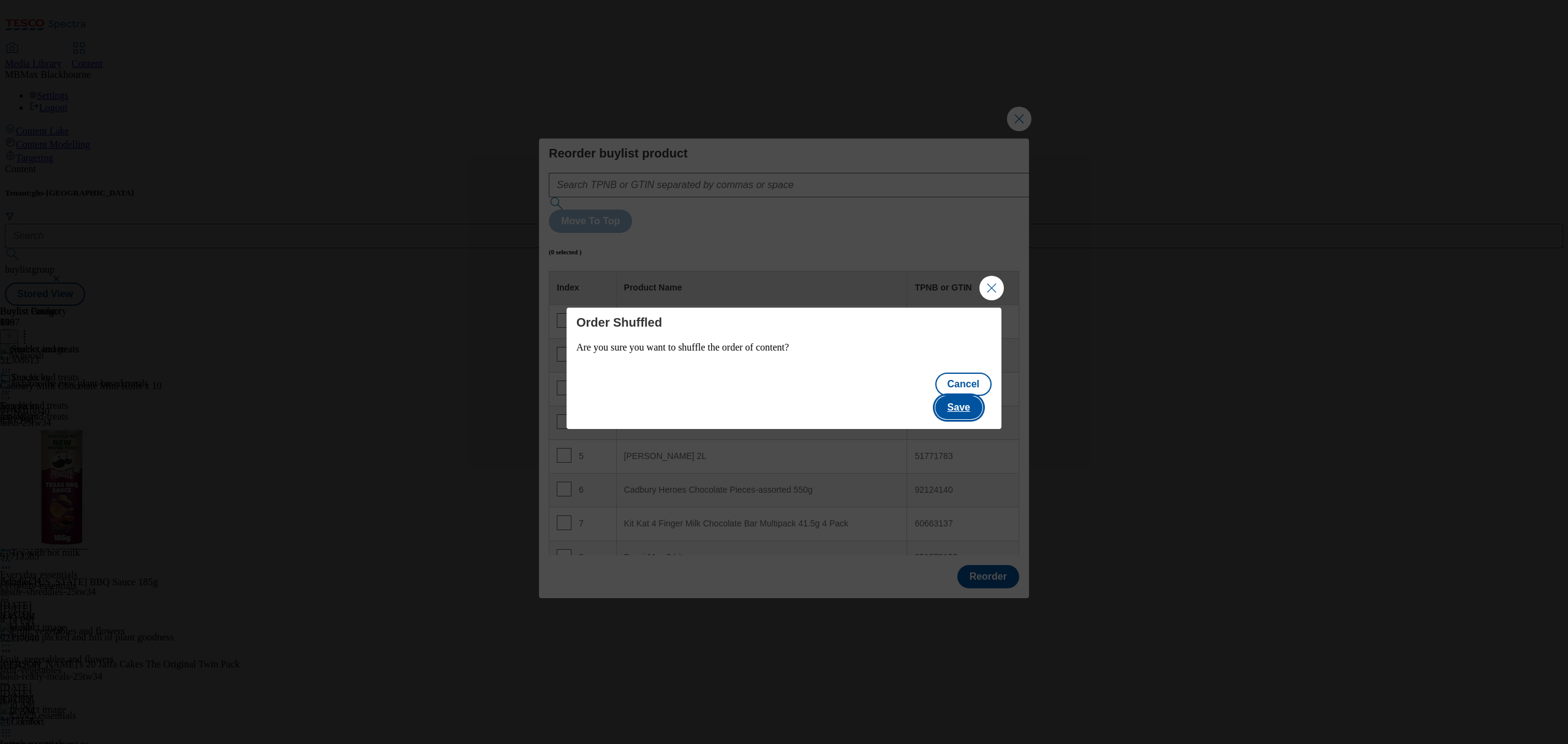
click at [970, 405] on button "Save" at bounding box center [959, 408] width 47 height 23
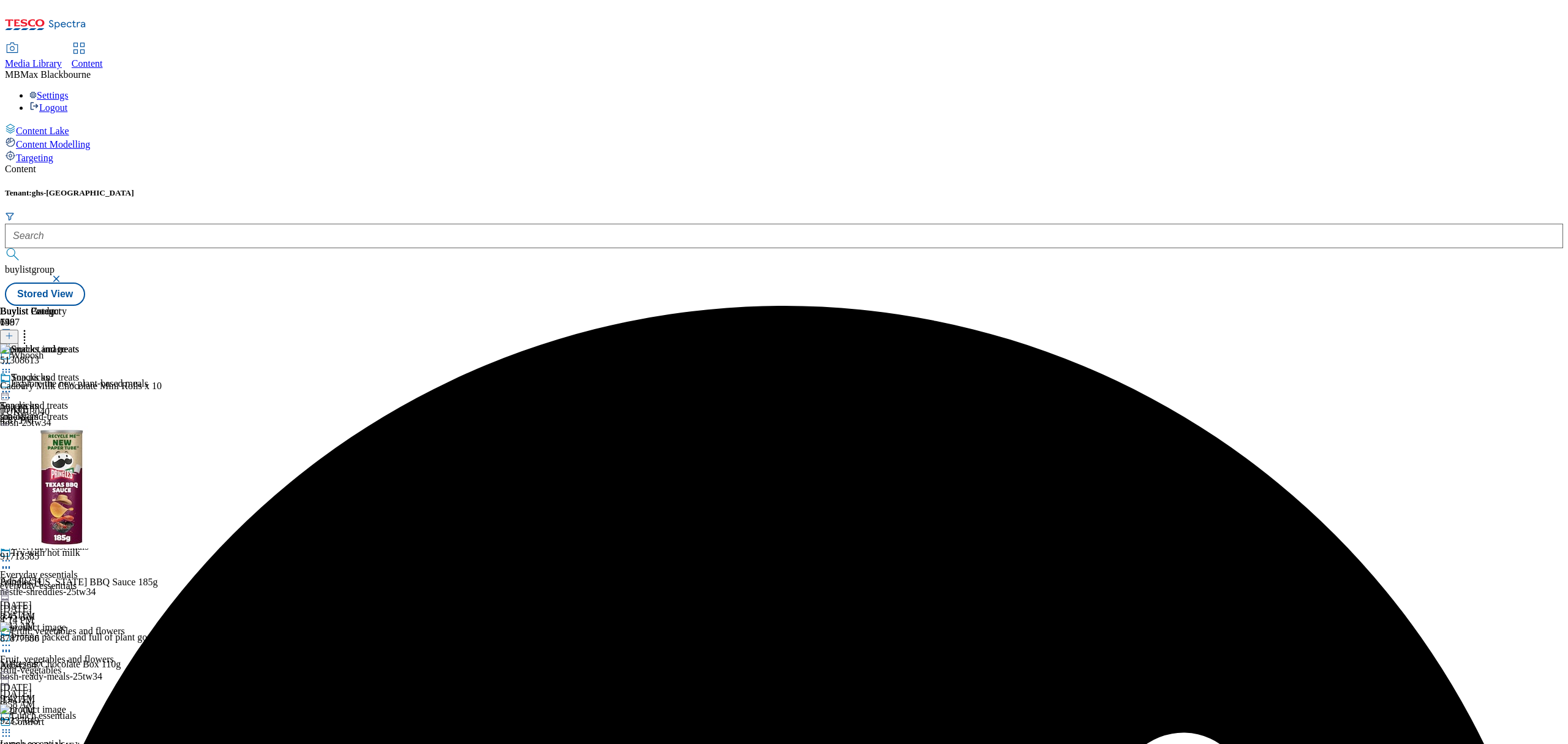
click at [12, 385] on icon at bounding box center [6, 391] width 12 height 12
click at [57, 410] on button "Edit" at bounding box center [41, 416] width 33 height 14
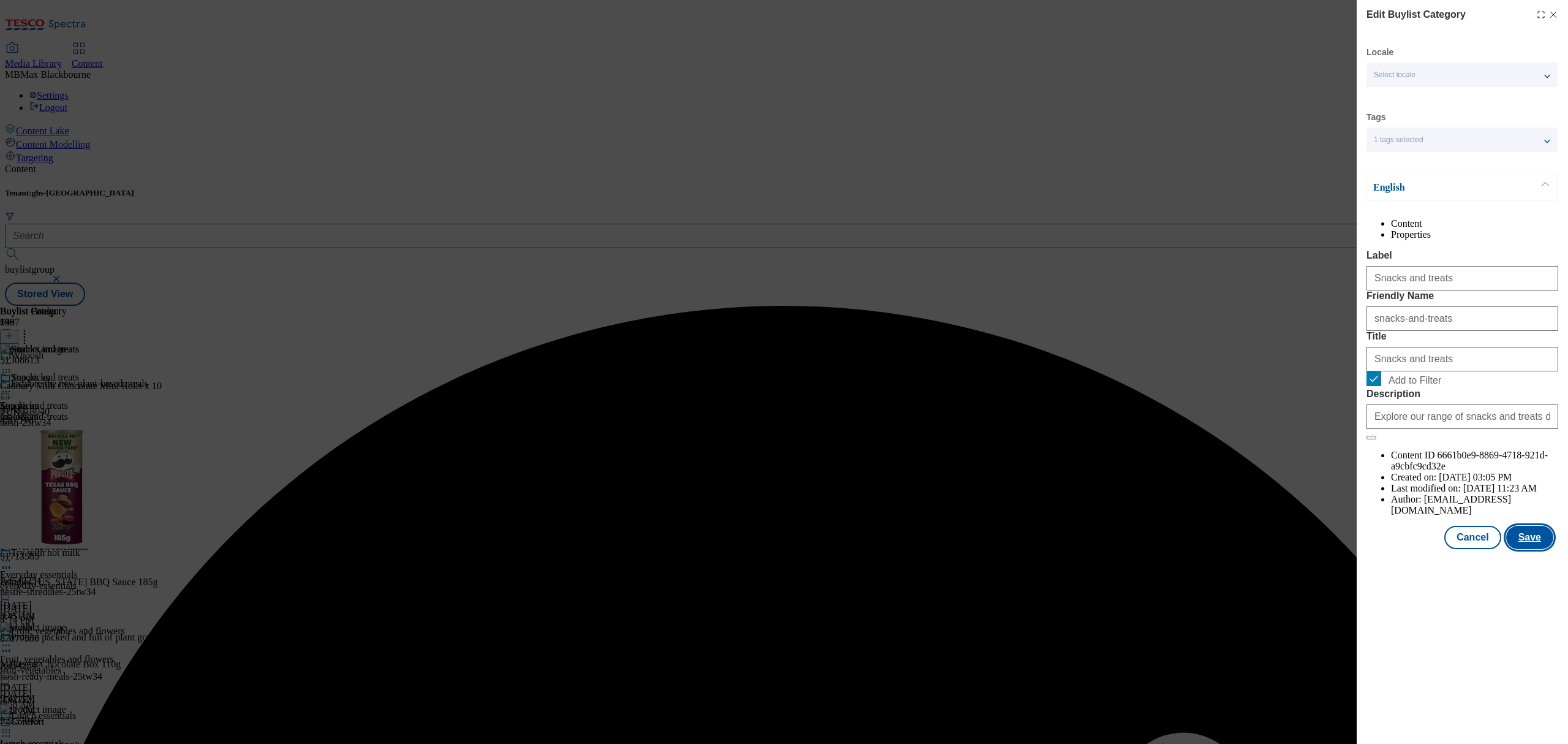
click at [1537, 549] on button "Save" at bounding box center [1529, 537] width 47 height 23
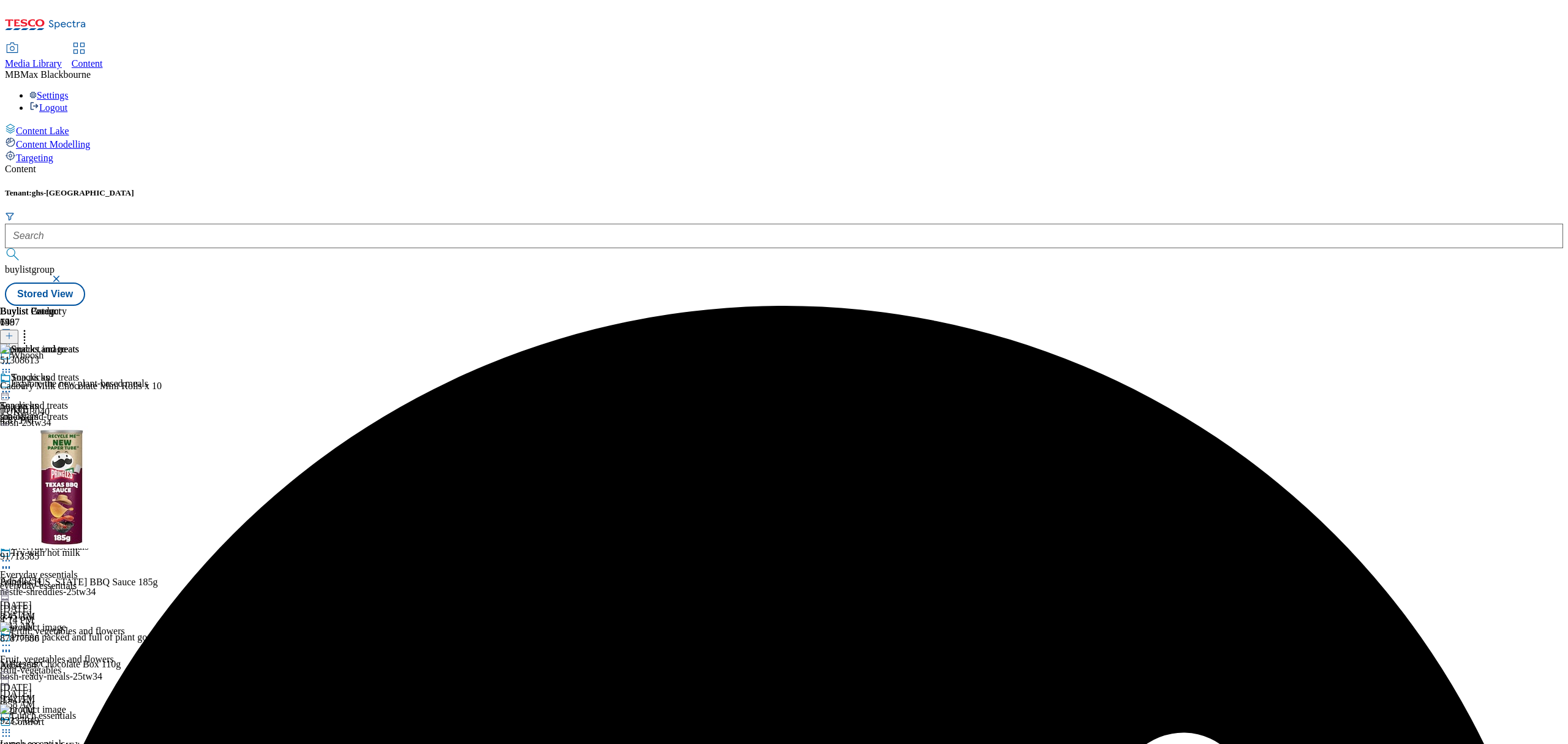
click at [12, 385] on icon at bounding box center [6, 391] width 12 height 12
click at [67, 470] on span "Preview" at bounding box center [52, 474] width 29 height 9
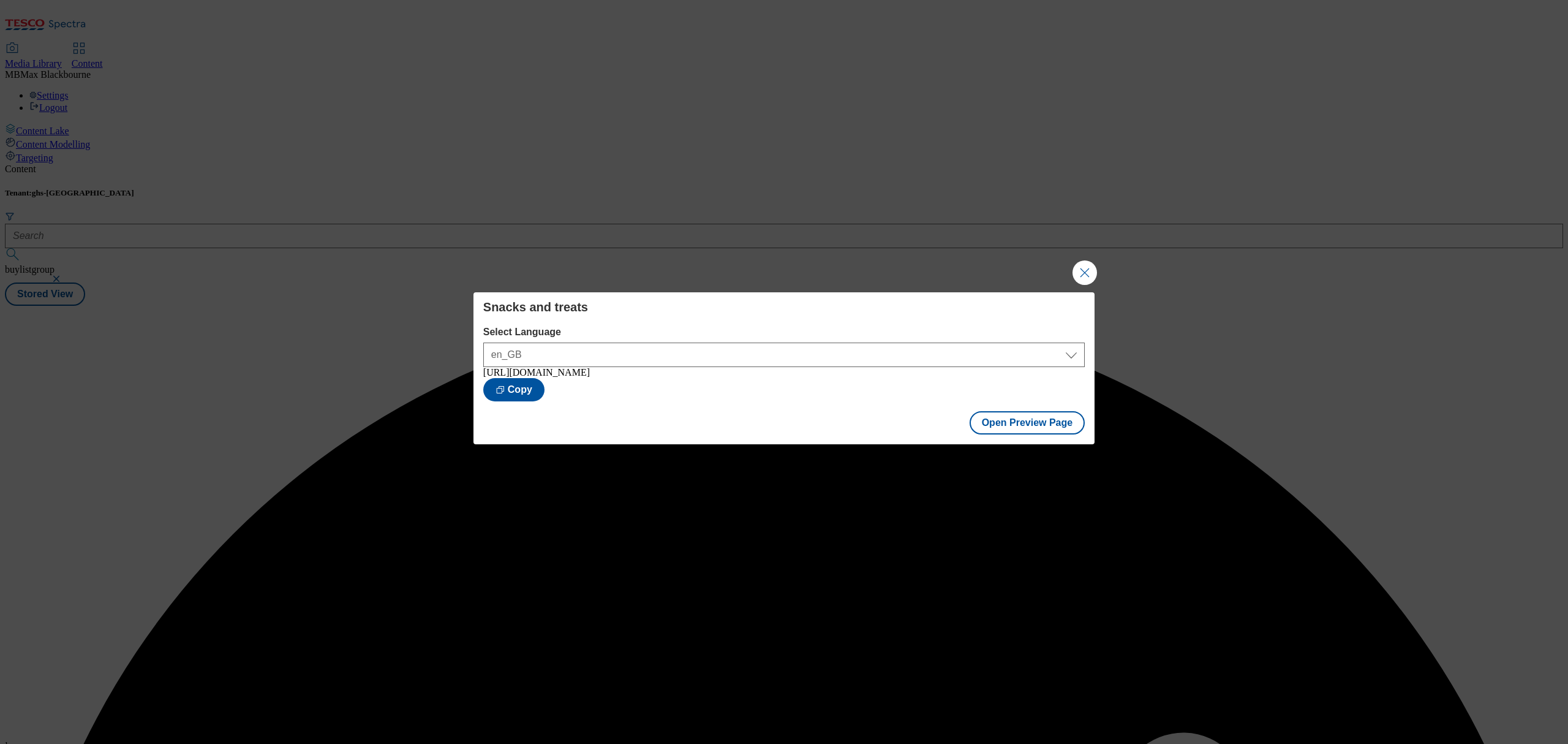
drag, startPoint x: 800, startPoint y: 204, endPoint x: 1147, endPoint y: 265, distance: 352.3
click at [800, 206] on div "Snacks and treats Select Language en_GB en_GB [URL][DOMAIN_NAME] Copy Open Prev…" at bounding box center [784, 372] width 1568 height 744
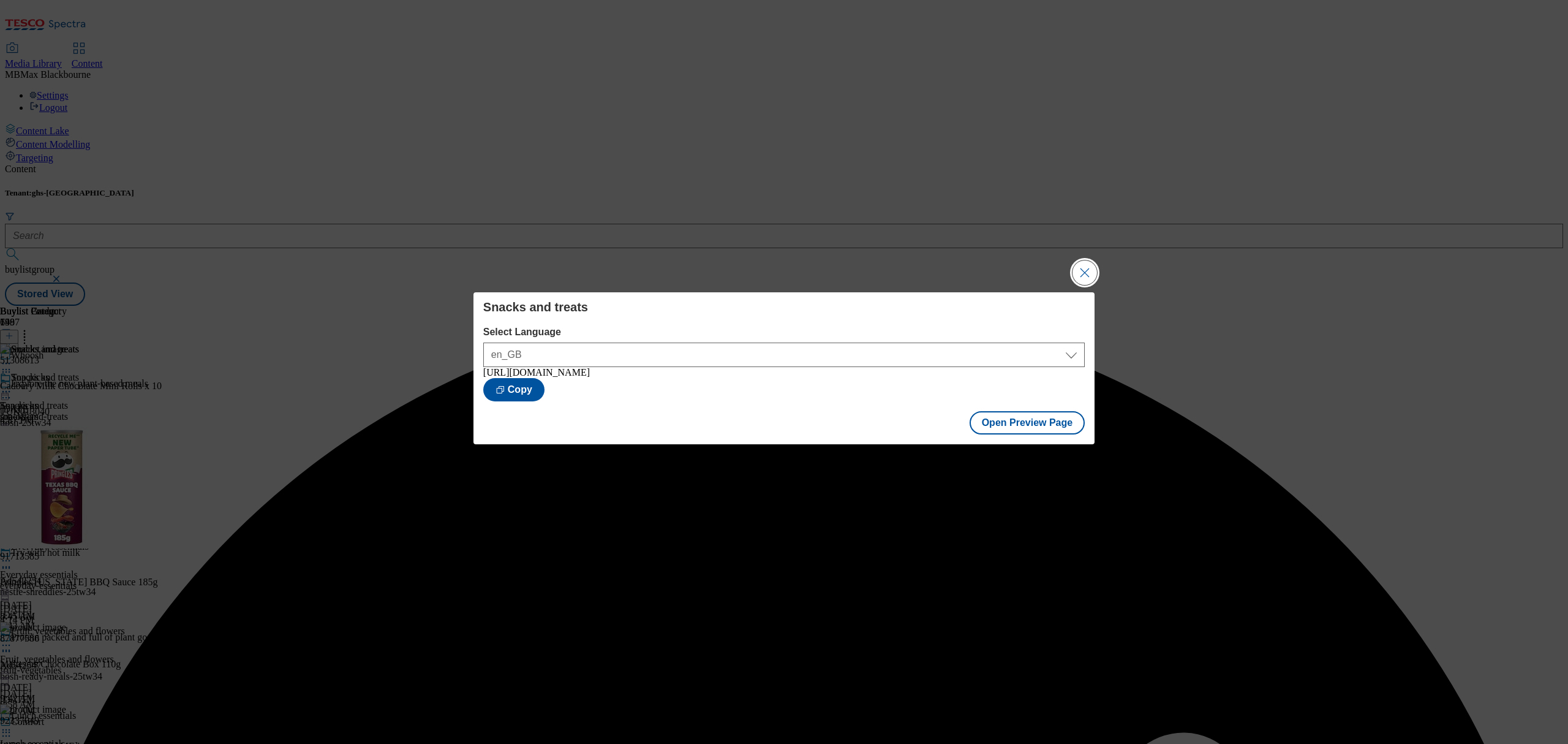
click at [1072, 261] on button "Close Modal" at bounding box center [1085, 273] width 25 height 25
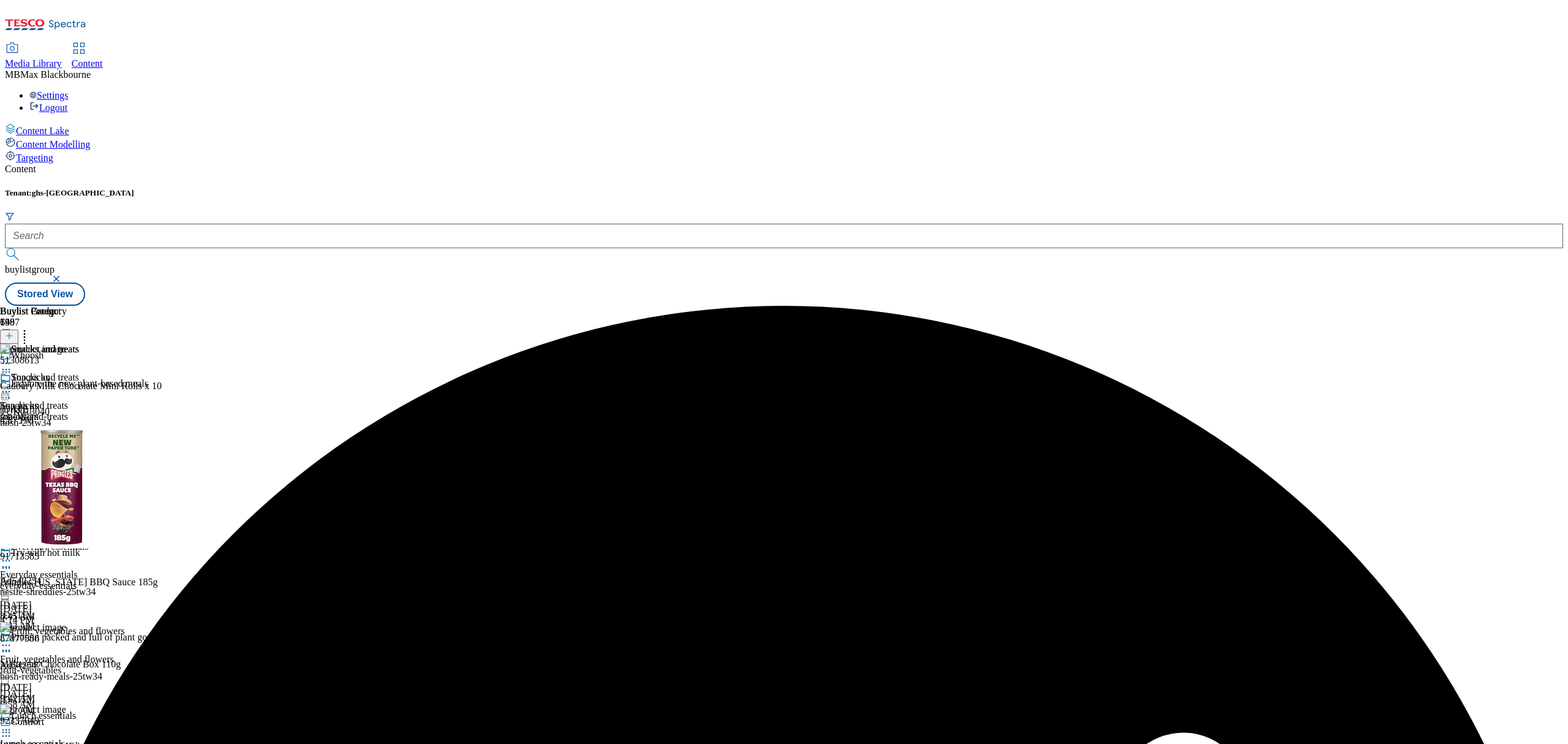
click at [12, 385] on icon at bounding box center [6, 391] width 12 height 12
click at [65, 512] on span "Publish" at bounding box center [51, 516] width 27 height 9
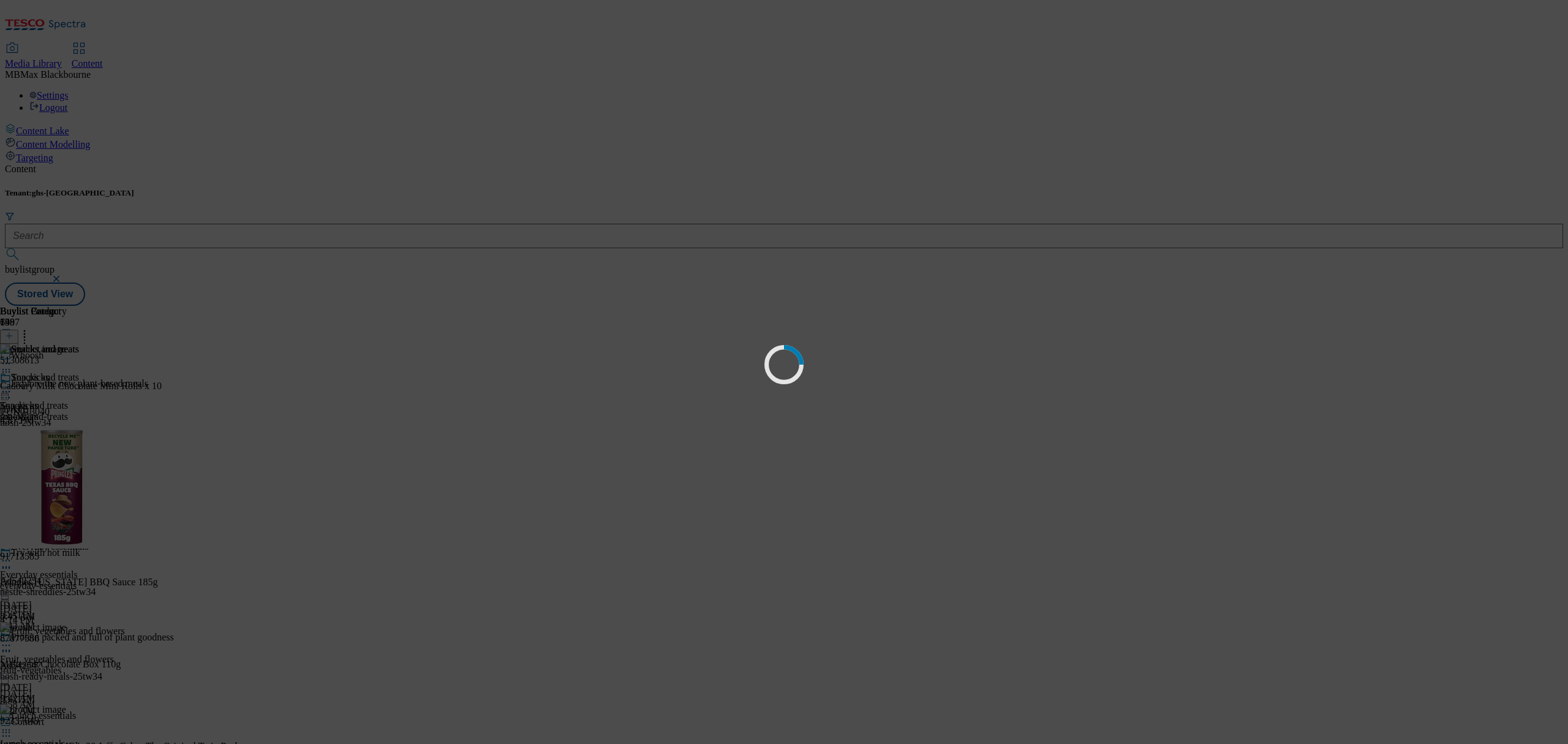
click at [797, 395] on div "Modal" at bounding box center [784, 403] width 59 height 17
